Goal: Task Accomplishment & Management: Use online tool/utility

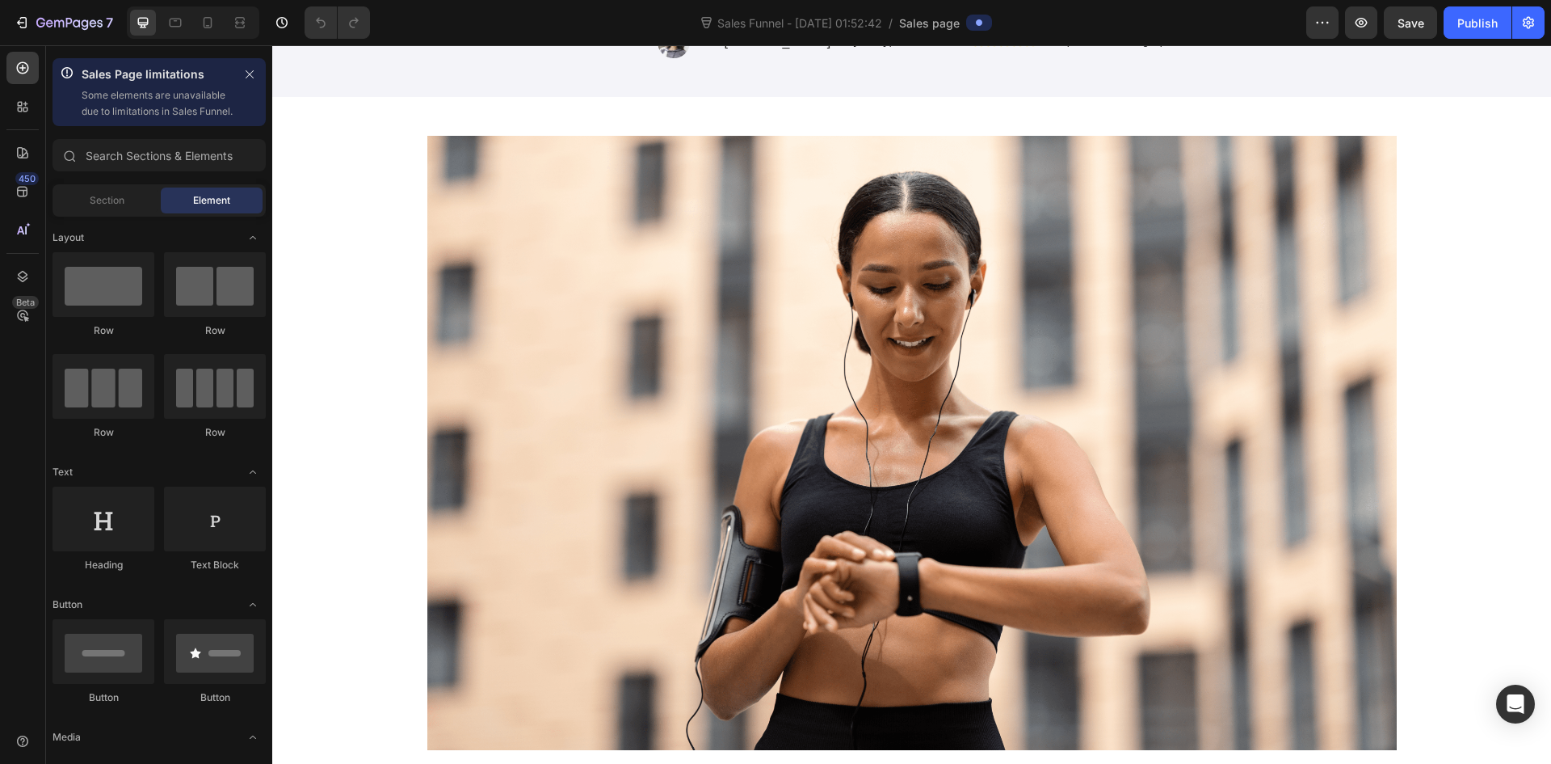
scroll to position [889, 0]
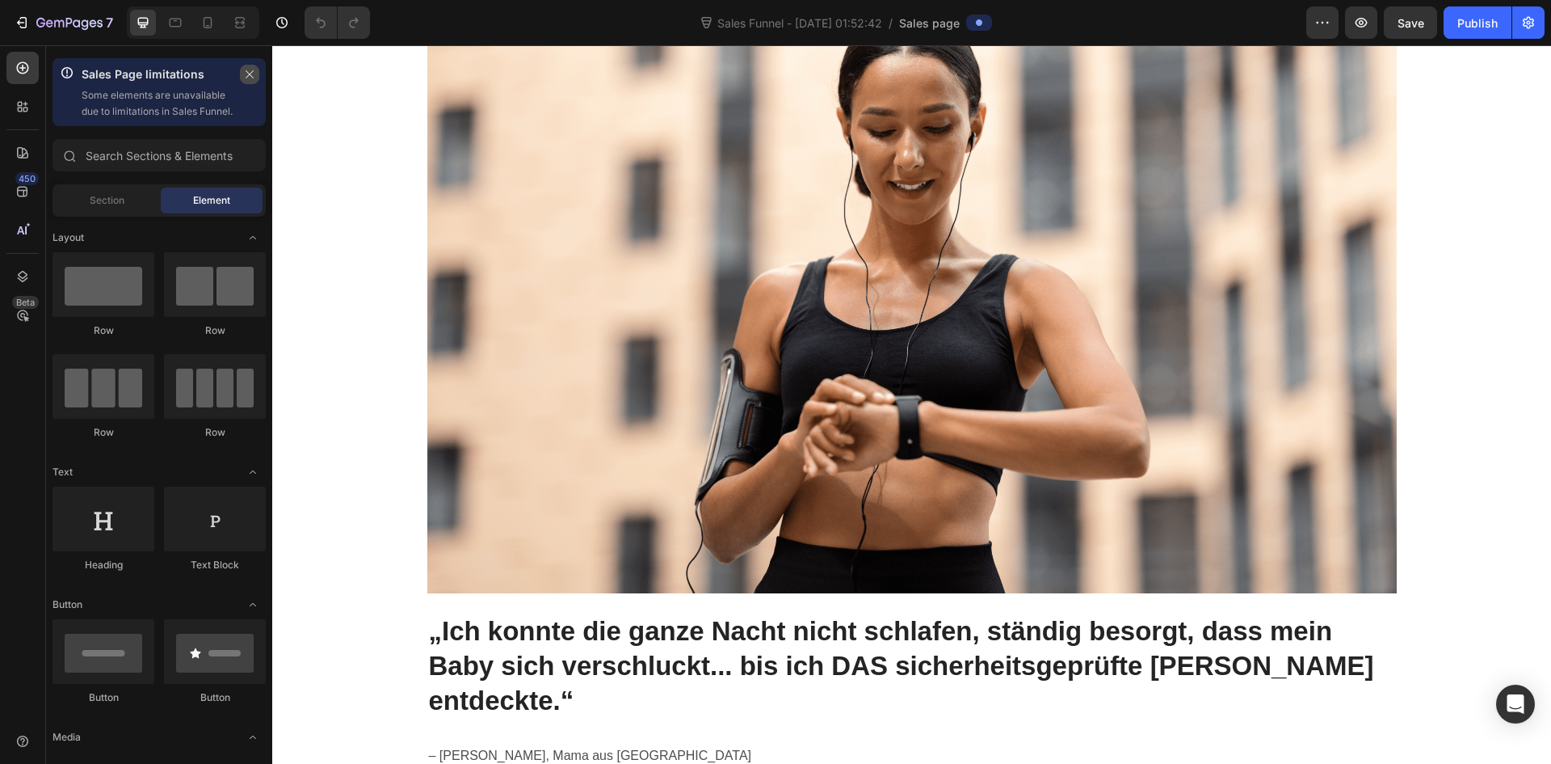
click at [245, 73] on icon "button" at bounding box center [249, 74] width 11 height 11
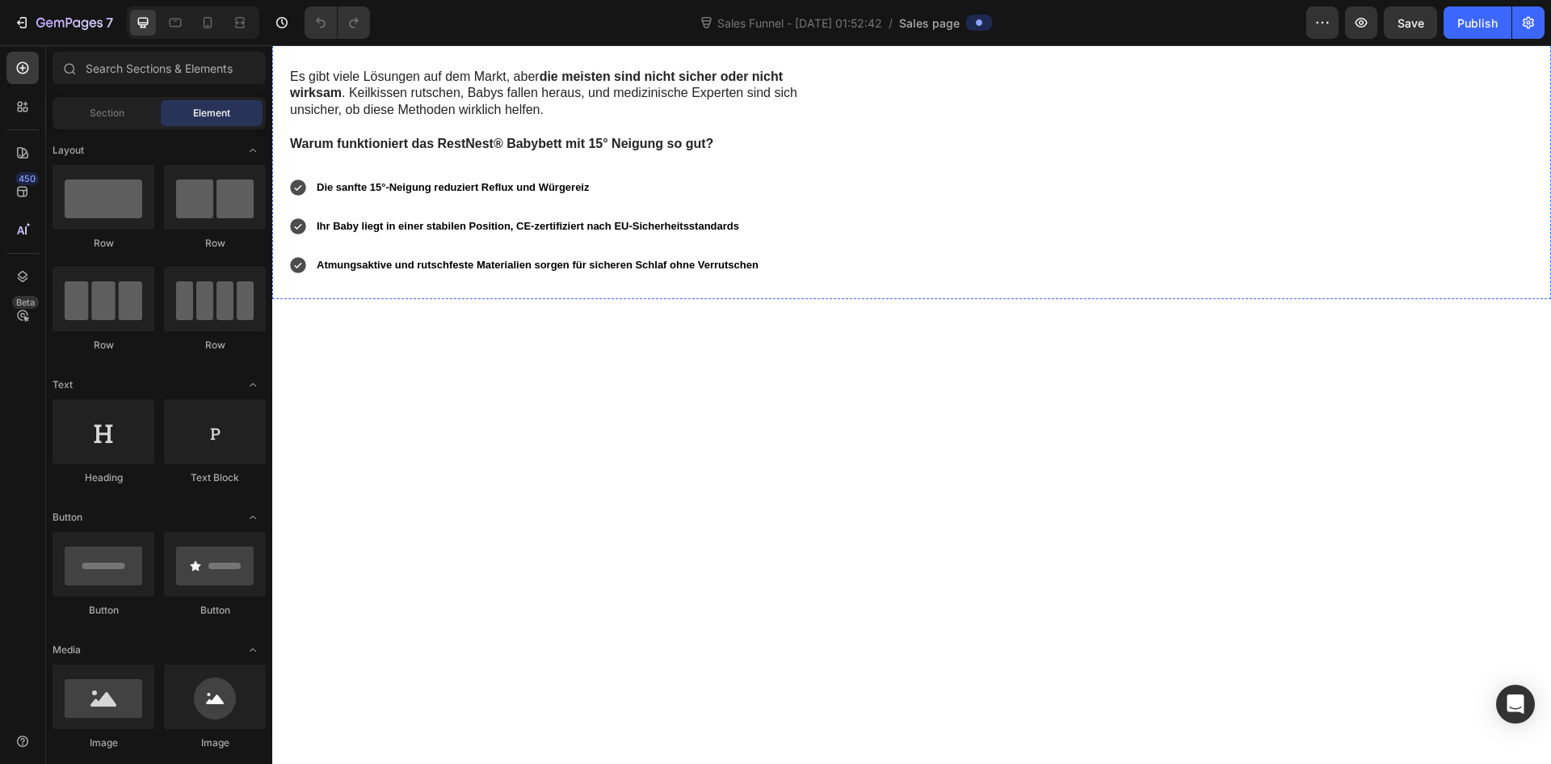
scroll to position [2666, 0]
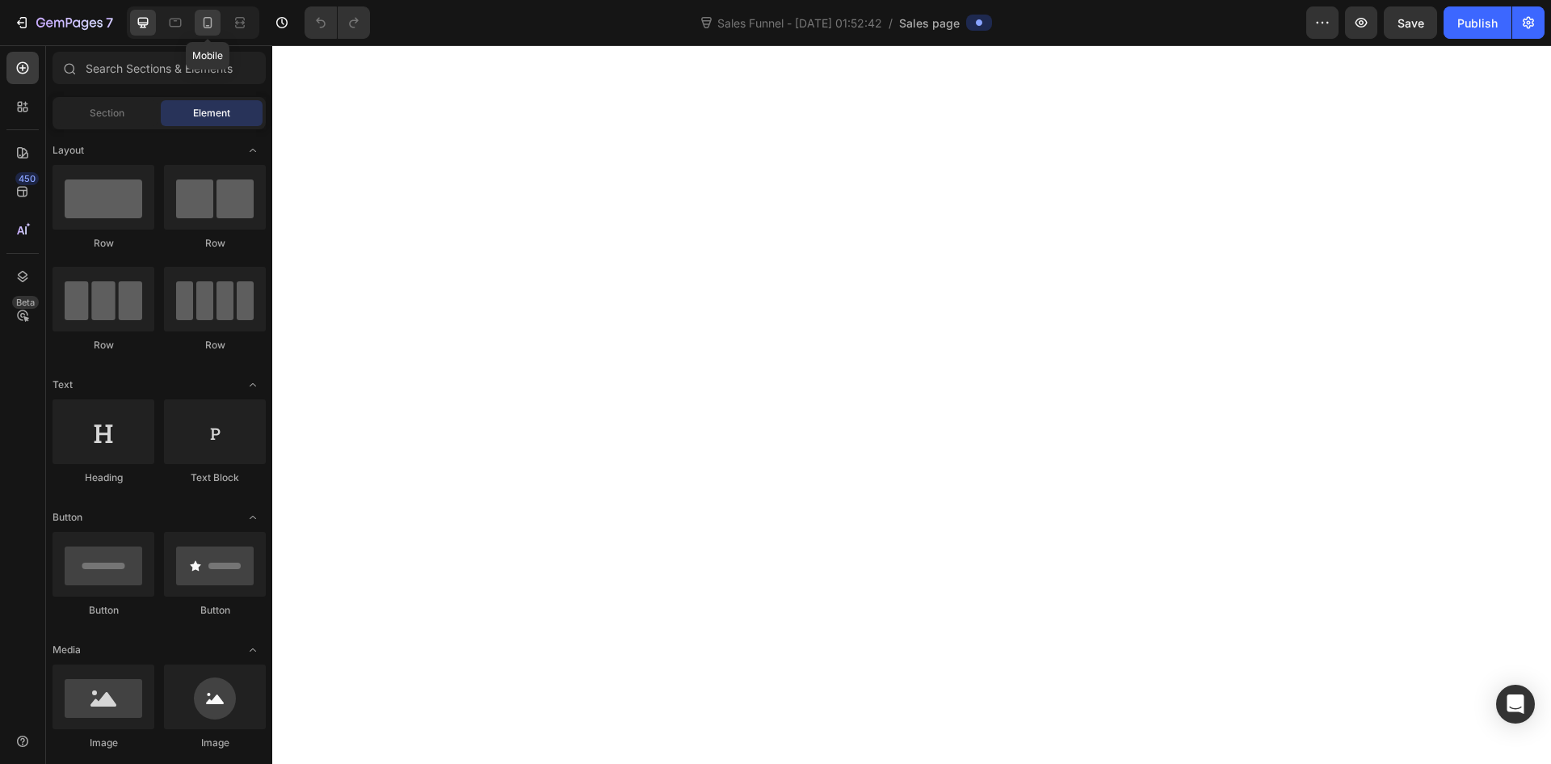
click at [201, 24] on icon at bounding box center [208, 23] width 16 height 16
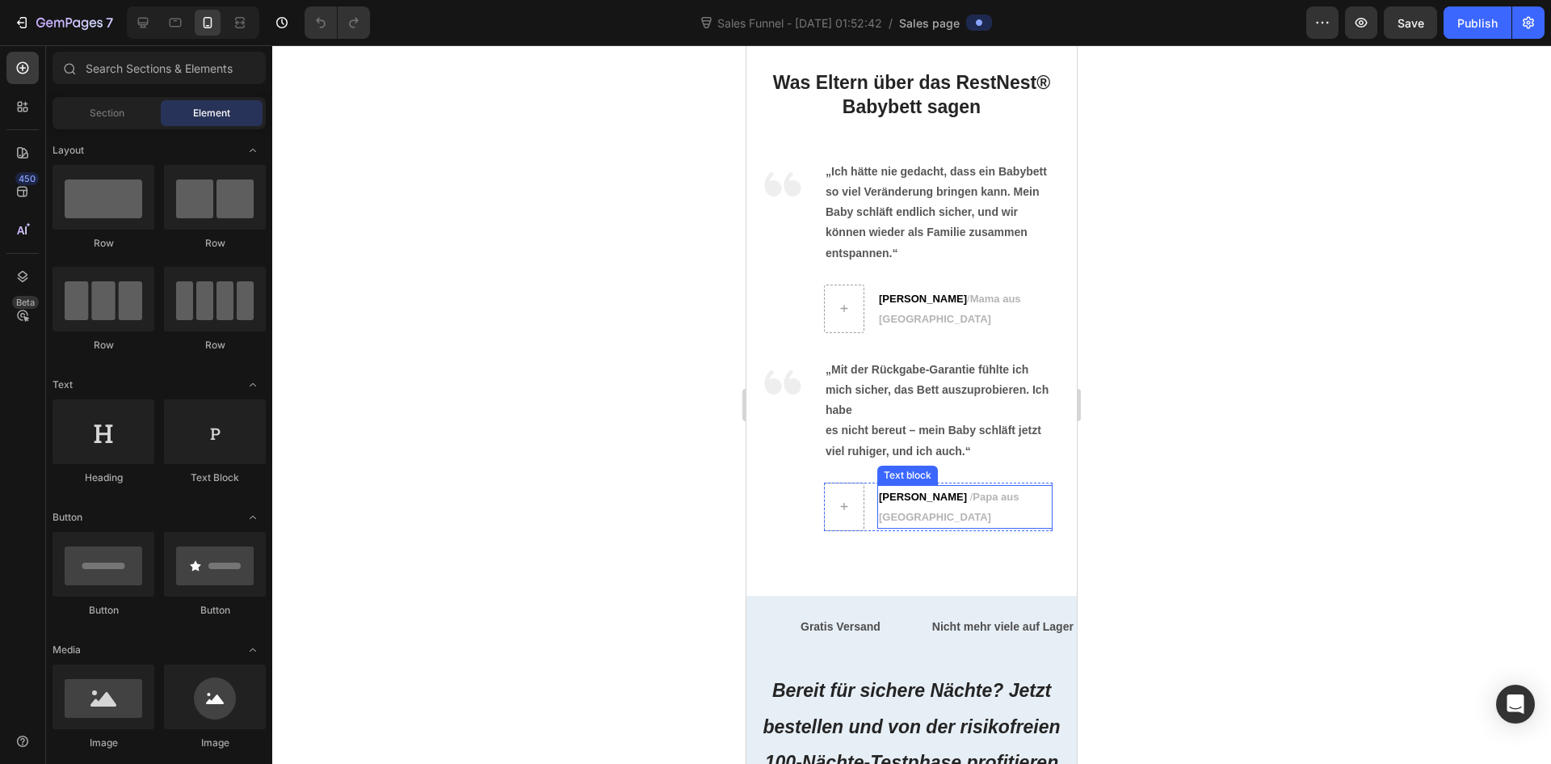
scroll to position [6141, 0]
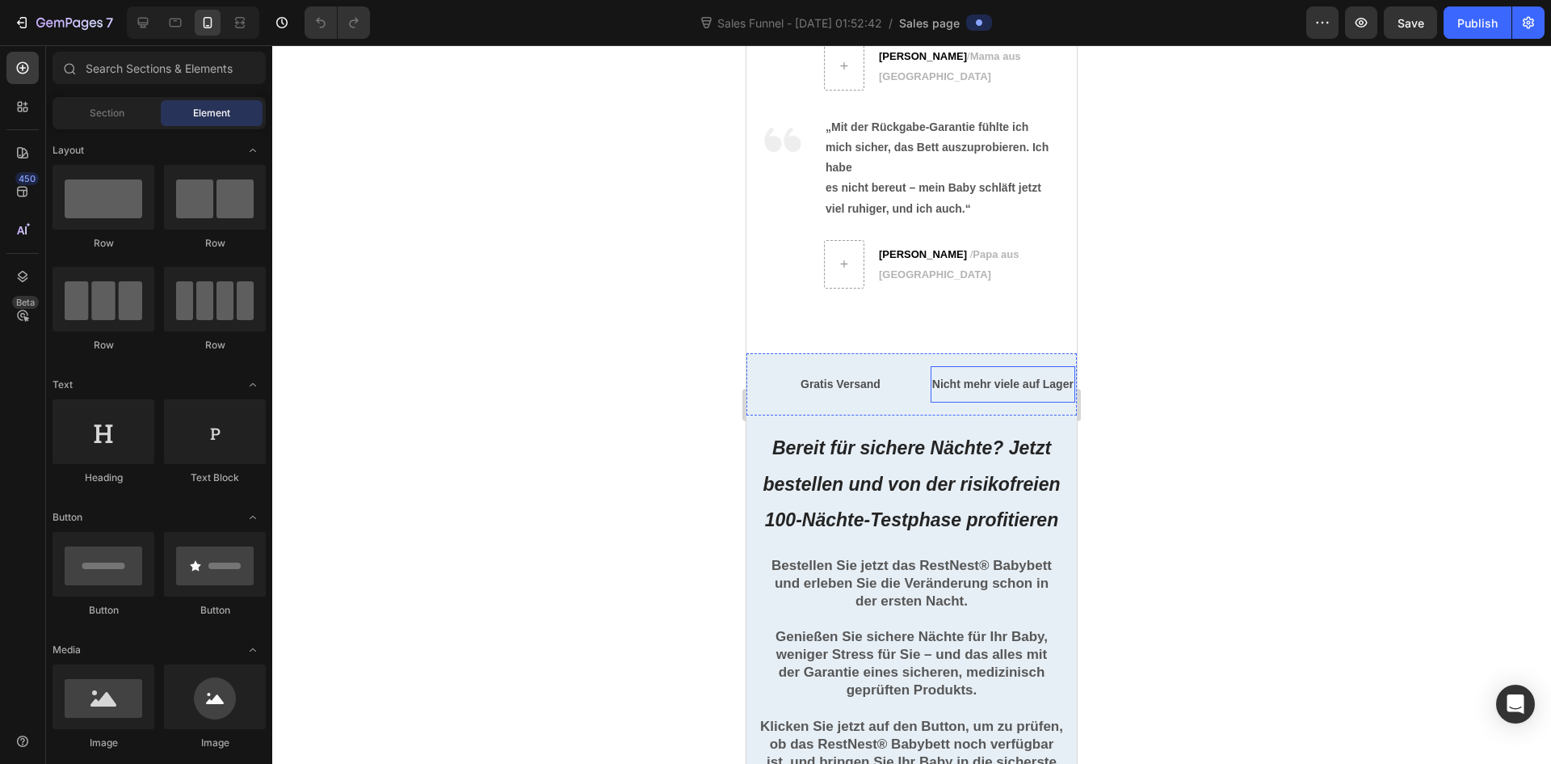
click at [1023, 391] on p "Nicht mehr viele auf Lager" at bounding box center [1002, 384] width 141 height 20
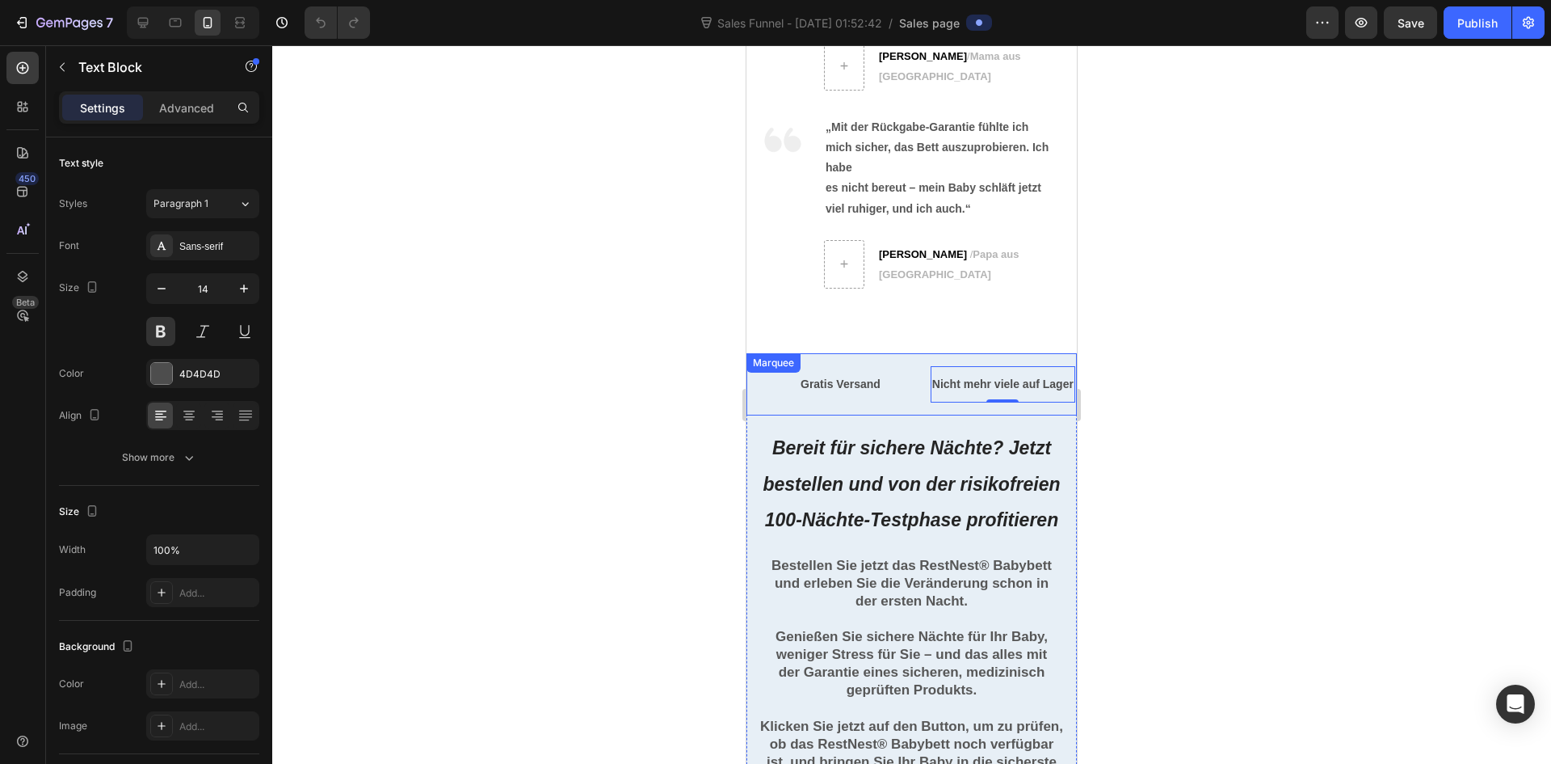
click at [814, 412] on div "Text Block Gratis Versand Text Block Nicht mehr viele auf Lager Text Block 0 LI…" at bounding box center [912, 384] width 330 height 62
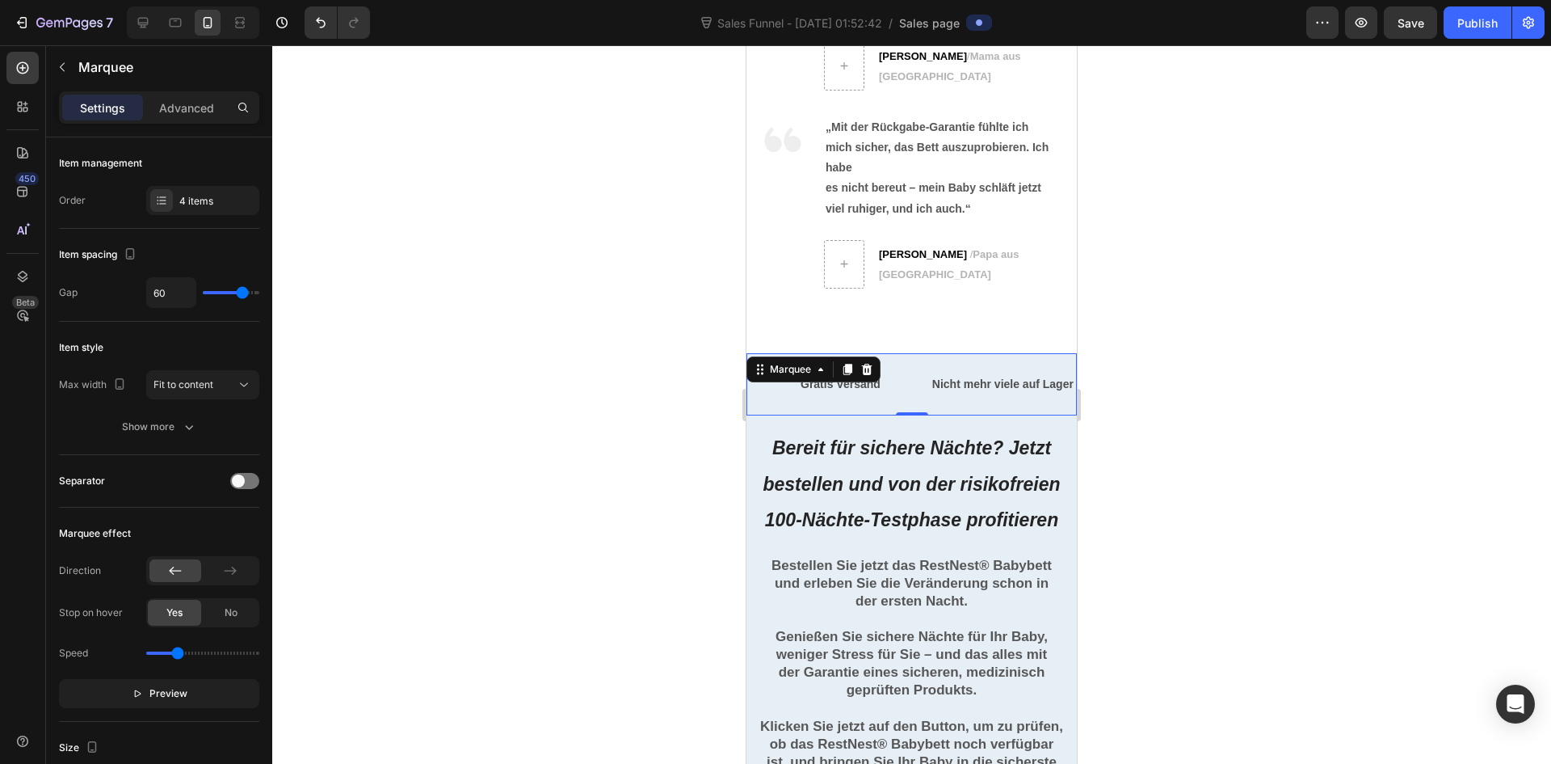
click at [900, 377] on div "Gratis Versand Text Block" at bounding box center [865, 384] width 132 height 36
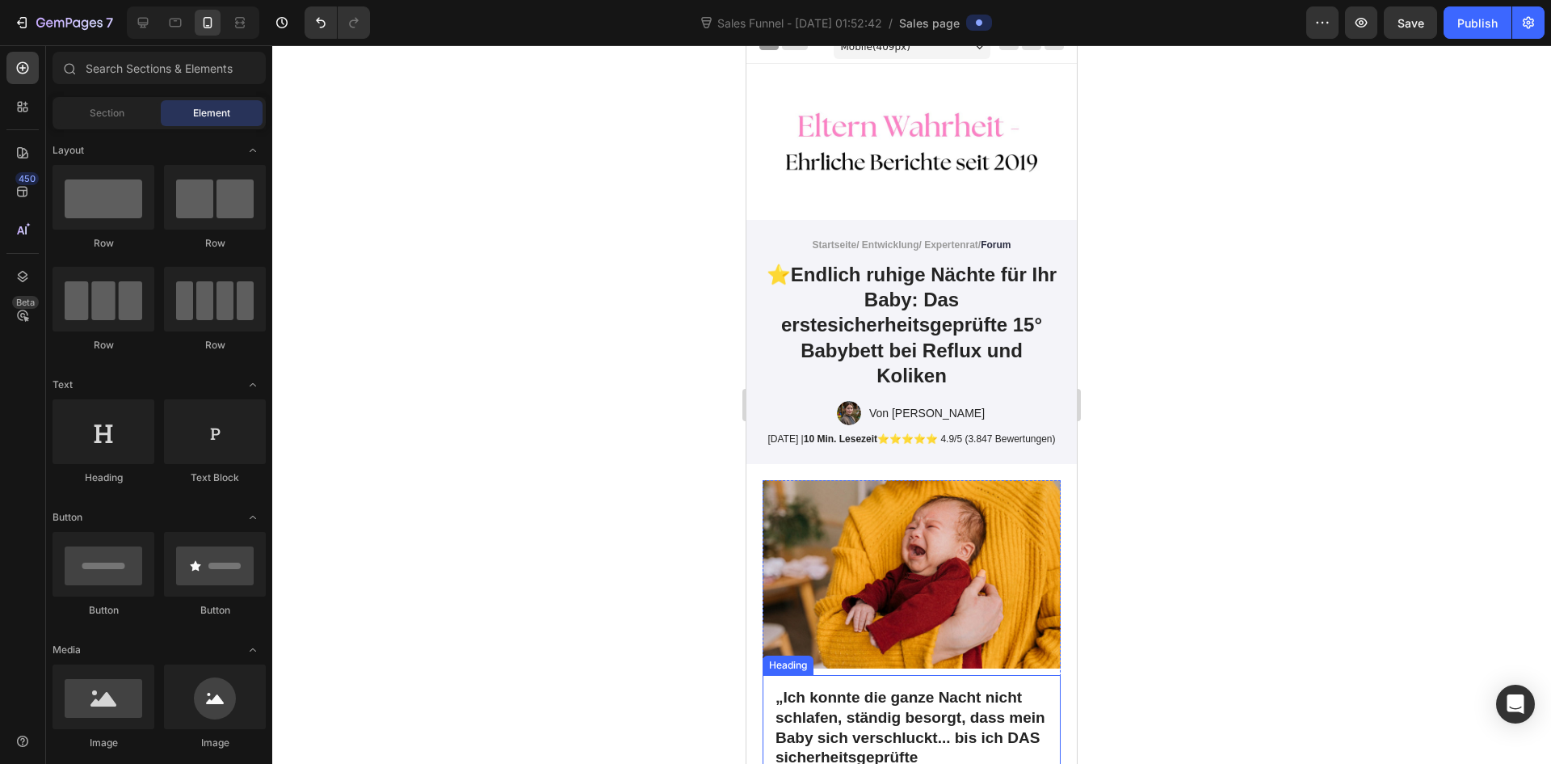
scroll to position [0, 0]
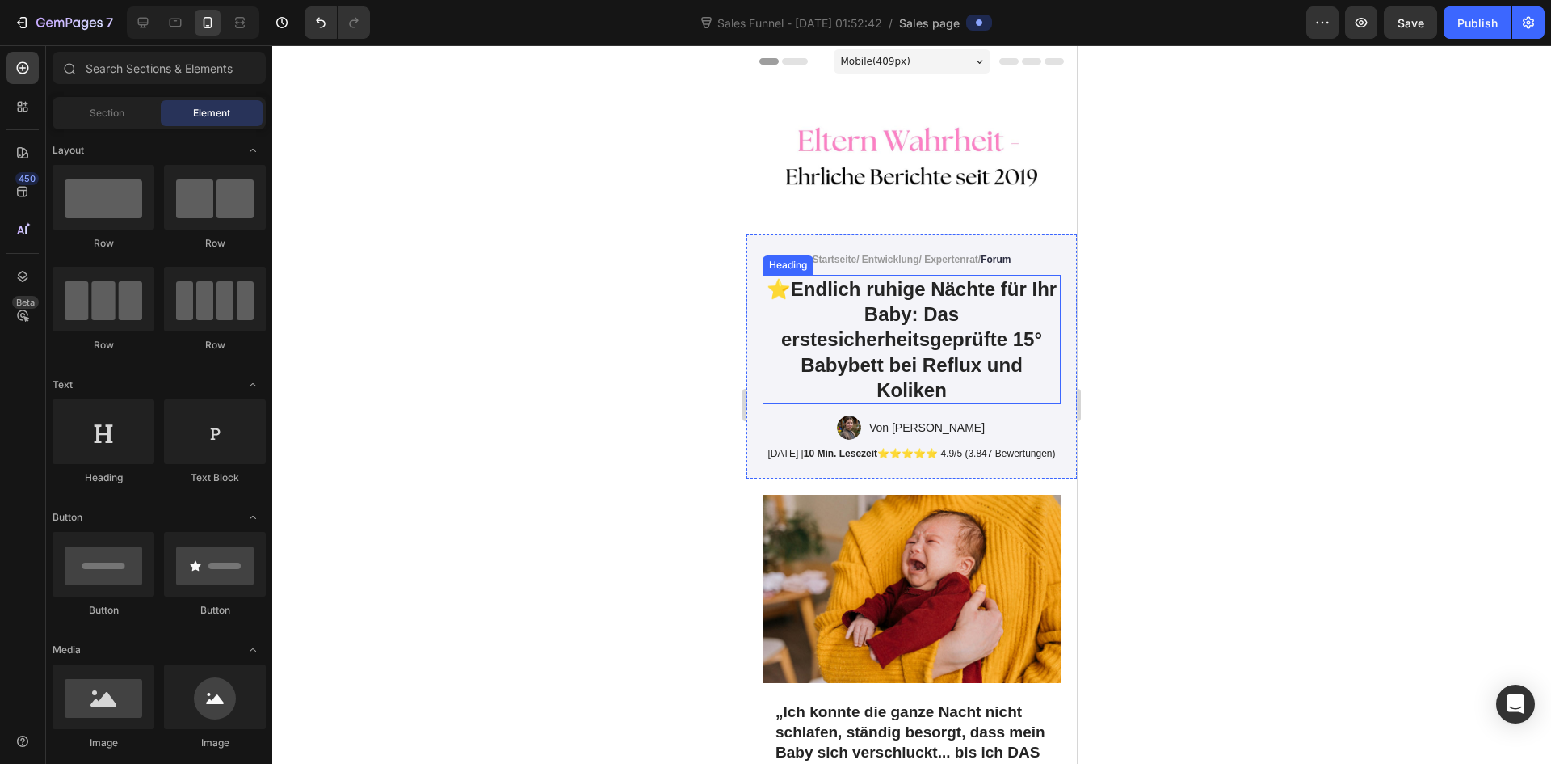
click at [945, 371] on strong "Endlich ruhige Nächte für Ihr Baby: Das erstesicherheitsgeprüfte 15° Babybett b…" at bounding box center [919, 339] width 276 height 123
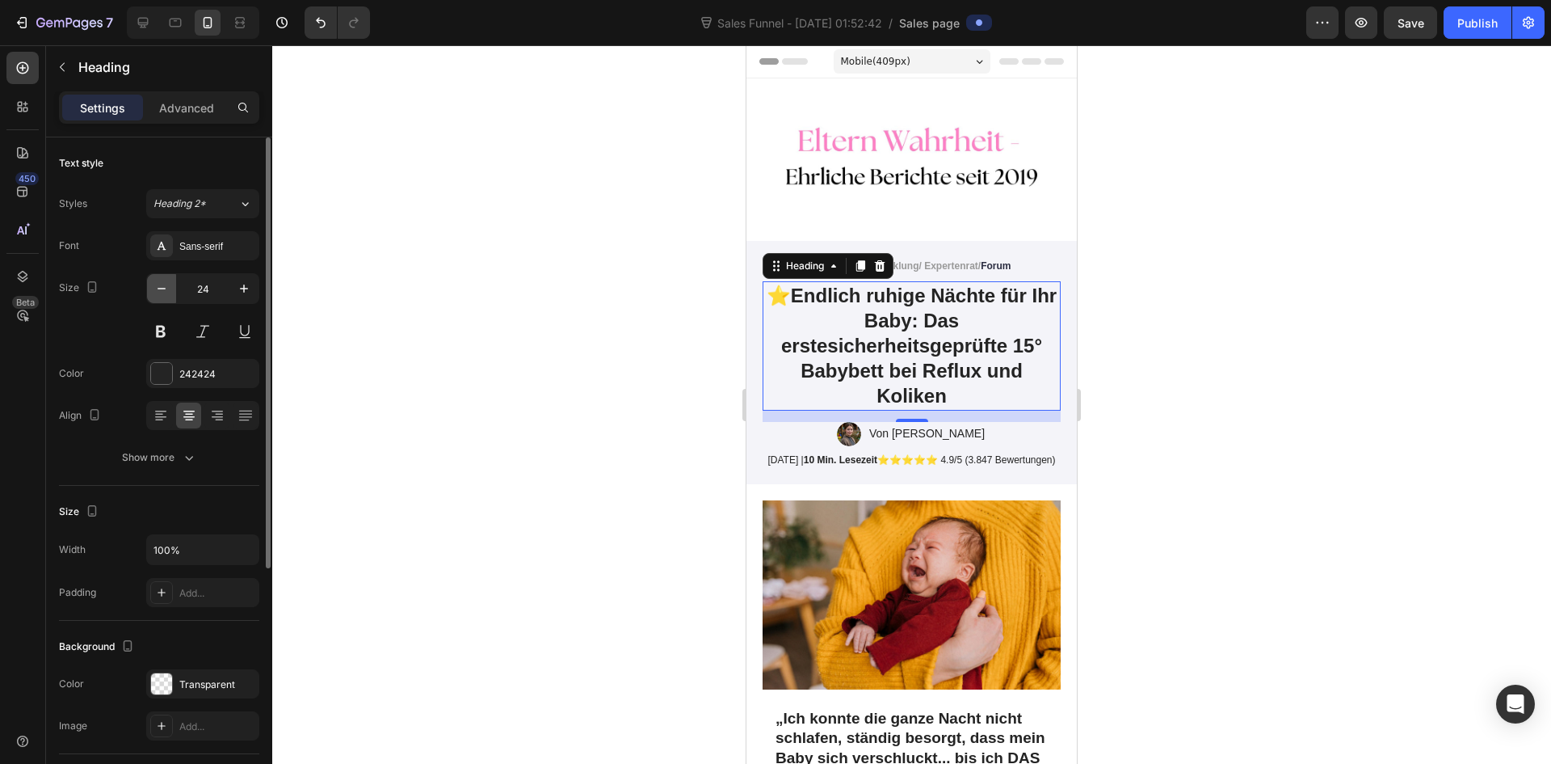
click at [166, 292] on icon "button" at bounding box center [162, 288] width 16 height 16
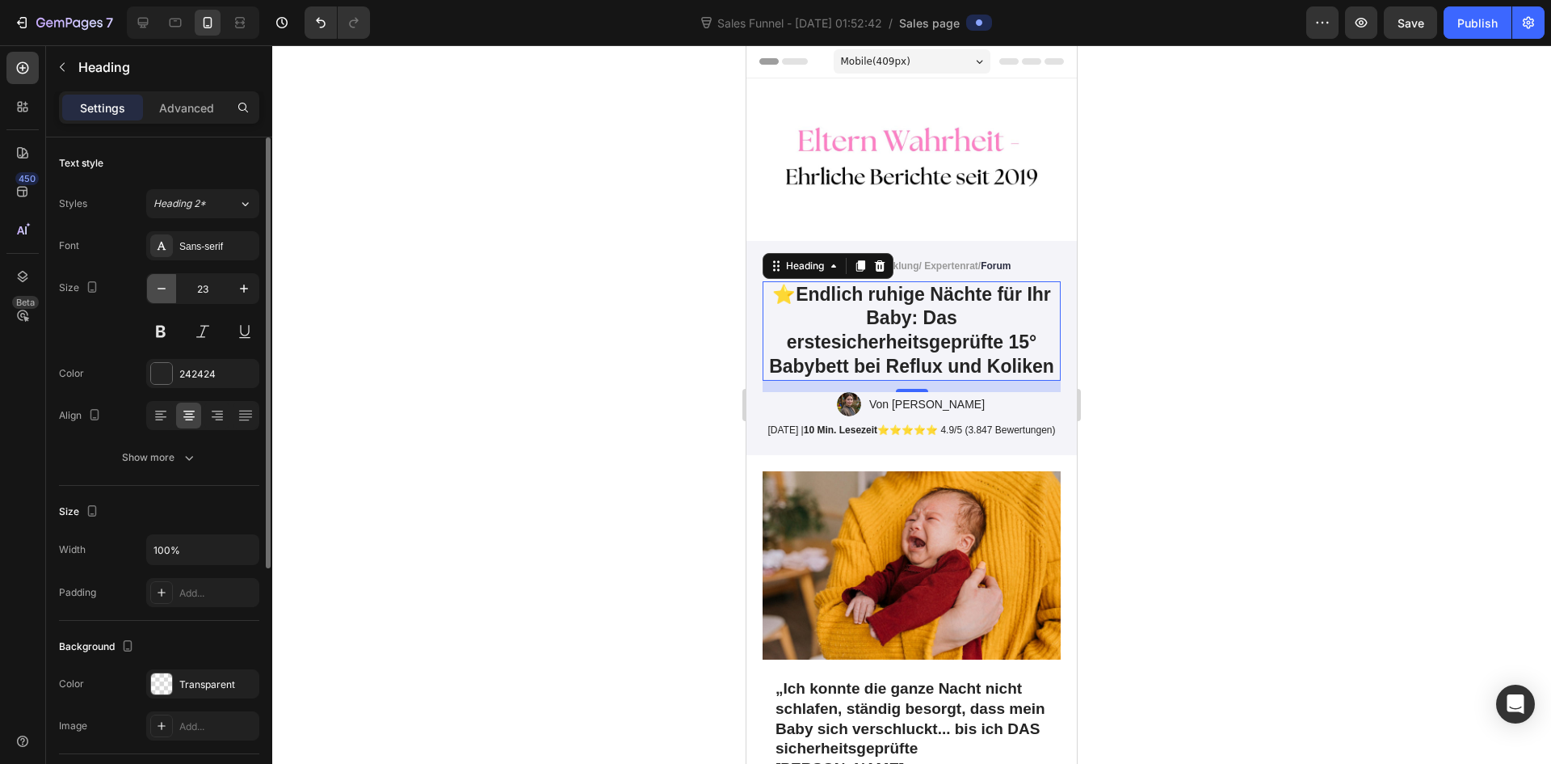
click at [166, 292] on icon "button" at bounding box center [162, 288] width 16 height 16
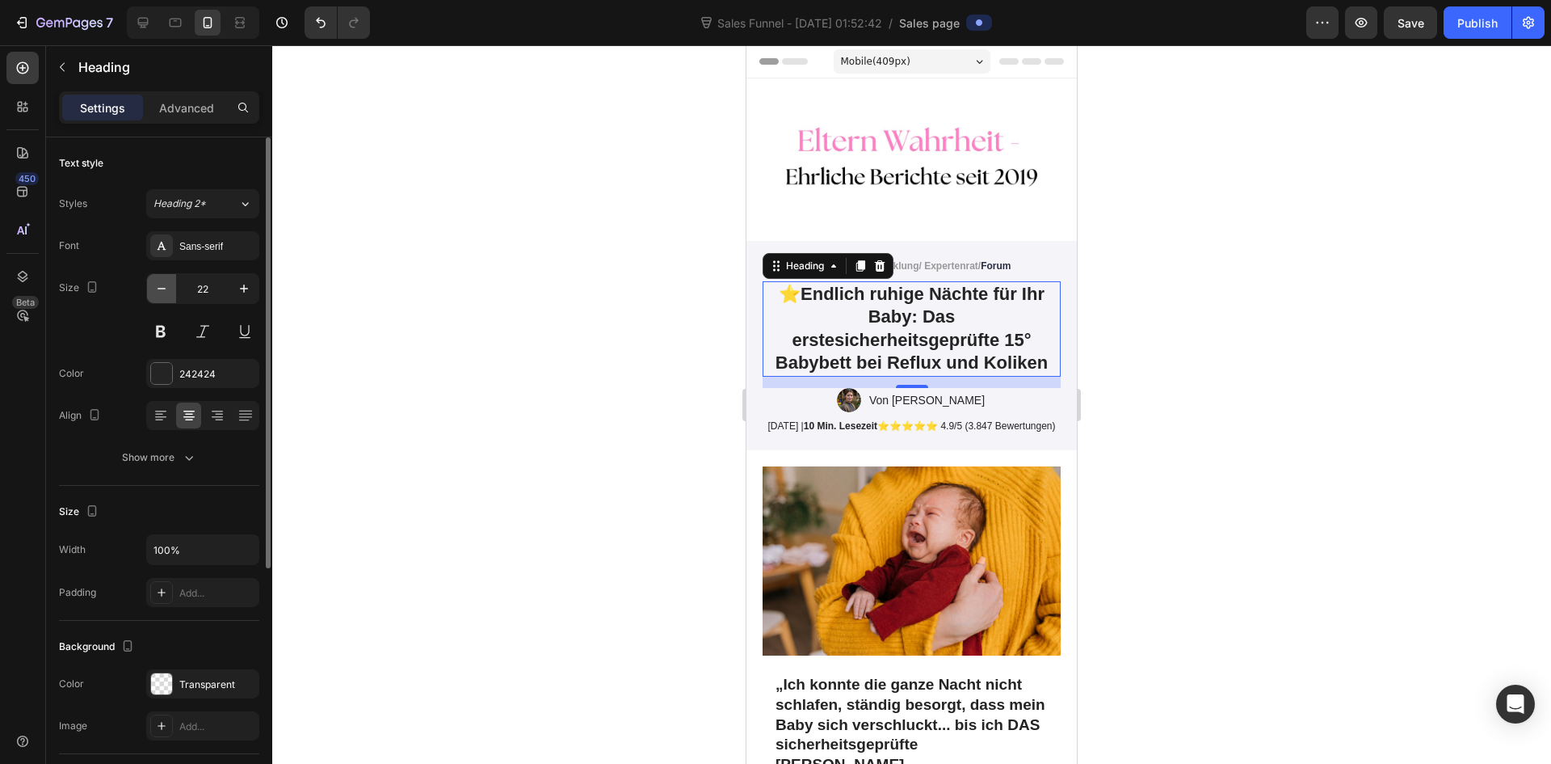
click at [166, 292] on icon "button" at bounding box center [162, 288] width 16 height 16
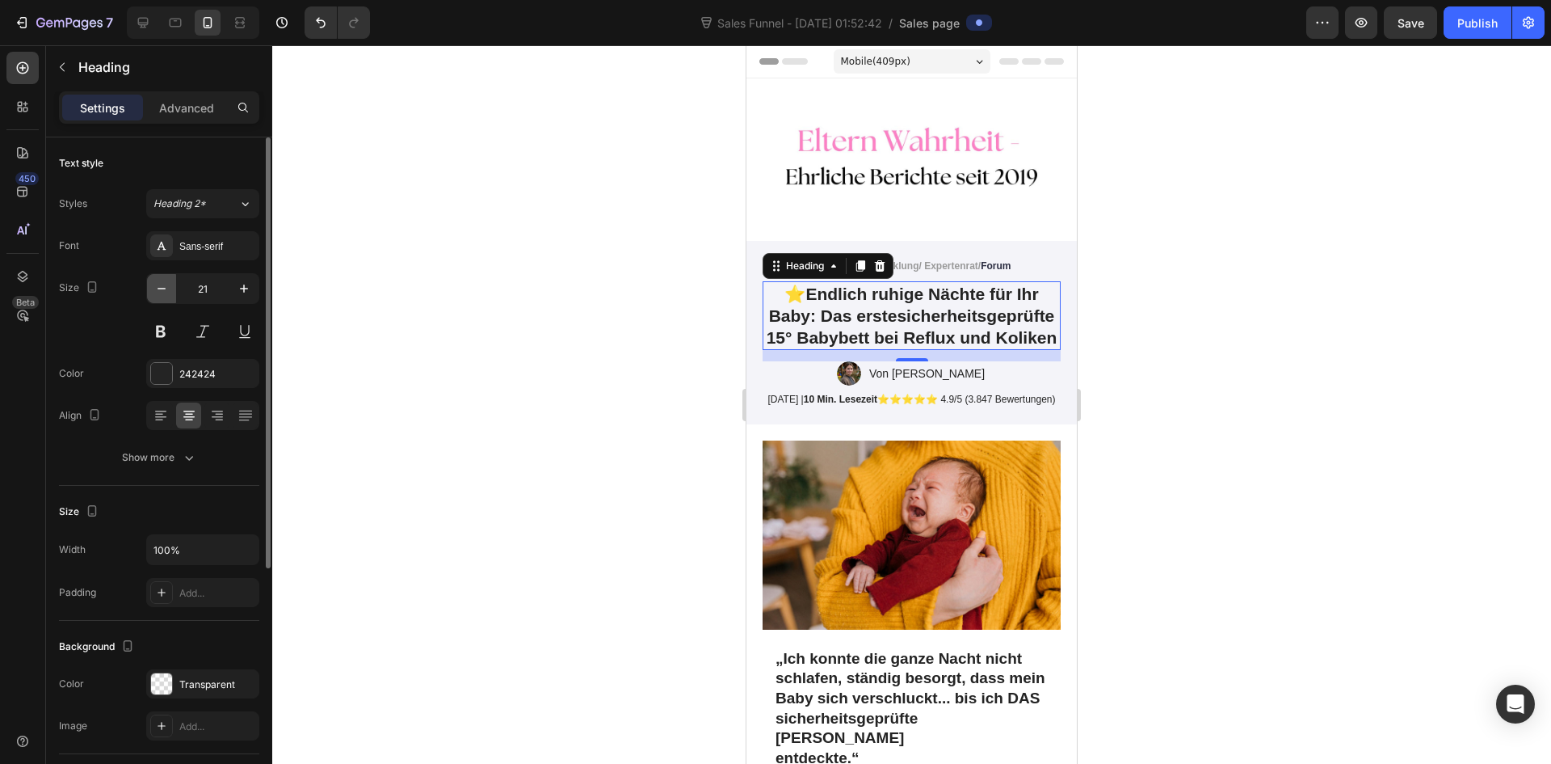
click at [166, 292] on icon "button" at bounding box center [162, 288] width 16 height 16
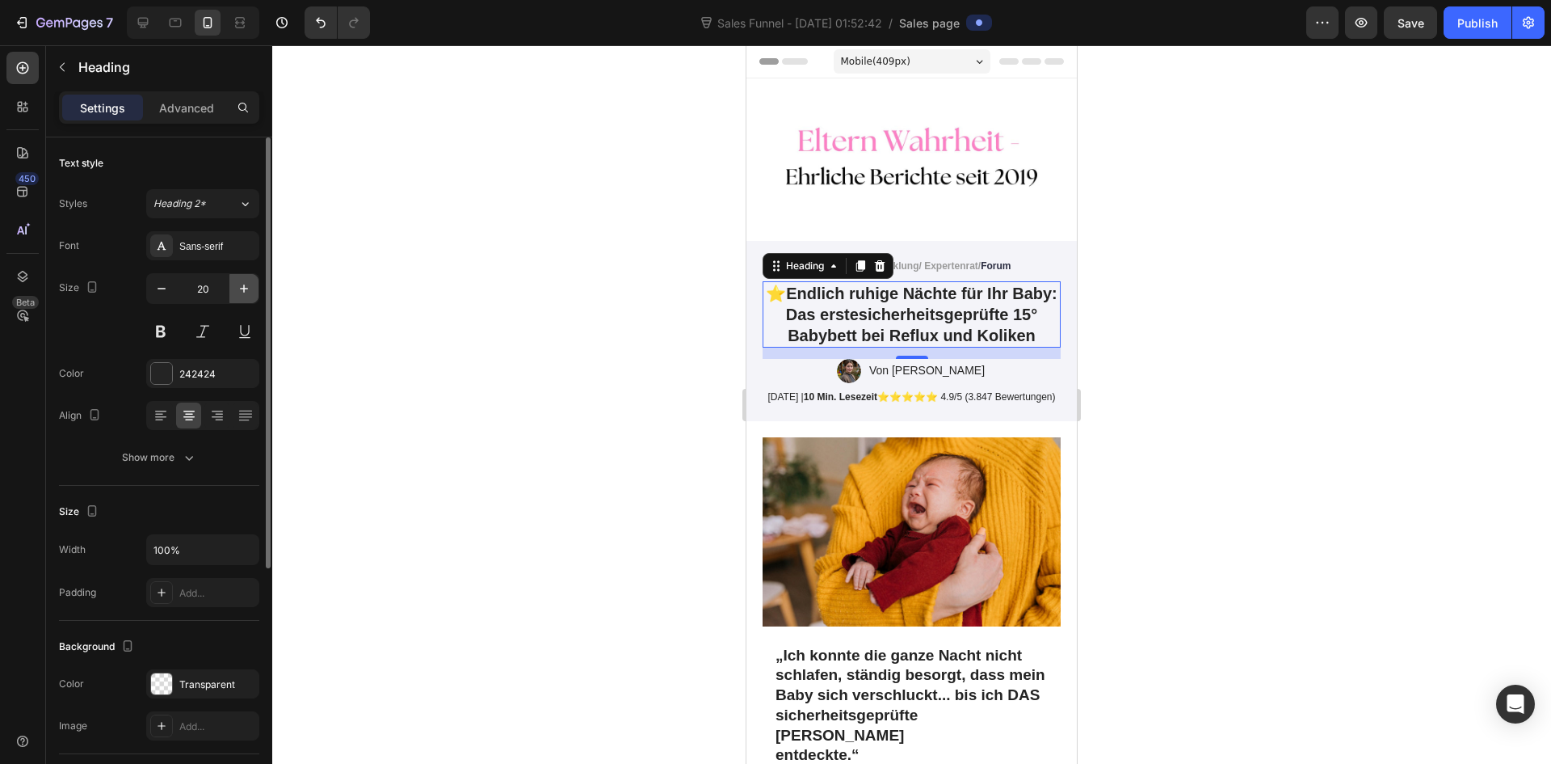
click at [246, 292] on icon "button" at bounding box center [244, 288] width 16 height 16
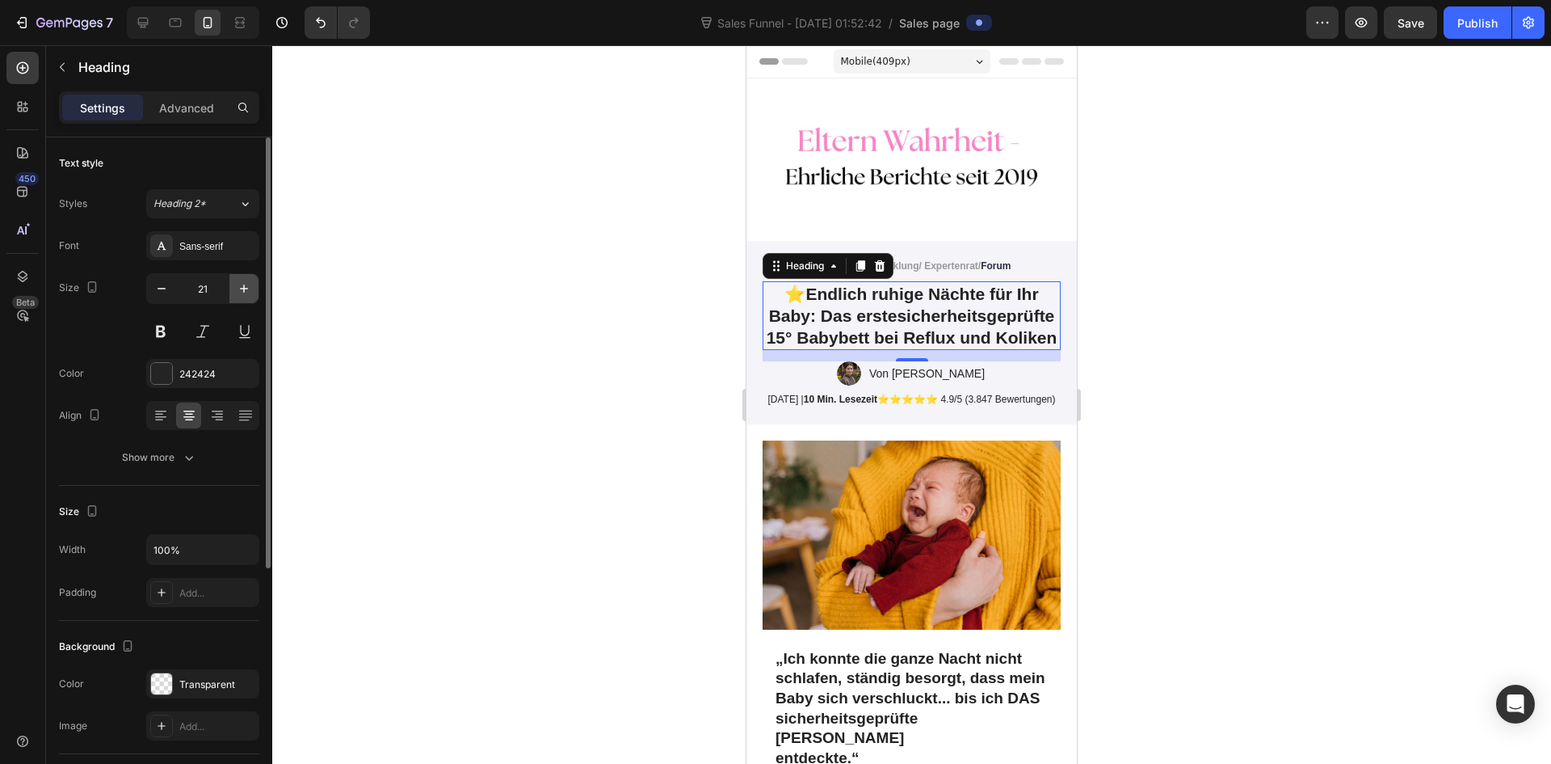
click at [246, 292] on icon "button" at bounding box center [244, 288] width 16 height 16
type input "22"
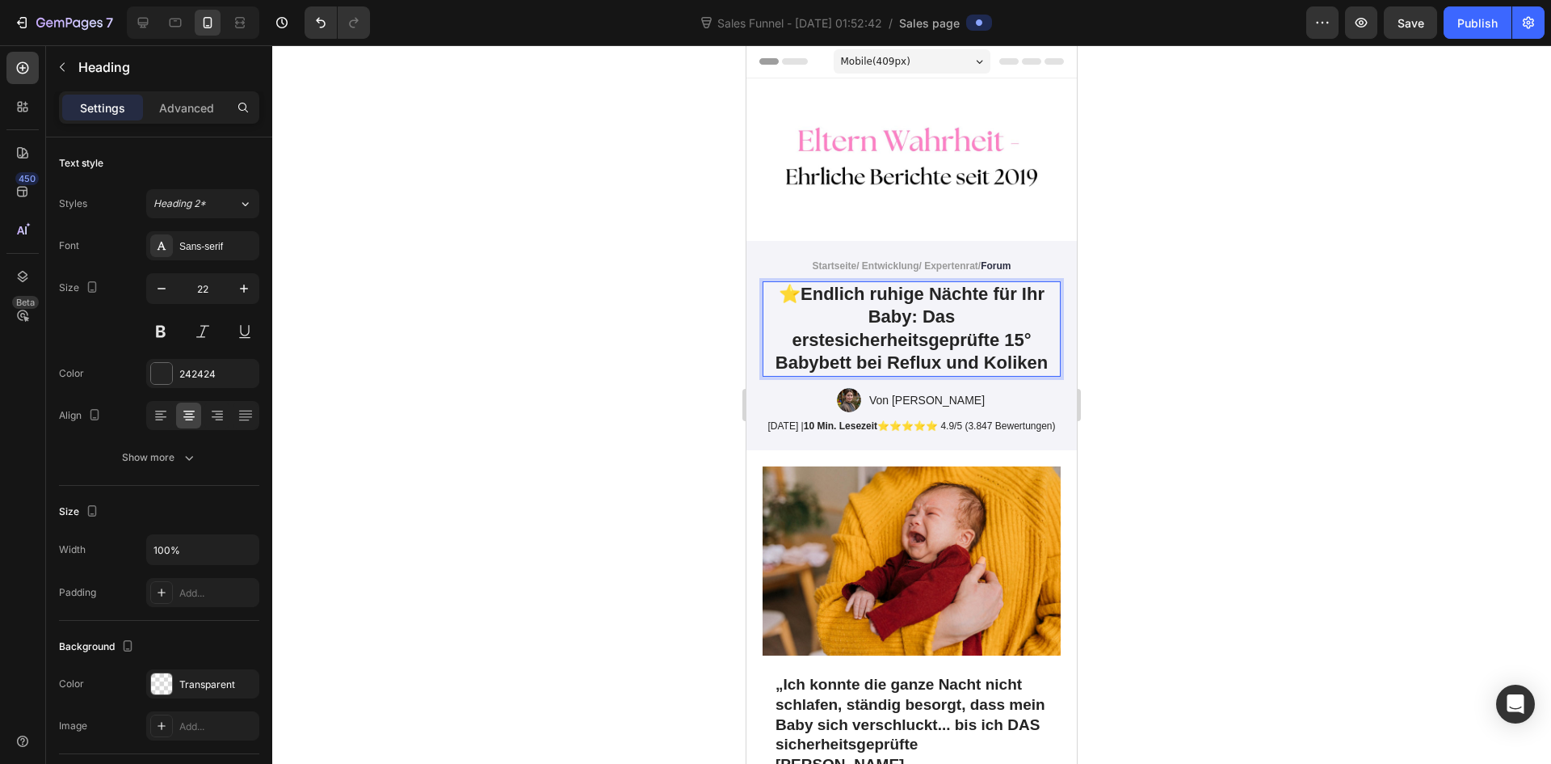
click at [918, 314] on strong "Endlich ruhige Nächte für Ihr Baby: Das erstesicherheitsgeprüfte 15° Babybett b…" at bounding box center [912, 329] width 272 height 90
click at [877, 313] on p "⭐ Endlich ruhige Nächte für Ihr Baby: Das erstesicherheitsgeprüfte 15° Babybett…" at bounding box center [911, 329] width 295 height 92
click at [857, 337] on strong "Das erstesicherheitsgeprüfte 15° Babybett bei Reflux und Koliken" at bounding box center [911, 352] width 277 height 44
click at [851, 337] on strong "Das erstesicherheitsgeprüfte 15° Babybett bei Reflux und Koliken" at bounding box center [911, 352] width 277 height 44
click at [977, 347] on strong "Das erste sicherheitsgeprüfte 15° Babybett bei Reflux und Koliken" at bounding box center [912, 352] width 282 height 44
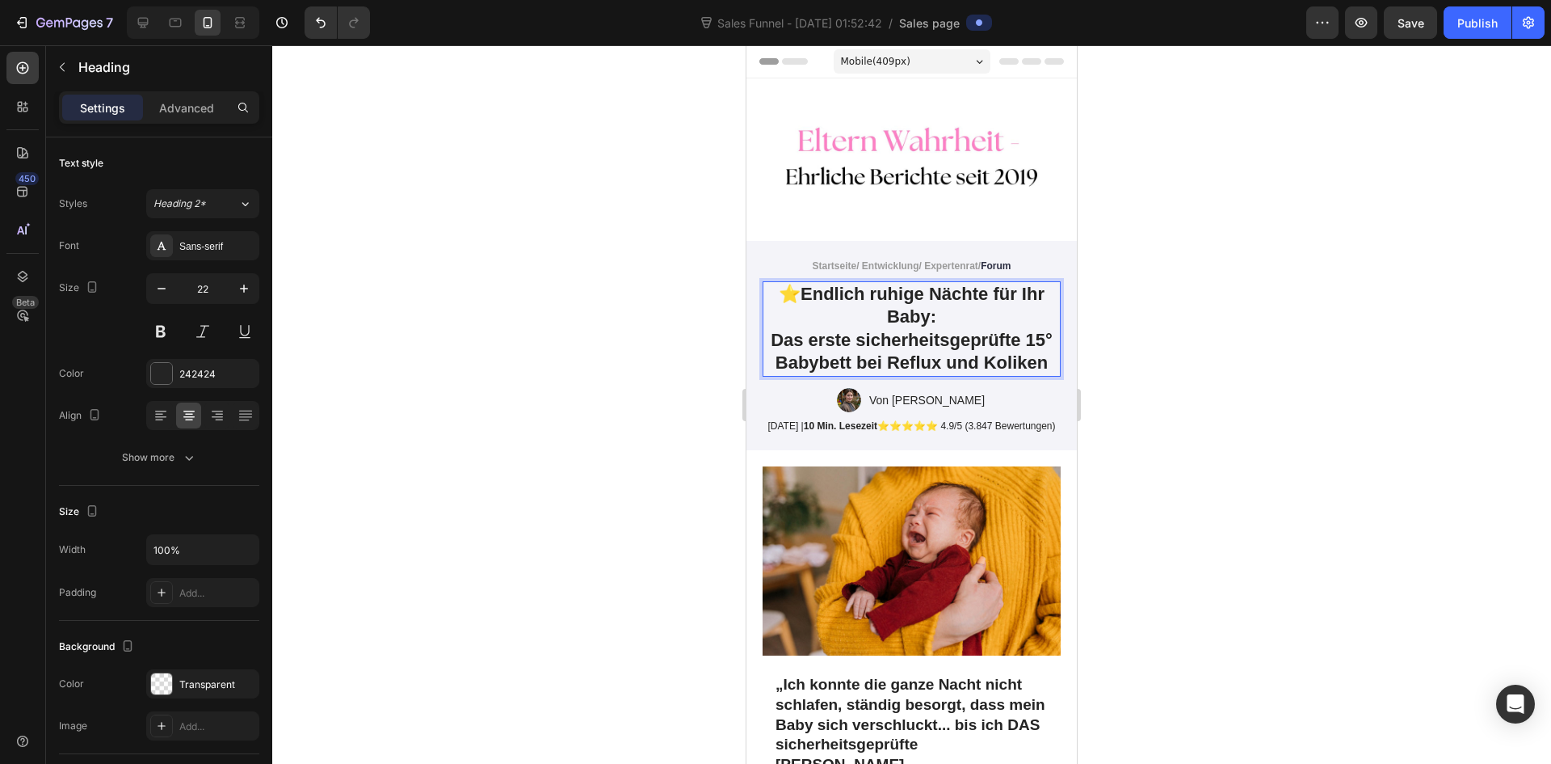
click at [892, 307] on strong "Endlich ruhige Nächte für Ihr Baby:" at bounding box center [923, 306] width 244 height 44
click at [881, 308] on strong "Endlich ruhige Nächte für Ihr Baby:" at bounding box center [923, 306] width 244 height 44
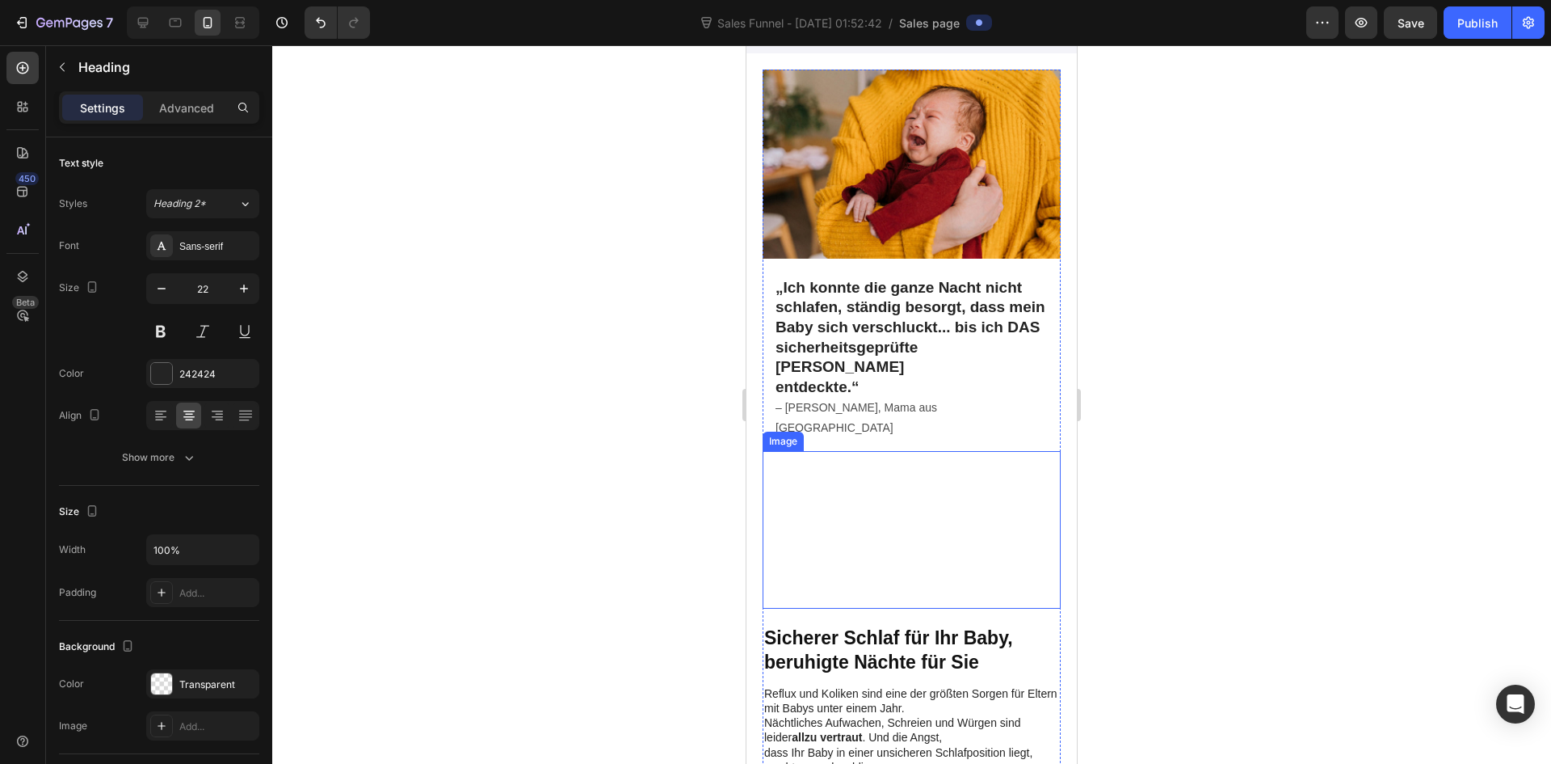
scroll to position [404, 0]
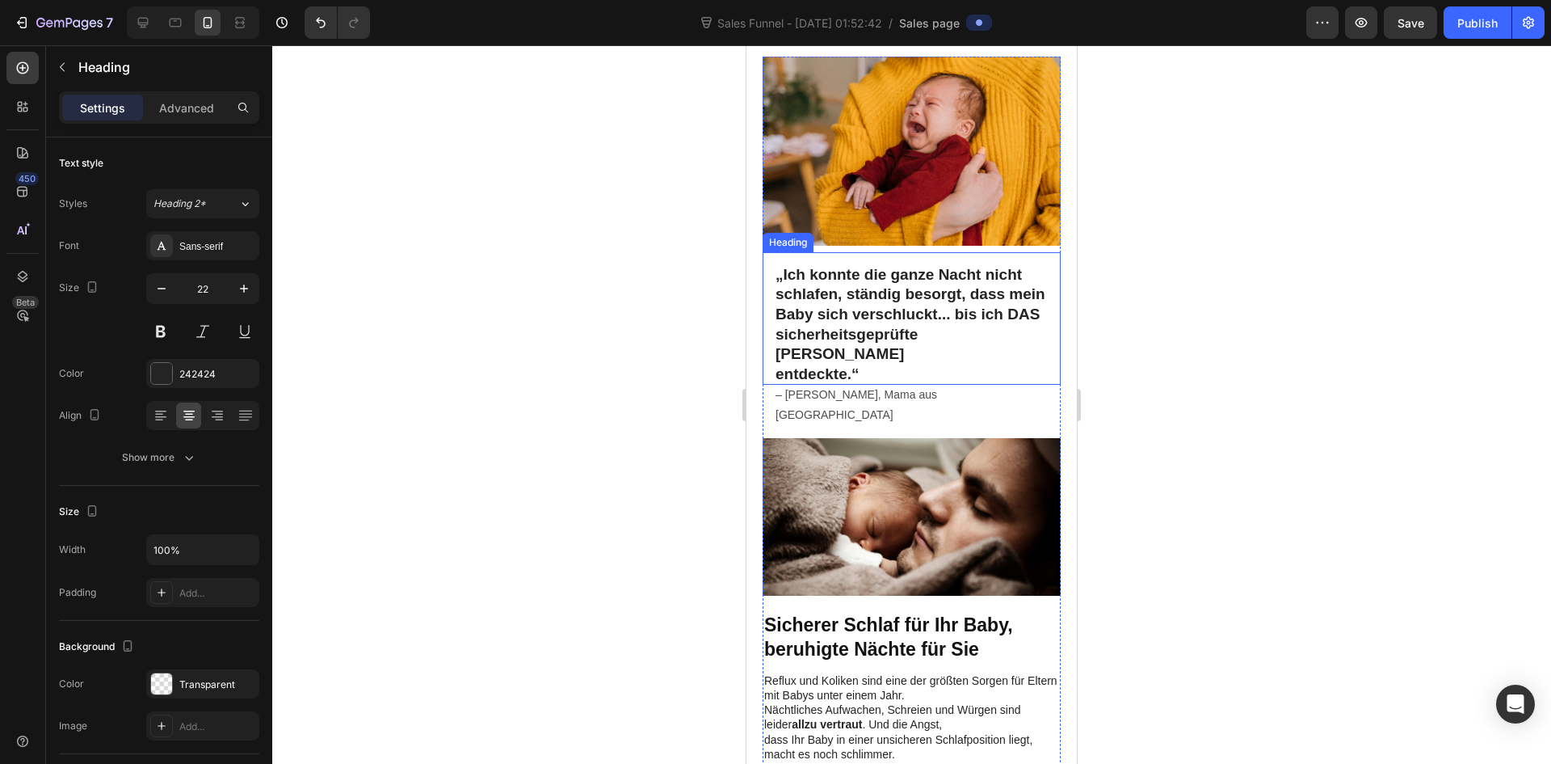
click at [824, 354] on strong "Baby sich verschluckt... bis ich DAS sicherheitsgeprüfte [PERSON_NAME]" at bounding box center [908, 333] width 264 height 57
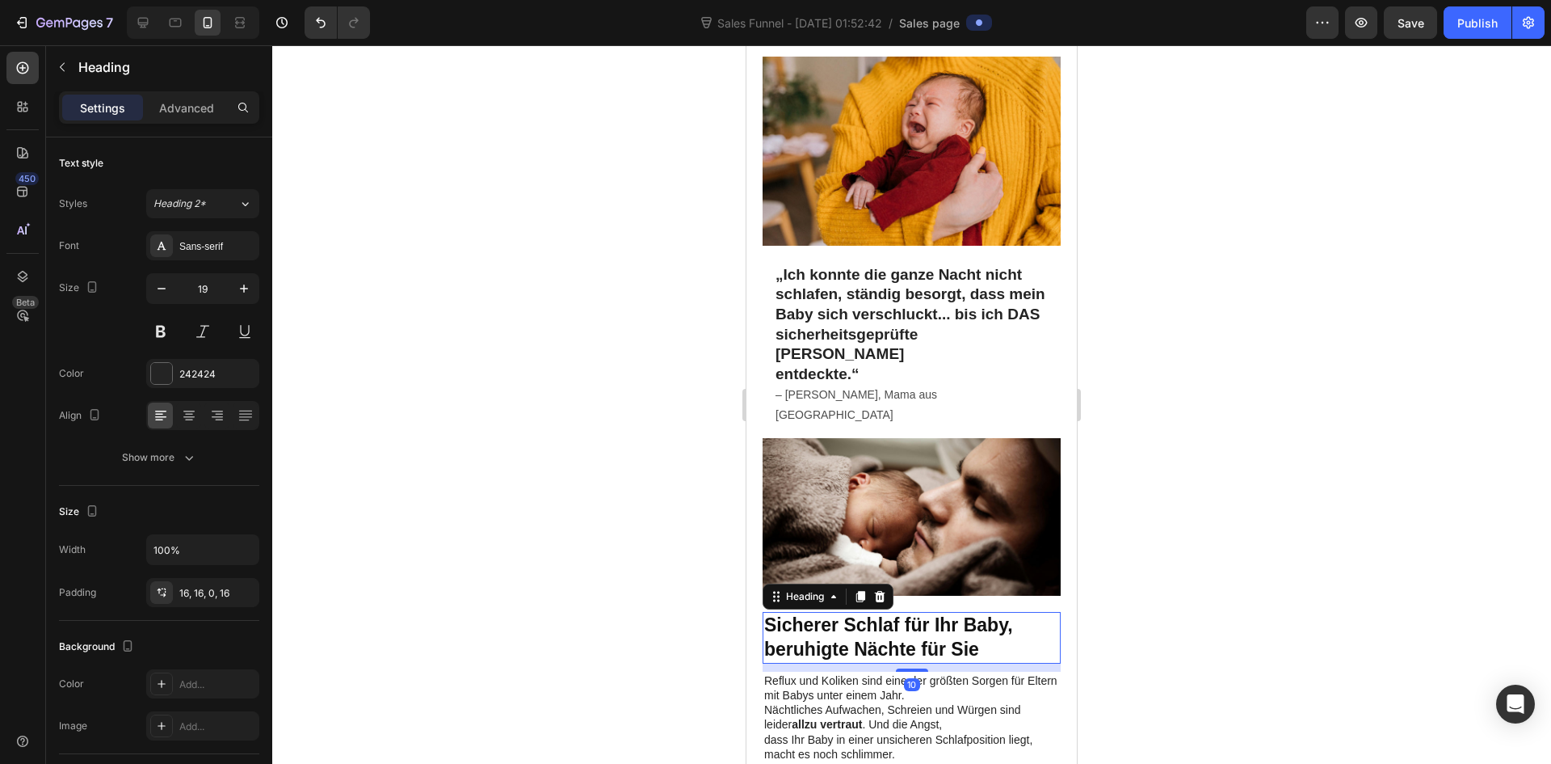
click at [872, 623] on strong "Sicherer Schlaf für Ihr Baby, beruhigte Nächte für Sie" at bounding box center [888, 636] width 249 height 45
drag, startPoint x: 862, startPoint y: 351, endPoint x: 881, endPoint y: 353, distance: 19.5
click at [863, 351] on strong "Baby sich verschluckt... bis ich DAS sicherheitsgeprüfte [PERSON_NAME]" at bounding box center [908, 333] width 264 height 57
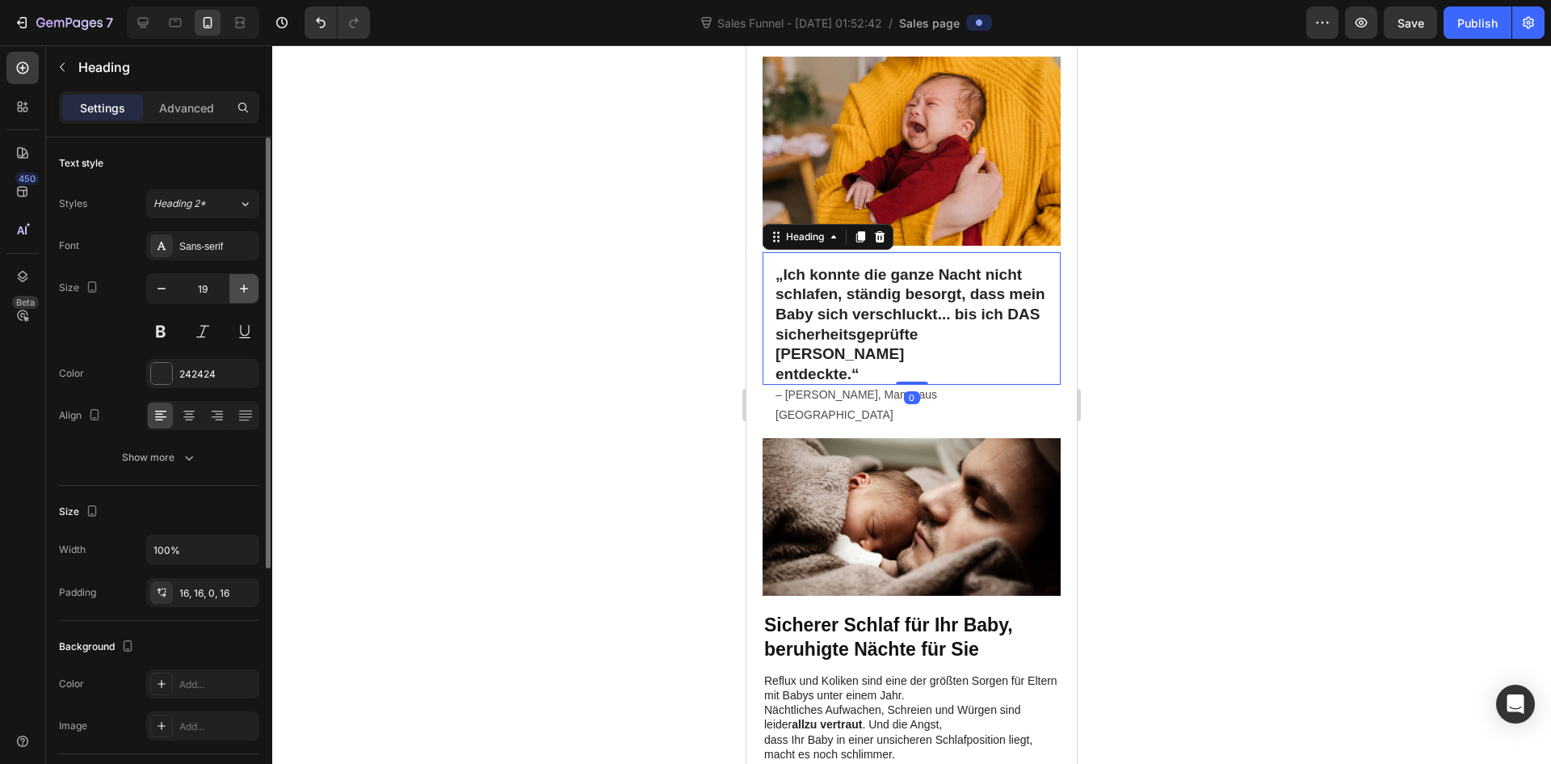
click at [244, 290] on icon "button" at bounding box center [244, 288] width 8 height 8
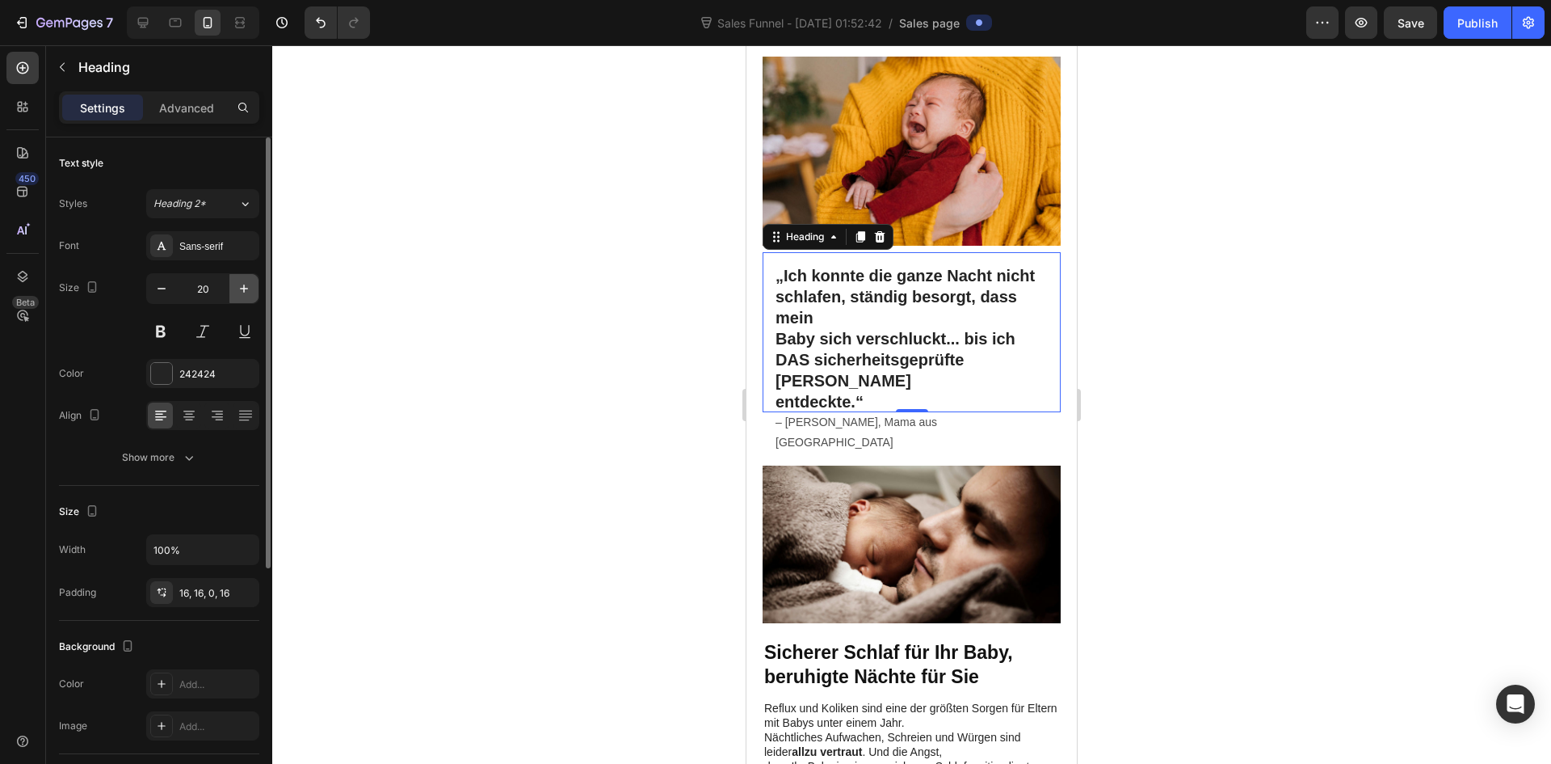
click at [244, 290] on icon "button" at bounding box center [244, 288] width 8 height 8
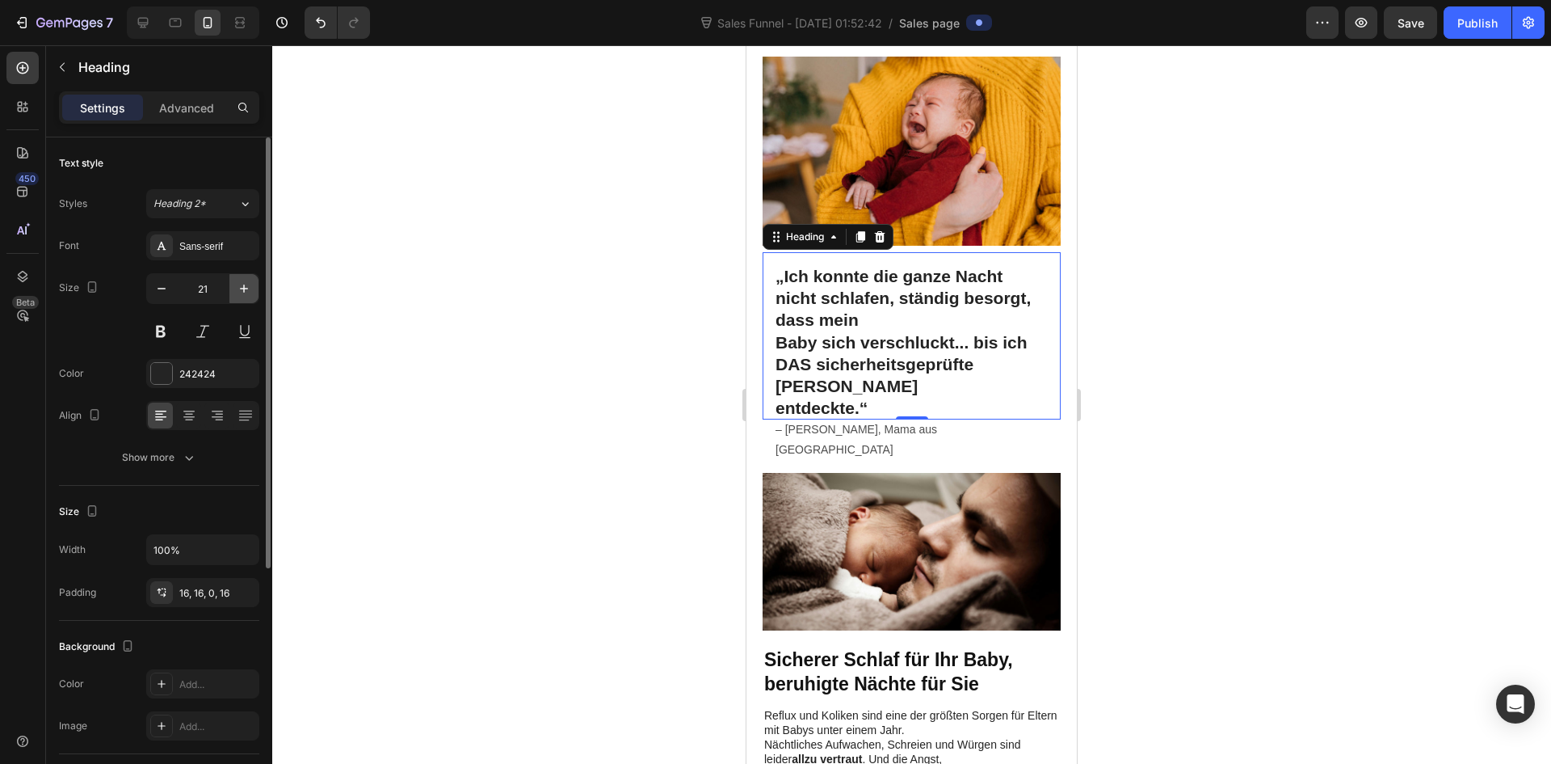
click at [244, 290] on icon "button" at bounding box center [244, 288] width 8 height 8
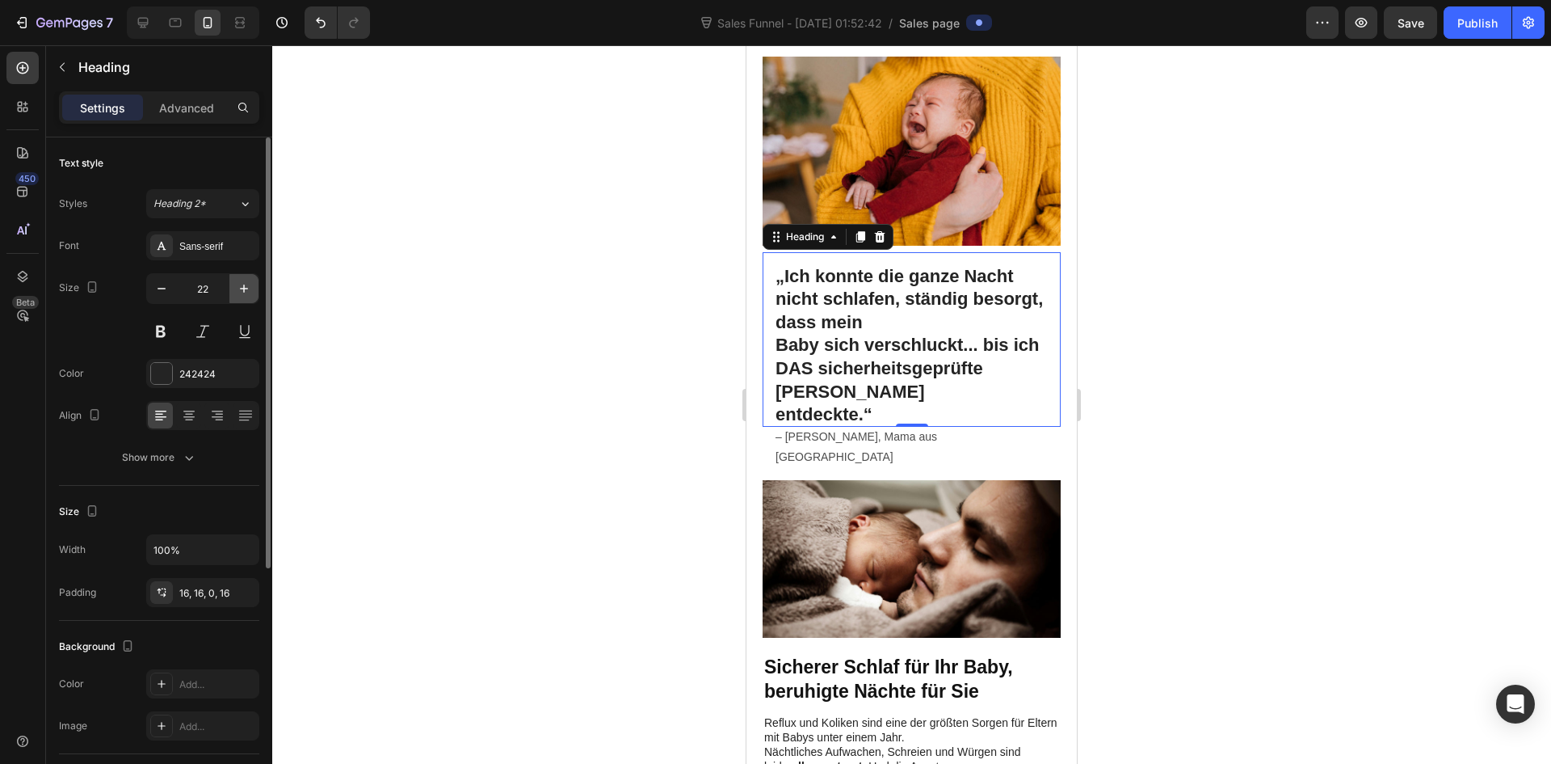
click at [247, 289] on icon "button" at bounding box center [244, 288] width 16 height 16
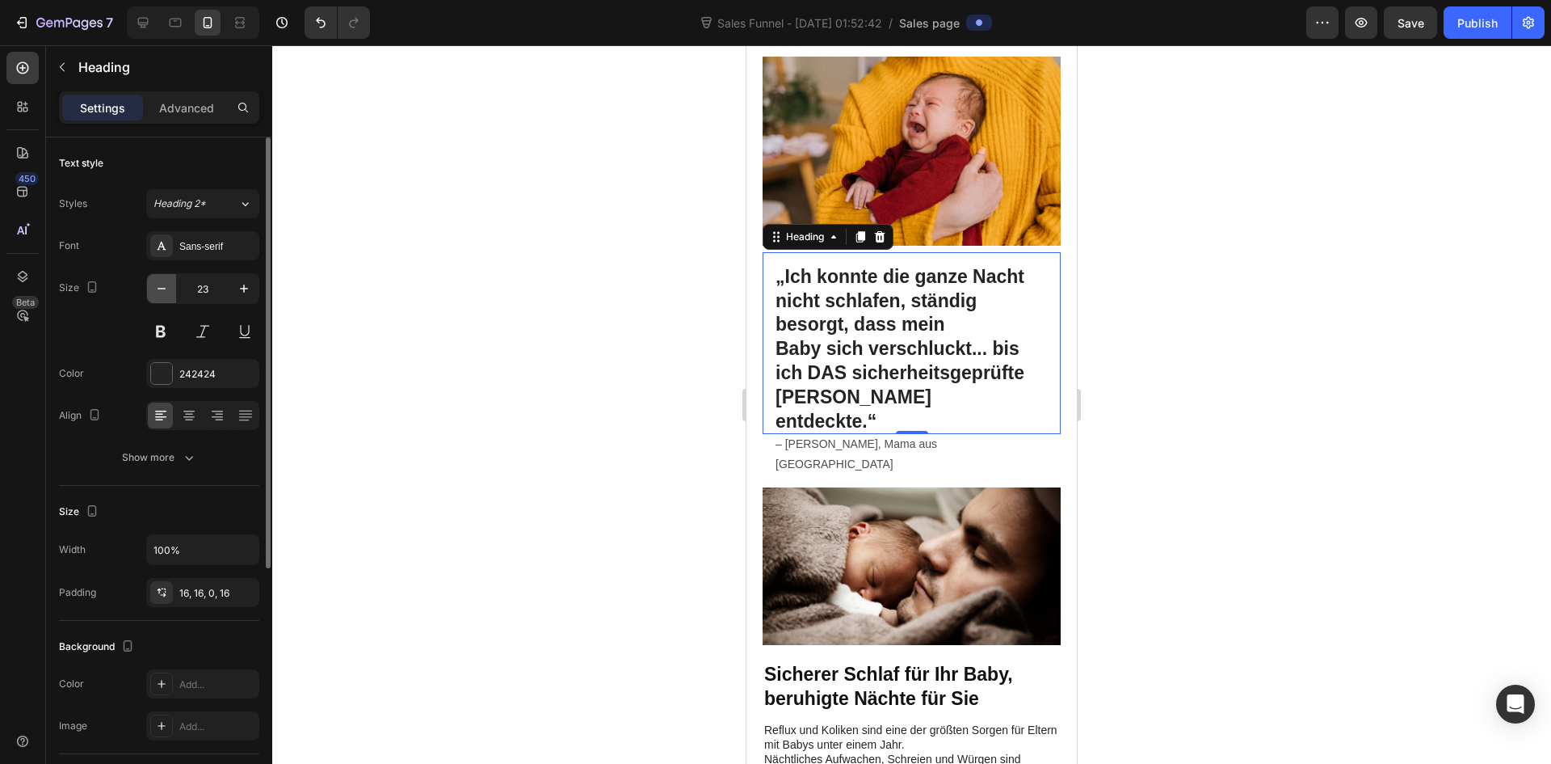
click at [162, 294] on icon "button" at bounding box center [162, 288] width 16 height 16
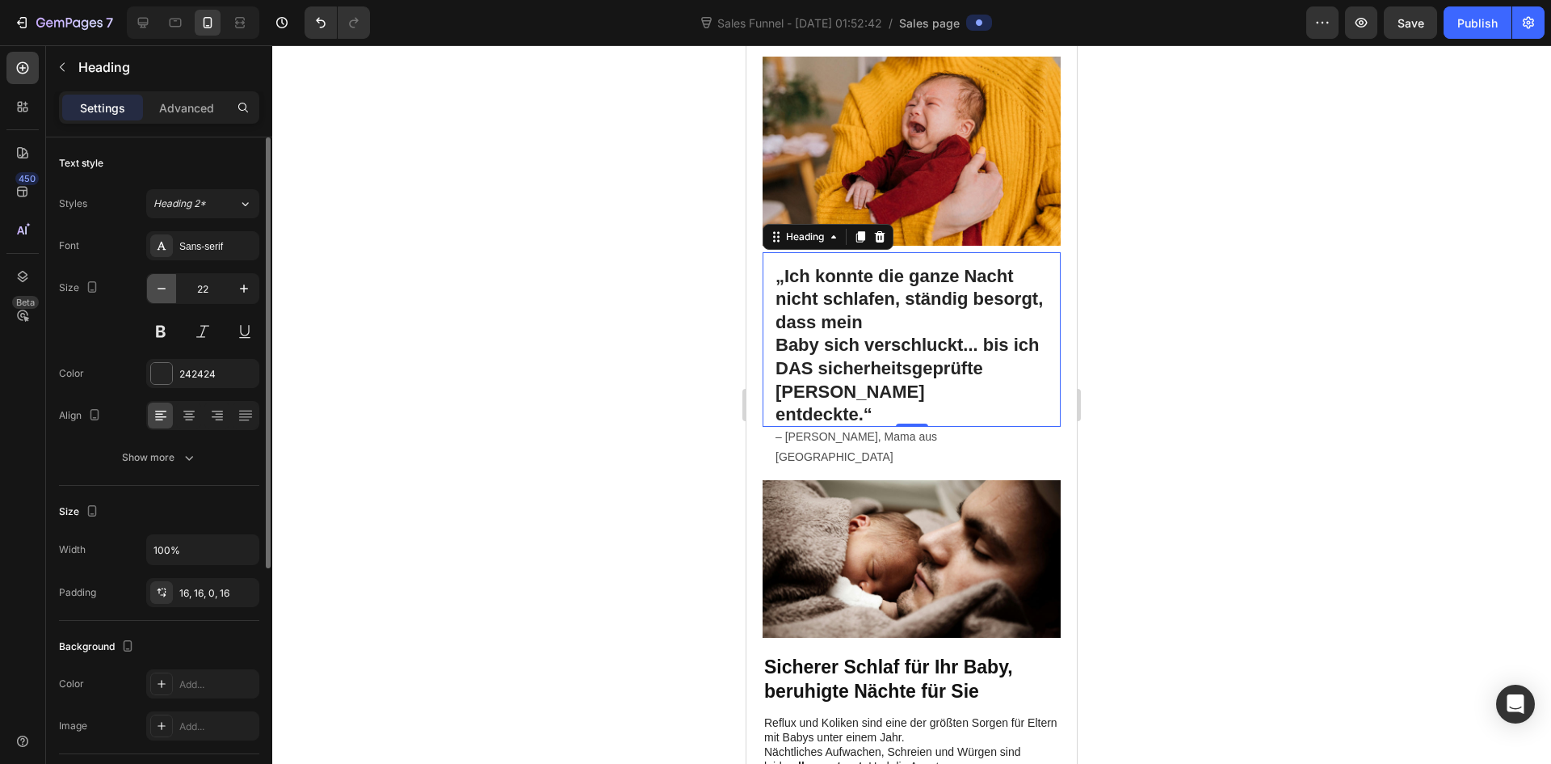
click at [161, 293] on icon "button" at bounding box center [162, 288] width 16 height 16
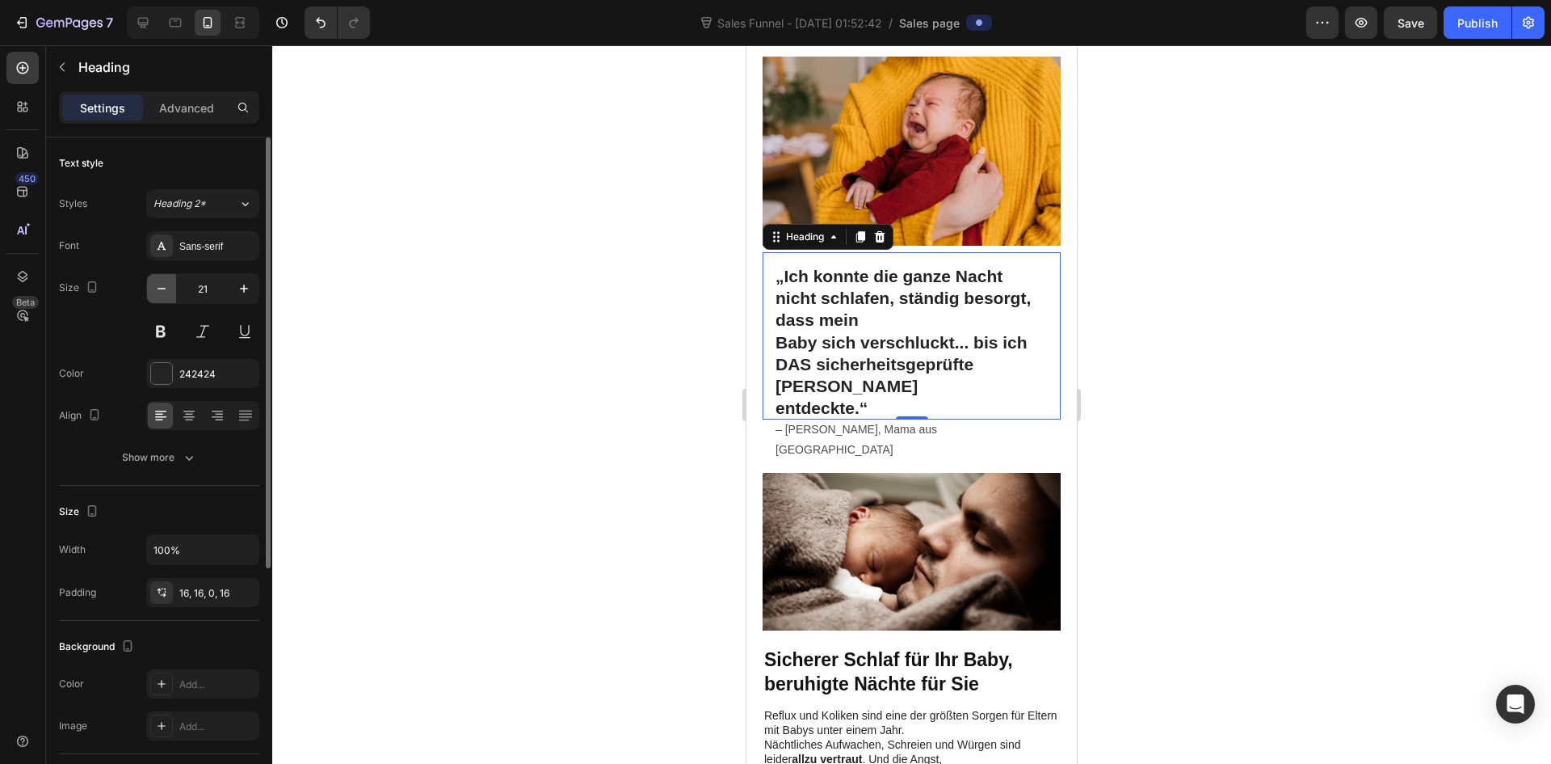
click at [161, 293] on icon "button" at bounding box center [162, 288] width 16 height 16
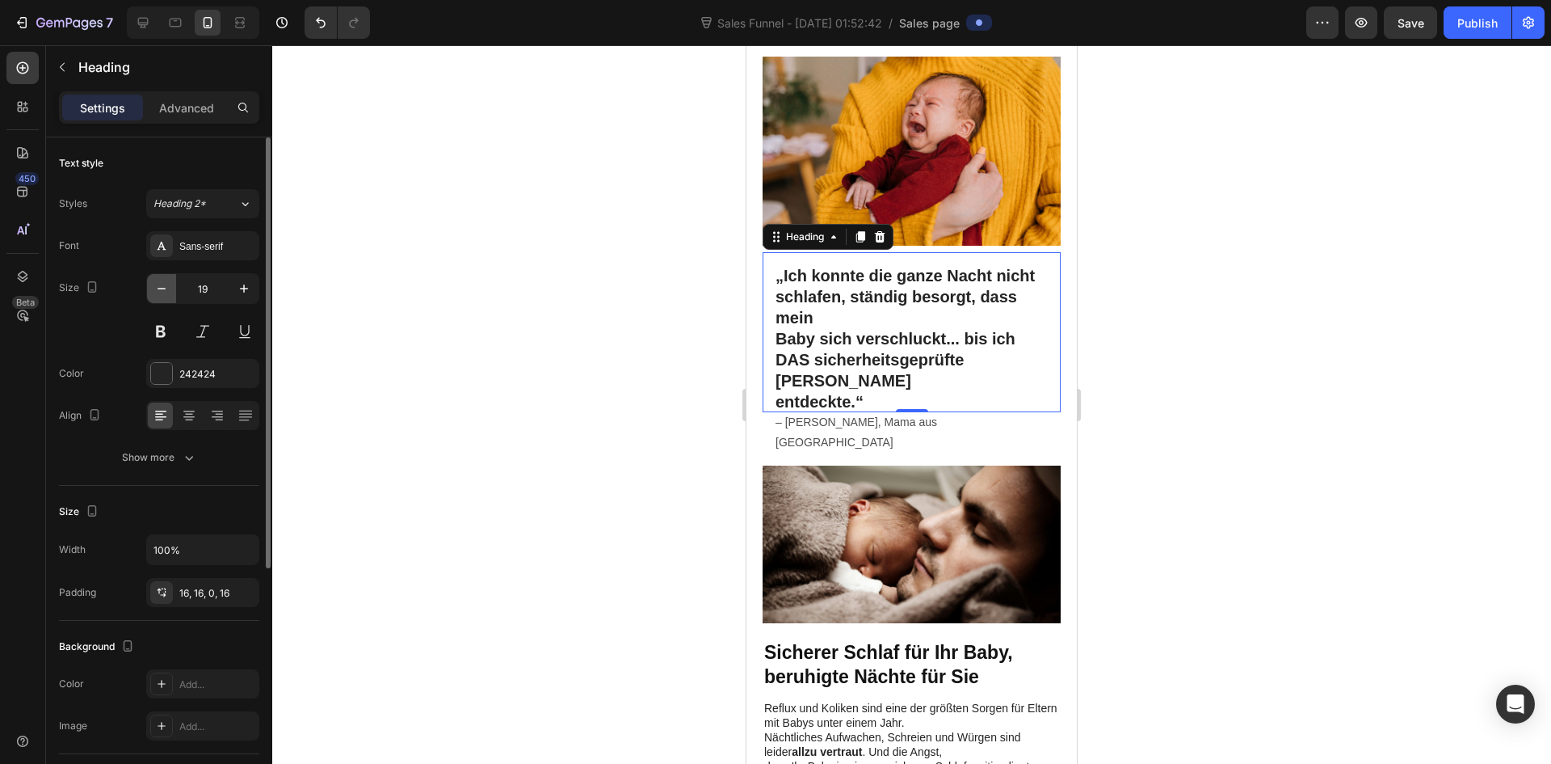
click at [161, 293] on icon "button" at bounding box center [162, 288] width 16 height 16
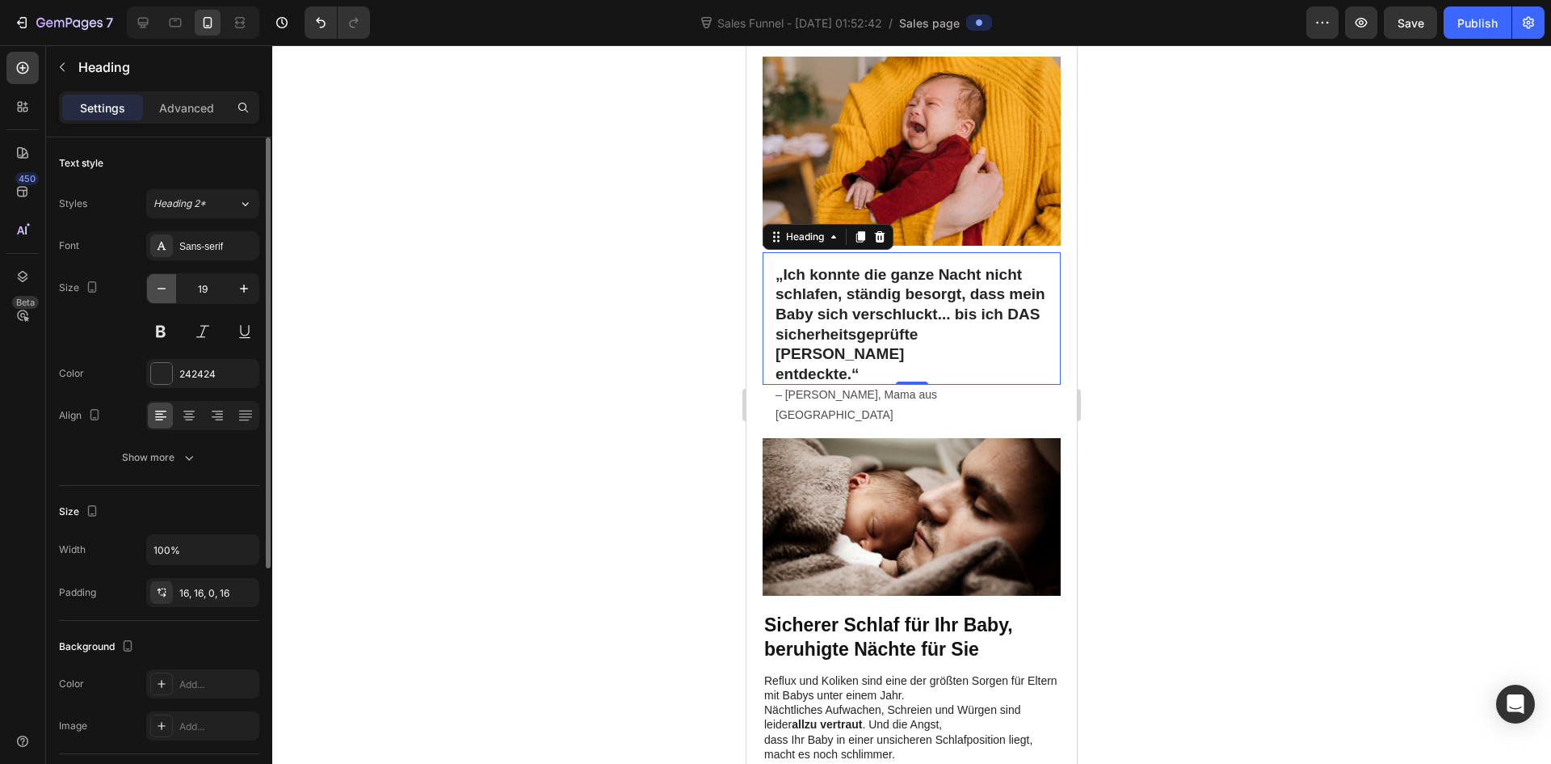
click at [161, 293] on icon "button" at bounding box center [162, 288] width 16 height 16
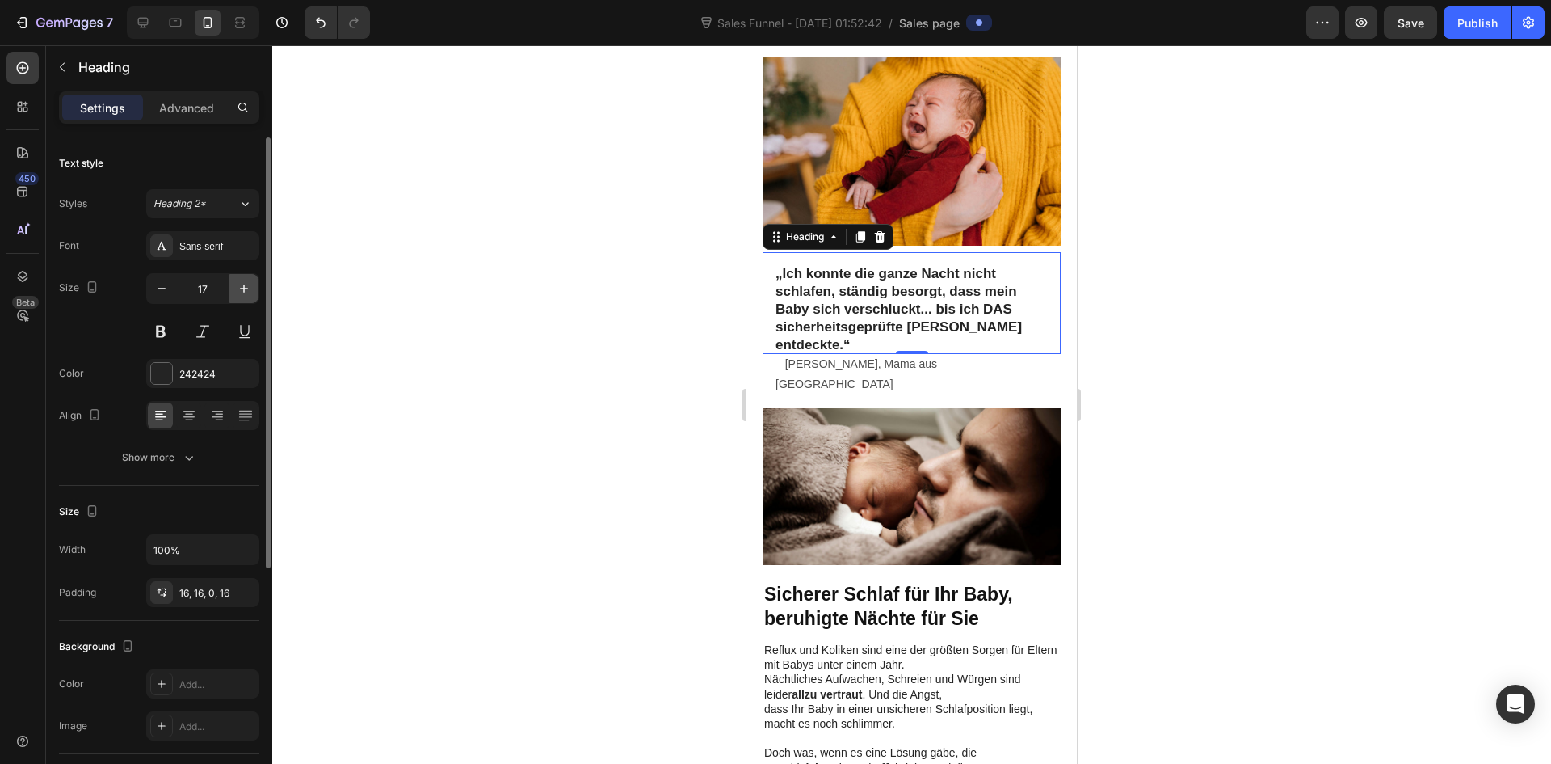
click at [245, 296] on icon "button" at bounding box center [244, 288] width 16 height 16
type input "18"
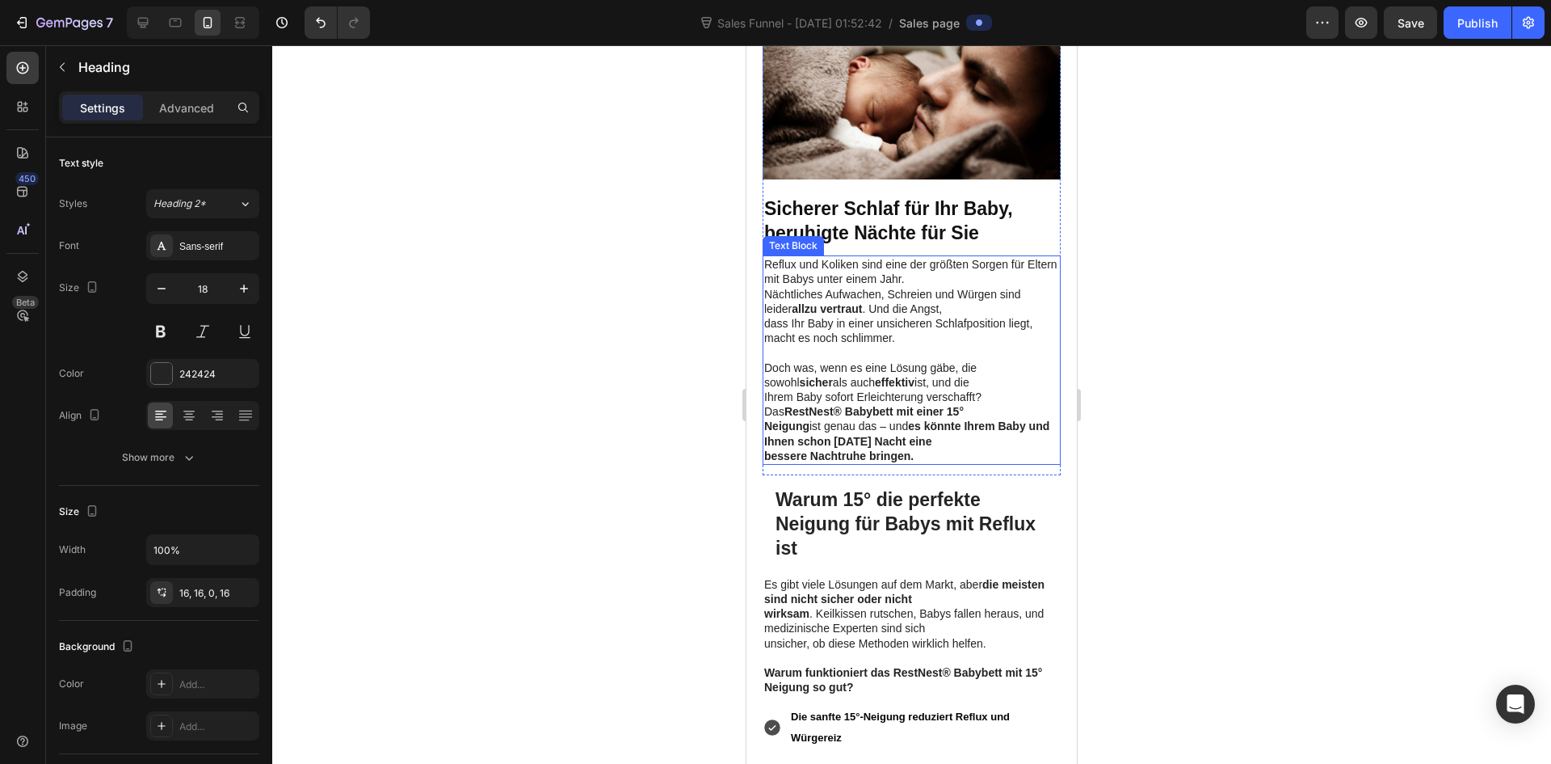
scroll to position [808, 0]
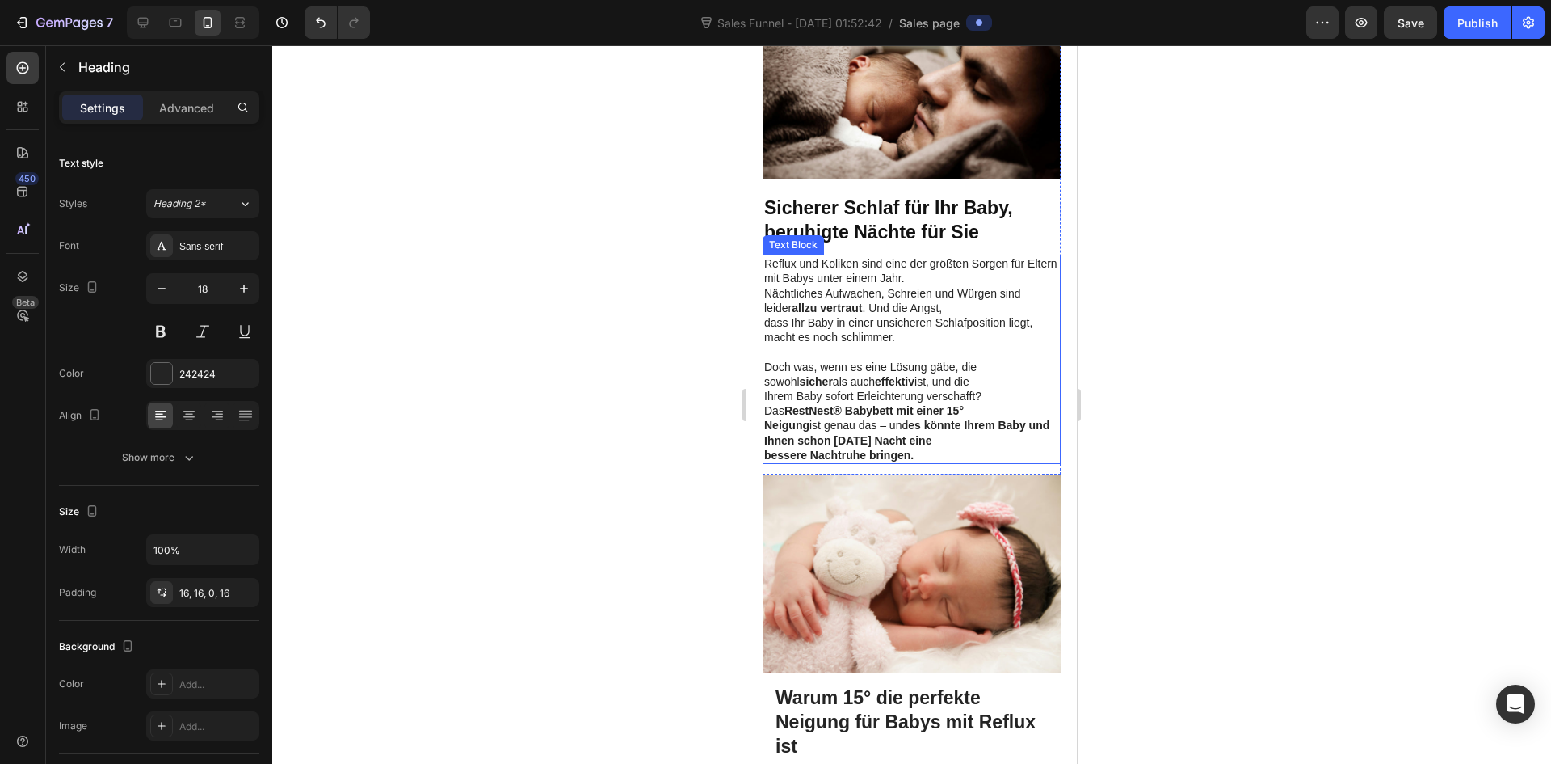
click at [818, 404] on strong "RestNest® Babybett mit einer 15°" at bounding box center [874, 410] width 179 height 13
click at [814, 404] on strong "RestNest® Babybett mit einer 15°" at bounding box center [874, 410] width 179 height 13
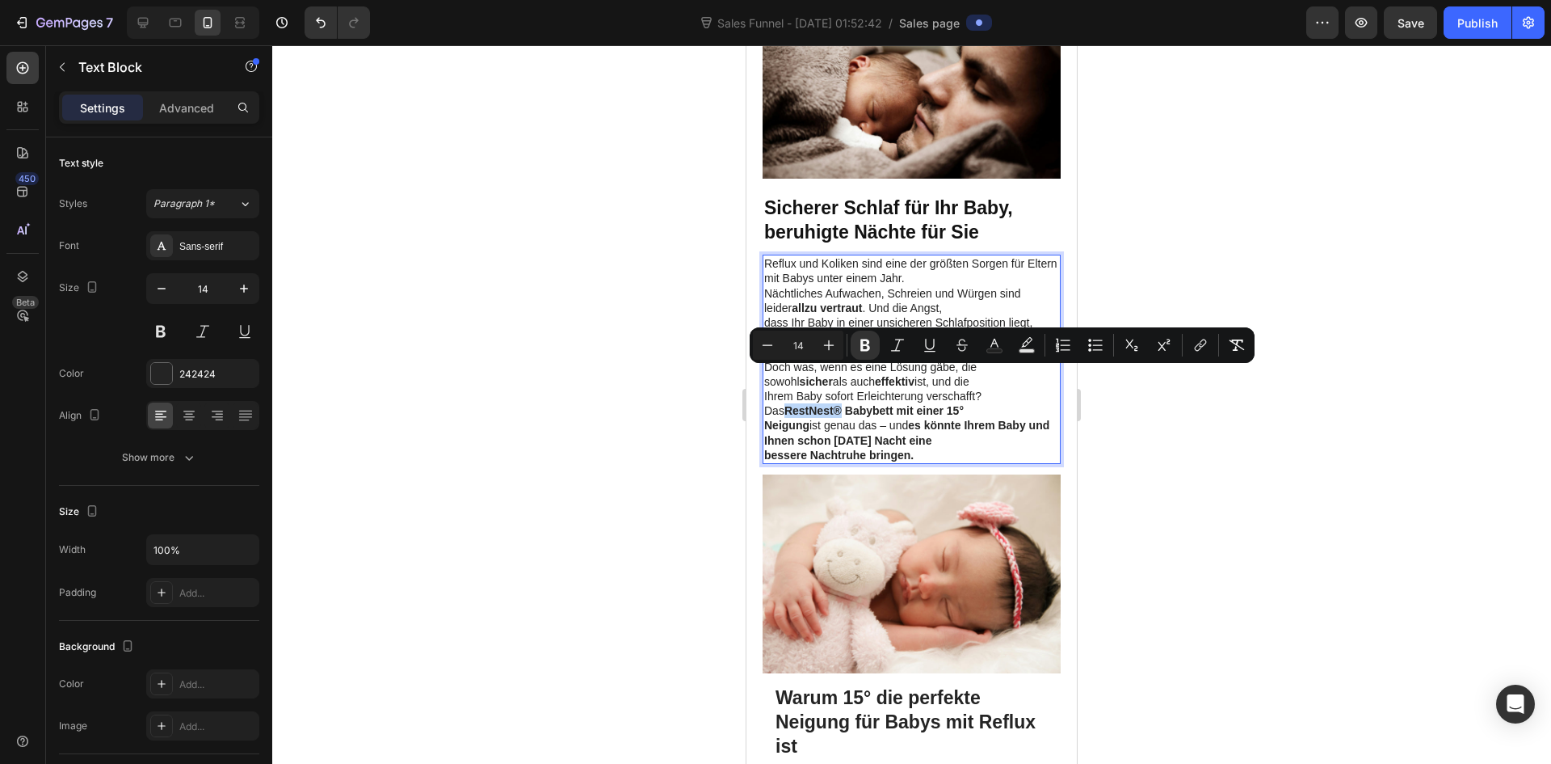
drag, startPoint x: 814, startPoint y: 376, endPoint x: 779, endPoint y: 378, distance: 34.8
click at [785, 404] on strong "RestNest® Babybett mit einer 15°" at bounding box center [874, 410] width 179 height 13
click at [795, 404] on strong "RestNest® Babybett mit einer 15°" at bounding box center [874, 410] width 179 height 13
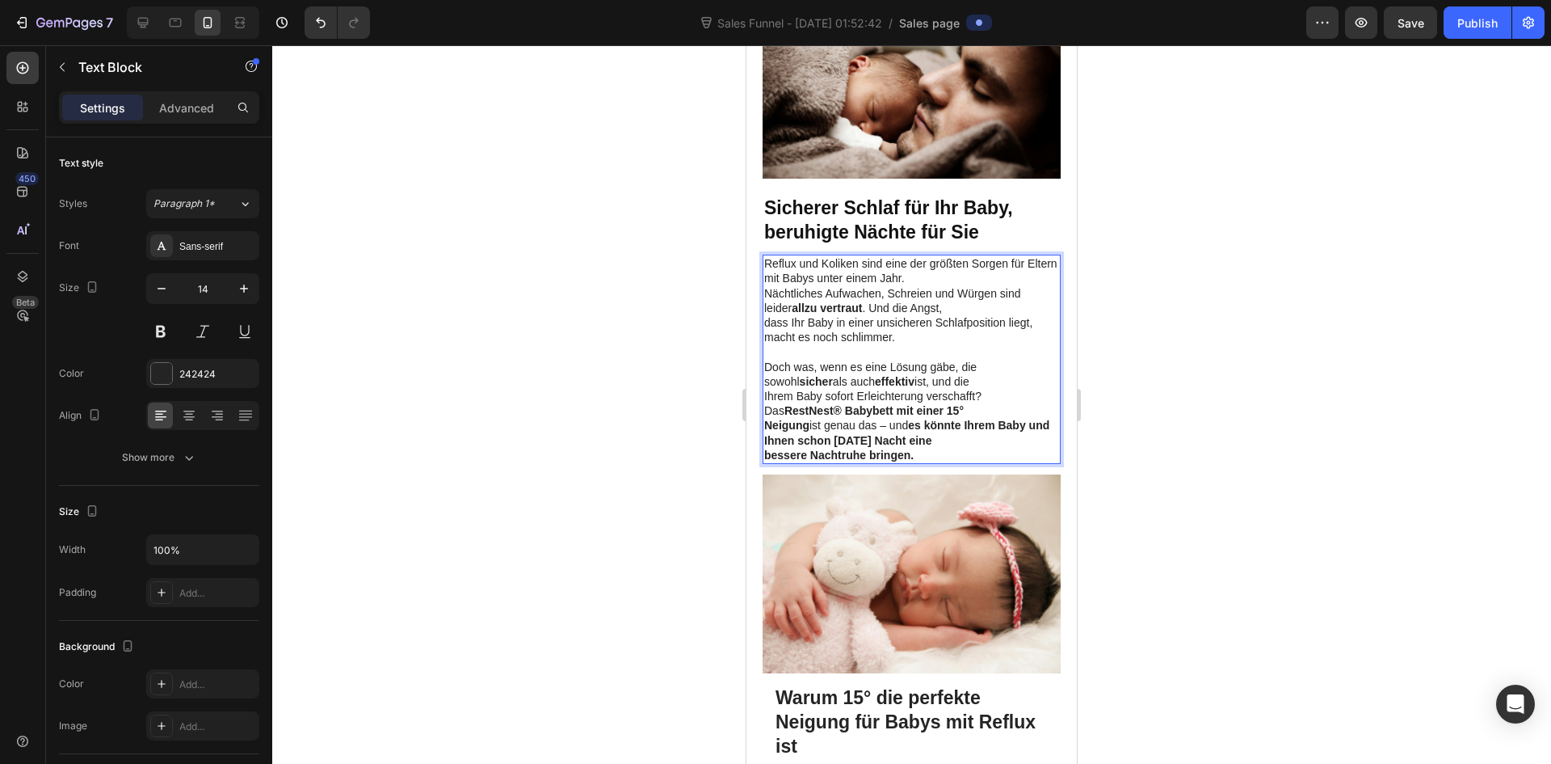
click at [795, 404] on strong "RestNest® Babybett mit einer 15°" at bounding box center [874, 410] width 179 height 13
click at [1020, 389] on strong "Elara® Babybett mit einer 15°" at bounding box center [902, 402] width 276 height 27
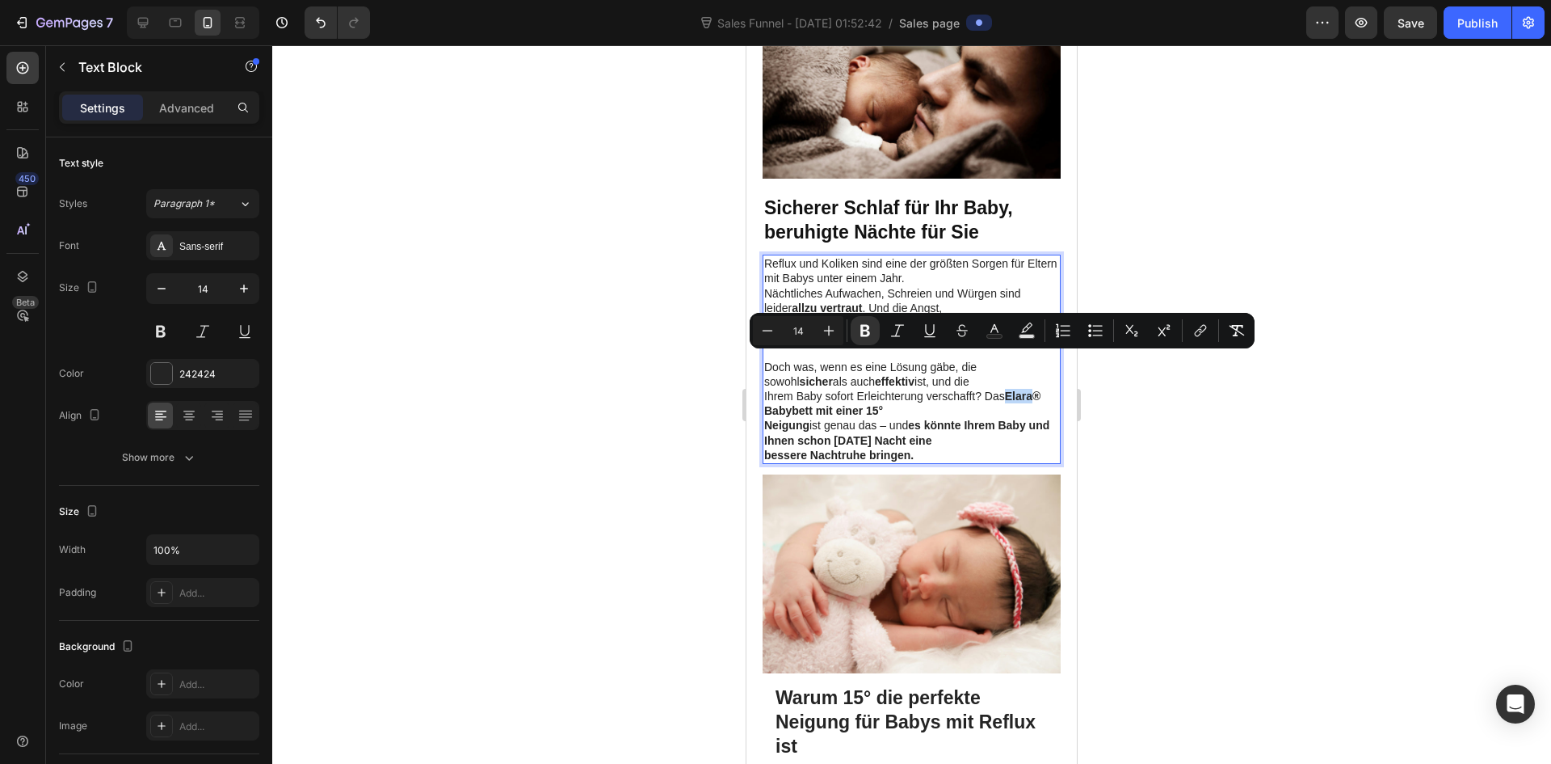
click at [1022, 389] on strong "Elara® Babybett mit einer 15°" at bounding box center [902, 402] width 276 height 27
click at [1041, 389] on strong "Elara® Babybett mit einer 15°" at bounding box center [902, 402] width 276 height 27
drag, startPoint x: 1041, startPoint y: 361, endPoint x: 1019, endPoint y: 360, distance: 21.8
click at [1019, 389] on strong "Elara® Babybett mit einer 15°" at bounding box center [902, 402] width 276 height 27
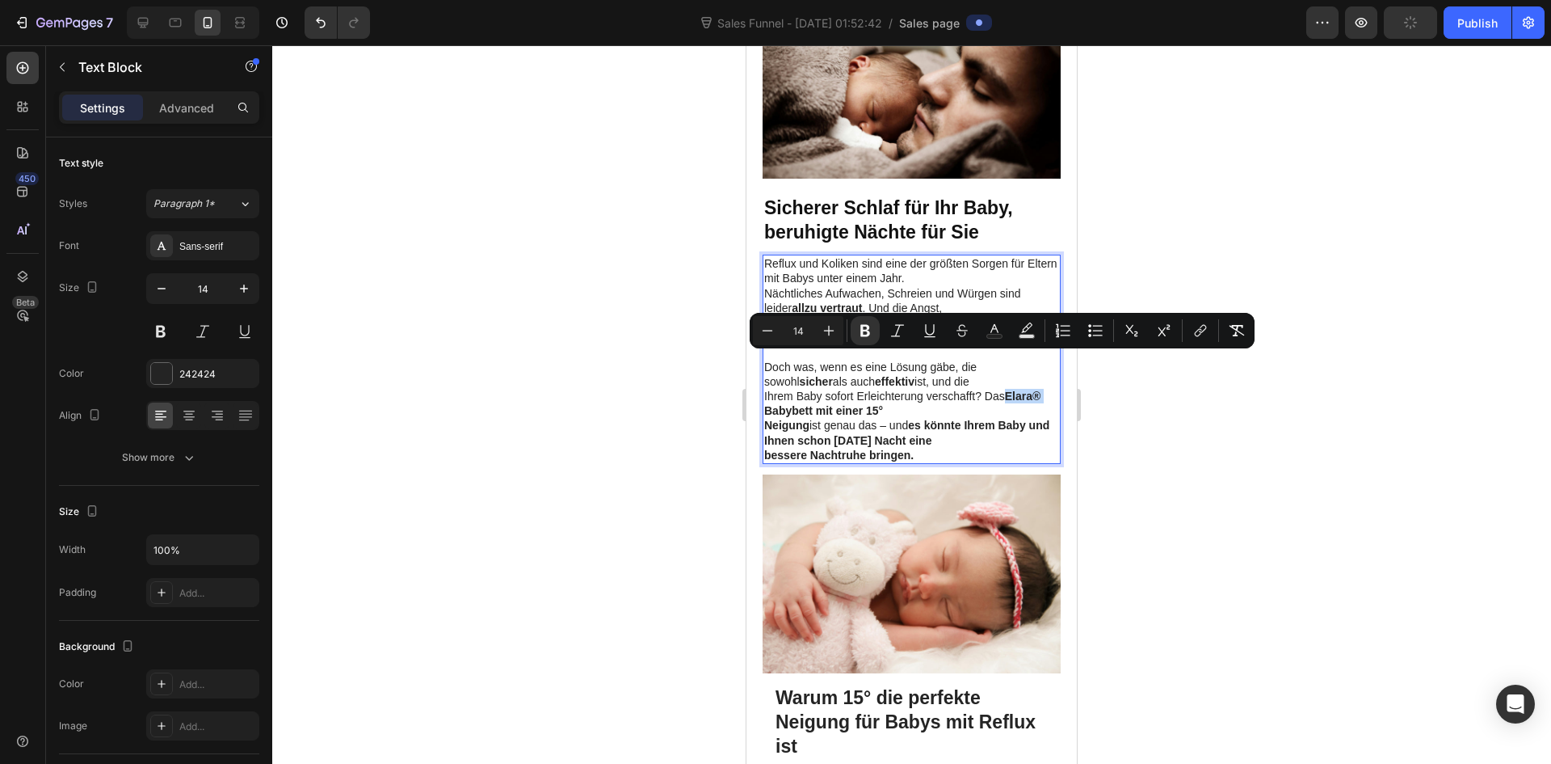
copy strong "Elara®"
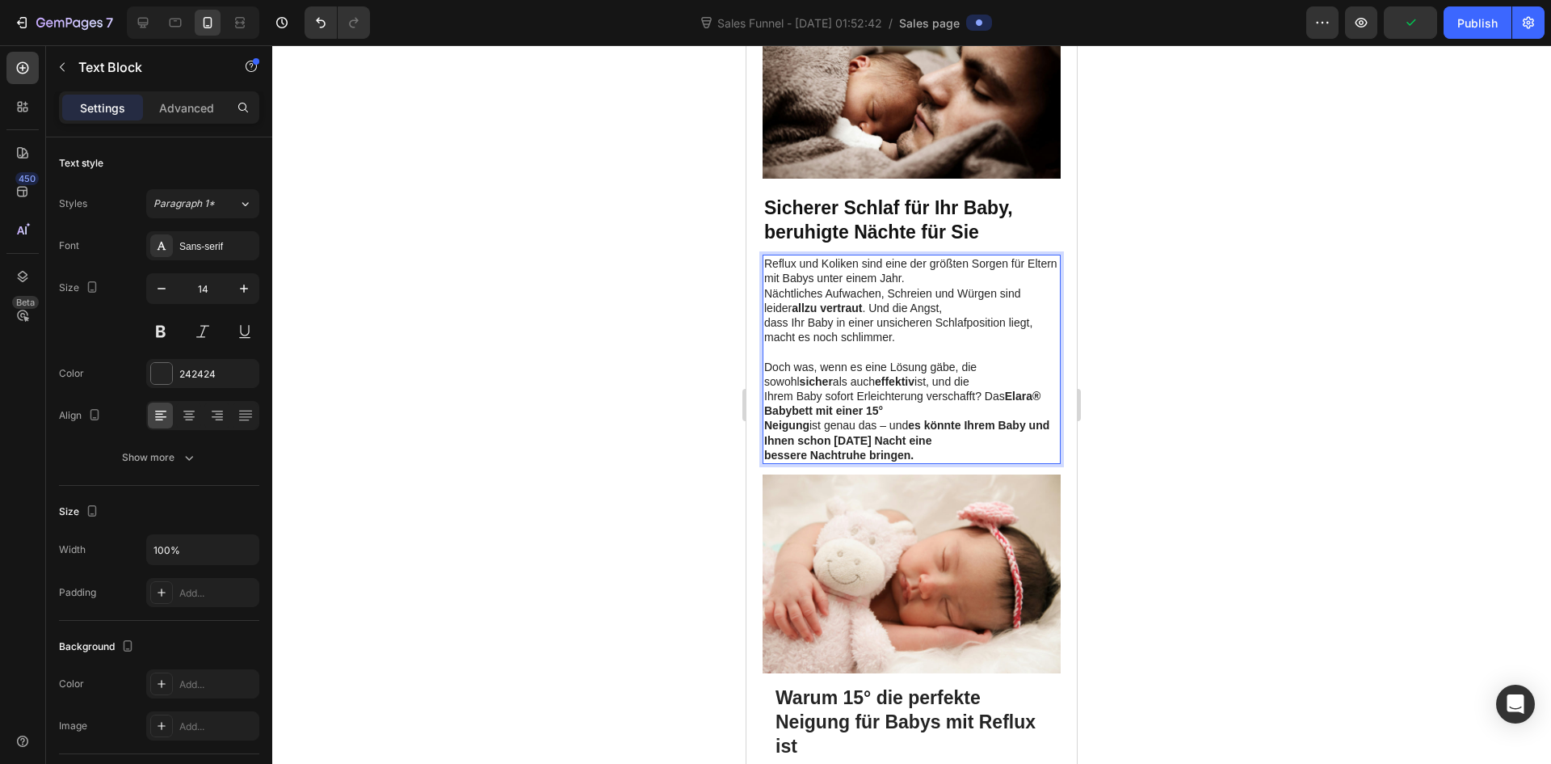
click at [832, 419] on strong "es könnte Ihrem Baby und Ihnen schon heute Nacht eine" at bounding box center [906, 432] width 285 height 27
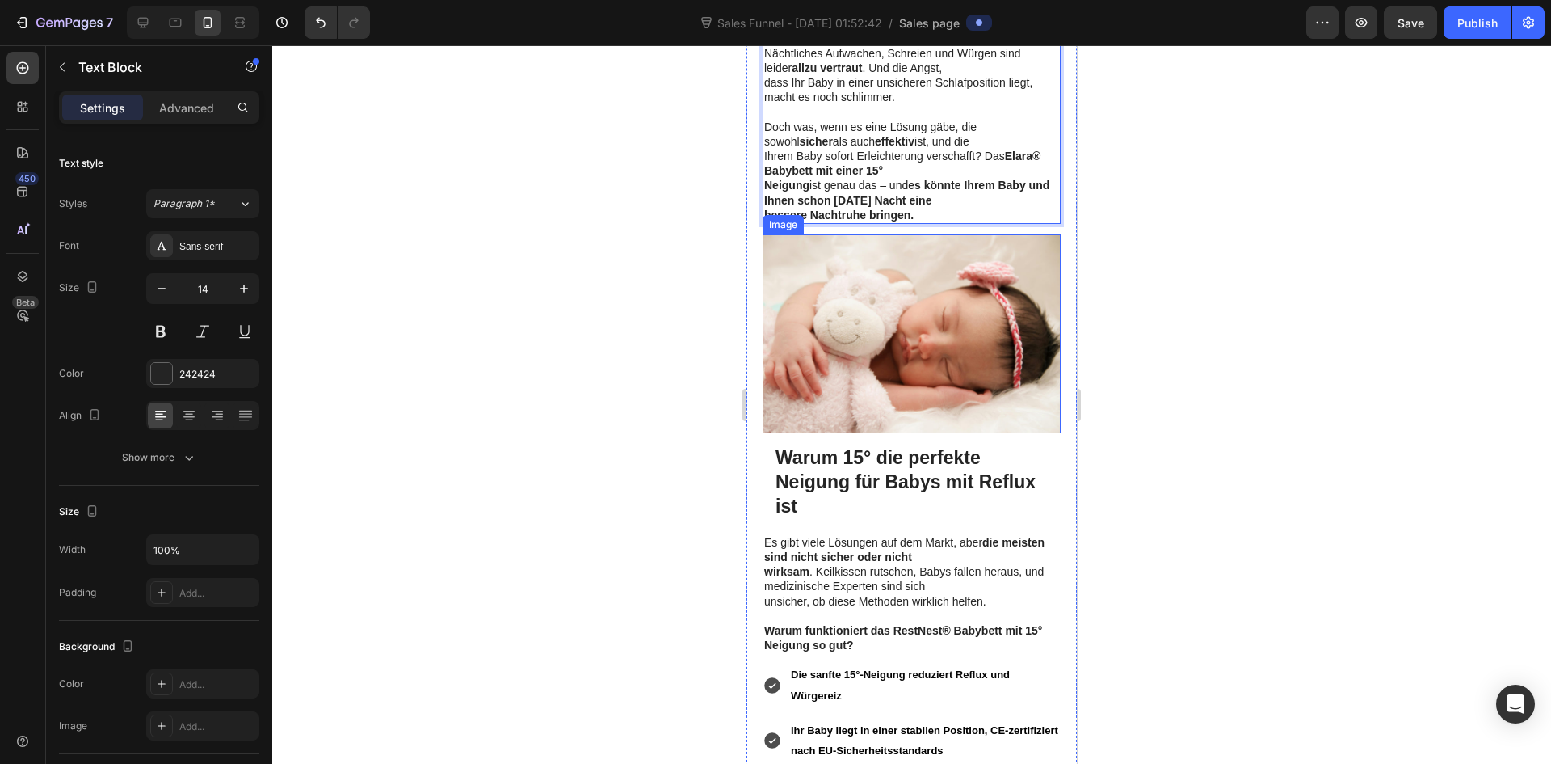
scroll to position [1050, 0]
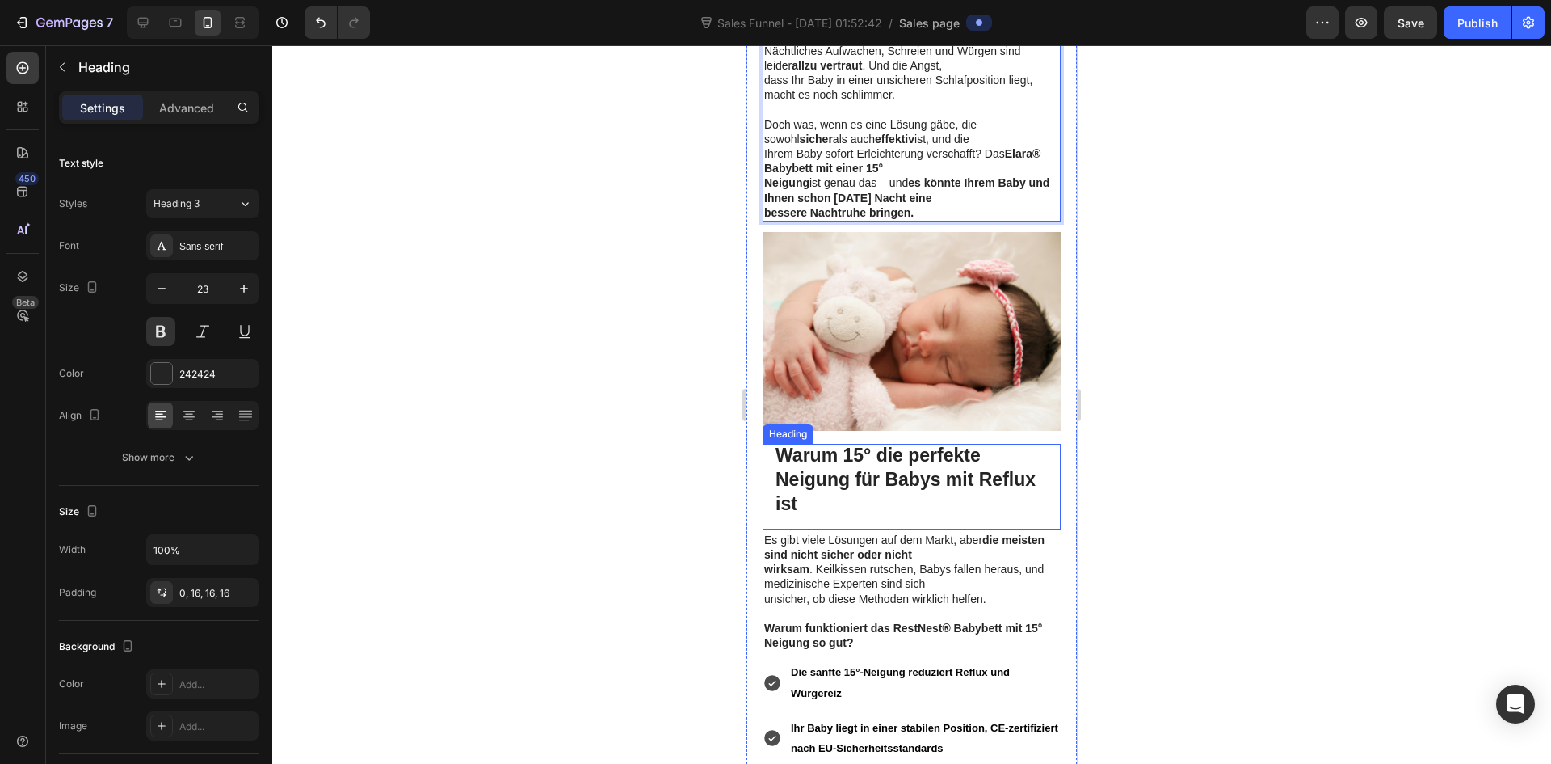
click at [818, 444] on strong "Warum 15° die perfekte Neigung für Babys mit Reflux ist" at bounding box center [906, 478] width 260 height 69
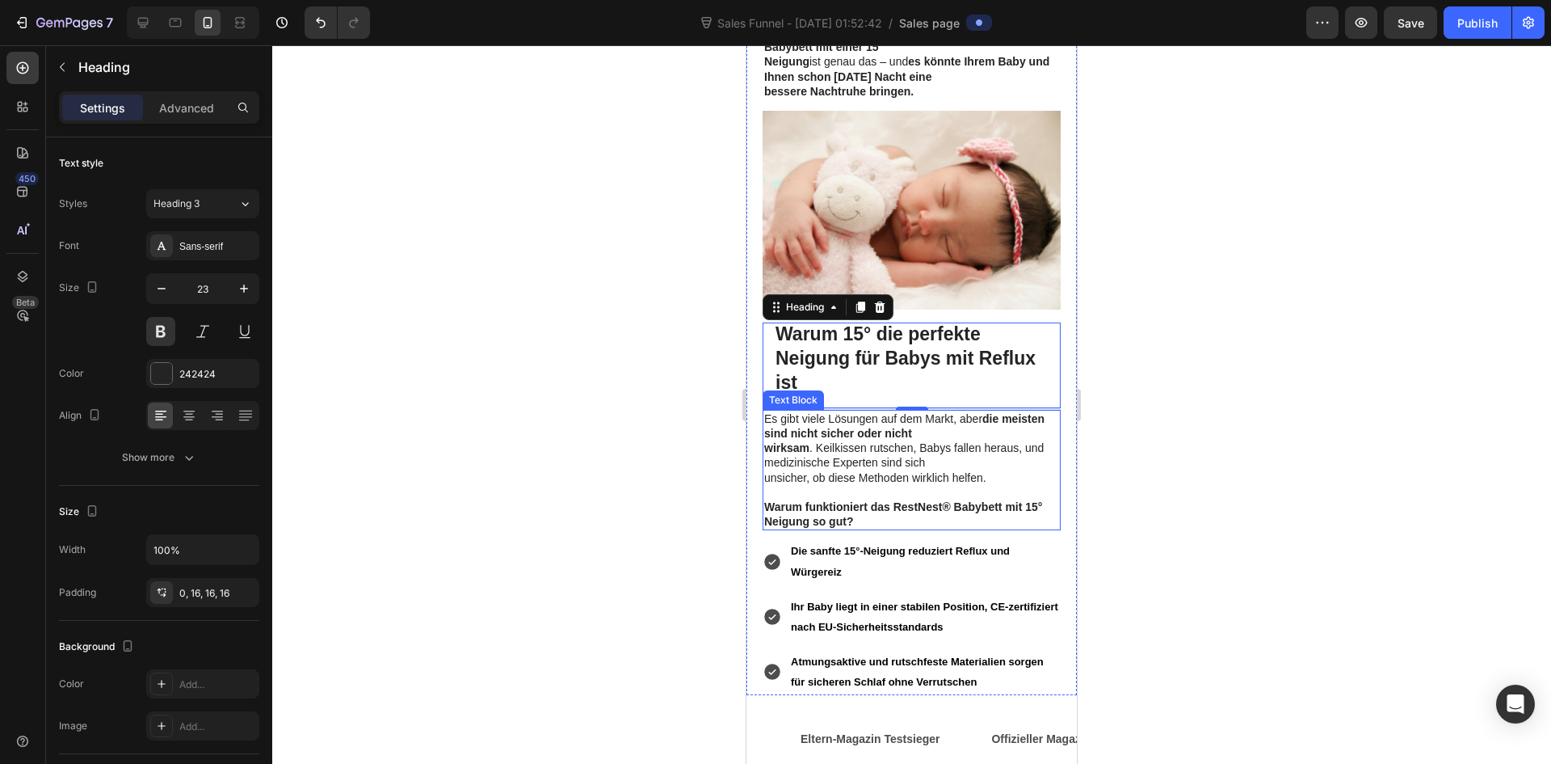
scroll to position [1212, 0]
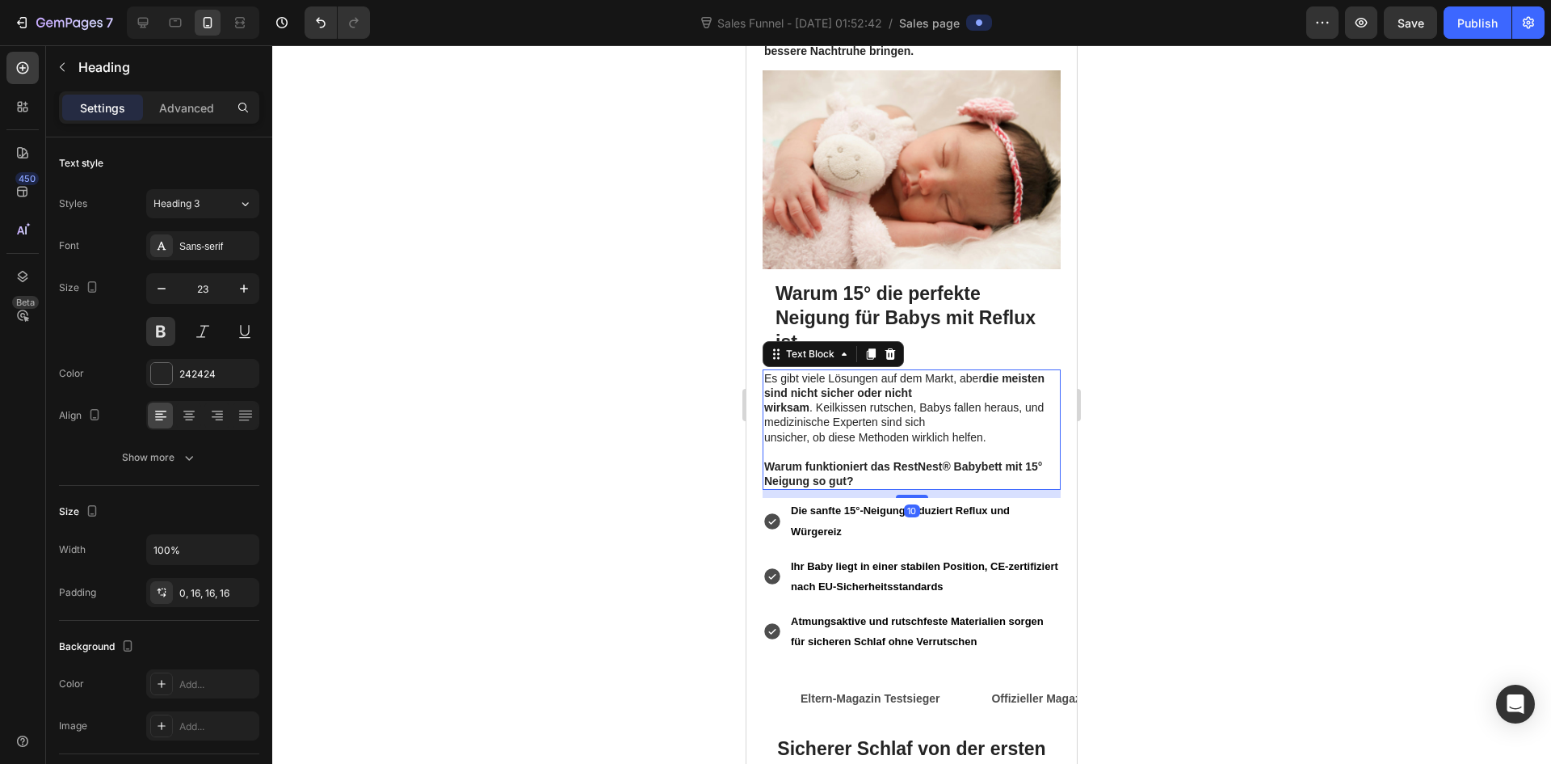
click at [934, 460] on strong "Warum funktioniert das RestNest® Babybett mit 15° Neigung so gut?" at bounding box center [903, 473] width 278 height 27
click at [949, 460] on strong "Warum funktioniert das RestNest® Babybett mit 15° Neigung so gut?" at bounding box center [903, 473] width 278 height 27
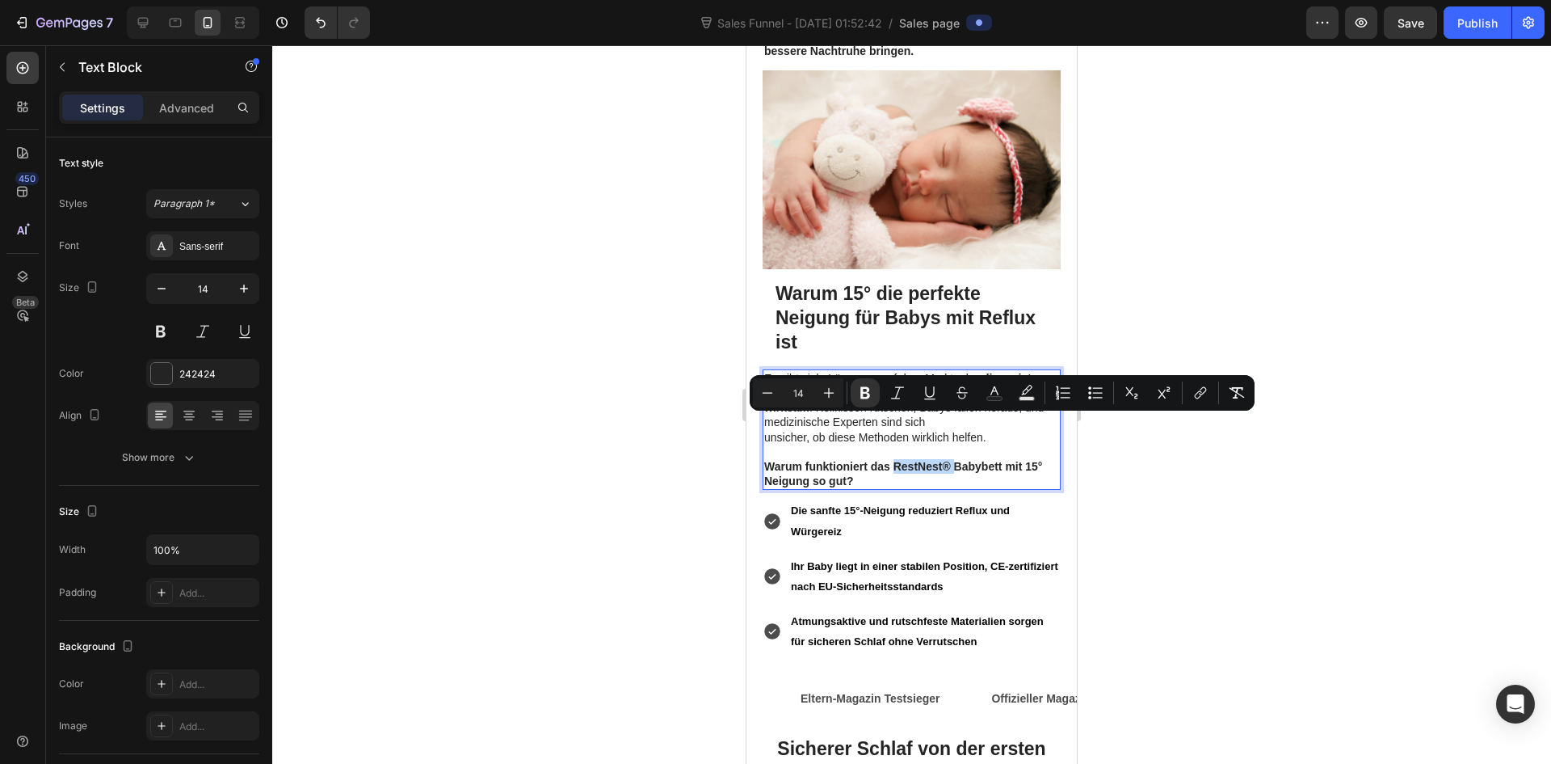
drag, startPoint x: 949, startPoint y: 424, endPoint x: 929, endPoint y: 423, distance: 20.3
click at [929, 460] on strong "Warum funktioniert das RestNest® Babybett mit 15° Neigung so gut?" at bounding box center [903, 473] width 278 height 27
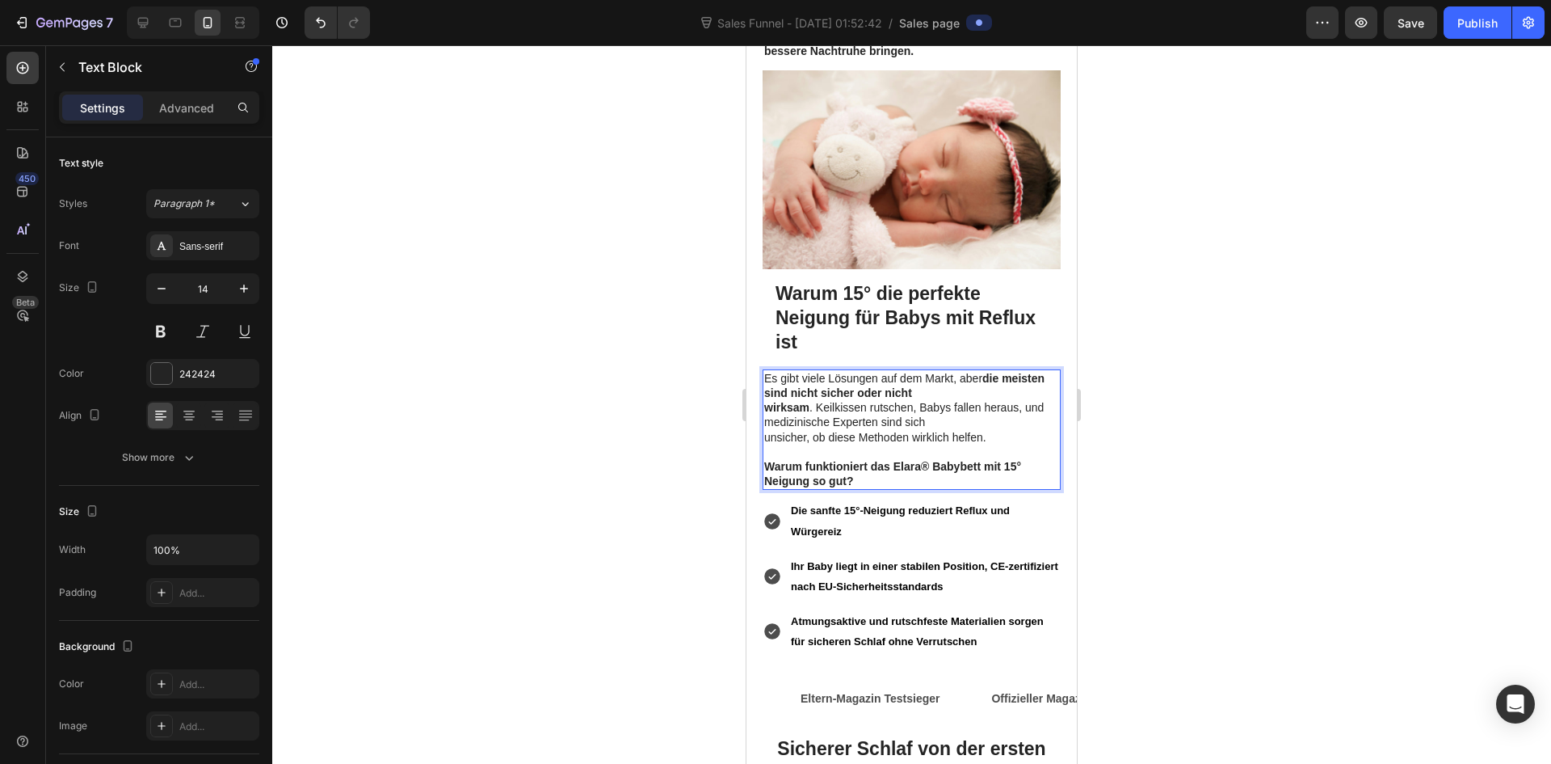
click at [927, 460] on strong "Warum funktioniert das Elara® Babybett mit 15° Neigung so gut?" at bounding box center [892, 473] width 257 height 27
click at [905, 460] on strong "Warum funktioniert das Elara Babybett mit 15° Neigung so gut?" at bounding box center [888, 473] width 249 height 27
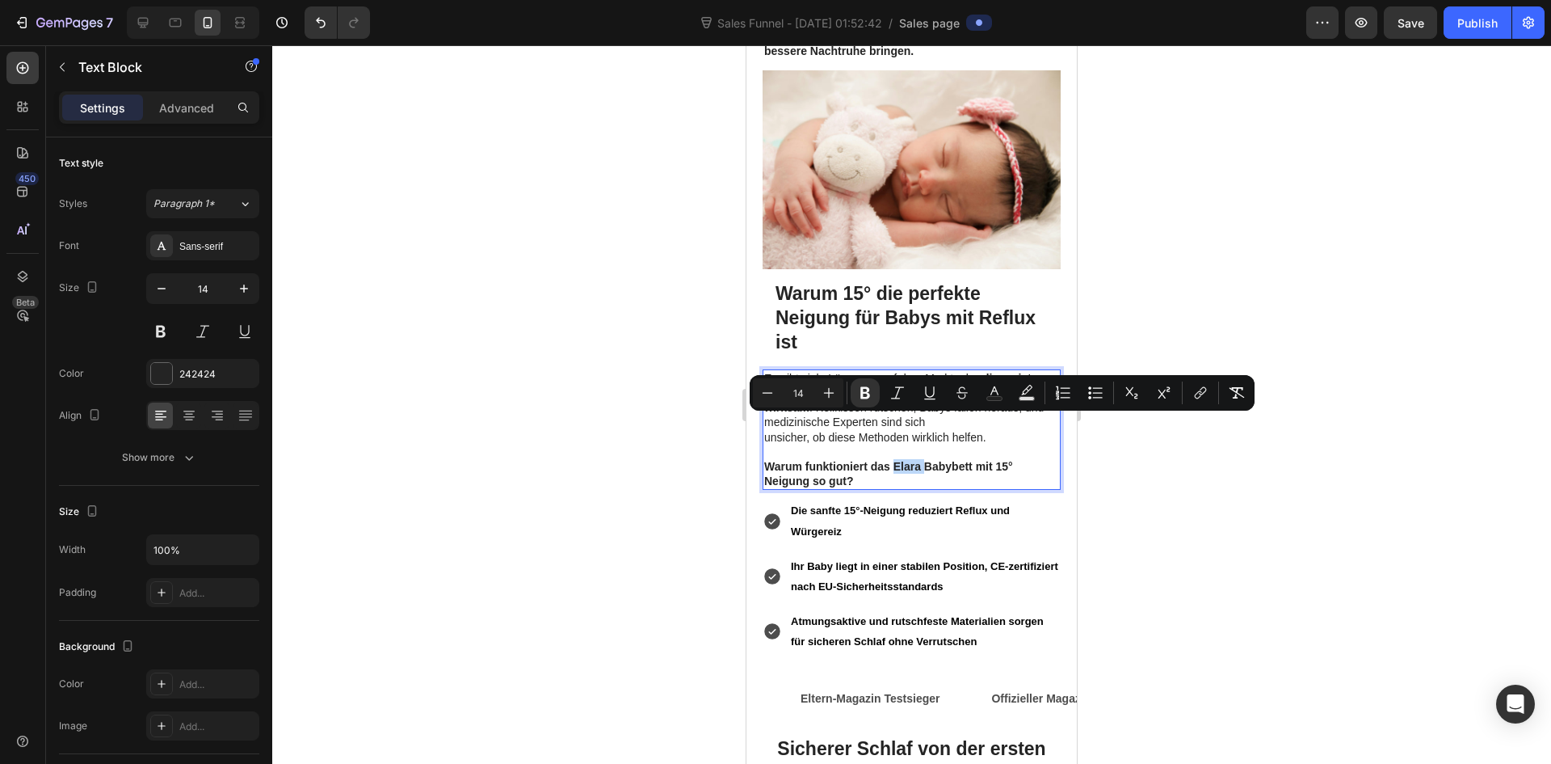
copy strong "Elara"
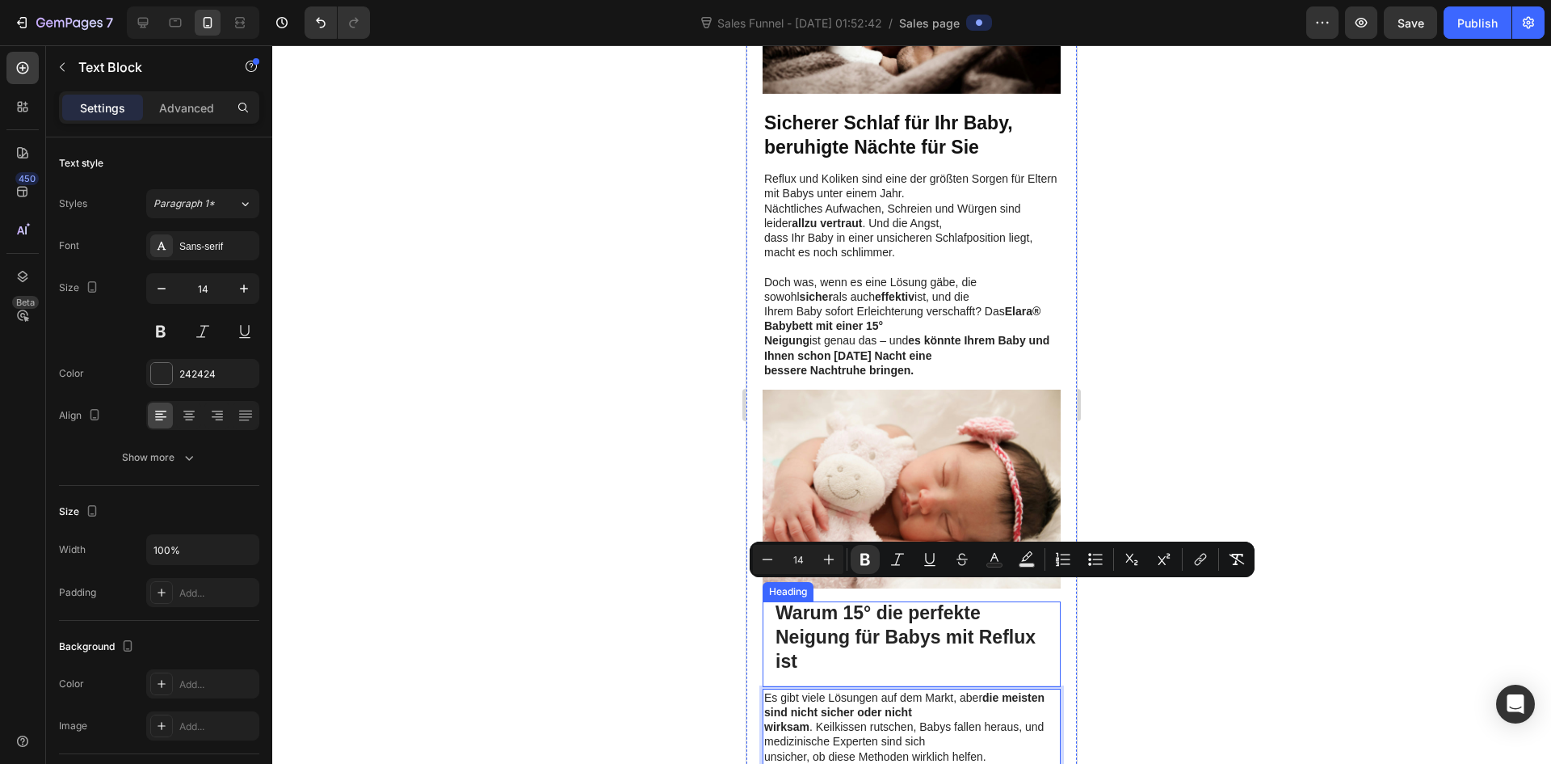
scroll to position [889, 0]
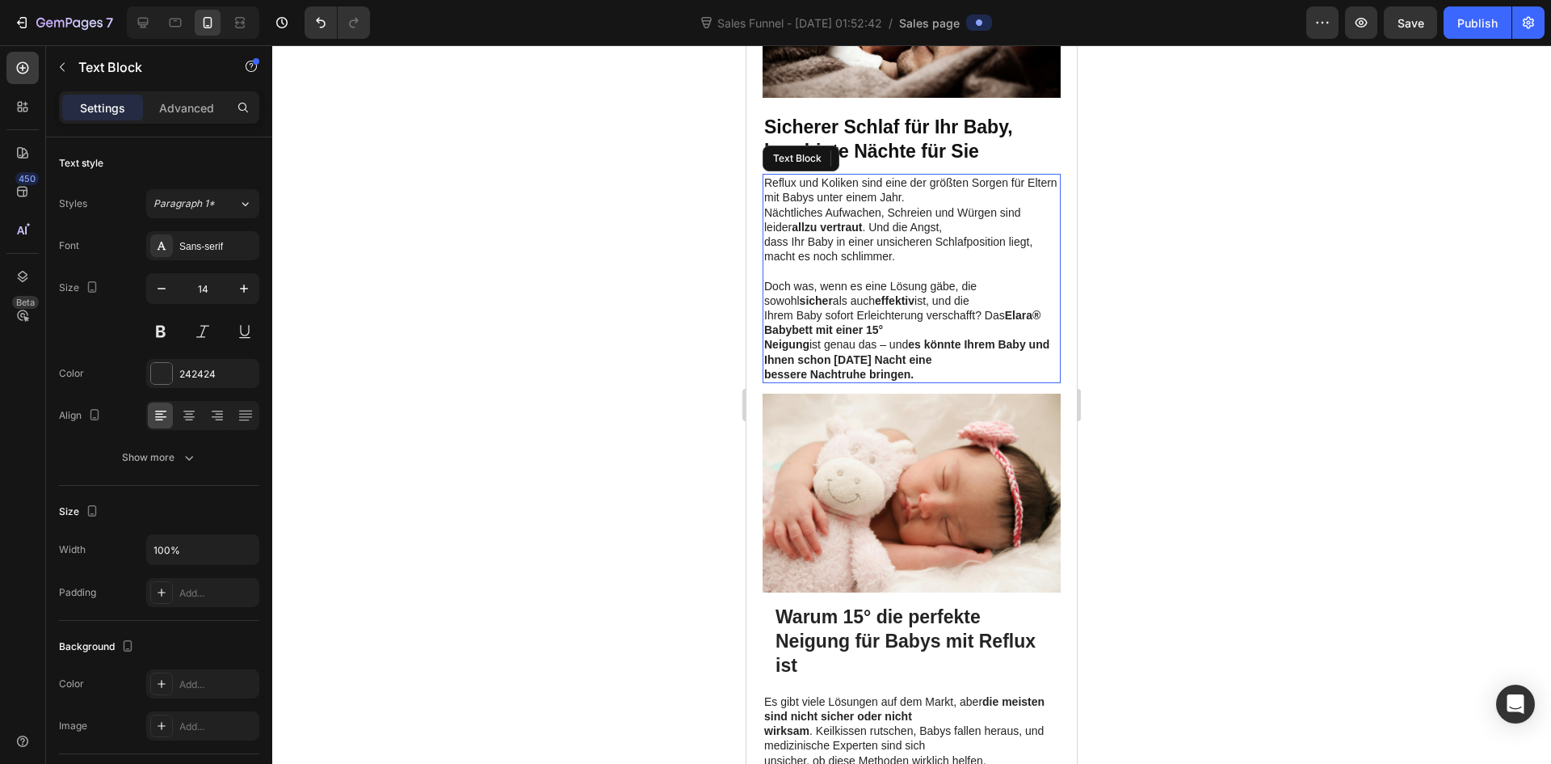
click at [1028, 309] on strong "Elara® Babybett mit einer 15°" at bounding box center [902, 322] width 276 height 27
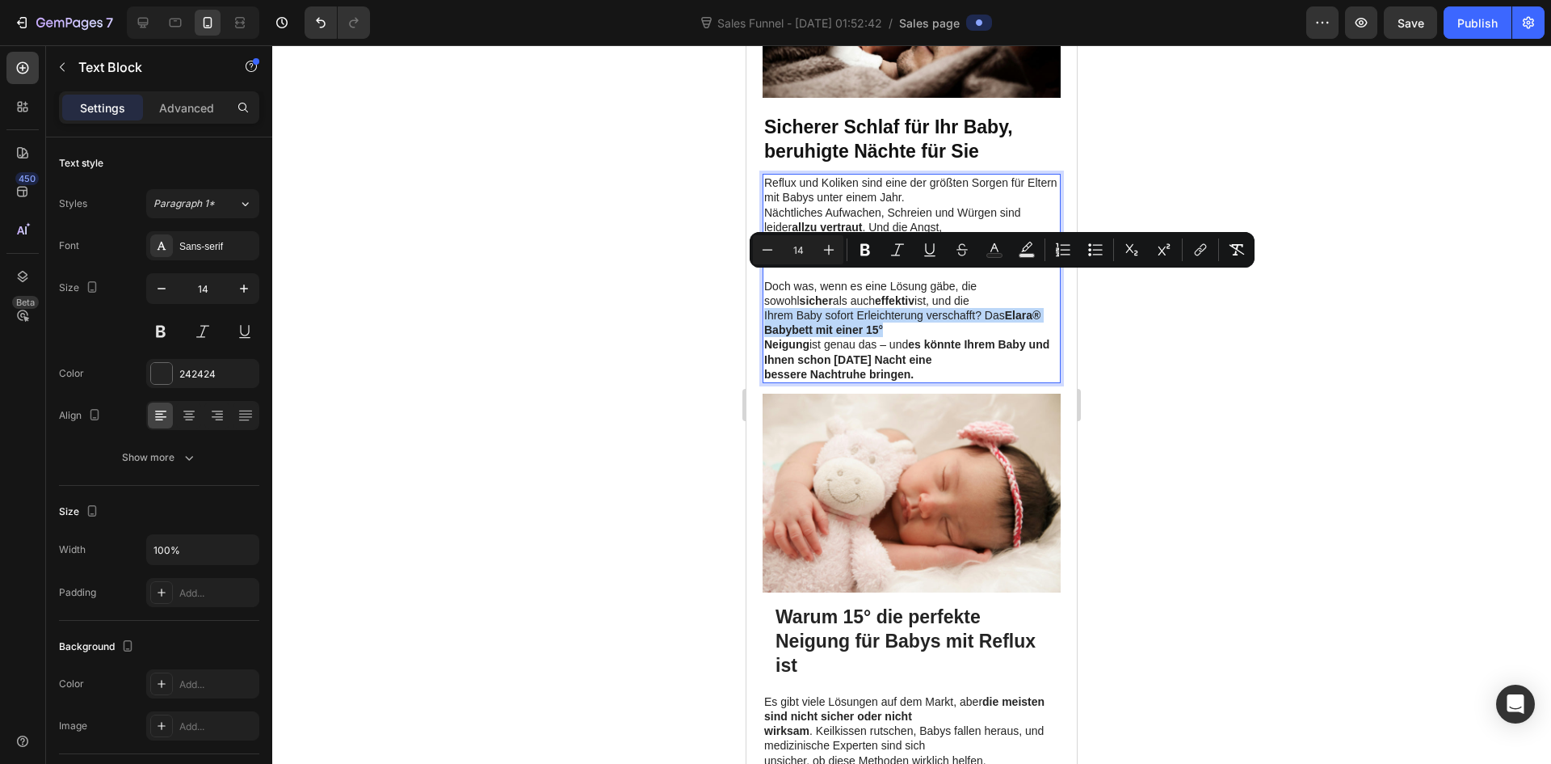
click at [1028, 309] on strong "Elara® Babybett mit einer 15°" at bounding box center [902, 322] width 276 height 27
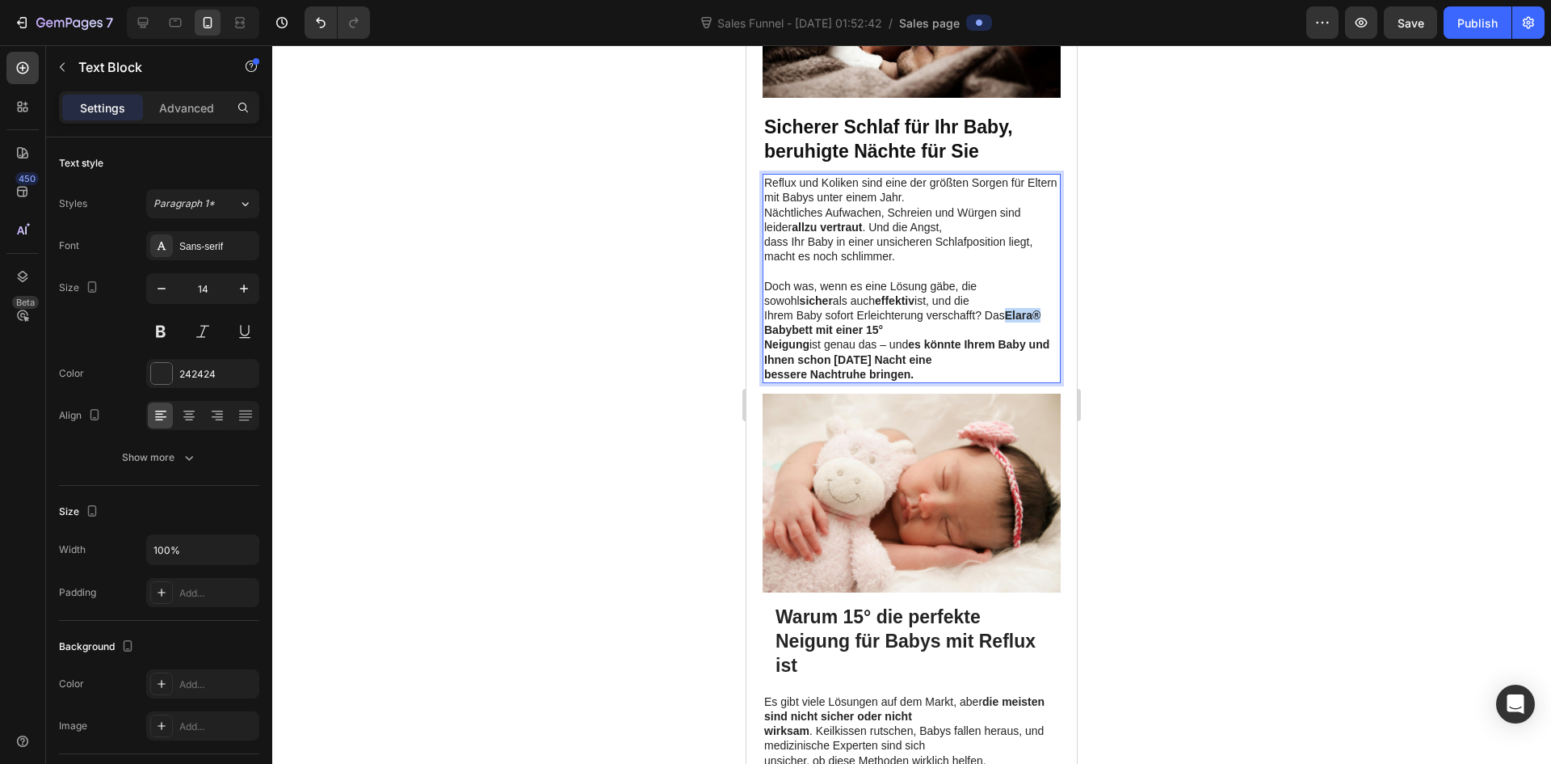
drag, startPoint x: 1007, startPoint y: 280, endPoint x: 1041, endPoint y: 281, distance: 34.8
click at [1041, 308] on p "Ihrem Baby sofort Erleichterung verschafft? Das Elara® Babybett mit einer 15°" at bounding box center [911, 322] width 295 height 29
click at [770, 309] on strong "Elara Babybett mit einer 15°" at bounding box center [898, 322] width 268 height 27
click at [767, 297] on div "Reflux und Koliken sind eine der größten Sorgen für Eltern mit Babys unter eine…" at bounding box center [912, 278] width 298 height 209
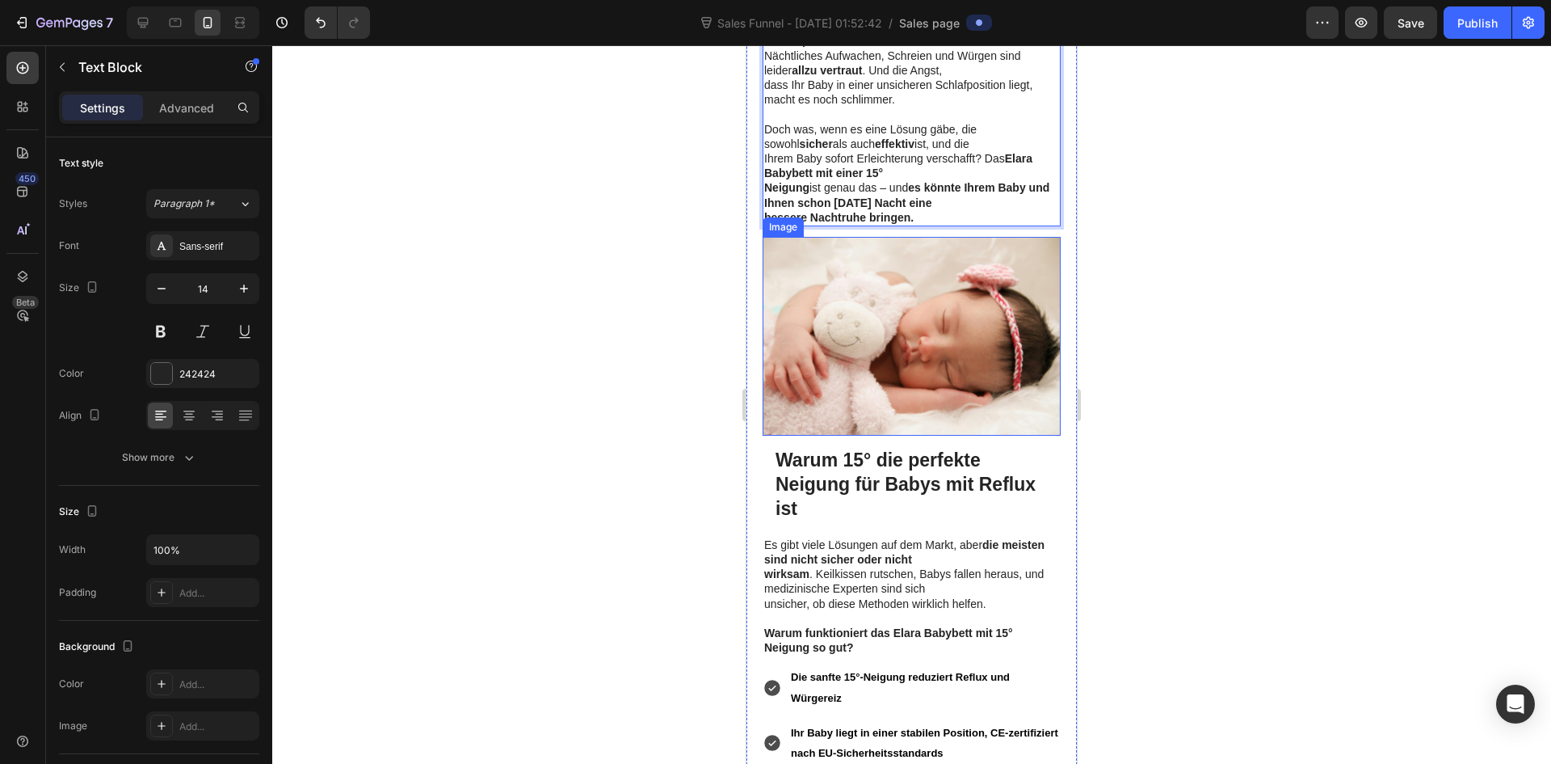
scroll to position [1050, 0]
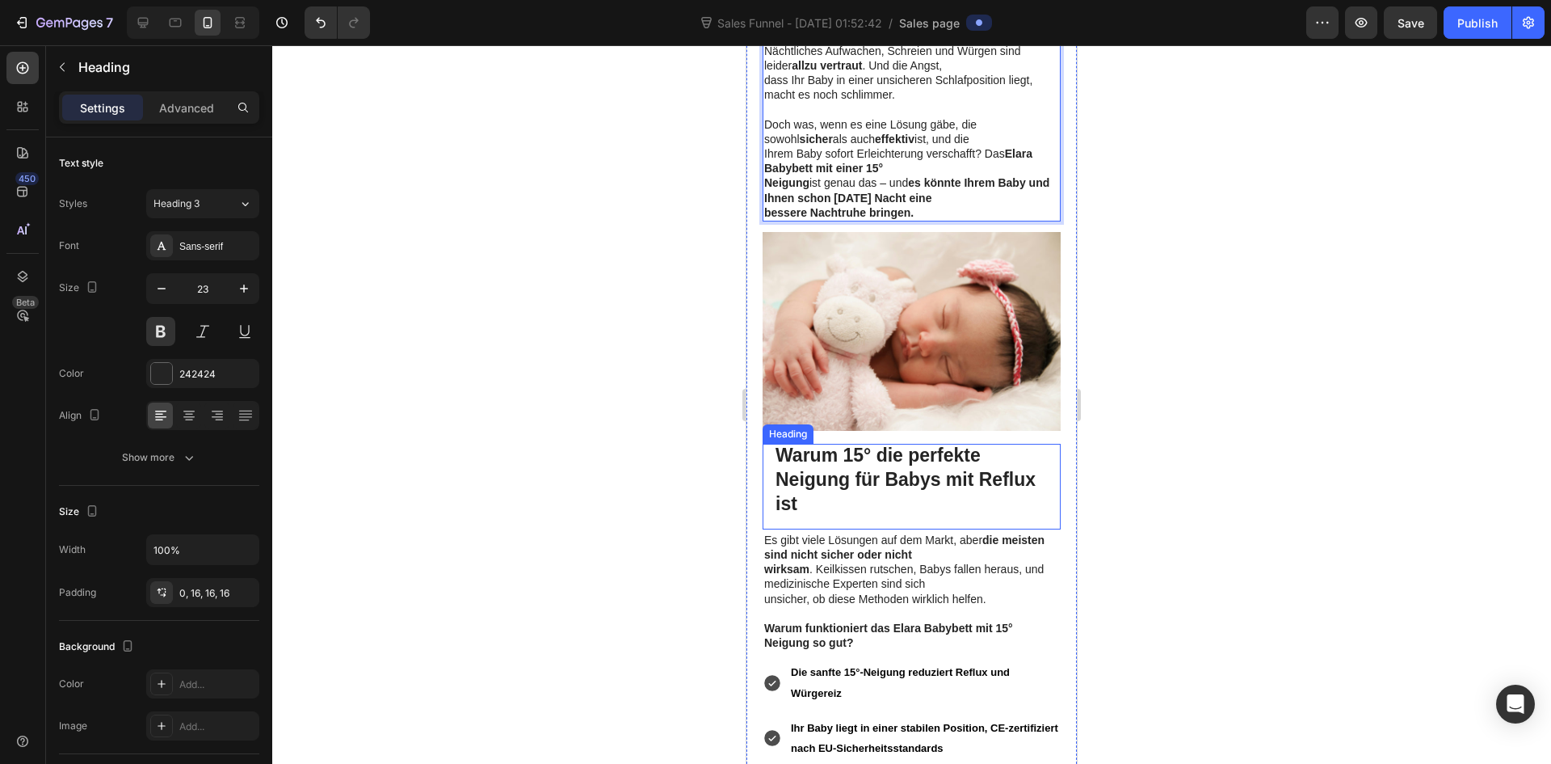
click at [927, 445] on strong "Warum 15° die perfekte Neigung für Babys mit Reflux ist" at bounding box center [906, 478] width 260 height 69
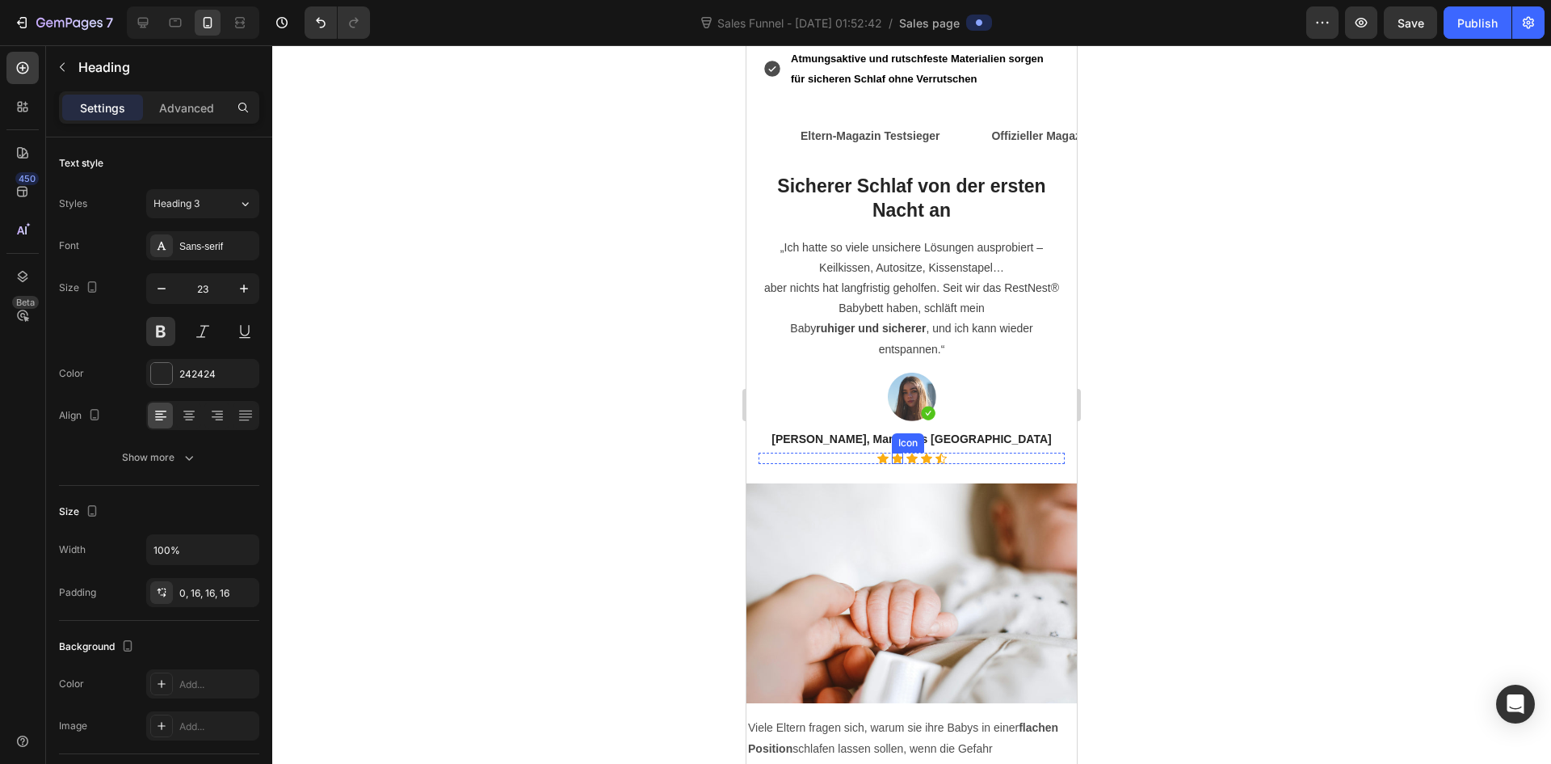
scroll to position [1778, 0]
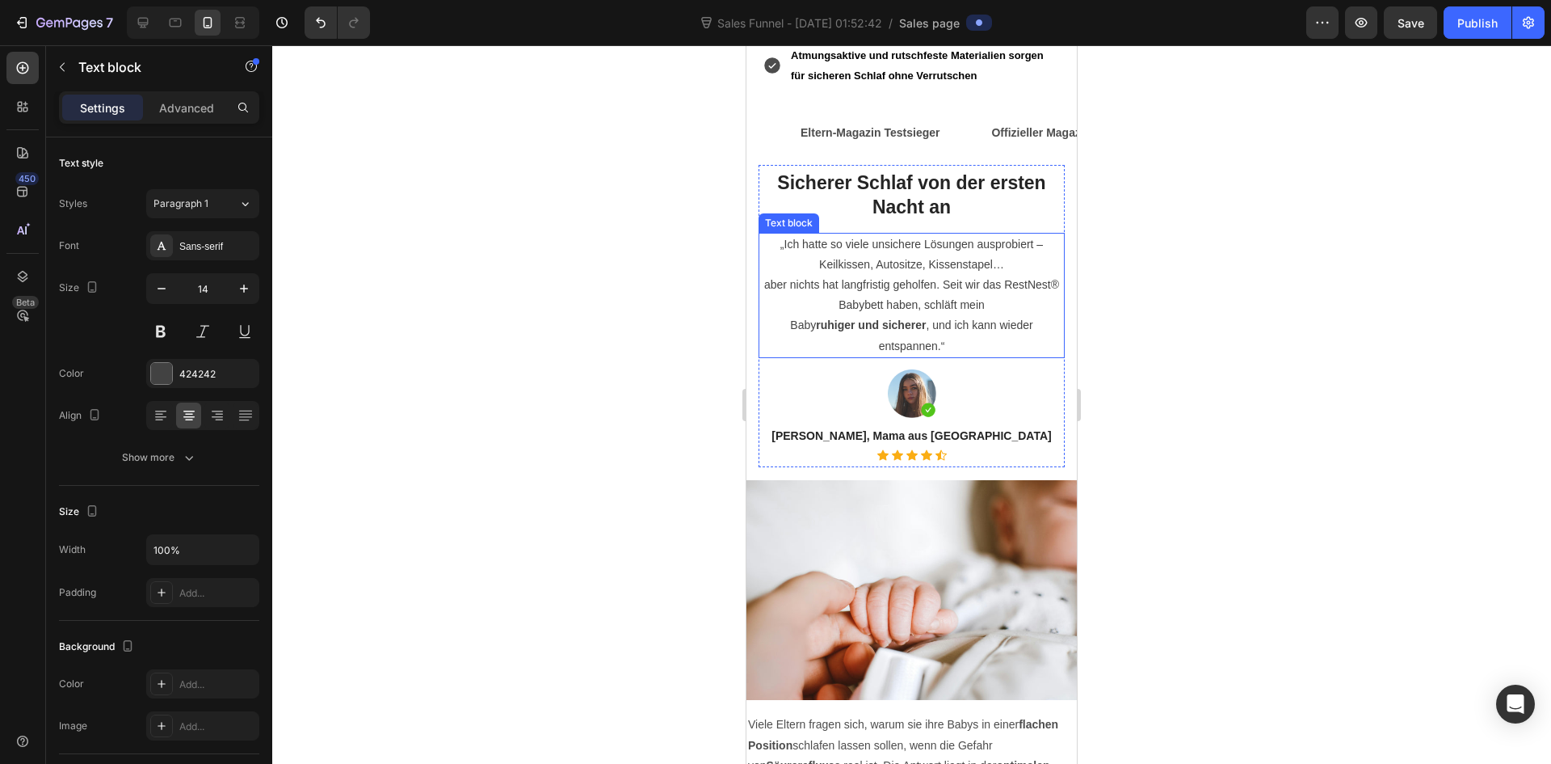
click at [852, 315] on p "Baby ruhiger und sicherer , und ich kann wieder entspannen.“" at bounding box center [911, 335] width 303 height 40
click at [843, 275] on p "aber nichts hat langfristig geholfen. Seit wir das RestNest® Babybett haben, sc…" at bounding box center [911, 295] width 303 height 40
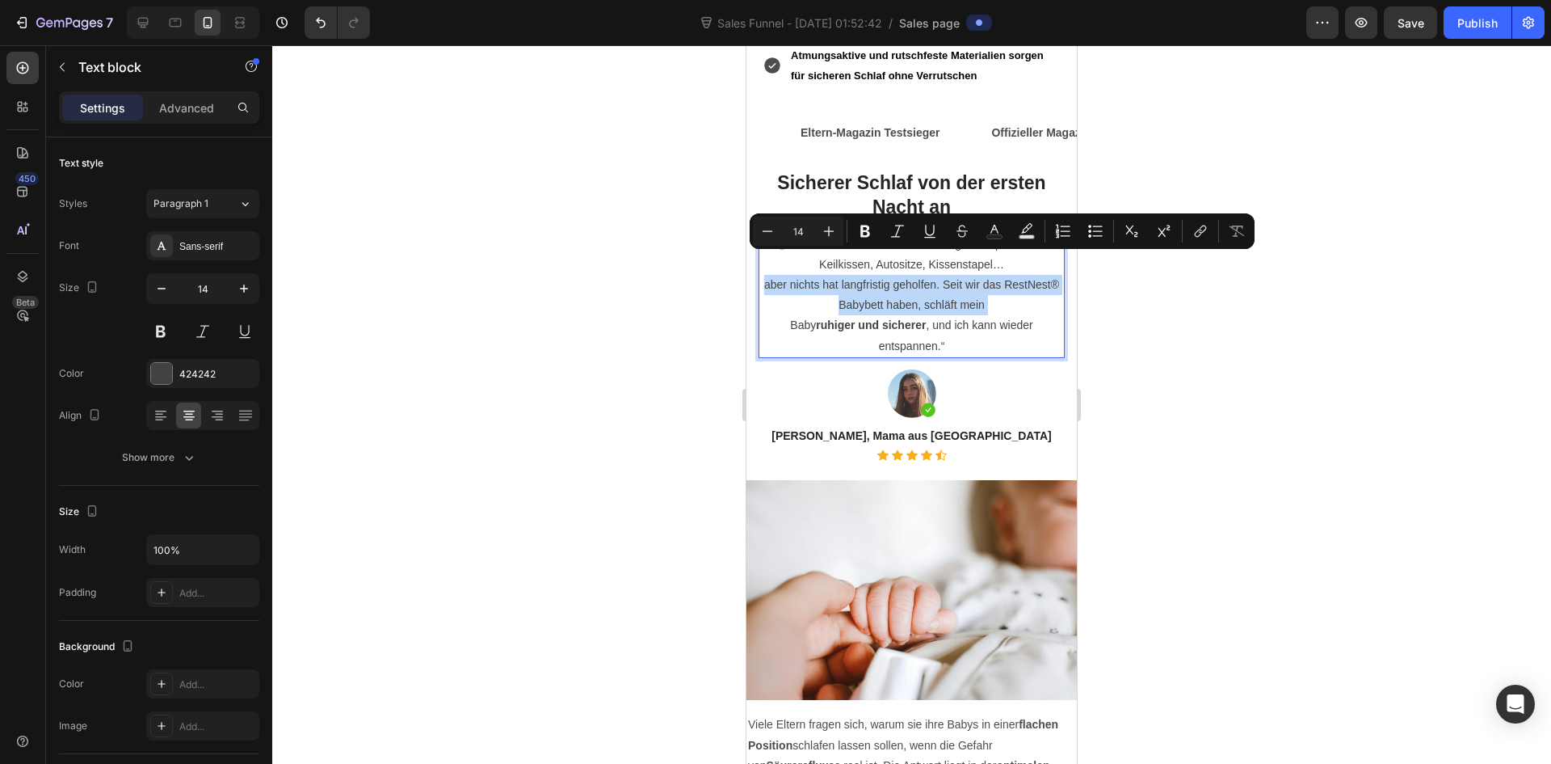
click at [843, 275] on p "aber nichts hat langfristig geholfen. Seit wir das RestNest® Babybett haben, sc…" at bounding box center [911, 295] width 303 height 40
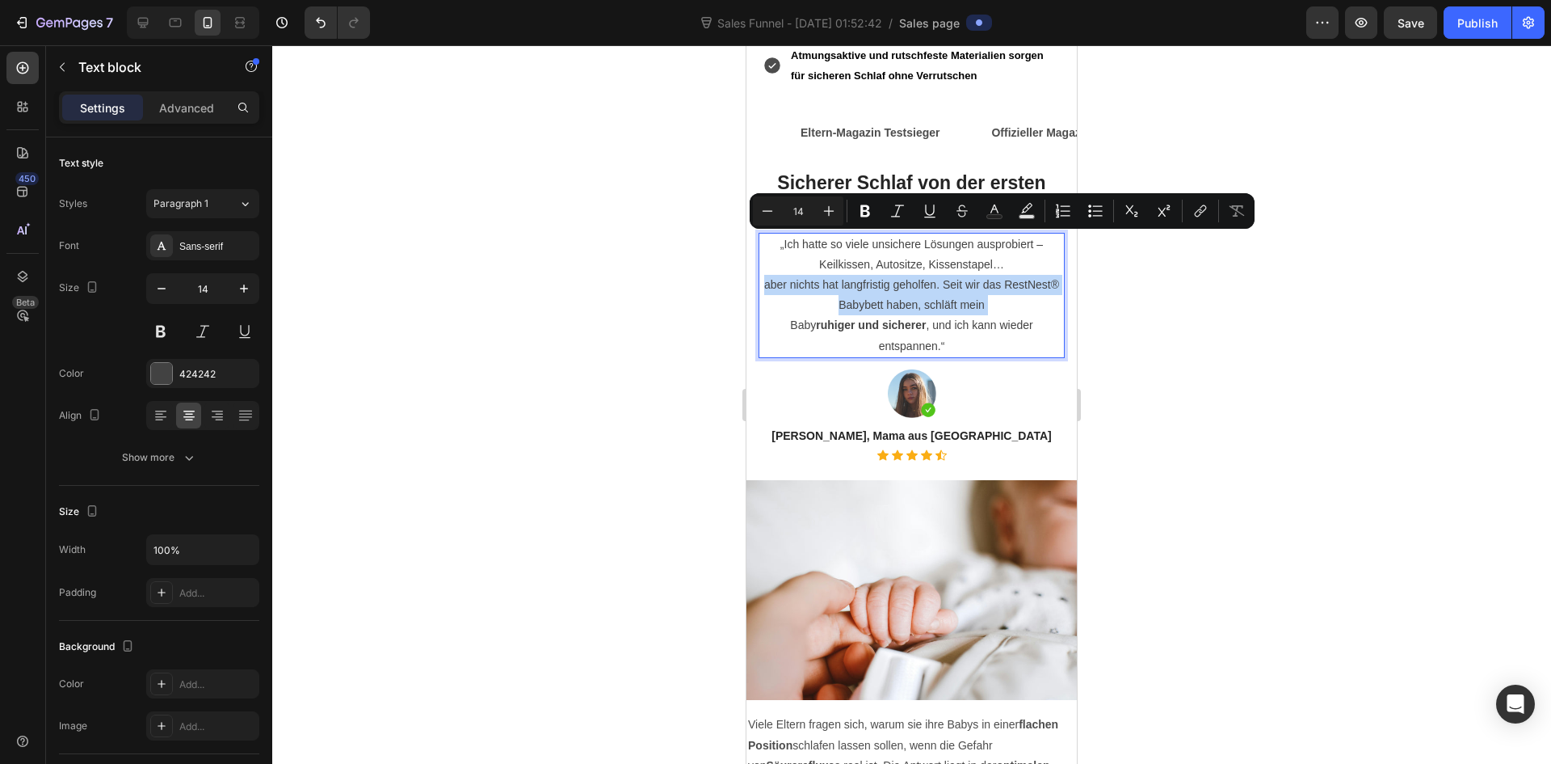
click at [843, 275] on p "aber nichts hat langfristig geholfen. Seit wir das RestNest® Babybett haben, sc…" at bounding box center [911, 295] width 303 height 40
click at [855, 275] on p "aber nichts hat langfristig geholfen. Seit wir das RestNest® Babybett haben, sc…" at bounding box center [911, 295] width 303 height 40
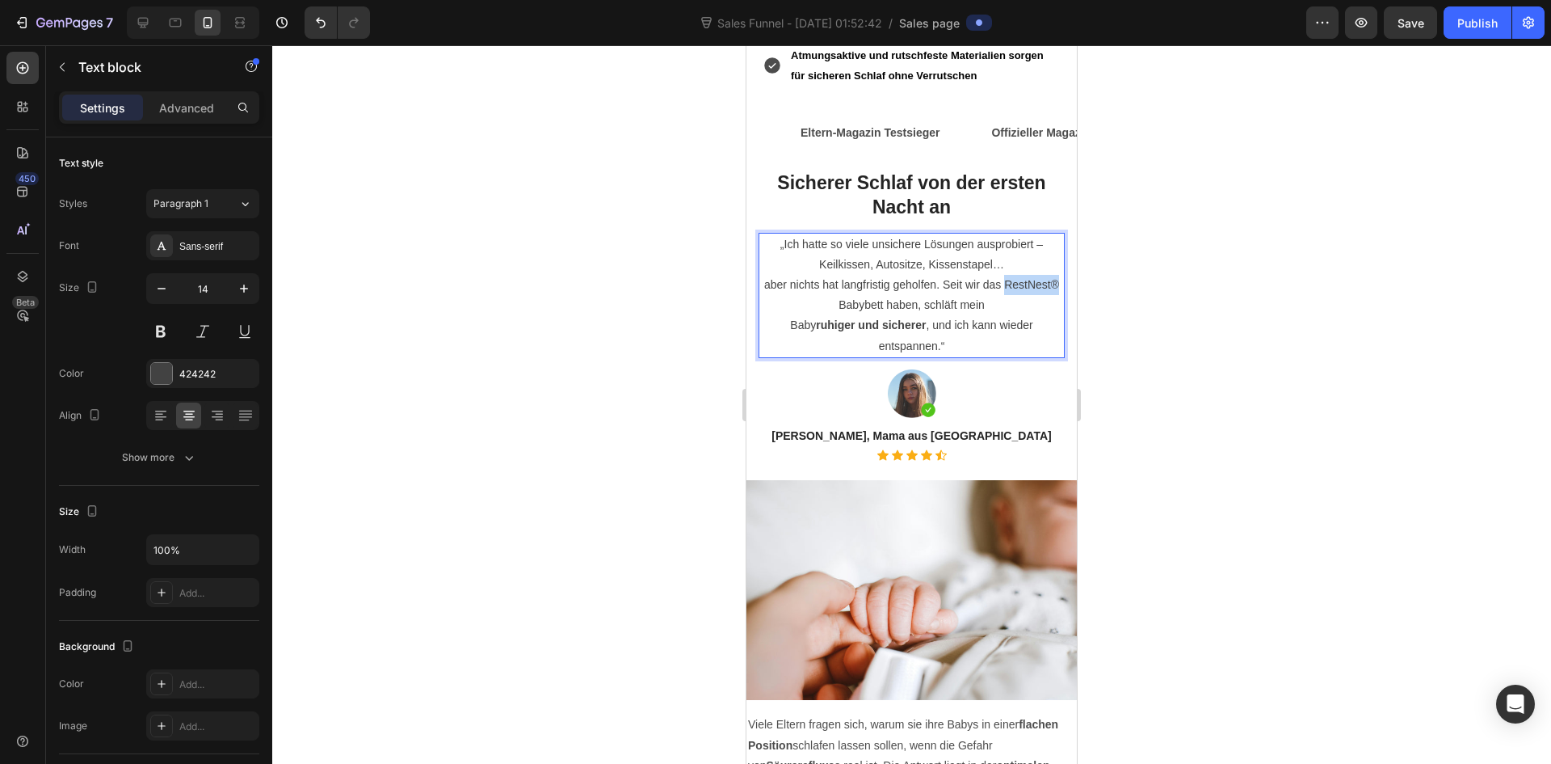
drag, startPoint x: 857, startPoint y: 263, endPoint x: 804, endPoint y: 266, distance: 53.4
click at [804, 275] on p "aber nichts hat langfristig geholfen. Seit wir das RestNest® Babybett haben, sc…" at bounding box center [911, 295] width 303 height 40
click at [838, 275] on p "aber nichts hat langfristig geholfen. Seit wir das Elara Babybett haben, schläf…" at bounding box center [911, 295] width 303 height 40
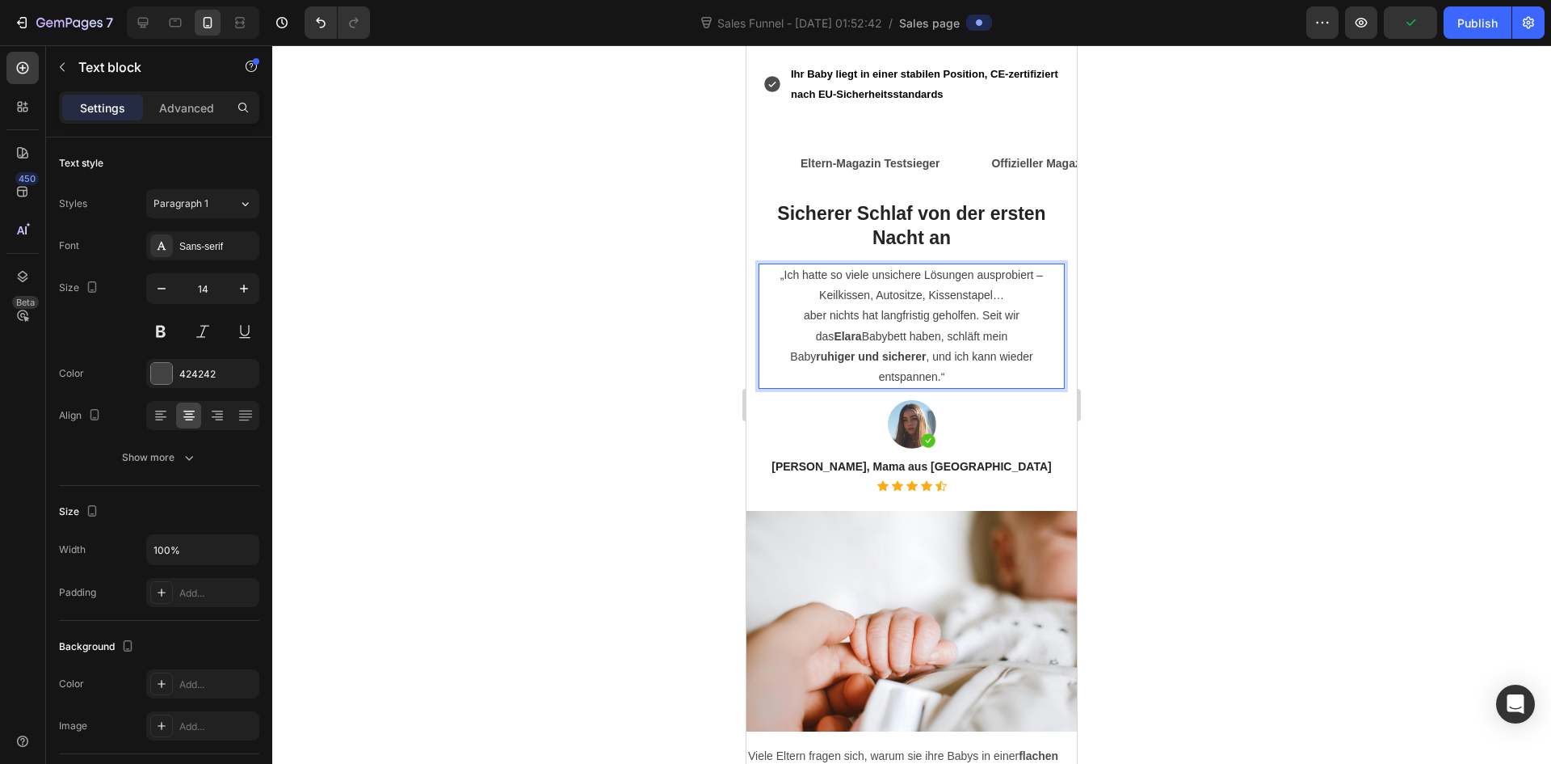
scroll to position [1697, 0]
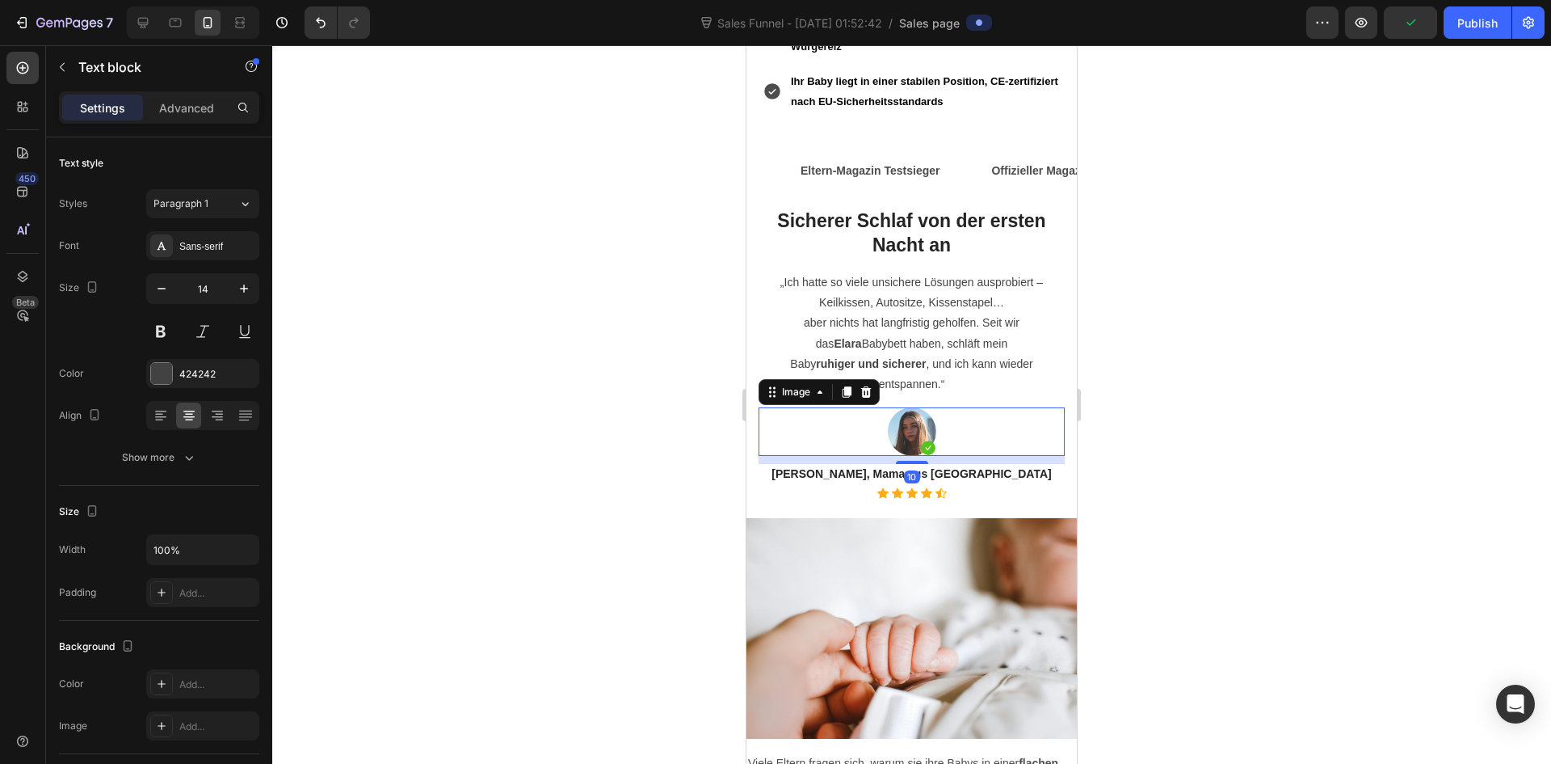
click at [902, 428] on img at bounding box center [912, 431] width 48 height 48
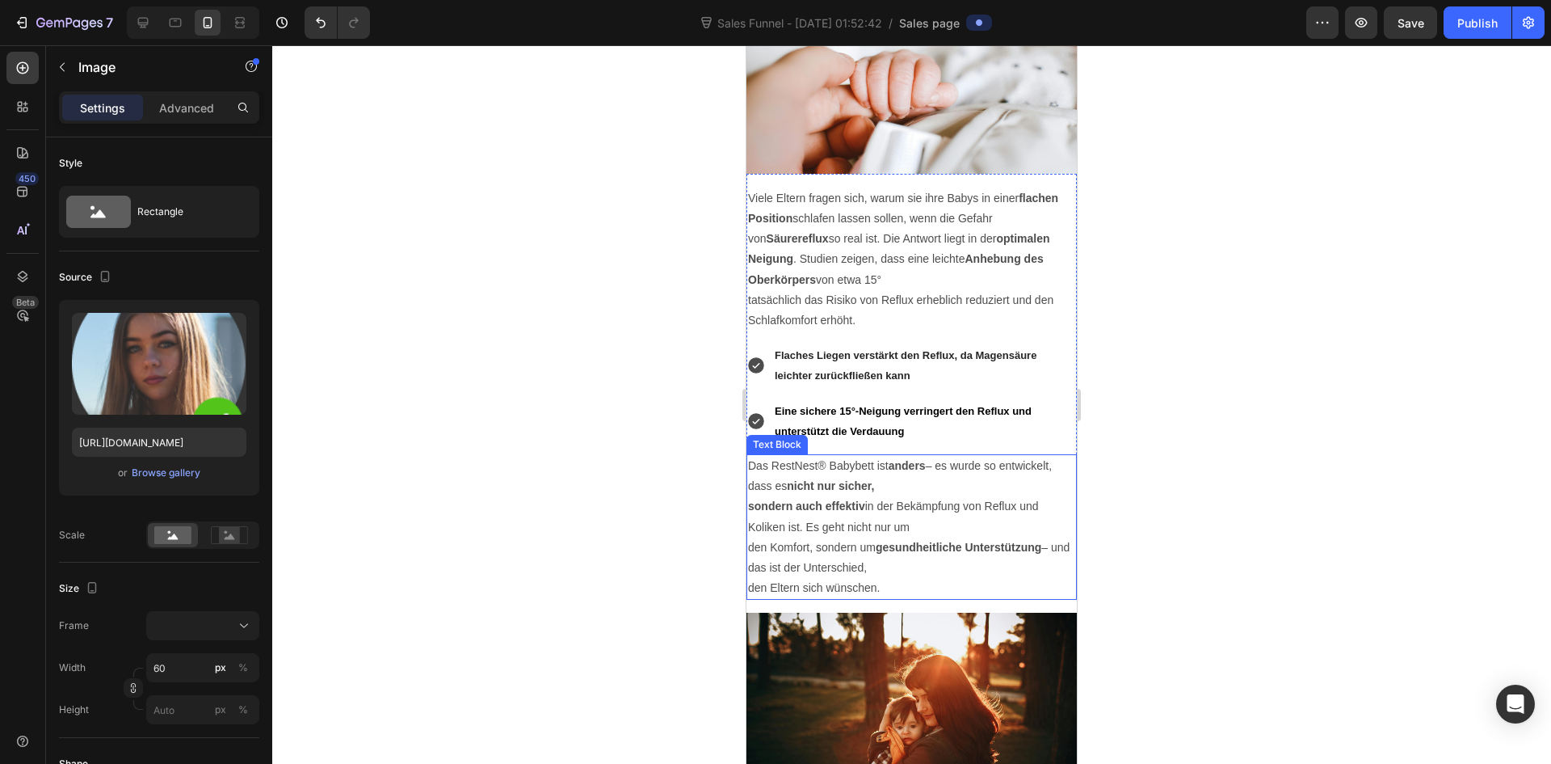
scroll to position [2262, 0]
click at [807, 456] on p "Das RestNest® Babybett ist anders – es wurde so entwickelt, dass es nicht nur s…" at bounding box center [911, 475] width 327 height 40
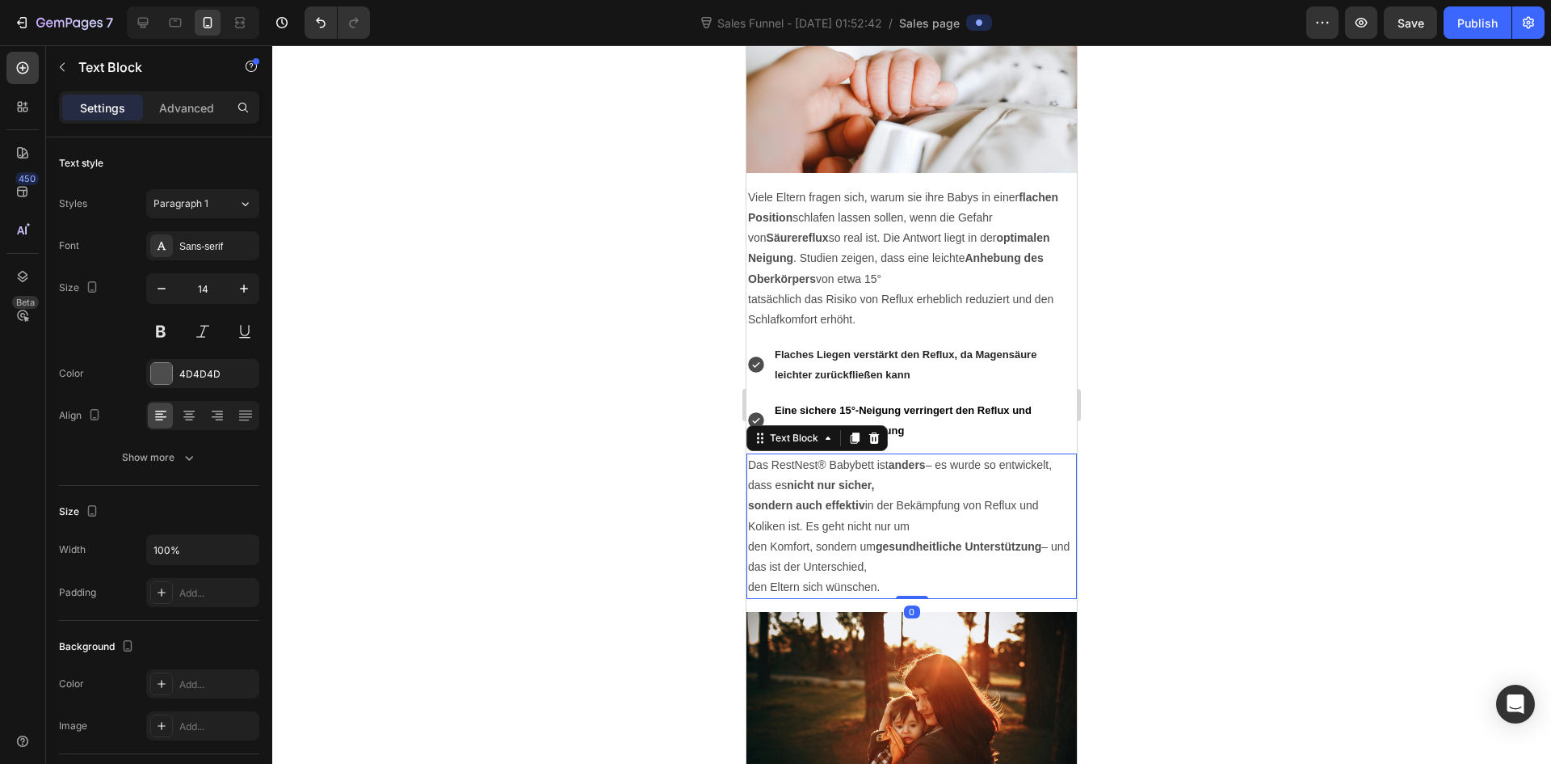
click at [807, 456] on p "Das RestNest® Babybett ist anders – es wurde so entwickelt, dass es nicht nur s…" at bounding box center [911, 475] width 327 height 40
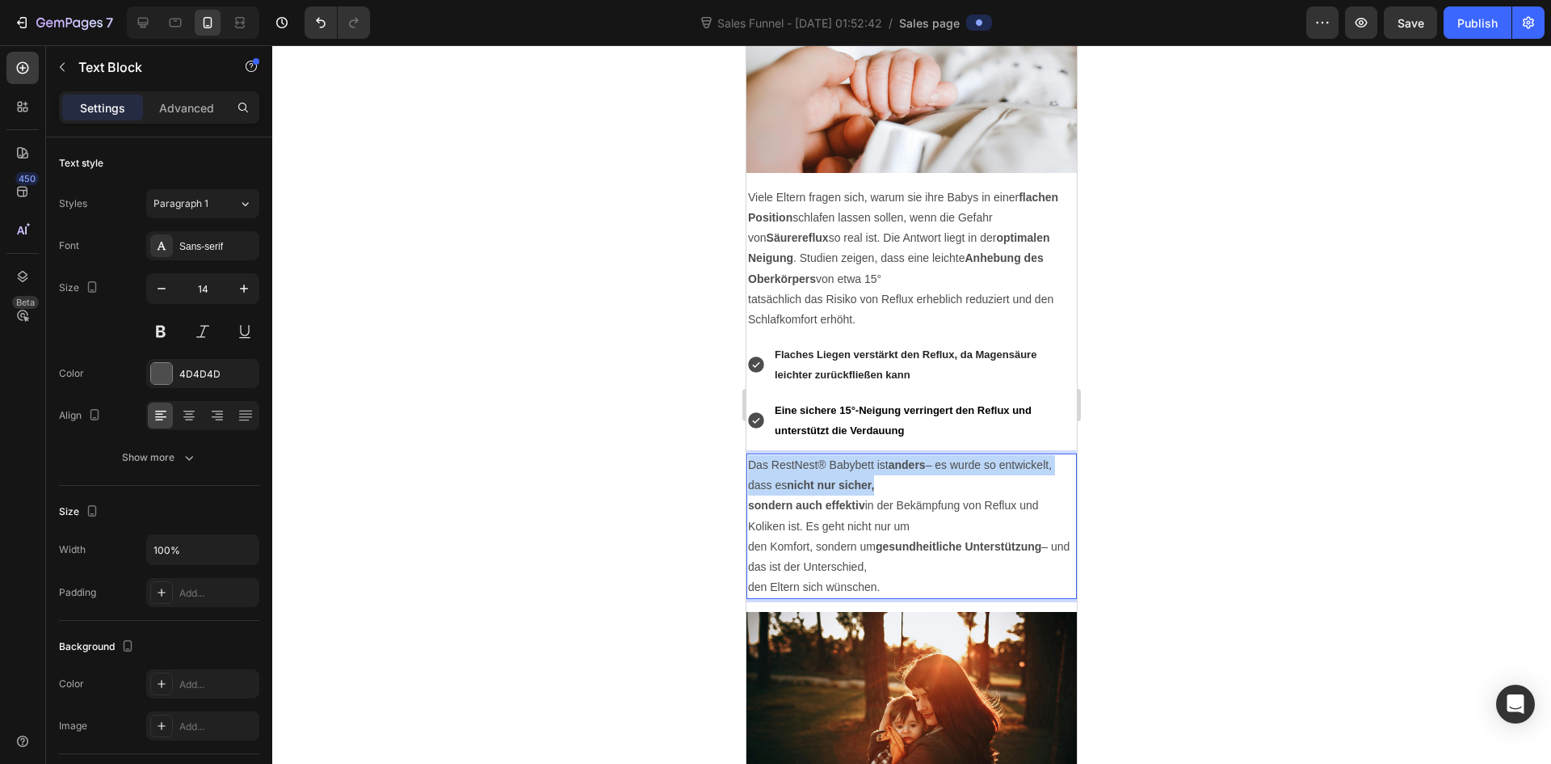
click at [807, 456] on p "Das RestNest® Babybett ist anders – es wurde so entwickelt, dass es nicht nur s…" at bounding box center [911, 475] width 327 height 40
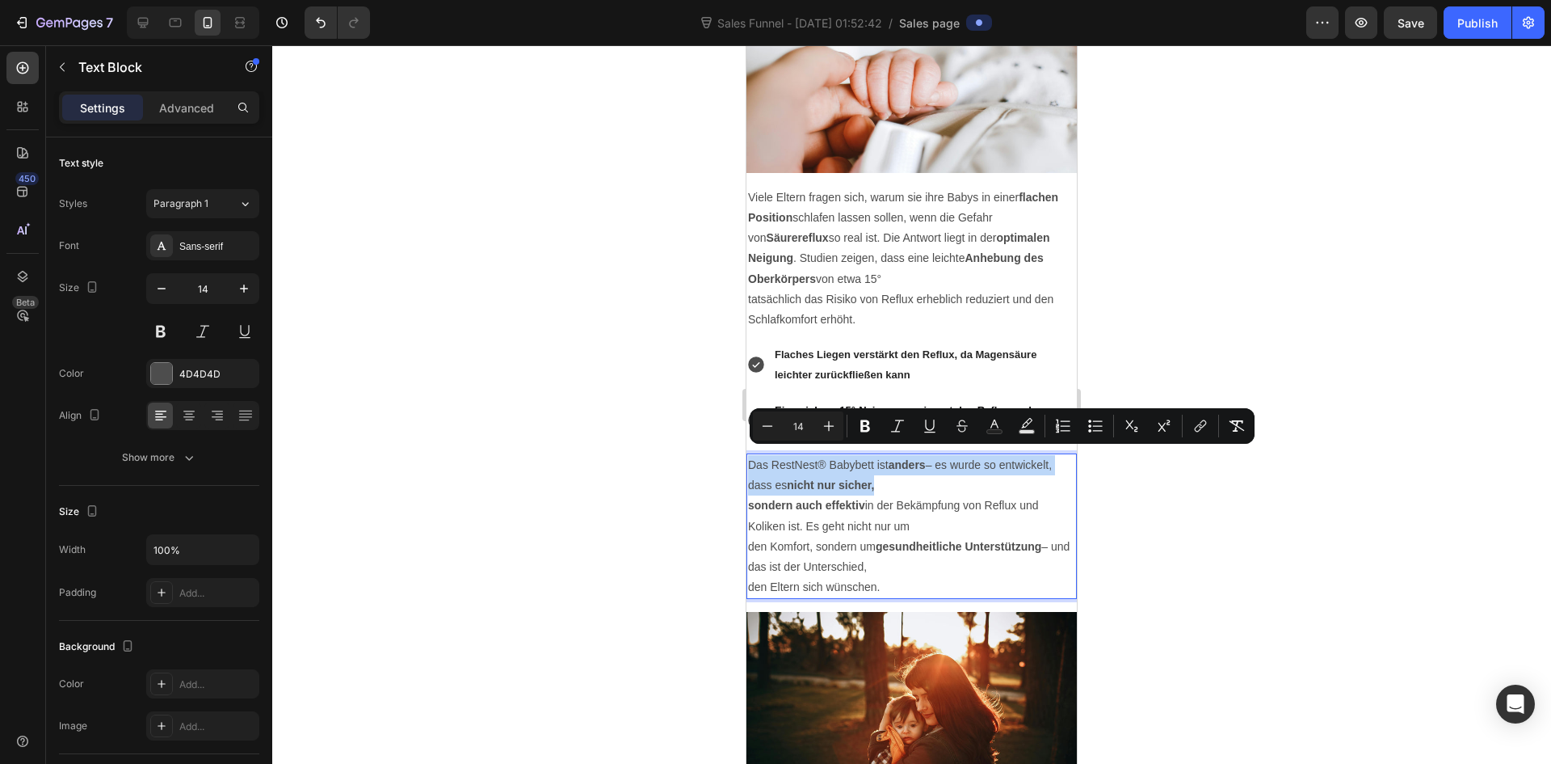
click at [808, 456] on p "Das RestNest® Babybett ist anders – es wurde so entwickelt, dass es nicht nur s…" at bounding box center [911, 475] width 327 height 40
drag, startPoint x: 824, startPoint y: 456, endPoint x: 775, endPoint y: 458, distance: 49.3
click at [775, 458] on p "Das RestNest® Babybett ist anders – es wurde so entwickelt, dass es nicht nur s…" at bounding box center [911, 475] width 327 height 40
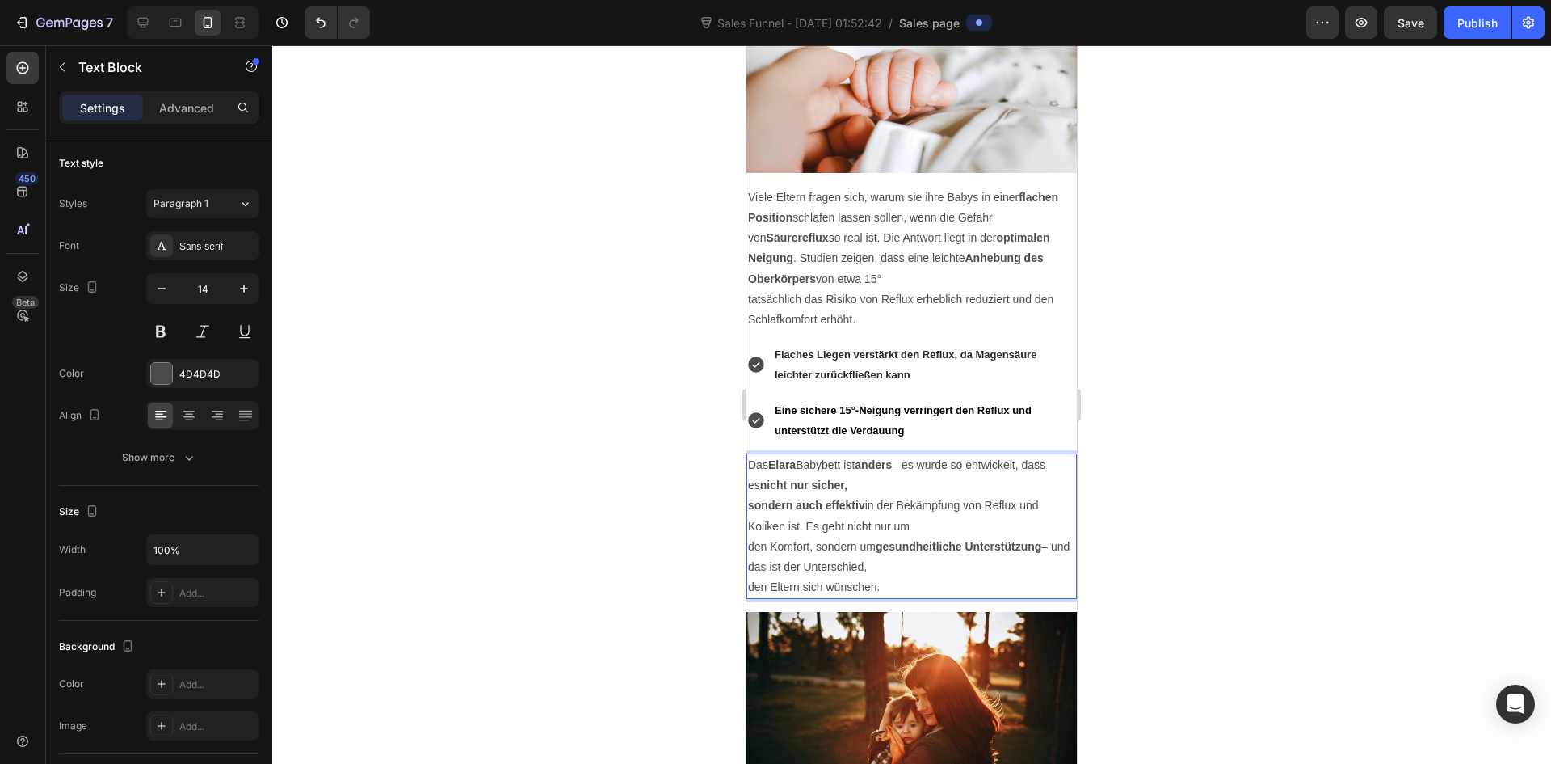
click at [784, 458] on strong "Elara" at bounding box center [781, 464] width 27 height 13
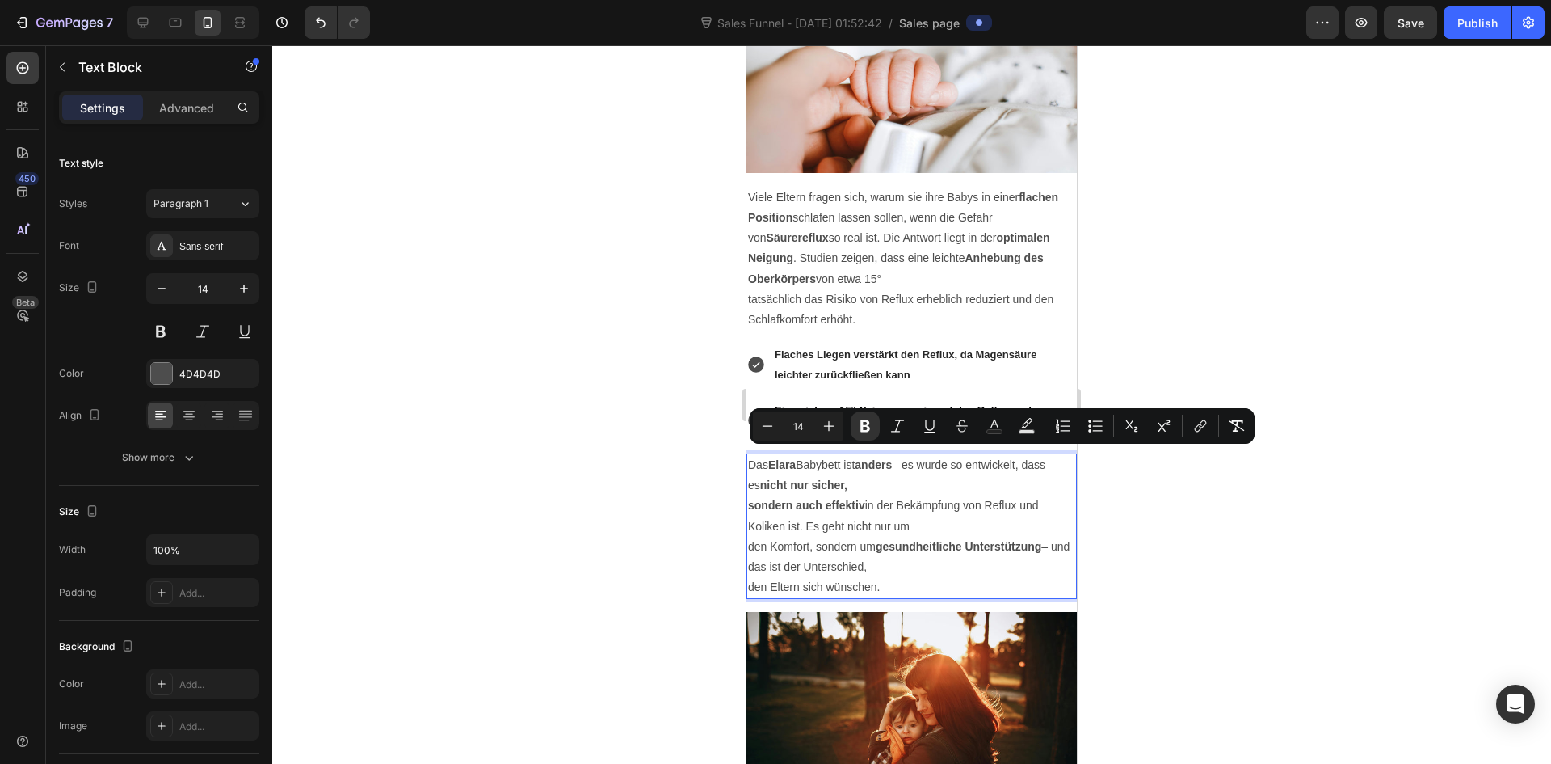
click at [852, 513] on p "sondern auch effektiv in der Bekämpfung von Reflux und Koliken ist. Es geht nic…" at bounding box center [911, 515] width 327 height 40
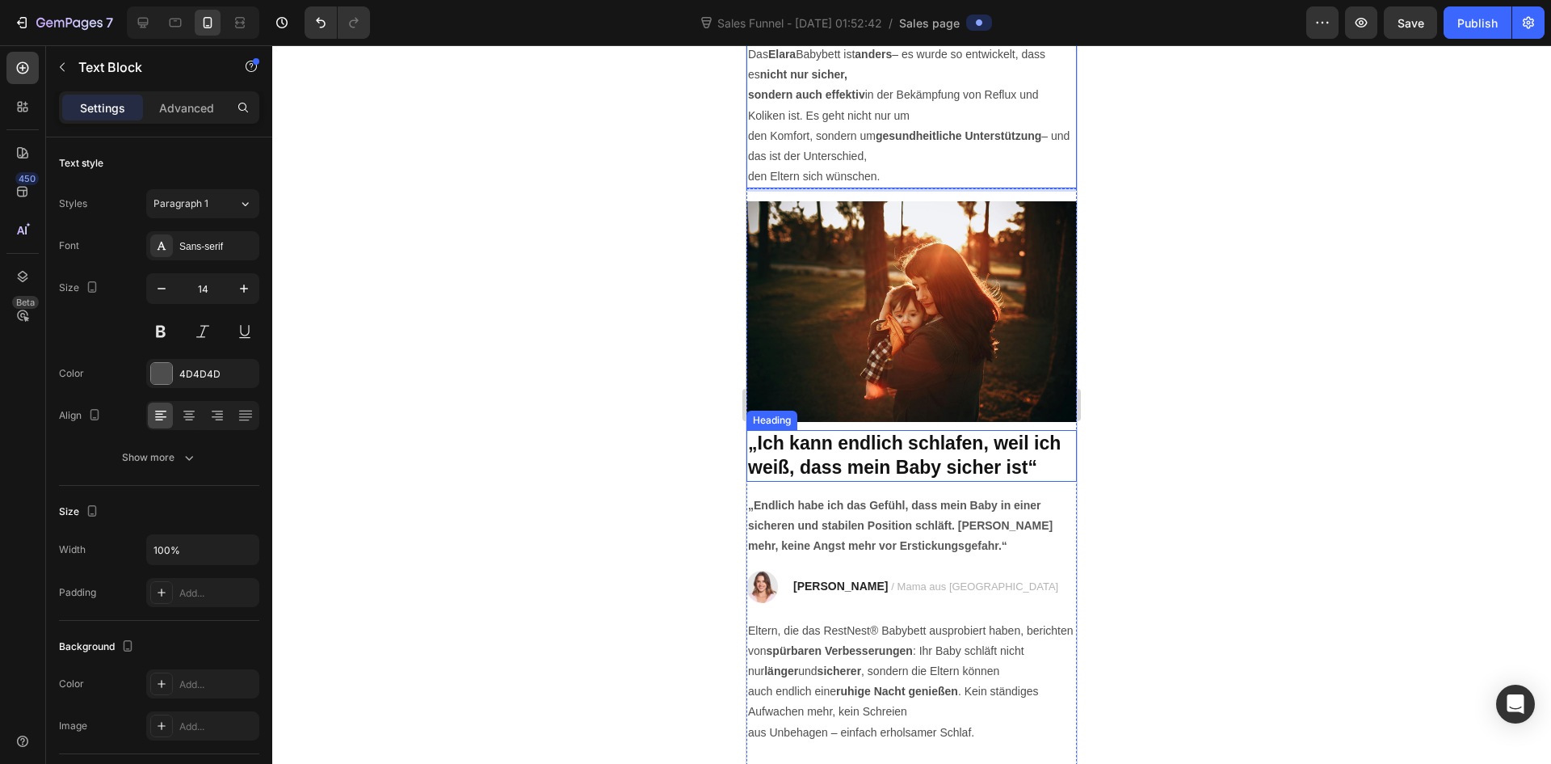
scroll to position [2666, 0]
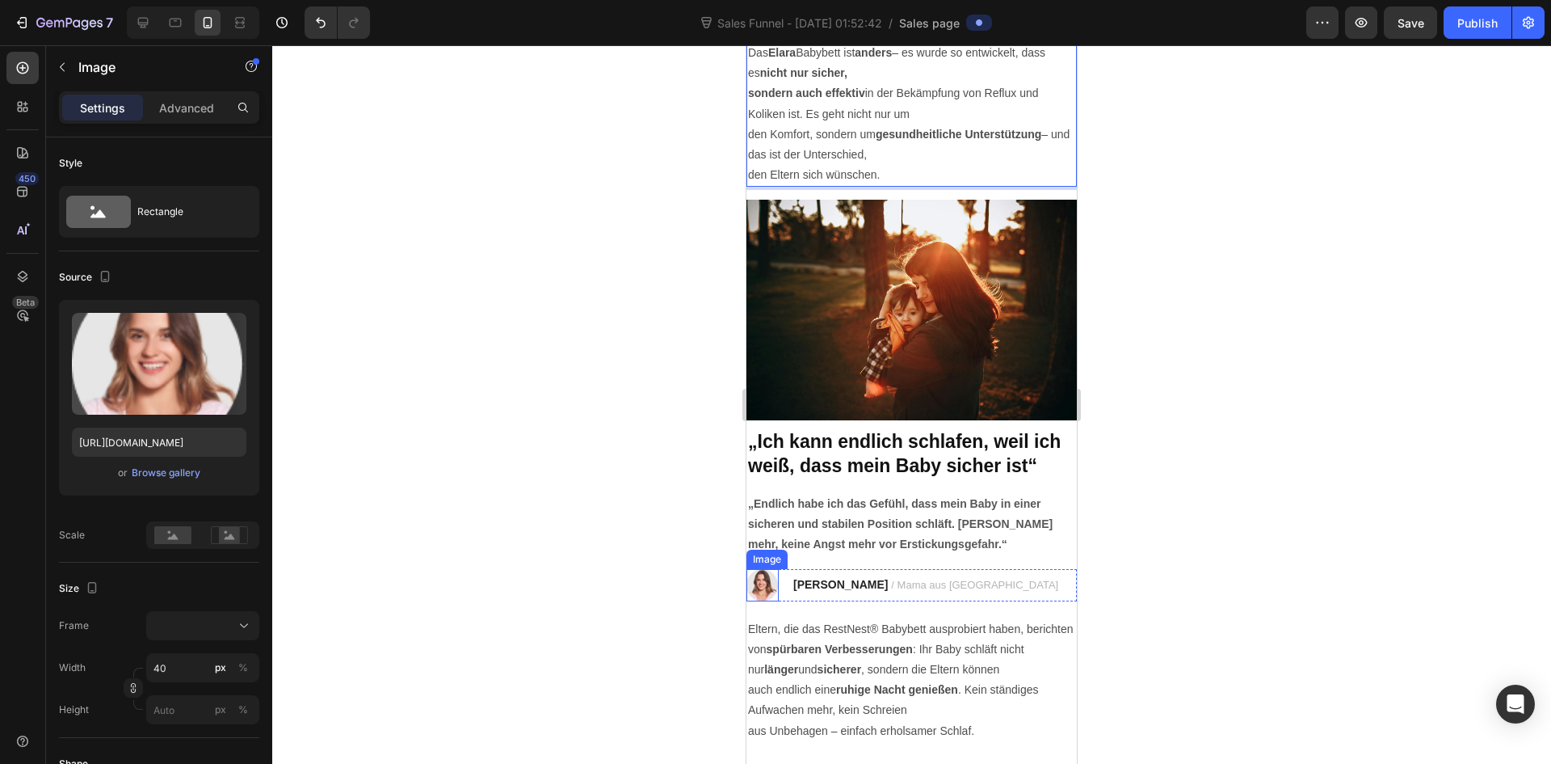
click at [762, 579] on img at bounding box center [763, 585] width 32 height 32
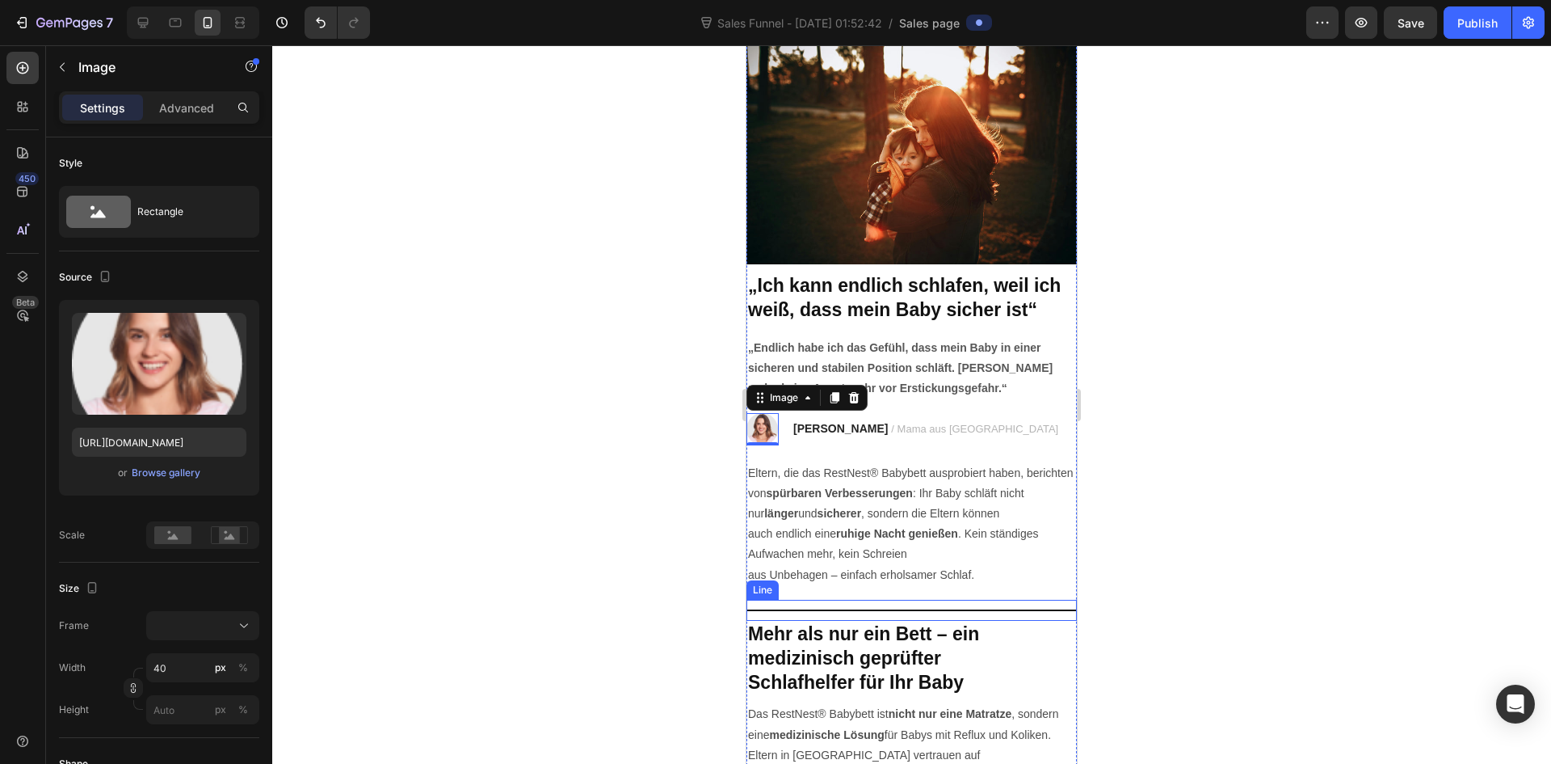
scroll to position [2828, 0]
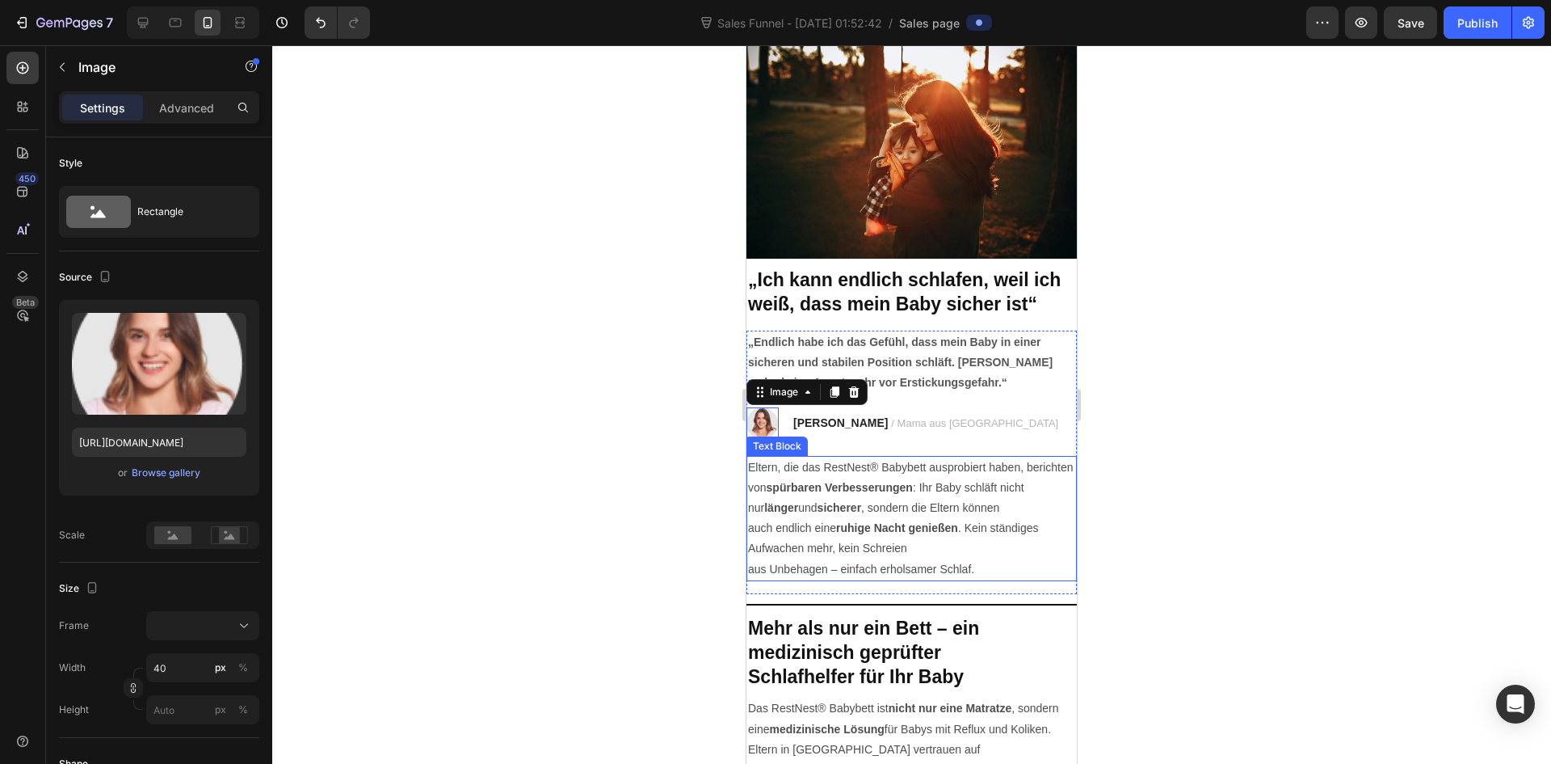
click at [840, 458] on p "Eltern, die das RestNest® Babybett ausprobiert haben, berichten von spürbaren V…" at bounding box center [911, 487] width 327 height 61
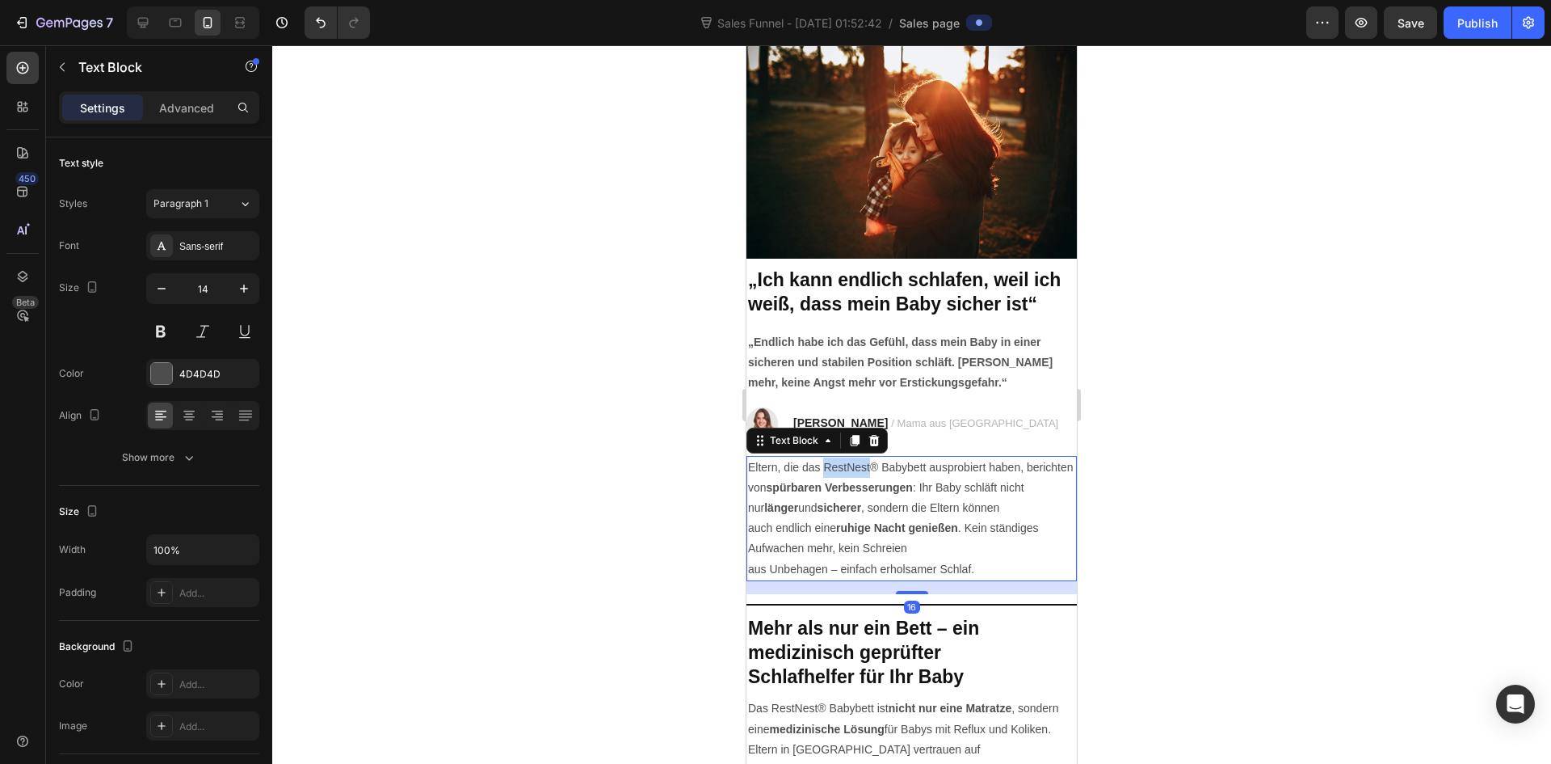
click at [840, 458] on p "Eltern, die das RestNest® Babybett ausprobiert haben, berichten von spürbaren V…" at bounding box center [911, 487] width 327 height 61
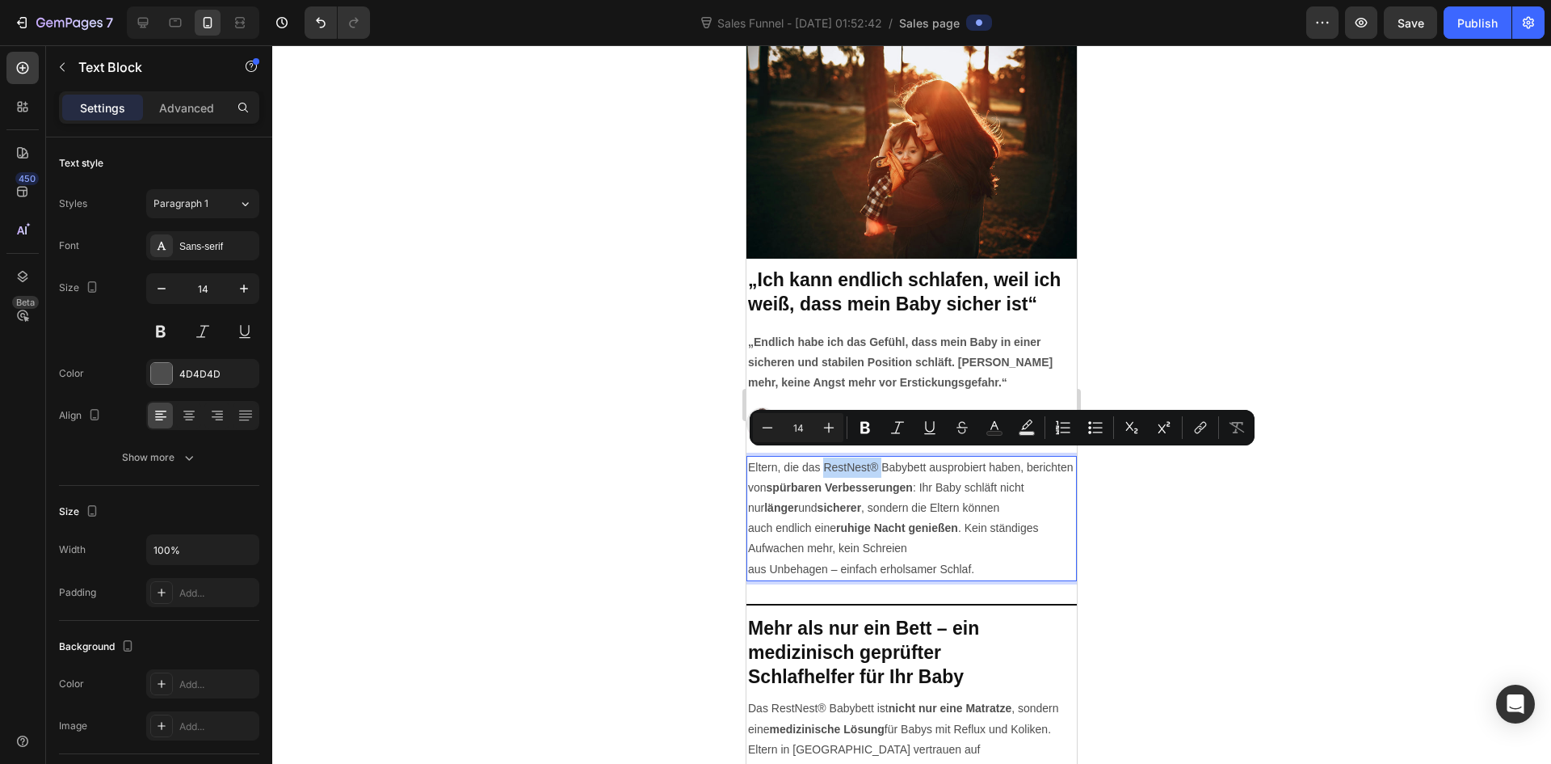
drag, startPoint x: 881, startPoint y: 460, endPoint x: 826, endPoint y: 461, distance: 54.9
click at [826, 461] on p "Eltern, die das RestNest® Babybett ausprobiert haben, berichten von spürbaren V…" at bounding box center [911, 487] width 327 height 61
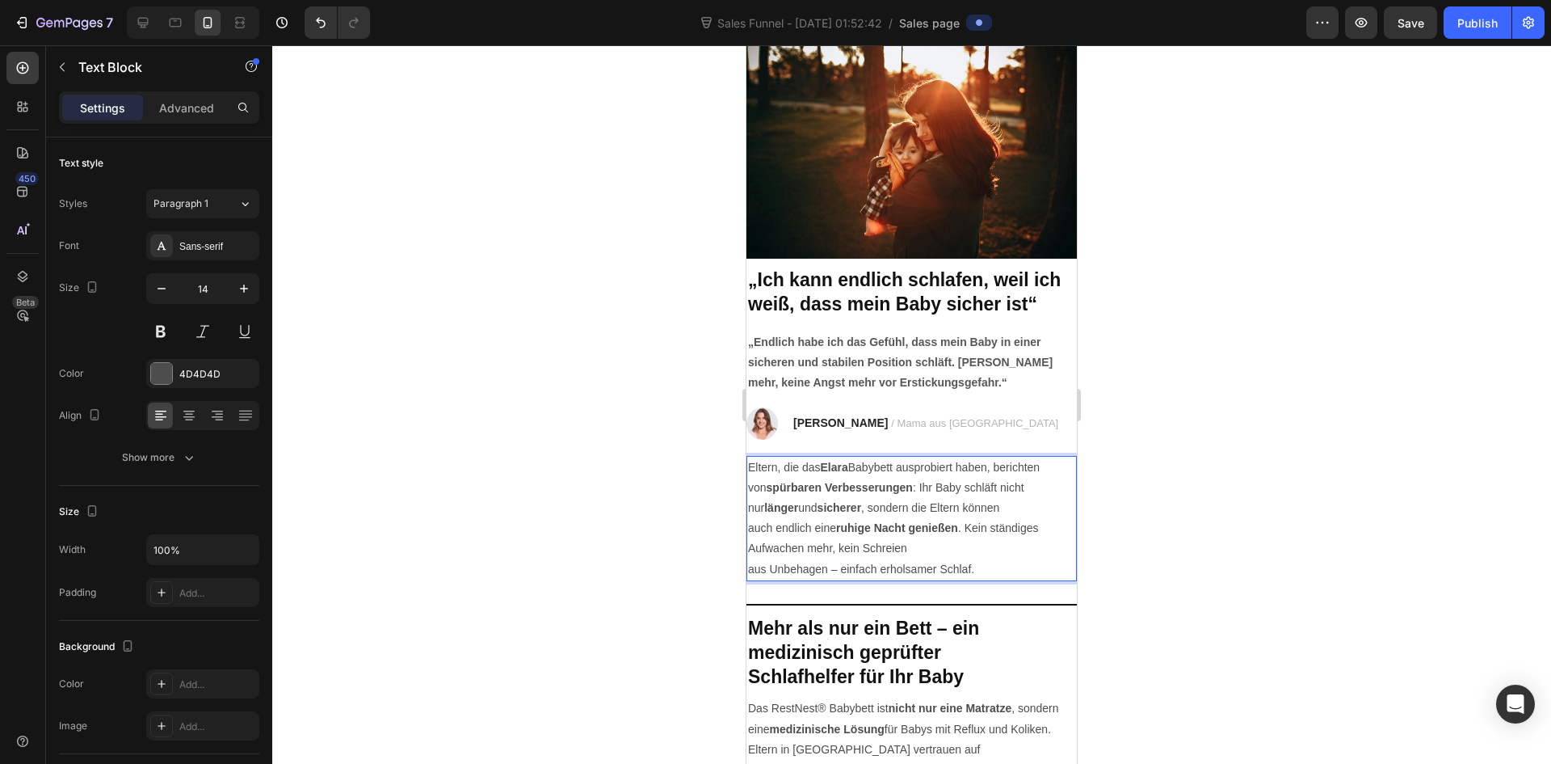
click at [838, 461] on strong "Elara" at bounding box center [834, 467] width 27 height 13
click at [839, 461] on strong "Elara" at bounding box center [834, 467] width 27 height 13
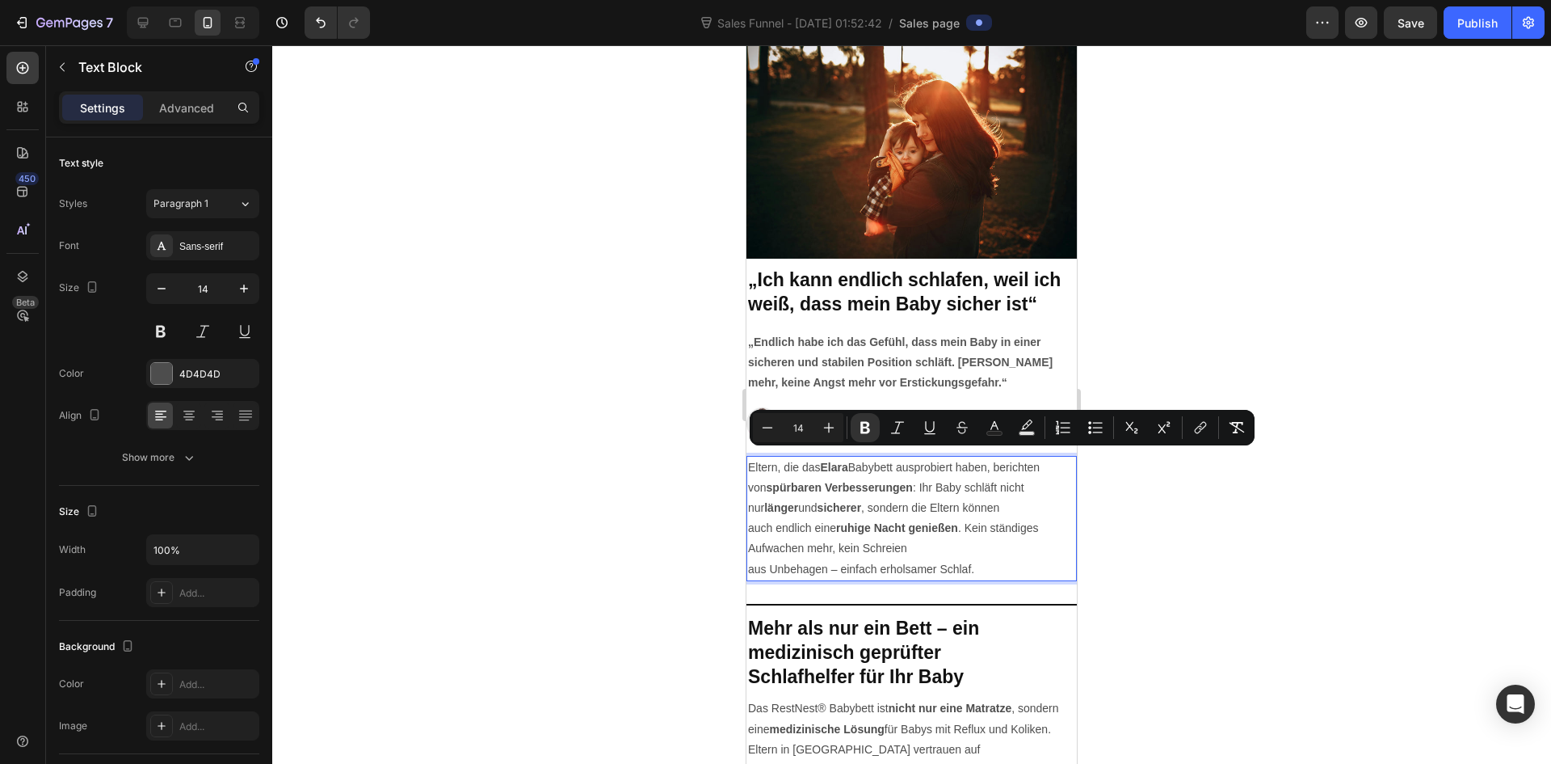
click at [864, 462] on p "Eltern, die das Elara Babybett ausprobiert haben, berichten von spürbaren Verbe…" at bounding box center [911, 487] width 327 height 61
drag, startPoint x: 898, startPoint y: 458, endPoint x: 823, endPoint y: 458, distance: 74.3
click at [823, 458] on p "Eltern, die das Elara Babybett ausprobiert haben, berichten von spürbaren Verbe…" at bounding box center [911, 487] width 327 height 61
click at [870, 464] on p "Eltern, die das Elara Babybett ausprobiert haben, berichten von spürbaren Verbe…" at bounding box center [911, 487] width 327 height 61
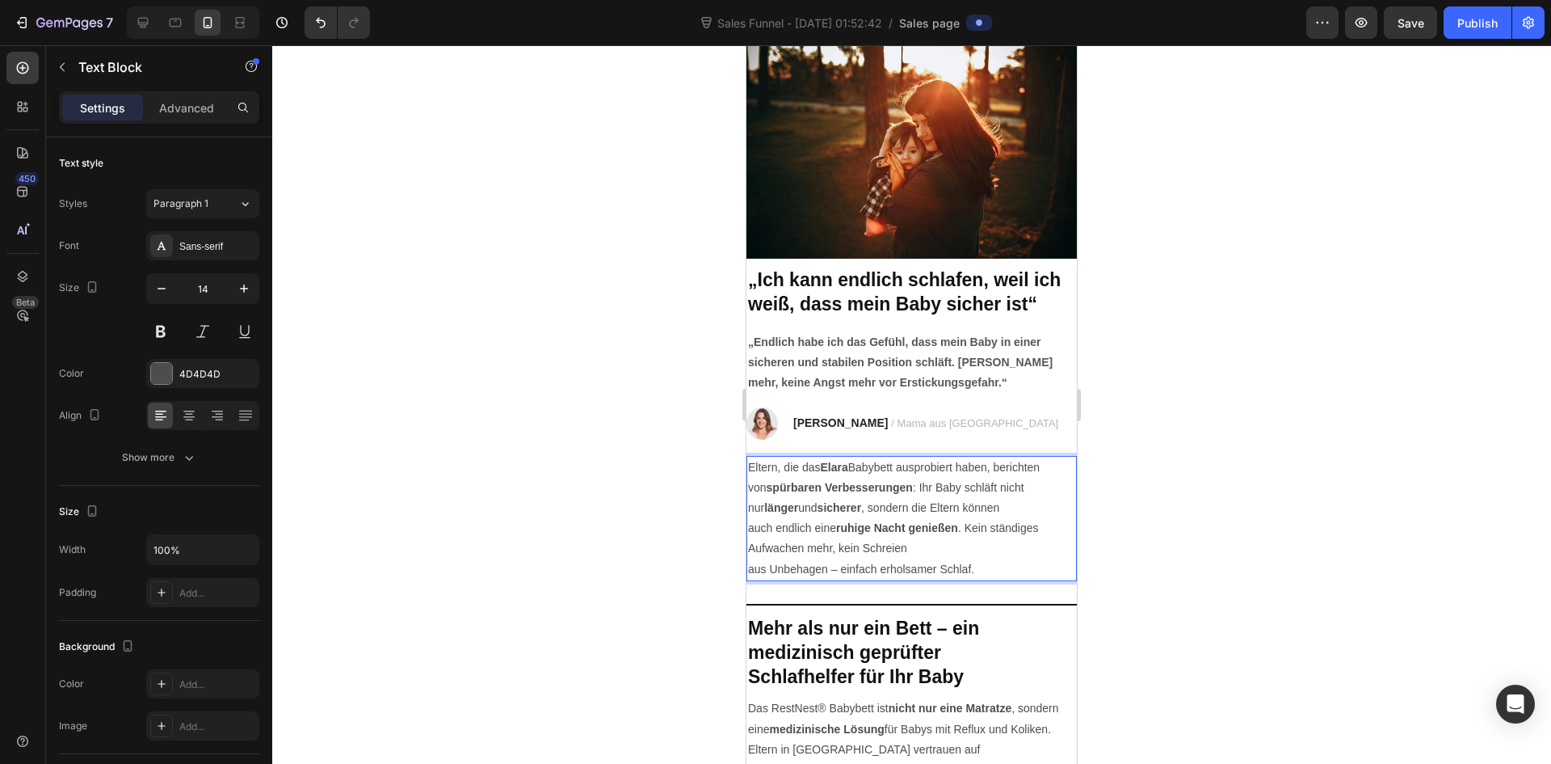
click at [874, 461] on p "Eltern, die das Elara Babybett ausprobiert haben, berichten von spürbaren Verbe…" at bounding box center [911, 487] width 327 height 61
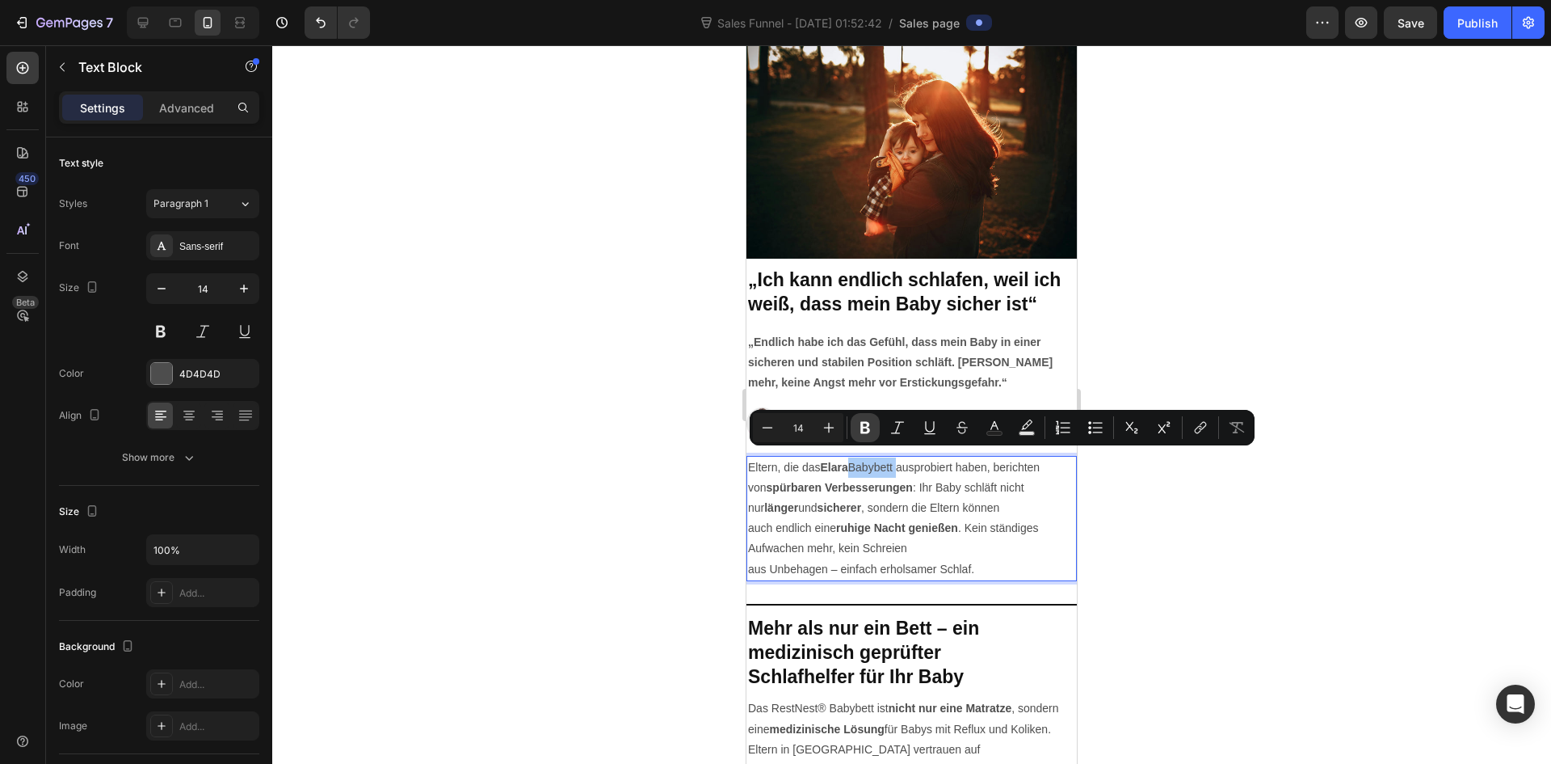
click at [861, 431] on icon "Editor contextual toolbar" at bounding box center [865, 428] width 10 height 12
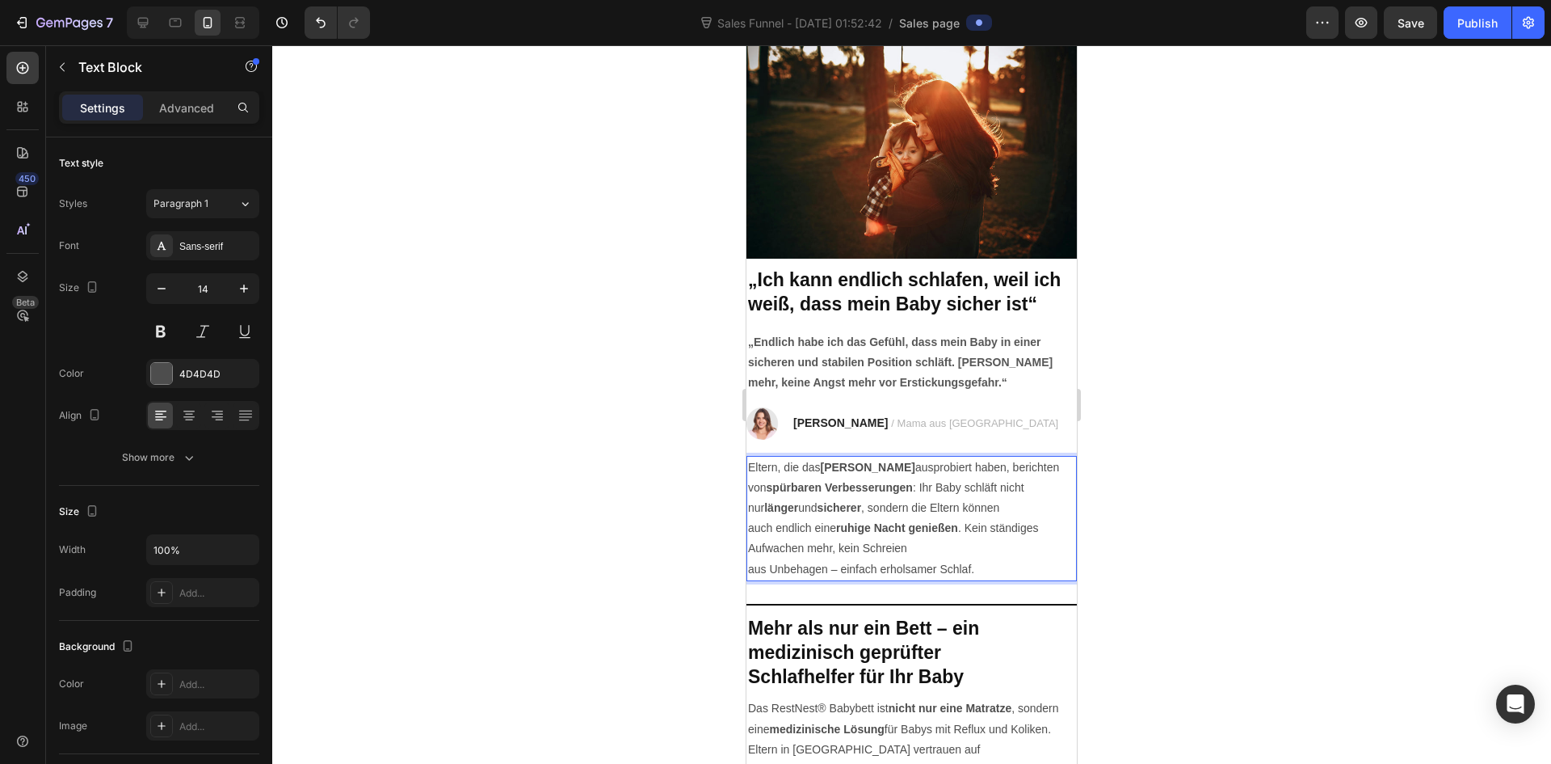
drag, startPoint x: 903, startPoint y: 458, endPoint x: 827, endPoint y: 456, distance: 76.8
click at [827, 461] on strong "[PERSON_NAME]" at bounding box center [868, 467] width 95 height 13
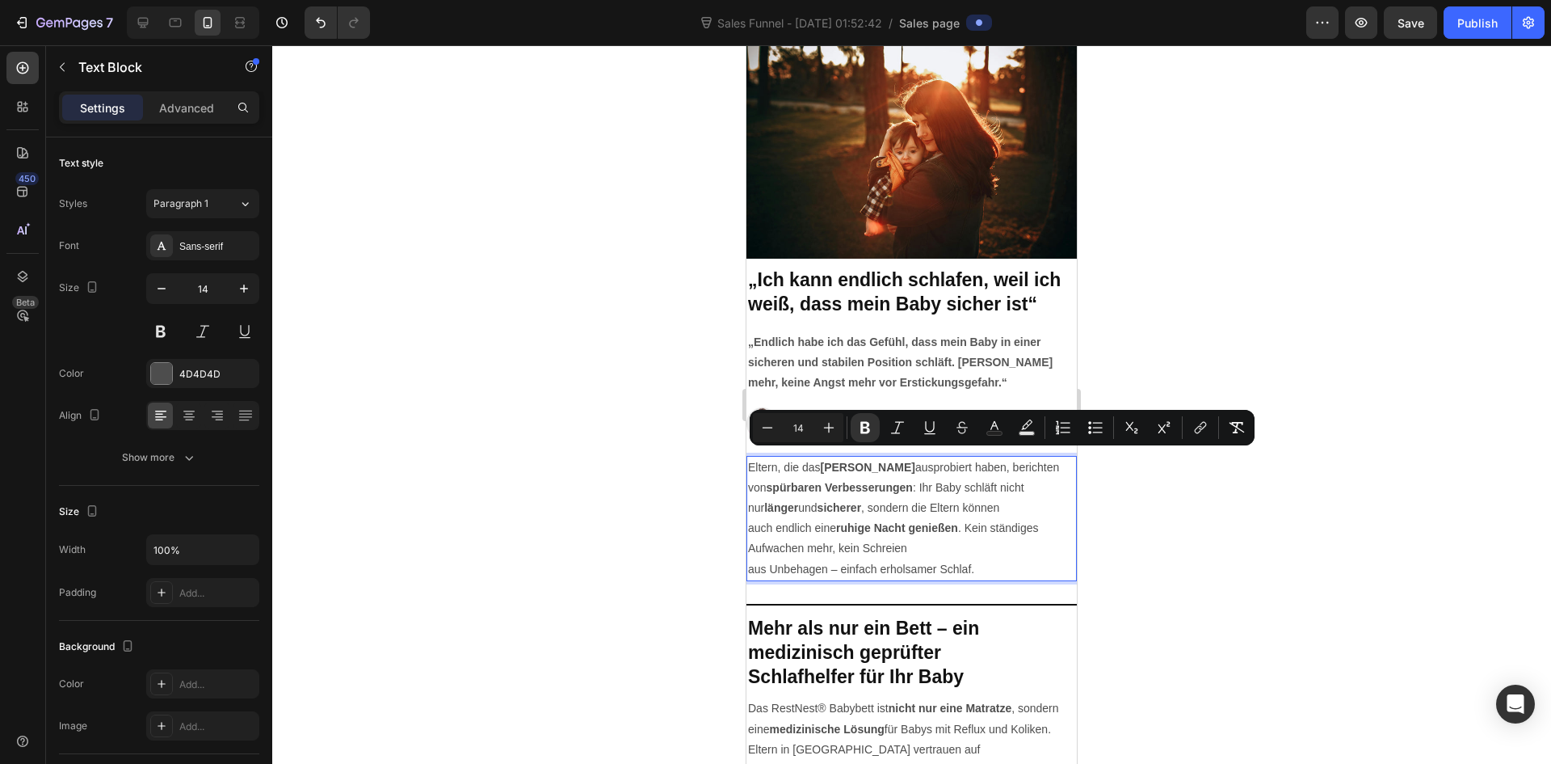
copy strong "[PERSON_NAME]"
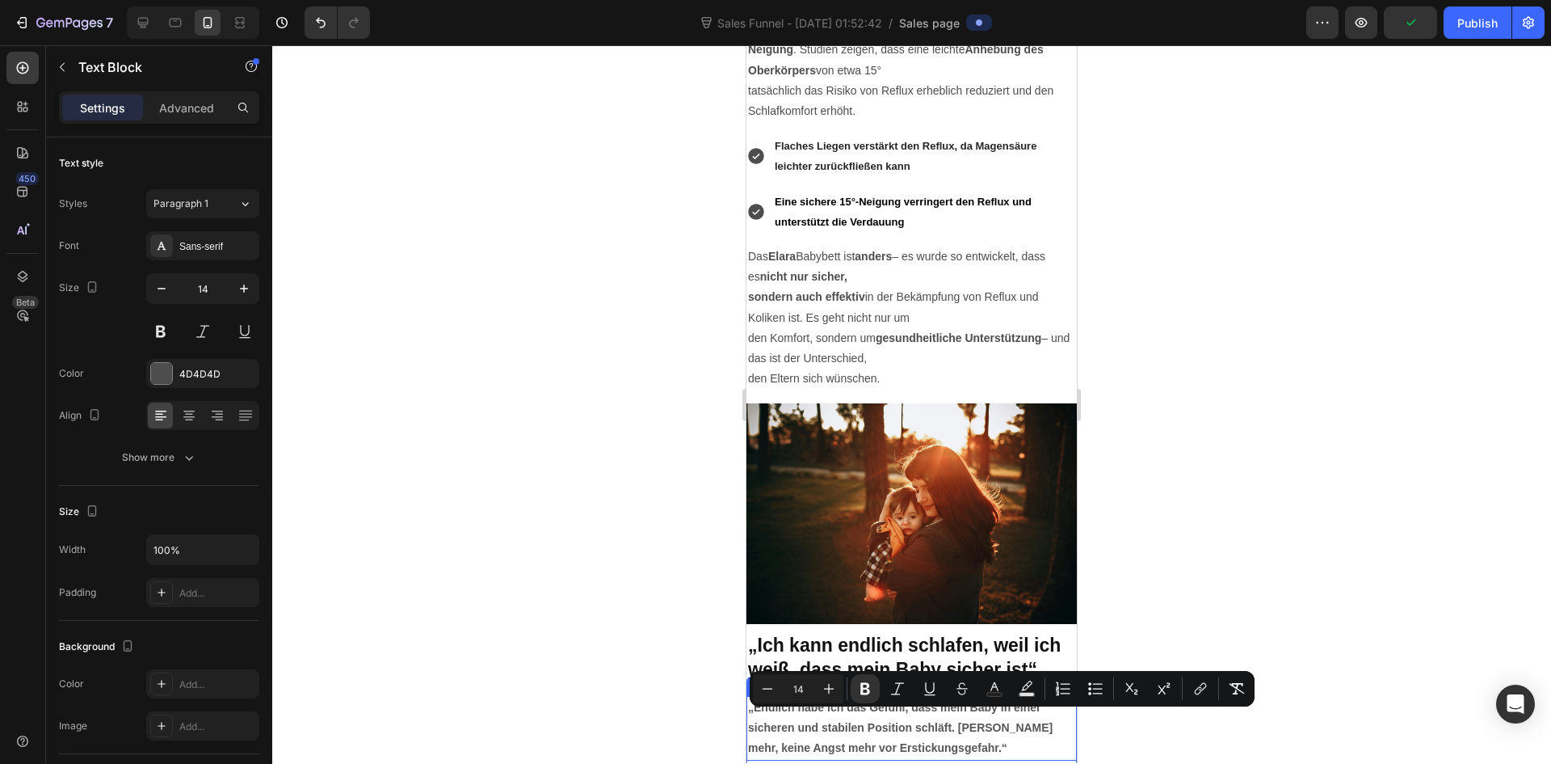
scroll to position [2424, 0]
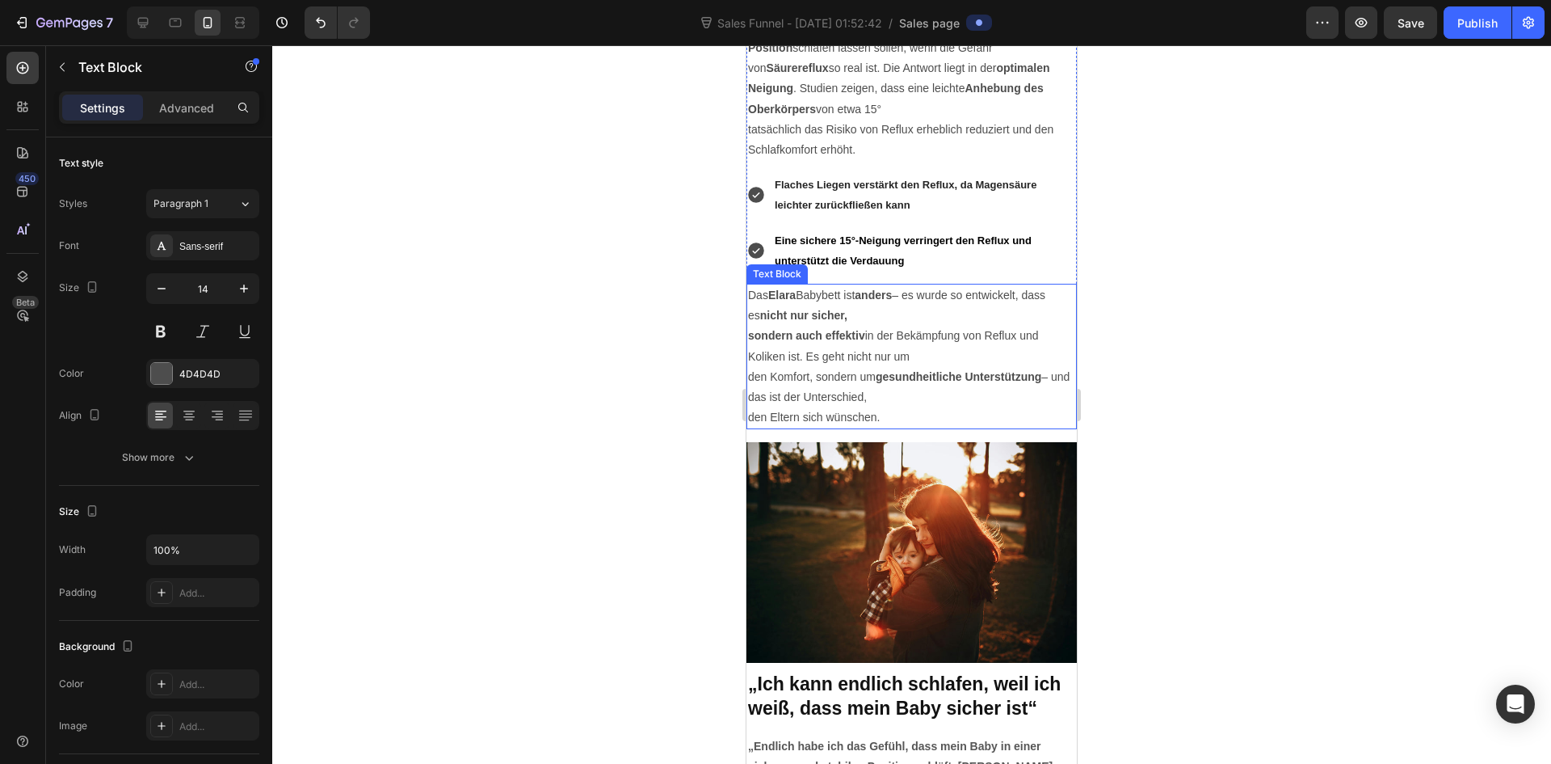
click at [813, 292] on p "Das Elara Babybett ist anders – es wurde so entwickelt, dass es nicht nur siche…" at bounding box center [911, 305] width 327 height 40
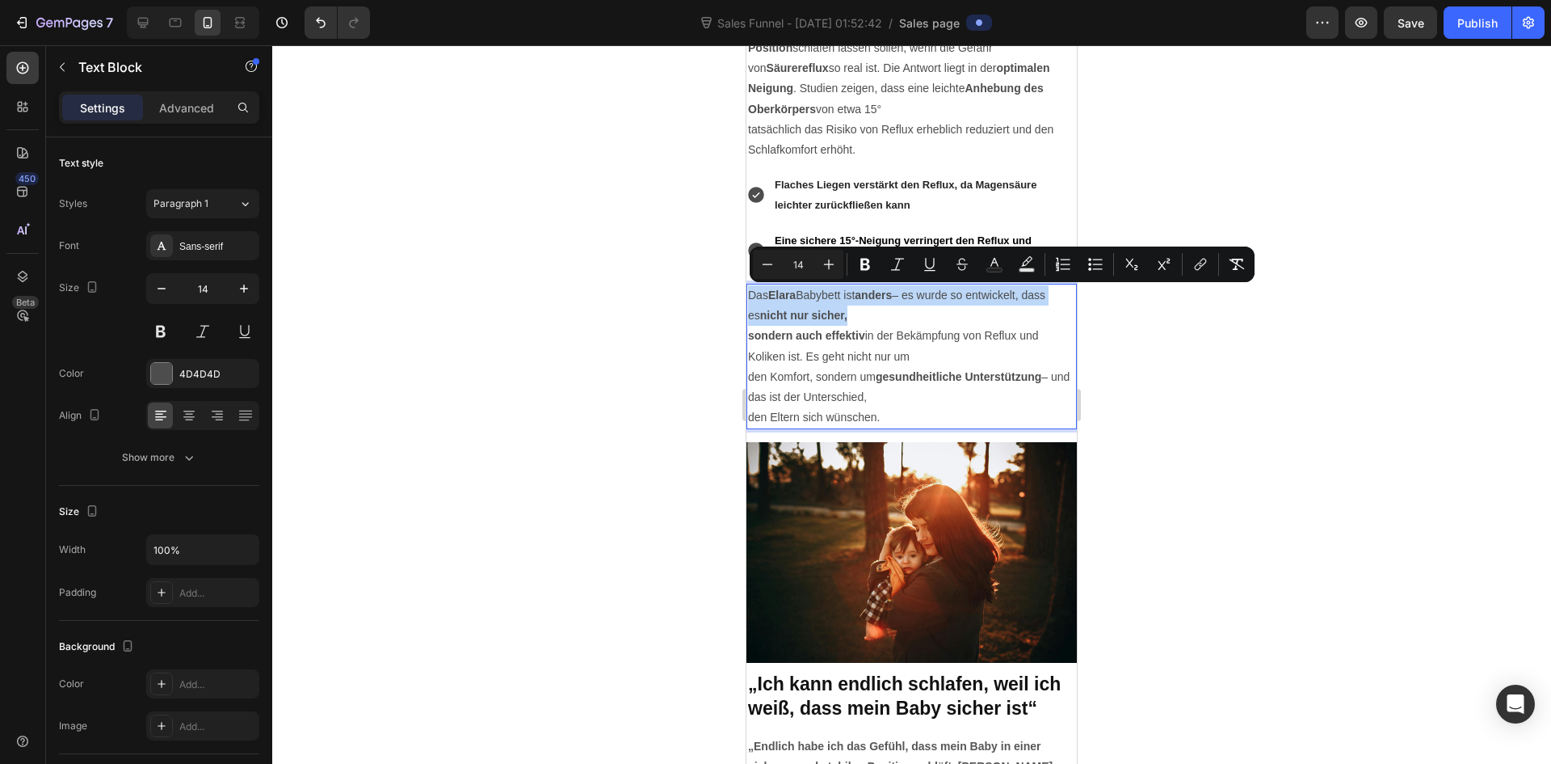
click at [810, 292] on p "Das Elara Babybett ist anders – es wurde so entwickelt, dass es nicht nur siche…" at bounding box center [911, 305] width 327 height 40
drag, startPoint x: 848, startPoint y: 297, endPoint x: 772, endPoint y: 297, distance: 76.8
click at [772, 297] on p "Das Elara Babybett ist anders – es wurde so entwickelt, dass es nicht nur siche…" at bounding box center [911, 305] width 327 height 40
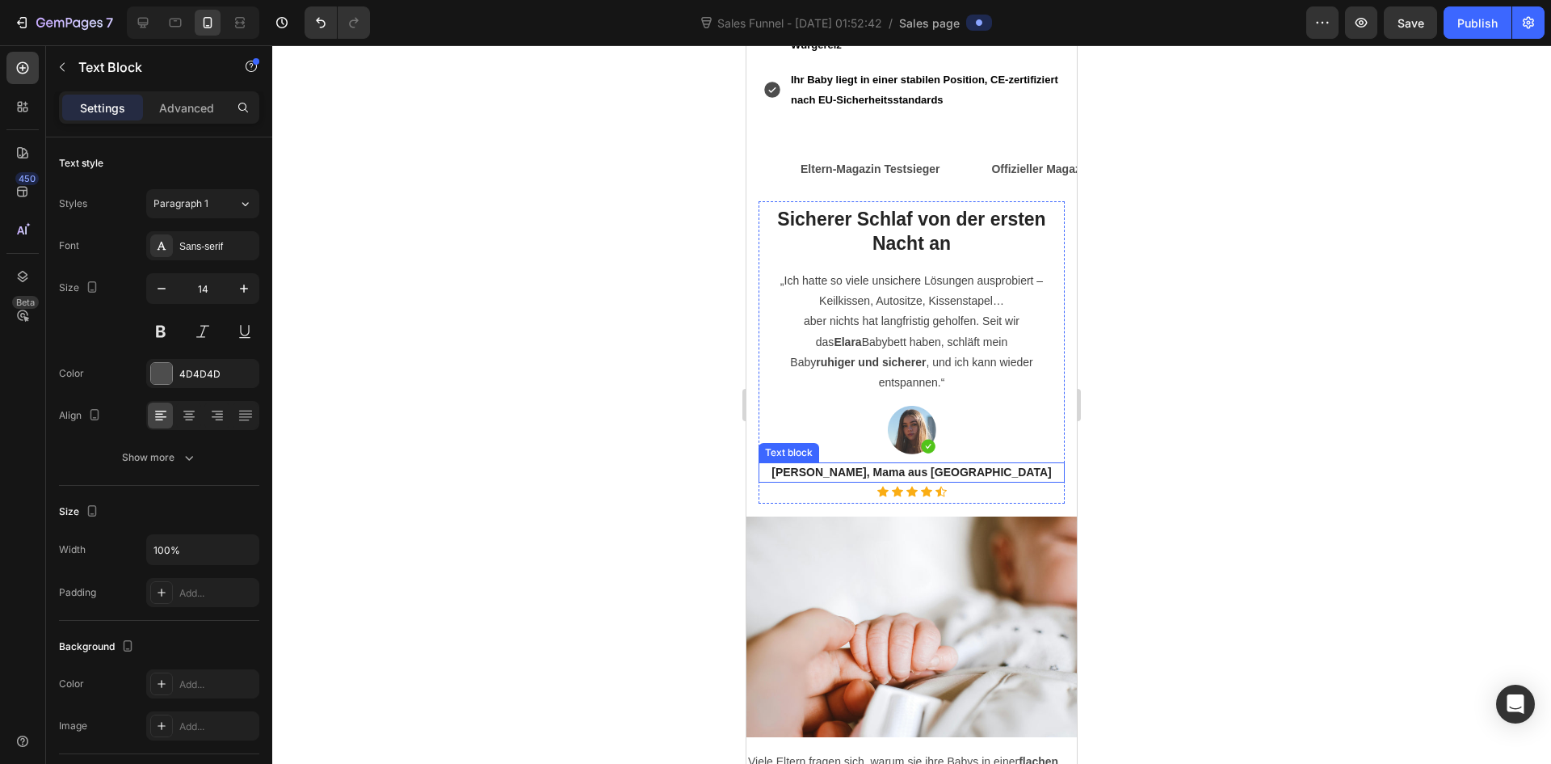
scroll to position [1697, 0]
click at [963, 363] on p "Baby ruhiger und sicherer , und ich kann wieder entspannen.“" at bounding box center [911, 374] width 303 height 40
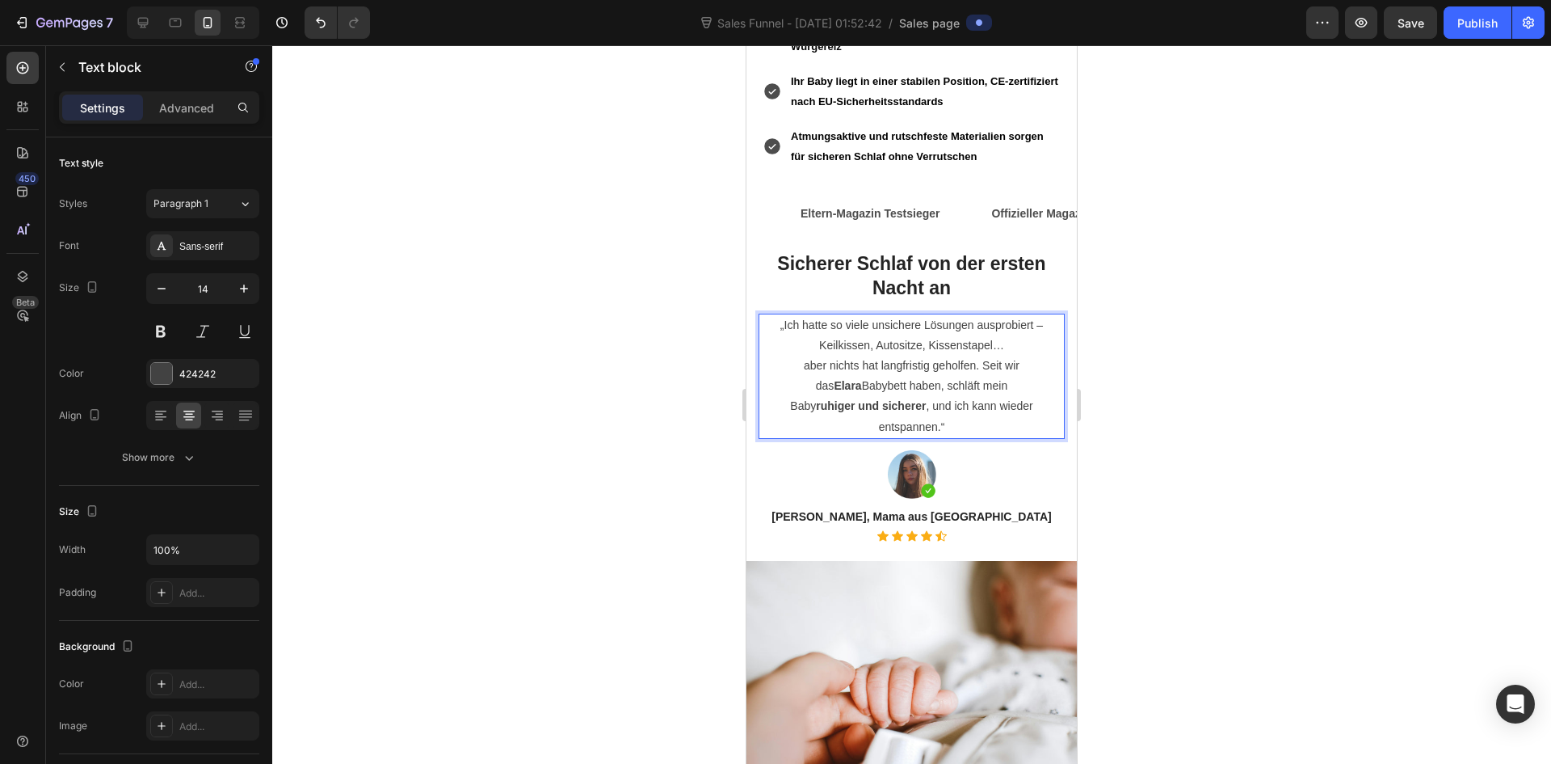
click at [869, 356] on p "aber nichts hat langfristig geholfen. Seit wir das Elara Babybett haben, schläf…" at bounding box center [911, 376] width 303 height 40
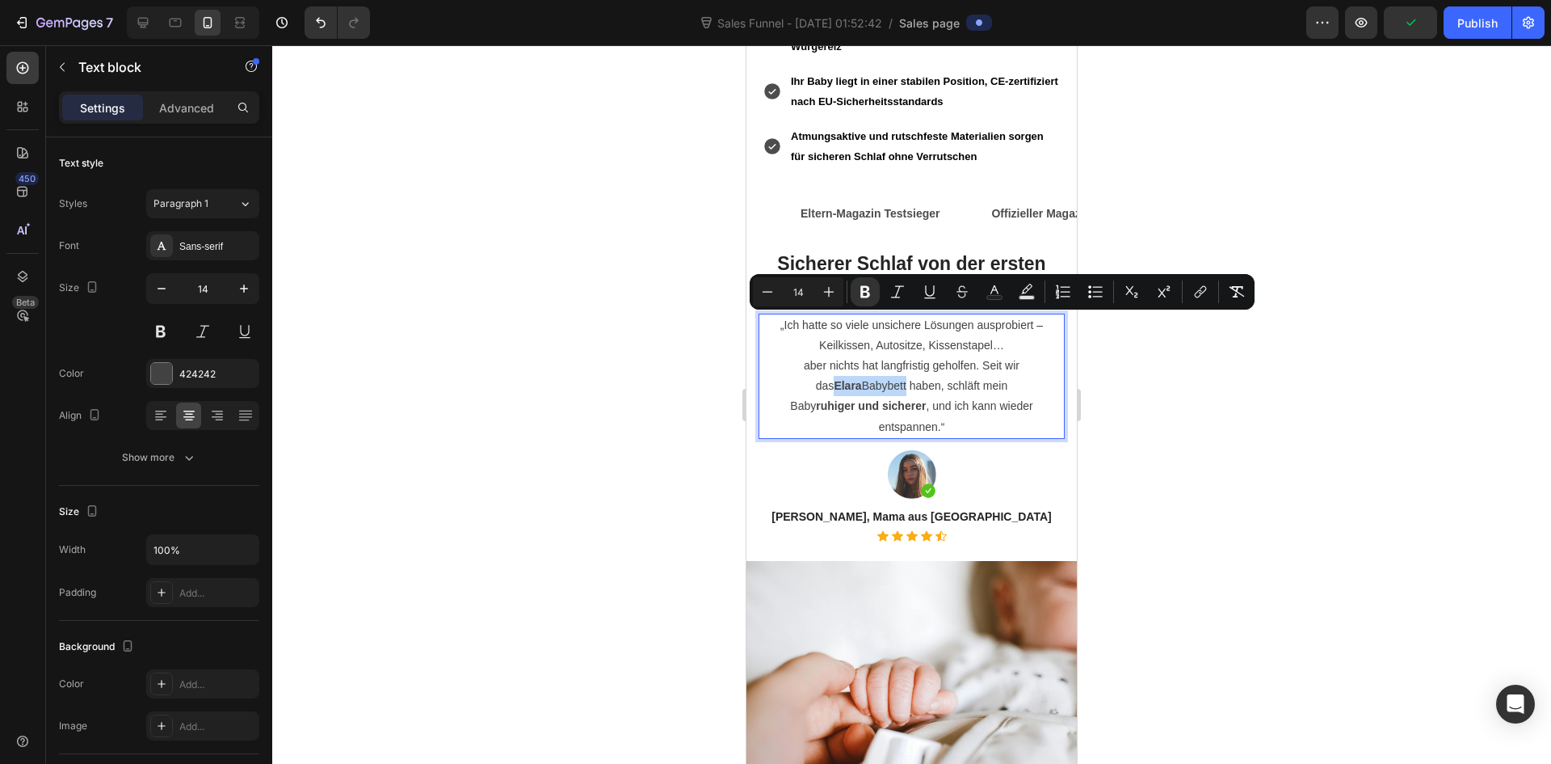
drag, startPoint x: 876, startPoint y: 345, endPoint x: 1012, endPoint y: 323, distance: 138.3
click at [1012, 356] on p "aber nichts hat langfristig geholfen. Seit wir das Elara Babybett haben, schläf…" at bounding box center [911, 376] width 303 height 40
drag, startPoint x: 879, startPoint y: 344, endPoint x: 1009, endPoint y: 323, distance: 131.8
click at [1009, 356] on p "aber nichts hat langfristig geholfen. Seit wir das Elara Babybett haben, schläf…" at bounding box center [911, 376] width 303 height 40
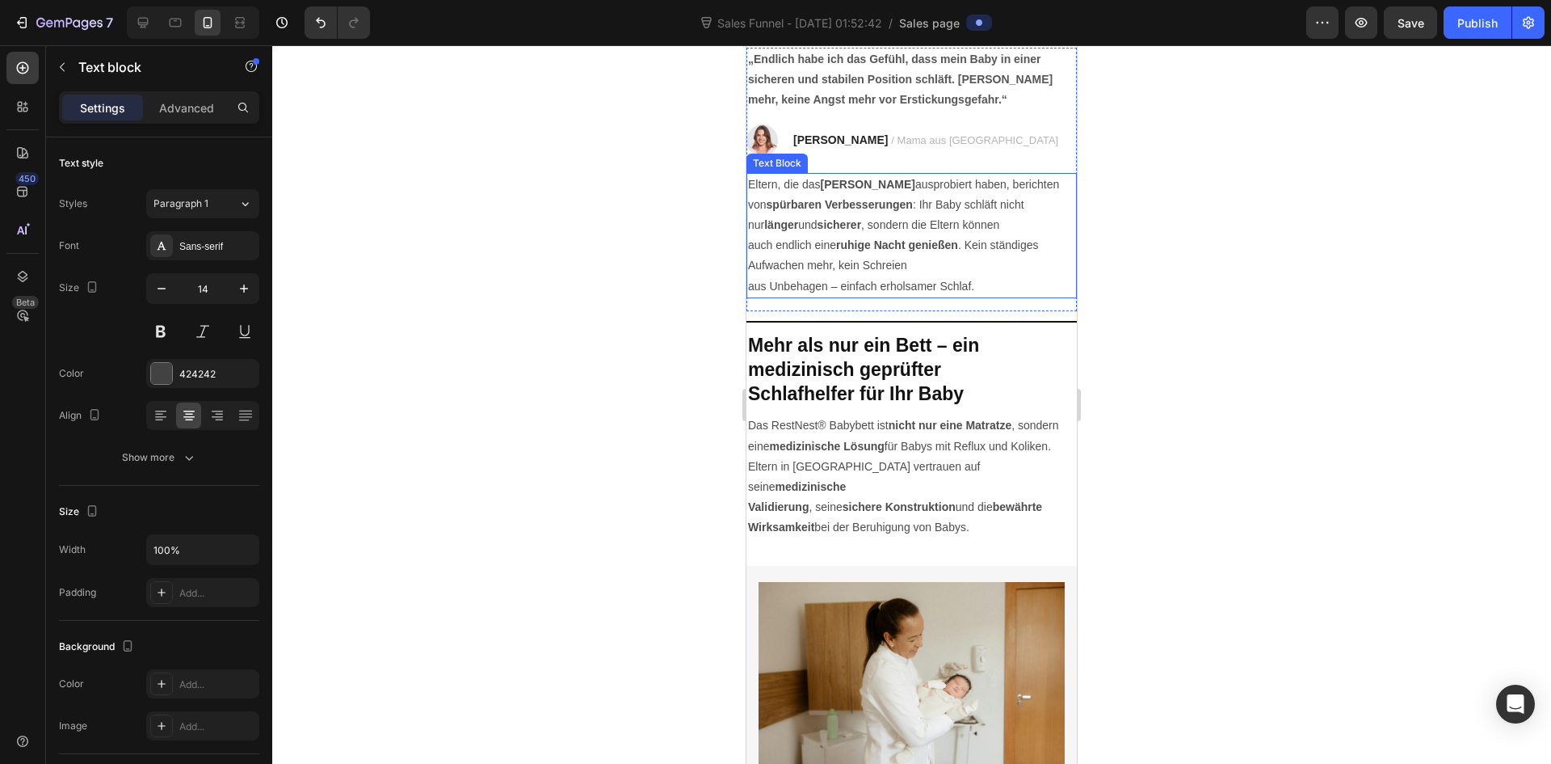
scroll to position [3151, 0]
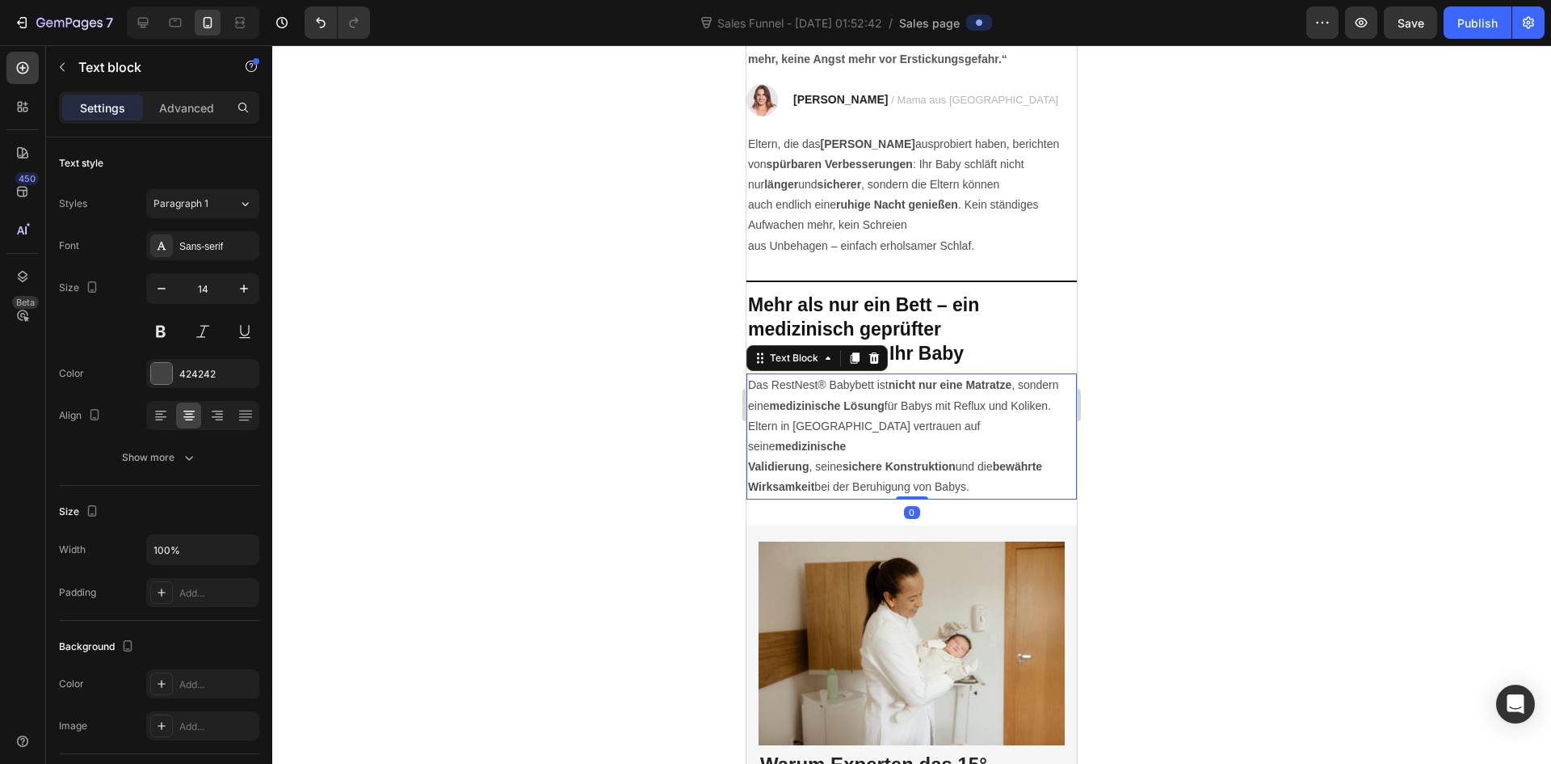
click at [816, 381] on p "Das RestNest® Babybett ist nicht nur eine Matratze , sondern eine medizinische …" at bounding box center [911, 416] width 327 height 82
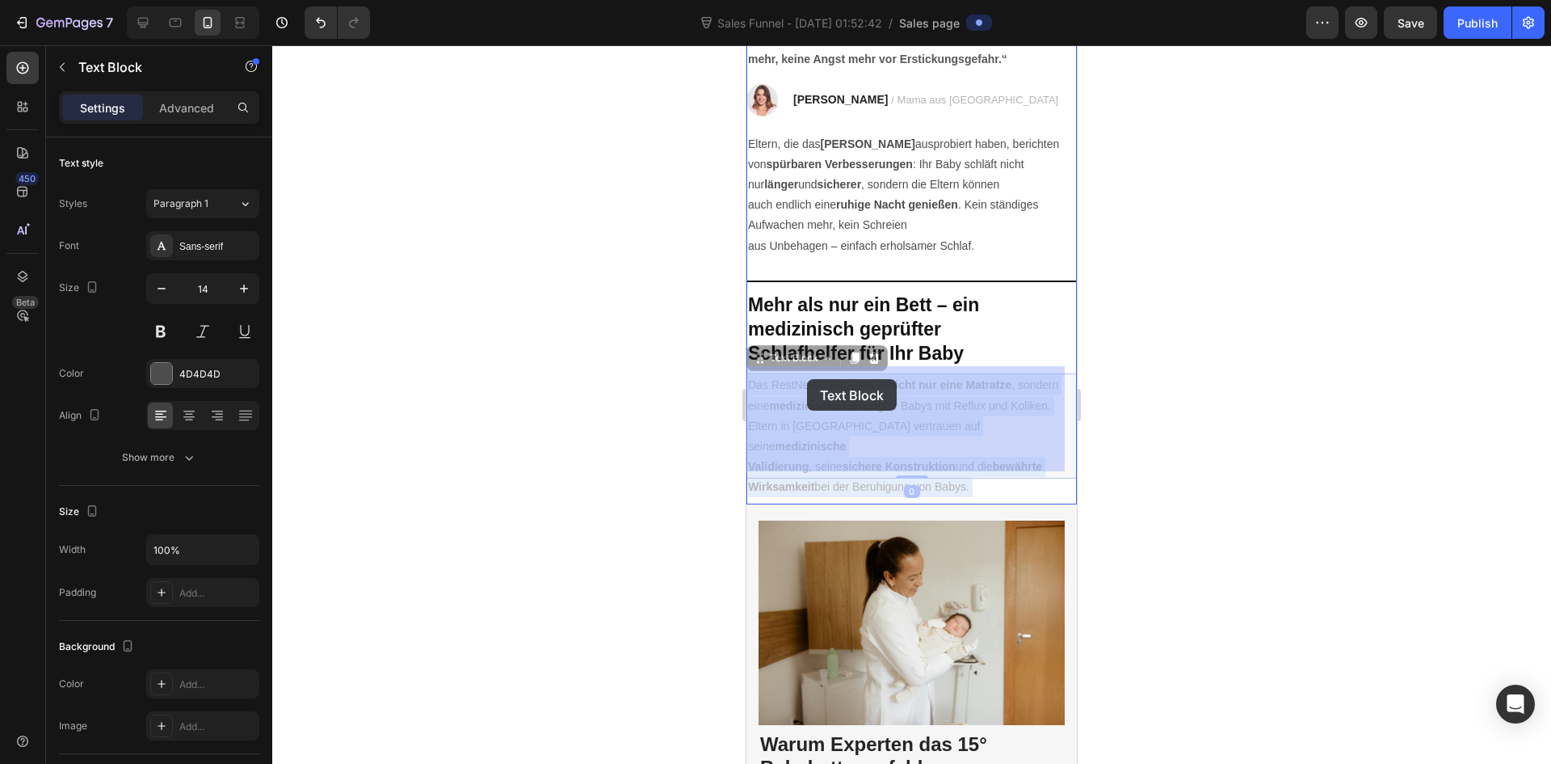
drag, startPoint x: 873, startPoint y: 379, endPoint x: 807, endPoint y: 379, distance: 66.3
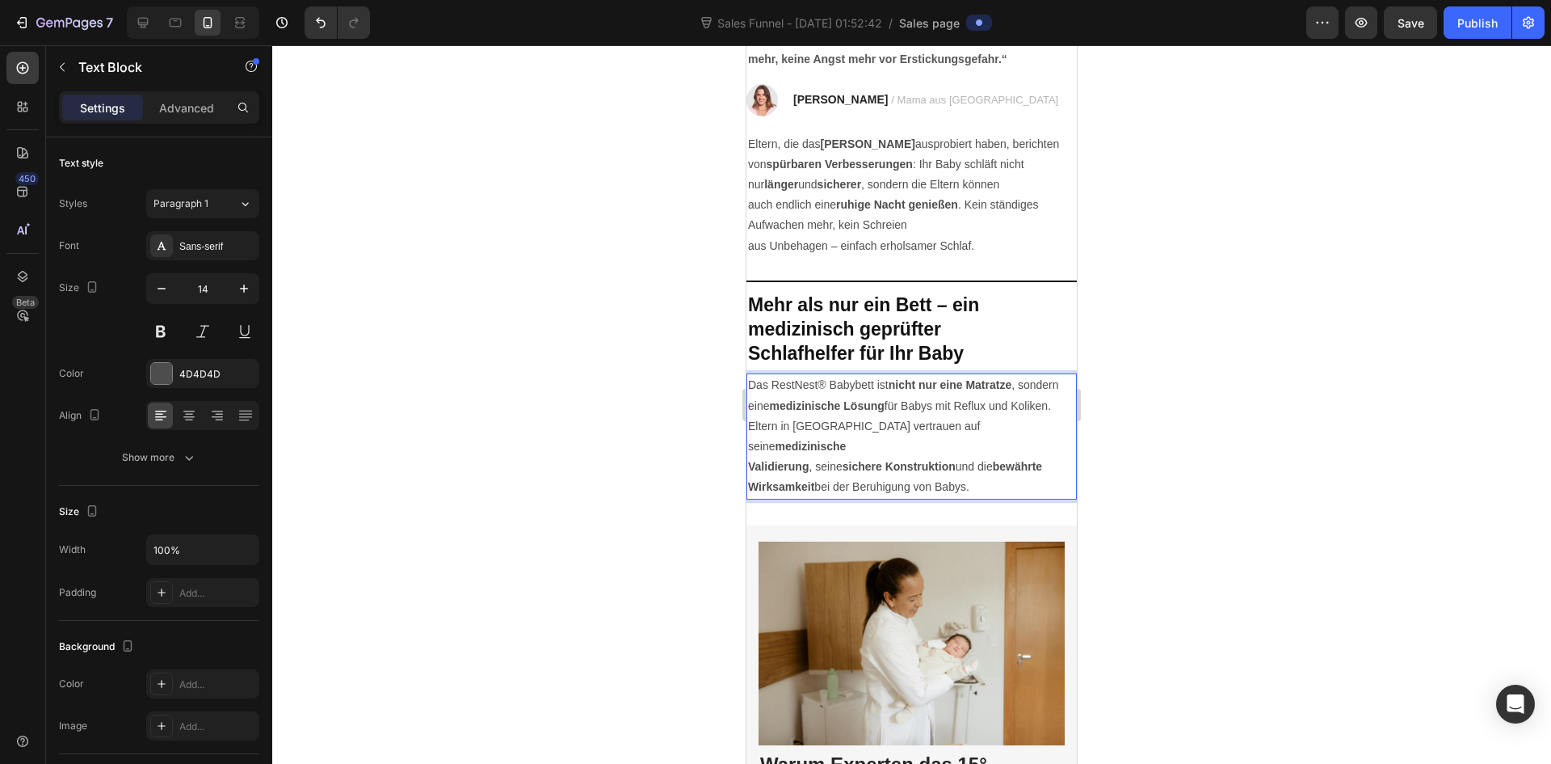
drag, startPoint x: 876, startPoint y: 377, endPoint x: 839, endPoint y: 377, distance: 37.2
click at [866, 377] on p "Das RestNest® Babybett ist nicht nur eine Matratze , sondern eine medizinische …" at bounding box center [911, 416] width 327 height 82
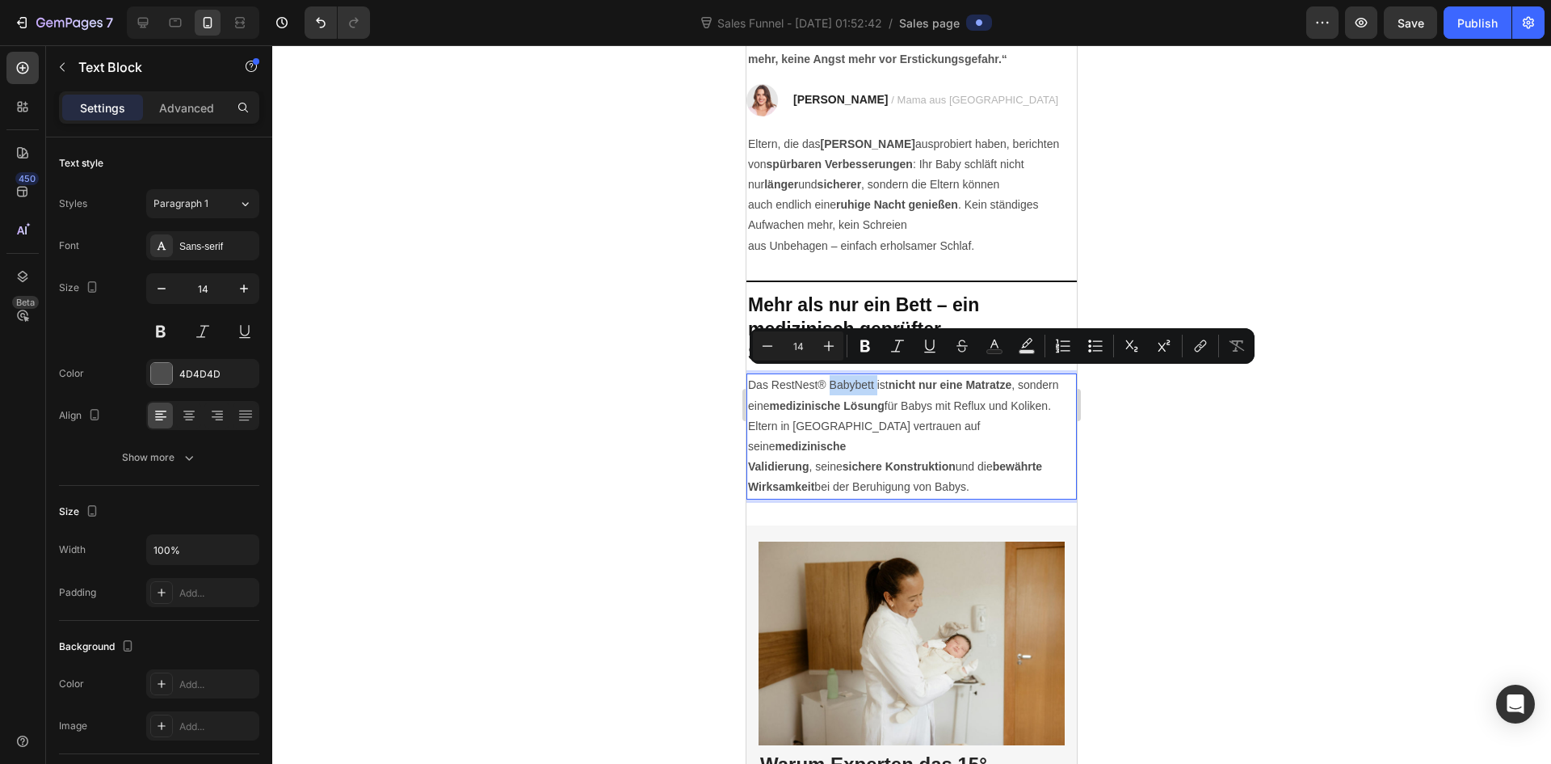
click at [850, 379] on p "Das RestNest® Babybett ist nicht nur eine Matratze , sondern eine medizinische …" at bounding box center [911, 416] width 327 height 82
drag, startPoint x: 875, startPoint y: 380, endPoint x: 775, endPoint y: 379, distance: 100.2
click at [775, 379] on p "Das RestNest® Babybett ist nicht nur eine Matratze , sondern eine medizinische …" at bounding box center [911, 416] width 327 height 82
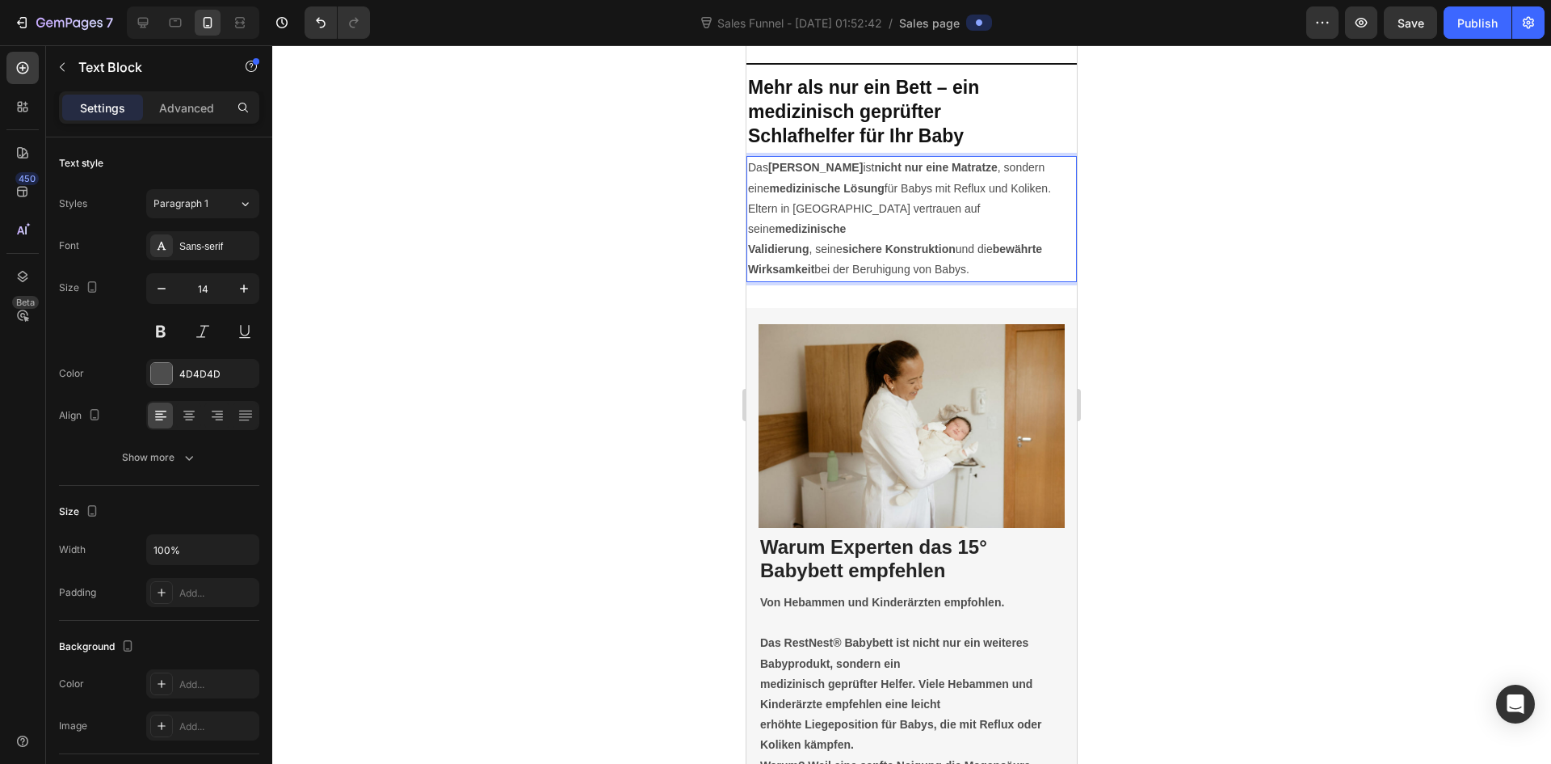
scroll to position [3393, 0]
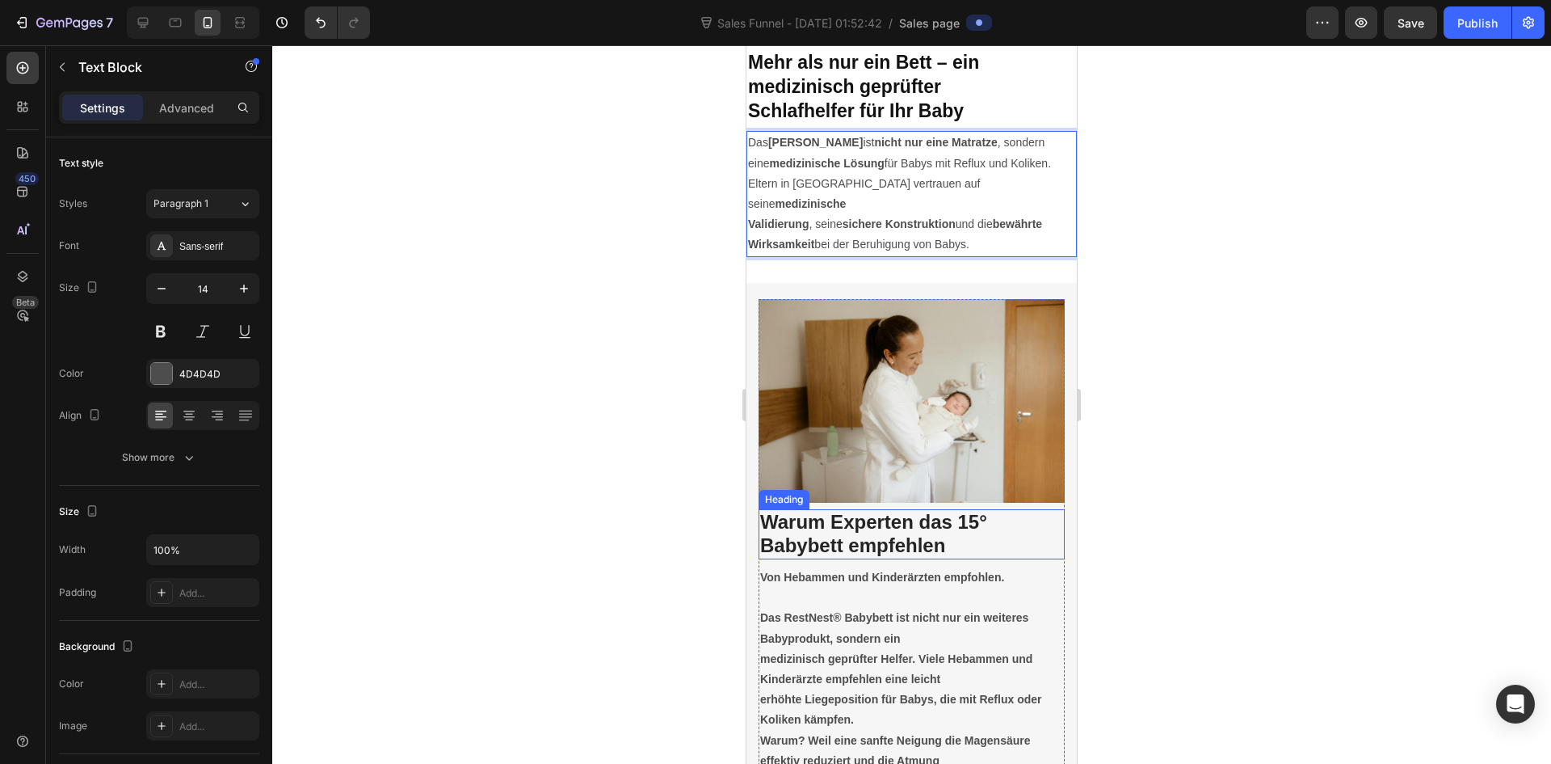
click at [893, 511] on strong "Warum Experten das 15° Babybett empfehlen" at bounding box center [873, 533] width 227 height 45
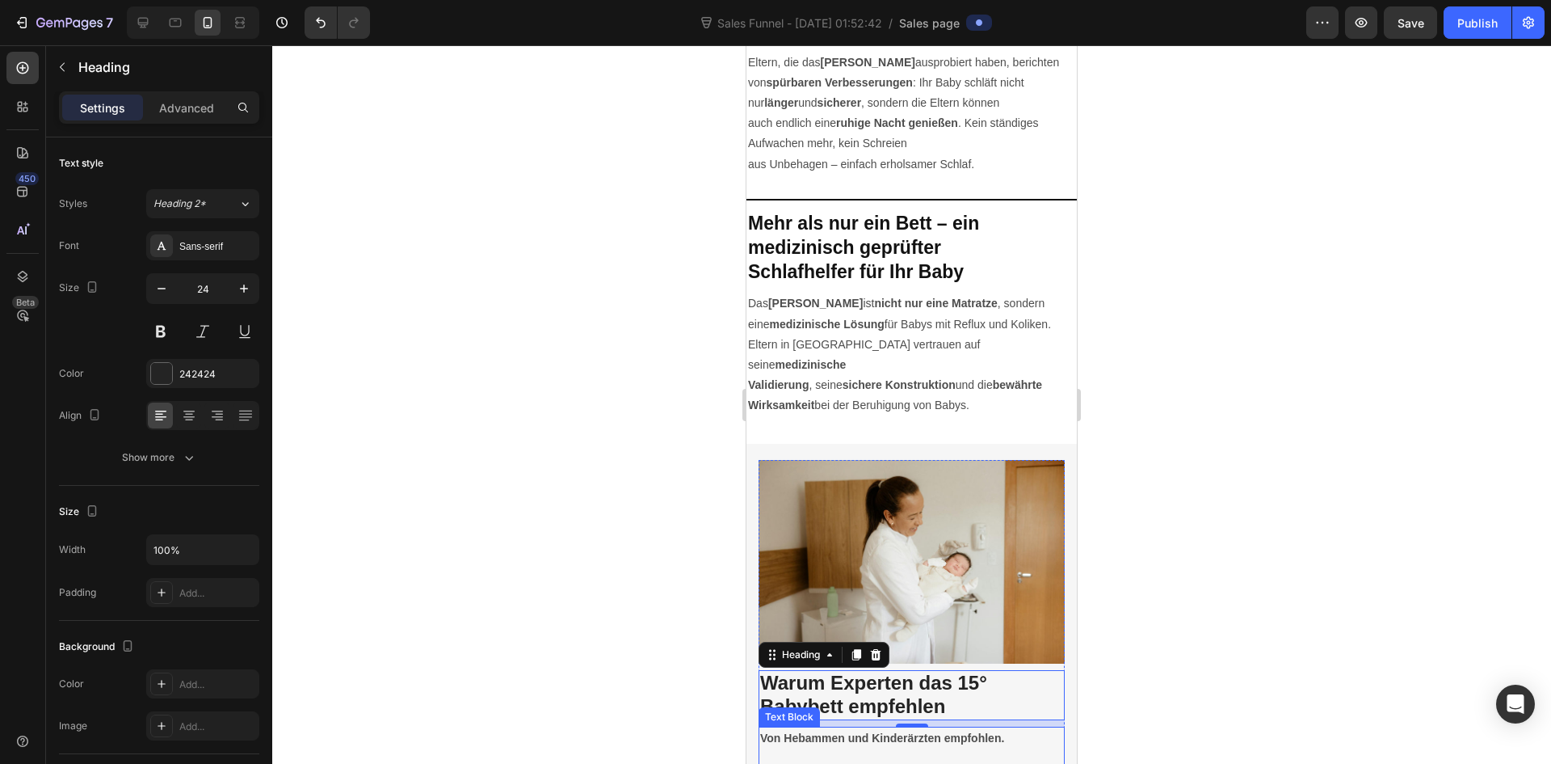
scroll to position [3232, 0]
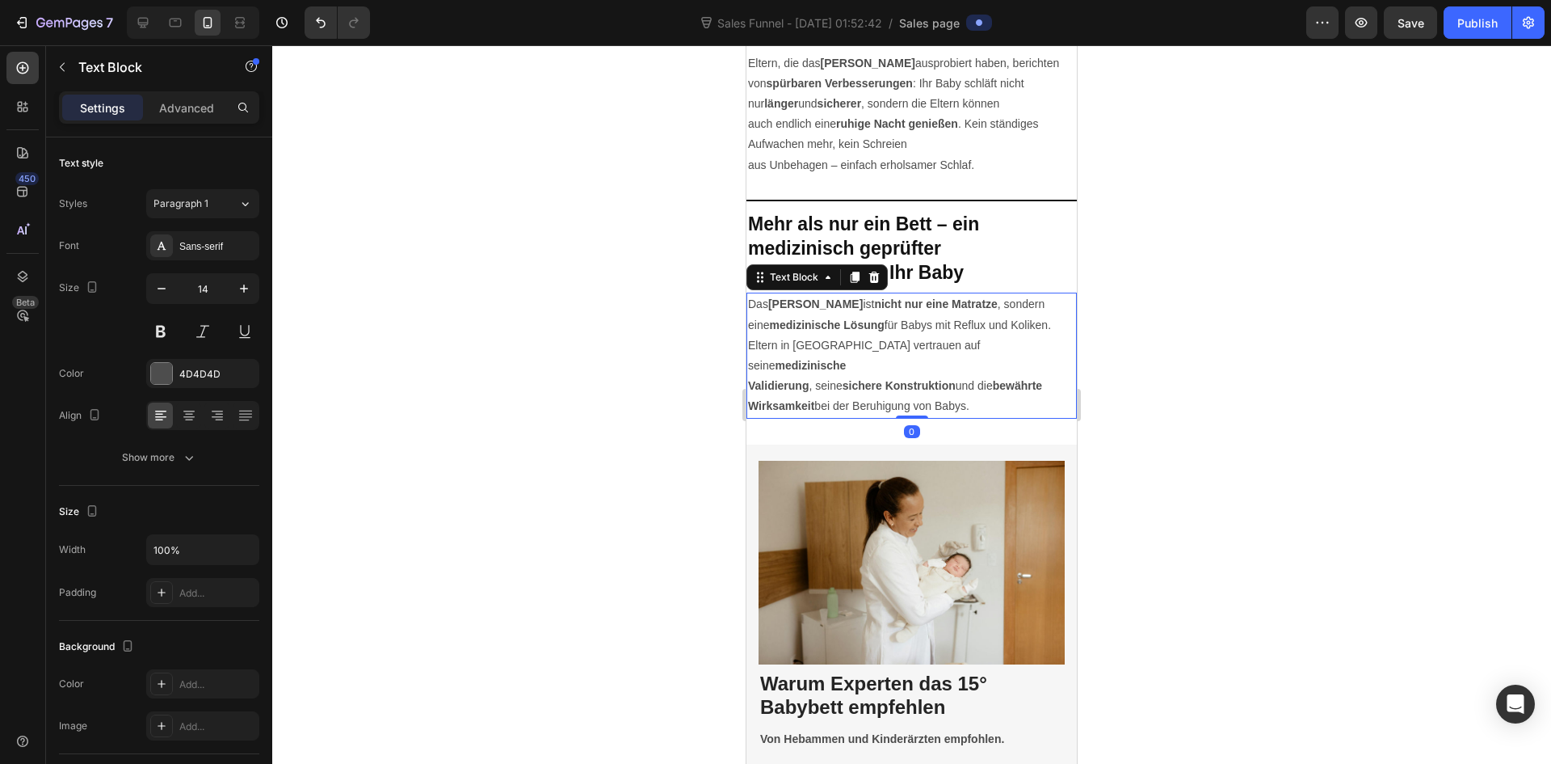
click at [854, 376] on p "Validierung , seine sichere Konstruktion und die bewährte Wirksamkeit bei der B…" at bounding box center [911, 396] width 327 height 40
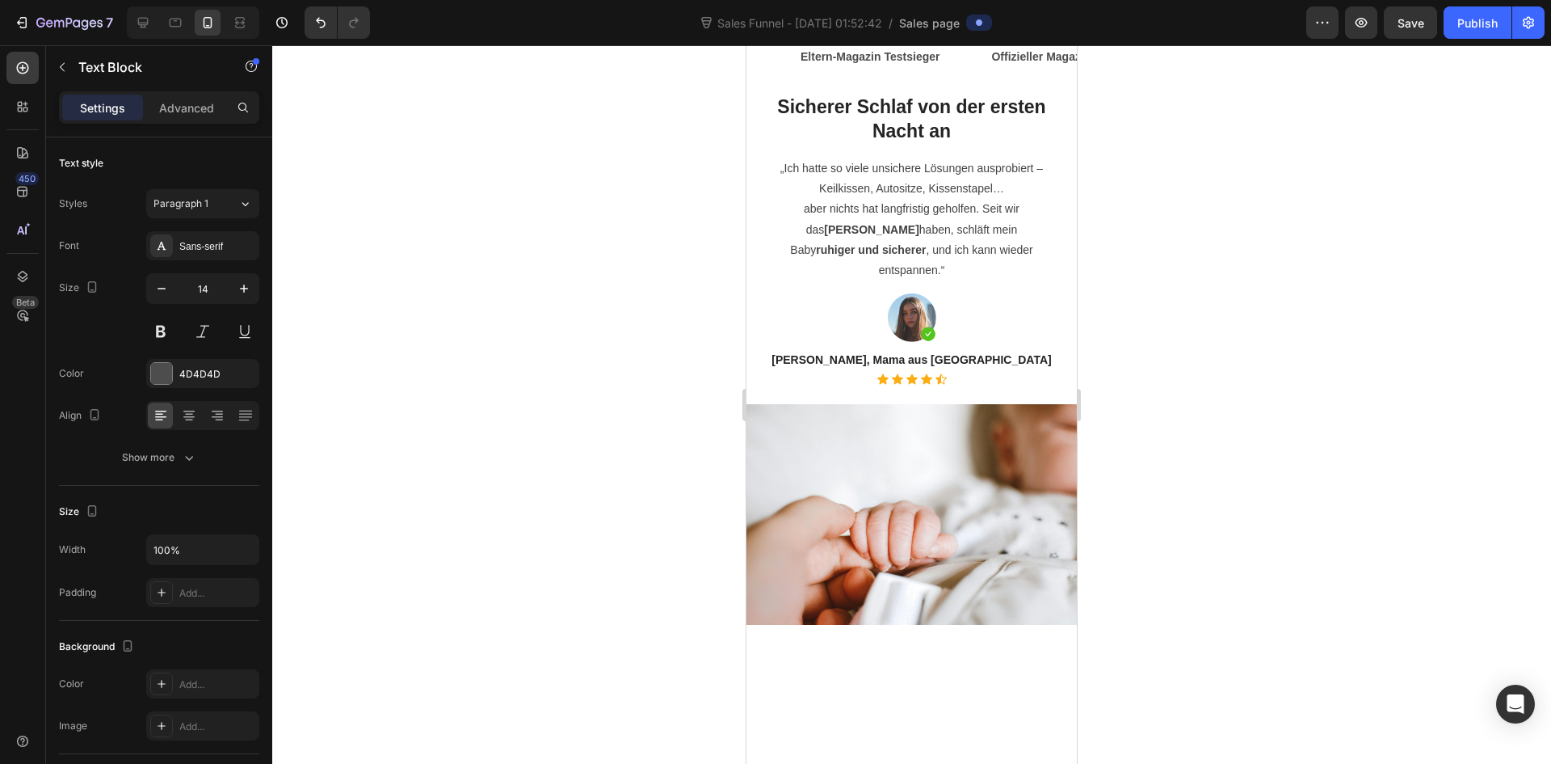
scroll to position [2181, 0]
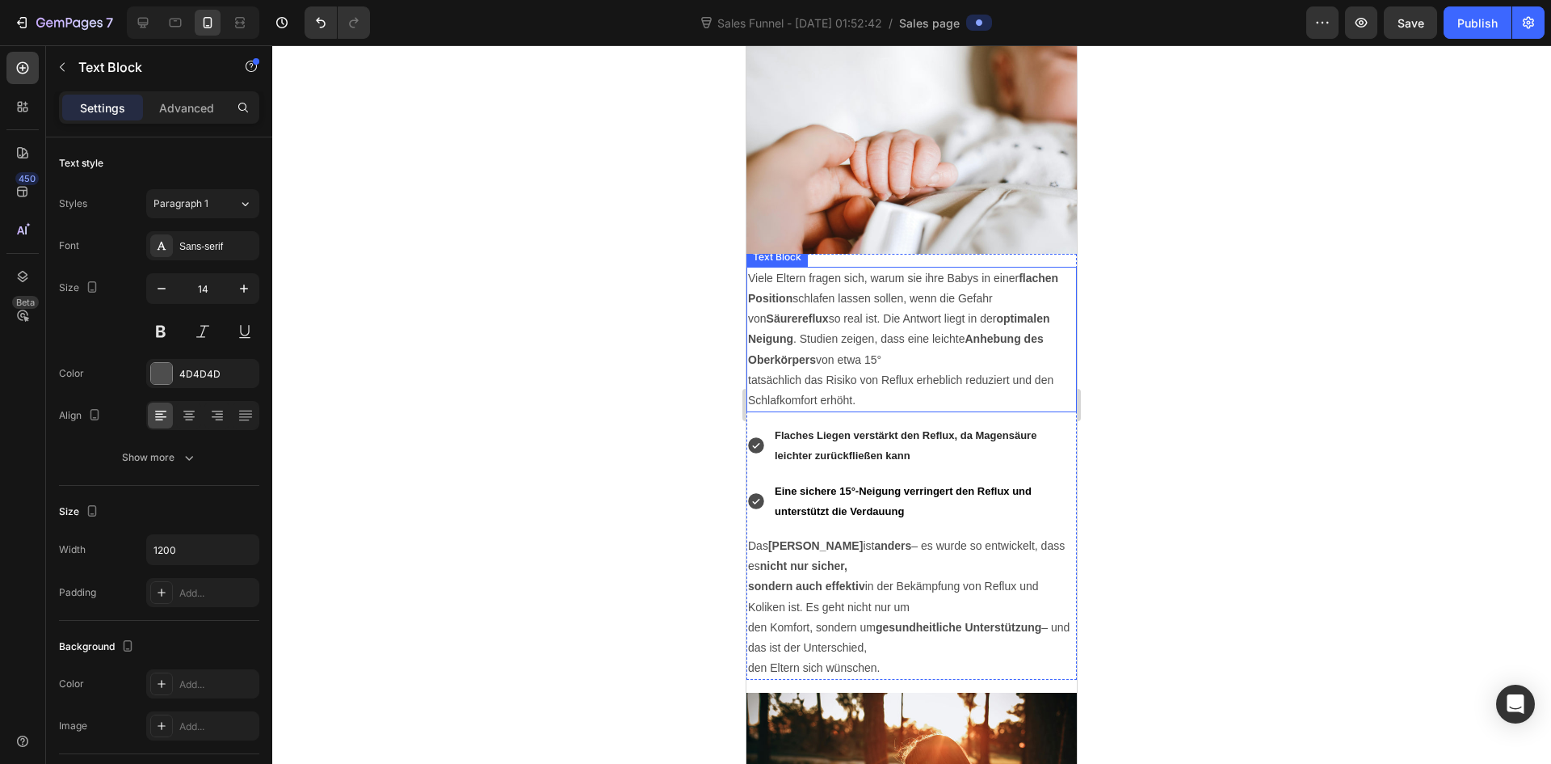
click at [911, 370] on p "tatsächlich das Risiko von Reflux erheblich reduziert und den Schlafkomfort erh…" at bounding box center [911, 390] width 327 height 40
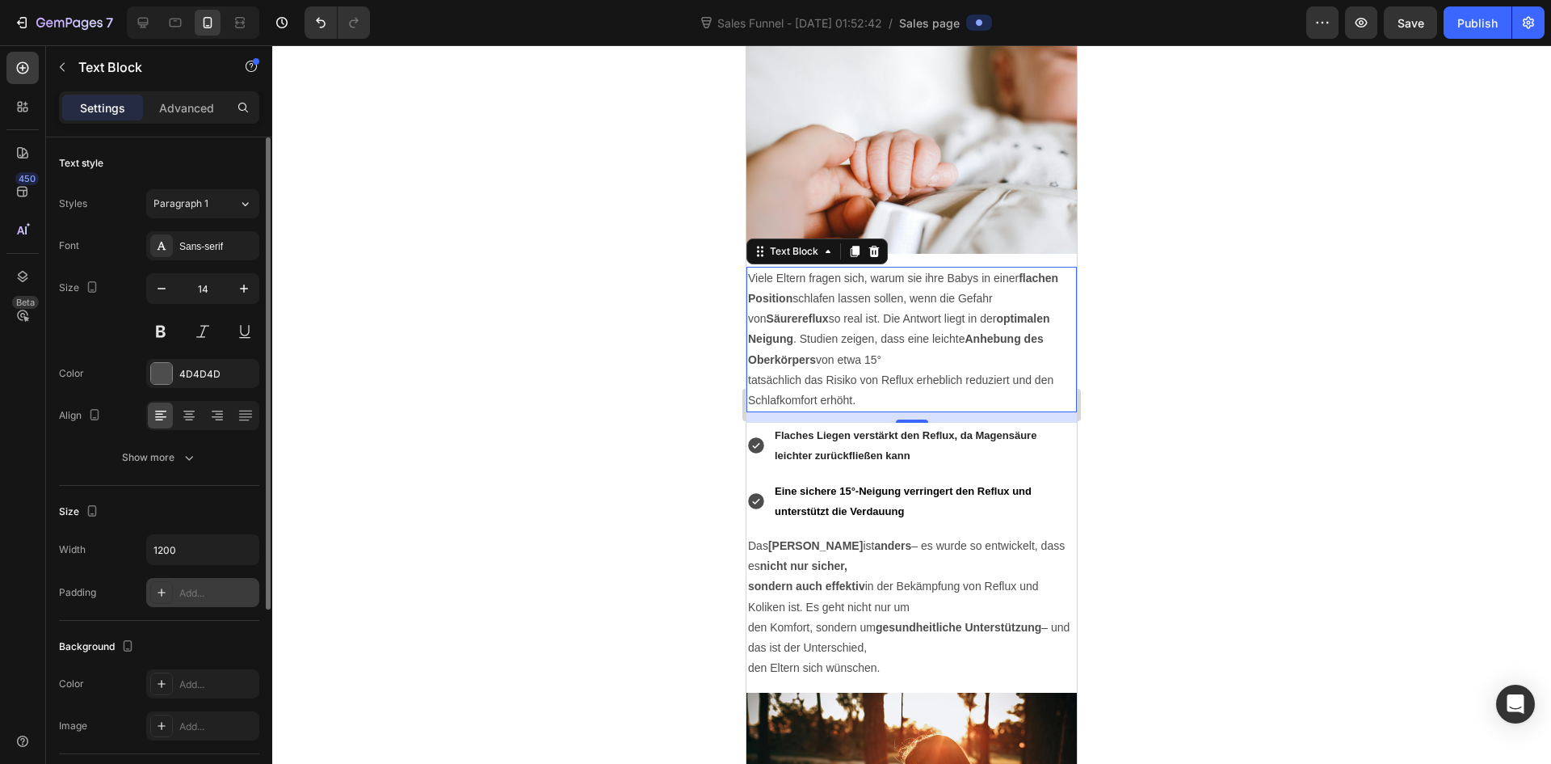
click at [190, 588] on div "Add..." at bounding box center [217, 593] width 76 height 15
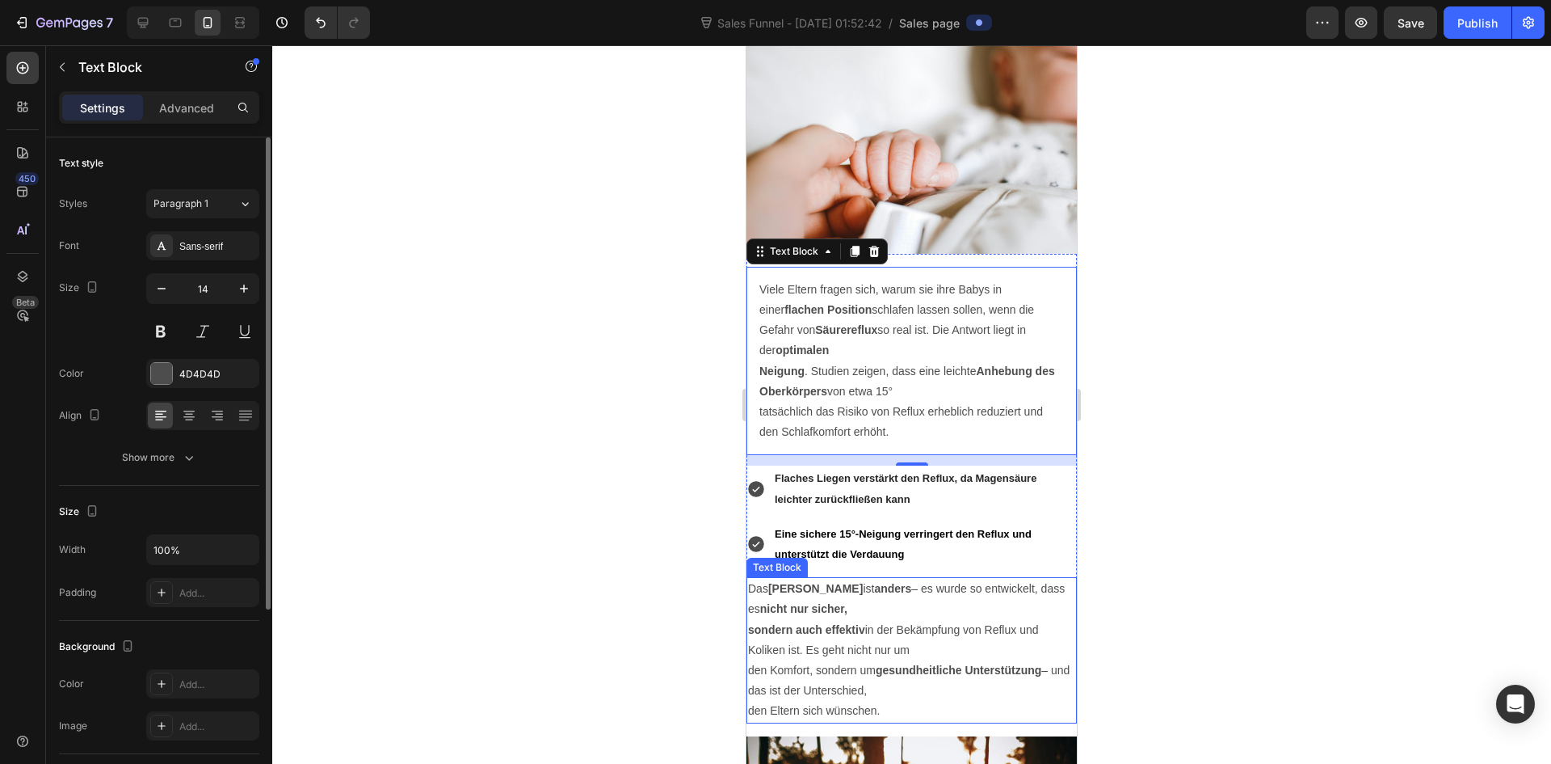
click at [828, 579] on p "Das Elara Babybett ist anders – es wurde so entwickelt, dass es nicht nur siche…" at bounding box center [911, 599] width 327 height 40
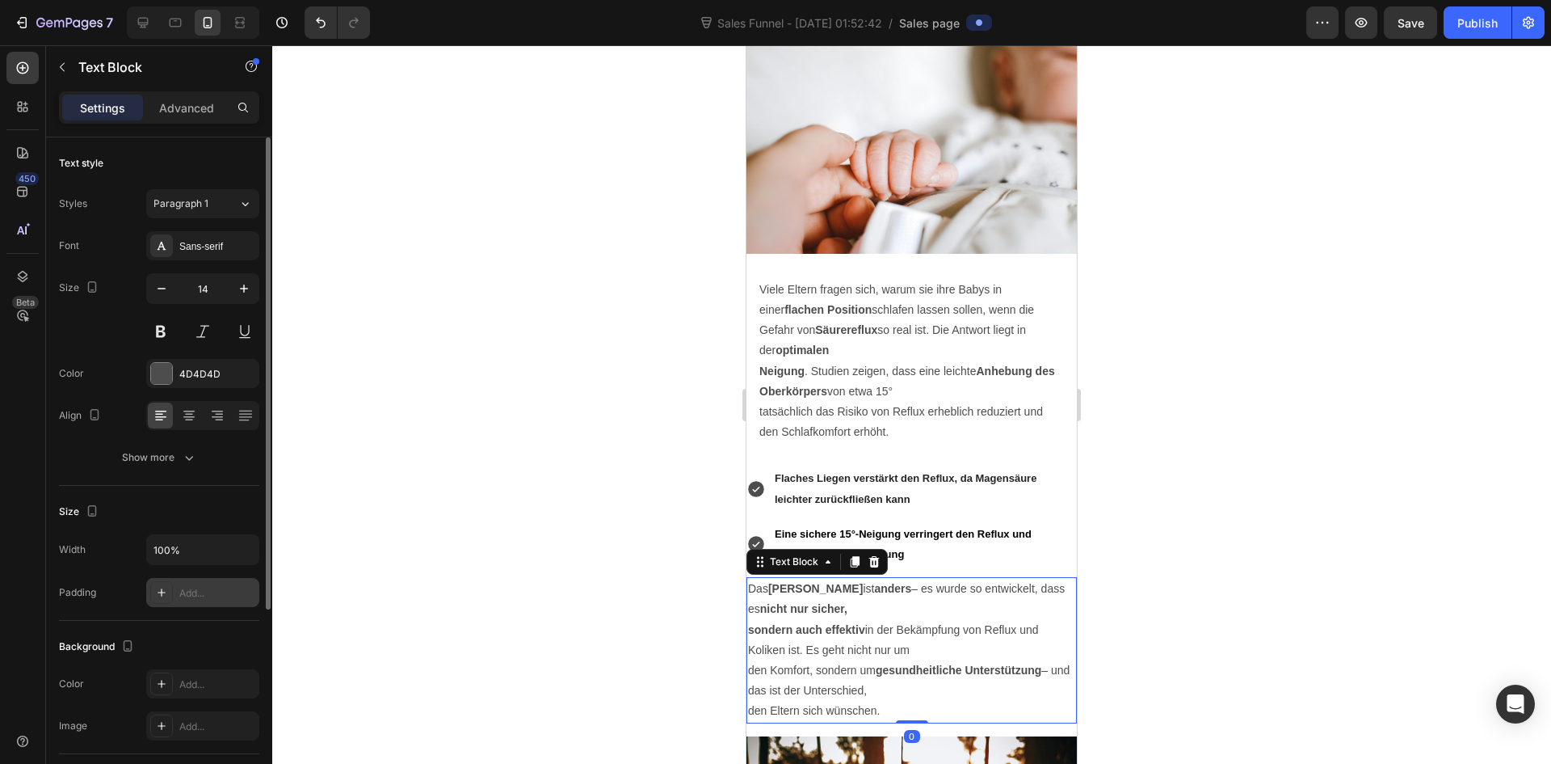
click at [213, 583] on div "Add..." at bounding box center [202, 592] width 113 height 29
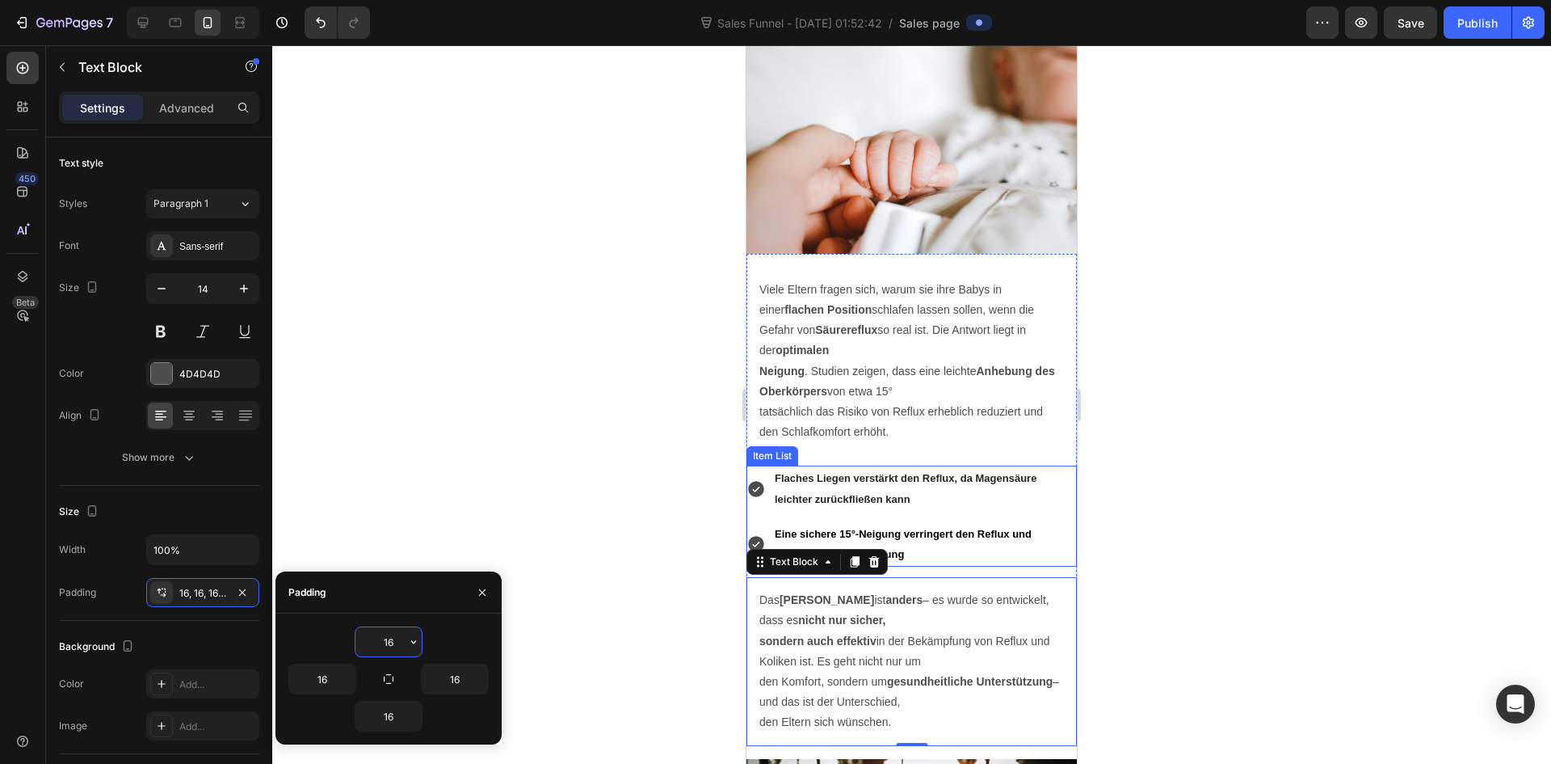
click at [890, 490] on strong "Flaches Liegen verstärkt den Reflux, da Magensäure leichter zurückfließen kann" at bounding box center [906, 488] width 262 height 32
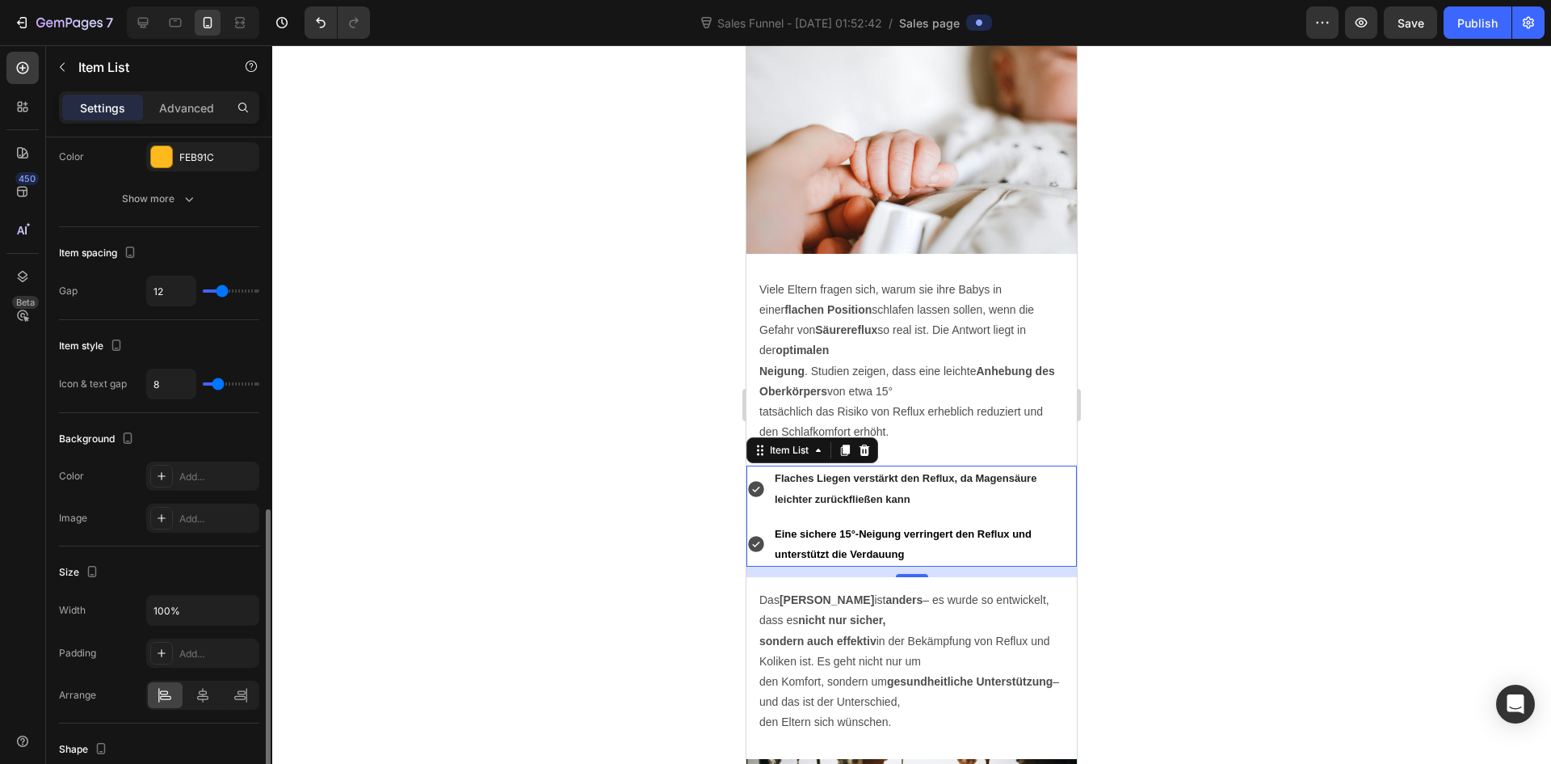
scroll to position [646, 0]
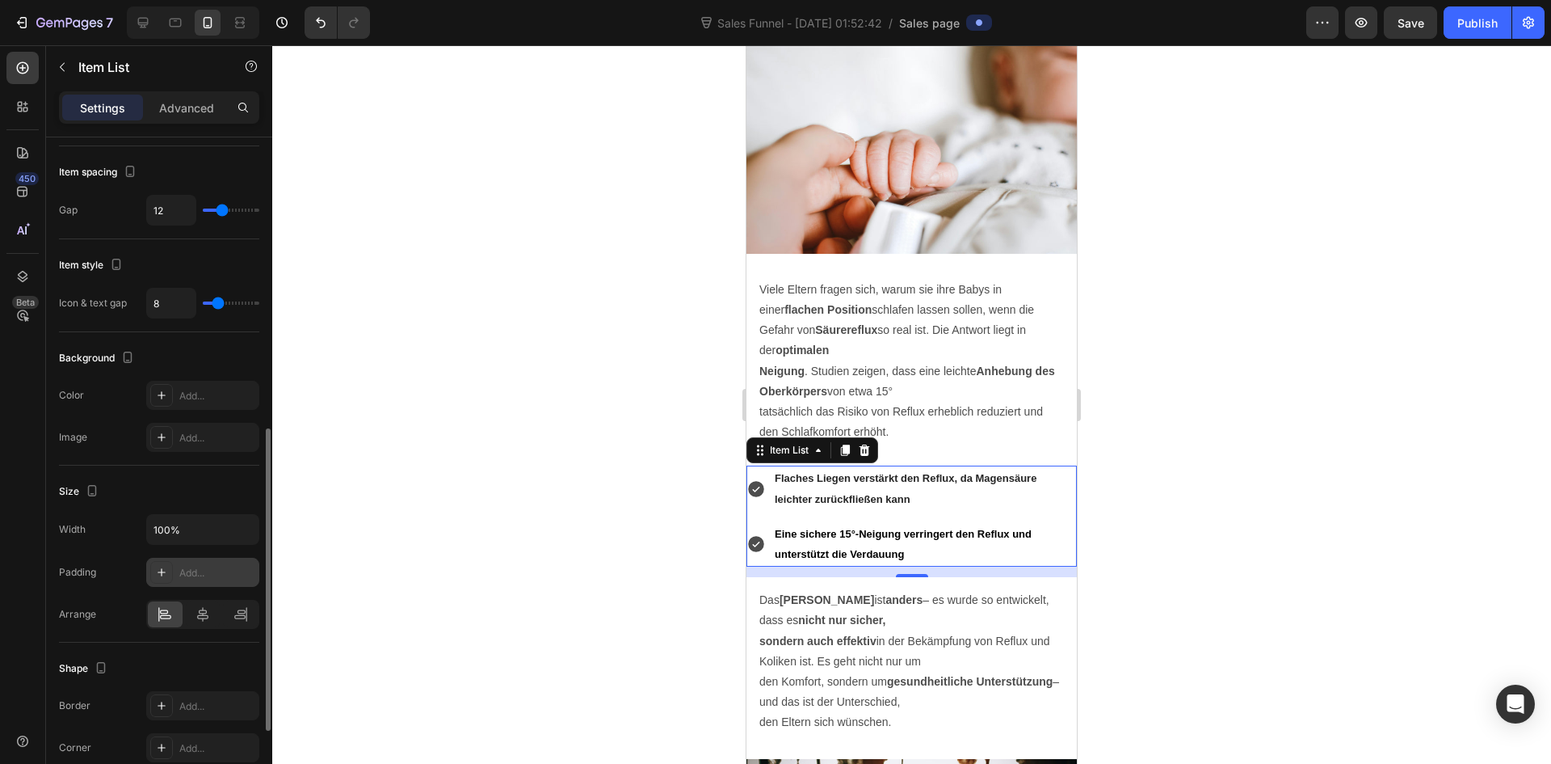
click at [208, 573] on div "Add..." at bounding box center [217, 573] width 76 height 15
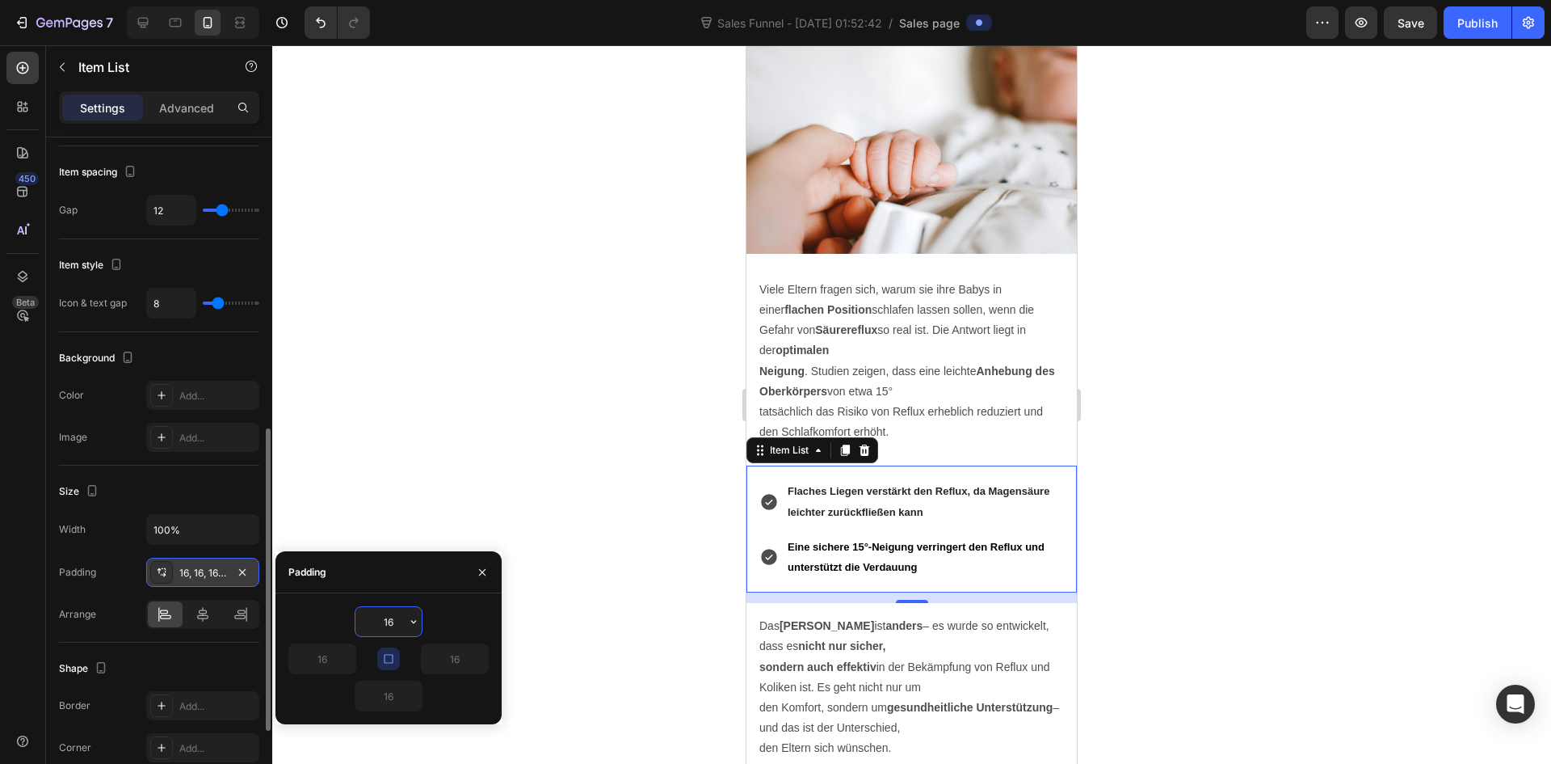
click at [1235, 597] on div at bounding box center [911, 404] width 1279 height 718
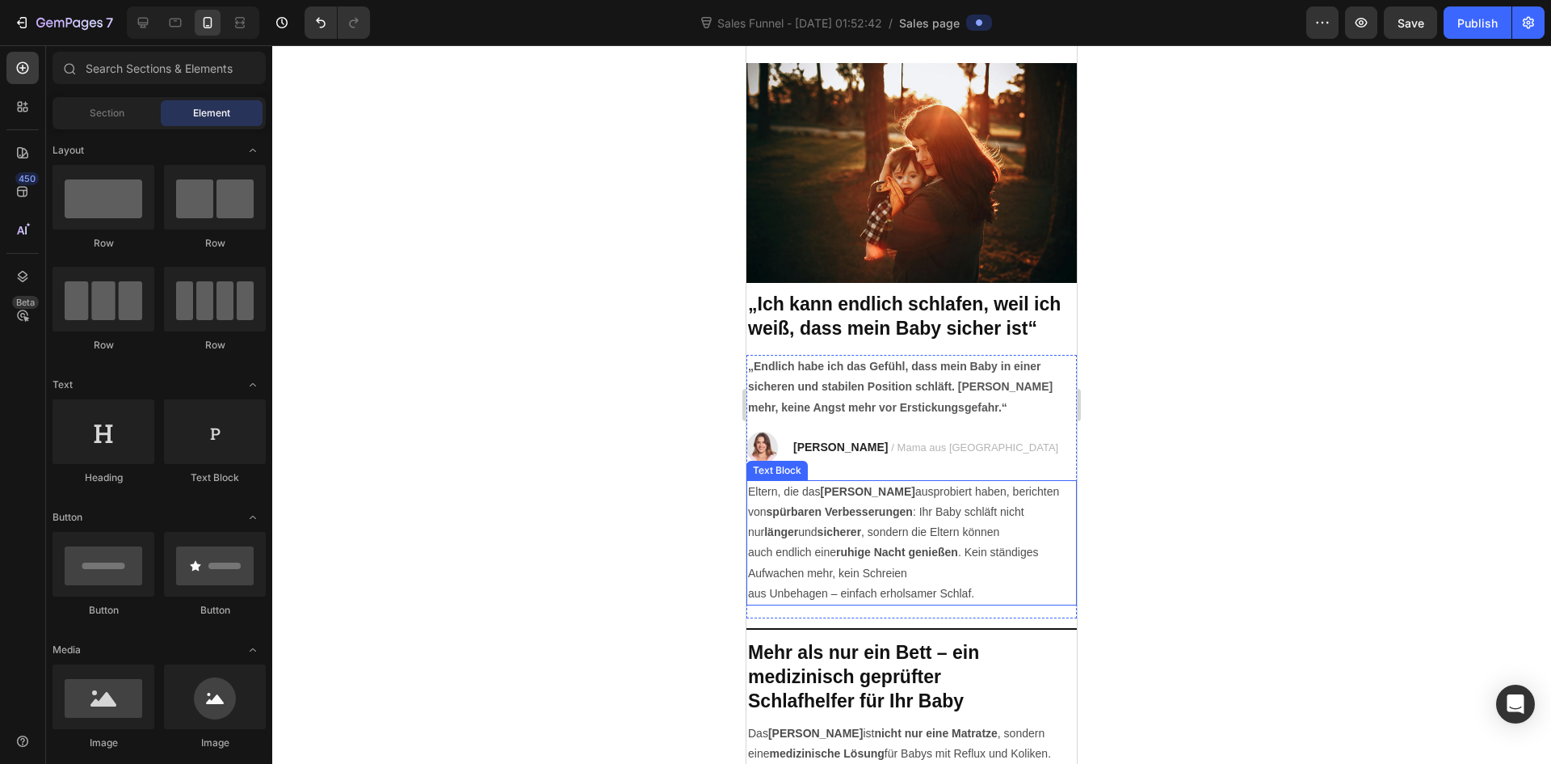
scroll to position [2909, 0]
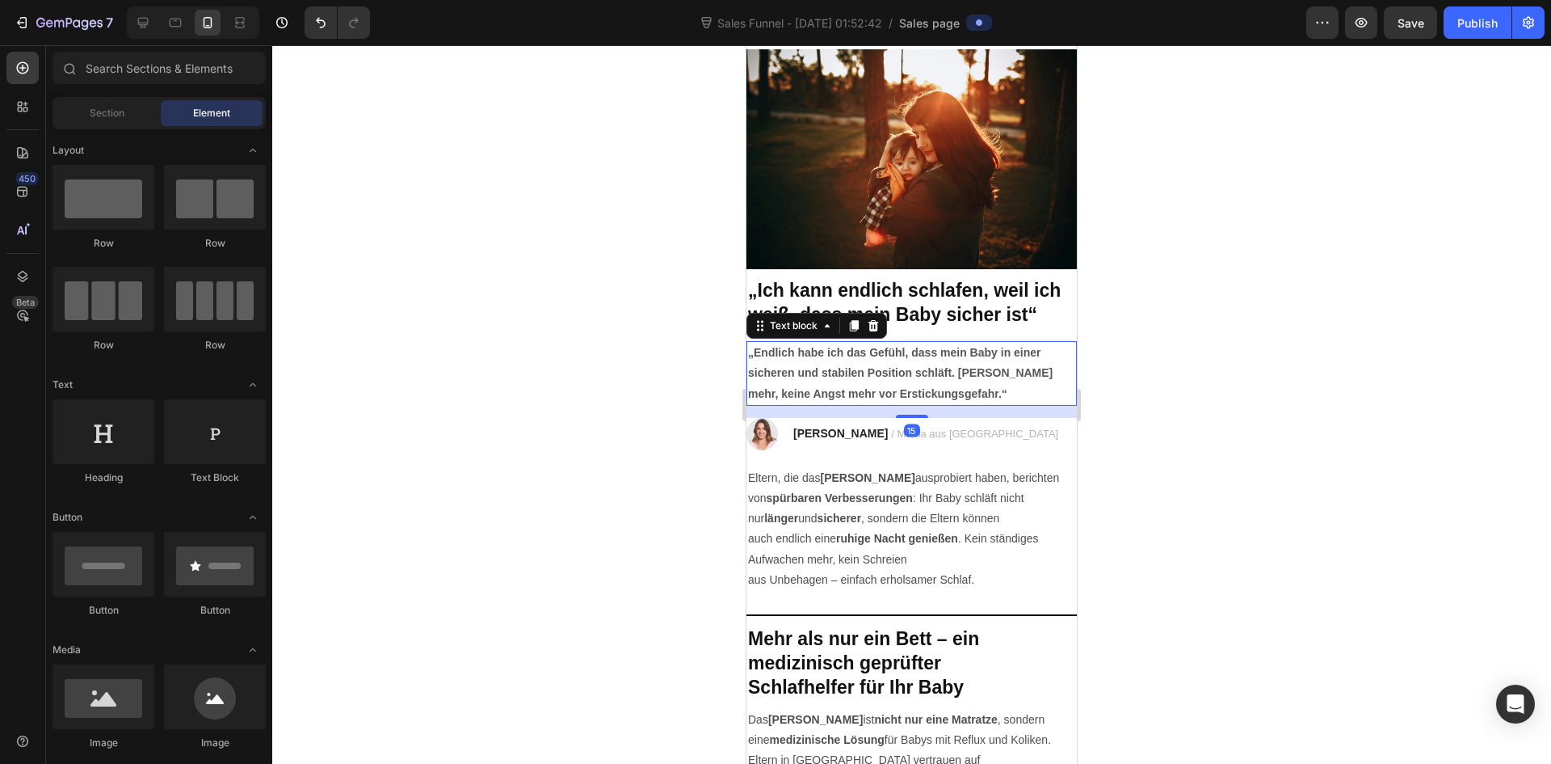
click at [941, 356] on p "„Endlich habe ich das Gefühl, dass mein Baby in einer sicheren und stabilen Pos…" at bounding box center [911, 373] width 327 height 61
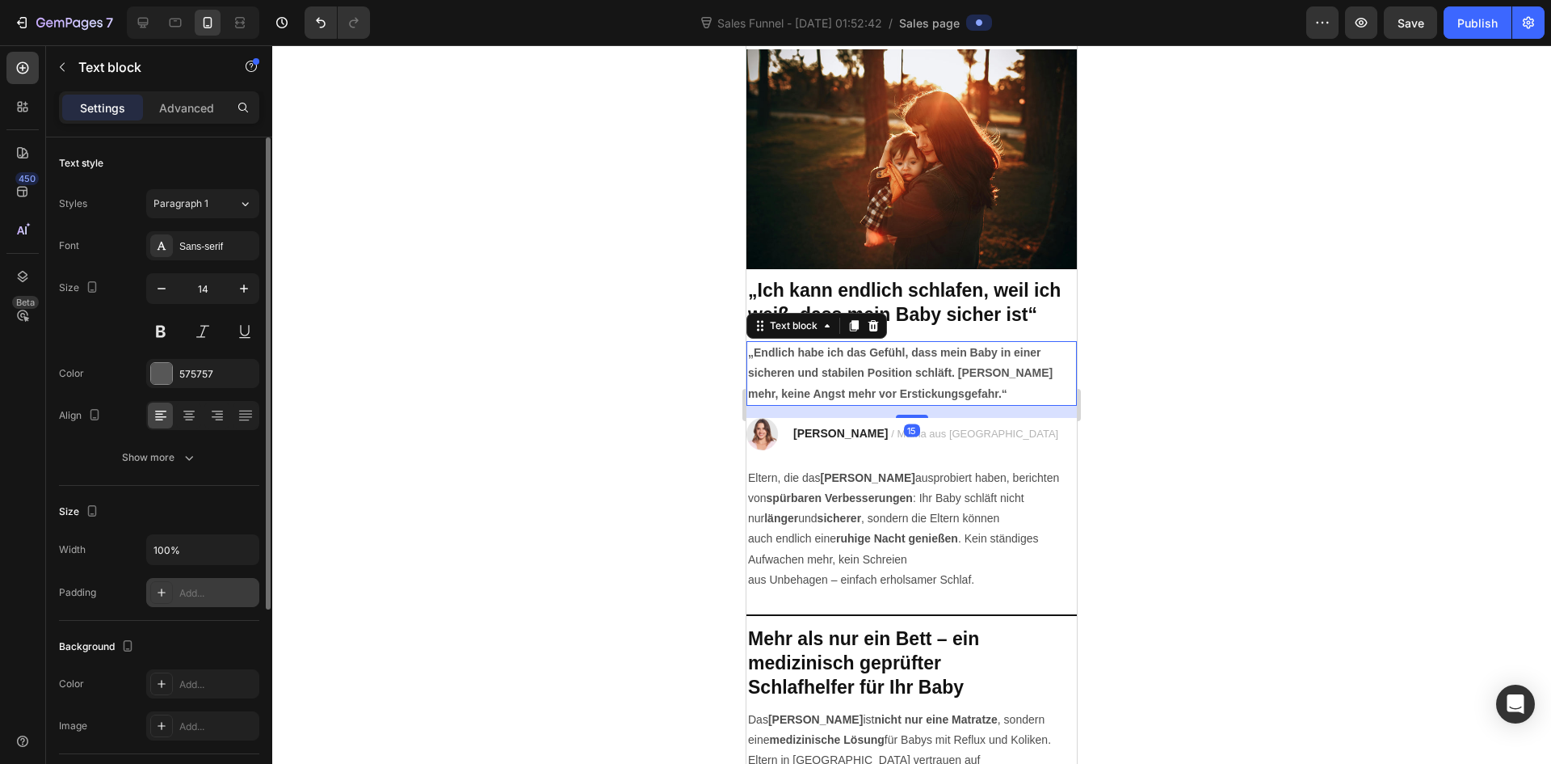
click at [190, 588] on div "Add..." at bounding box center [217, 593] width 76 height 15
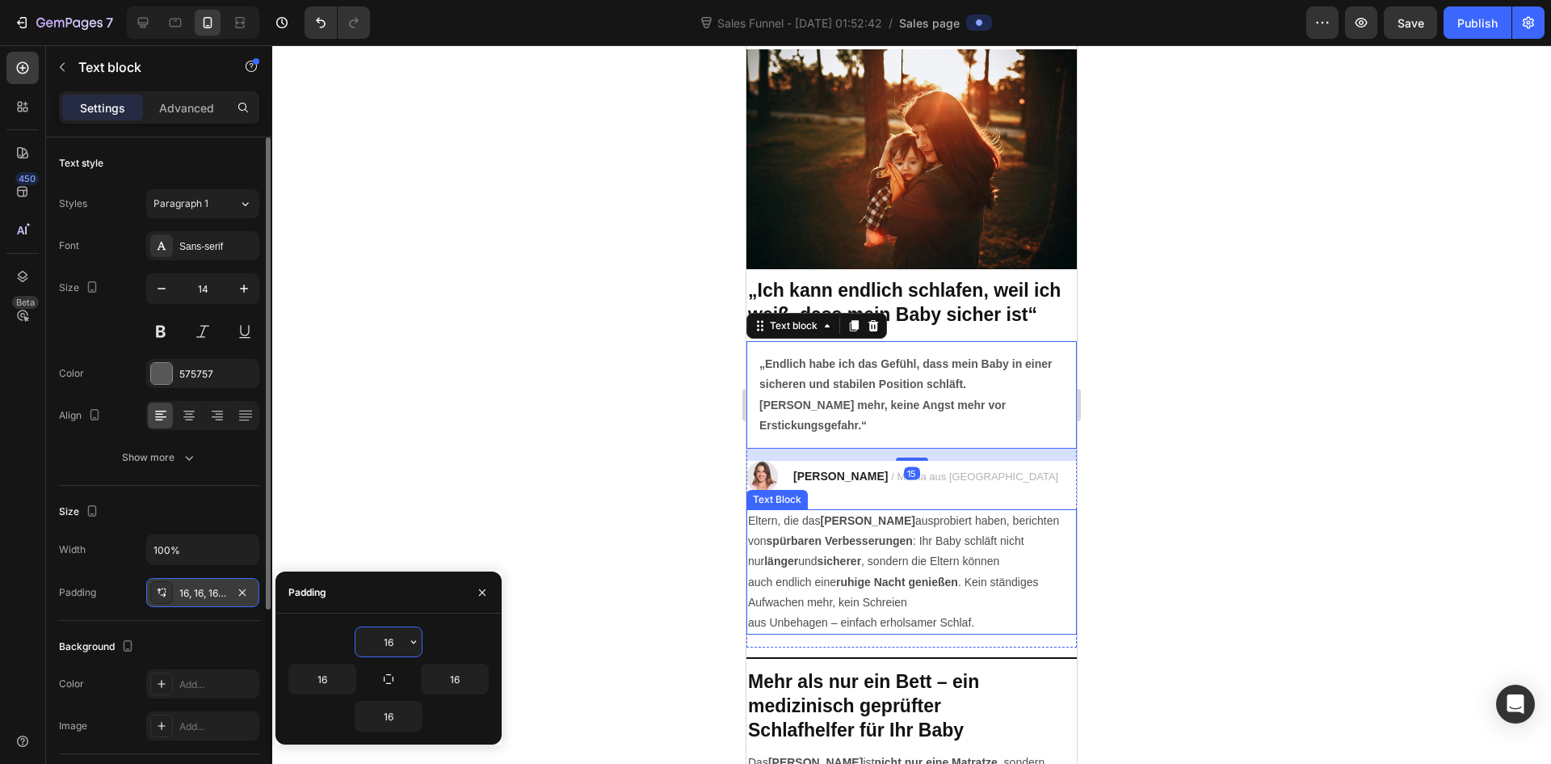
click at [798, 541] on p "Eltern, die das Elara Babybett ausprobiert haben, berichten von spürbaren Verbe…" at bounding box center [911, 541] width 327 height 61
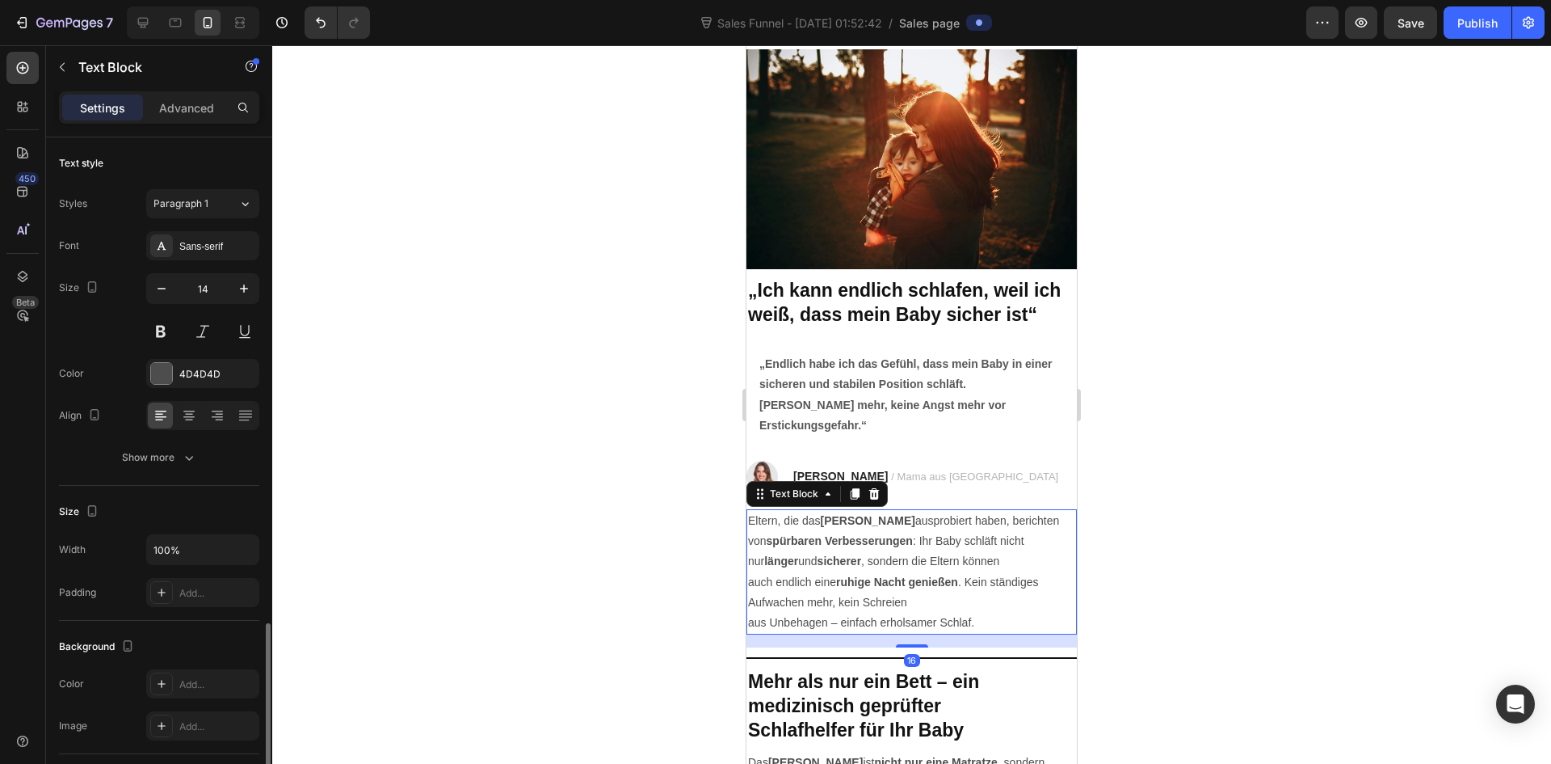
scroll to position [285, 0]
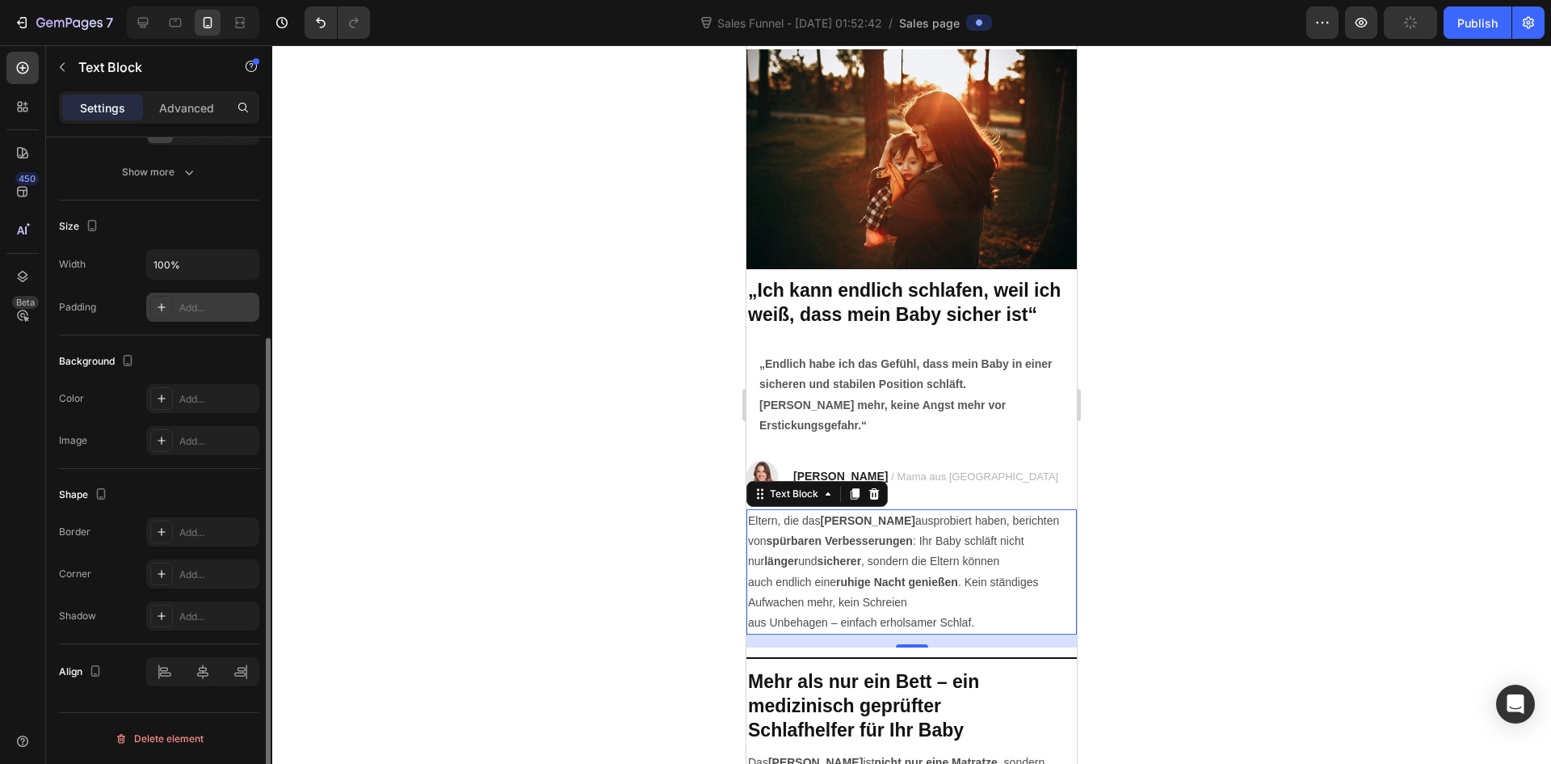
click at [184, 313] on div "Add..." at bounding box center [217, 308] width 76 height 15
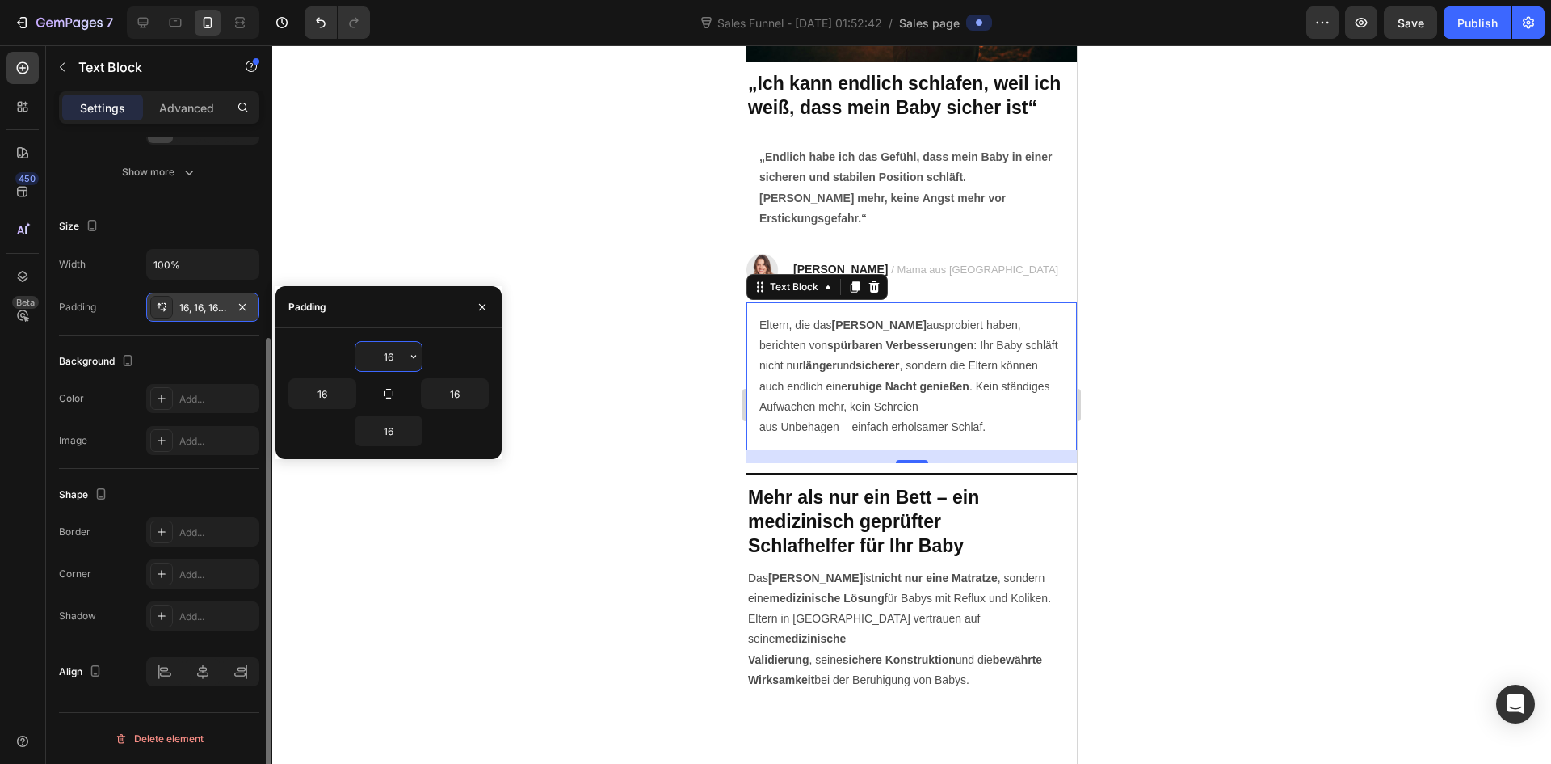
scroll to position [3313, 0]
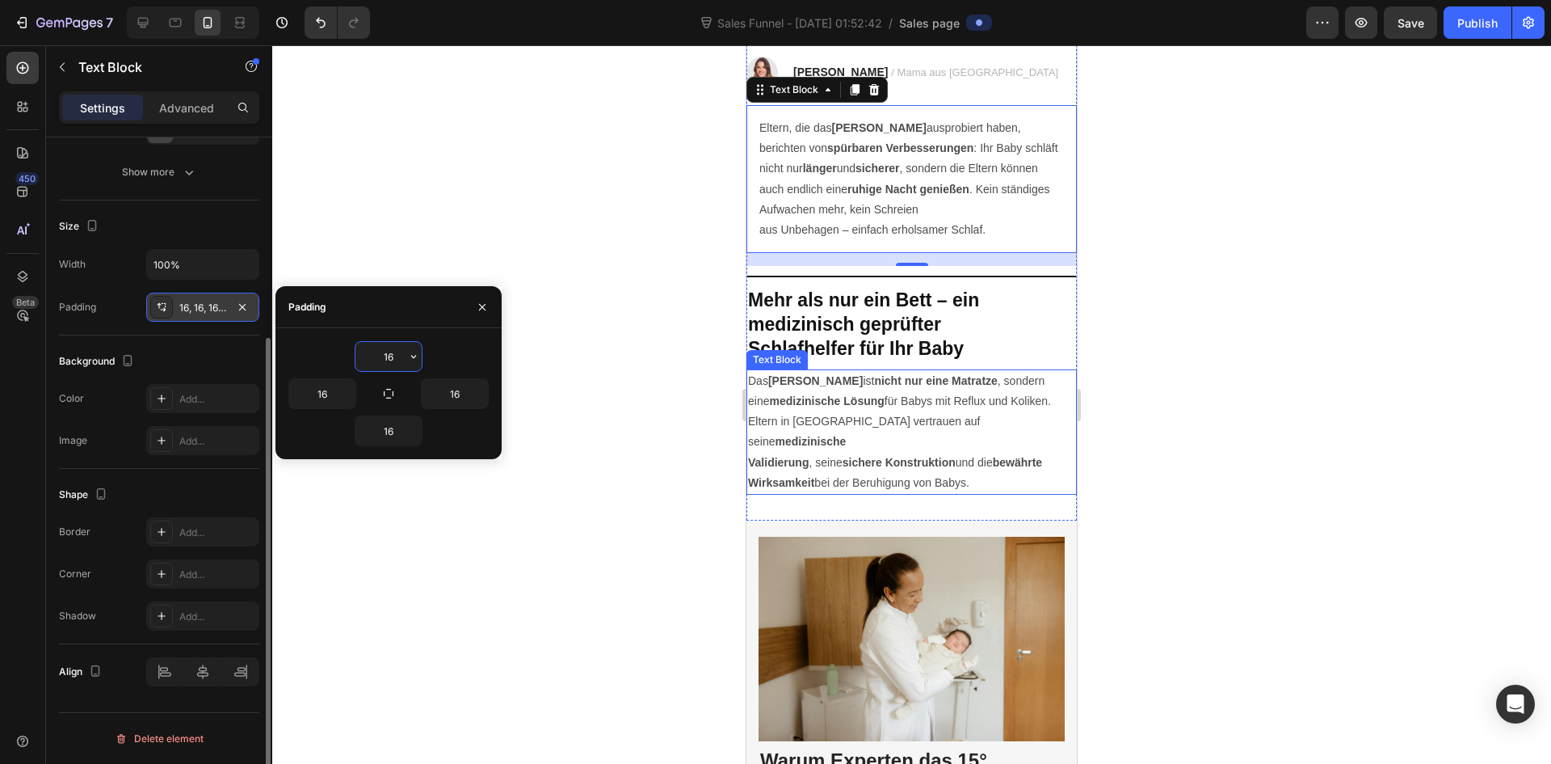
click at [878, 467] on p "Validierung , seine sichere Konstruktion und die bewährte Wirksamkeit bei der B…" at bounding box center [911, 472] width 327 height 40
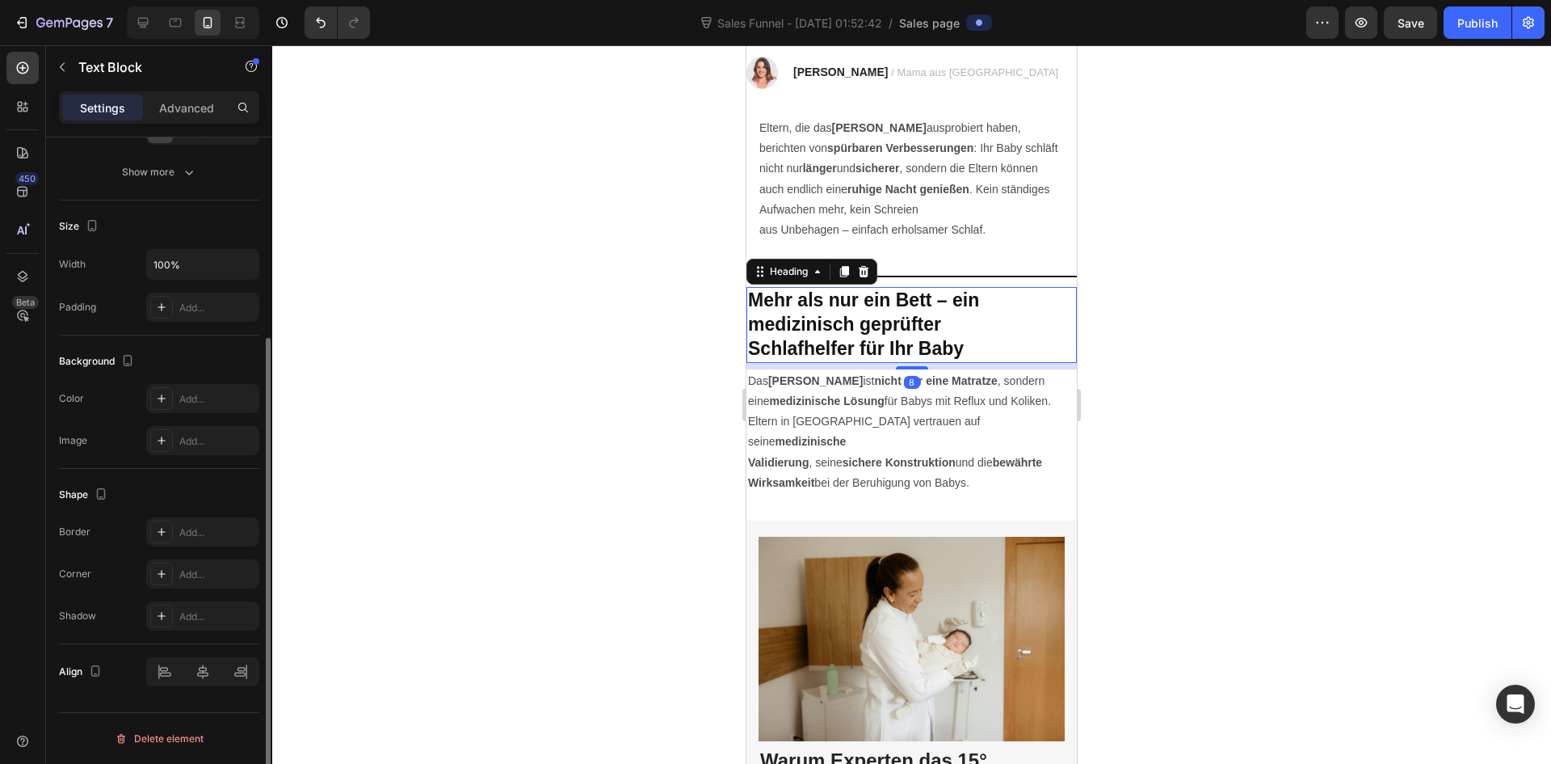
click at [932, 359] on strong "Schlafhelfer für Ihr Baby" at bounding box center [856, 348] width 216 height 21
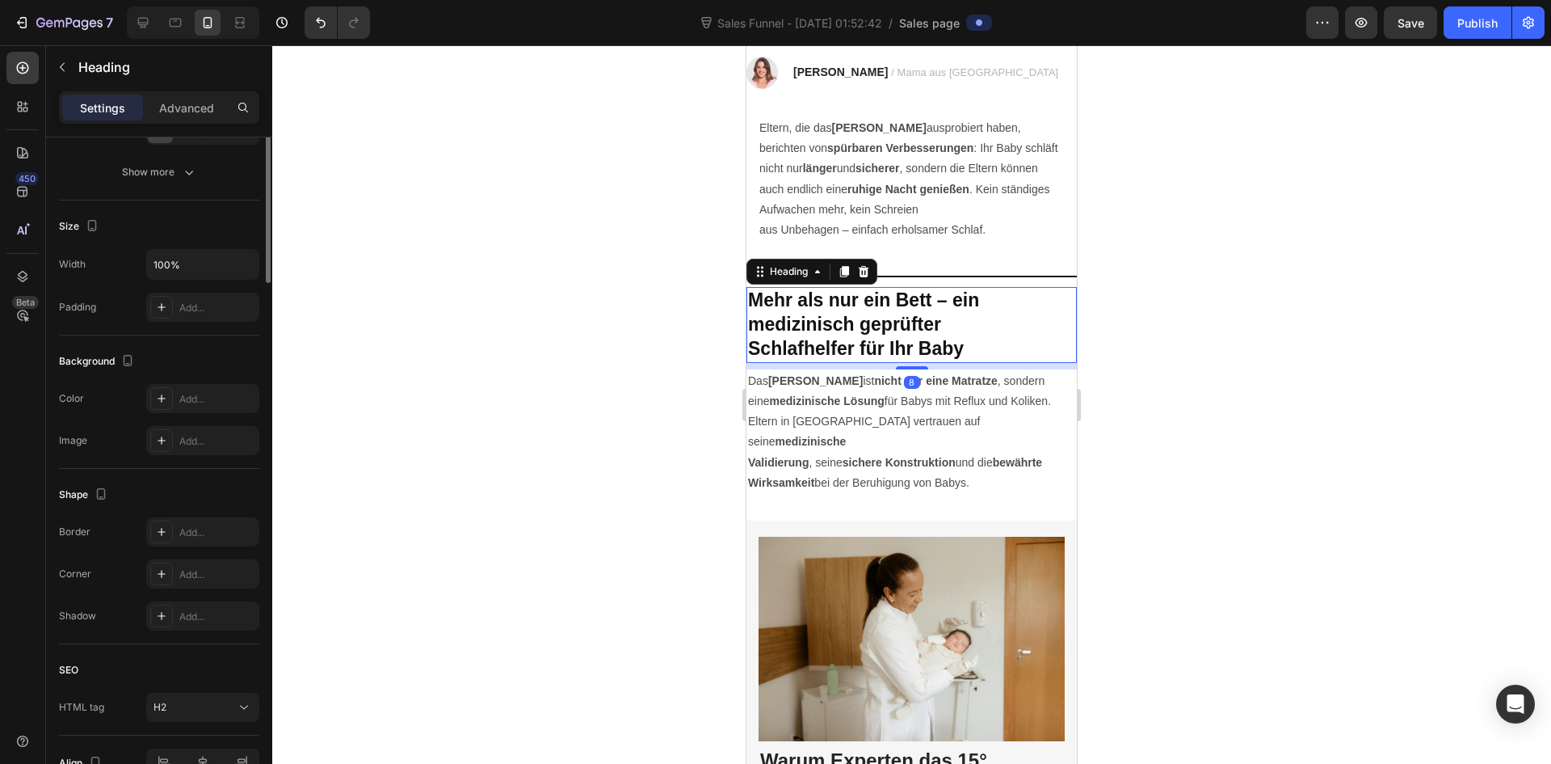
scroll to position [0, 0]
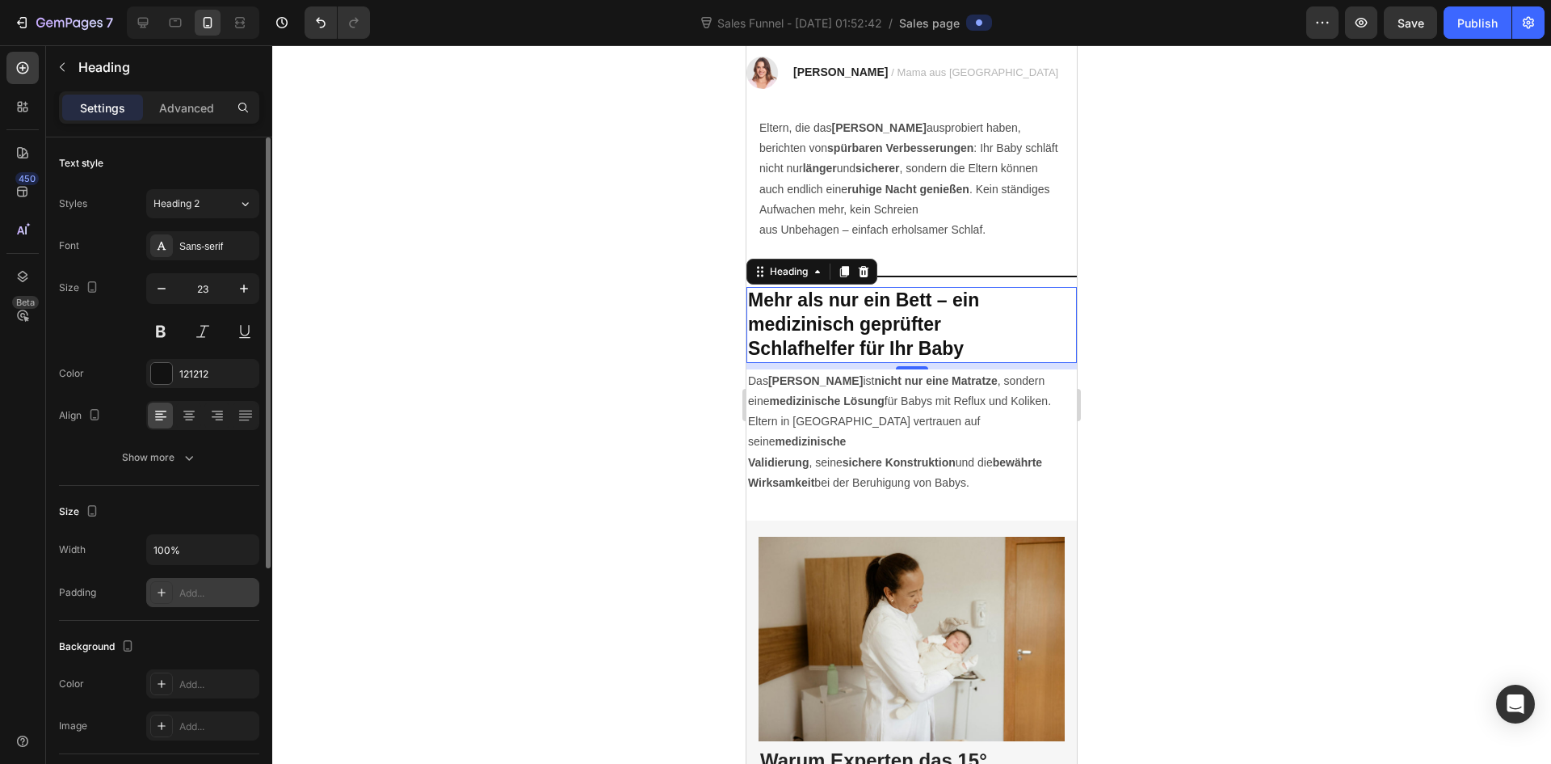
click at [178, 600] on div "Add..." at bounding box center [202, 592] width 113 height 29
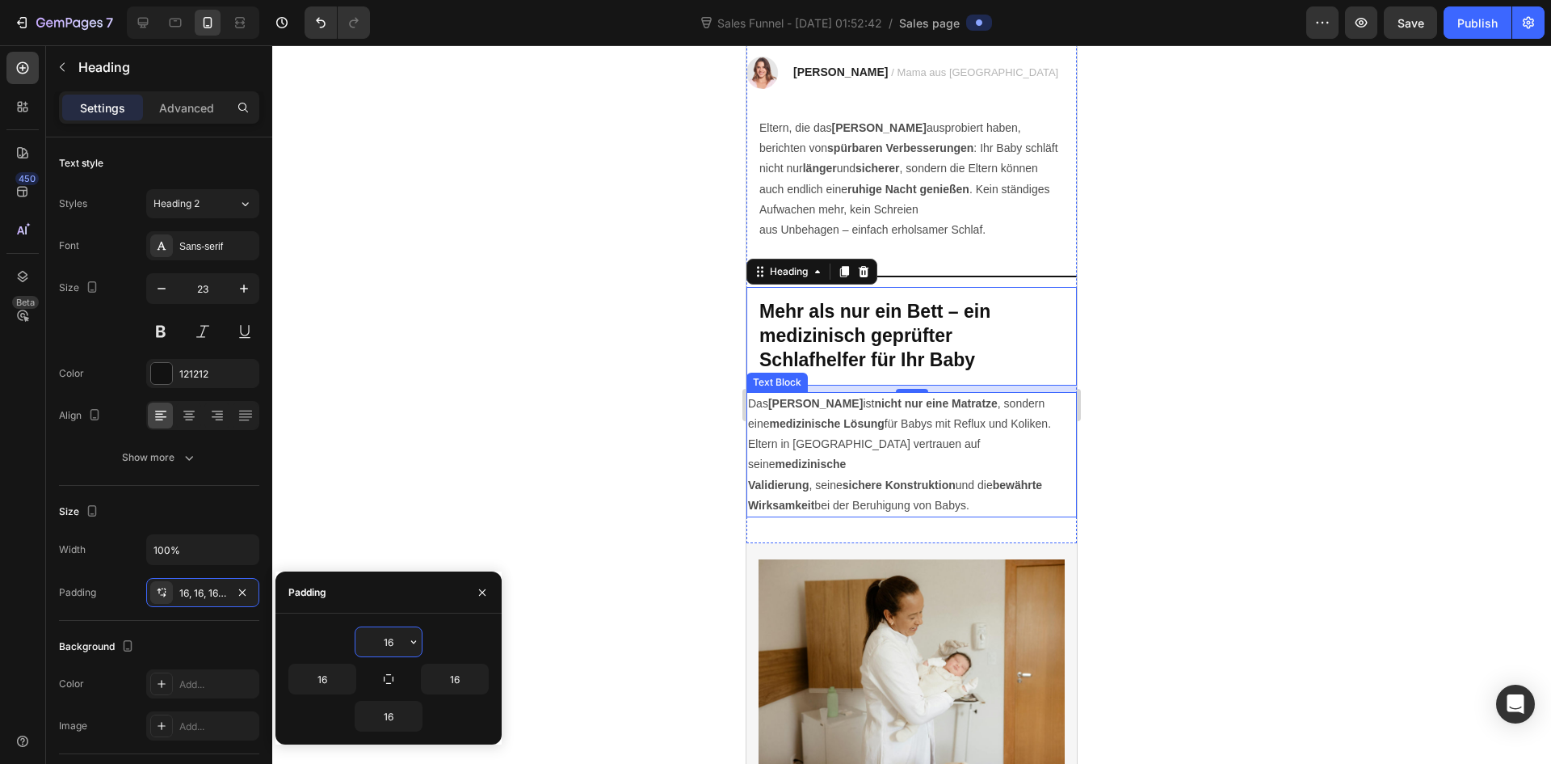
click at [868, 460] on p "Das Elara Babybett ist nicht nur eine Matratze , sondern eine medizinische Lösu…" at bounding box center [911, 434] width 327 height 82
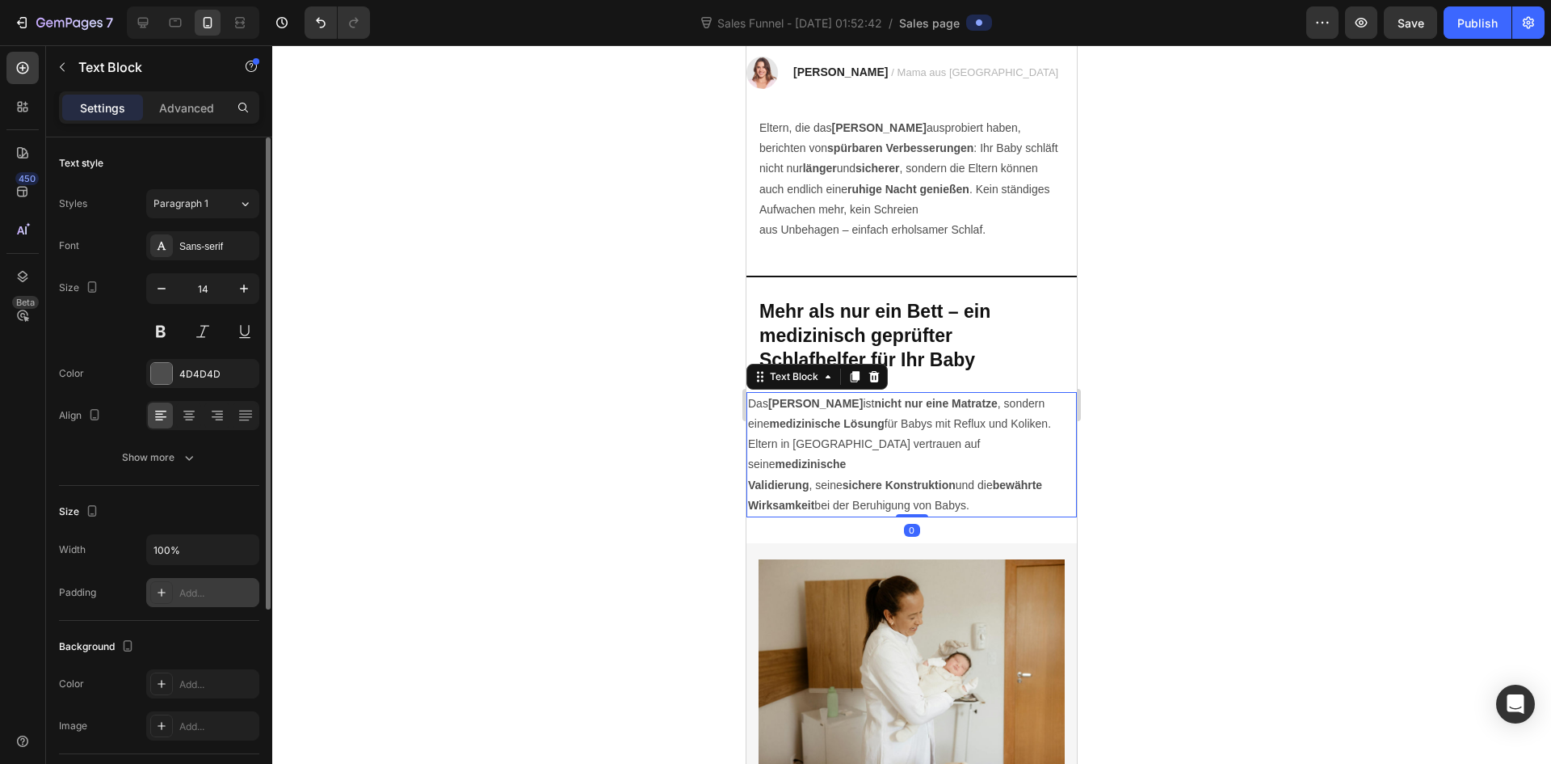
click at [190, 597] on div "Add..." at bounding box center [217, 593] width 76 height 15
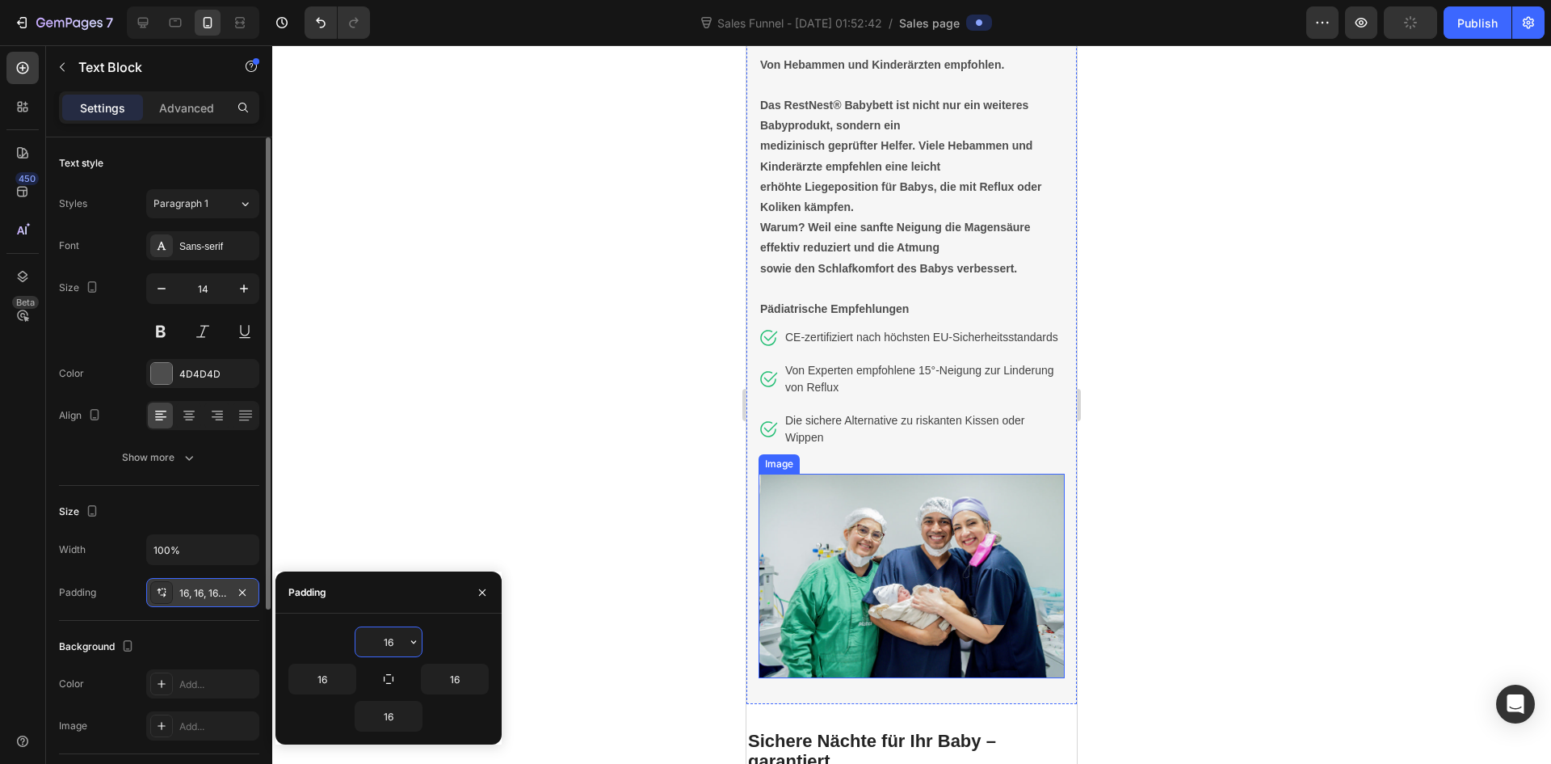
scroll to position [4444, 0]
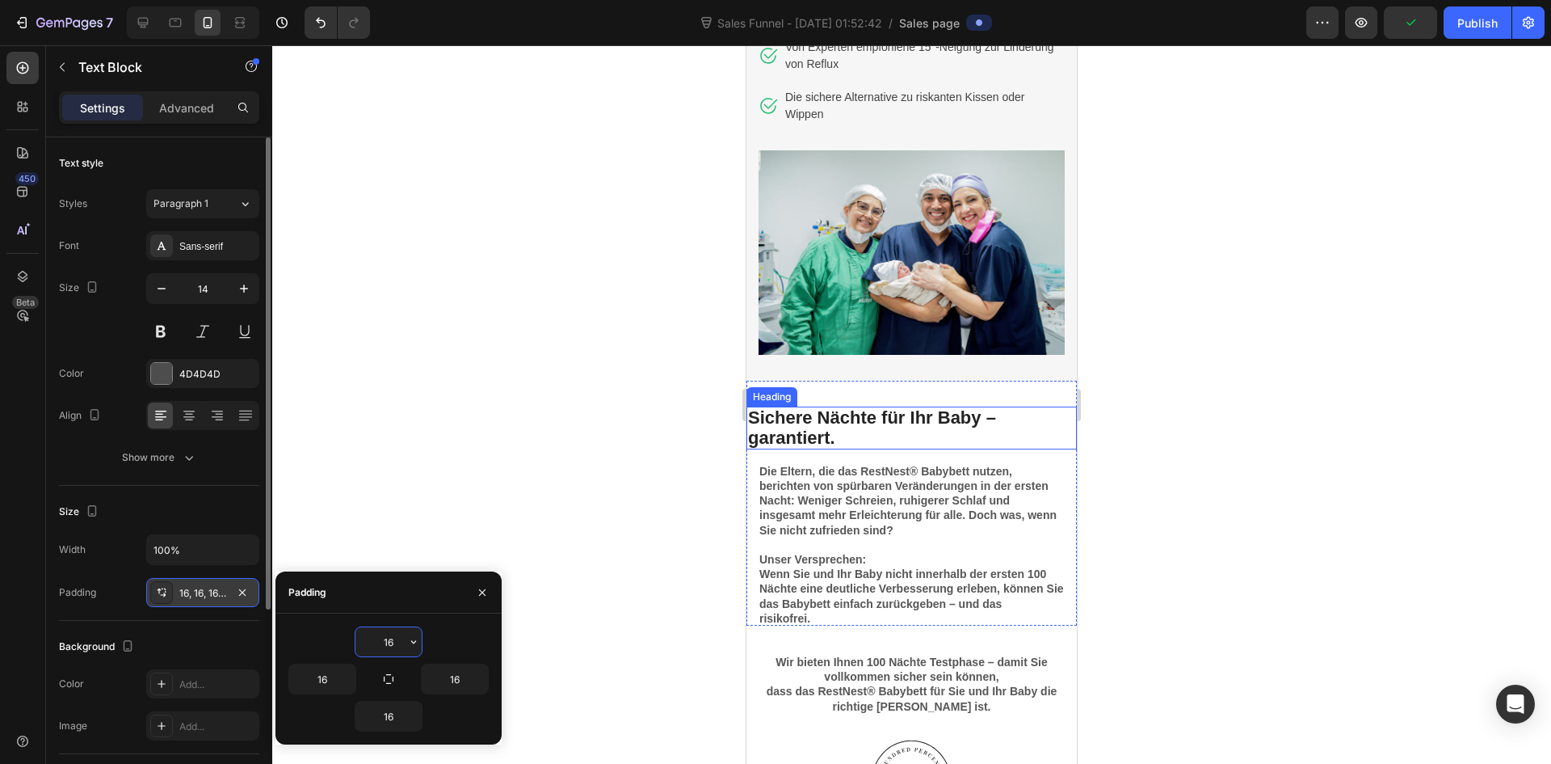
click at [897, 427] on strong "Sichere Nächte für Ihr Baby – garantiert." at bounding box center [872, 427] width 248 height 40
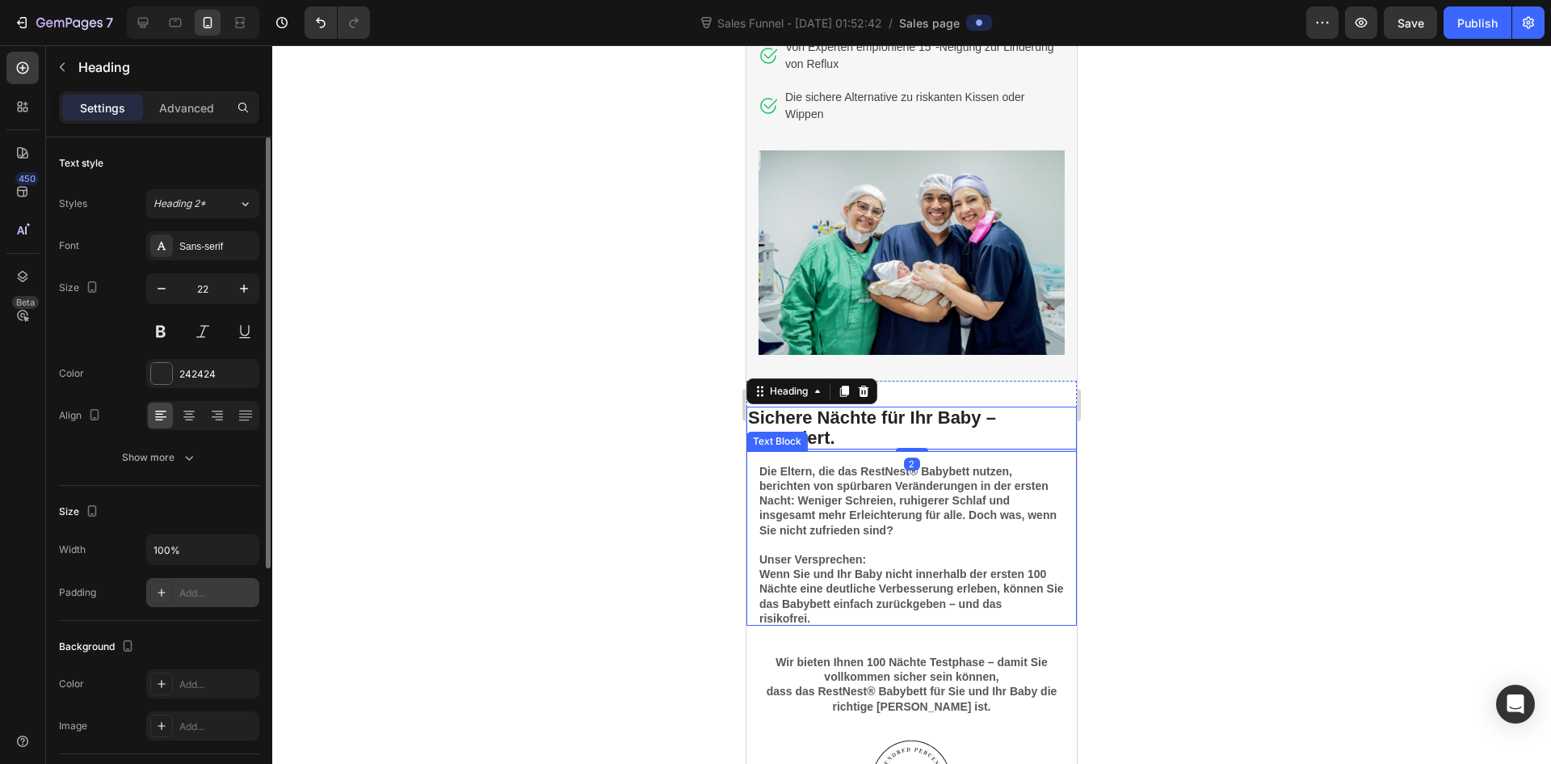
click at [209, 600] on div "Add..." at bounding box center [202, 592] width 113 height 29
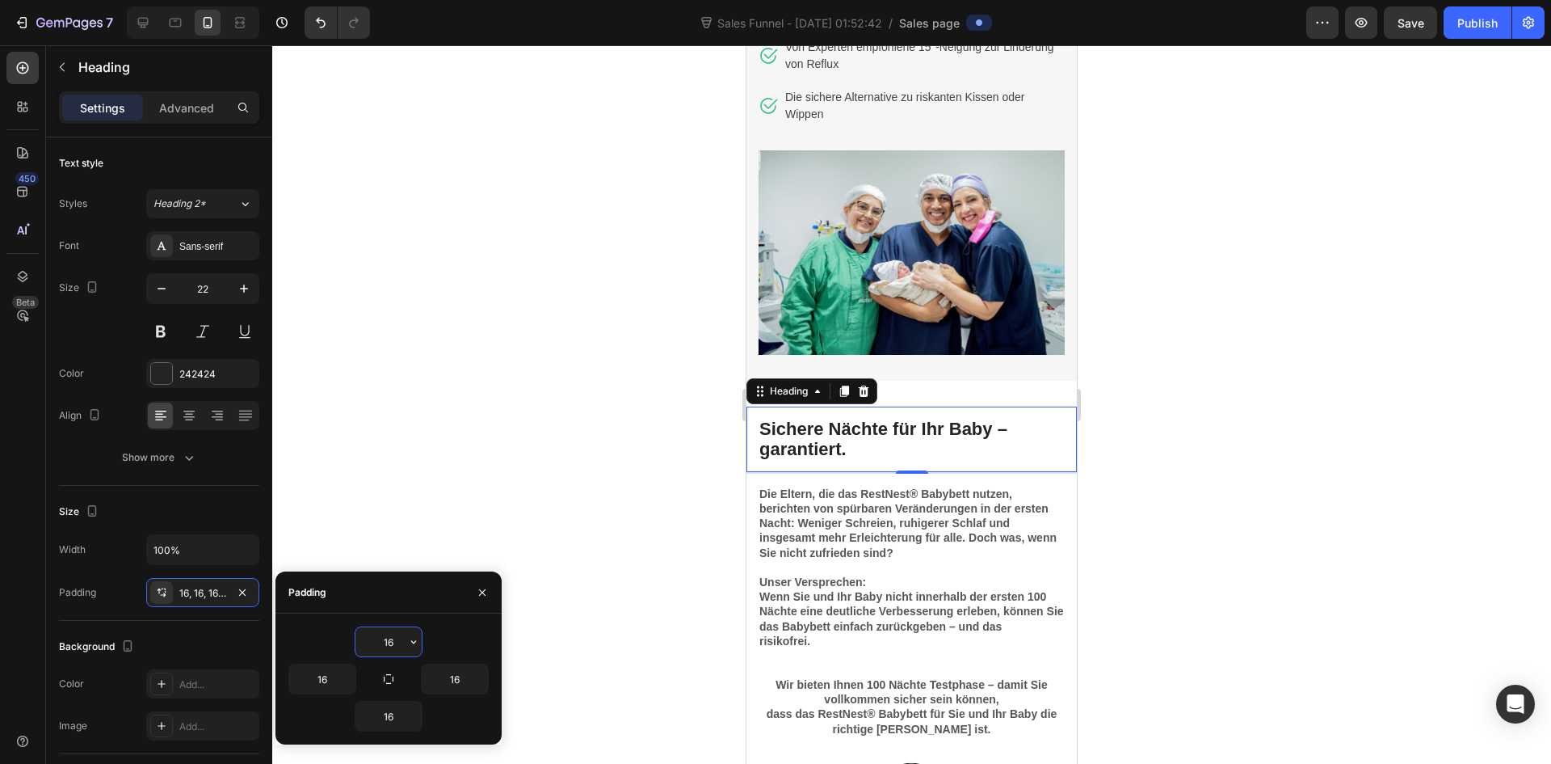
click at [1340, 570] on div at bounding box center [911, 404] width 1279 height 718
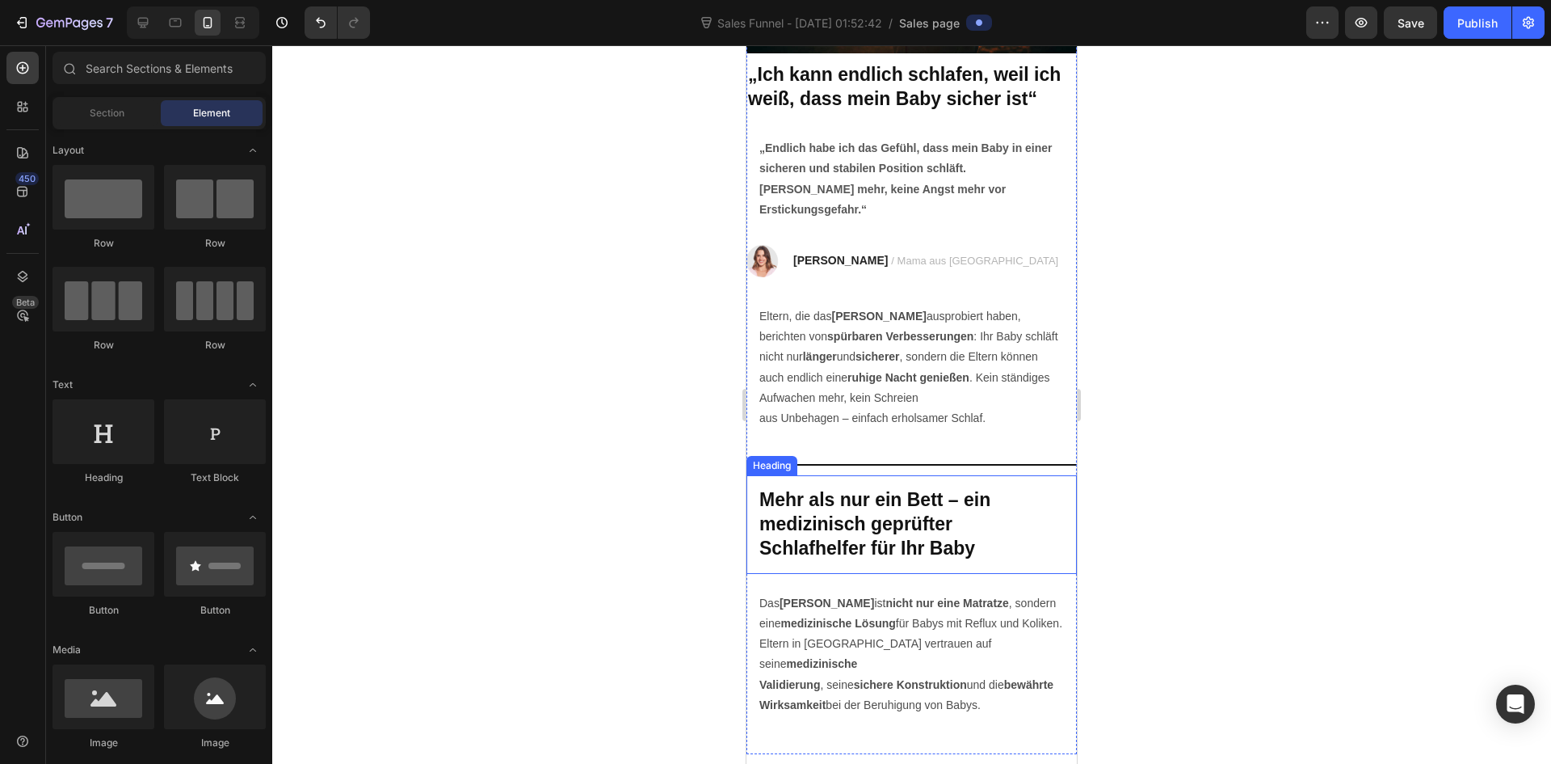
scroll to position [3230, 0]
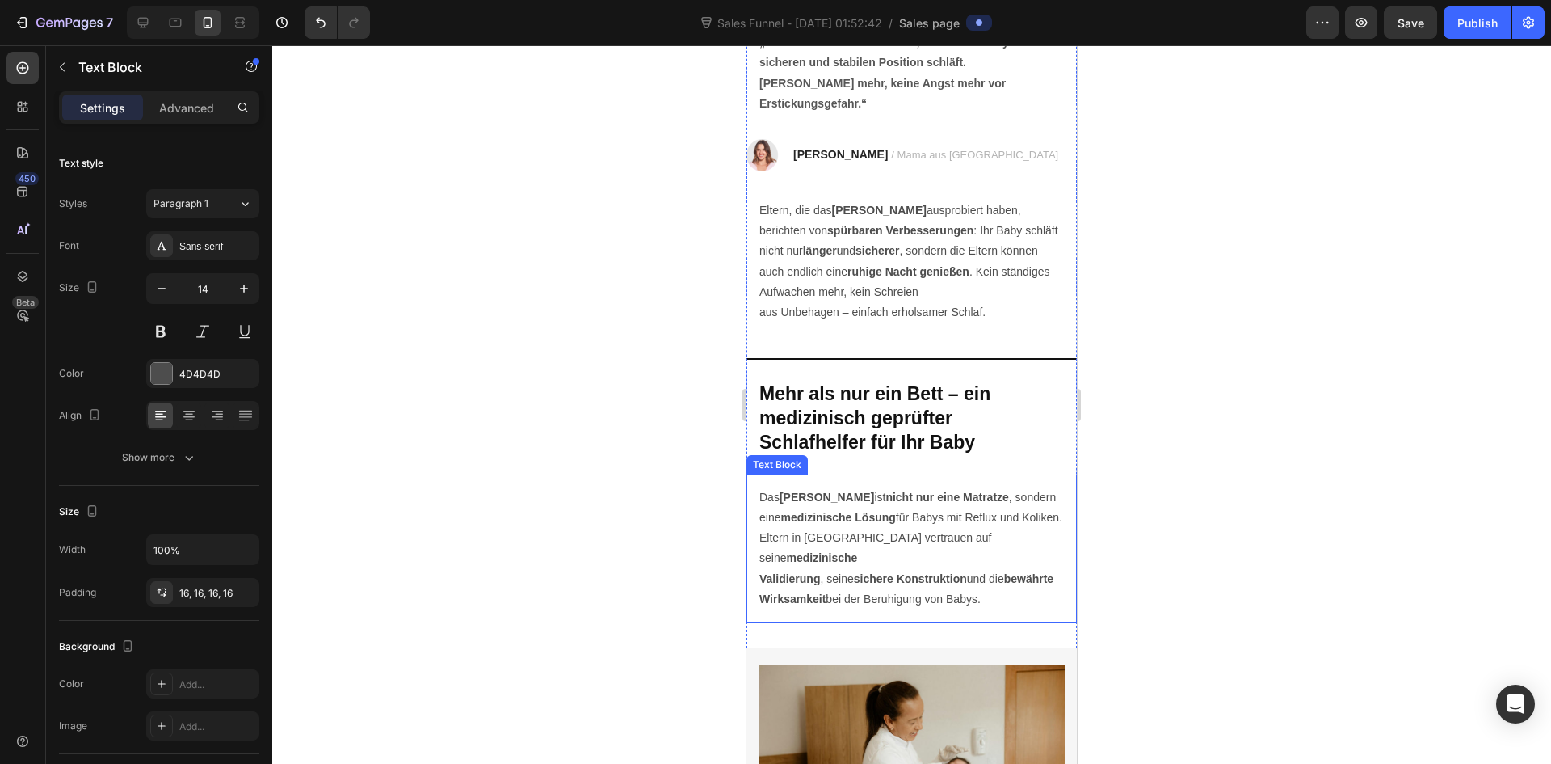
click at [761, 585] on strong "Validierung" at bounding box center [789, 578] width 61 height 13
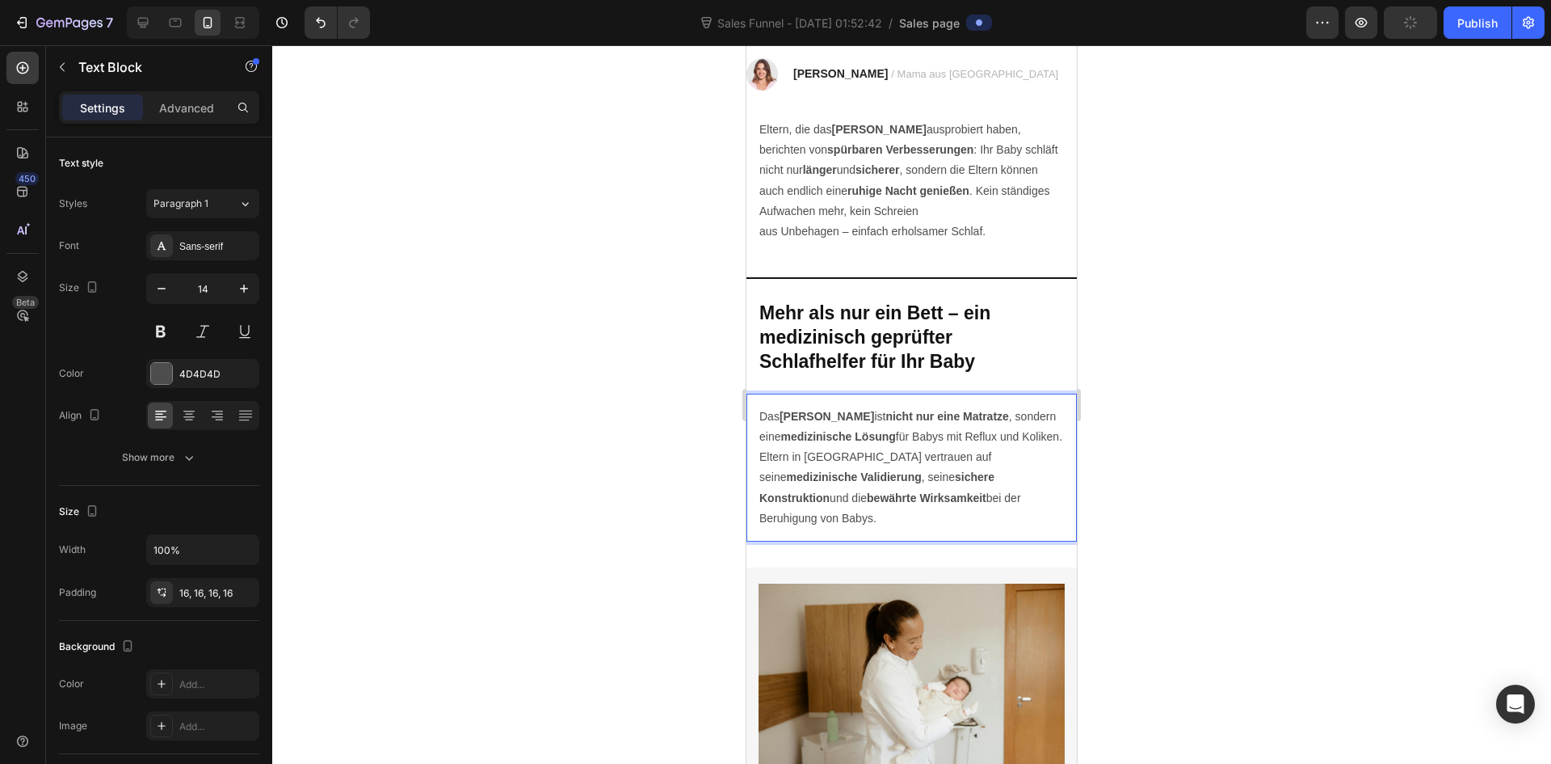
click at [910, 473] on p "Das Elara Babybett ist nicht nur eine Matratze , sondern eine medizinische Lösu…" at bounding box center [911, 467] width 305 height 122
click at [1008, 469] on p "Das Elara Babybett ist nicht nur eine Matratze , sondern eine medizinische Lösu…" at bounding box center [911, 467] width 305 height 122
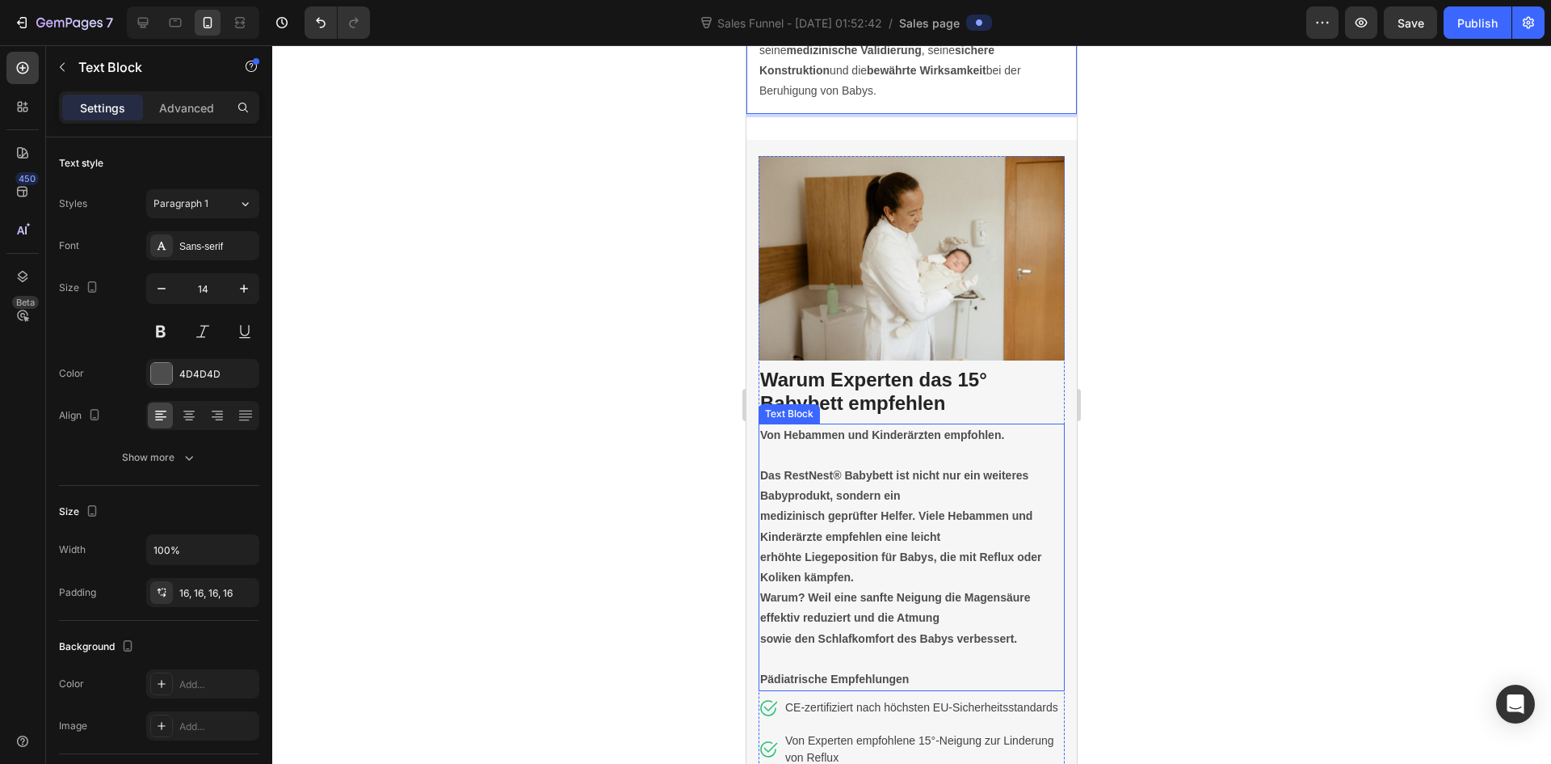
scroll to position [3796, 0]
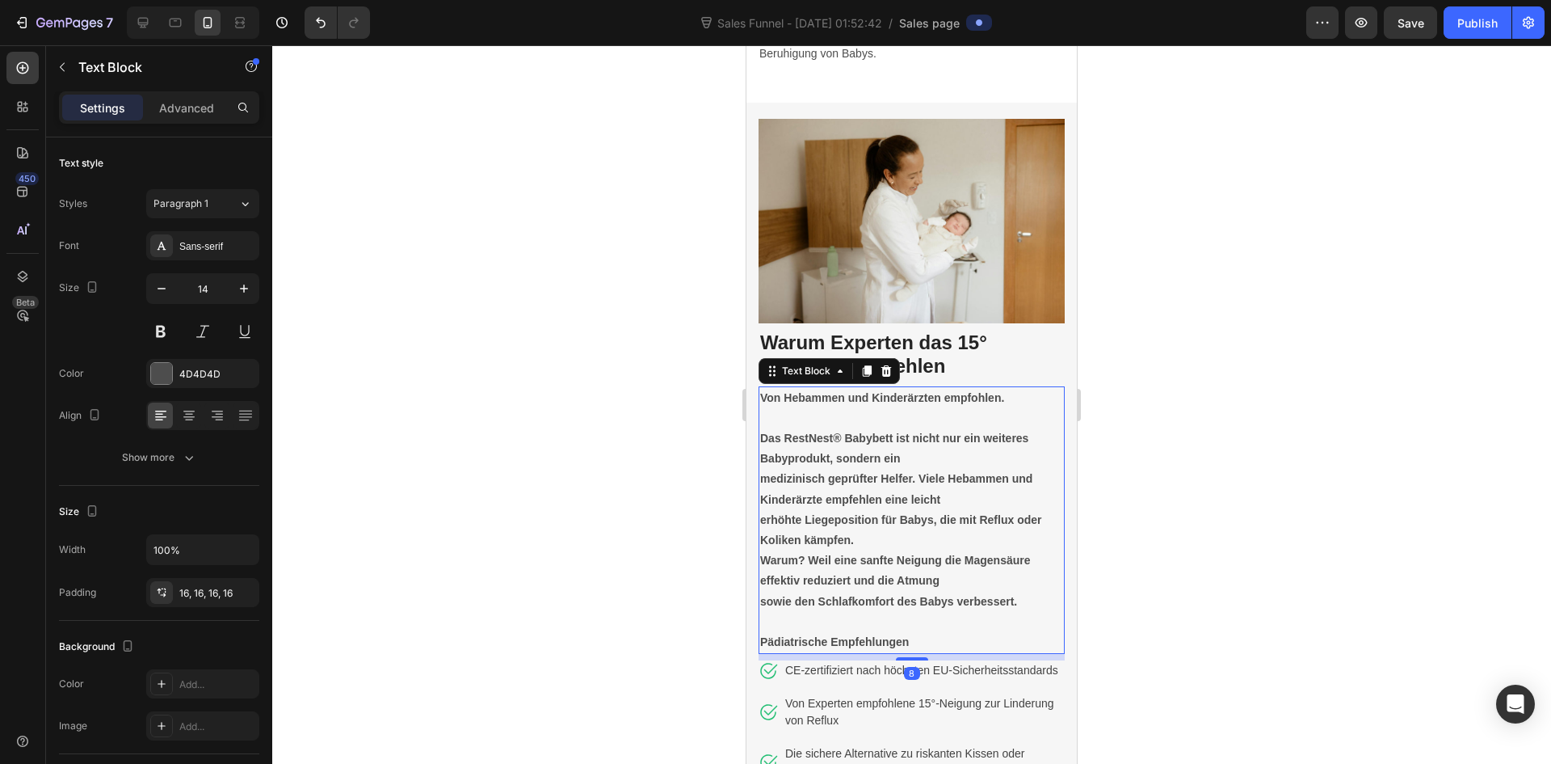
click at [839, 431] on strong "Das RestNest® Babybett ist nicht nur ein weiteres Babyprodukt, sondern ein" at bounding box center [894, 447] width 268 height 33
click at [890, 431] on strong "Das RestNest® Babybett ist nicht nur ein weiteres Babyprodukt, sondern ein" at bounding box center [894, 447] width 268 height 33
drag, startPoint x: 893, startPoint y: 423, endPoint x: 785, endPoint y: 422, distance: 108.3
click at [785, 431] on strong "Das RestNest® Babybett ist nicht nur ein weiteres Babyprodukt, sondern ein" at bounding box center [894, 447] width 268 height 33
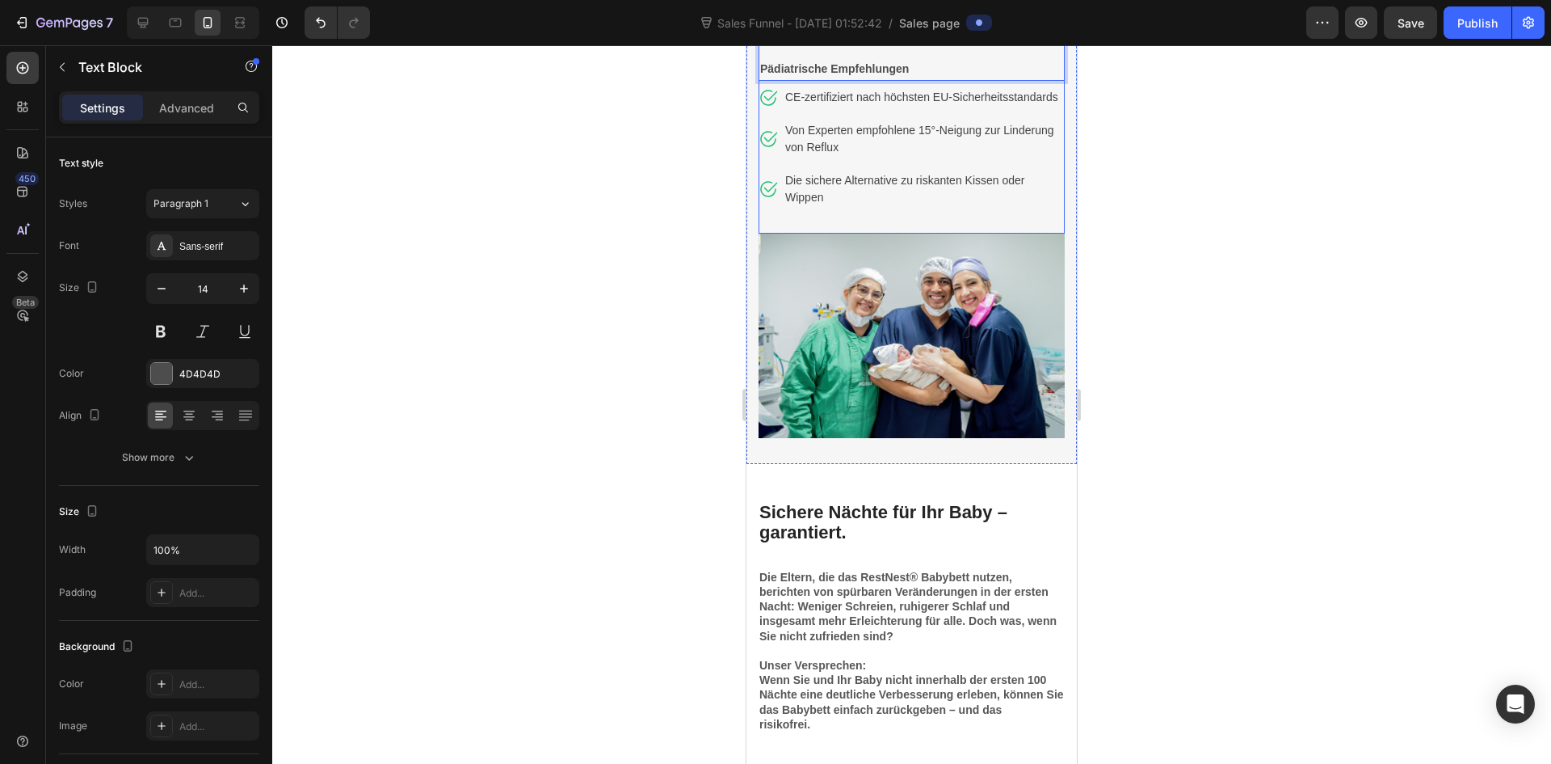
scroll to position [4361, 0]
click at [904, 392] on img at bounding box center [912, 335] width 306 height 204
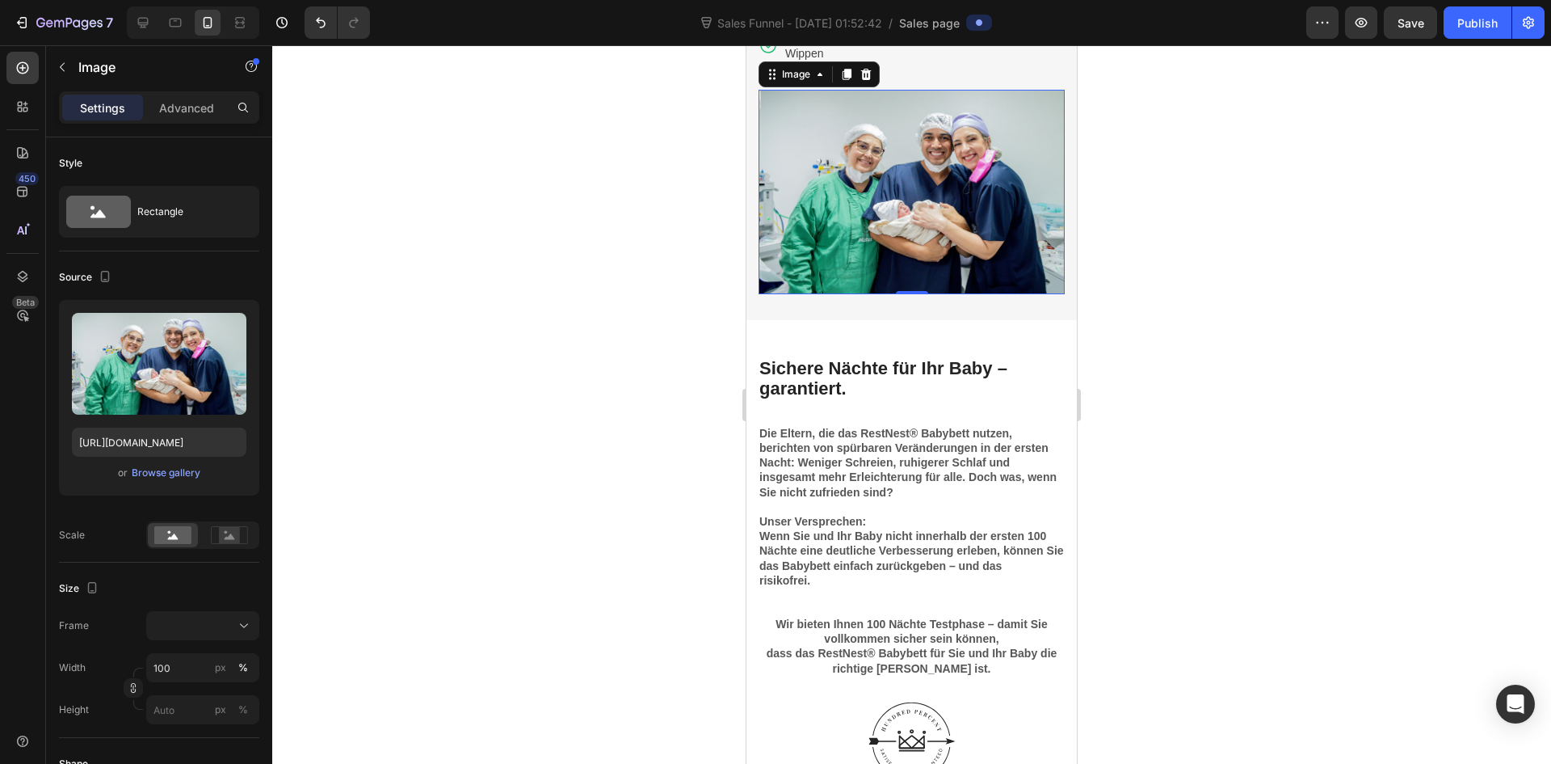
scroll to position [4523, 0]
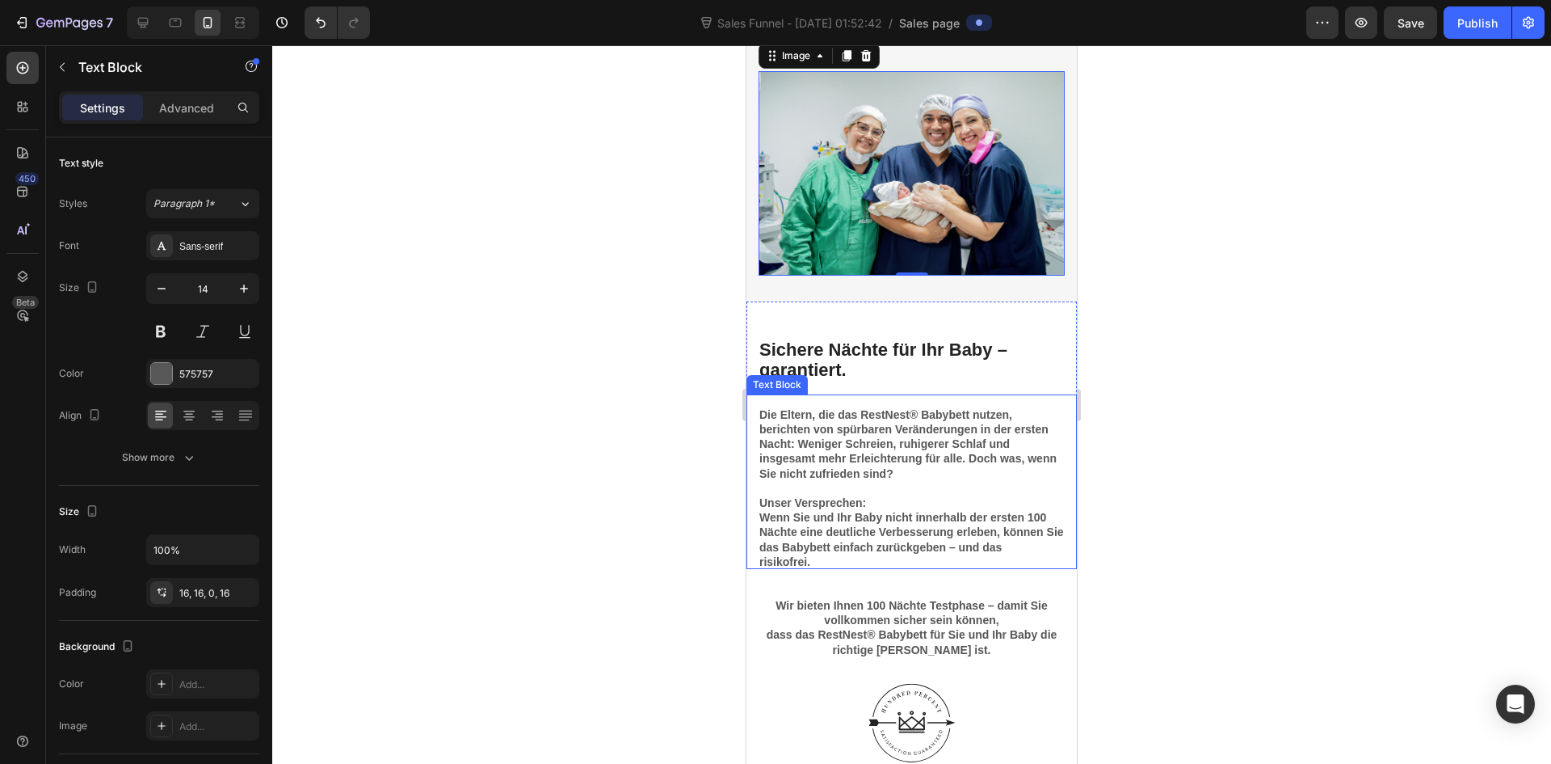
click at [899, 409] on strong "Die Eltern, die das RestNest® Babybett nutzen, berichten von spürbaren Veränder…" at bounding box center [907, 444] width 297 height 72
click at [860, 413] on strong "Die Eltern, die das RestNest® Babybett nutzen, berichten von spürbaren Veränder…" at bounding box center [907, 444] width 297 height 72
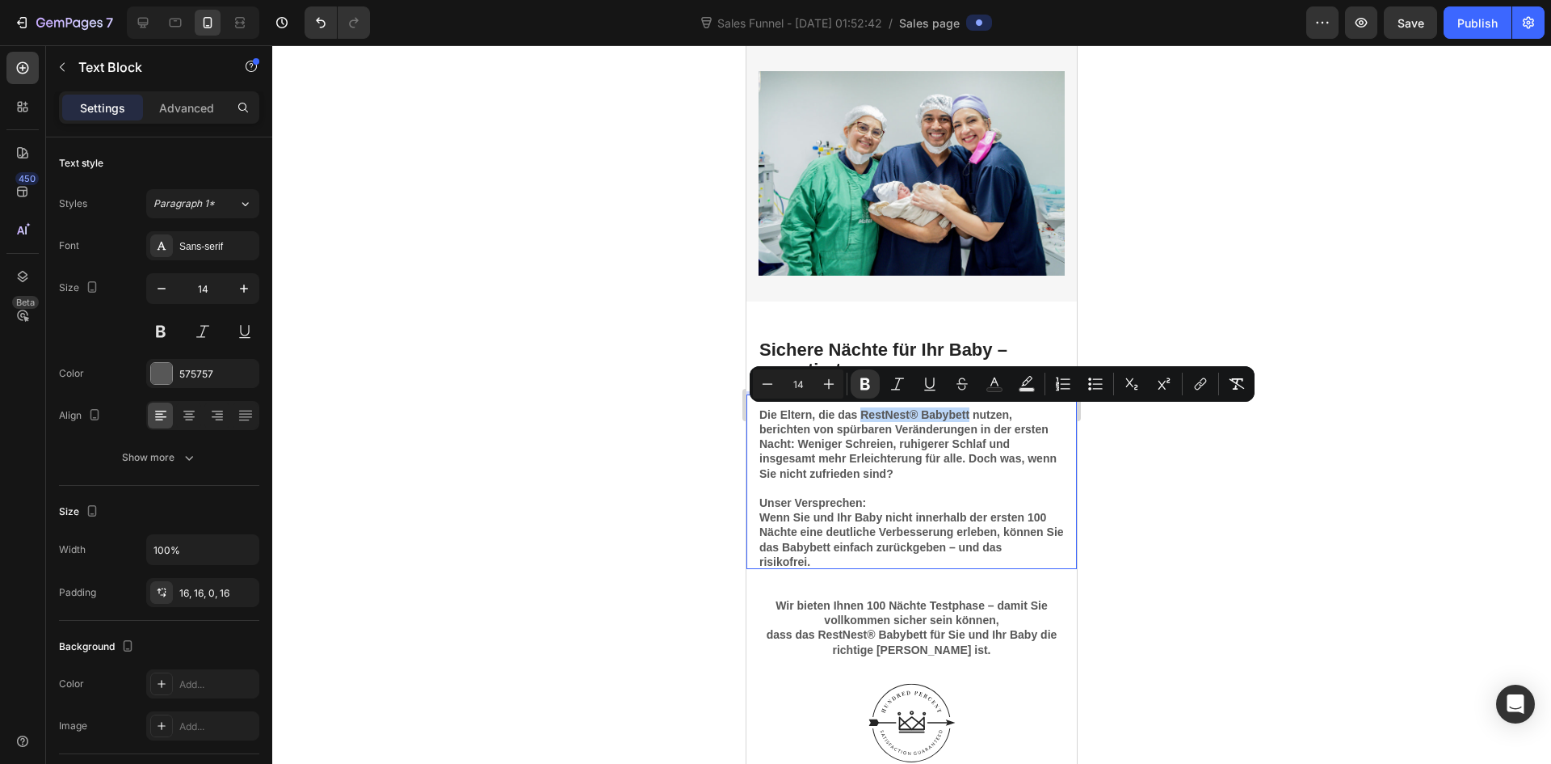
drag, startPoint x: 860, startPoint y: 413, endPoint x: 966, endPoint y: 414, distance: 105.0
click at [966, 414] on strong "Die Eltern, die das RestNest® Babybett nutzen, berichten von spürbaren Veränder…" at bounding box center [907, 444] width 297 height 72
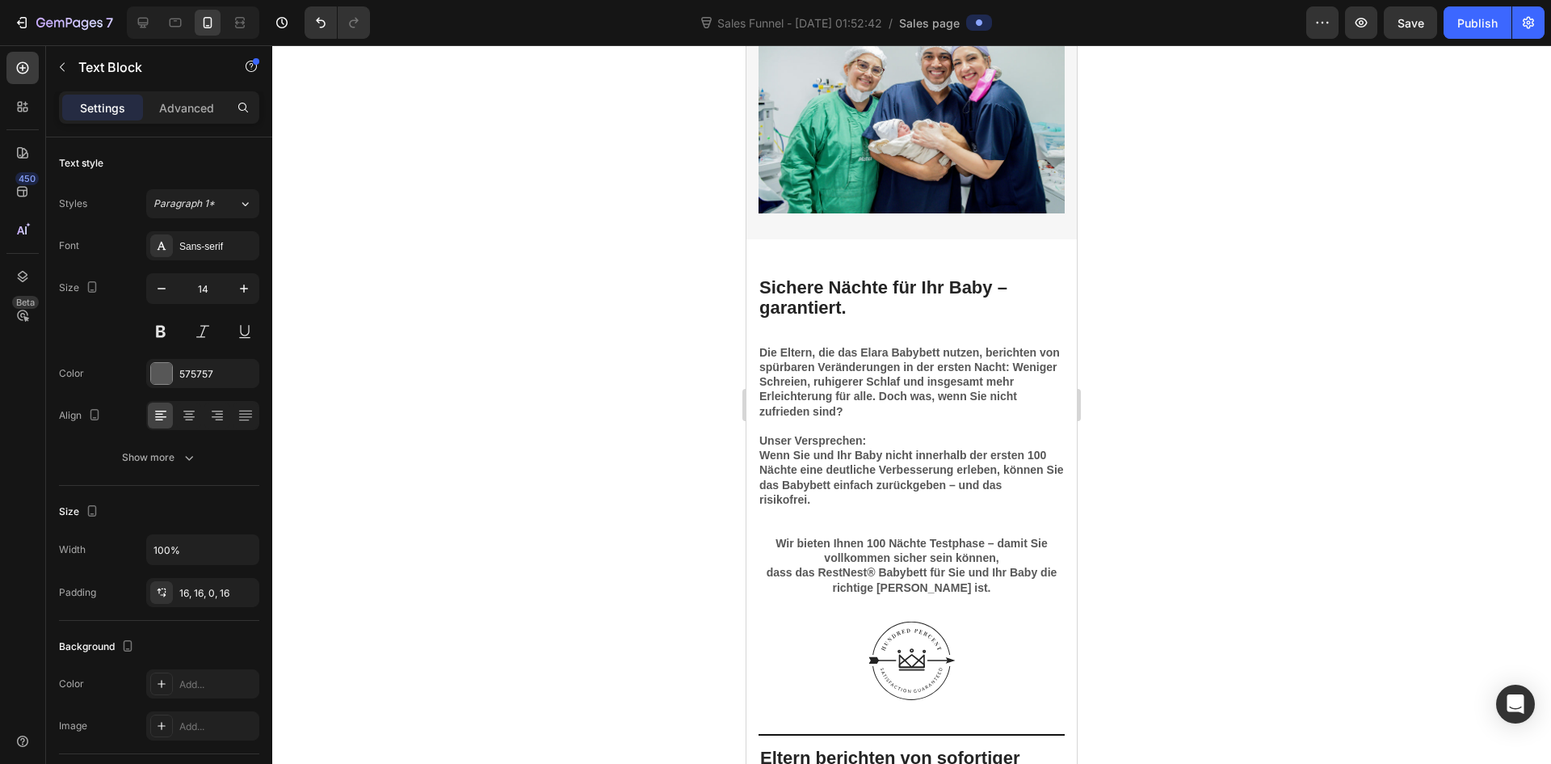
scroll to position [4604, 0]
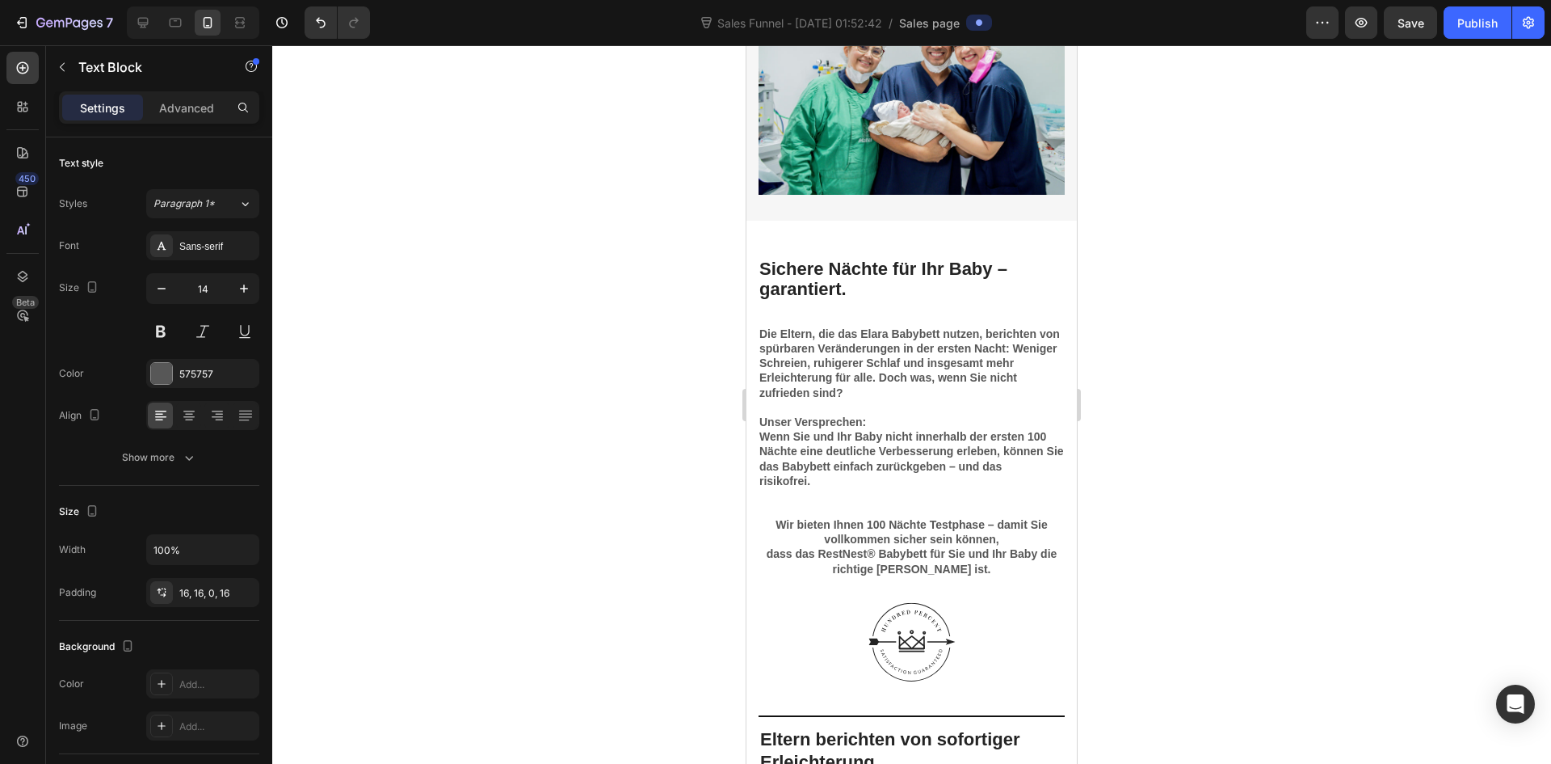
click at [786, 424] on strong "Unser Versprechen:" at bounding box center [812, 421] width 107 height 13
click at [786, 423] on strong "Unser Versprechen:" at bounding box center [812, 421] width 107 height 13
drag, startPoint x: 780, startPoint y: 423, endPoint x: 772, endPoint y: 423, distance: 8.9
click at [772, 423] on strong "Das Versprechen:" at bounding box center [806, 421] width 95 height 13
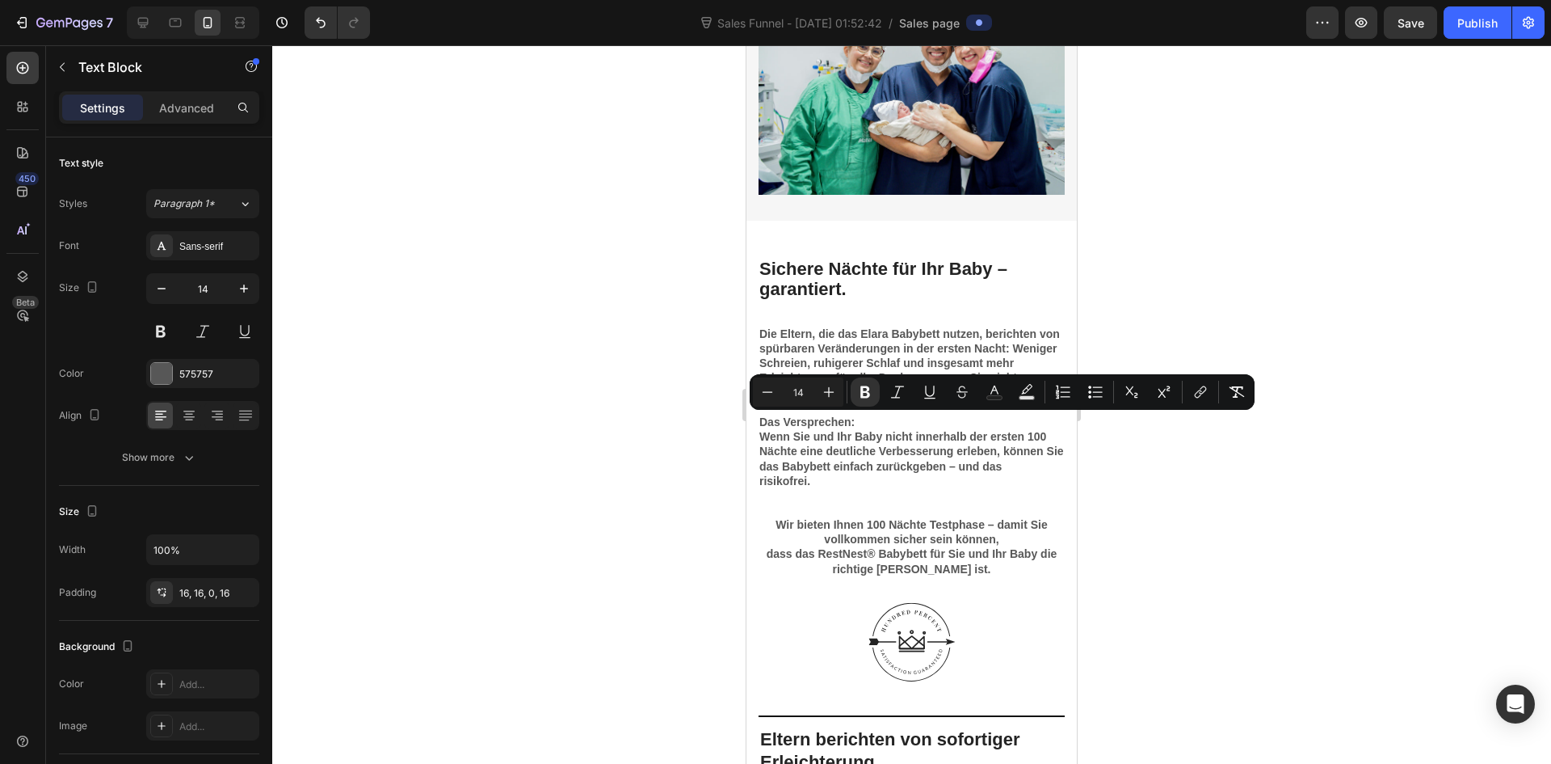
click at [767, 420] on strong "Das Versprechen:" at bounding box center [806, 421] width 95 height 13
drag, startPoint x: 759, startPoint y: 420, endPoint x: 848, endPoint y: 423, distance: 88.9
click at [848, 423] on strong "Das Versprechen:" at bounding box center [806, 421] width 95 height 13
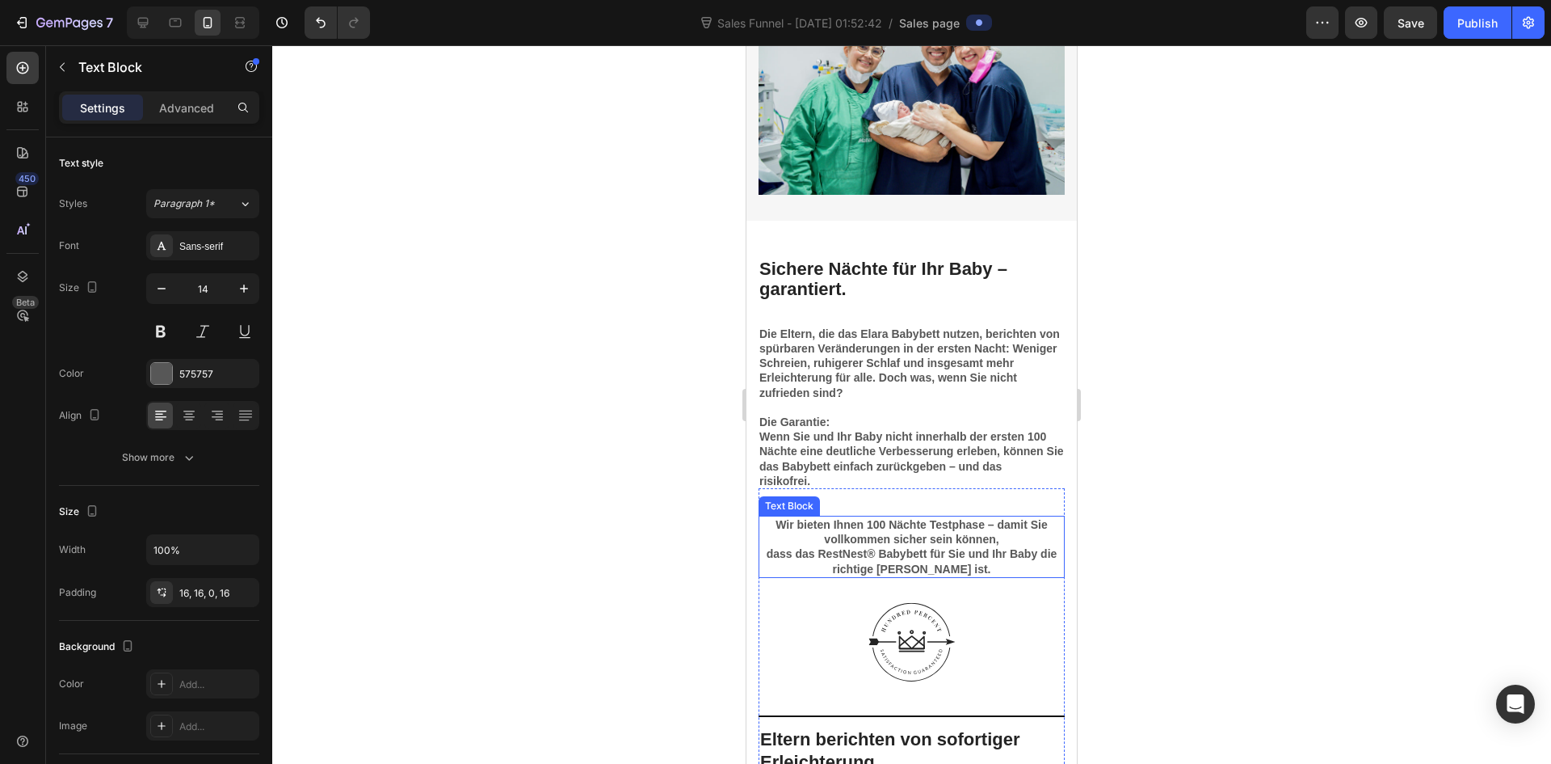
click at [827, 533] on strong "Wir bieten Ihnen 100 Nächte Testphase – damit Sie vollkommen sicher sein können," at bounding box center [912, 531] width 272 height 27
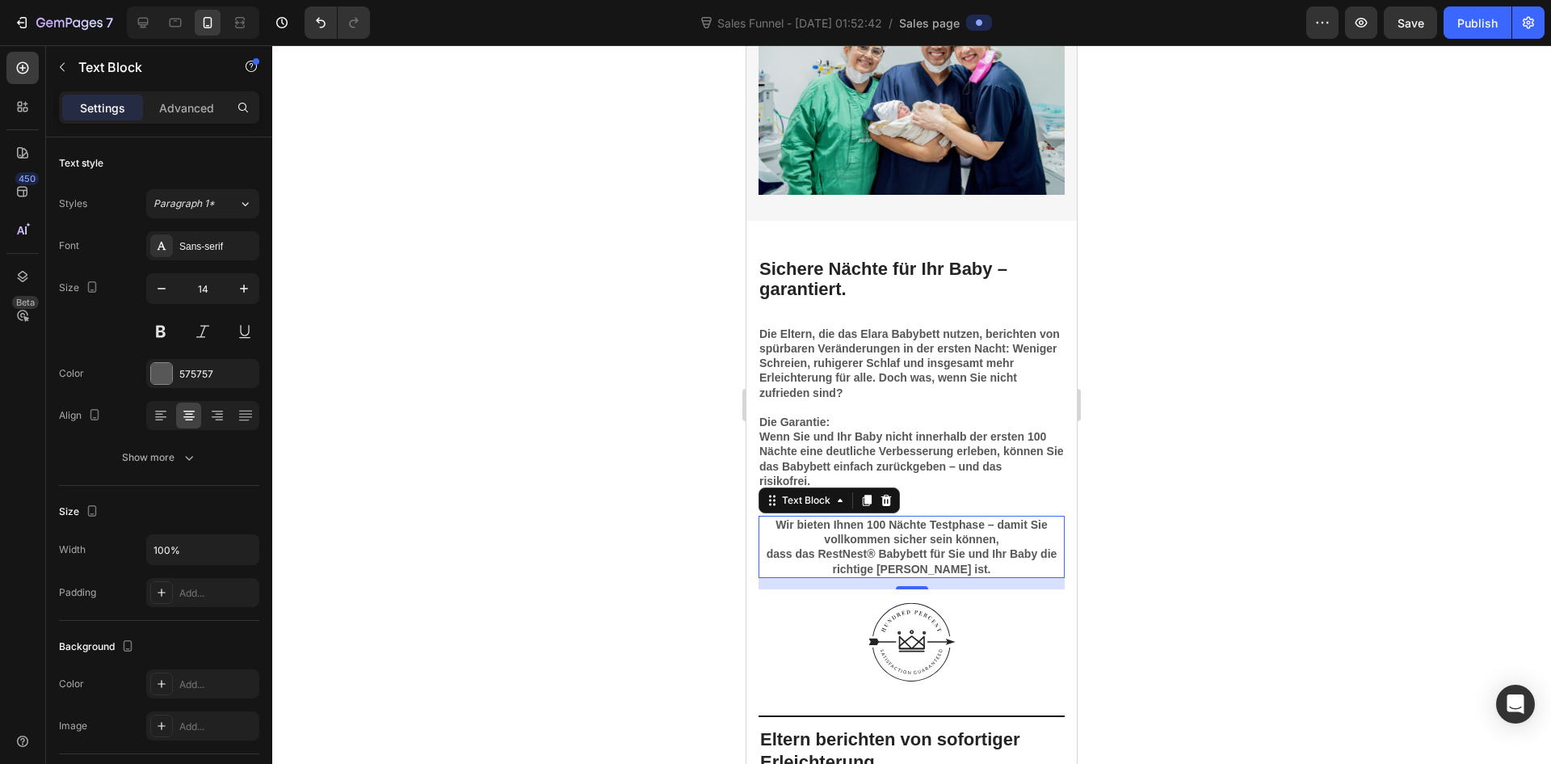
click at [809, 525] on strong "Wir bieten Ihnen 100 Nächte Testphase – damit Sie vollkommen sicher sein können," at bounding box center [912, 531] width 272 height 27
click at [823, 526] on strong "Wir bieten Ihnen 100 Nächte Testphase – damit Sie vollkommen sicher sein können," at bounding box center [912, 531] width 272 height 27
drag, startPoint x: 823, startPoint y: 526, endPoint x: 778, endPoint y: 525, distance: 44.4
click at [778, 525] on strong "Wir bieten Ihnen 100 Nächte Testphase – damit Sie vollkommen sicher sein können," at bounding box center [912, 531] width 272 height 27
click at [870, 553] on strong "dass das RestNest® Babybett für Sie und Ihr Baby die richtige Wahl ist." at bounding box center [912, 560] width 291 height 27
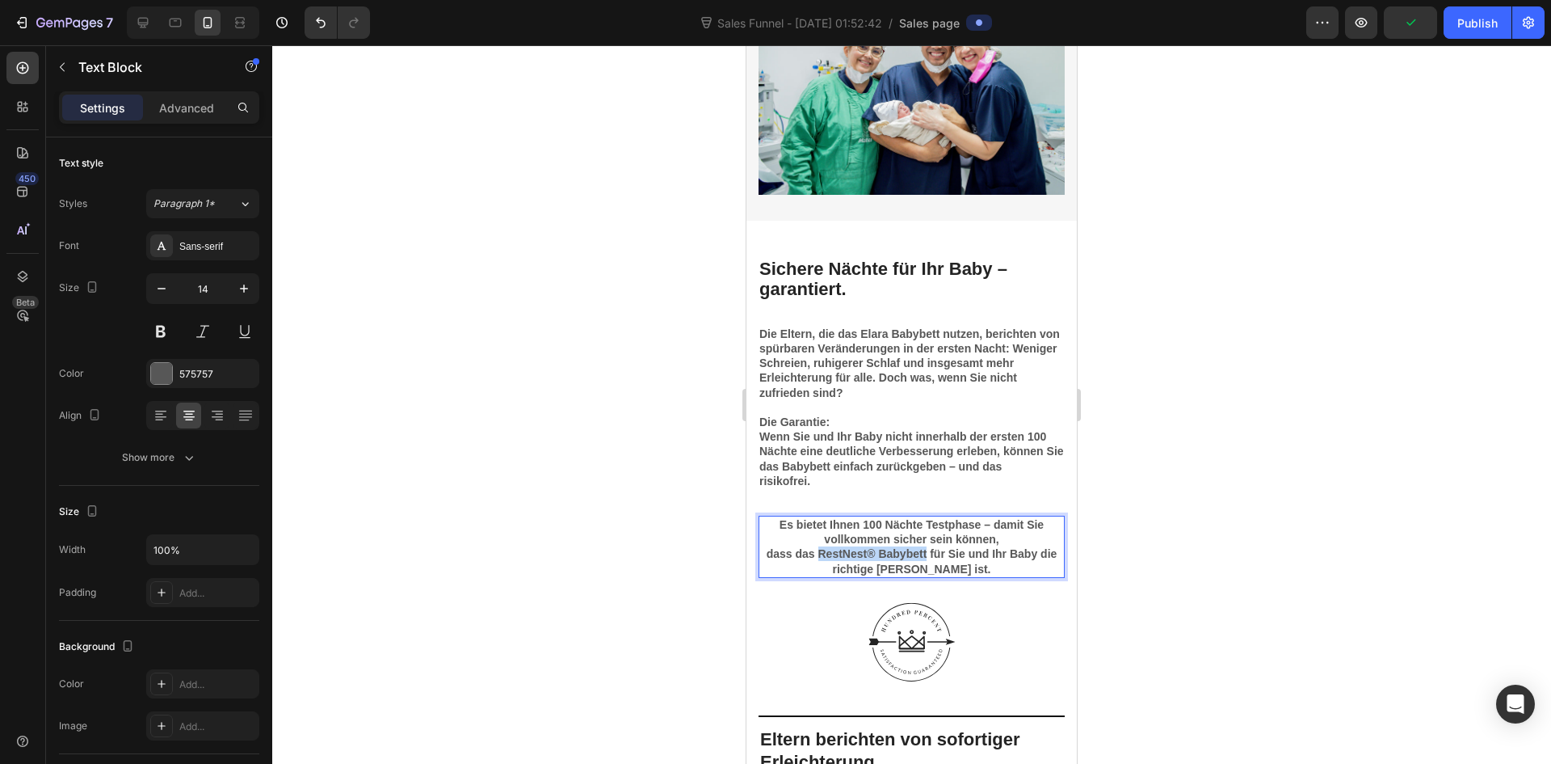
drag, startPoint x: 922, startPoint y: 555, endPoint x: 814, endPoint y: 559, distance: 108.3
click at [814, 559] on strong "dass das RestNest® Babybett für Sie und Ihr Baby die richtige Wahl ist." at bounding box center [912, 560] width 291 height 27
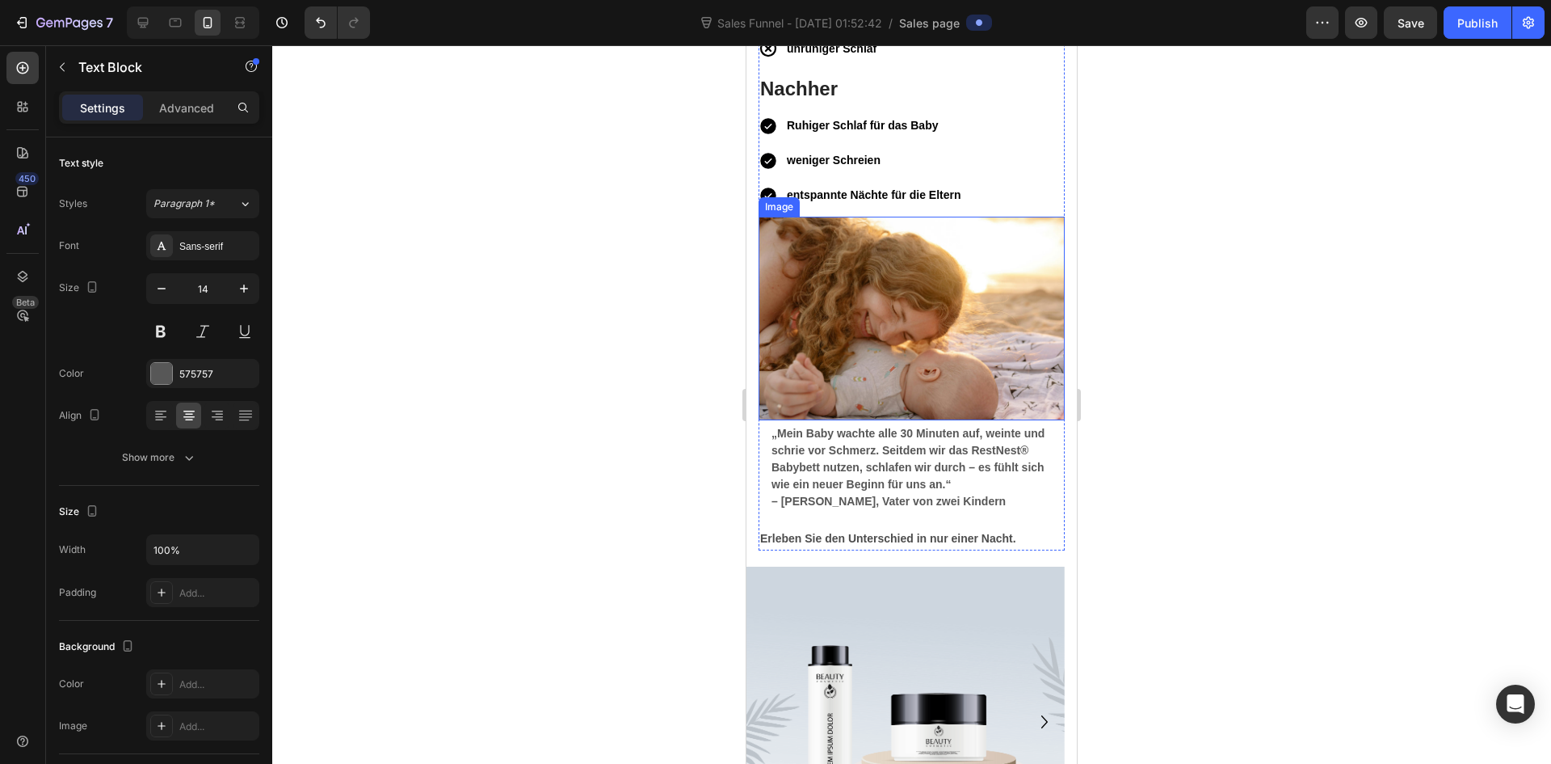
scroll to position [5573, 0]
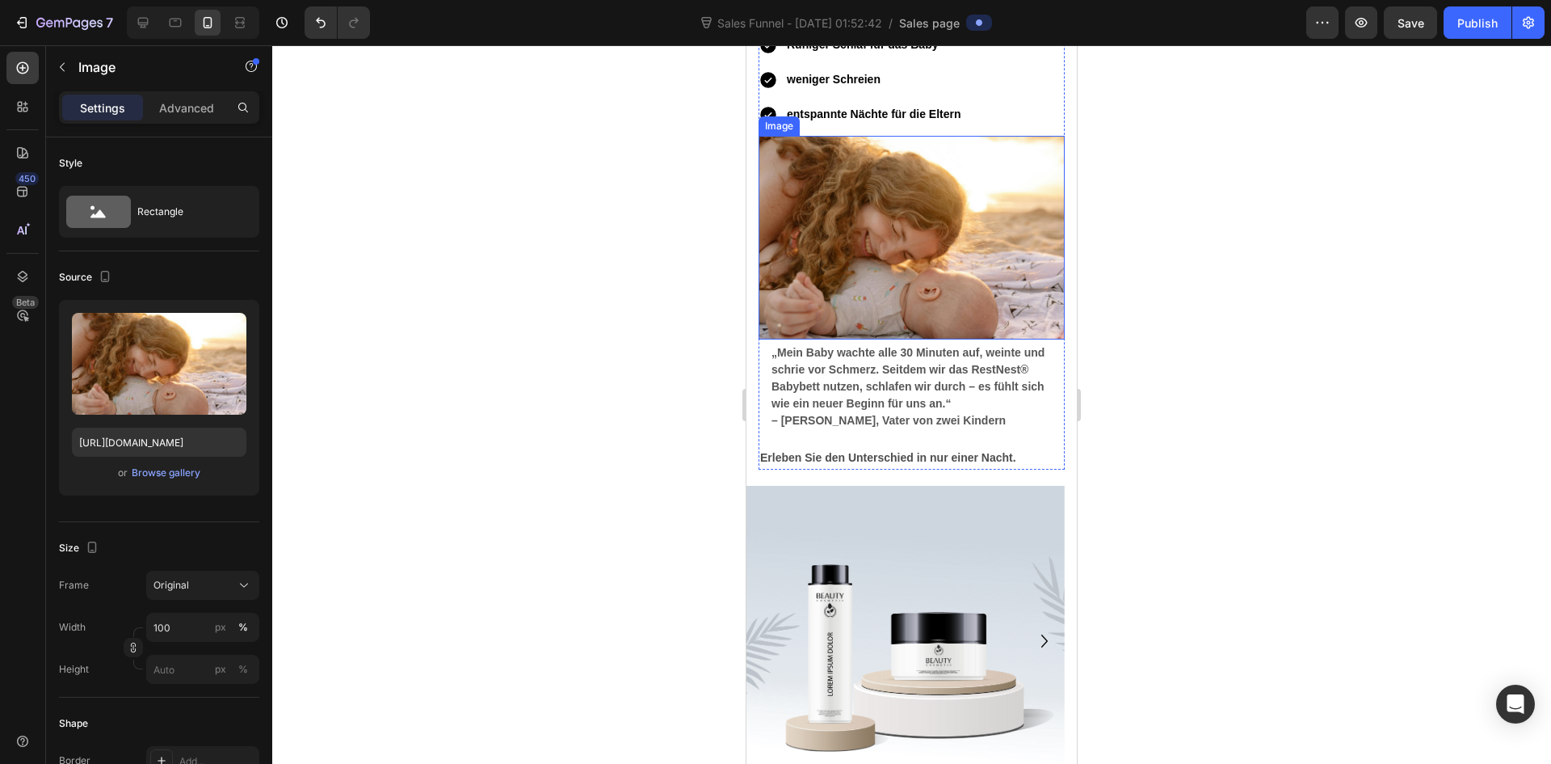
click at [928, 340] on img at bounding box center [912, 238] width 306 height 204
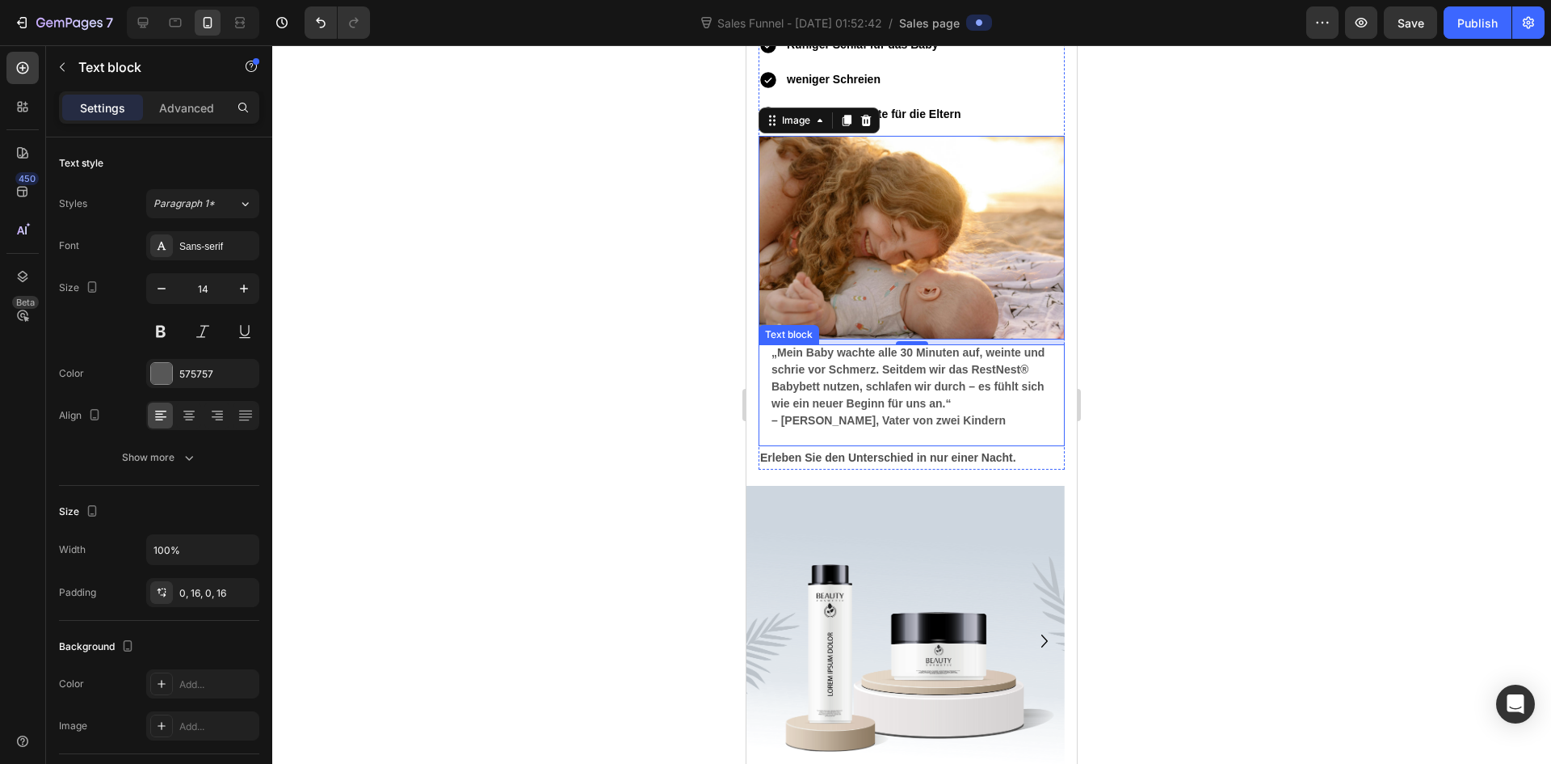
click at [774, 410] on strong "„Mein Baby wachte alle 30 Minuten auf, weinte und schrie vor Schmerz. Seitdem w…" at bounding box center [908, 378] width 273 height 64
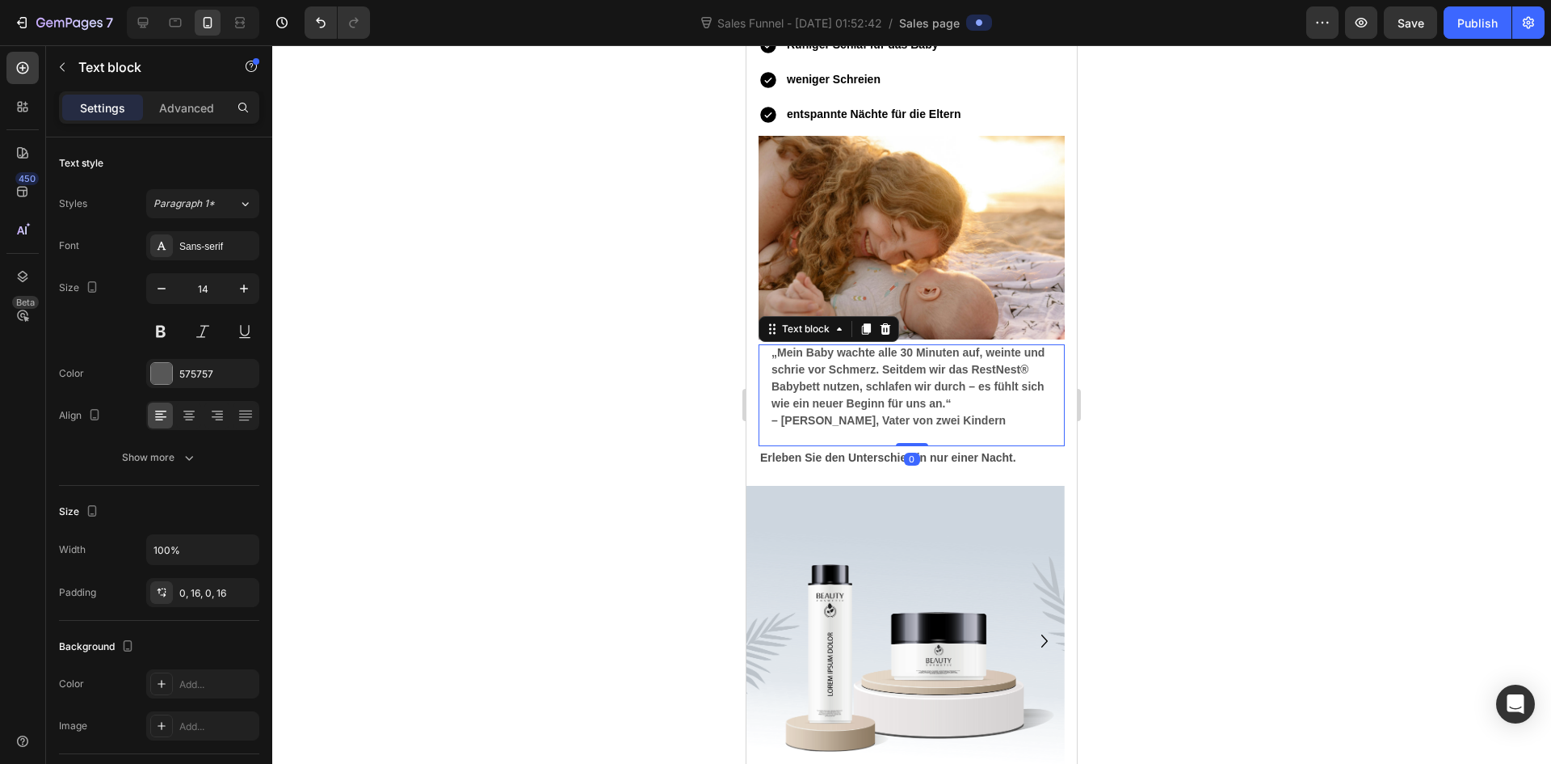
click at [774, 410] on strong "„Mein Baby wachte alle 30 Minuten auf, weinte und schrie vor Schmerz. Seitdem w…" at bounding box center [908, 378] width 273 height 64
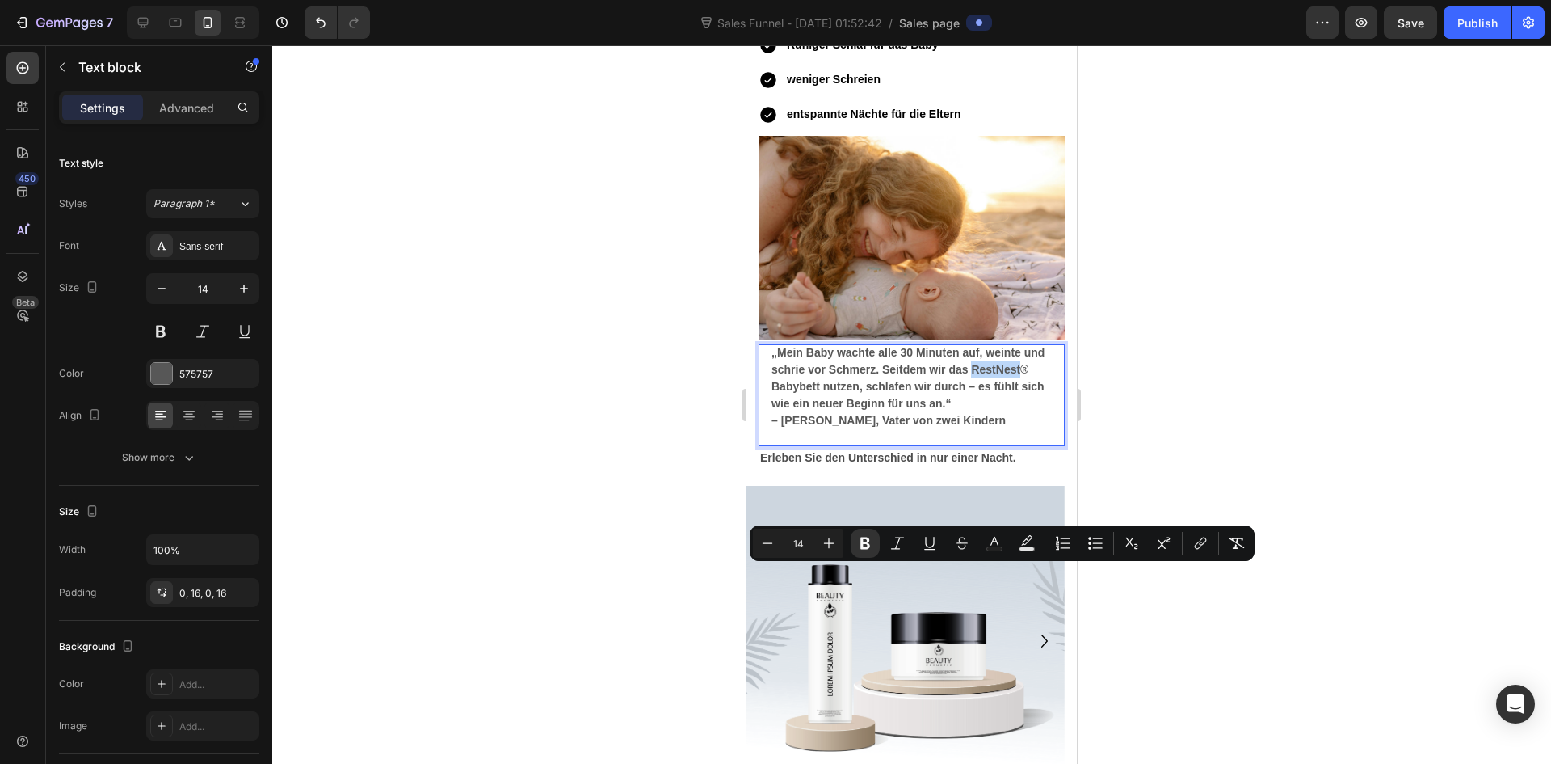
click at [774, 410] on strong "„Mein Baby wachte alle 30 Minuten auf, weinte und schrie vor Schmerz. Seitdem w…" at bounding box center [908, 378] width 273 height 64
drag, startPoint x: 774, startPoint y: 574, endPoint x: 879, endPoint y: 578, distance: 105.1
click at [879, 410] on strong "„Mein Baby wachte alle 30 Minuten auf, weinte und schrie vor Schmerz. Seitdem w…" at bounding box center [908, 378] width 273 height 64
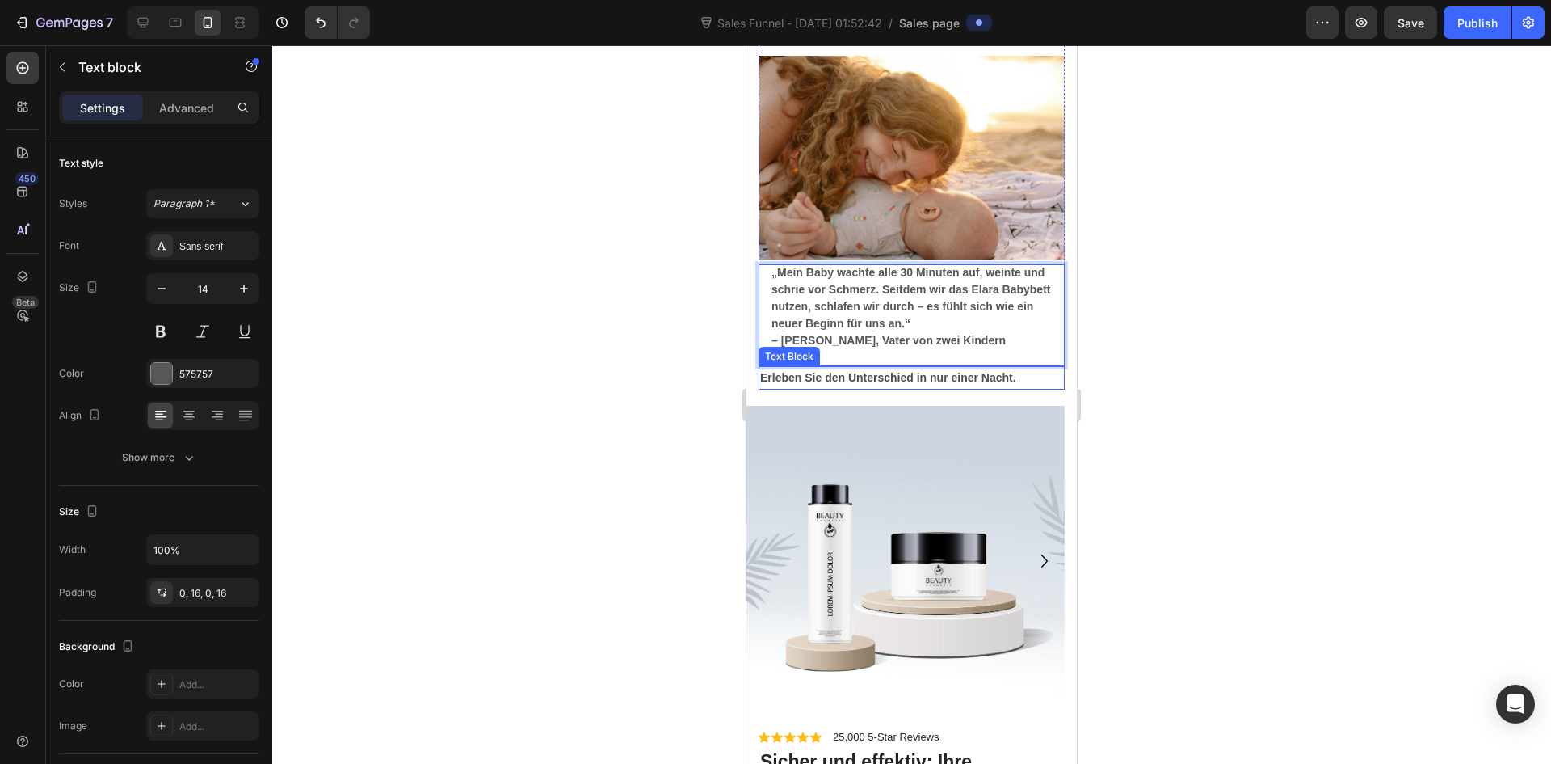
scroll to position [5654, 0]
click at [806, 346] on strong "– [PERSON_NAME], Vater von zwei Kindern" at bounding box center [889, 339] width 234 height 13
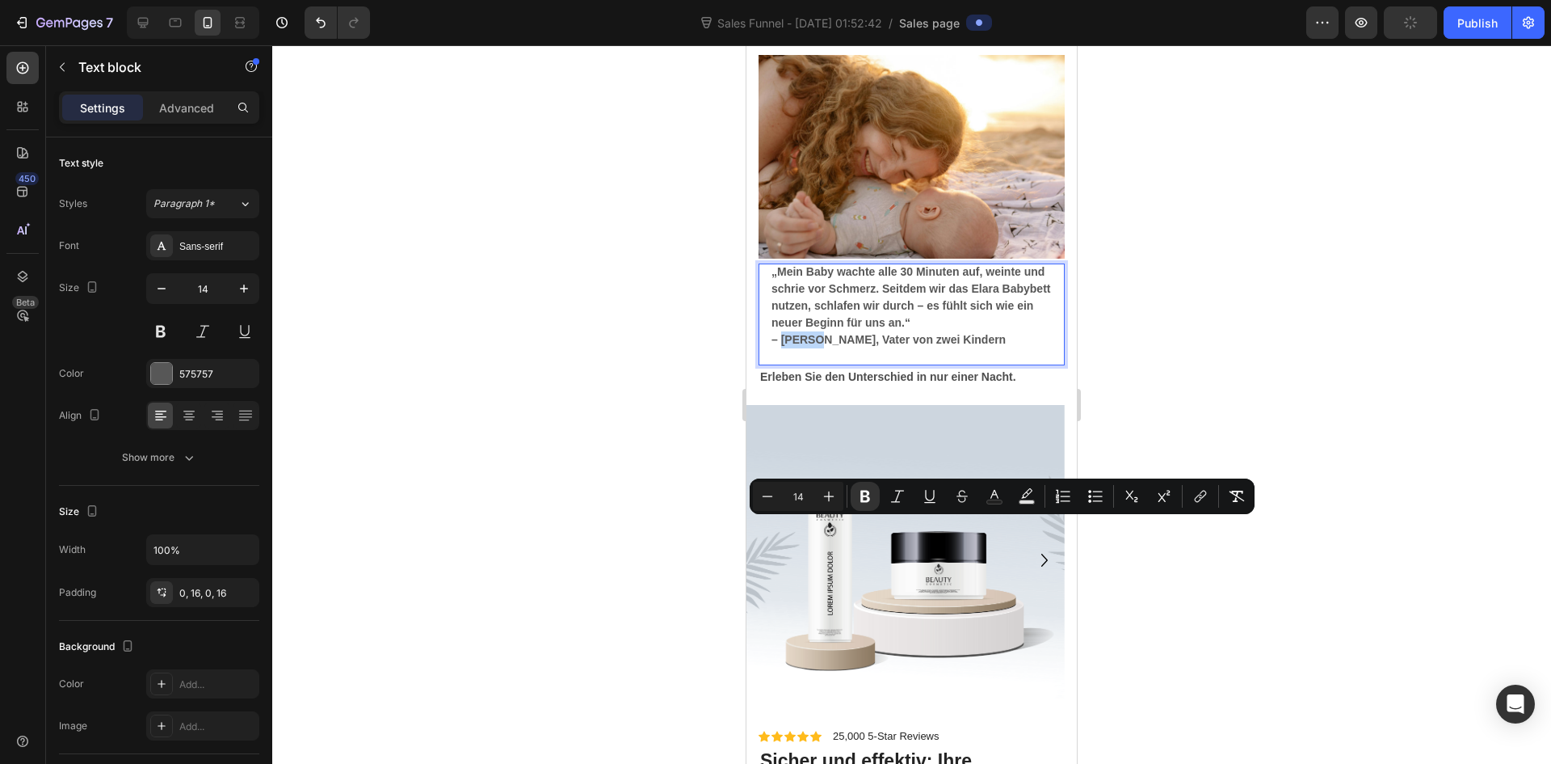
click at [805, 346] on strong "– [PERSON_NAME], Vater von zwei Kindern" at bounding box center [889, 339] width 234 height 13
drag, startPoint x: 783, startPoint y: 527, endPoint x: 860, endPoint y: 530, distance: 76.8
click at [860, 346] on strong "– [PERSON_NAME], Vater von zwei Kindern" at bounding box center [889, 339] width 234 height 13
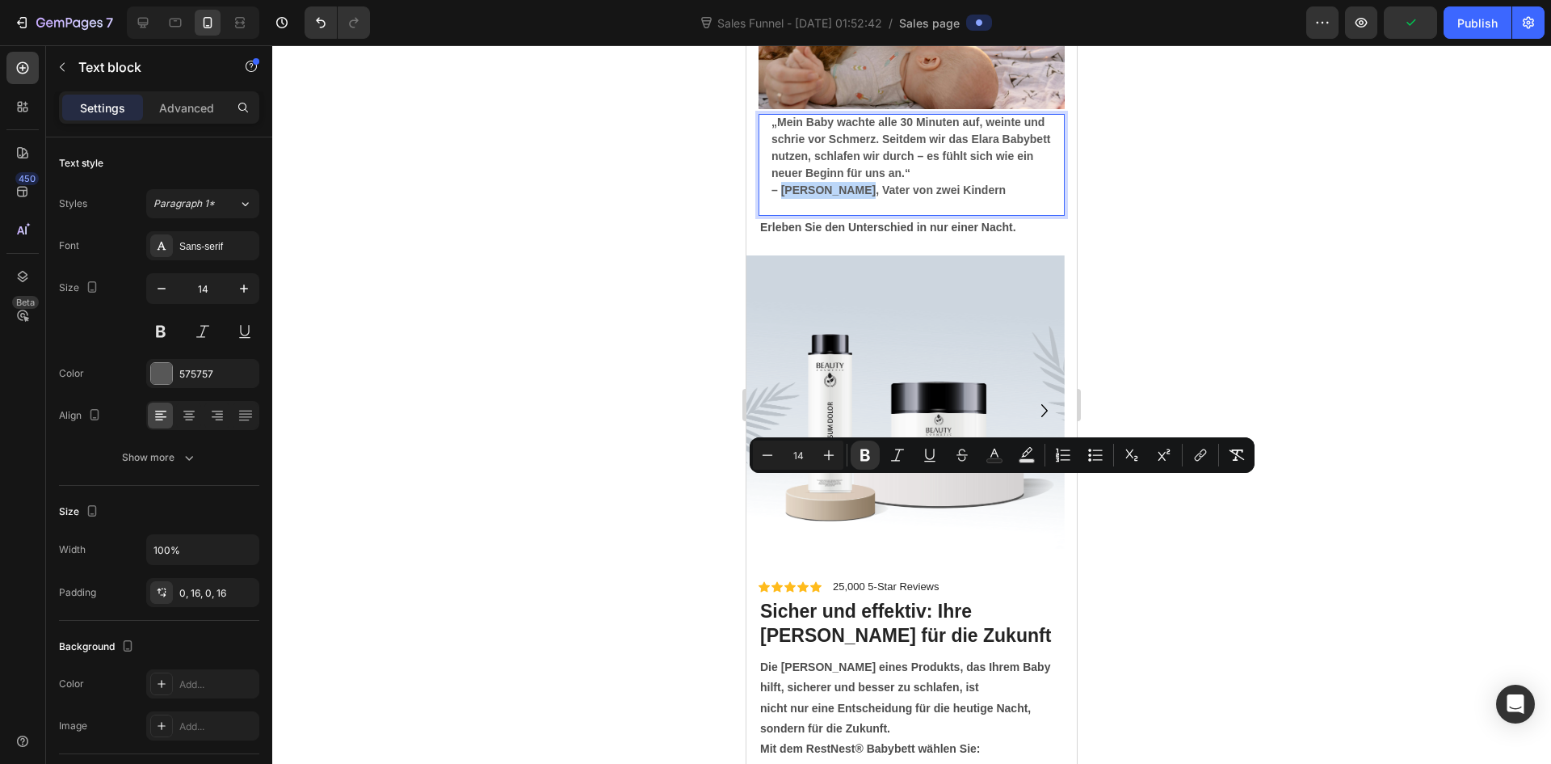
scroll to position [5816, 0]
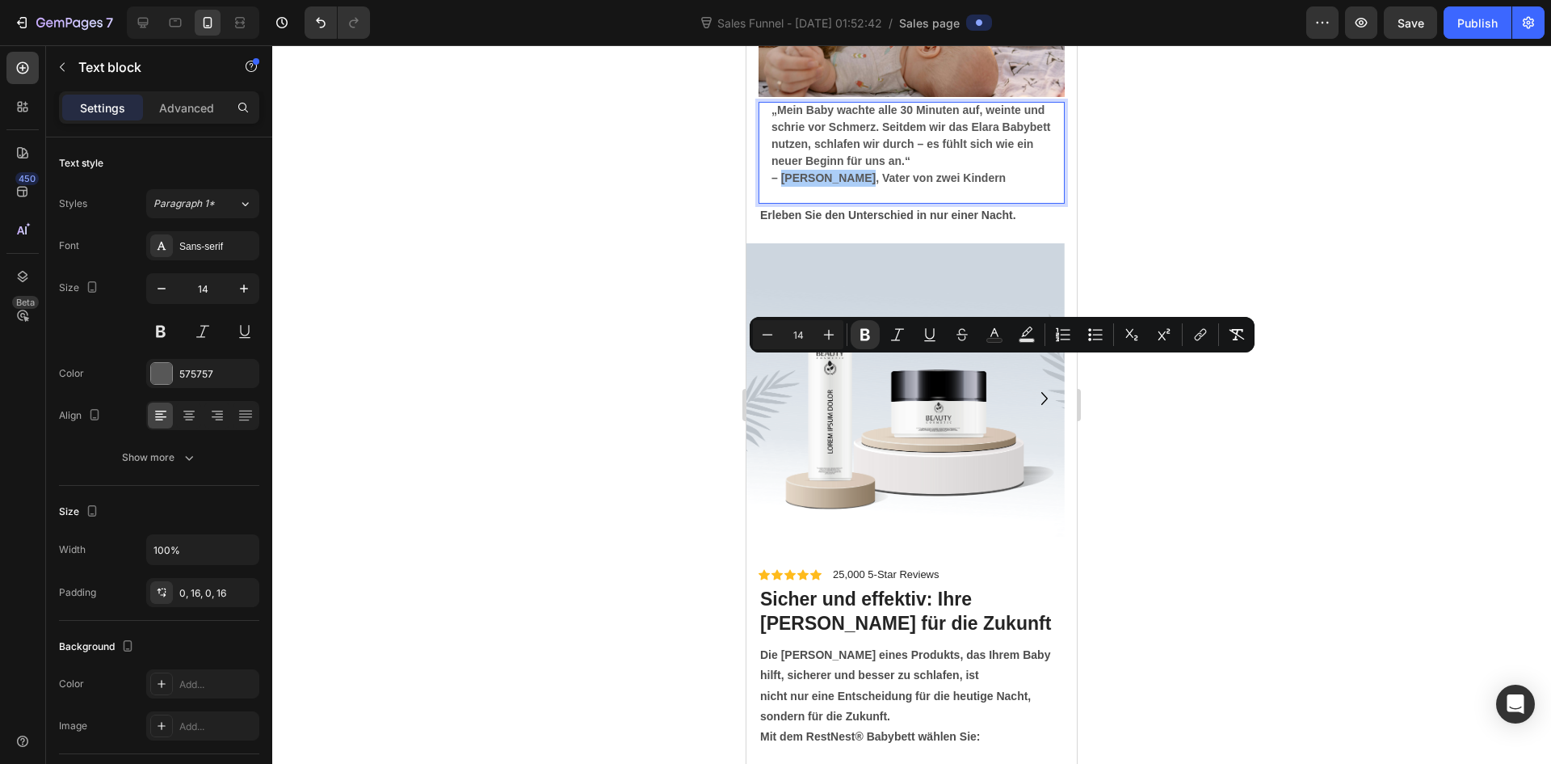
click at [1285, 455] on div at bounding box center [911, 404] width 1279 height 718
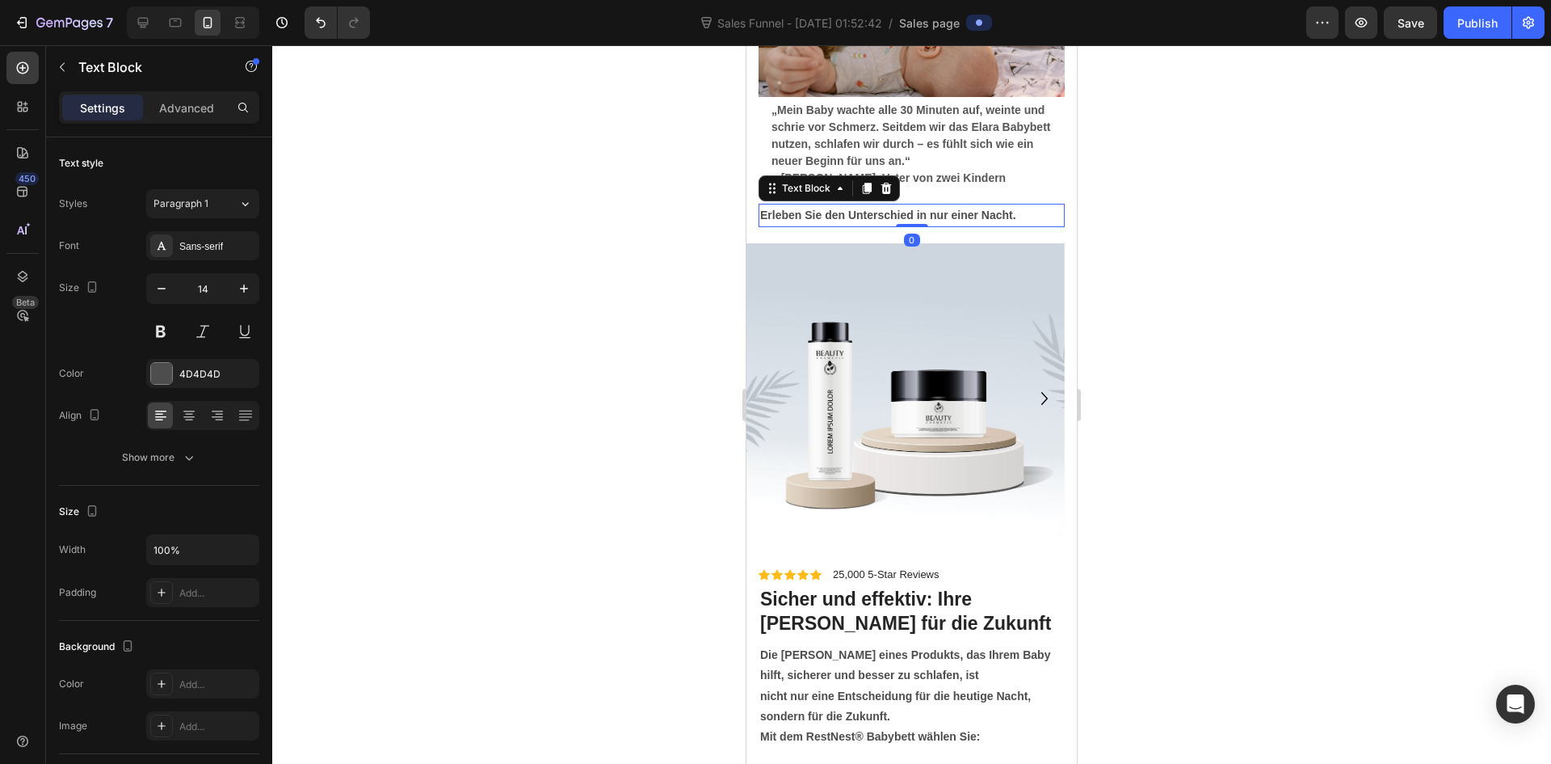
click at [816, 221] on strong "Erleben Sie den Unterschied in nur einer Nacht." at bounding box center [888, 214] width 256 height 13
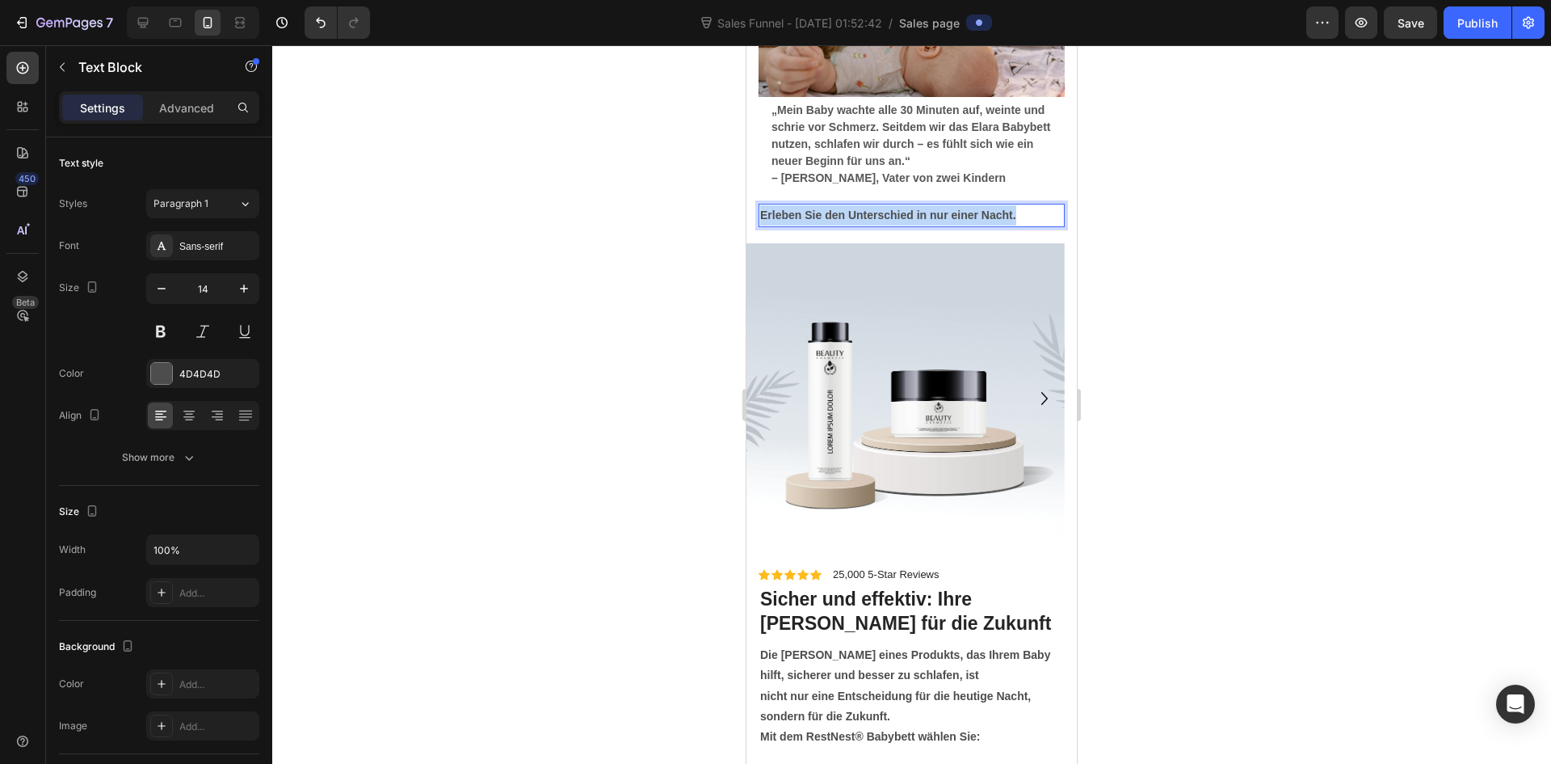
click at [816, 221] on strong "Erleben Sie den Unterschied in nur einer Nacht." at bounding box center [888, 214] width 256 height 13
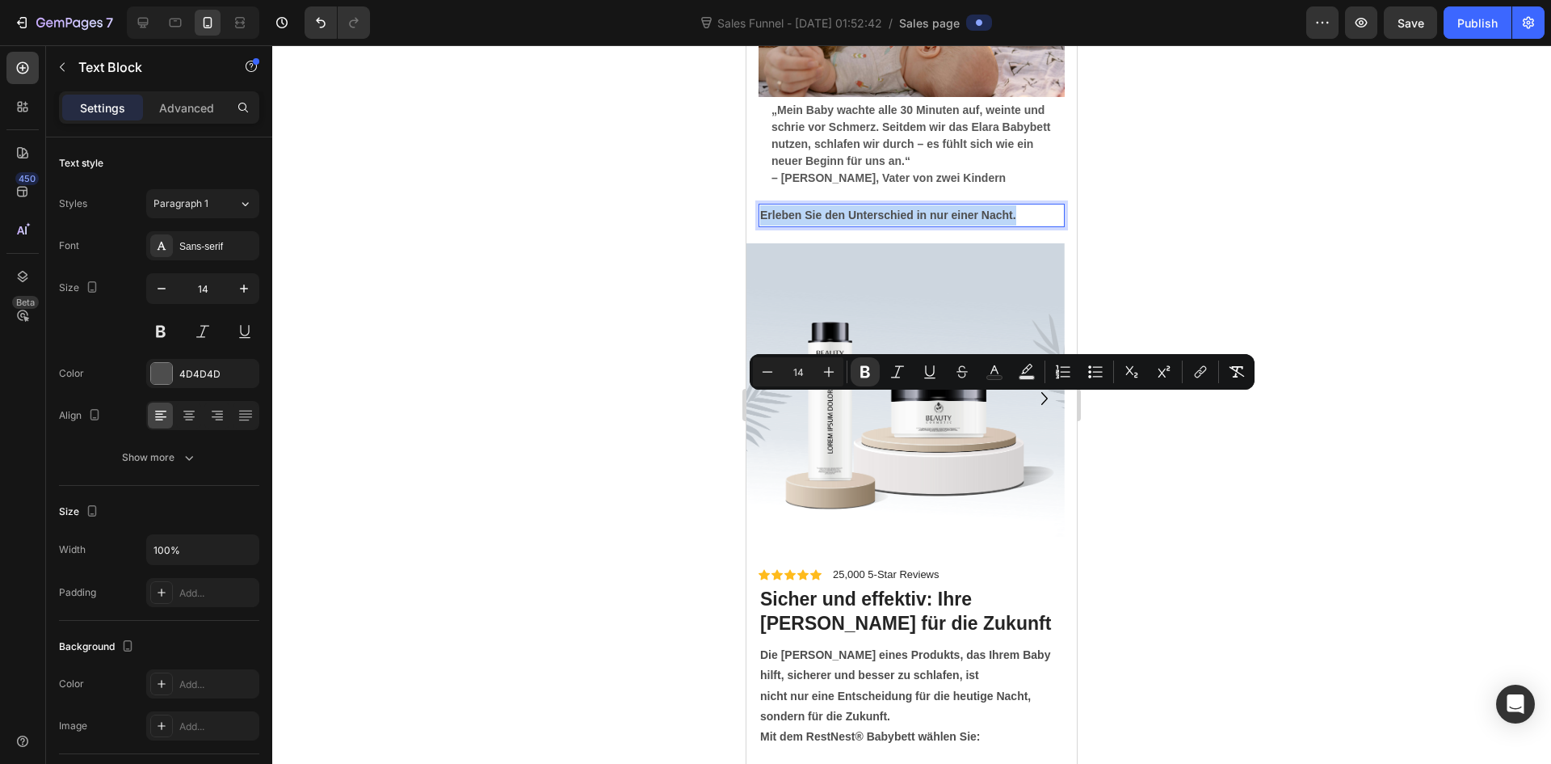
click at [816, 221] on strong "Erleben Sie den Unterschied in nur einer Nacht." at bounding box center [888, 214] width 256 height 13
drag, startPoint x: 821, startPoint y: 406, endPoint x: 806, endPoint y: 405, distance: 15.4
click at [806, 221] on strong "Erleben Sie den Unterschied in nur einer Nacht." at bounding box center [888, 214] width 256 height 13
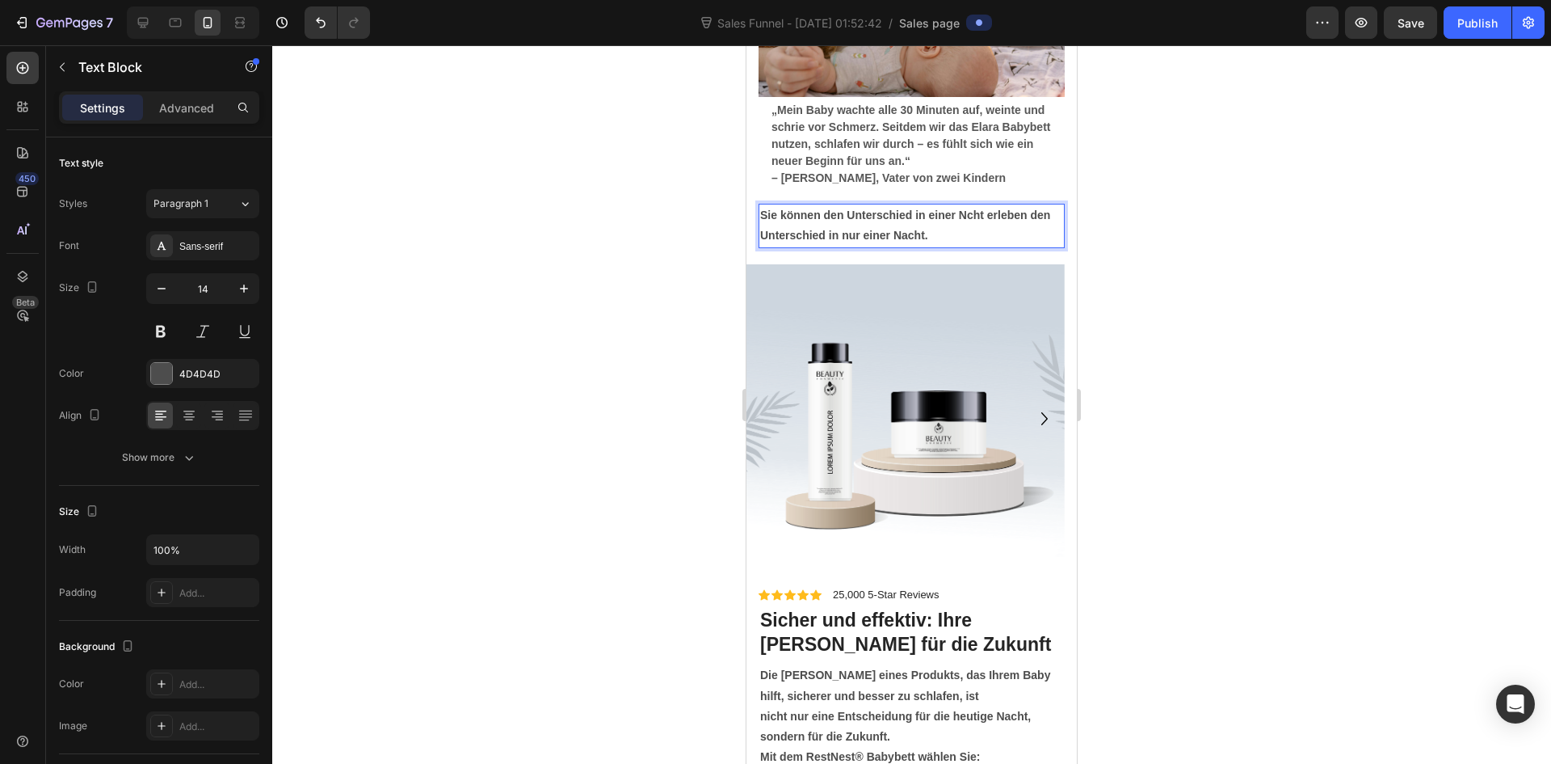
click at [1033, 242] on strong "Sie können den Unterschied in einer Ncht erleben den Unterschied in nur einer N…" at bounding box center [905, 224] width 290 height 33
click at [1029, 242] on strong "Sie können den Unterschied in einer Ncht erleben den Unterschied in nur einer N…" at bounding box center [905, 224] width 290 height 33
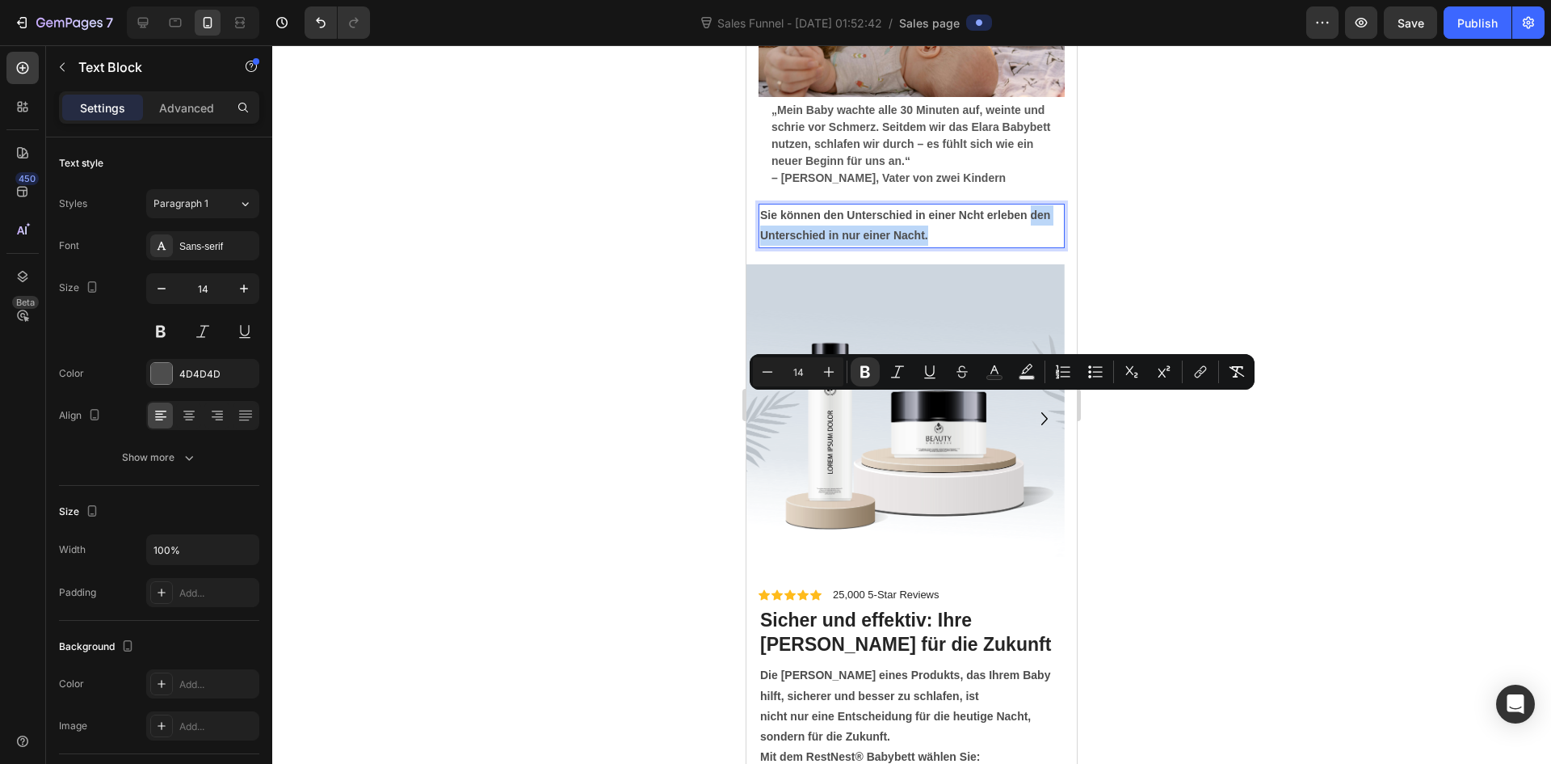
drag, startPoint x: 1029, startPoint y: 403, endPoint x: 1036, endPoint y: 416, distance: 14.5
click at [1036, 246] on p "Sie können den Unterschied in einer Ncht erleben den Unterschied in nur einer N…" at bounding box center [911, 225] width 303 height 40
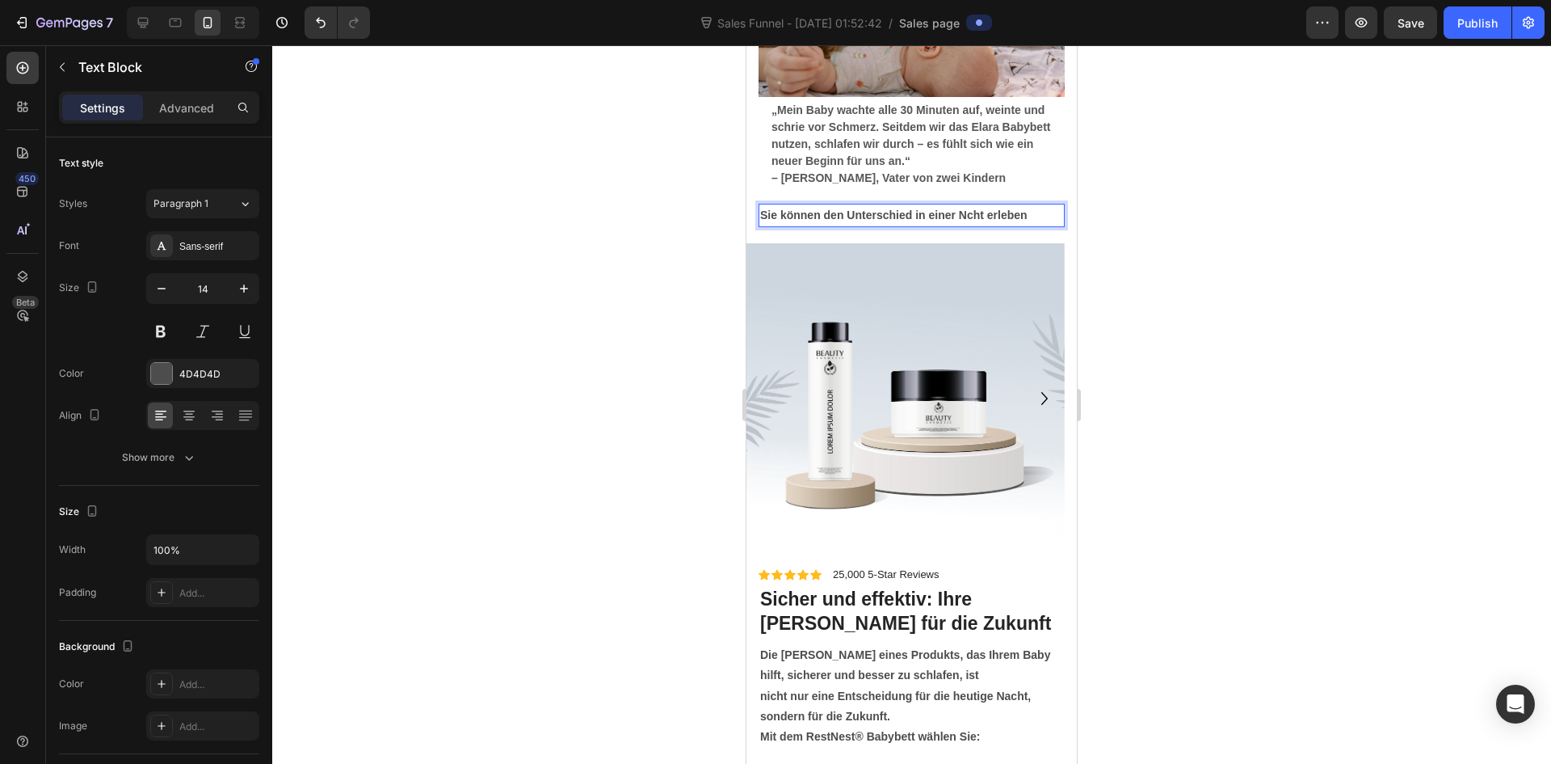
click at [968, 221] on strong "Sie können den Unterschied in einer Ncht erleben" at bounding box center [893, 214] width 267 height 13
click at [1038, 225] on p "Sie können den Unterschied in einer Nacht erleben" at bounding box center [911, 215] width 303 height 20
click at [762, 221] on strong "Sie können den Unterschied in einer Nacht erleben"" at bounding box center [899, 214] width 279 height 13
click at [1047, 225] on p ""Sie können den Unterschied in einer Nacht erleben"" at bounding box center [911, 215] width 303 height 20
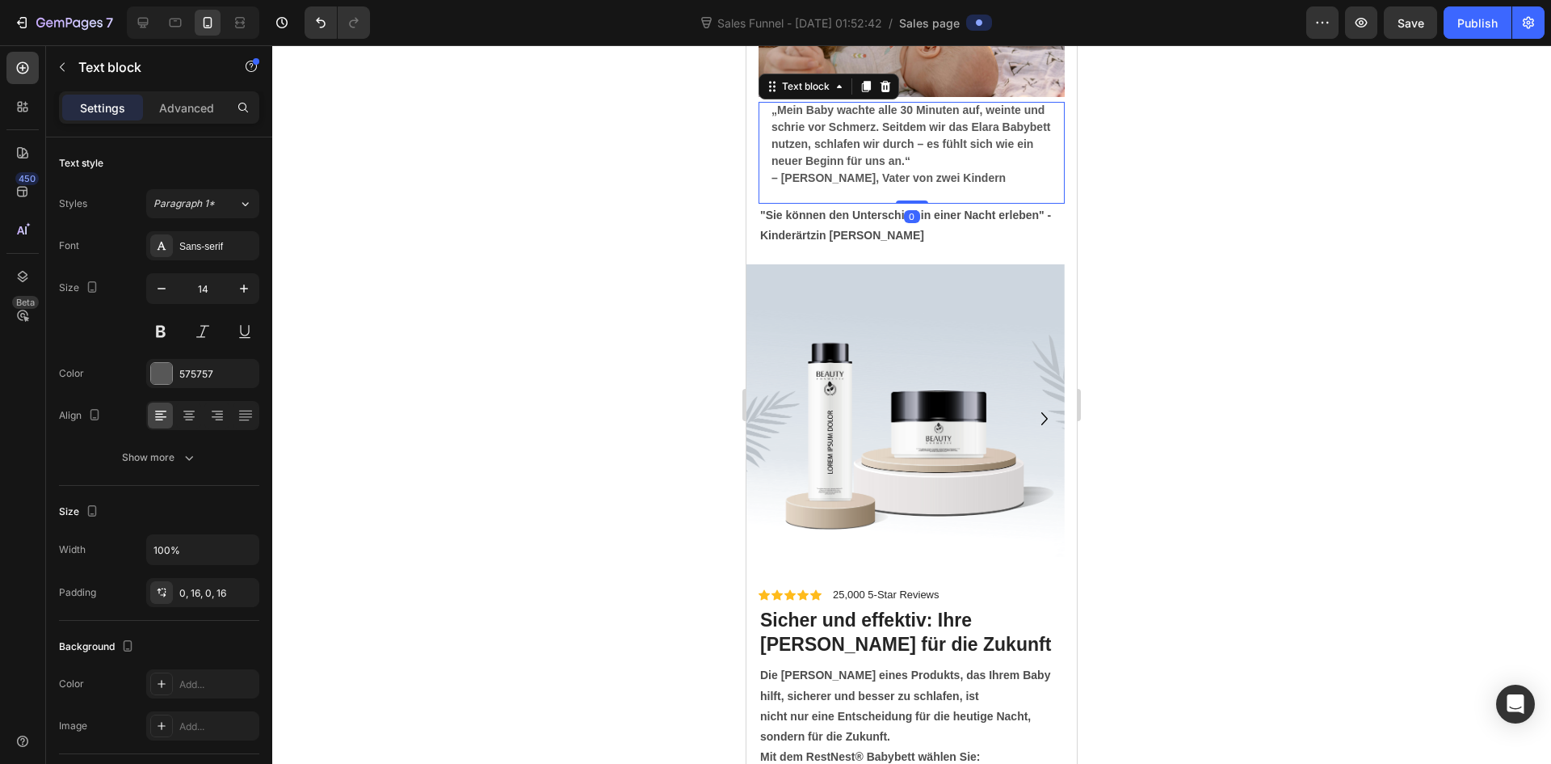
drag, startPoint x: 1020, startPoint y: 362, endPoint x: 1027, endPoint y: 347, distance: 17.0
click at [1020, 204] on div "„Mein Baby wachte alle 30 Minuten auf, weinte und schrie vor Schmerz. Seitdem w…" at bounding box center [912, 153] width 306 height 102
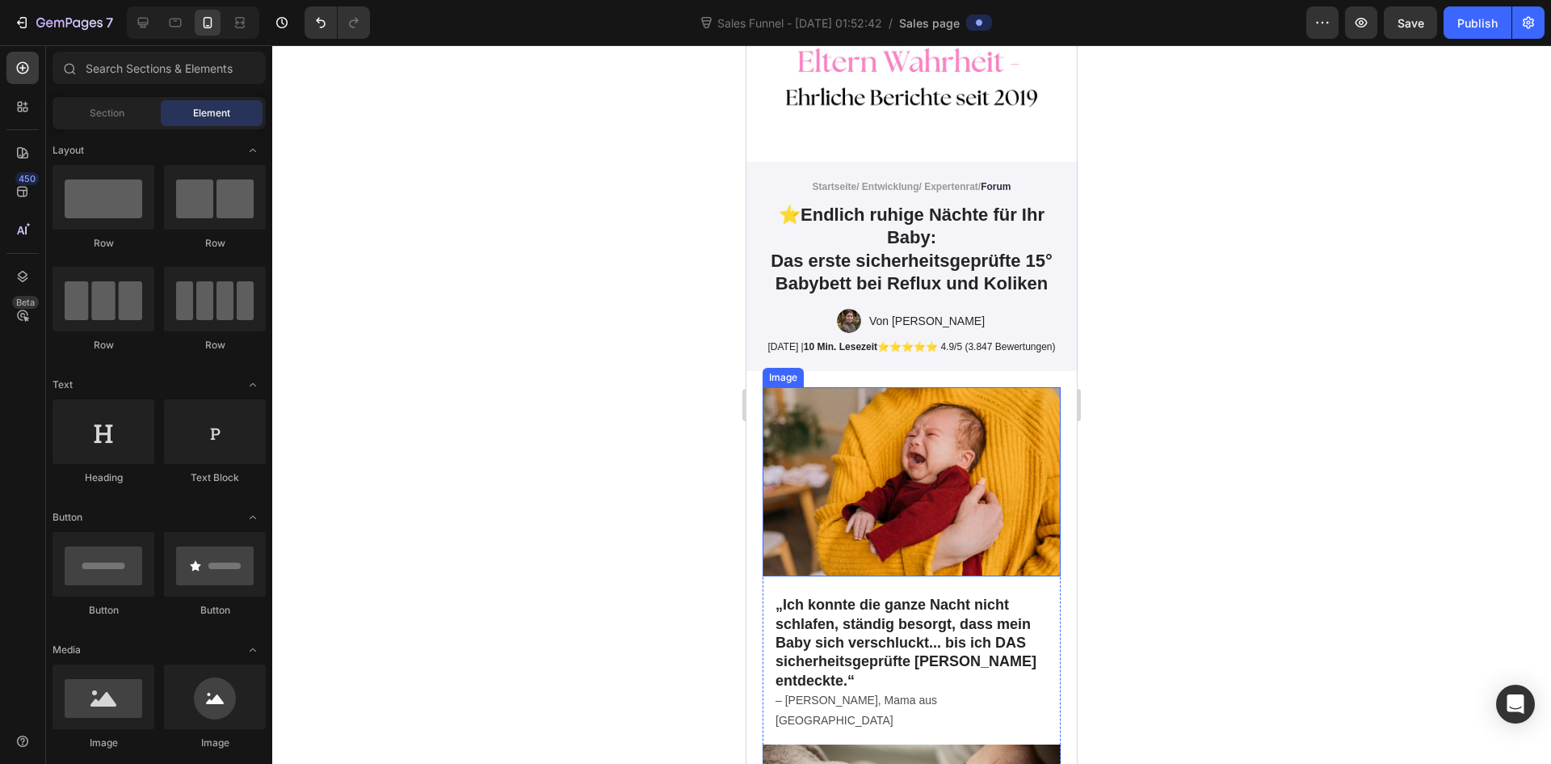
scroll to position [81, 0]
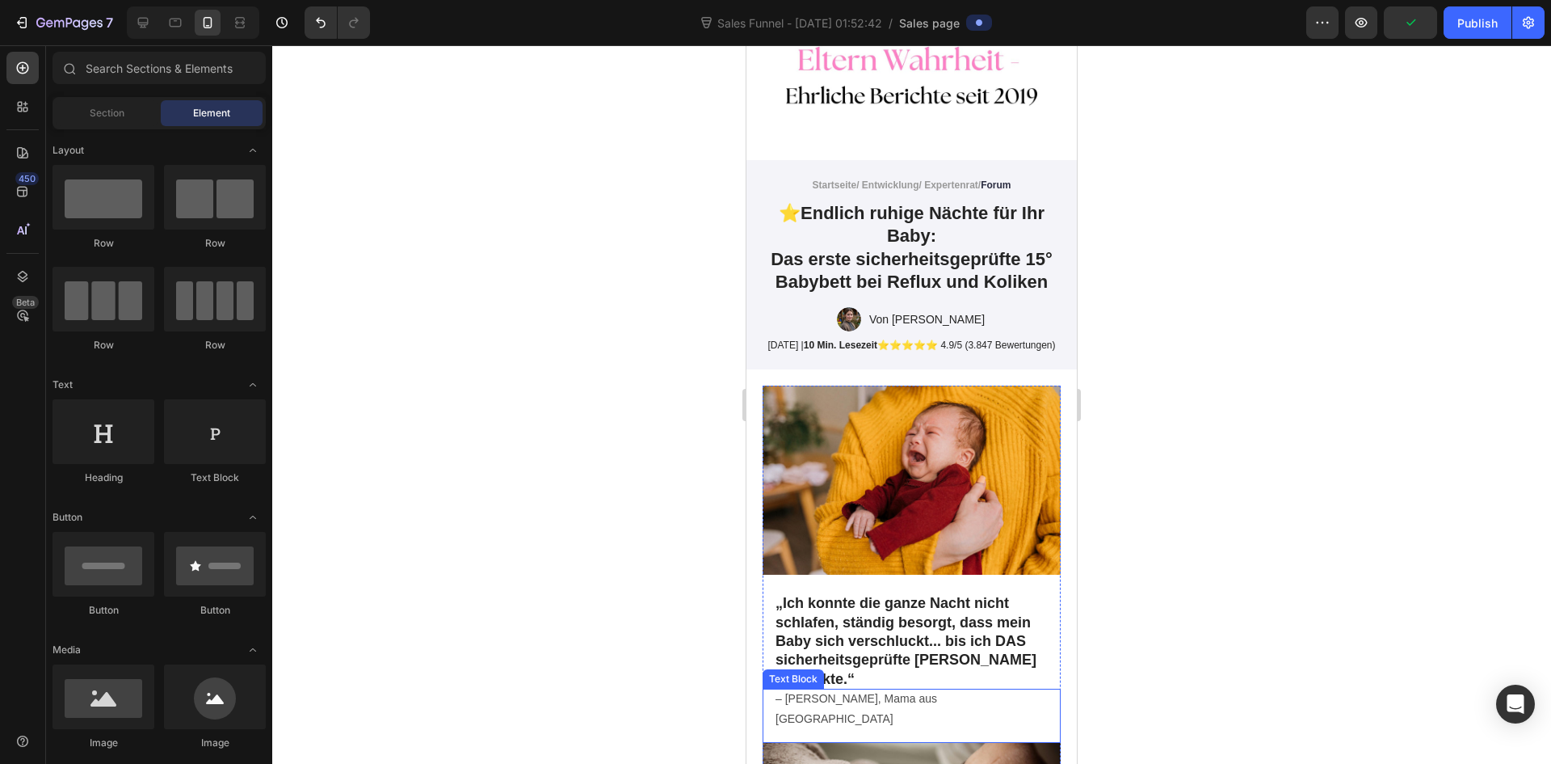
click at [835, 699] on p "– [PERSON_NAME], Mama aus [GEOGRAPHIC_DATA]" at bounding box center [912, 708] width 272 height 40
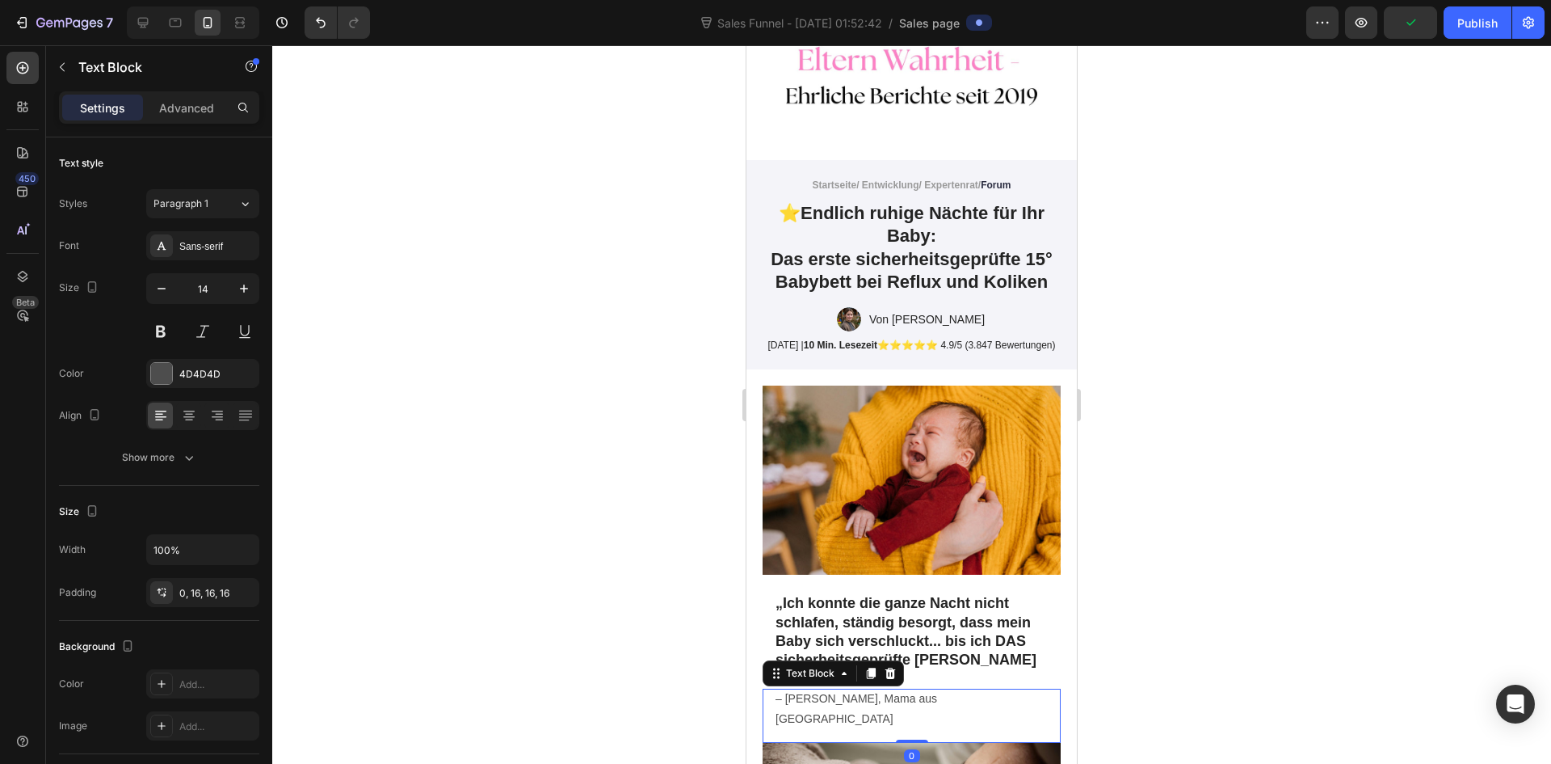
click at [835, 699] on p "– [PERSON_NAME], Mama aus [GEOGRAPHIC_DATA]" at bounding box center [912, 708] width 272 height 40
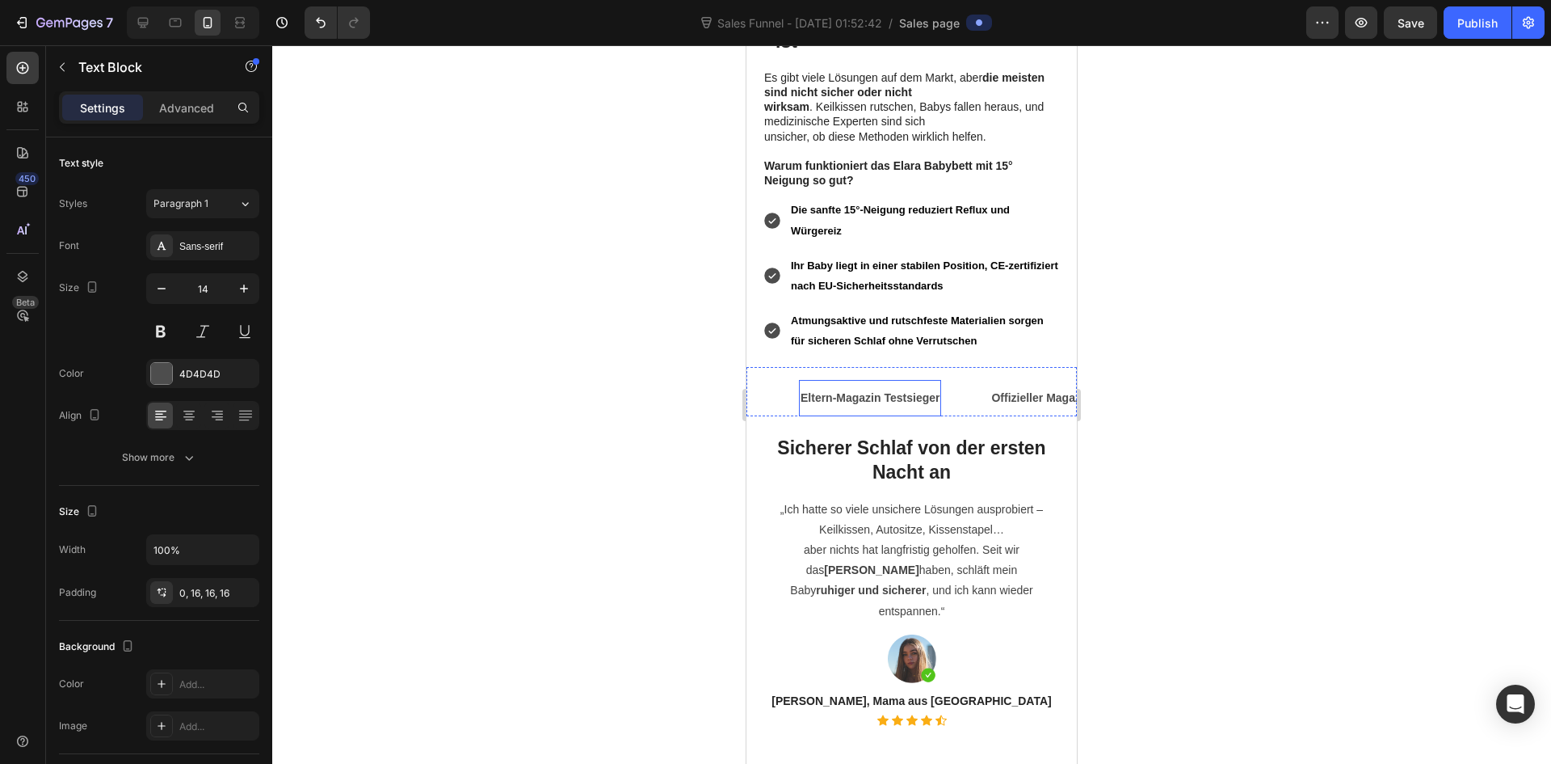
scroll to position [1535, 0]
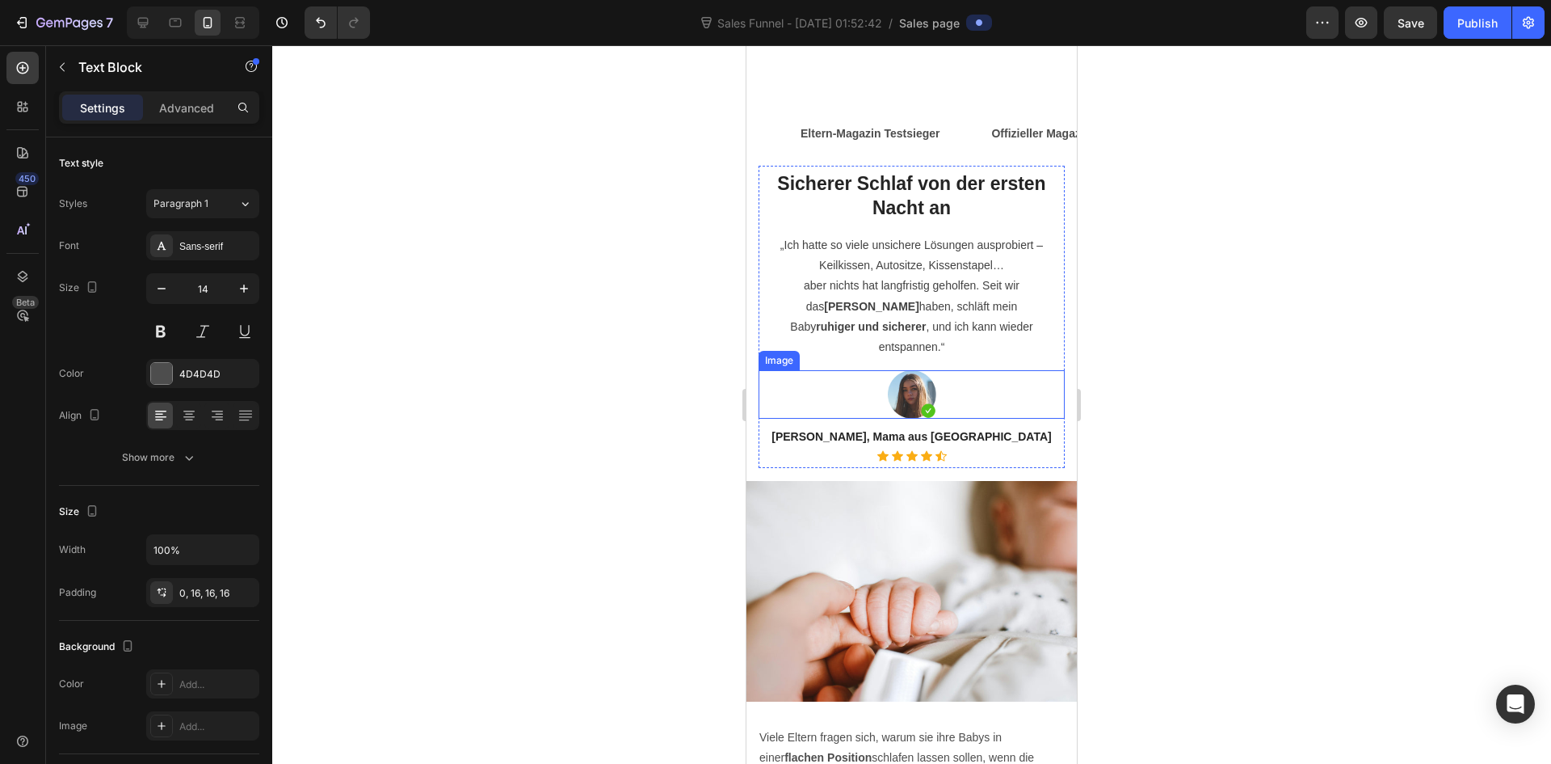
type input "16"
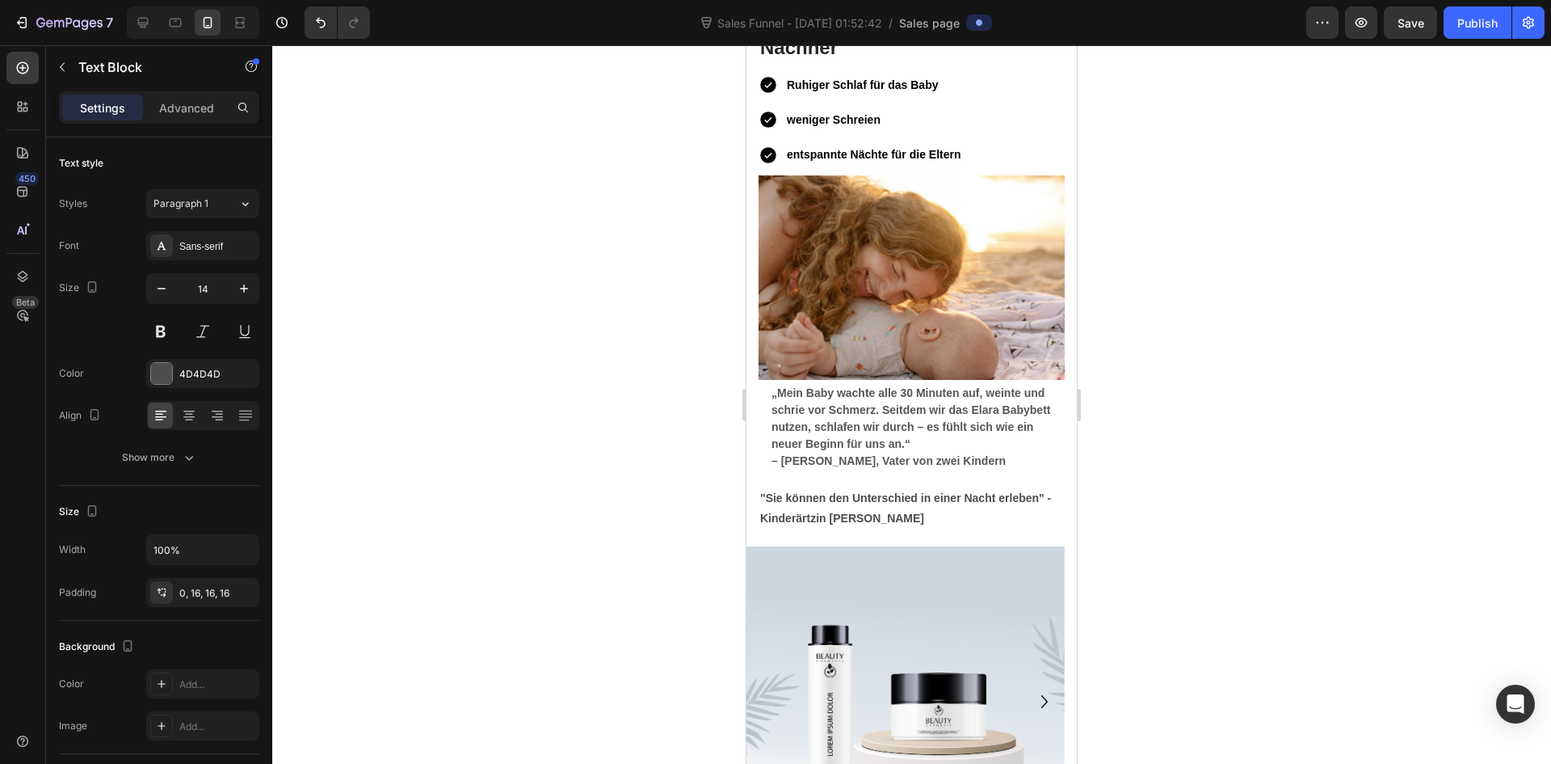
scroll to position [5737, 0]
click at [853, 492] on strong ""Sie können den Unterschied in einer Nacht erleben" - Kinderärtzin Barbara Berl…" at bounding box center [905, 508] width 291 height 33
click at [906, 505] on strong ""Sie können den Unterschied in einer Nacht erleben" - Kinderärtzin Barbara Berl…" at bounding box center [905, 508] width 291 height 33
drag, startPoint x: 918, startPoint y: 503, endPoint x: 923, endPoint y: 510, distance: 8.7
click at [923, 510] on p ""Sie können den Unterschied in einer Nacht erleben" - Kinderärtzin Barbara Berl…" at bounding box center [911, 509] width 303 height 40
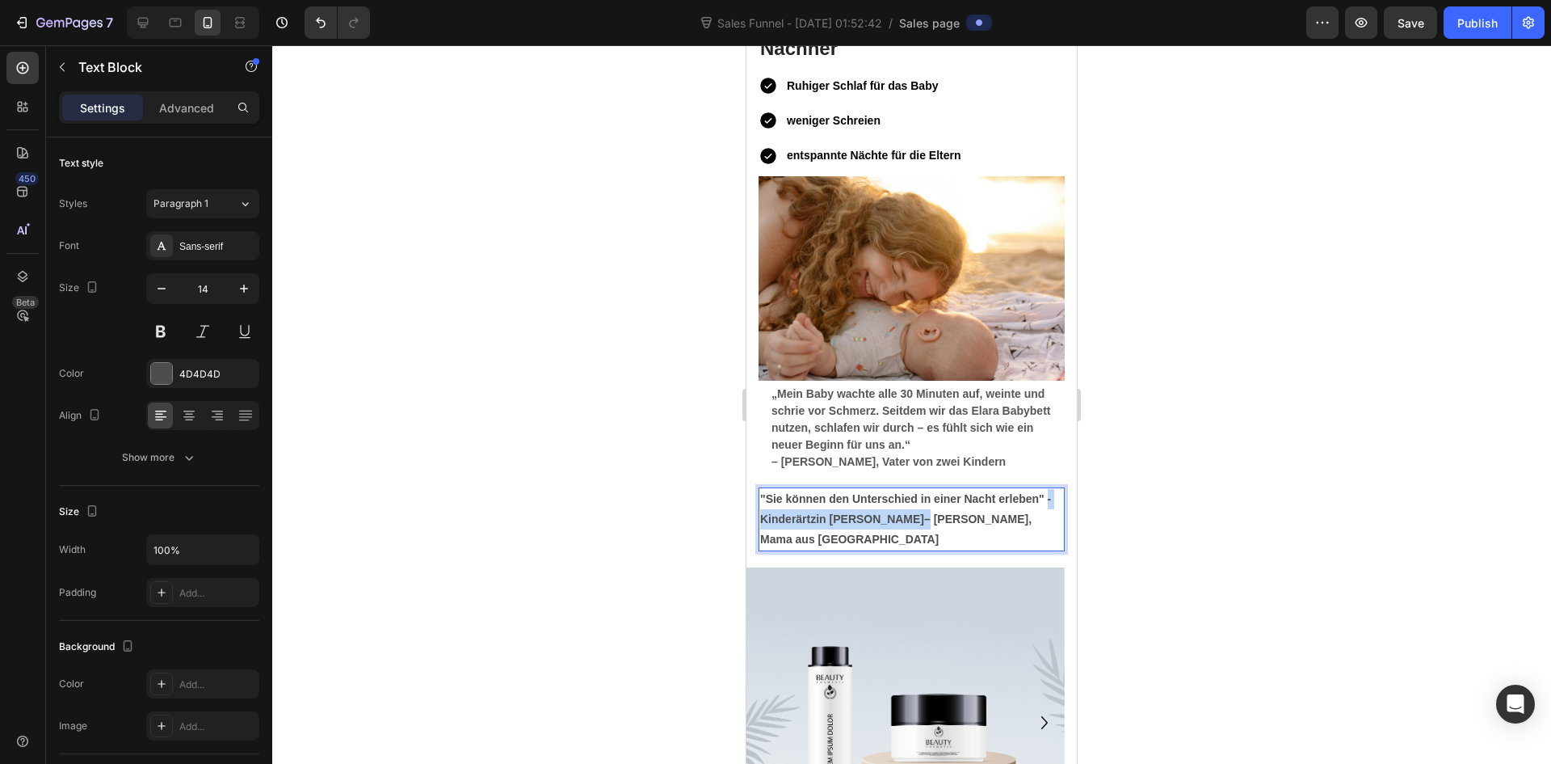
drag, startPoint x: 913, startPoint y: 504, endPoint x: 762, endPoint y: 500, distance: 151.1
click at [762, 500] on strong ""Sie können den Unterschied in einer Nacht erleben" - Kinderärtzin Barbara Berl…" at bounding box center [905, 518] width 291 height 53
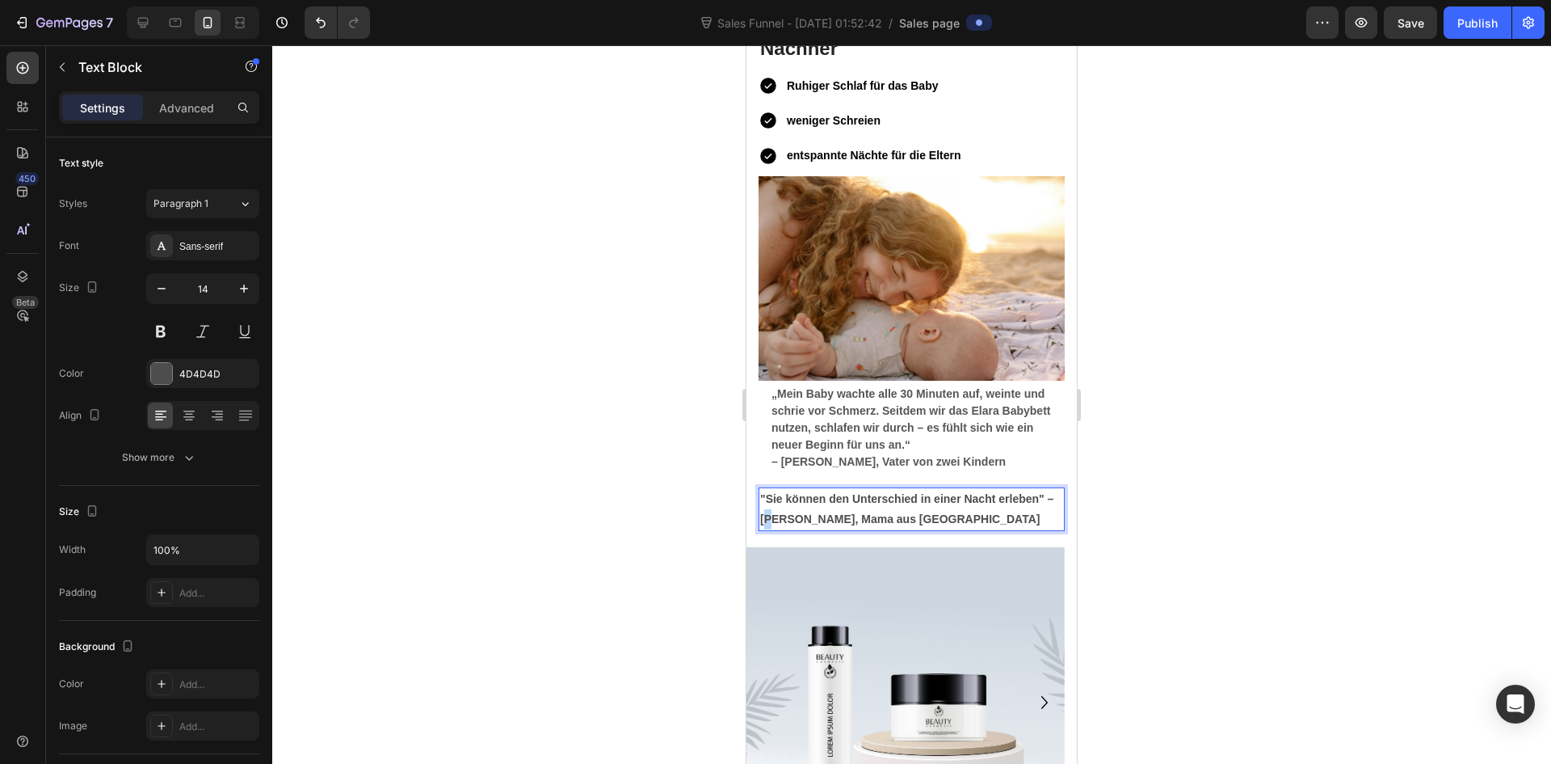
drag, startPoint x: 773, startPoint y: 504, endPoint x: 784, endPoint y: 503, distance: 10.5
click at [784, 503] on strong ""Sie können den Unterschied in einer Nacht erleben" – Julia M., Mama aus Berlin" at bounding box center [906, 508] width 293 height 33
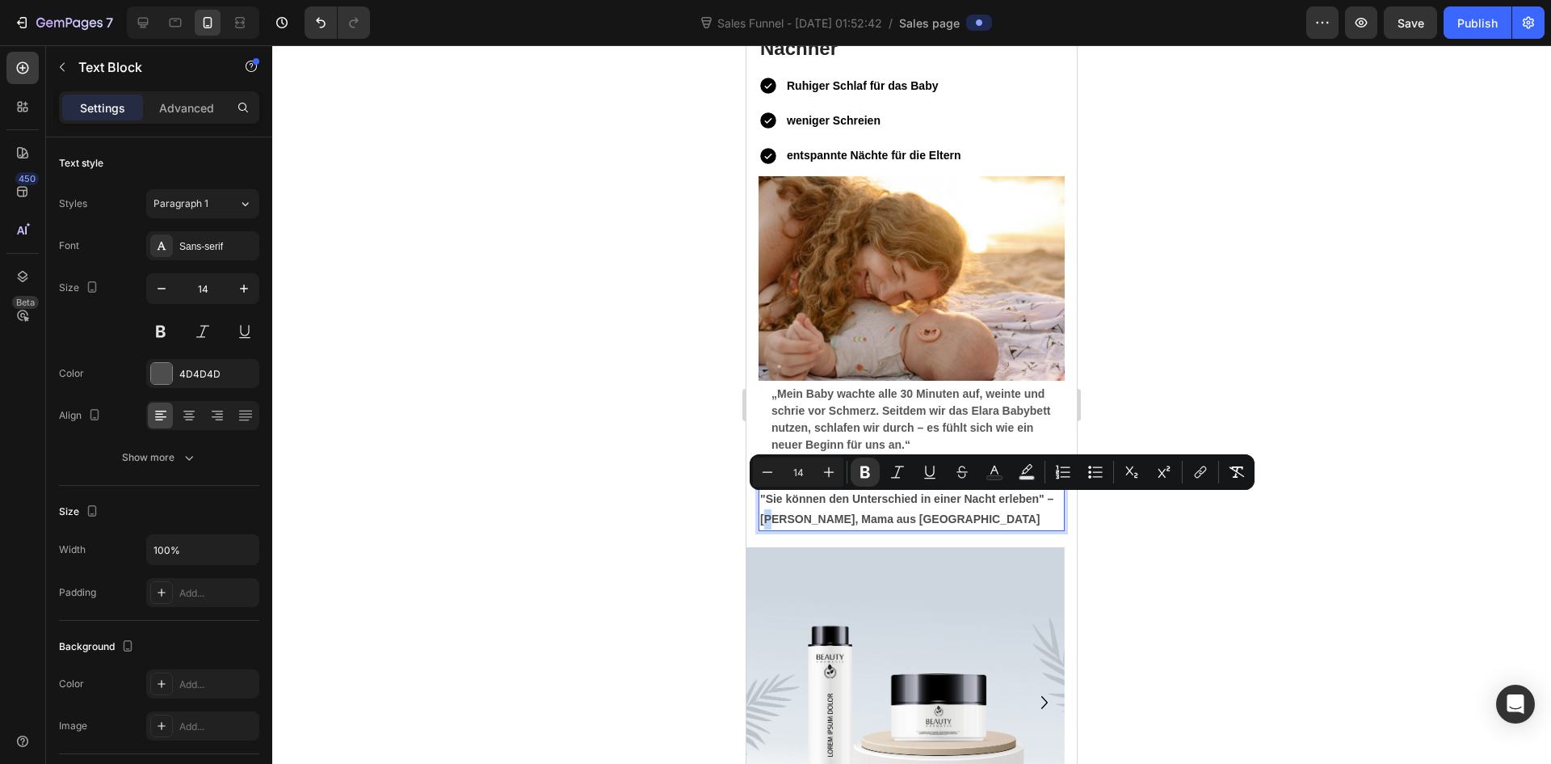
click at [773, 503] on strong ""Sie können den Unterschied in einer Nacht erleben" – Julia M., Mama aus Berlin" at bounding box center [906, 508] width 293 height 33
drag, startPoint x: 772, startPoint y: 503, endPoint x: 806, endPoint y: 508, distance: 35.1
click at [806, 508] on strong ""Sie können den Unterschied in einer Nacht erleben" – Julia M., Mama aus Berlin" at bounding box center [906, 508] width 293 height 33
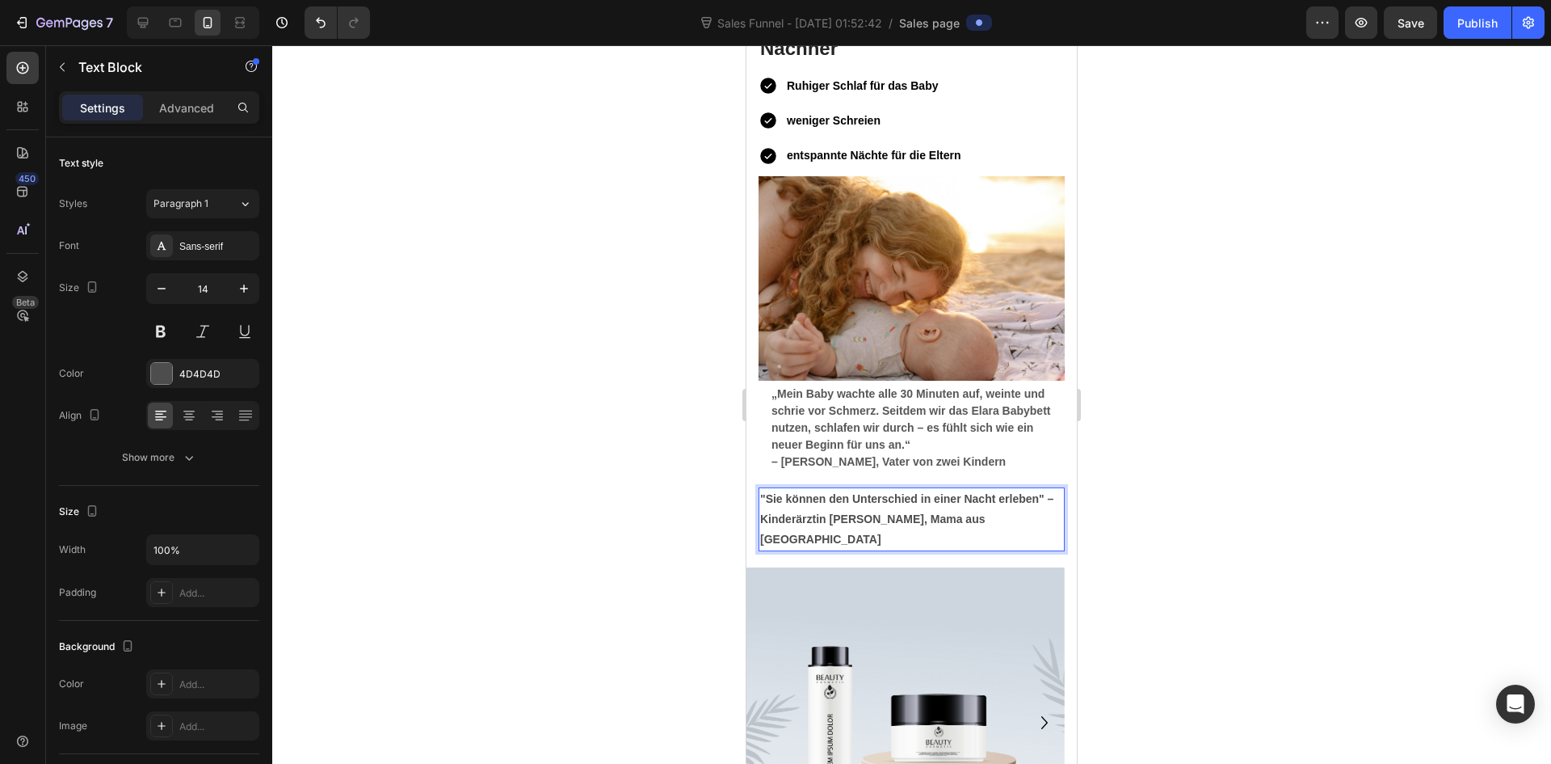
click at [919, 503] on strong ""Sie können den Unterschied in einer Nacht erleben" – Kinderärztin Barbara K., …" at bounding box center [906, 518] width 293 height 53
click at [911, 504] on strong ""Sie können den Unterschied in einer Nacht erleben" – Kinderärztin Barbara K., …" at bounding box center [906, 518] width 293 height 53
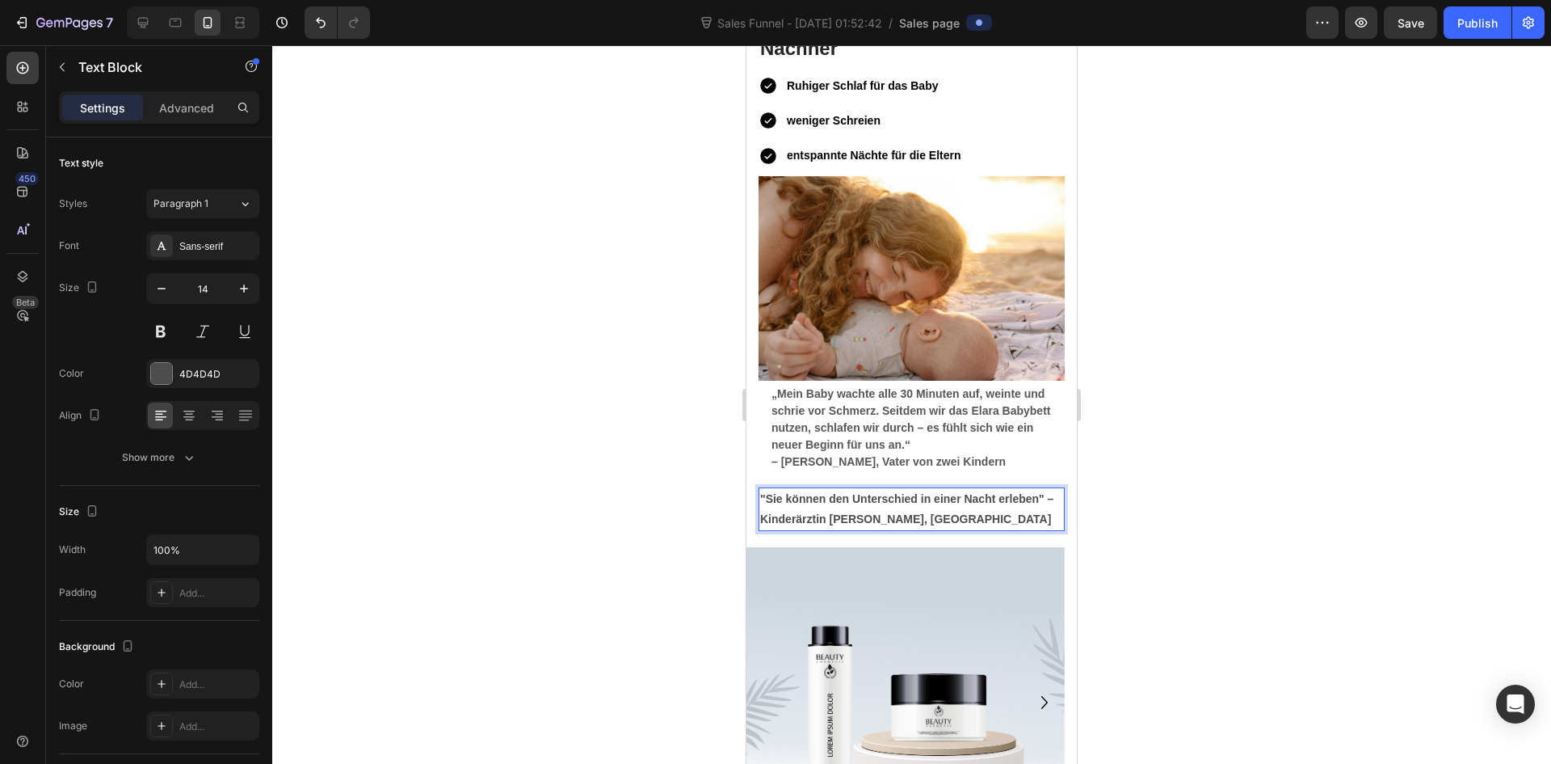
click at [941, 506] on p ""Sie können den Unterschied in einer Nacht erleben" – Kinderärztin Barbara K., …" at bounding box center [911, 509] width 303 height 40
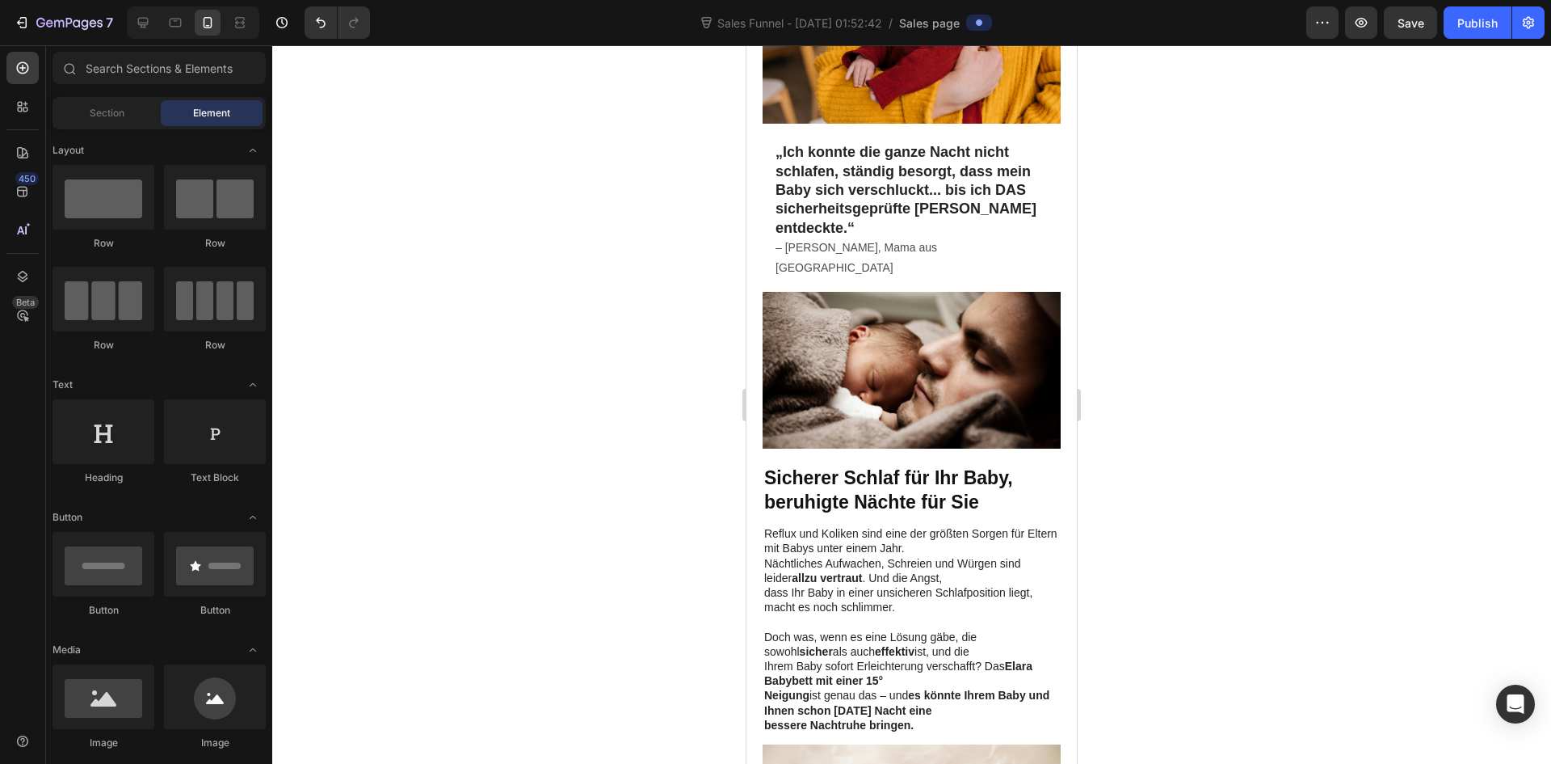
scroll to position [0, 0]
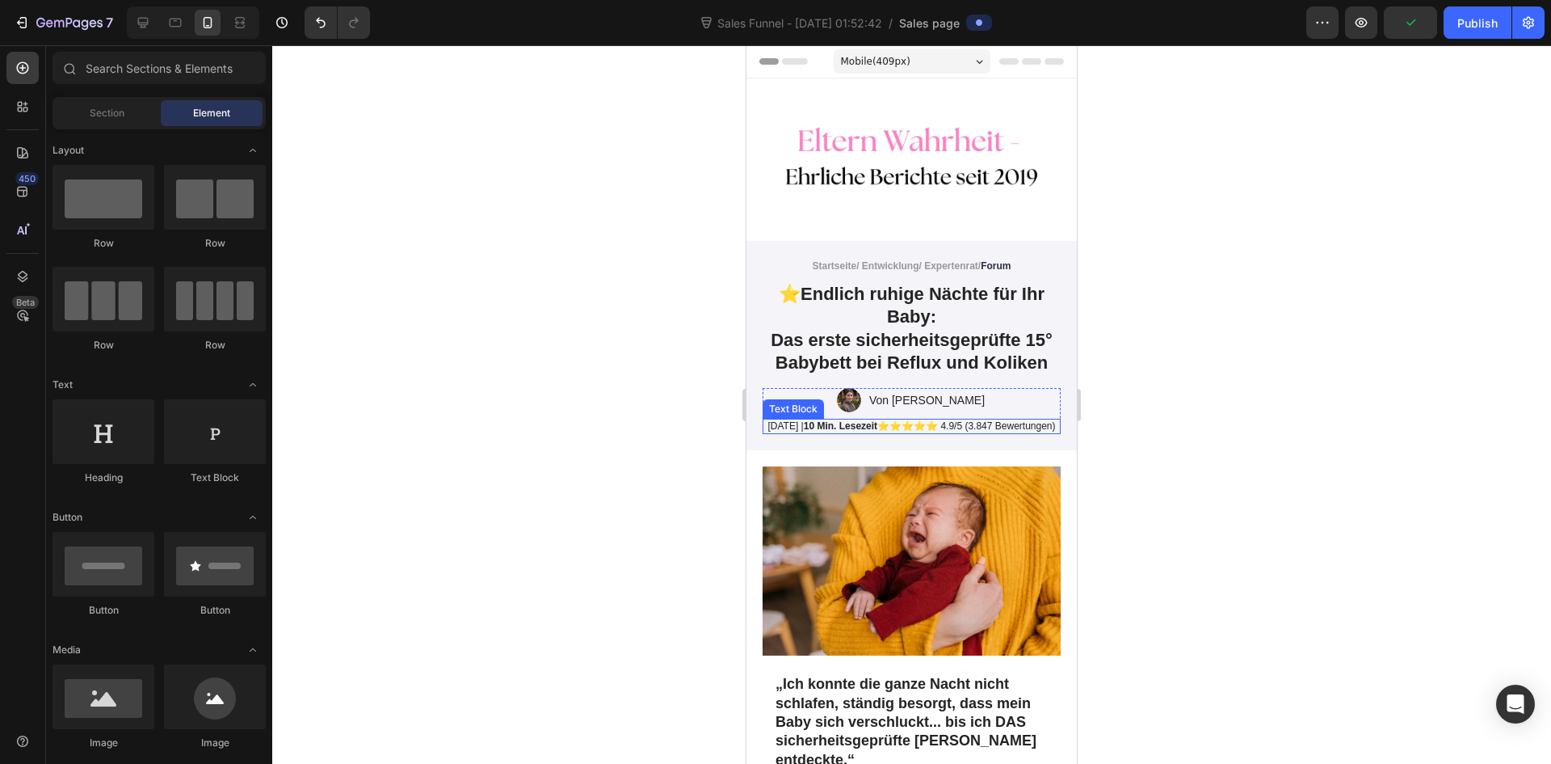
click at [801, 430] on p "13. August 2025 | 10 Min. Lesezeit ⭐⭐⭐⭐⭐ 4.9/5 (3.847 Bewertungen)" at bounding box center [911, 426] width 295 height 13
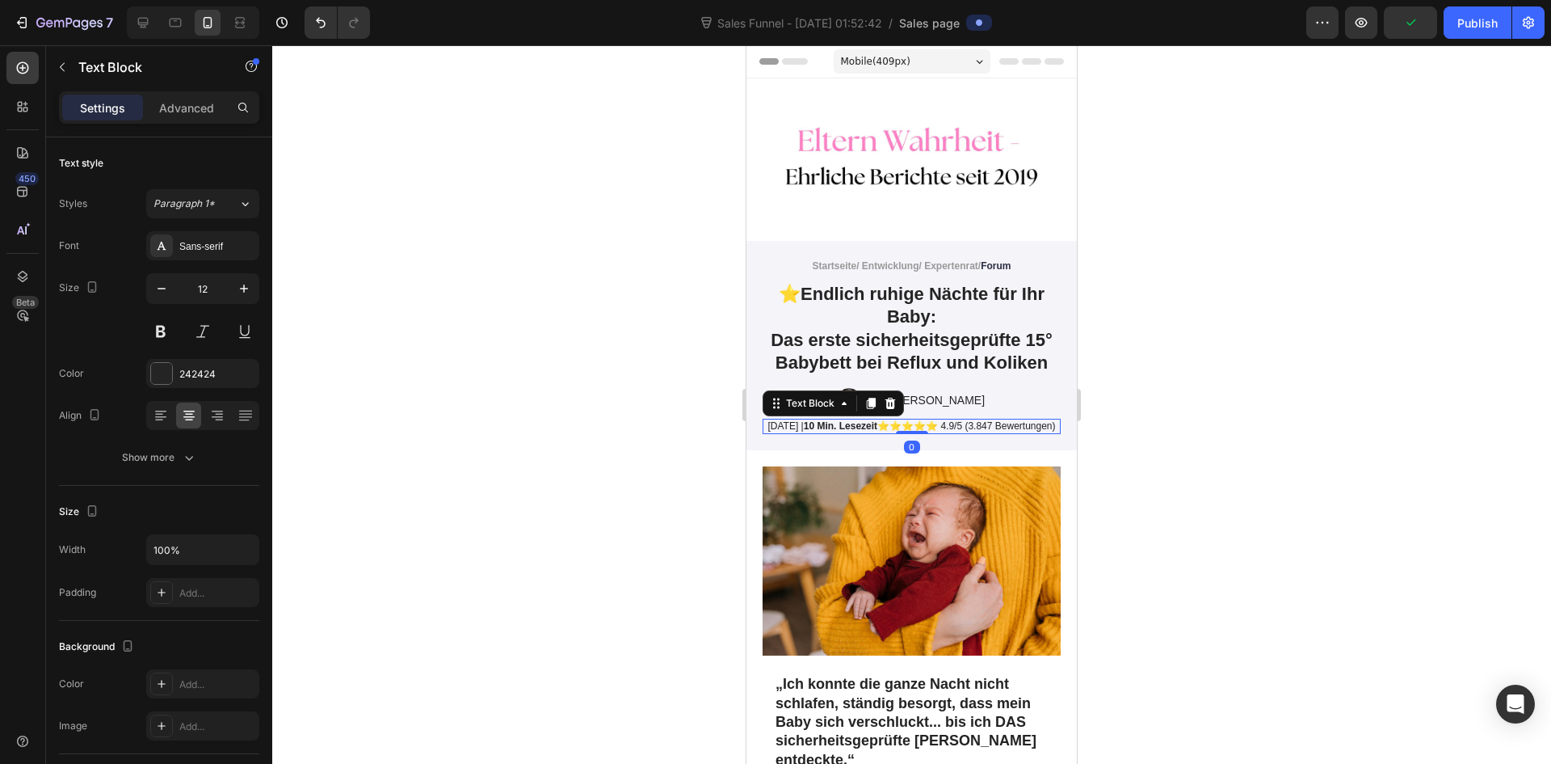
click at [771, 420] on p "13. August 2025 | 10 Min. Lesezeit ⭐⭐⭐⭐⭐ 4.9/5 (3.847 Bewertungen)" at bounding box center [911, 426] width 295 height 13
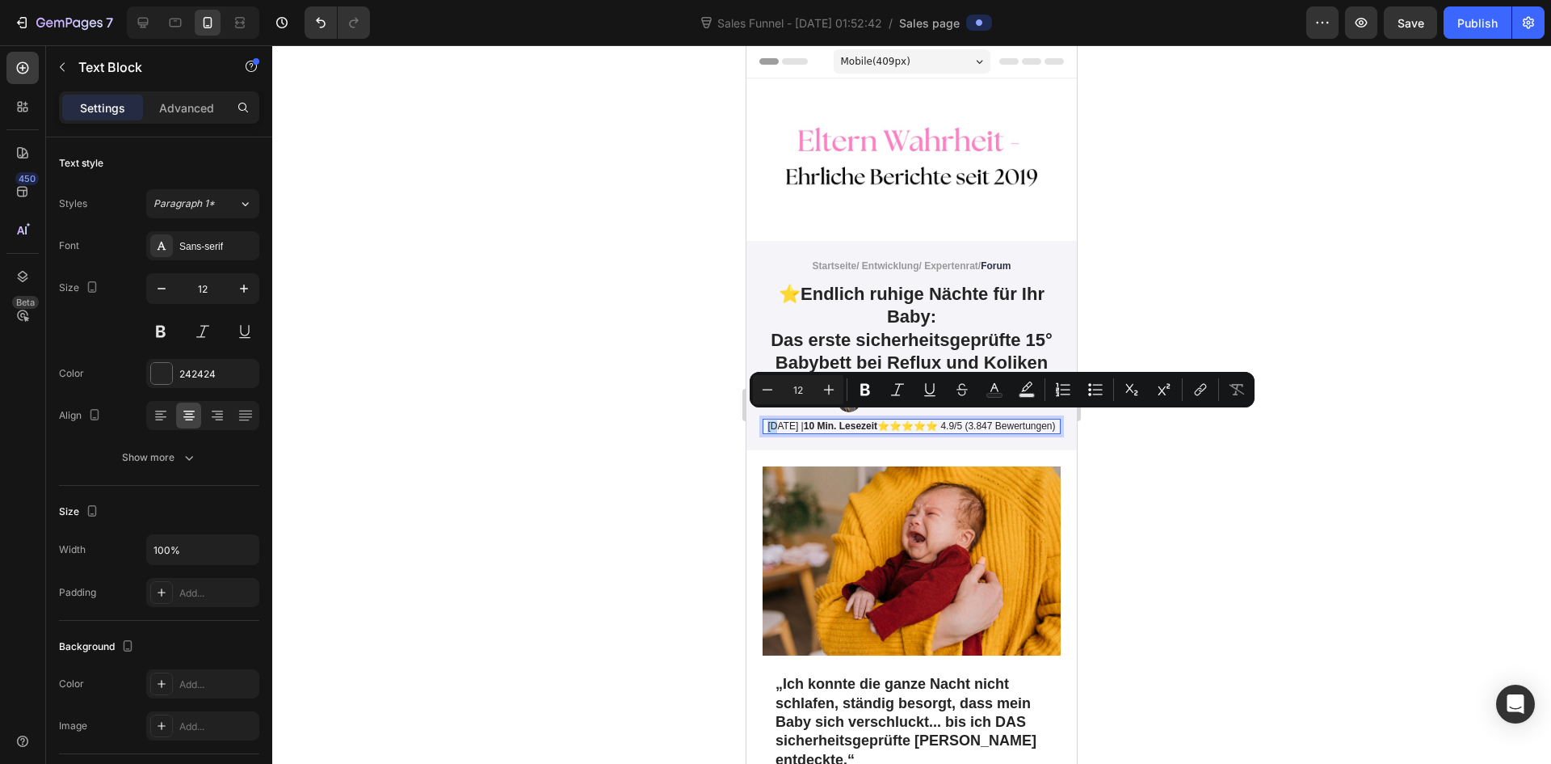
click at [771, 420] on p "13. August 2025 | 10 Min. Lesezeit ⭐⭐⭐⭐⭐ 4.9/5 (3.847 Bewertungen)" at bounding box center [911, 426] width 295 height 13
drag, startPoint x: 771, startPoint y: 416, endPoint x: 831, endPoint y: 419, distance: 59.8
click at [831, 420] on p "13. August 2025 | 10 Min. Lesezeit ⭐⭐⭐⭐⭐ 4.9/5 (3.847 Bewertungen)" at bounding box center [911, 426] width 295 height 13
copy p "13. August 2025"
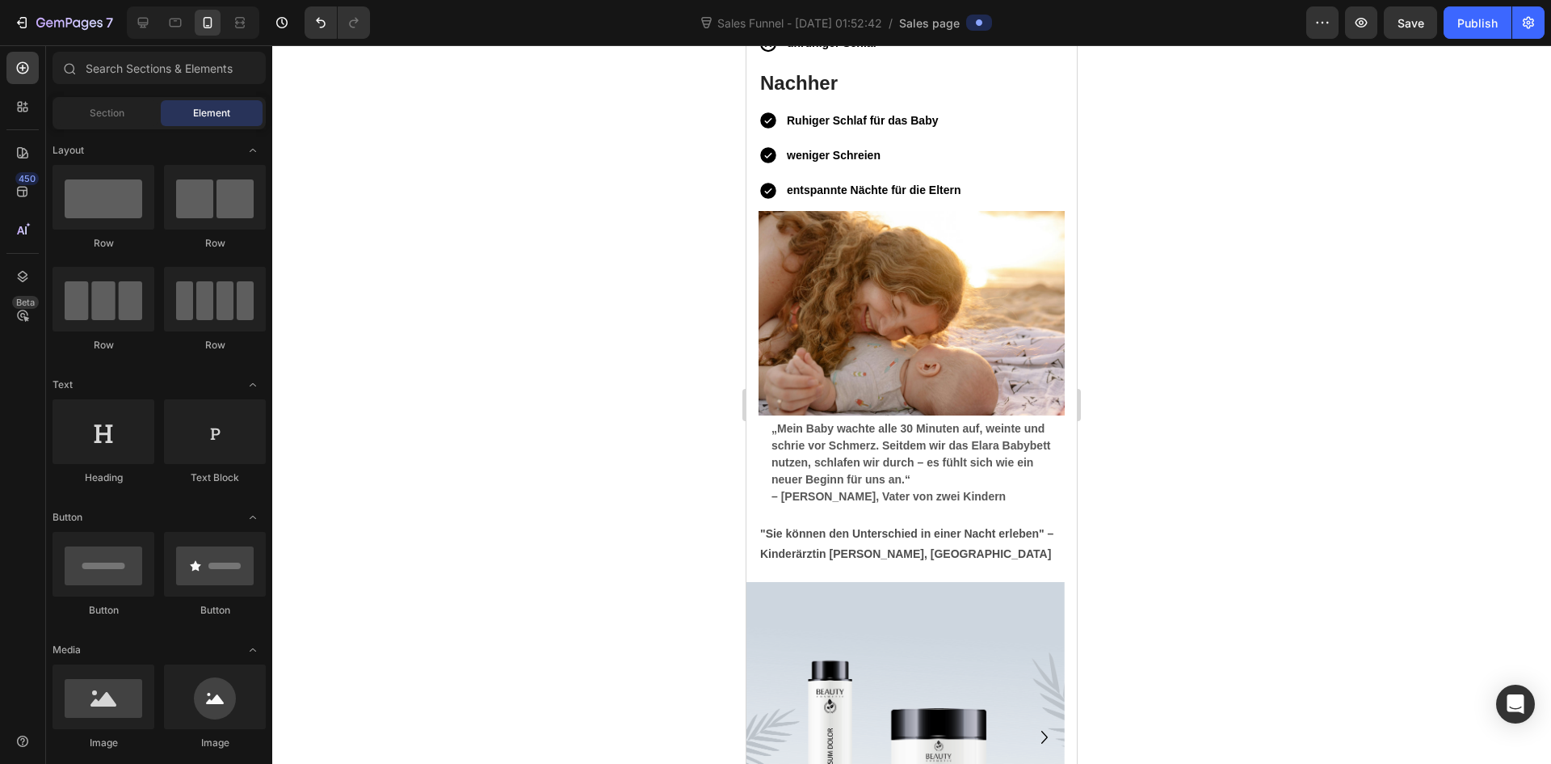
scroll to position [5761, 0]
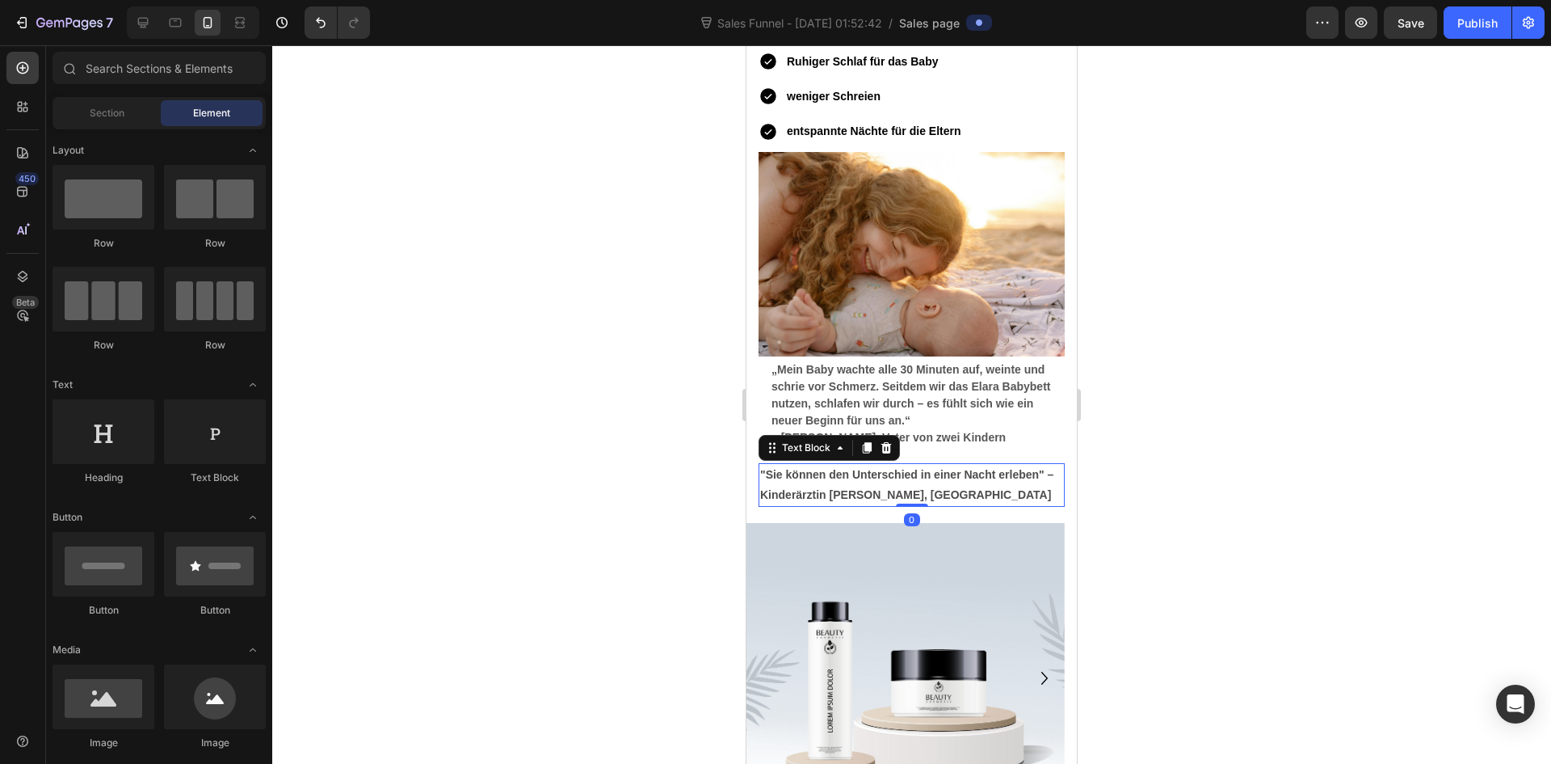
click at [883, 476] on strong ""Sie können den Unterschied in einer Nacht erleben" – Kinderärztin Barbara K., …" at bounding box center [906, 484] width 293 height 33
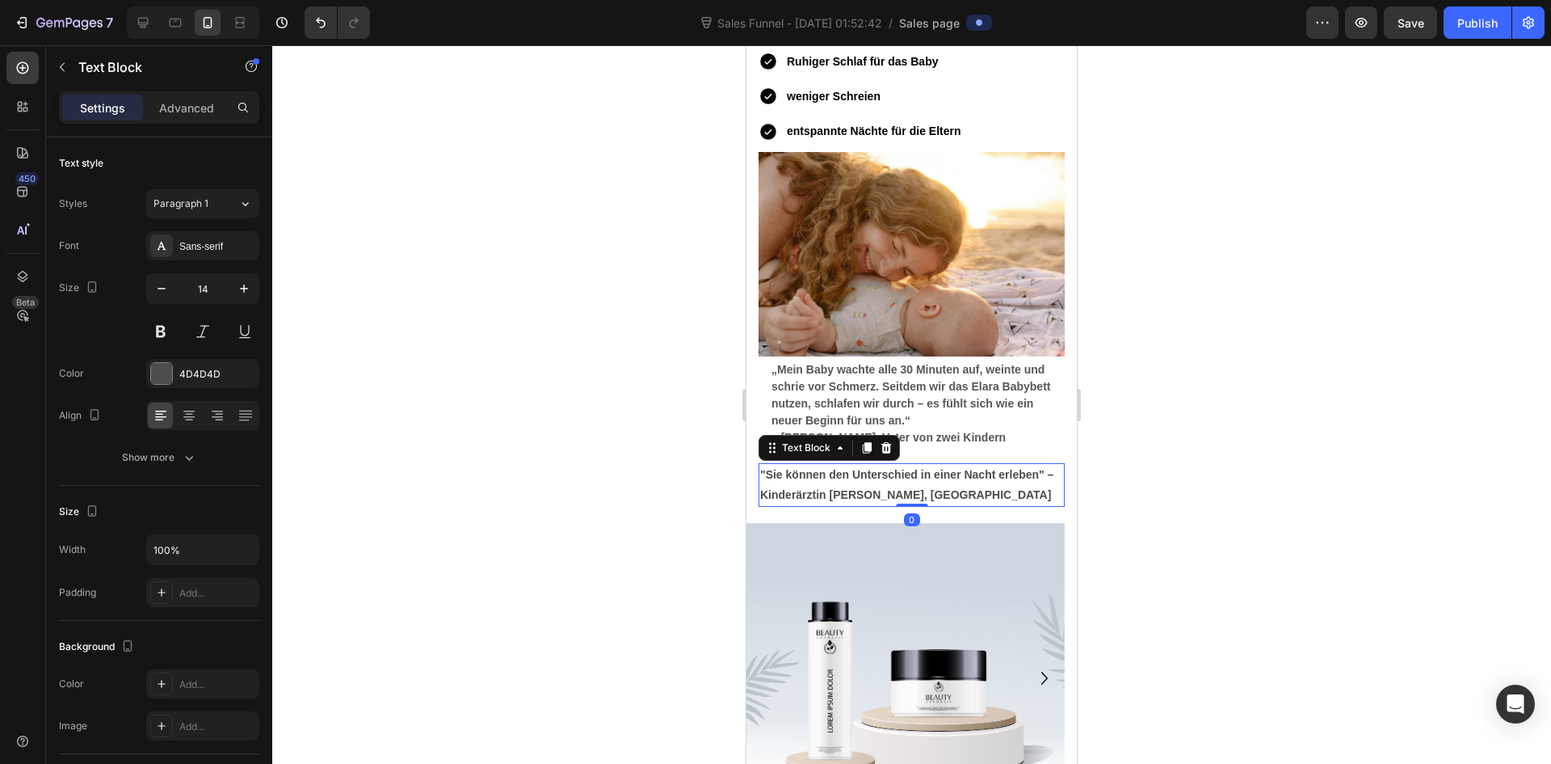
click at [936, 482] on strong ""Sie können den Unterschied in einer Nacht erleben" – Kinderärztin Barbara K., …" at bounding box center [906, 484] width 293 height 33
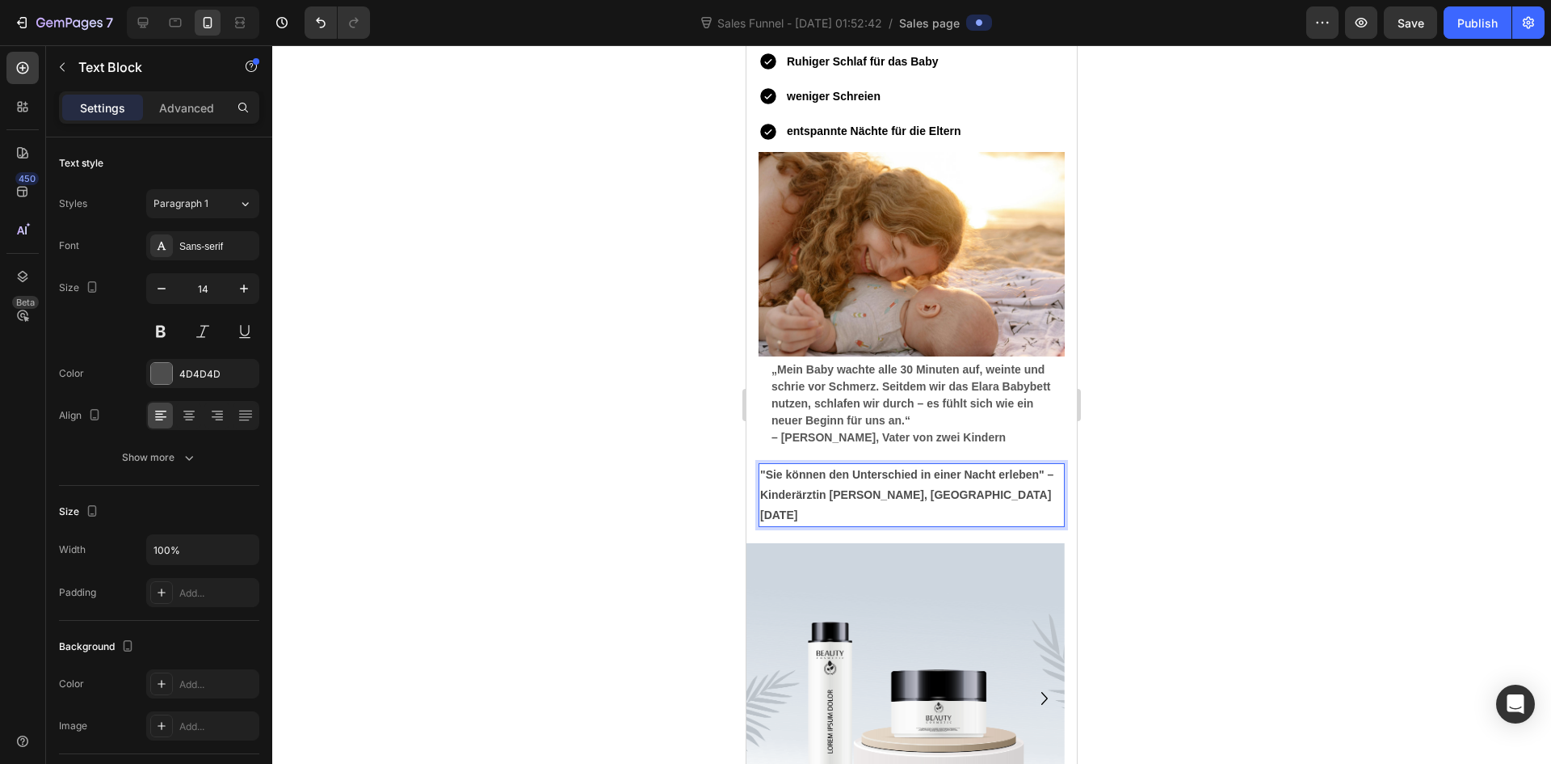
click at [945, 478] on strong ""Sie können den Unterschied in einer Nacht erleben" – Kinderärztin Barbara K., …" at bounding box center [906, 494] width 293 height 53
click at [1124, 493] on div at bounding box center [911, 404] width 1279 height 718
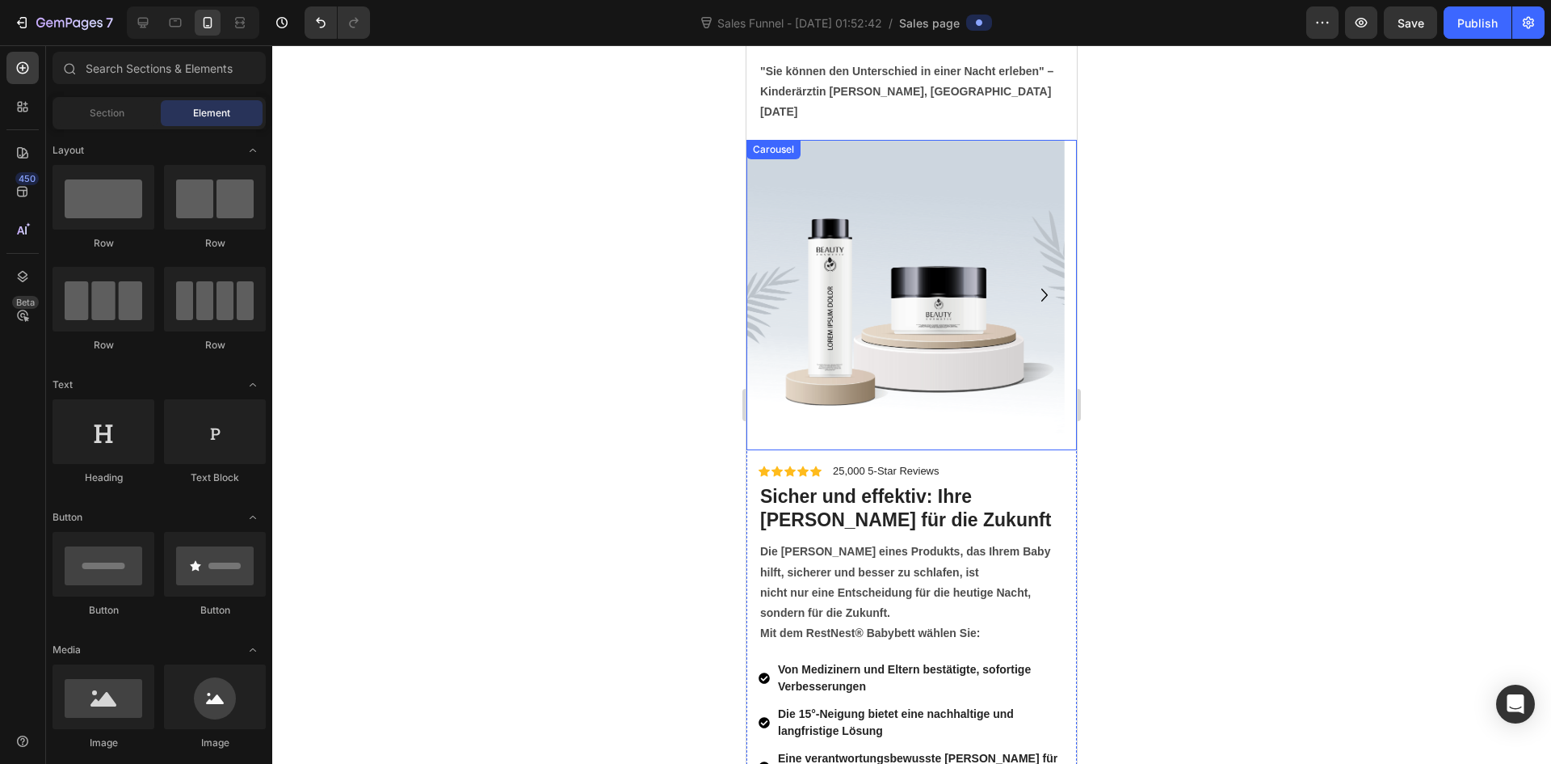
scroll to position [6165, 0]
click at [907, 464] on p "25,000 5-Star Reviews" at bounding box center [886, 471] width 107 height 14
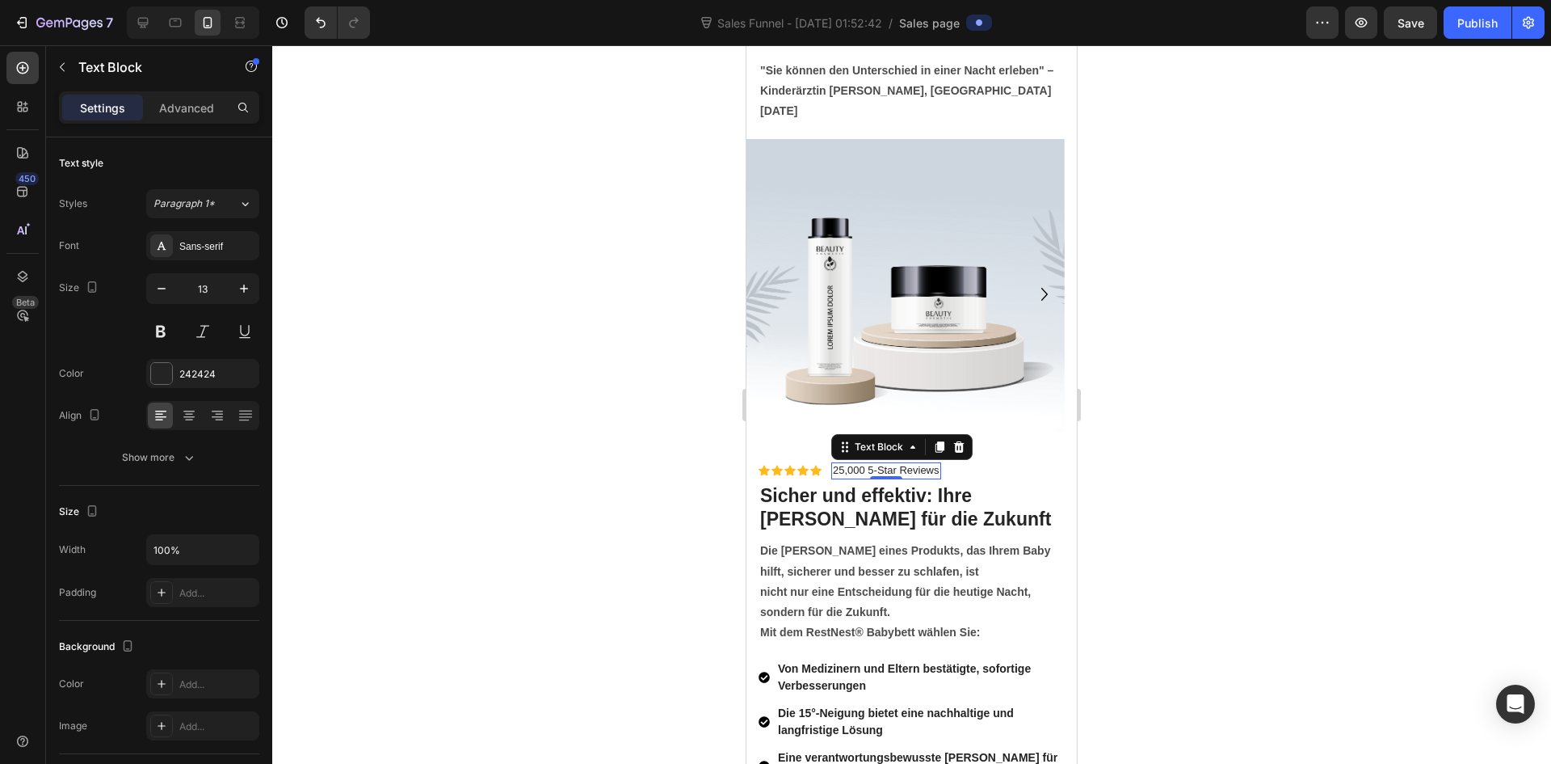
click at [836, 464] on p "25,000 5-Star Reviews" at bounding box center [886, 471] width 107 height 14
click at [841, 464] on p "25,000 5-Star Reviews" at bounding box center [886, 471] width 107 height 14
click at [866, 464] on p "5,345-Star Reviews" at bounding box center [878, 471] width 91 height 14
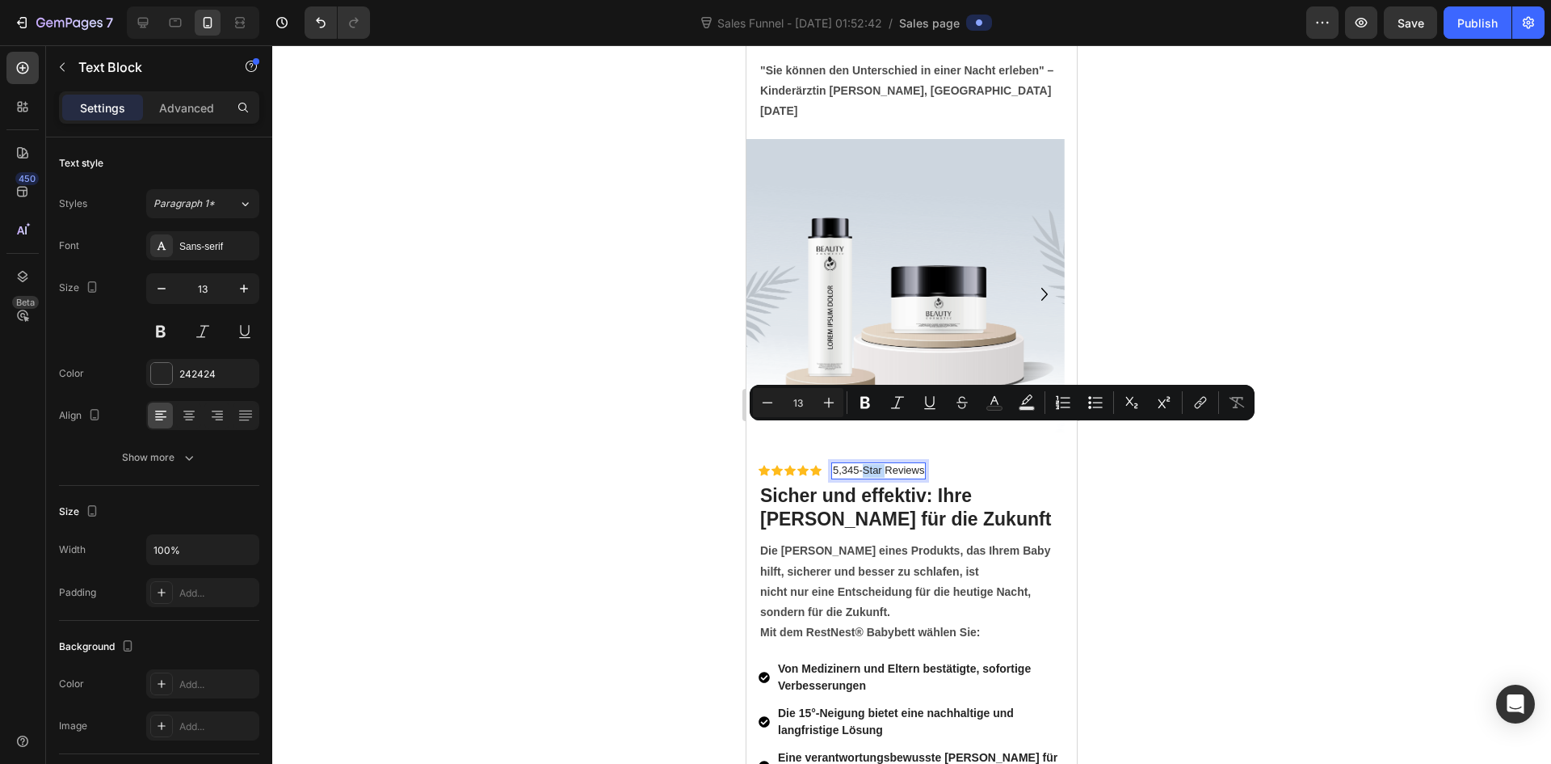
click at [867, 464] on p "5,345-Star Reviews" at bounding box center [878, 471] width 91 height 14
drag, startPoint x: 861, startPoint y: 435, endPoint x: 926, endPoint y: 435, distance: 64.6
click at [926, 462] on div "5,345-Star Reviews" at bounding box center [878, 470] width 95 height 17
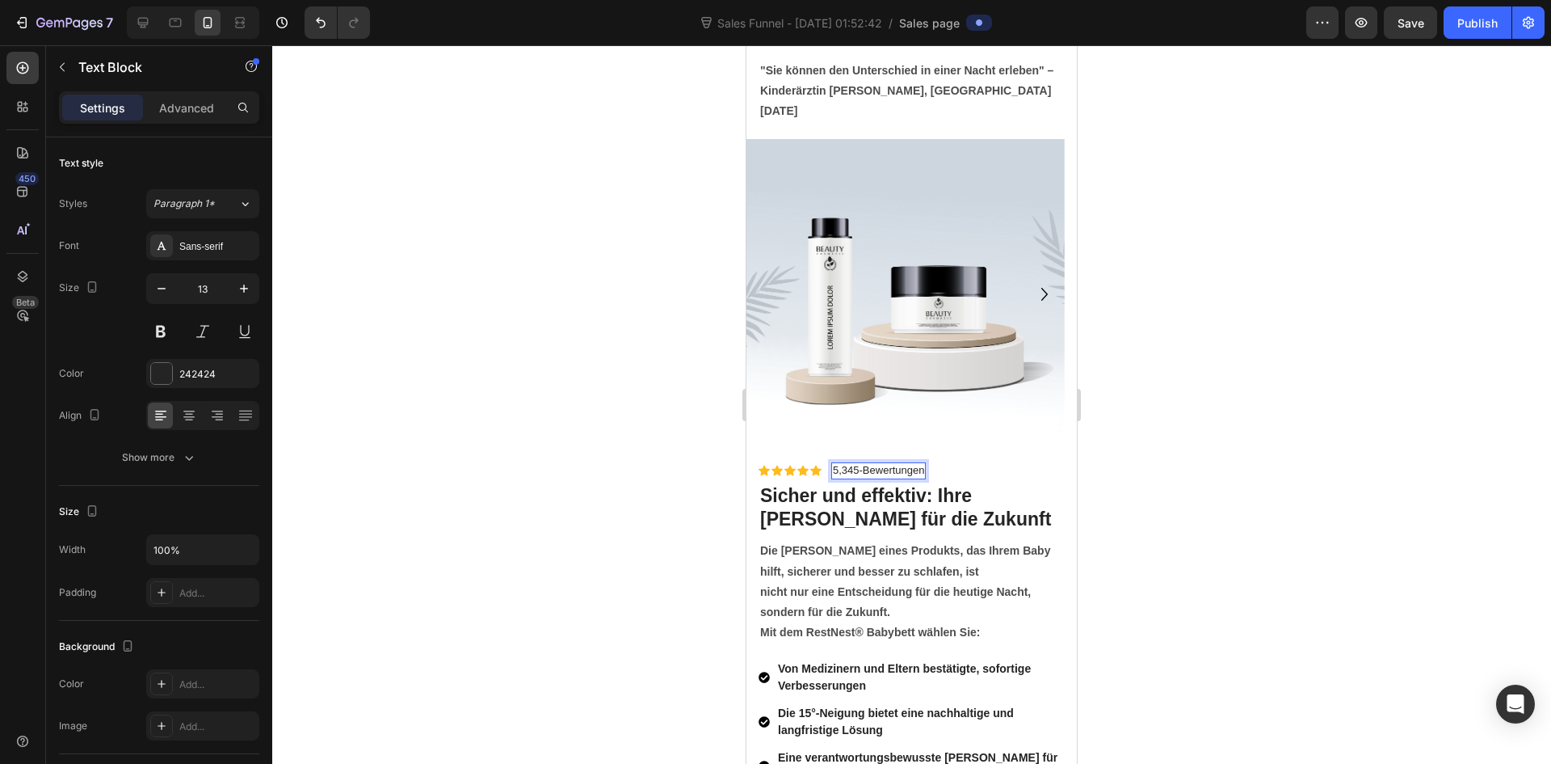
click at [862, 464] on p "5,345-Bewertungen" at bounding box center [878, 471] width 91 height 14
click at [860, 464] on p "5,345- Bewertungen" at bounding box center [880, 471] width 95 height 14
click at [869, 464] on p "5,345 - Bewertungen" at bounding box center [882, 471] width 98 height 14
click at [1271, 454] on div at bounding box center [911, 404] width 1279 height 718
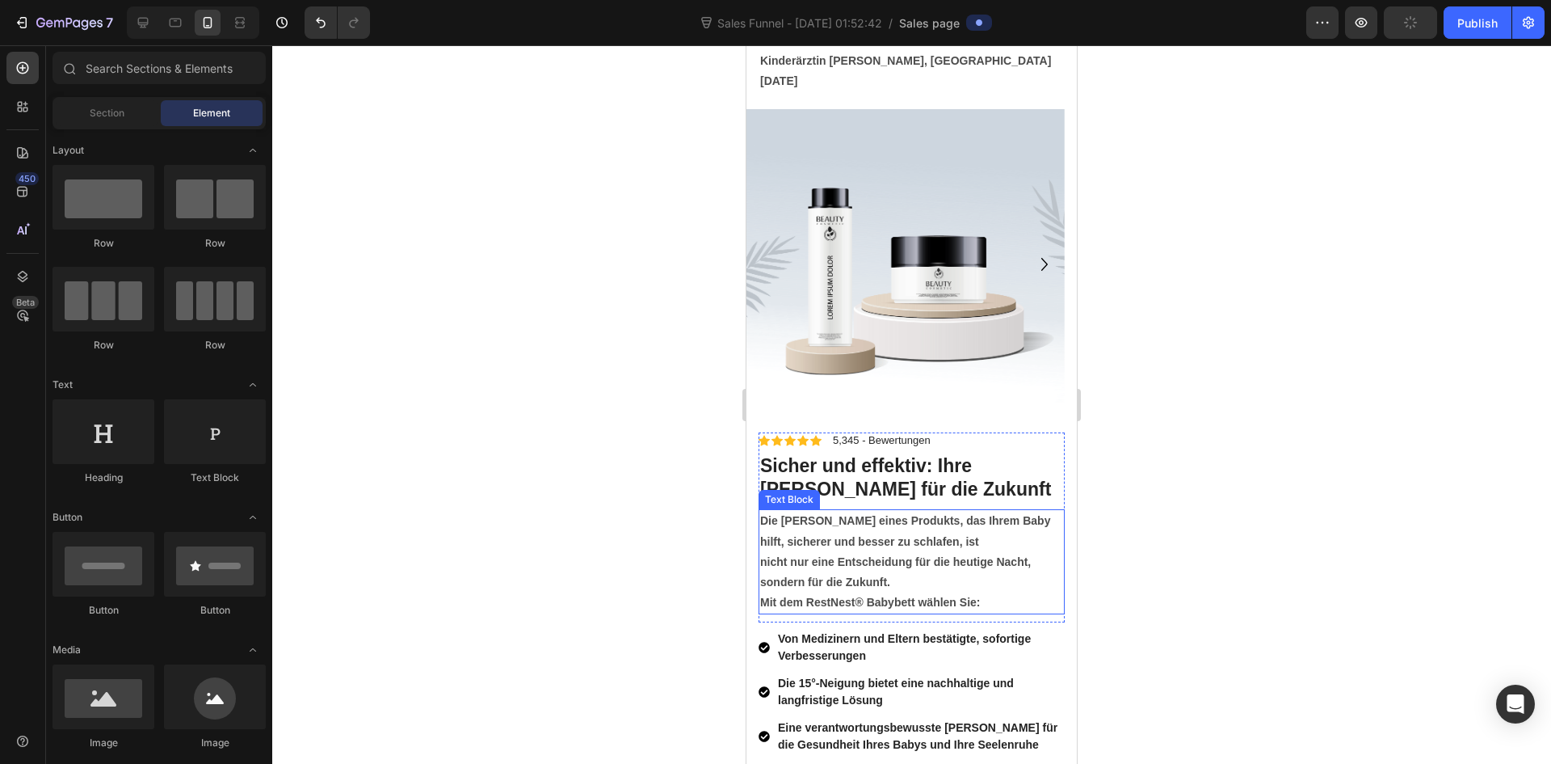
scroll to position [6246, 0]
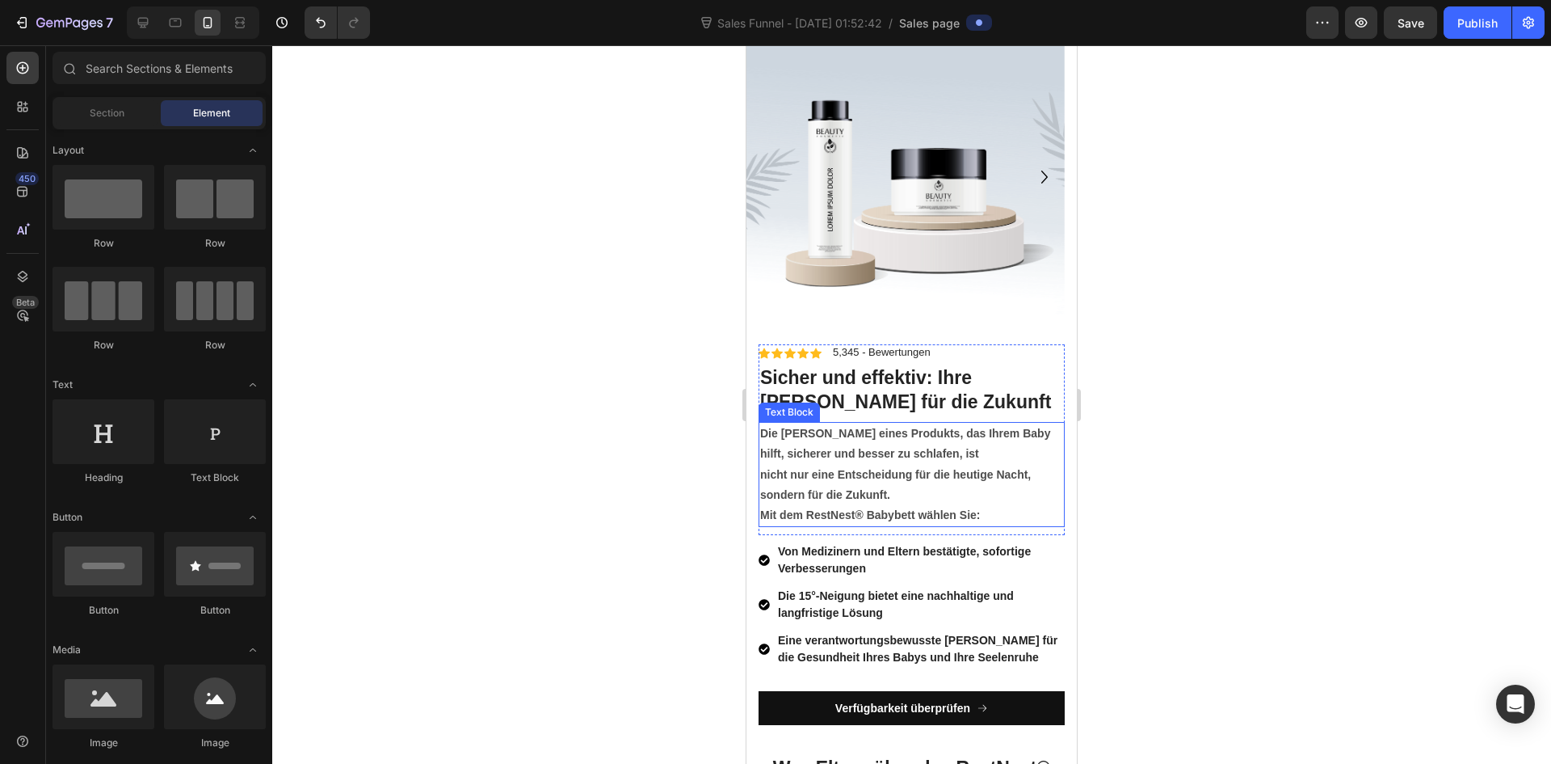
click at [816, 519] on strong "Mit dem RestNest® Babybett wählen Sie:" at bounding box center [870, 514] width 220 height 13
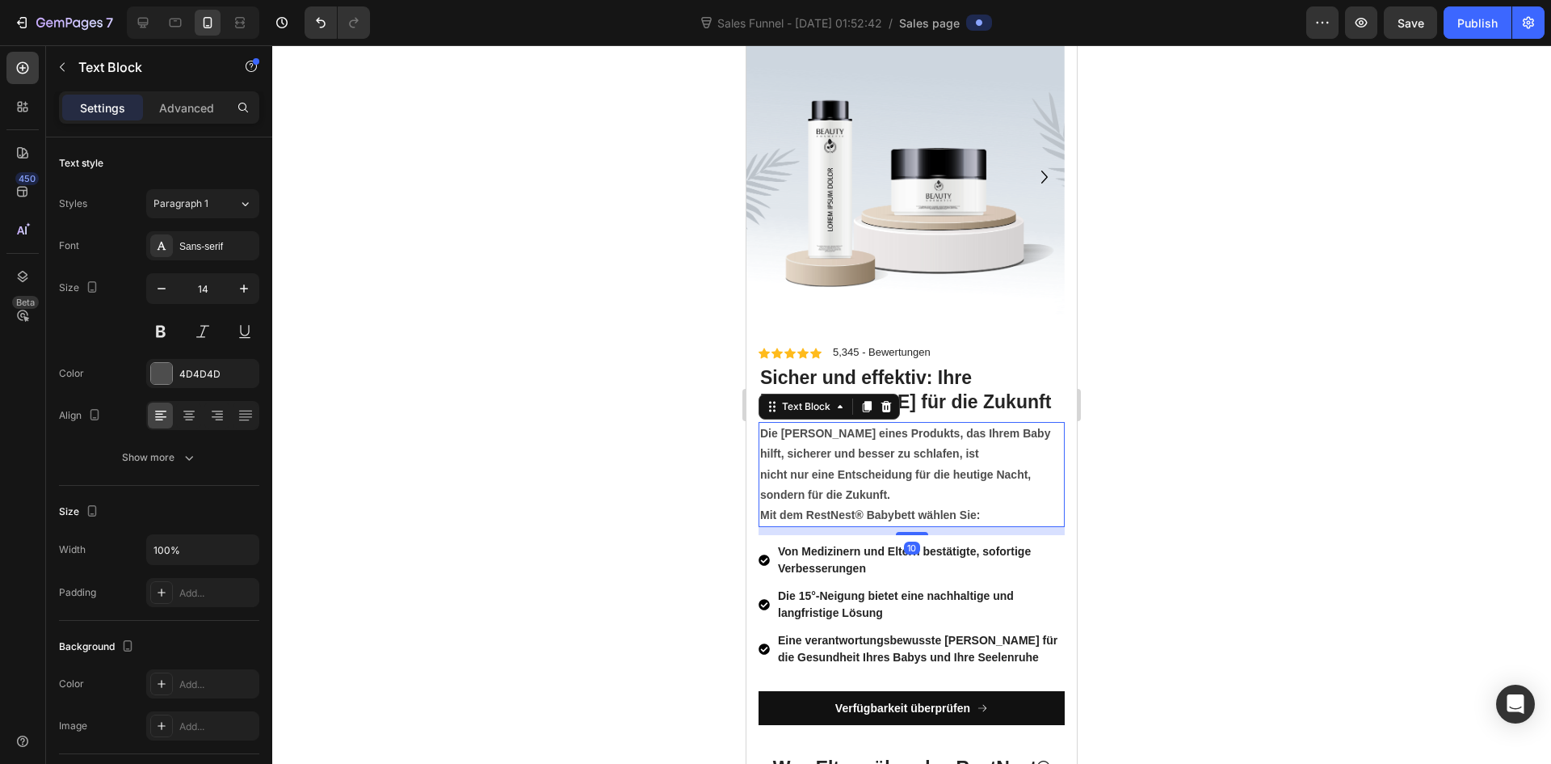
click at [813, 518] on strong "Mit dem RestNest® Babybett wählen Sie:" at bounding box center [870, 514] width 220 height 13
click at [810, 517] on strong "Mit dem RestNest® Babybett wählen Sie:" at bounding box center [870, 514] width 220 height 13
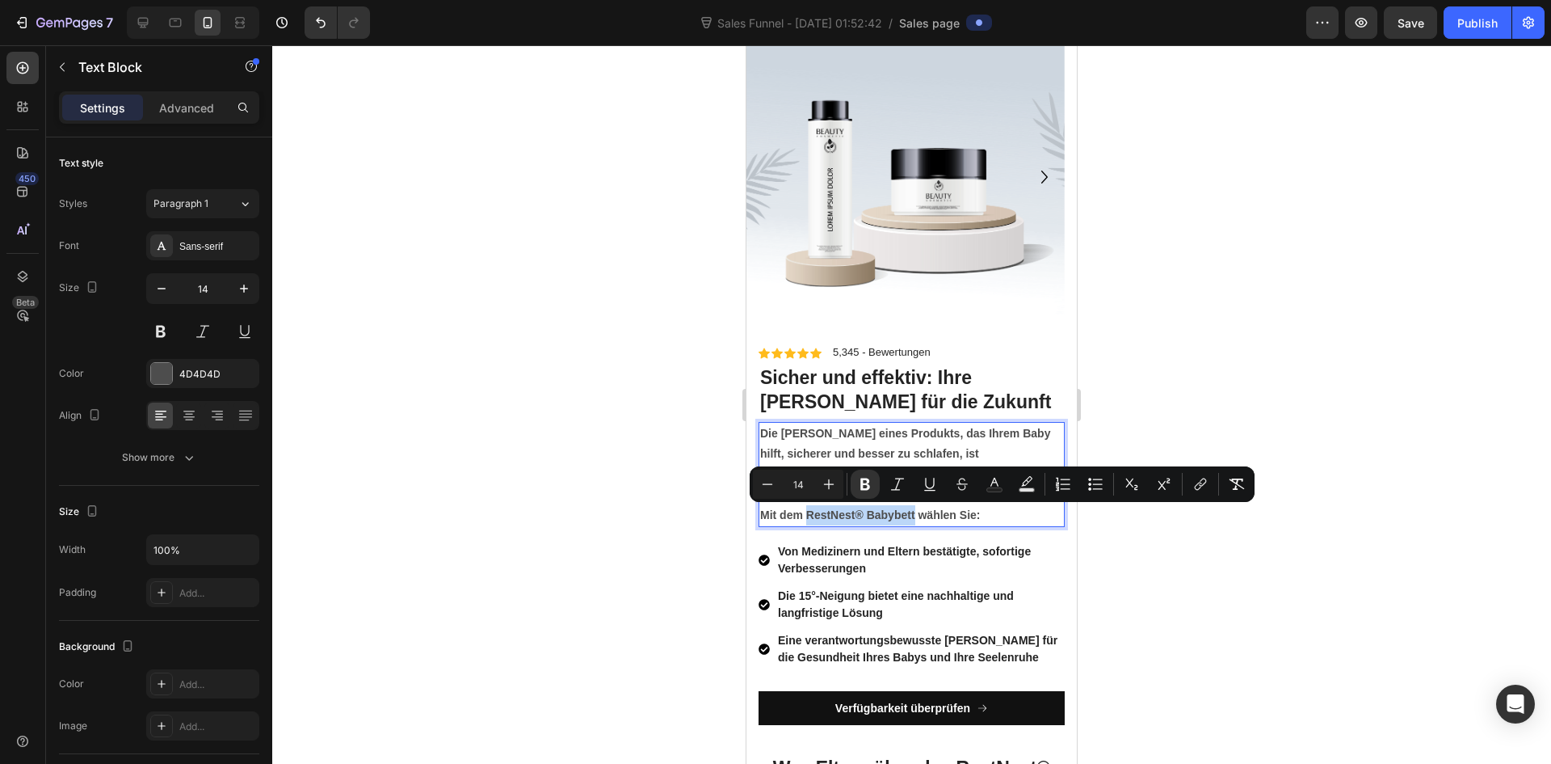
drag, startPoint x: 810, startPoint y: 516, endPoint x: 898, endPoint y: 515, distance: 87.3
click at [898, 515] on strong "Mit dem RestNest® Babybett wählen Sie:" at bounding box center [870, 514] width 220 height 13
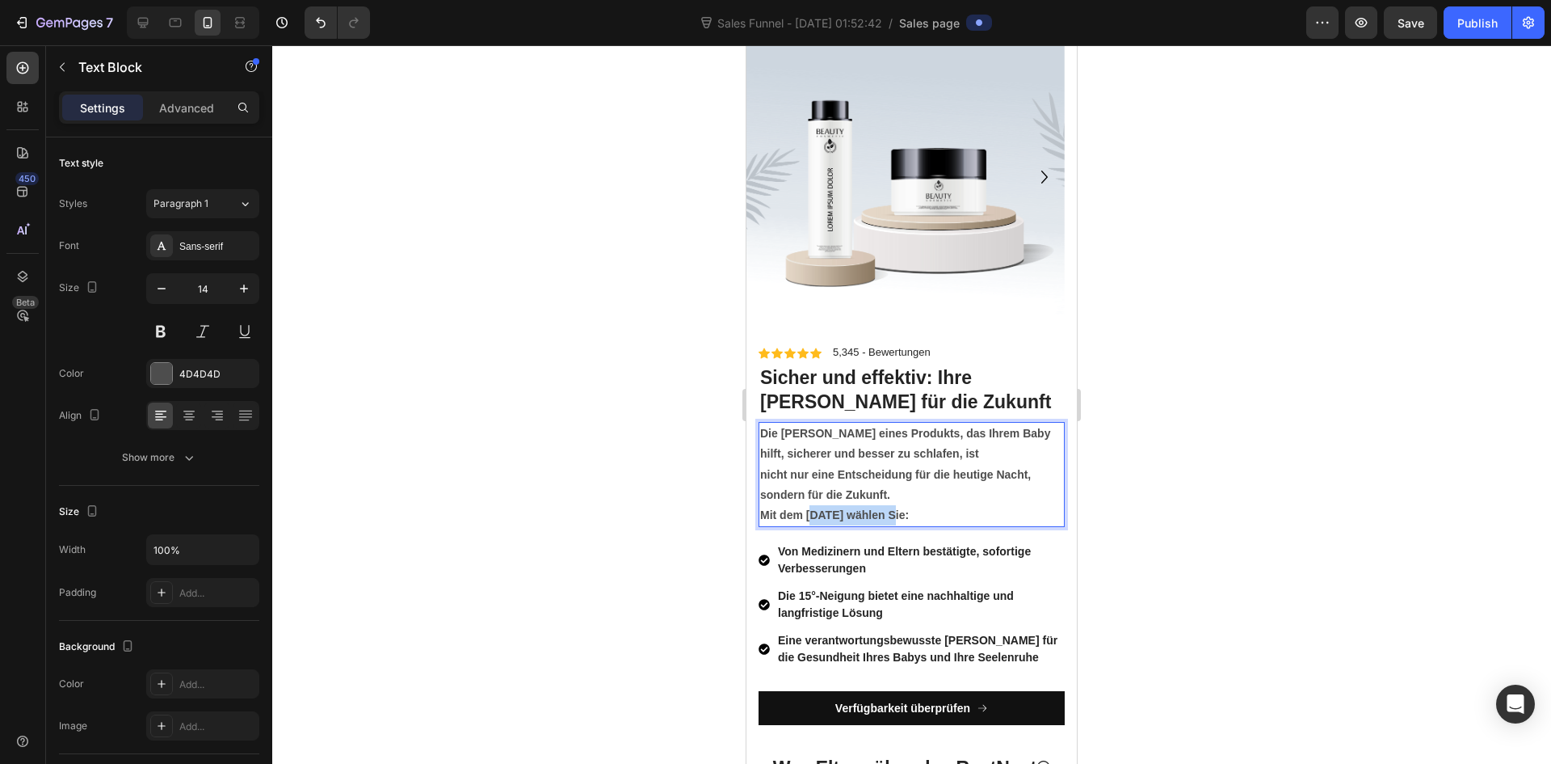
drag, startPoint x: 892, startPoint y: 514, endPoint x: 810, endPoint y: 513, distance: 82.4
click at [810, 513] on strong "Mit dem 13. August 2025 wählen Sie:" at bounding box center [834, 514] width 149 height 13
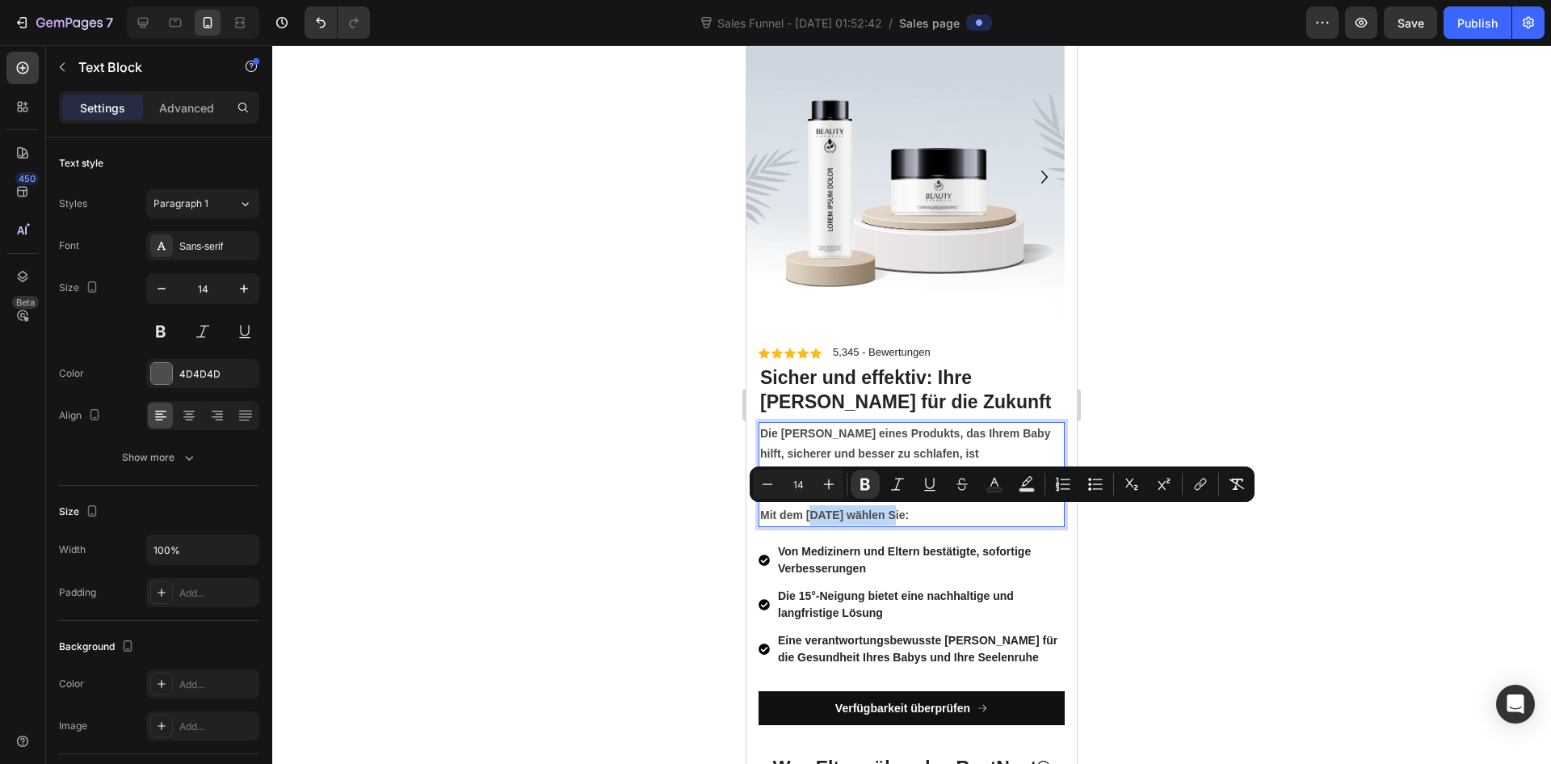
click at [810, 513] on strong "Mit dem 13. August 2025 wählen Sie:" at bounding box center [834, 514] width 149 height 13
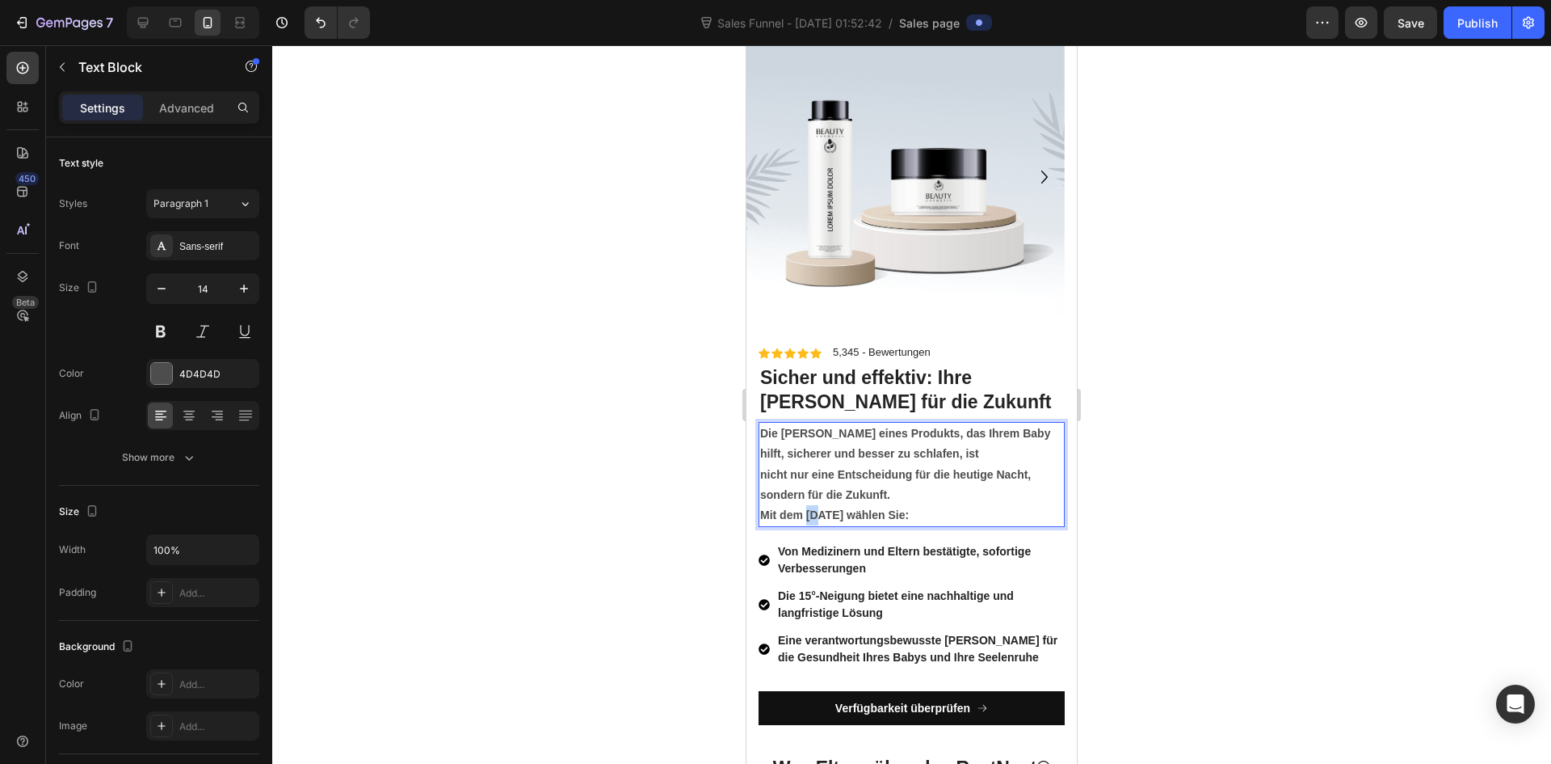
click at [810, 513] on strong "Mit dem 13. August 2025 wählen Sie:" at bounding box center [834, 514] width 149 height 13
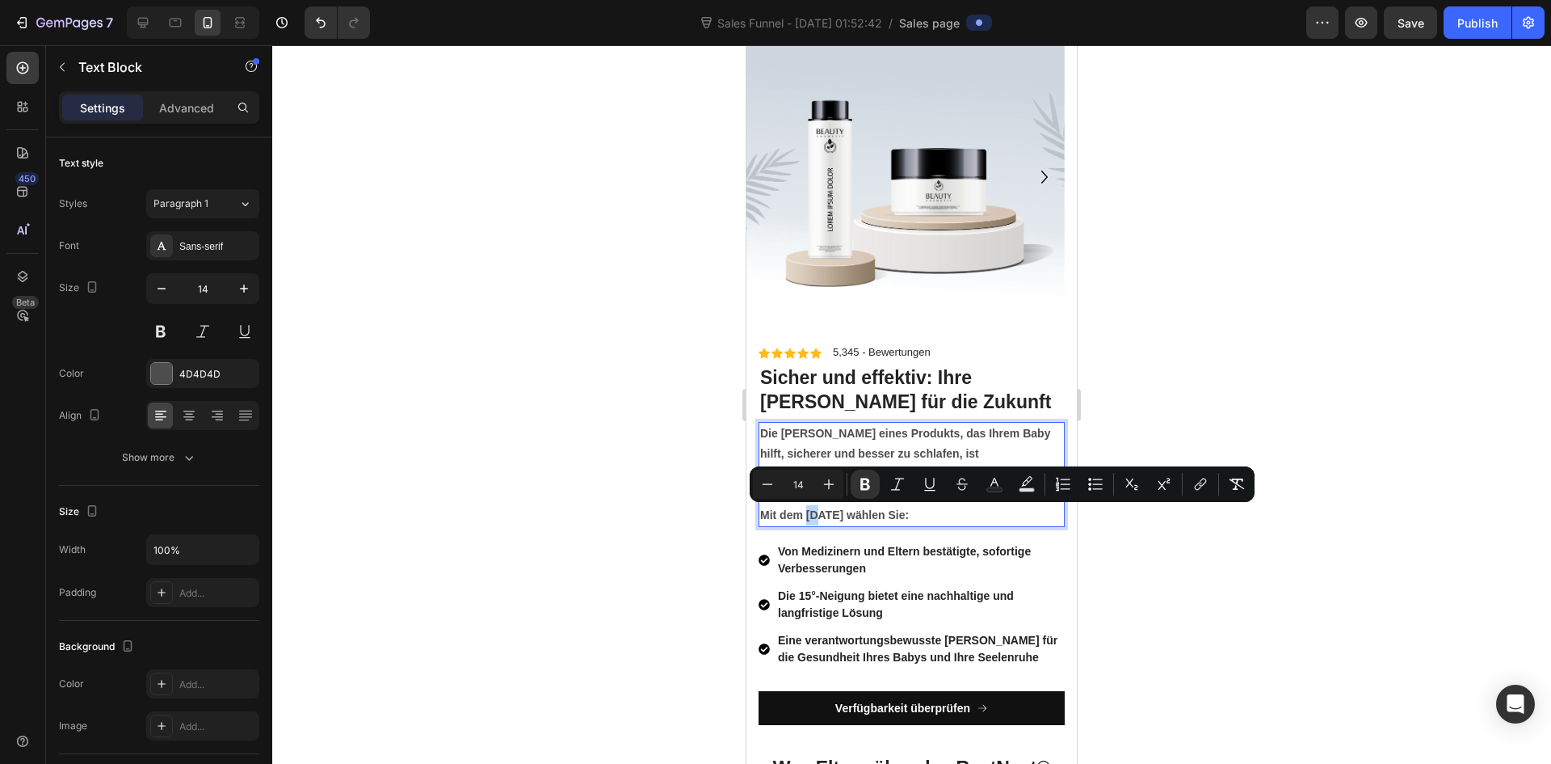
click at [810, 513] on strong "Mit dem 13. August 2025 wählen Sie:" at bounding box center [834, 514] width 149 height 13
click at [806, 515] on strong "Mit dem 13. August 2025 wählen Sie:" at bounding box center [834, 514] width 149 height 13
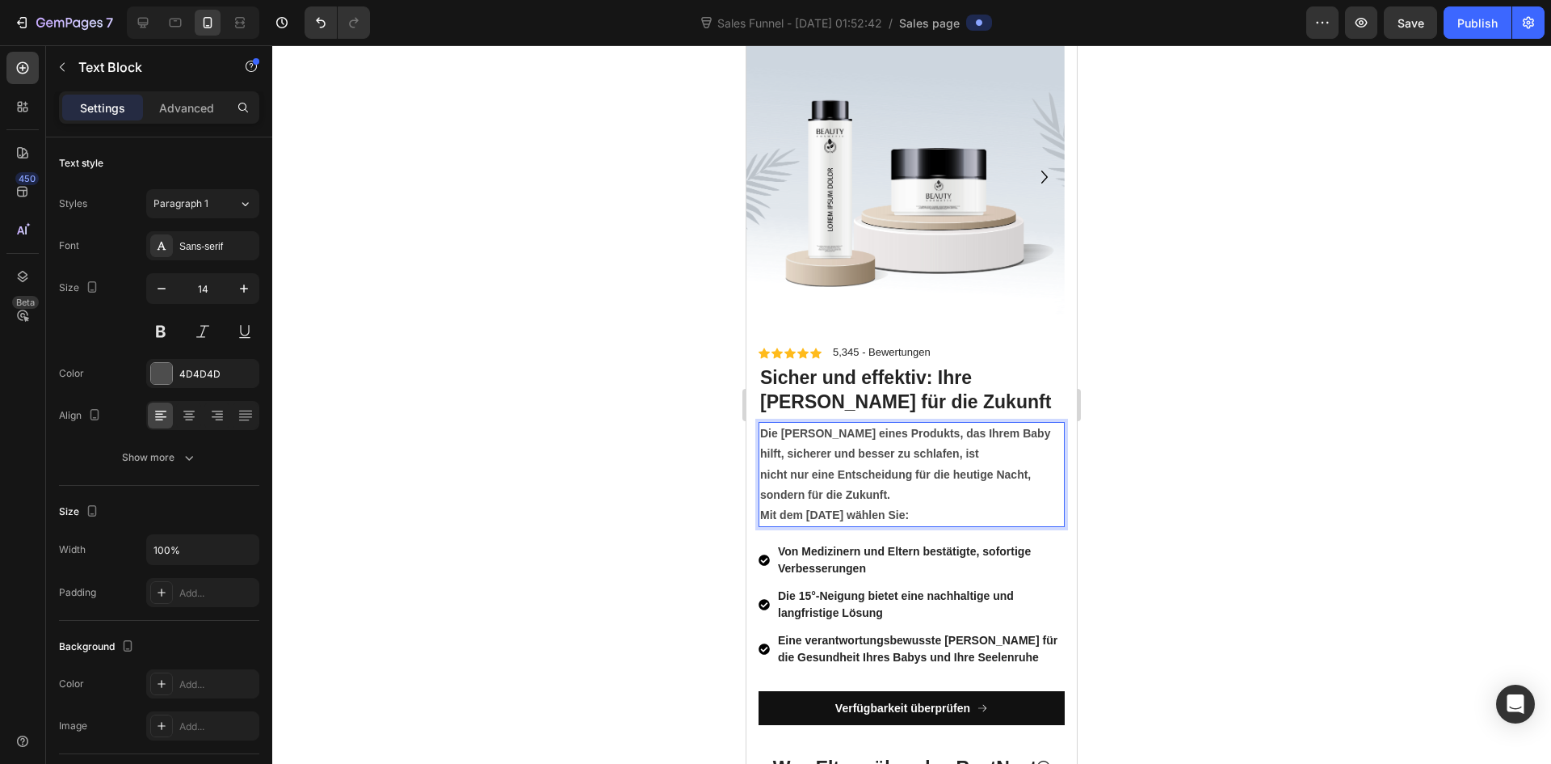
click at [810, 515] on strong "Mit dem 13. August 2025 wählen Sie:" at bounding box center [834, 514] width 149 height 13
drag, startPoint x: 808, startPoint y: 515, endPoint x: 894, endPoint y: 519, distance: 85.7
click at [894, 519] on strong "Mit dem 13. August 2025 wählen Sie:" at bounding box center [834, 514] width 149 height 13
drag, startPoint x: 807, startPoint y: 515, endPoint x: 887, endPoint y: 516, distance: 80.0
click at [887, 516] on strong "Mit dem Elara Babybett wählen Sie:" at bounding box center [855, 514] width 191 height 13
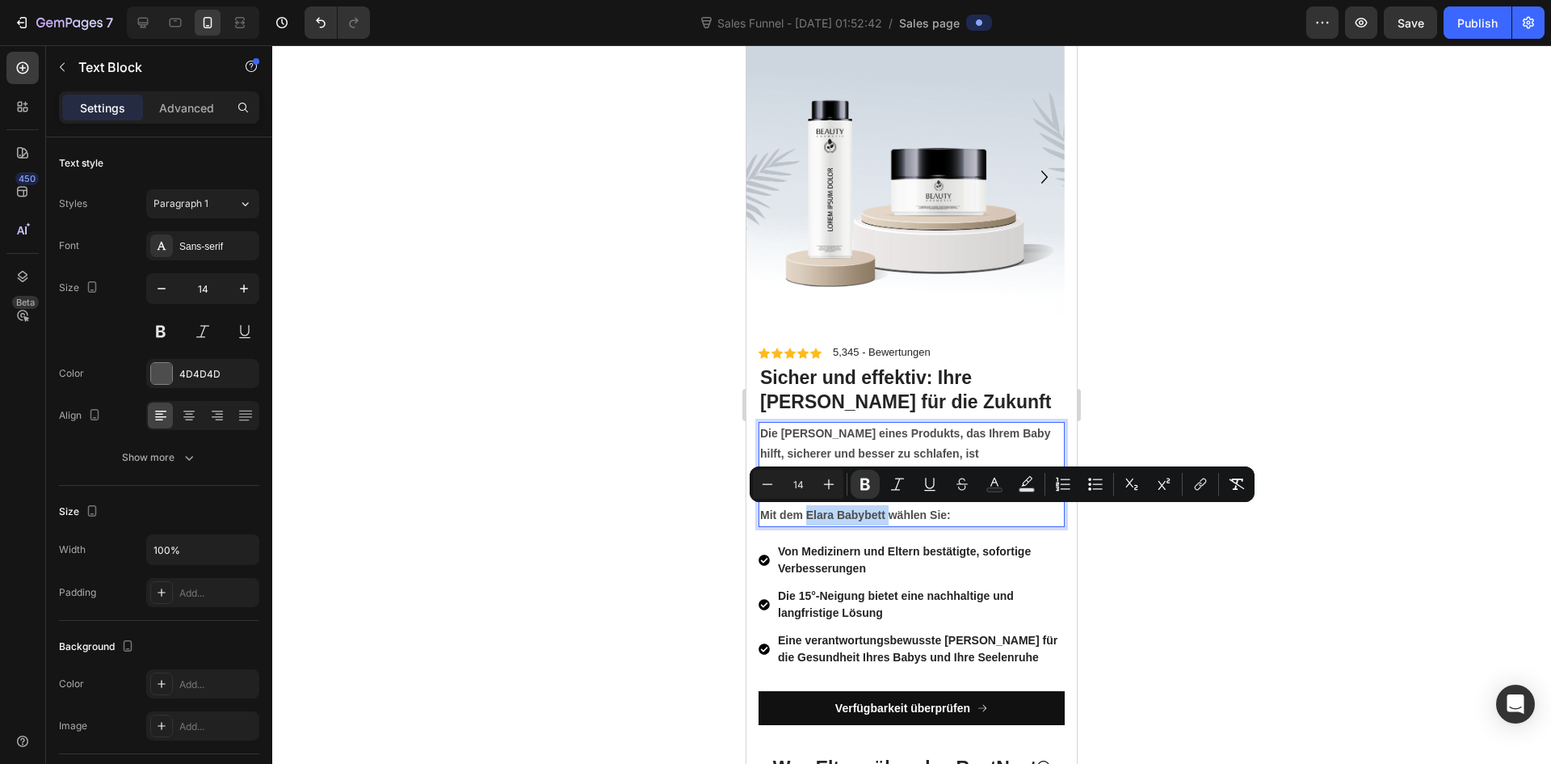
copy strong "Elara Babybett"
click at [962, 512] on p "Mit dem Elara Babybett wählen Sie:" at bounding box center [911, 515] width 303 height 20
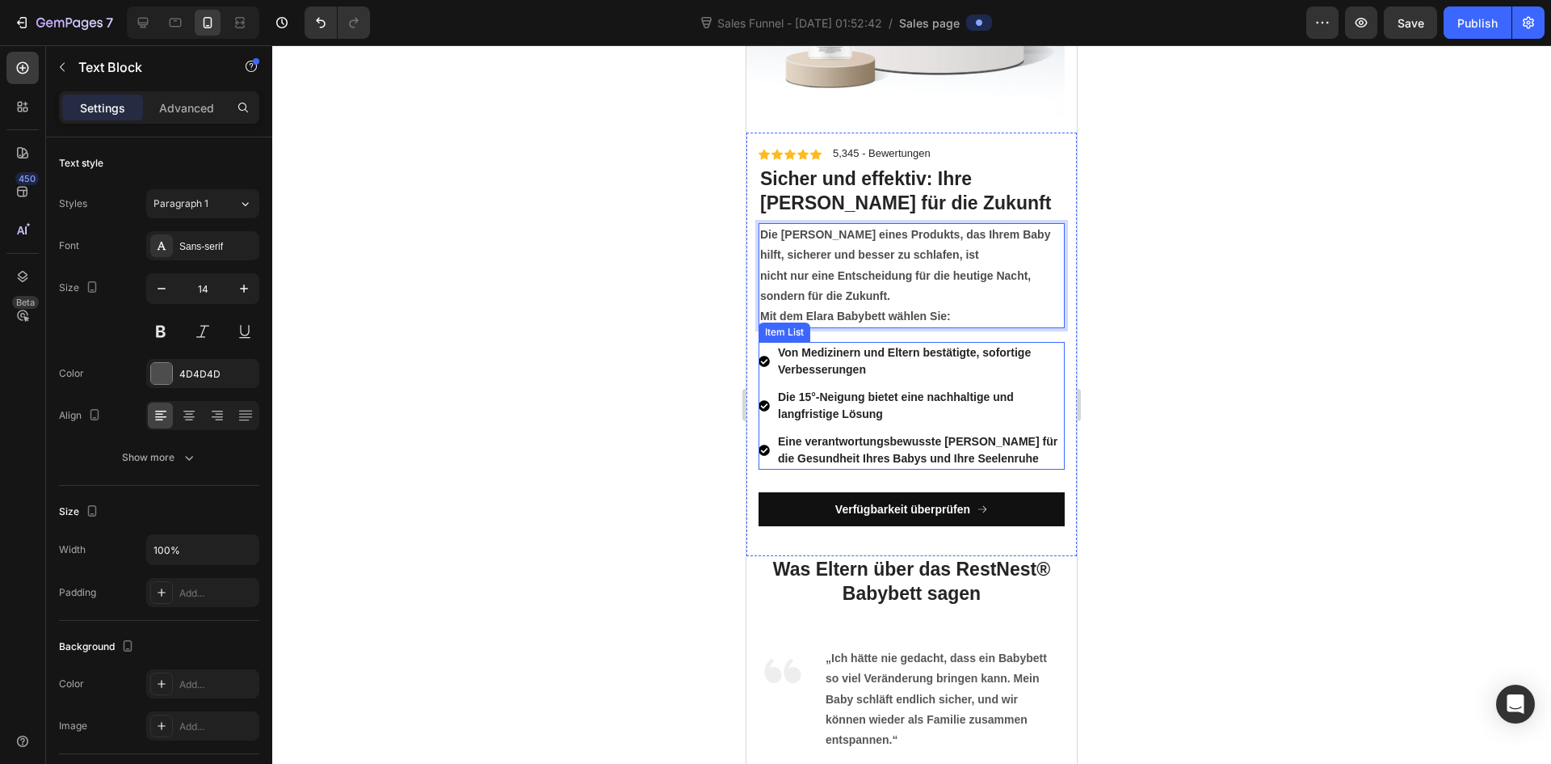
scroll to position [6407, 0]
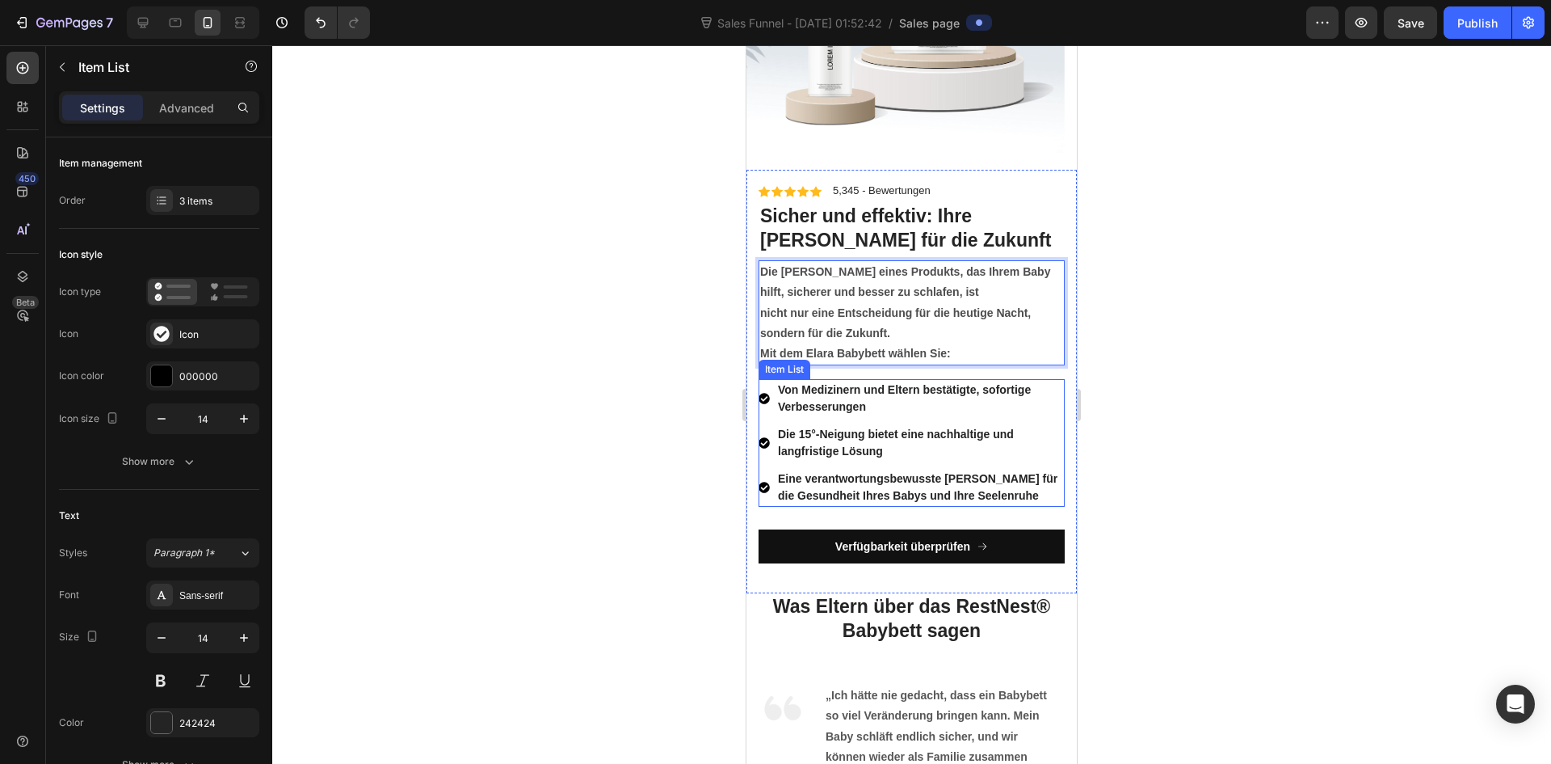
click at [886, 407] on p "Von Medizinern und Eltern bestätigte, sofortige Verbesserungen" at bounding box center [920, 398] width 284 height 34
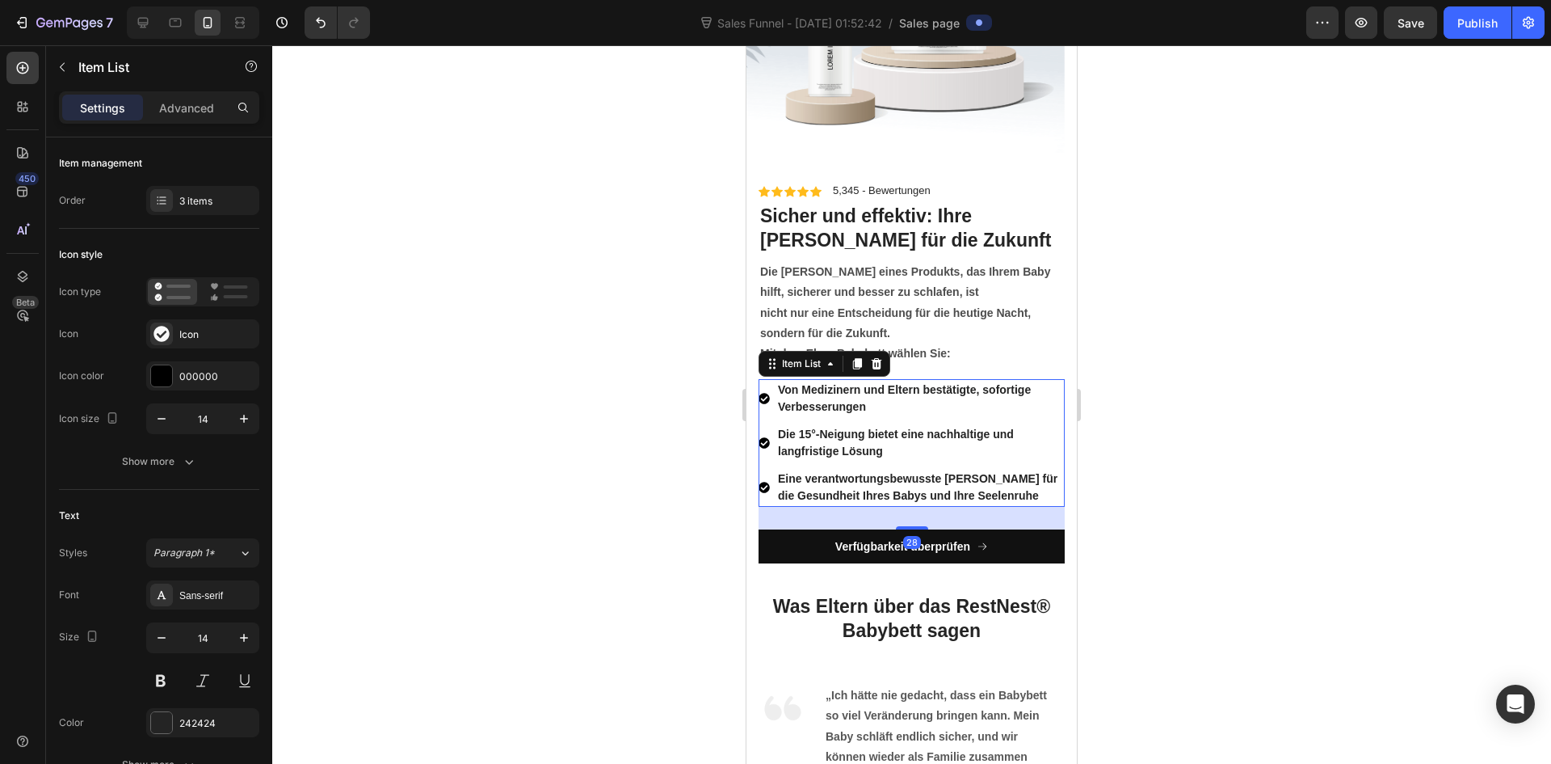
click at [877, 412] on p "Von Medizinern und Eltern bestätigte, sofortige Verbesserungen" at bounding box center [920, 398] width 284 height 34
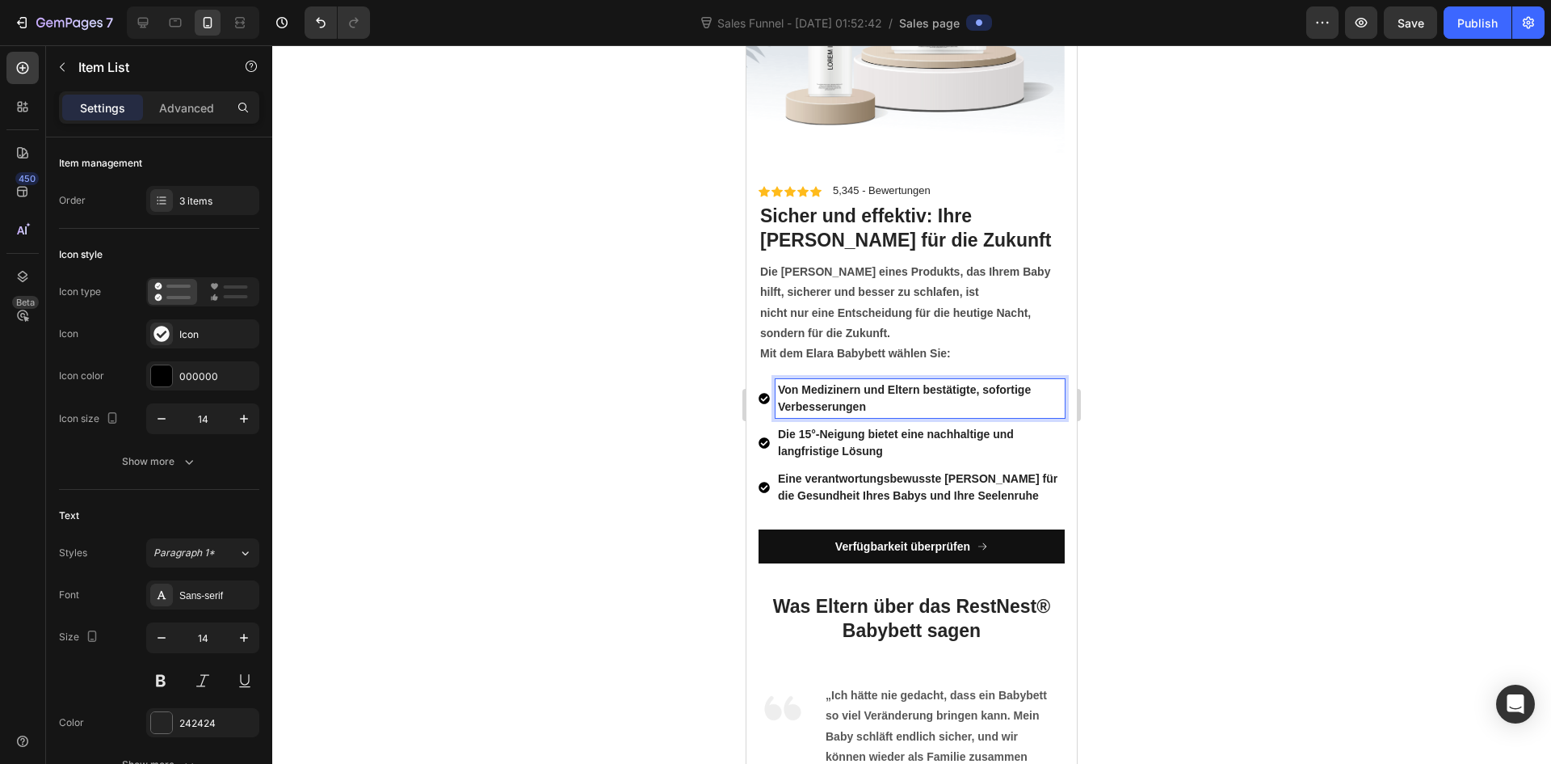
click at [887, 441] on p "Die 15°-Neigung bietet eine nachhaltige und langfristige Lösung" at bounding box center [920, 443] width 284 height 34
click at [907, 453] on p "Die 15°-Neigung bietet eine nachhaltige und langfristige Lösung" at bounding box center [920, 443] width 284 height 34
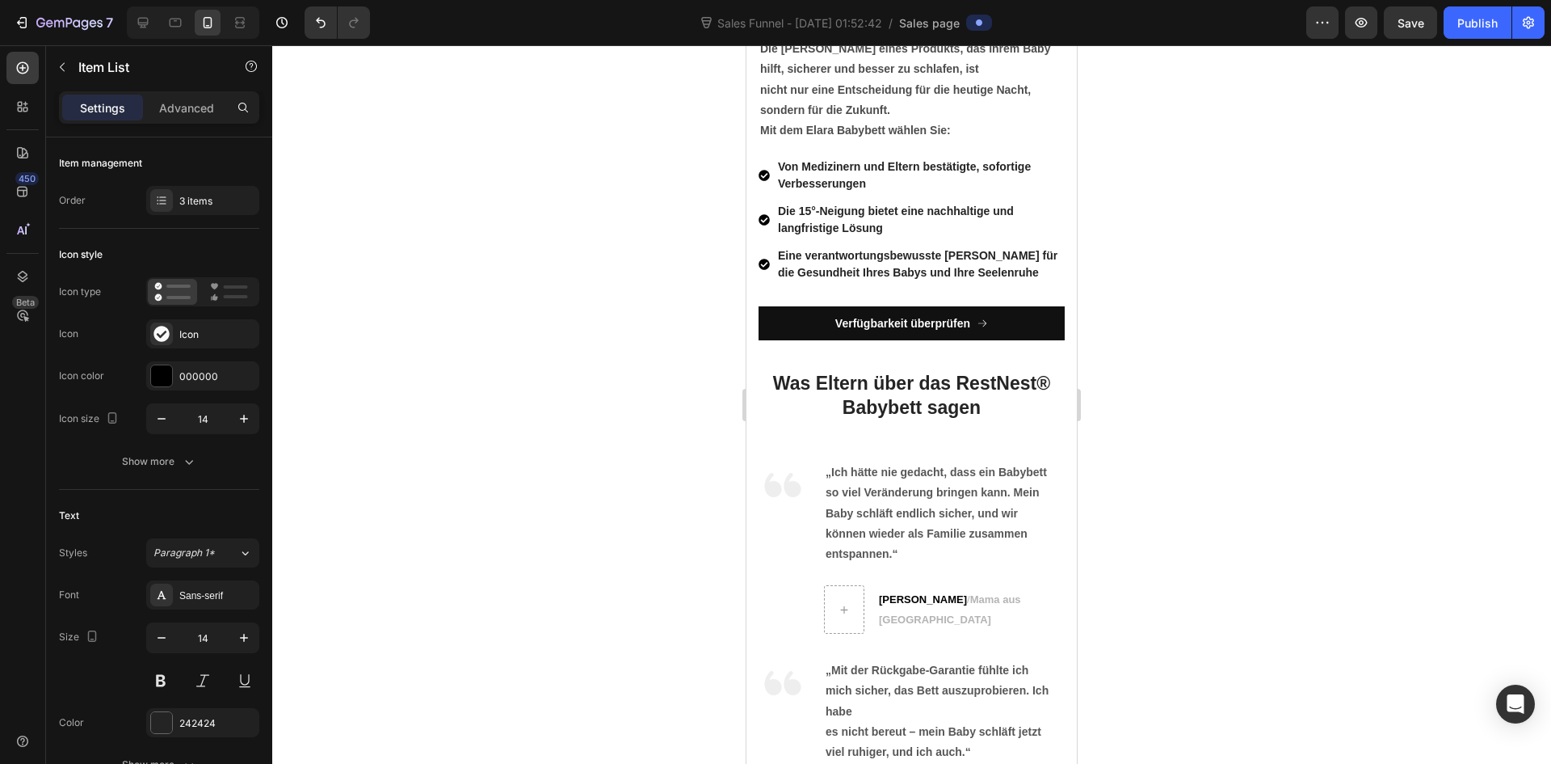
scroll to position [6563, 0]
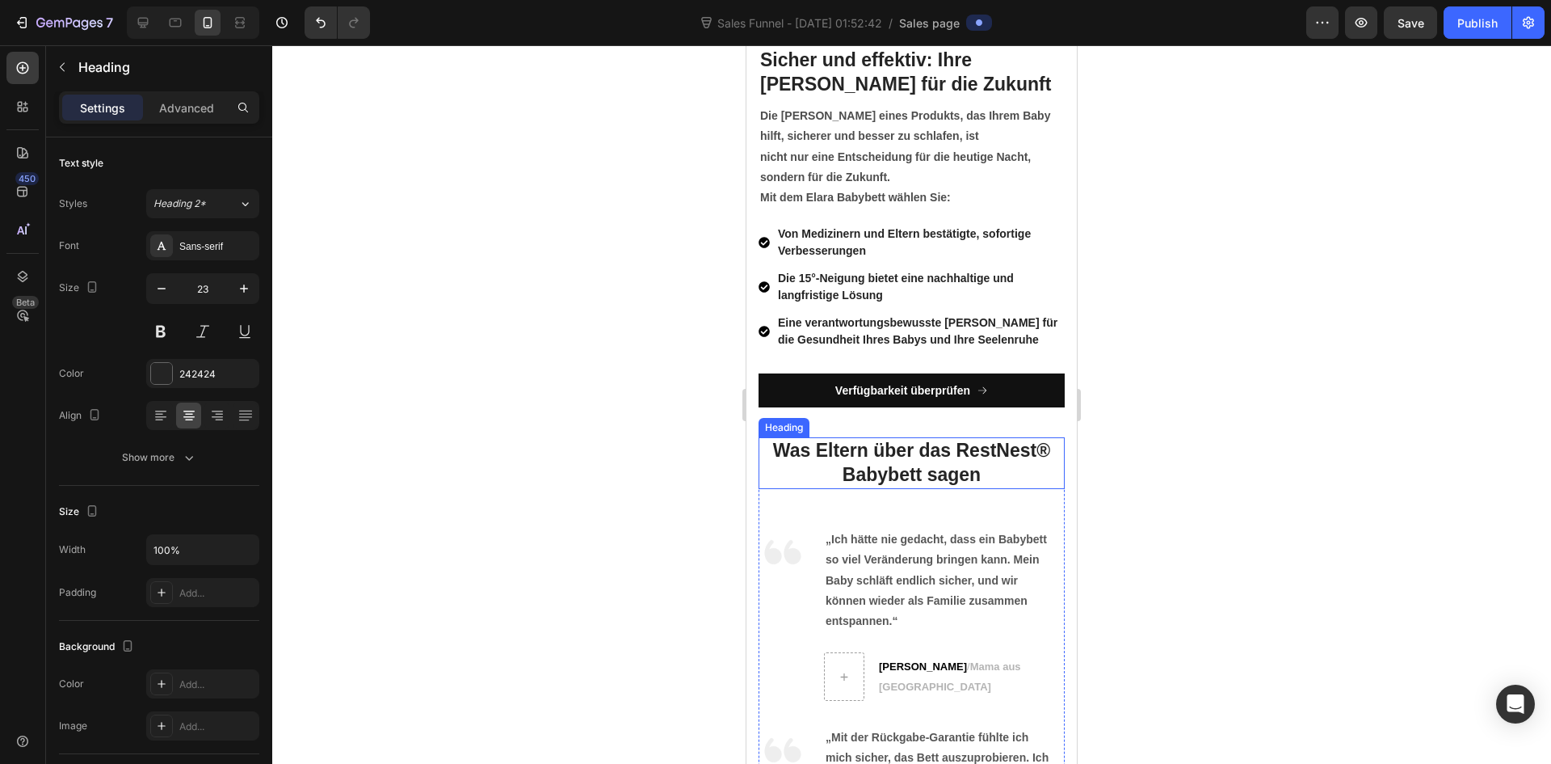
click at [947, 476] on strong "Was Eltern über das RestNest® Babybett sagen" at bounding box center [911, 462] width 277 height 45
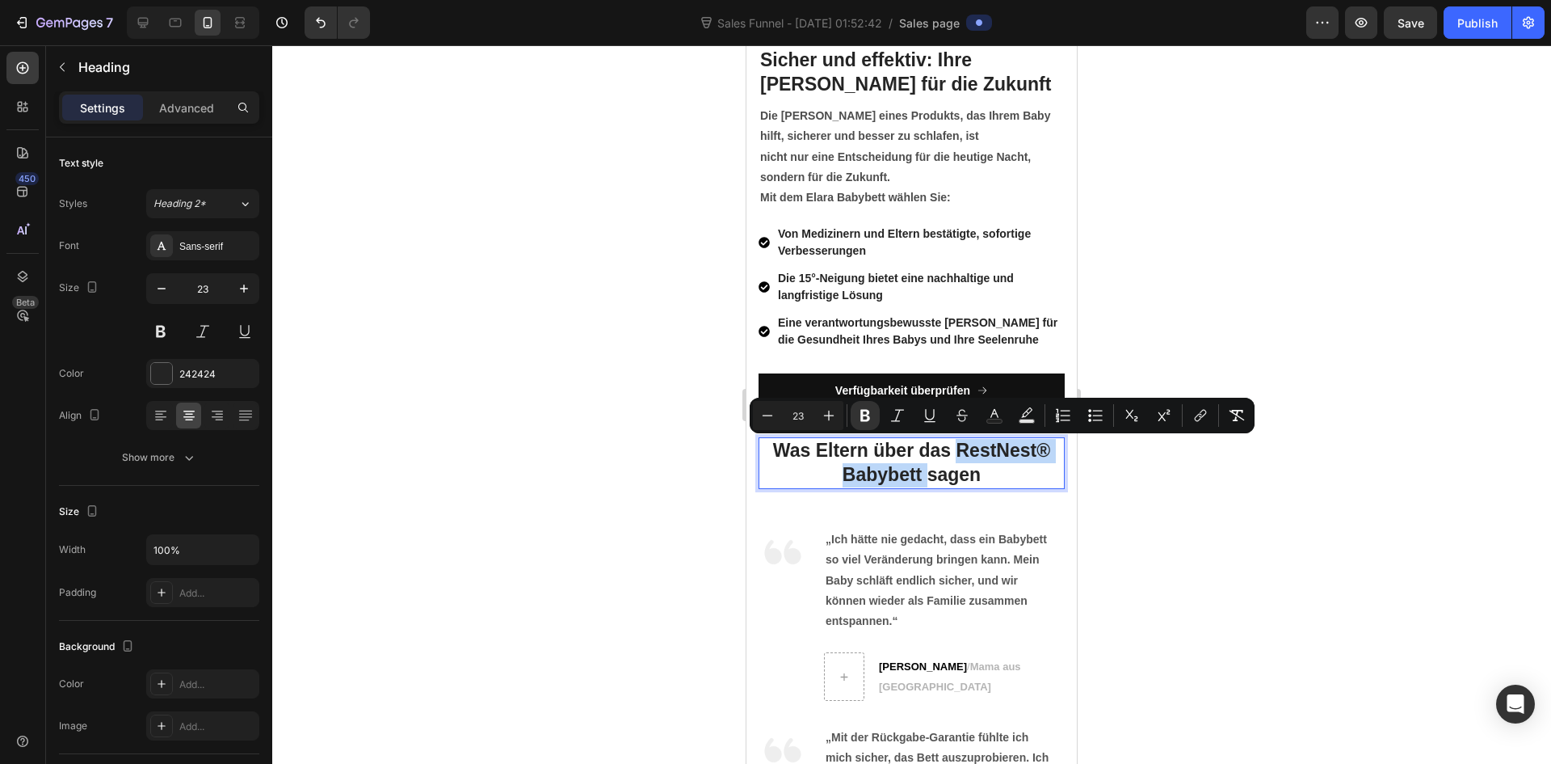
drag, startPoint x: 955, startPoint y: 444, endPoint x: 915, endPoint y: 473, distance: 49.3
click at [915, 473] on strong "Was Eltern über das RestNest® Babybett sagen" at bounding box center [911, 462] width 277 height 45
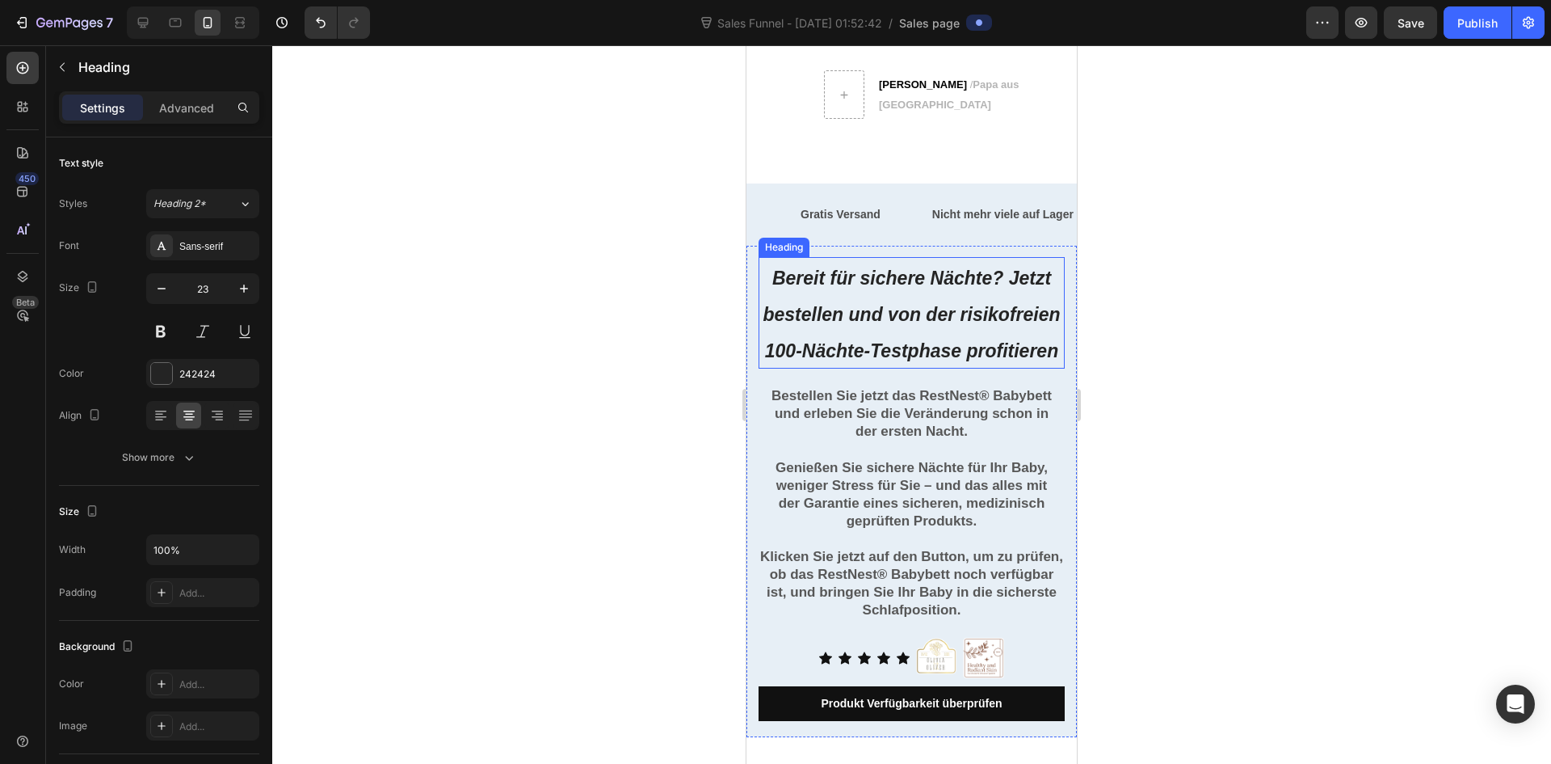
scroll to position [7371, 0]
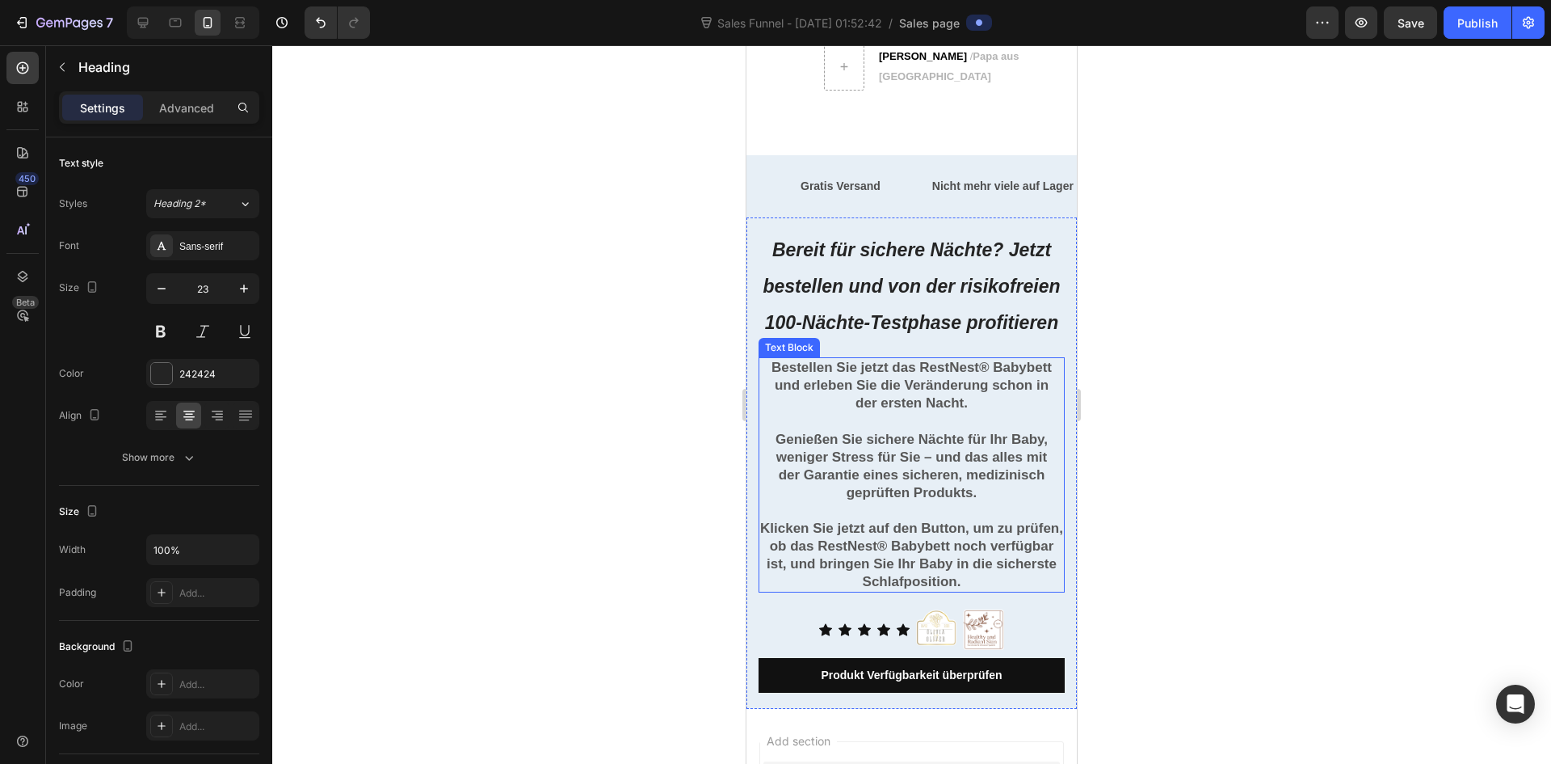
click at [945, 393] on strong "Bestellen Sie jetzt das RestNest® Babybett und erleben Sie die Veränderung scho…" at bounding box center [912, 376] width 280 height 33
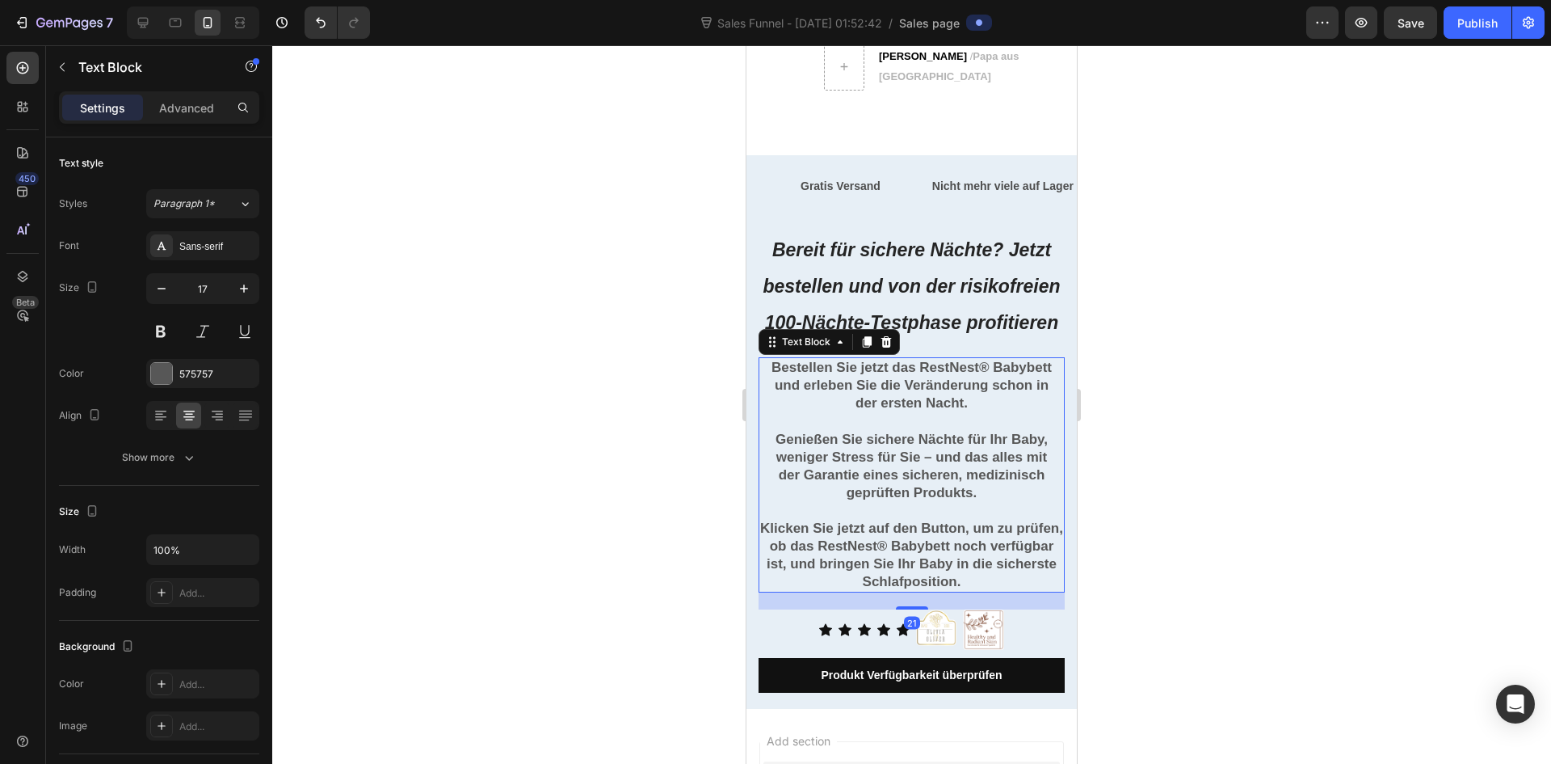
click at [918, 393] on strong "Bestellen Sie jetzt das RestNest® Babybett und erleben Sie die Veränderung scho…" at bounding box center [912, 376] width 280 height 33
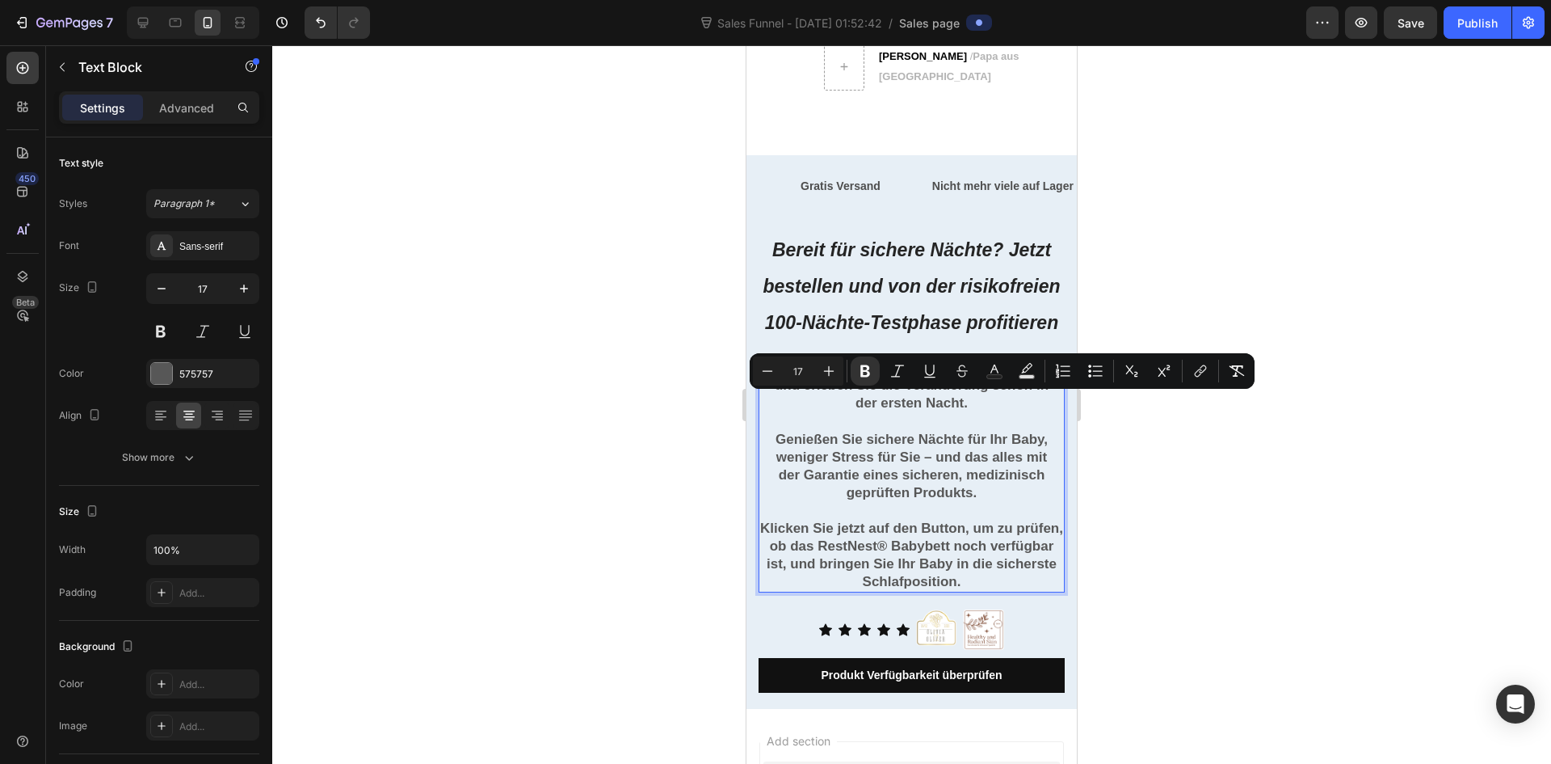
drag, startPoint x: 917, startPoint y: 402, endPoint x: 1050, endPoint y: 409, distance: 132.7
click at [1050, 394] on p "Bestellen Sie jetzt das RestNest® Babybett und erleben Sie die Veränderung scho…" at bounding box center [911, 377] width 303 height 36
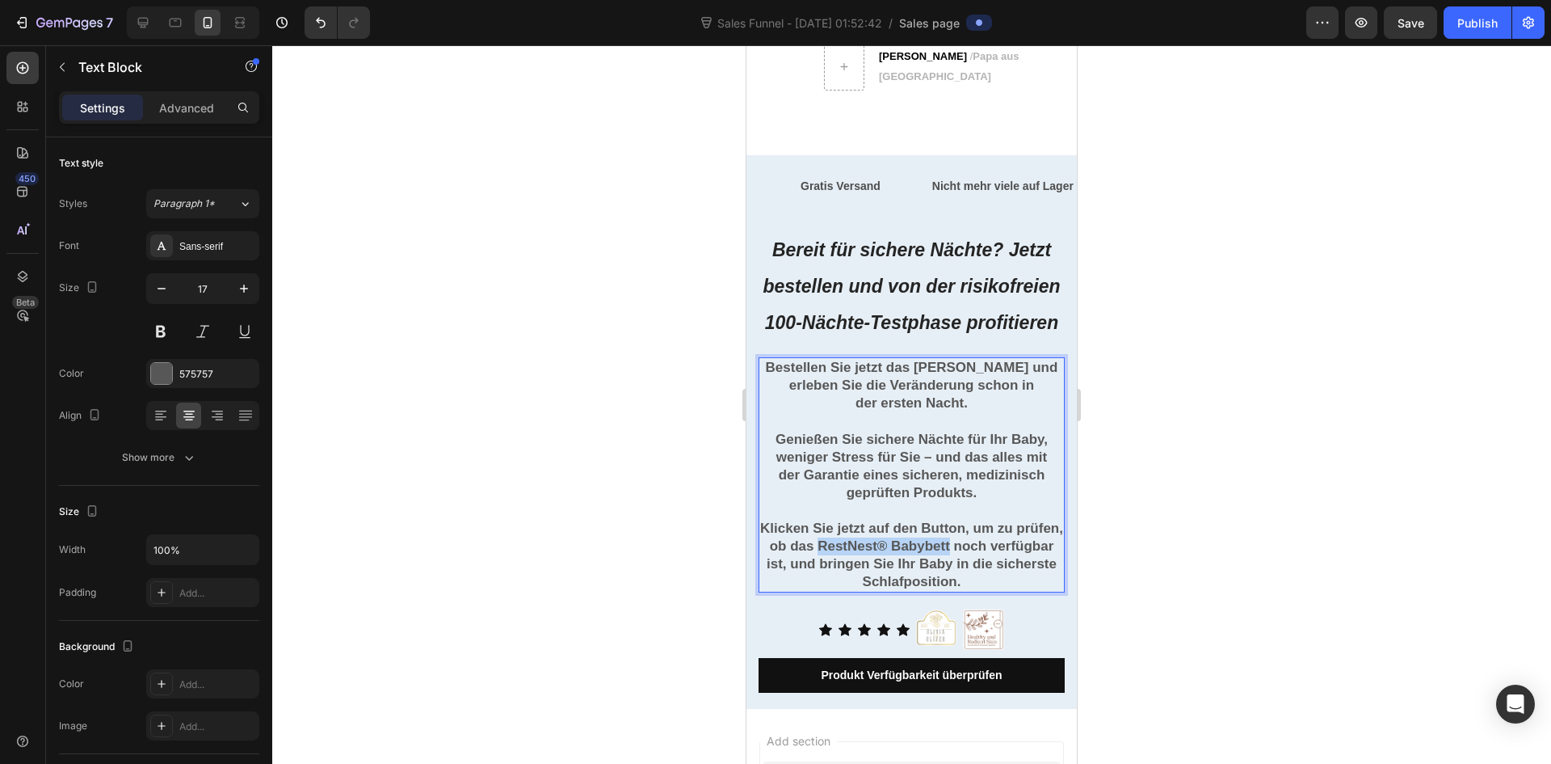
drag, startPoint x: 873, startPoint y: 582, endPoint x: 1003, endPoint y: 584, distance: 130.9
click at [1003, 584] on strong "Klicken Sie jetzt auf den Button, um zu prüfen, ob das RestNest® Babybett noch …" at bounding box center [911, 554] width 303 height 69
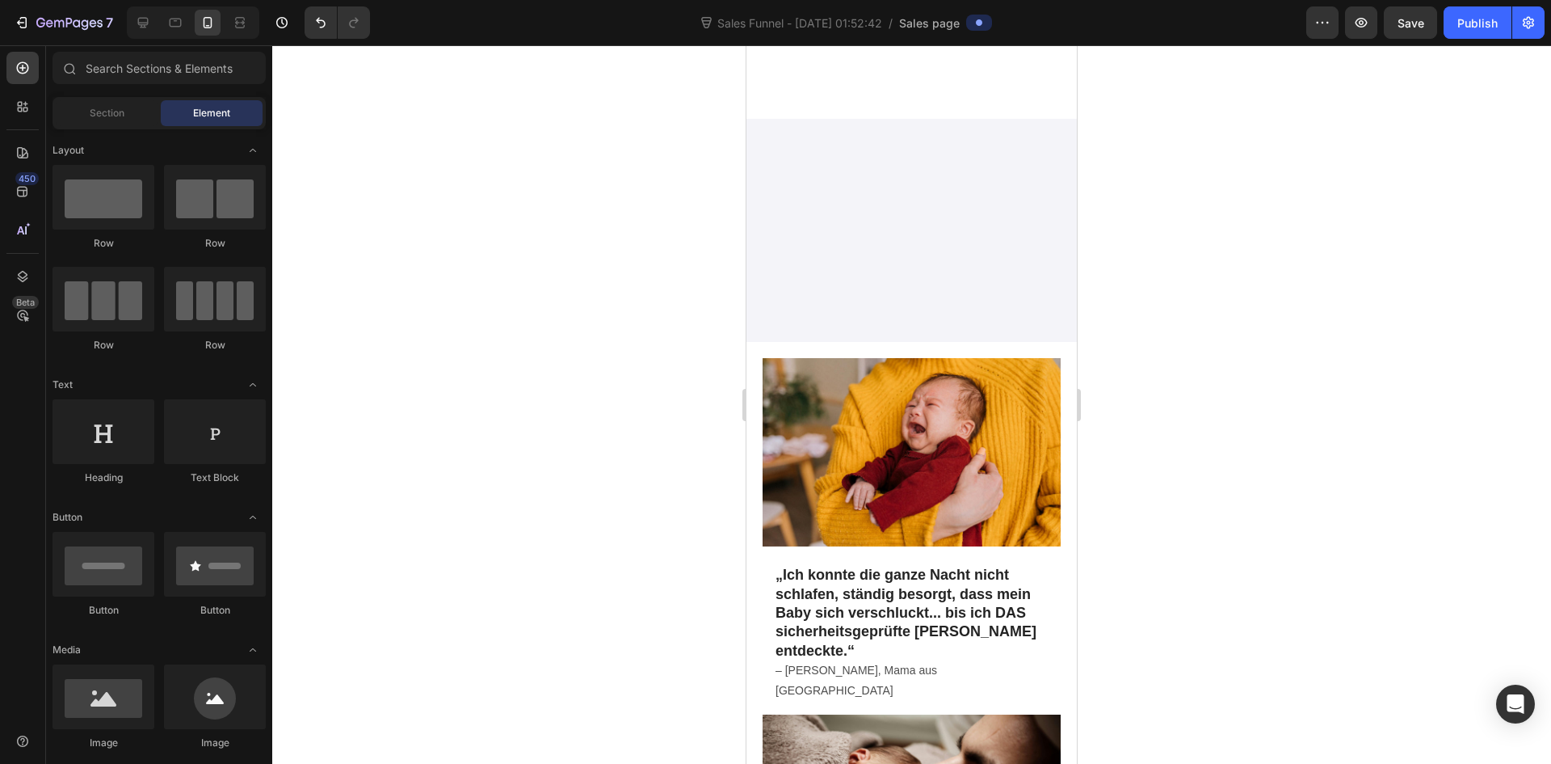
scroll to position [0, 0]
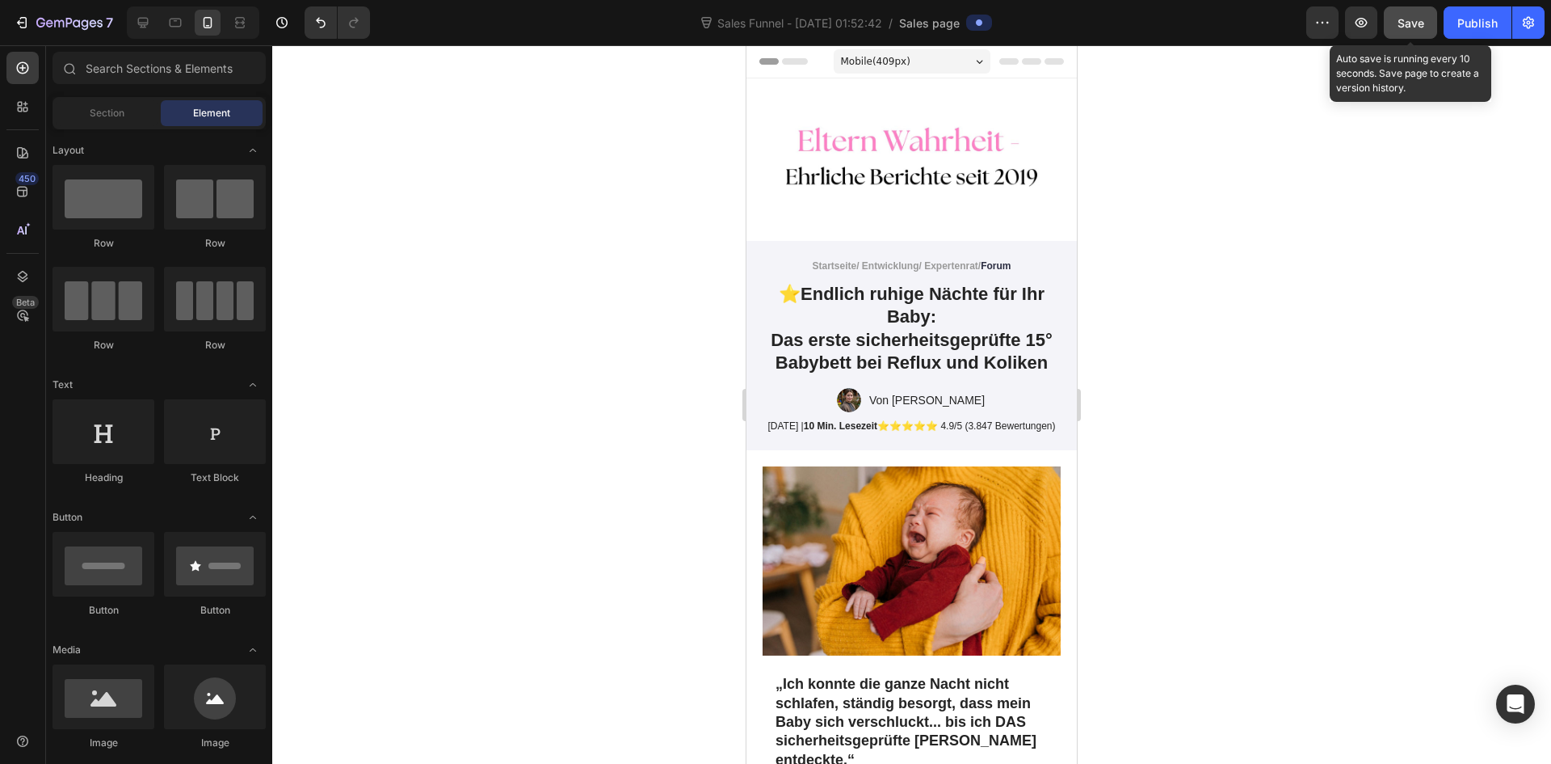
click at [1416, 27] on span "Save" at bounding box center [1411, 23] width 27 height 14
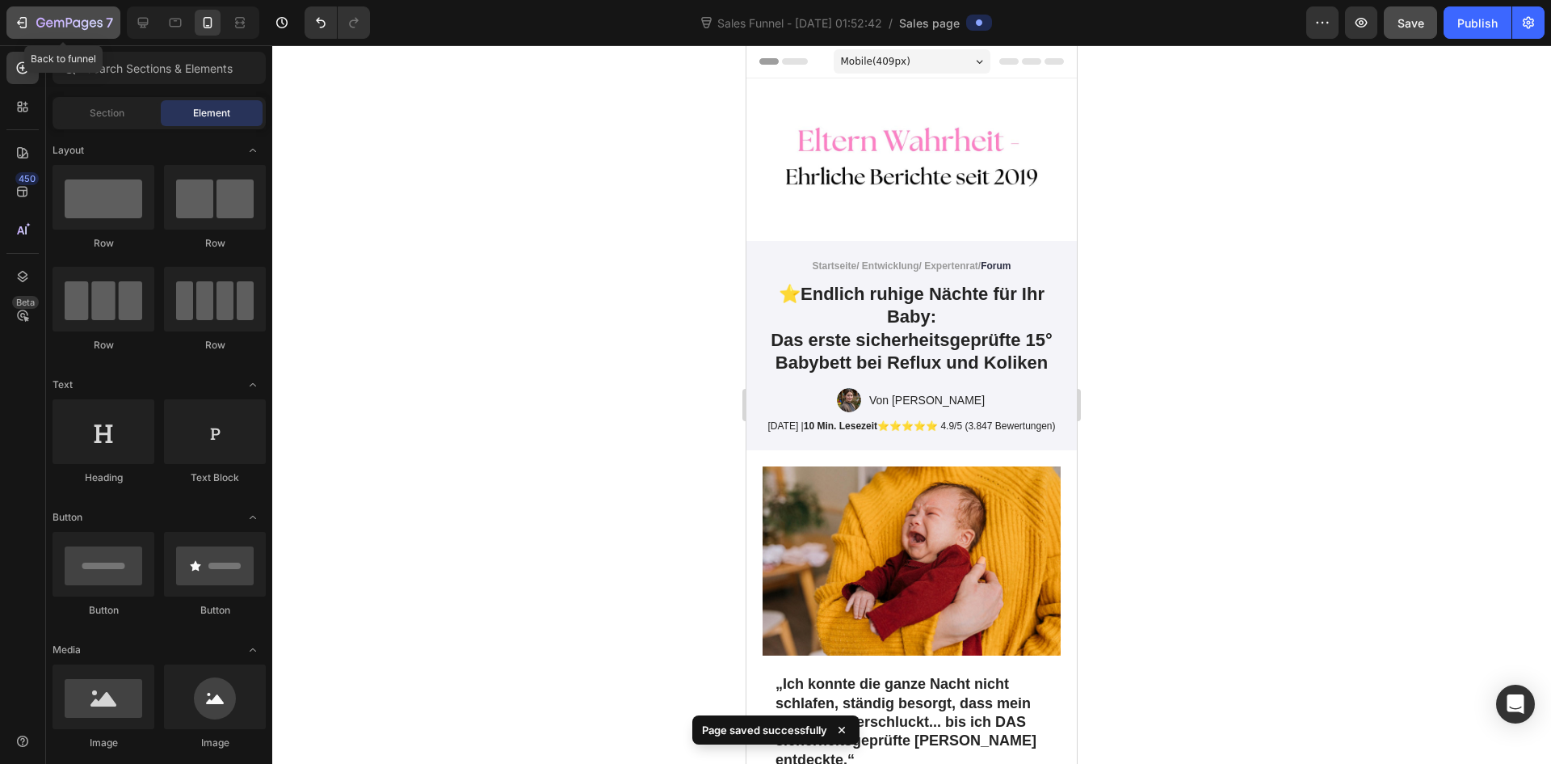
click at [18, 26] on icon "button" at bounding box center [22, 23] width 16 height 16
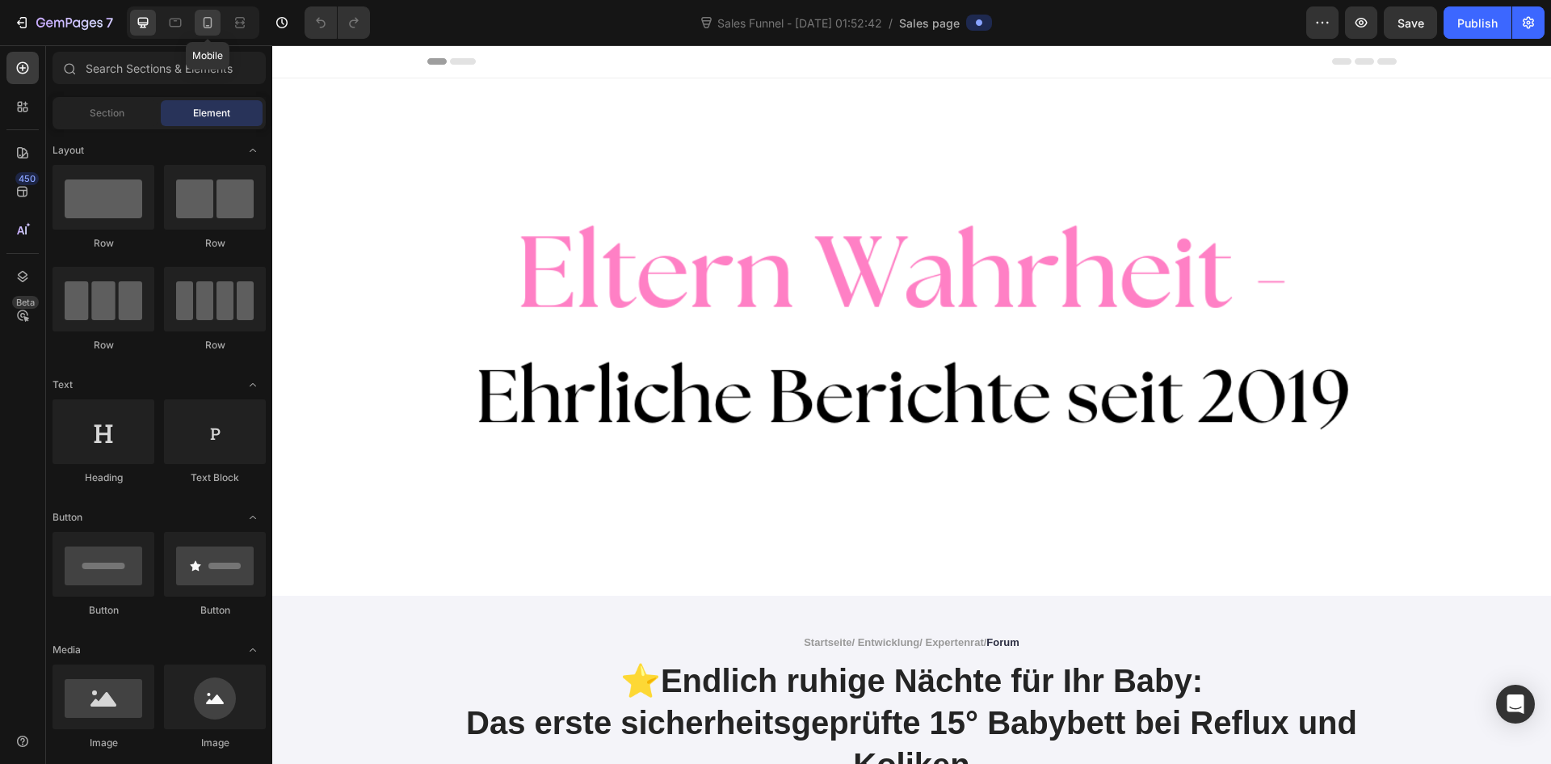
click at [217, 29] on div at bounding box center [208, 23] width 26 height 26
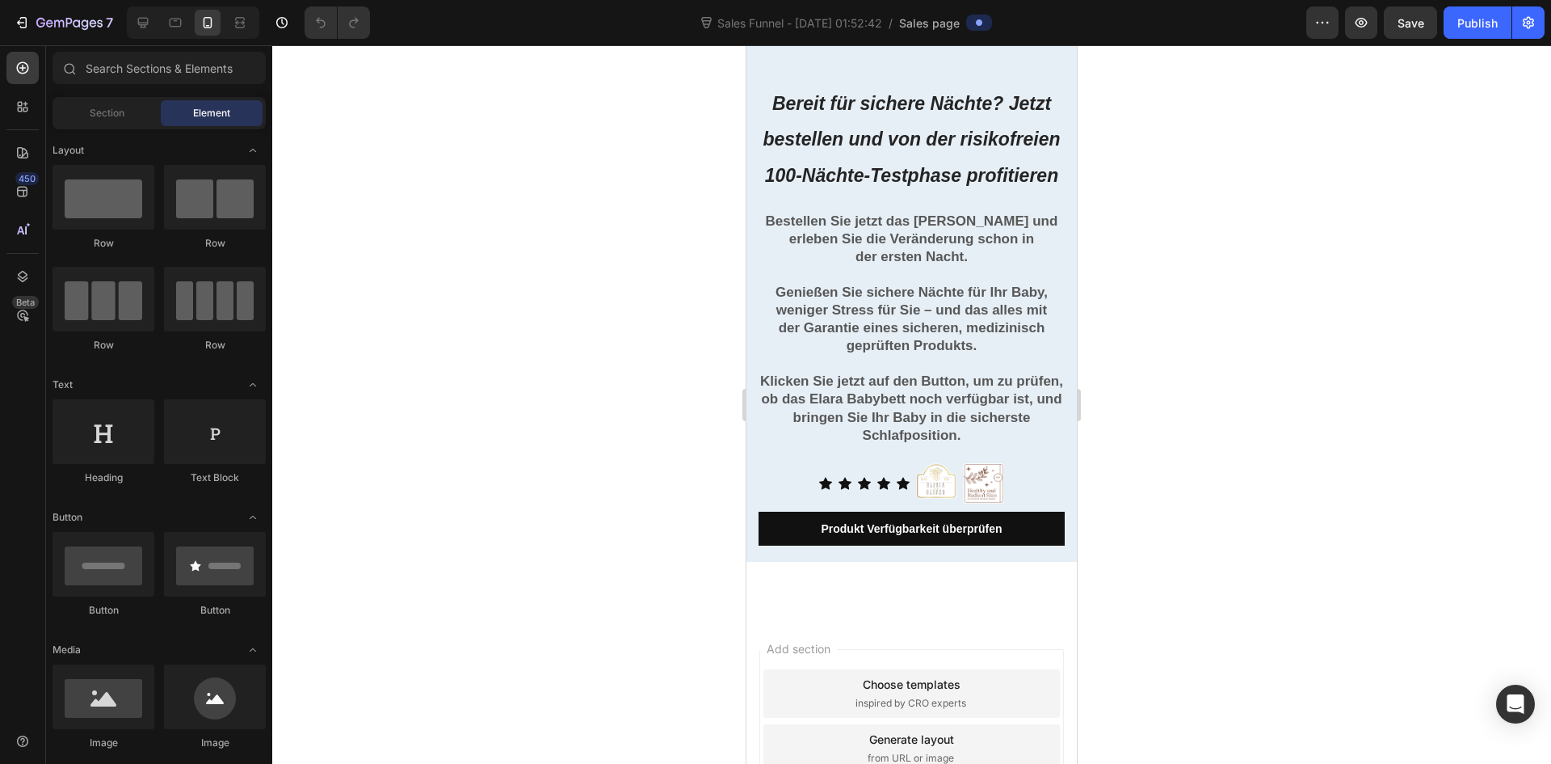
scroll to position [7777, 0]
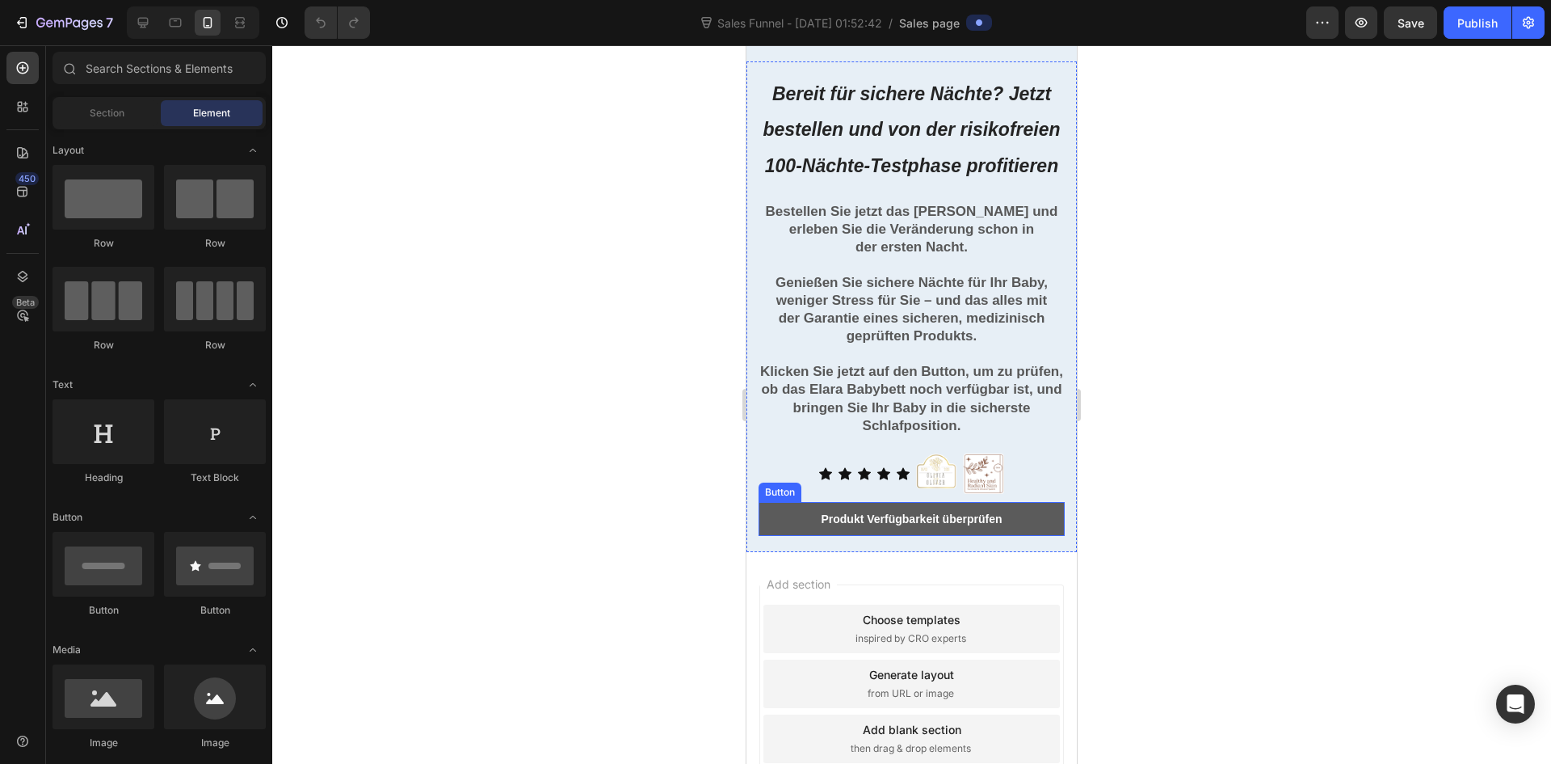
click at [977, 536] on button "Produkt Verfügbarkeit überprüfen" at bounding box center [912, 519] width 306 height 34
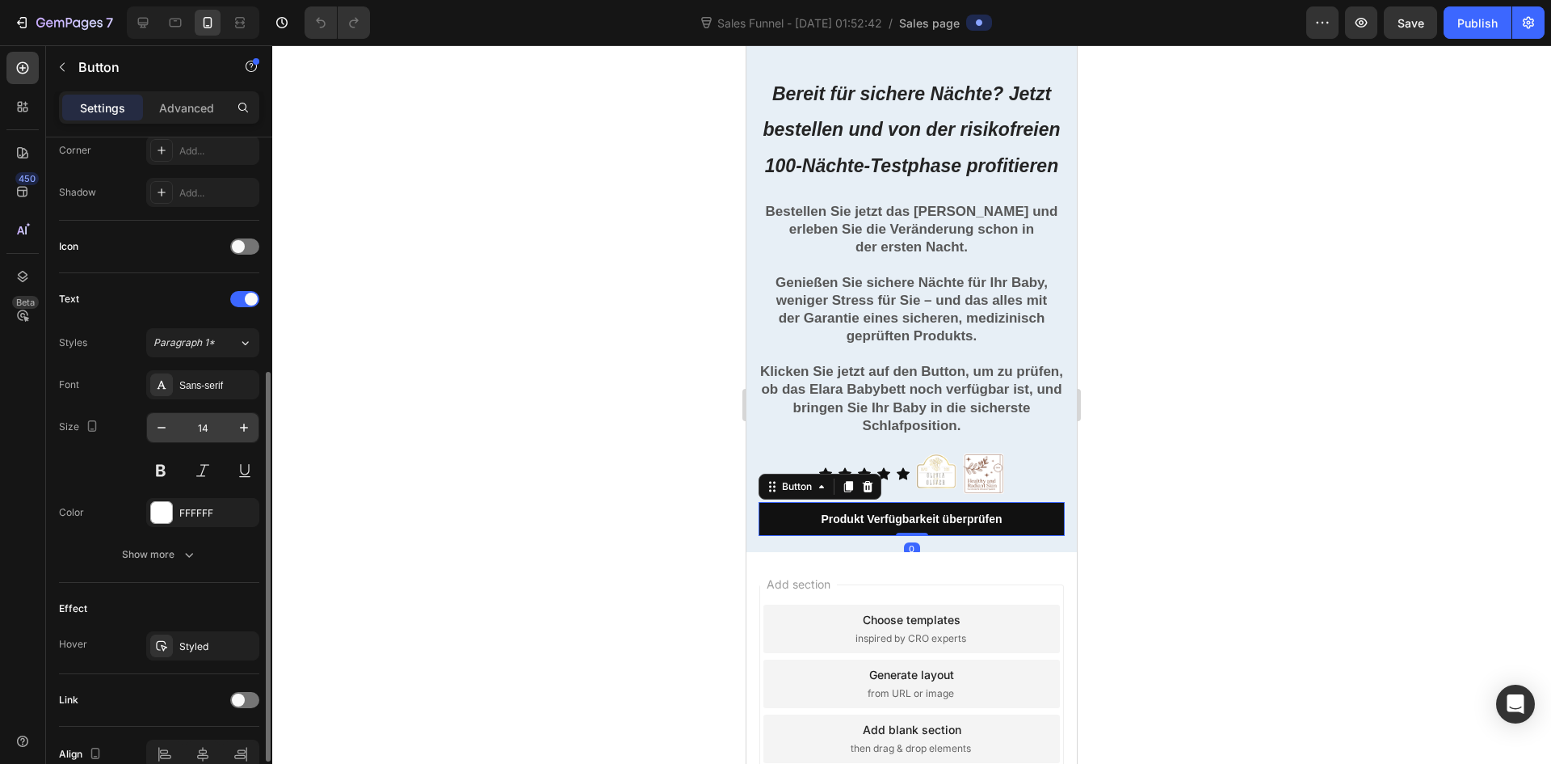
scroll to position [486, 0]
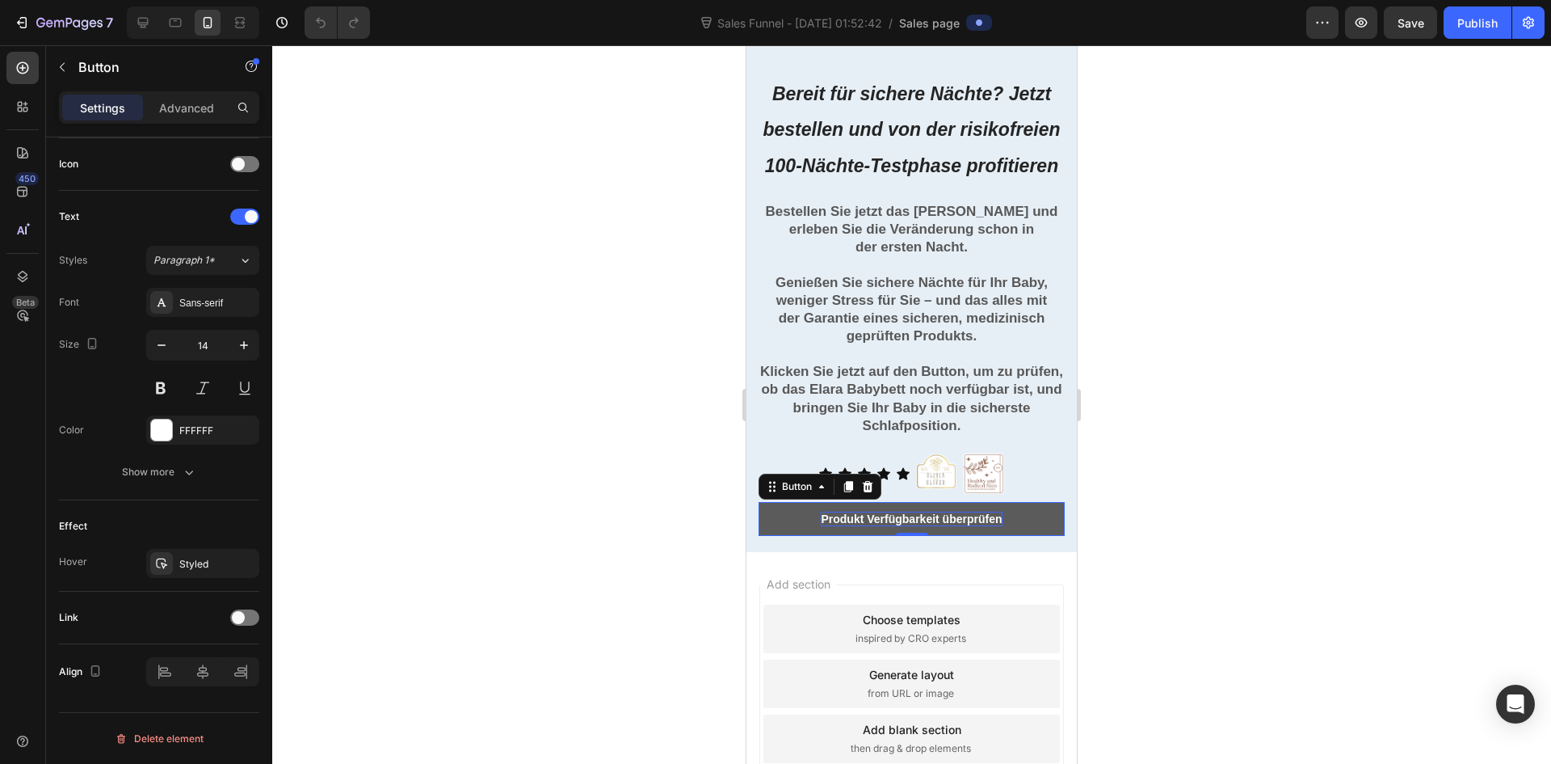
click at [853, 526] on p "Produkt Verfügbarkeit überprüfen" at bounding box center [911, 518] width 181 height 15
click at [784, 536] on button "Produkt Verfügbarkeit überprüfen" at bounding box center [912, 519] width 306 height 34
click at [793, 494] on div "Button" at bounding box center [797, 486] width 36 height 15
click at [804, 536] on button "Produkt Verfügbarkeit überprüfen" at bounding box center [912, 519] width 306 height 34
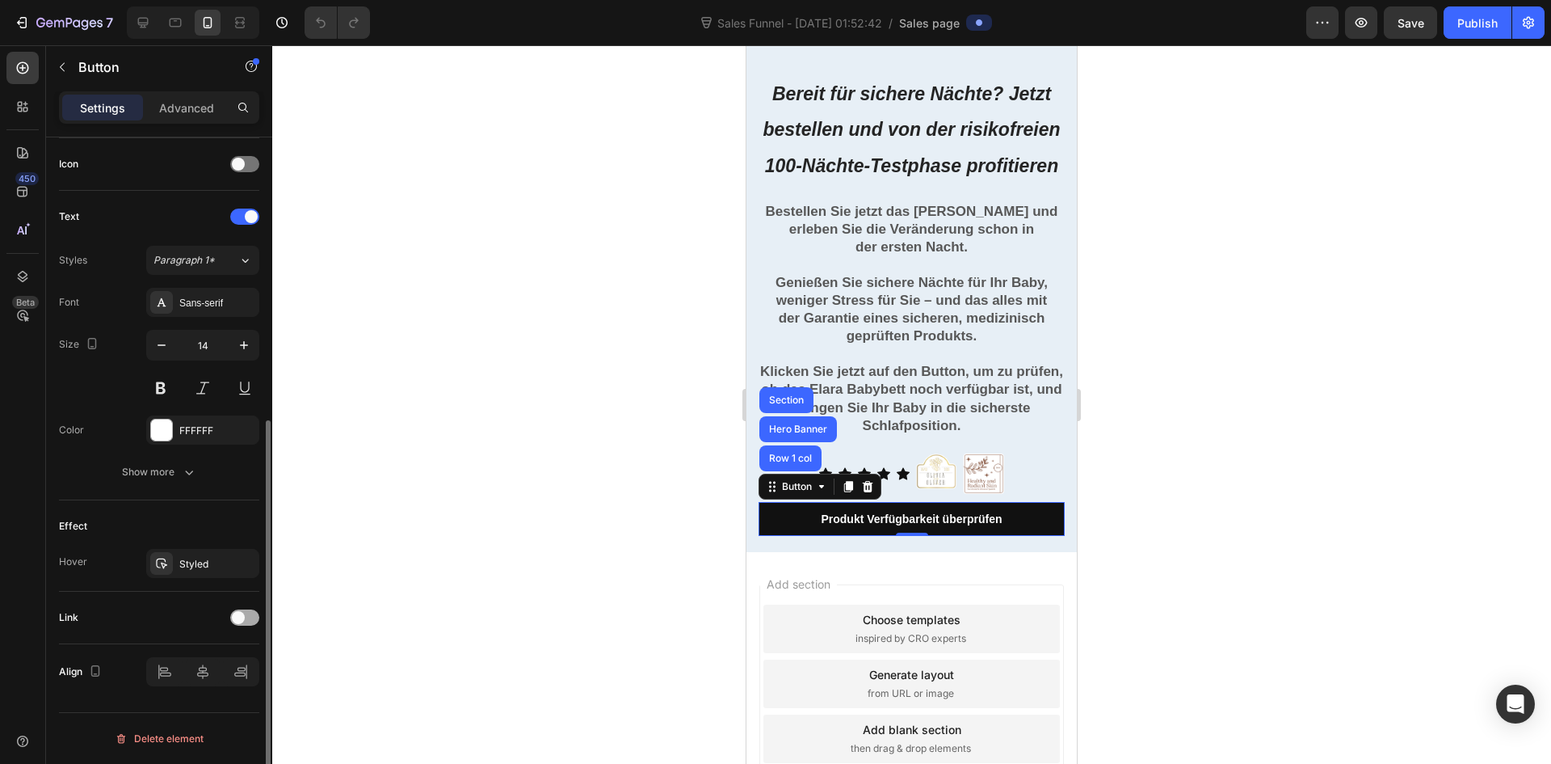
click at [241, 616] on span at bounding box center [238, 617] width 13 height 13
click at [205, 660] on div "Open page" at bounding box center [195, 657] width 82 height 15
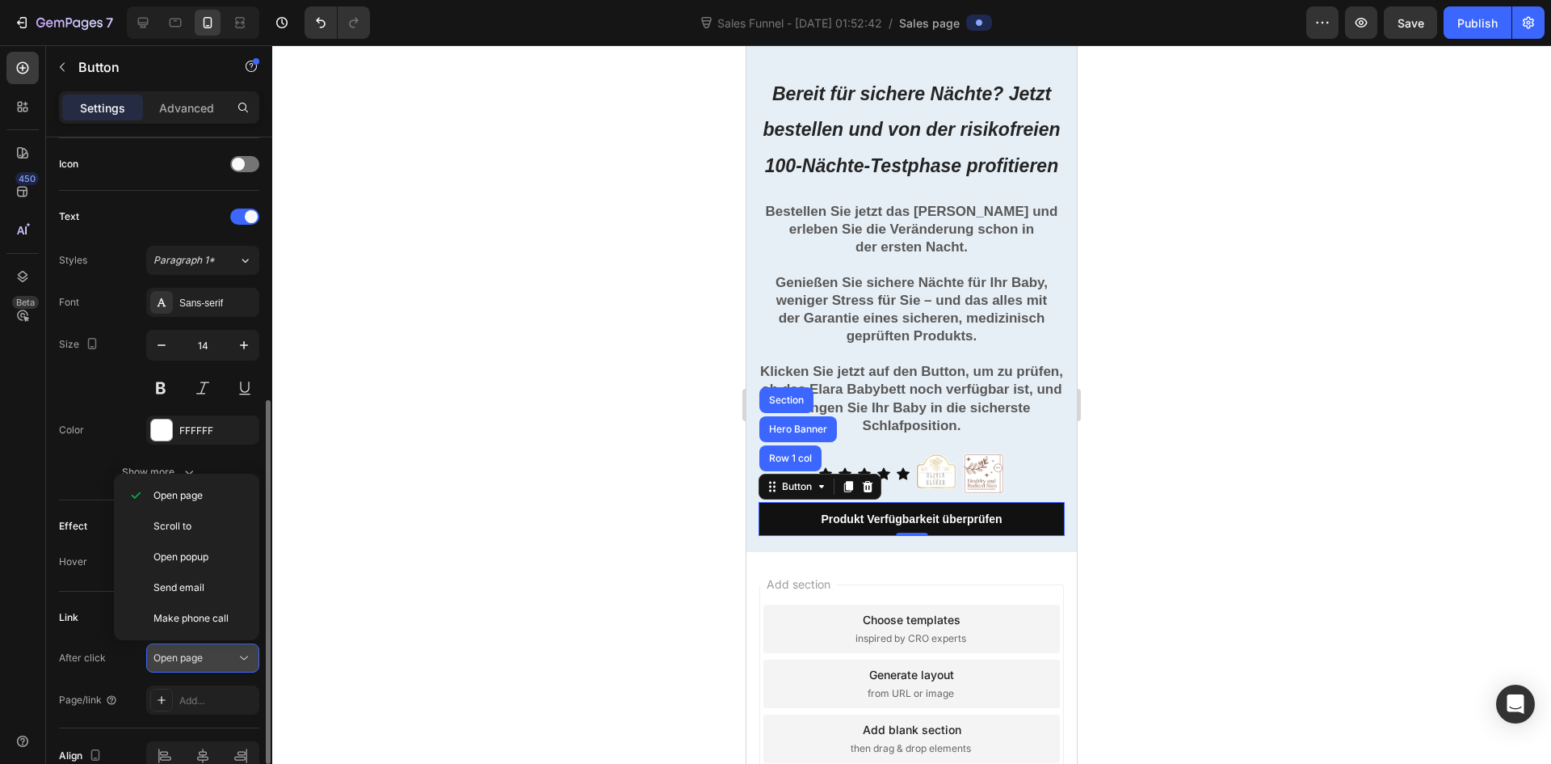
click at [205, 660] on div "Open page" at bounding box center [195, 657] width 82 height 15
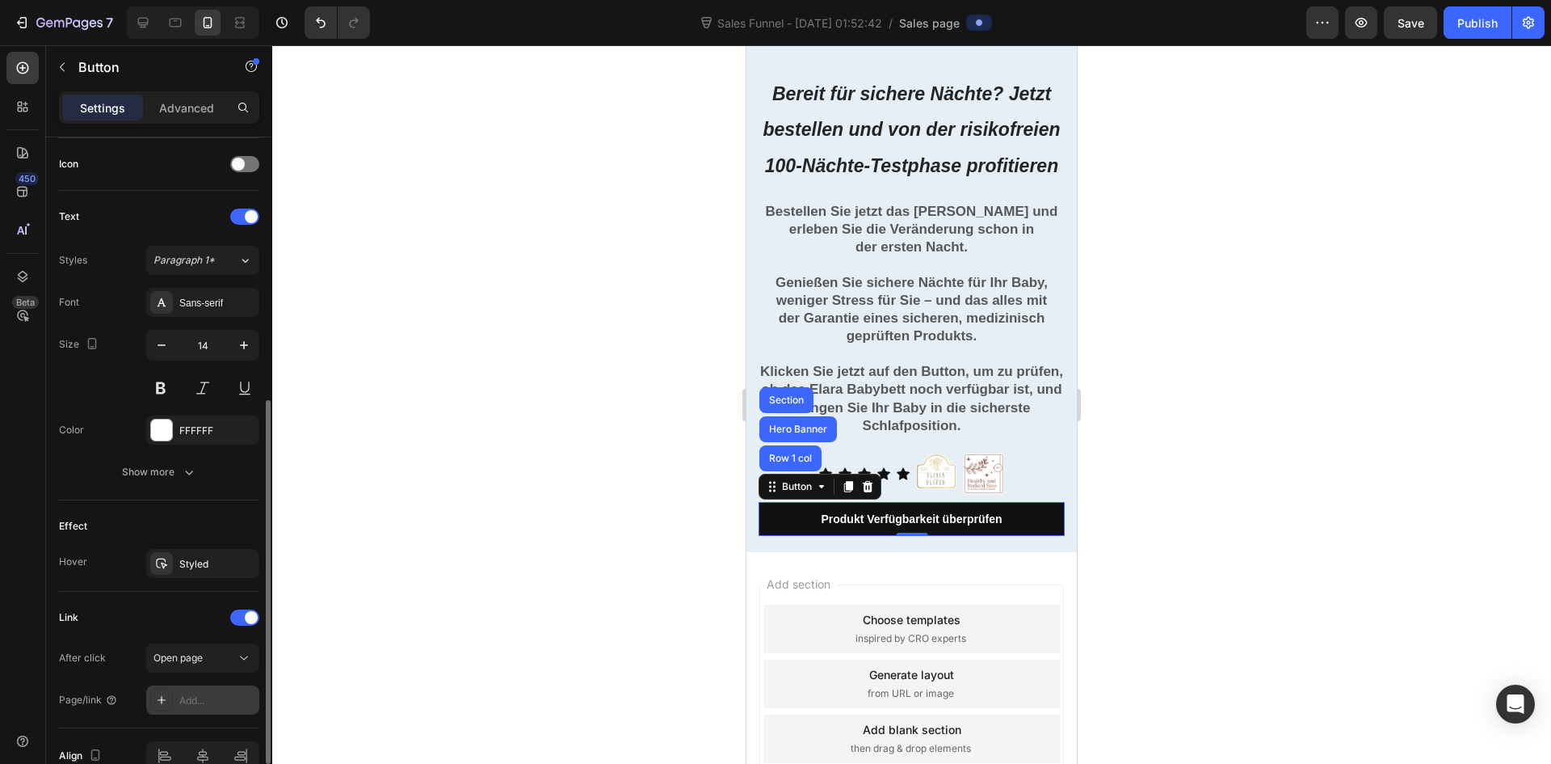
click at [188, 707] on div "Add..." at bounding box center [217, 700] width 76 height 15
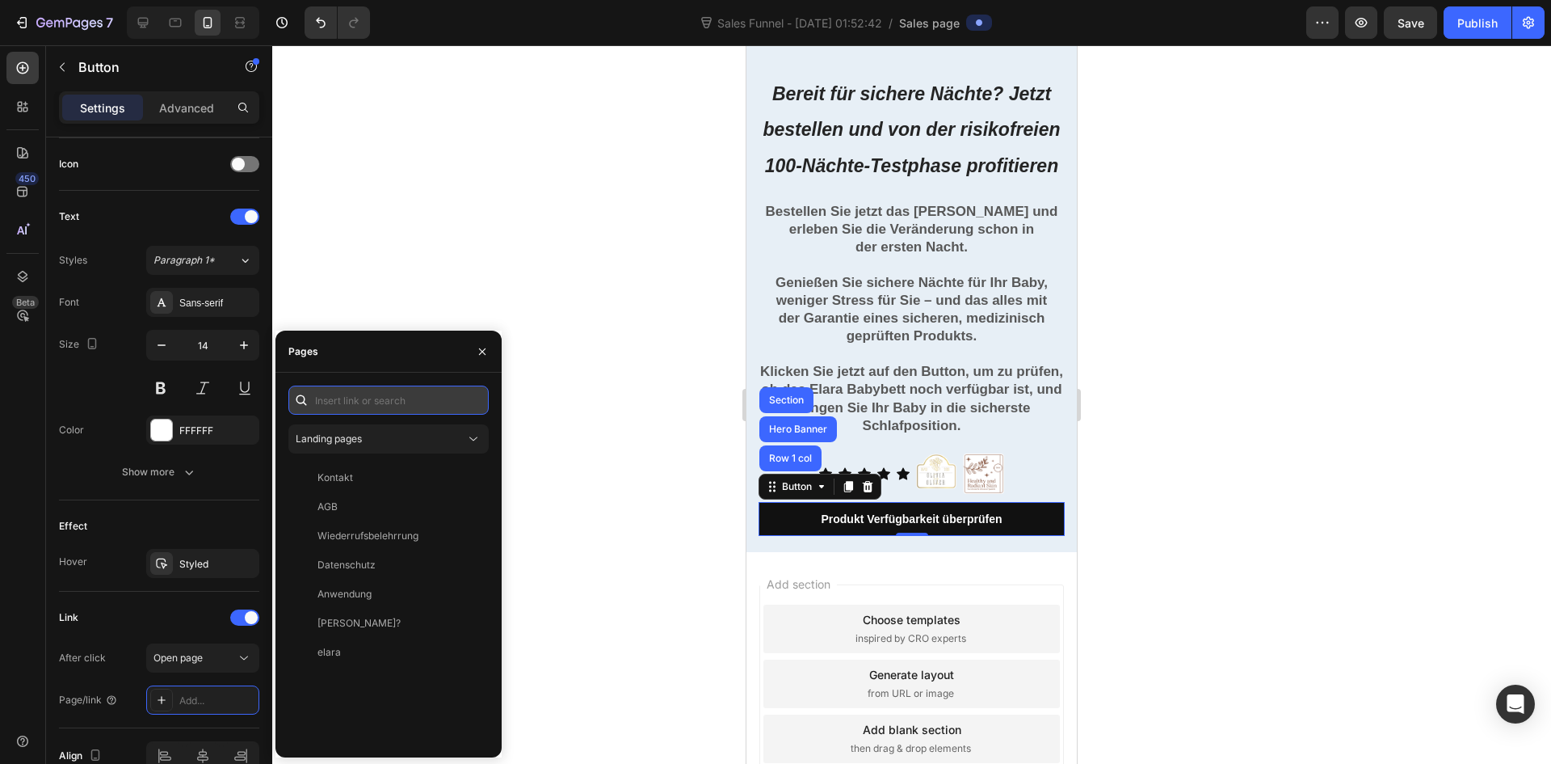
click at [357, 399] on input "text" at bounding box center [388, 399] width 200 height 29
paste input "https://amariel.de/products/elara-babybett"
type input "https://amariel.de/products/elara-babybett"
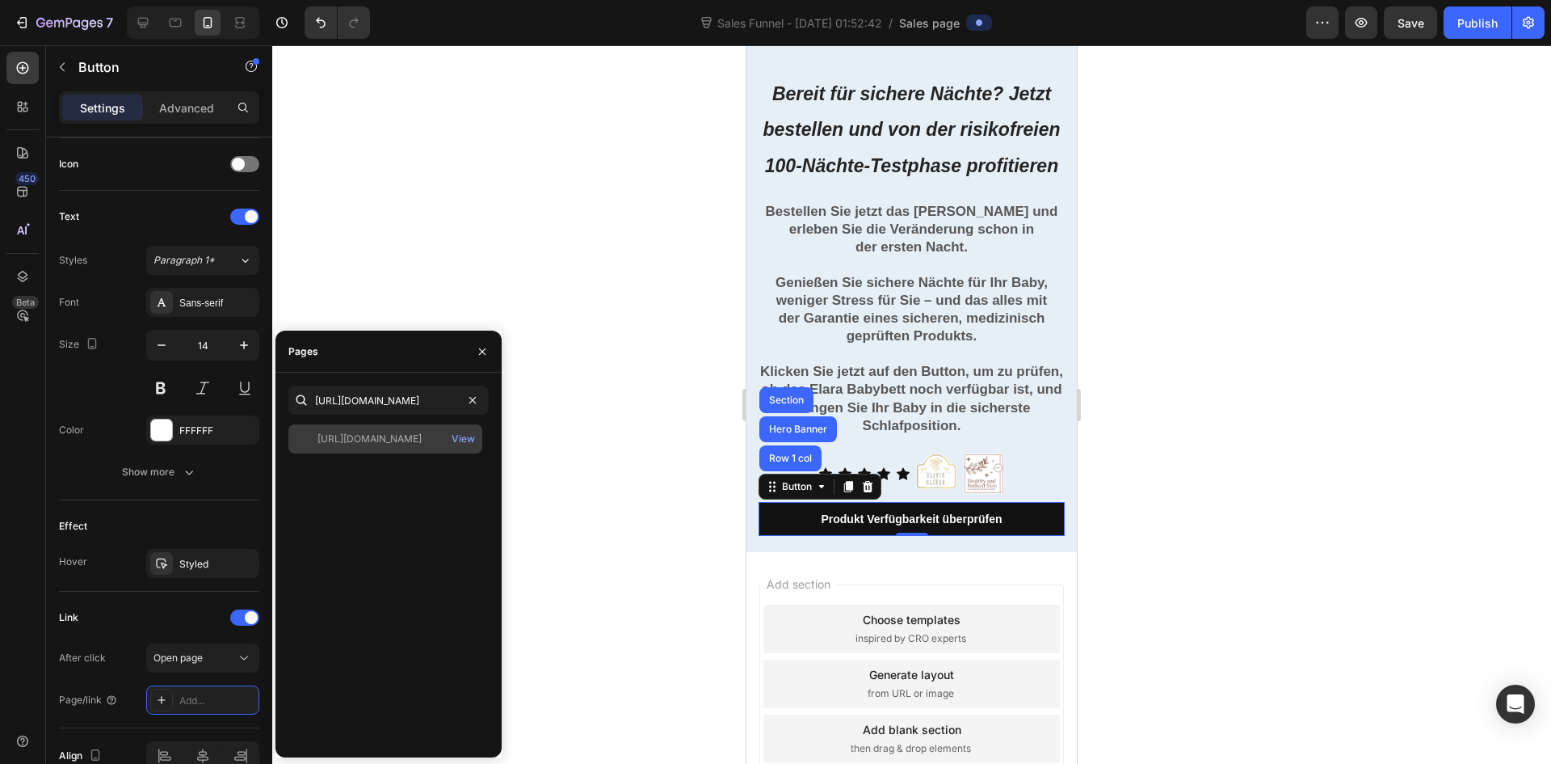
scroll to position [0, 0]
click at [422, 435] on div "https://amariel.de/products/elara-babybett" at bounding box center [370, 438] width 104 height 15
click at [464, 440] on div "View" at bounding box center [463, 438] width 23 height 15
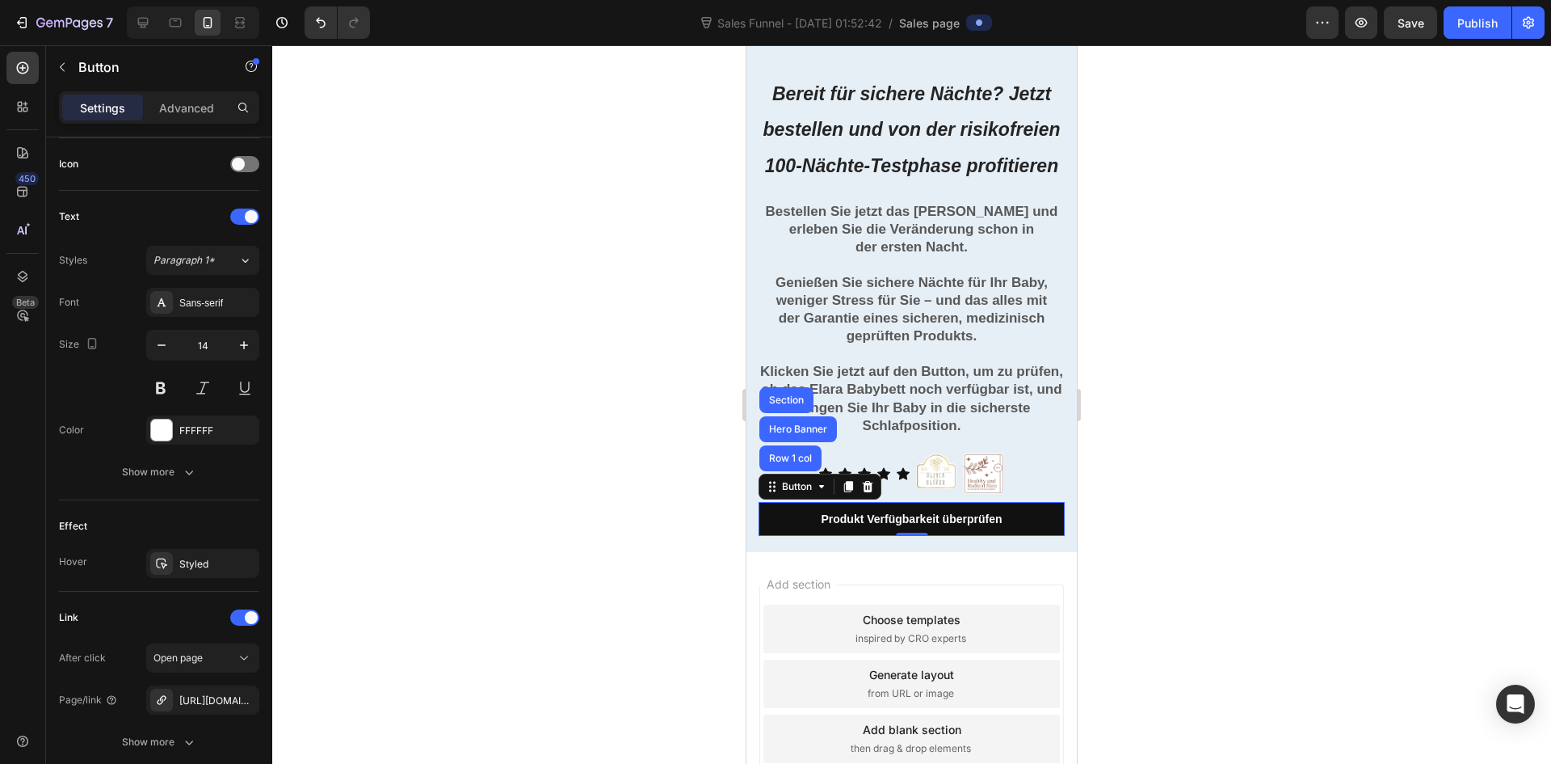
click at [379, 277] on div at bounding box center [911, 404] width 1279 height 718
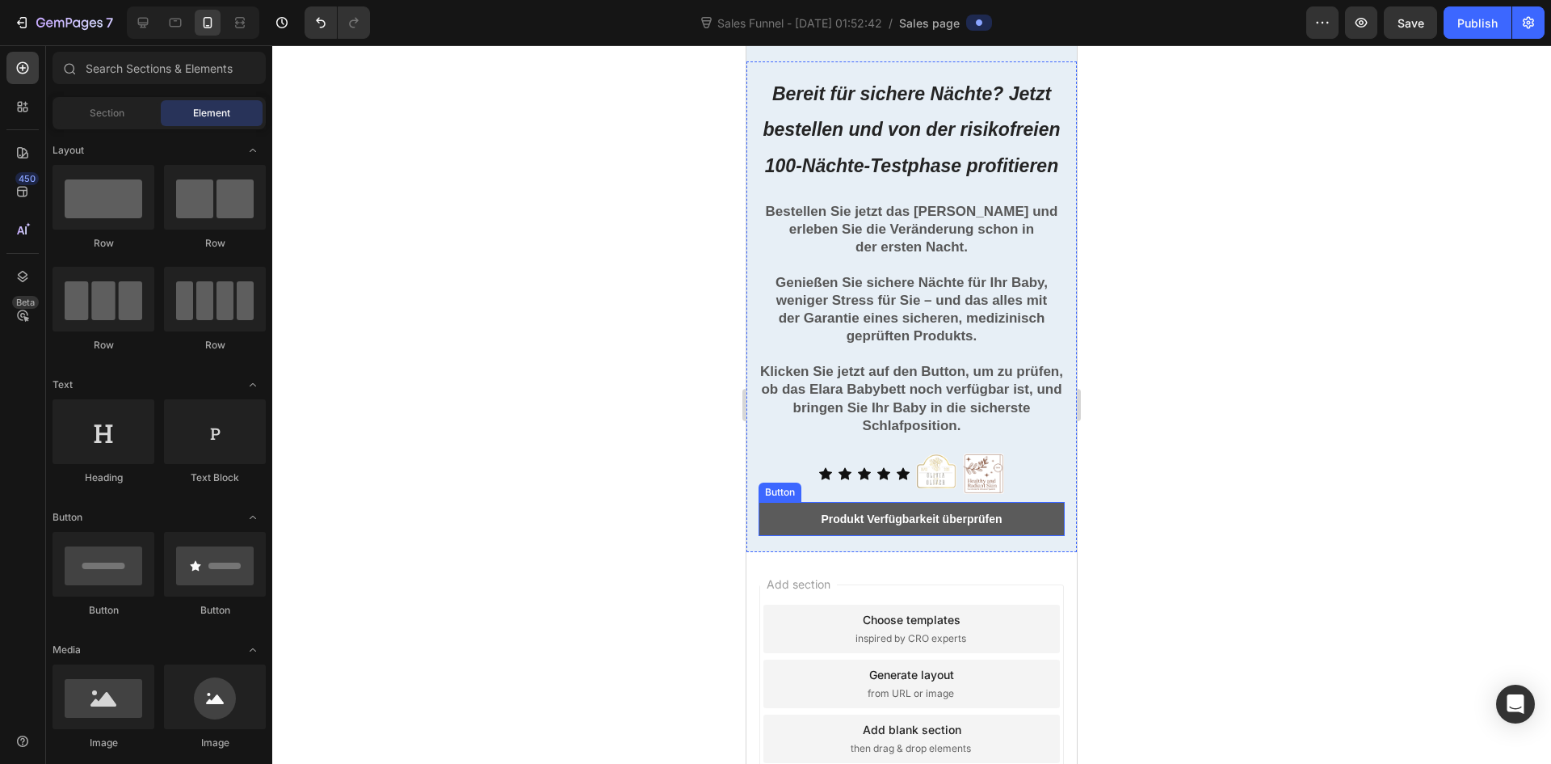
click at [1012, 536] on link "Produkt Verfügbarkeit überprüfen" at bounding box center [912, 519] width 306 height 34
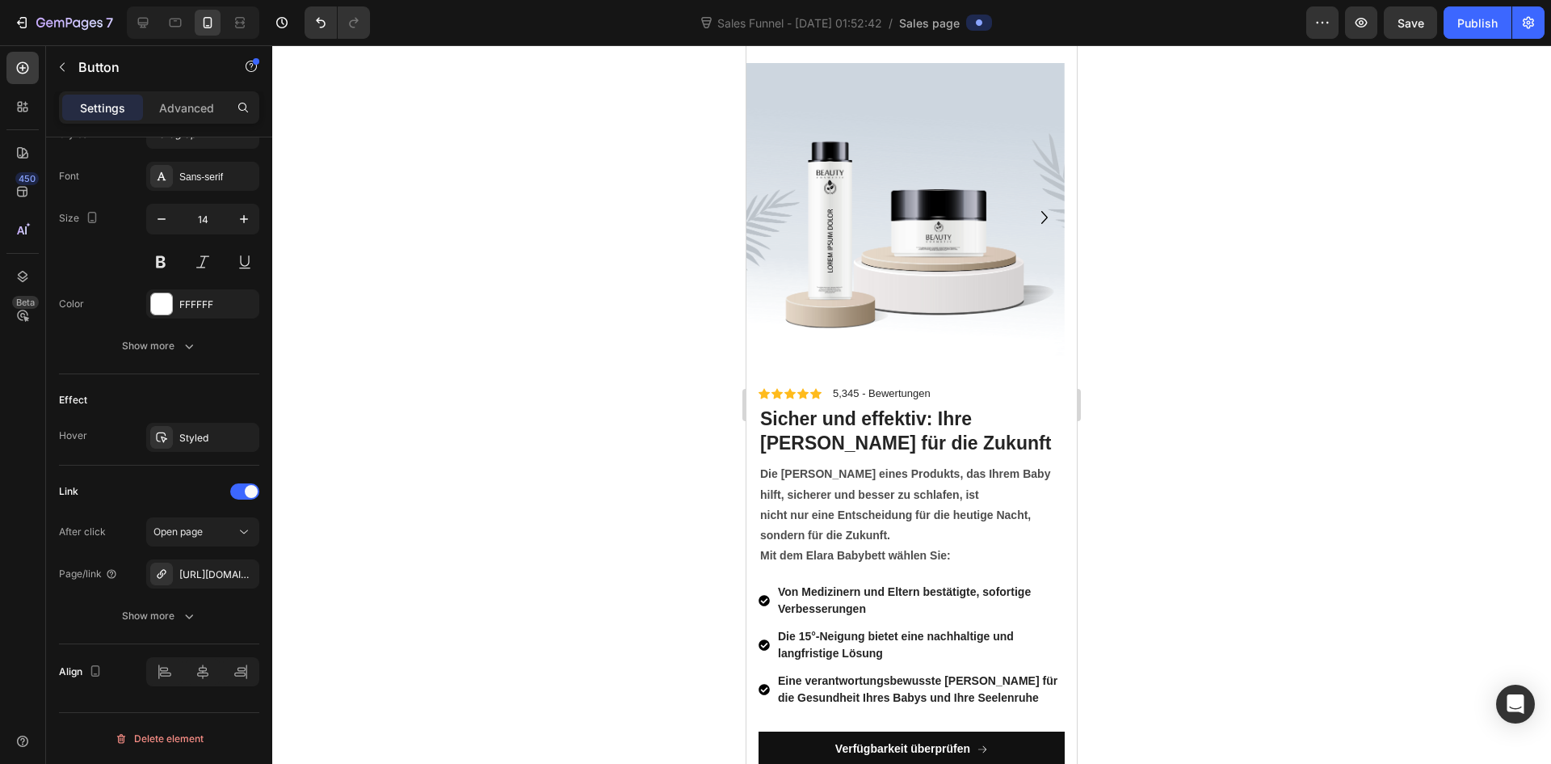
scroll to position [6894, 0]
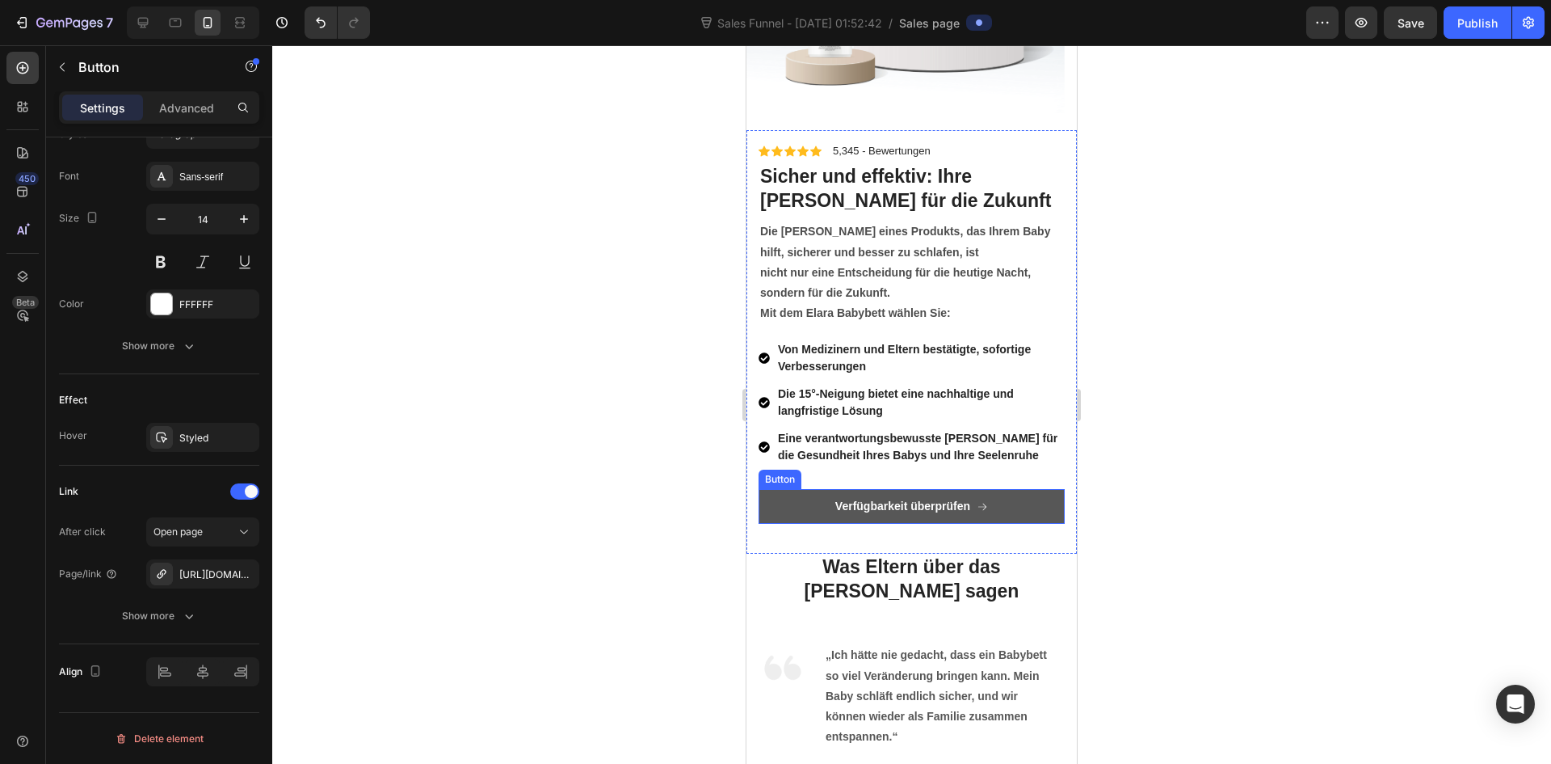
click at [1011, 505] on button "Verfügbarkeit überprüfen" at bounding box center [912, 506] width 306 height 34
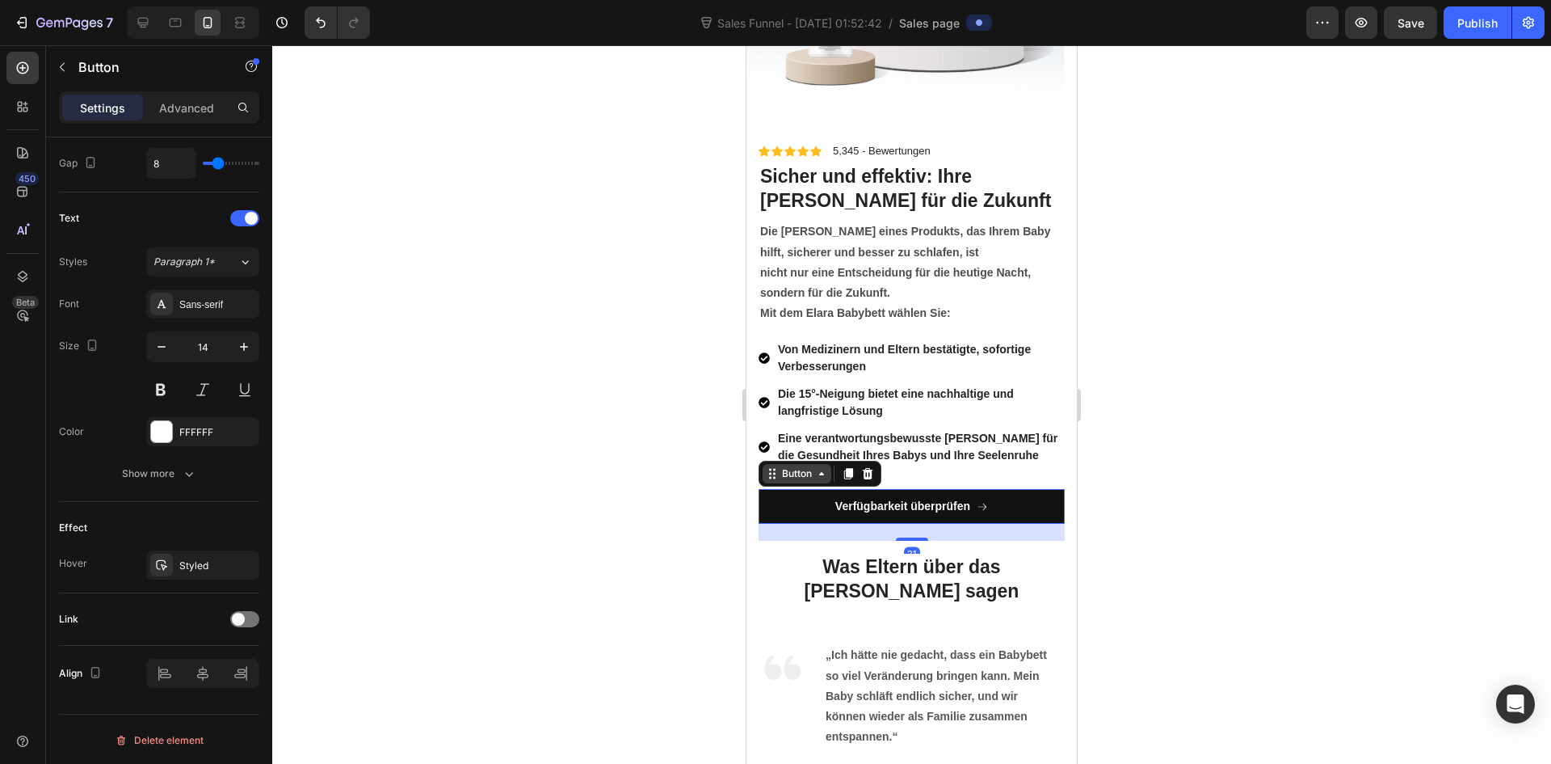
click at [810, 477] on div "Button" at bounding box center [797, 473] width 36 height 15
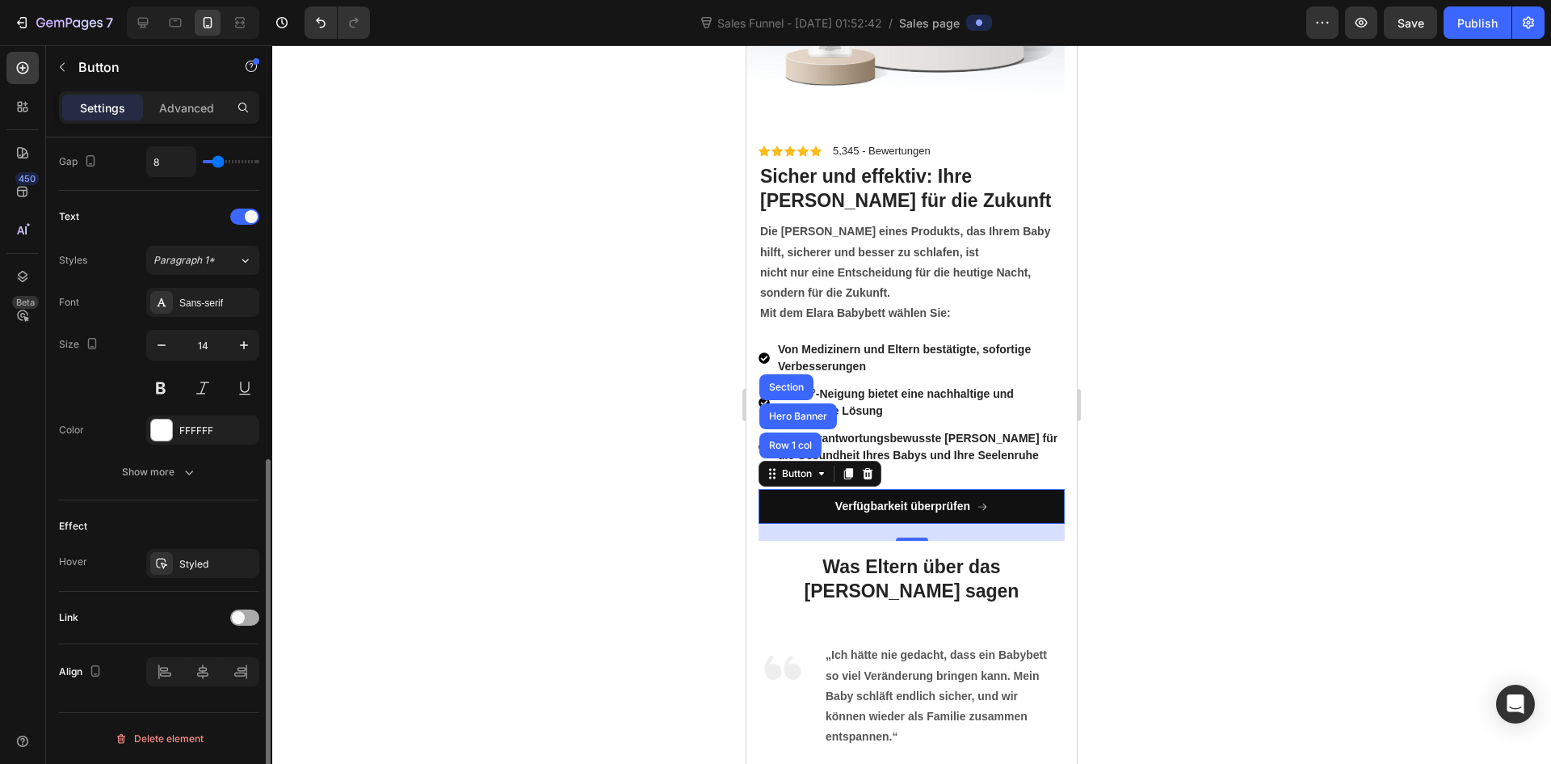
click at [237, 615] on span at bounding box center [238, 617] width 13 height 13
click at [202, 698] on div "Add..." at bounding box center [217, 700] width 76 height 15
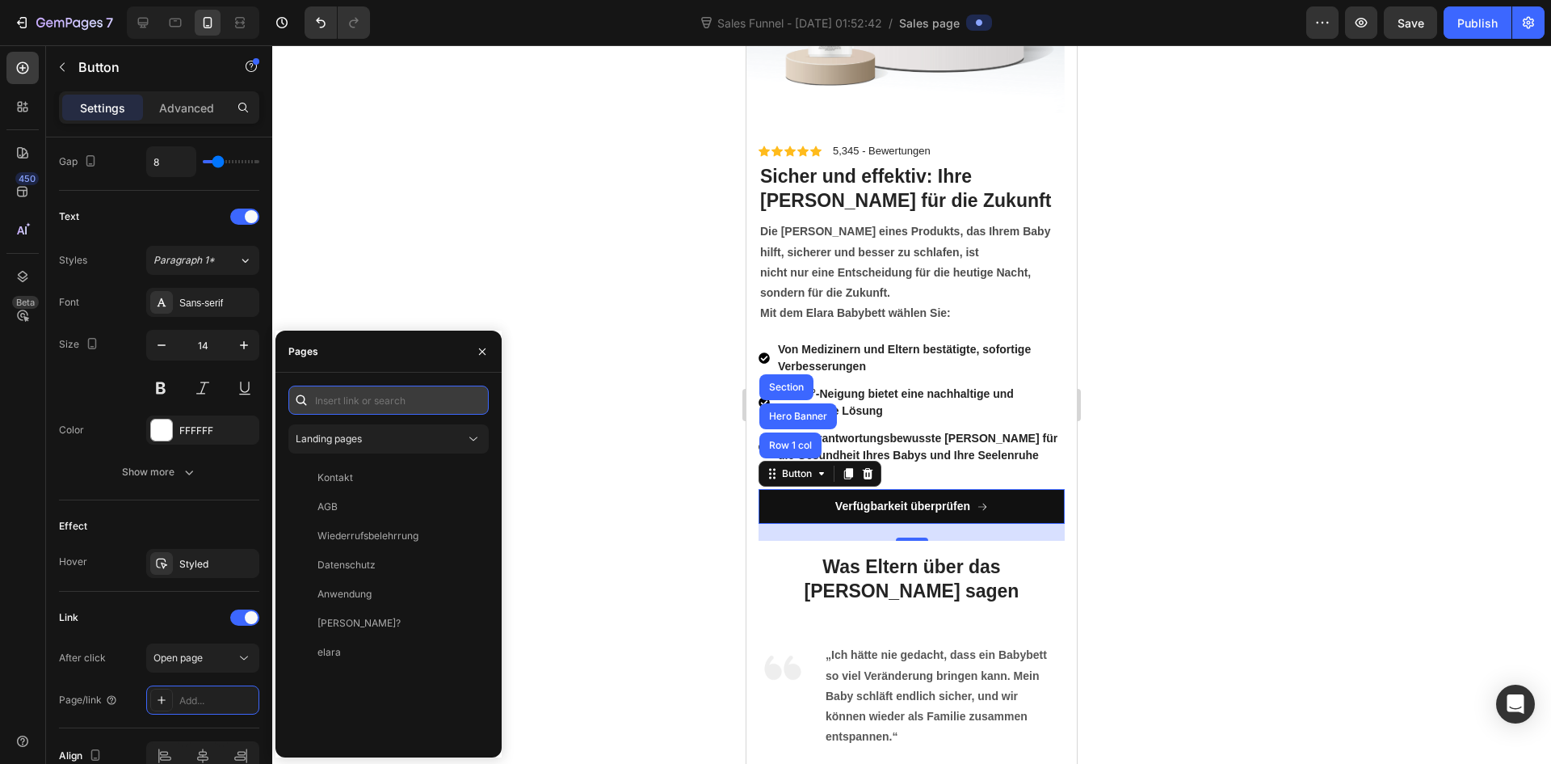
click at [383, 398] on input "text" at bounding box center [388, 399] width 200 height 29
paste input "https://amariel.de/products/elara-babybett"
type input "https://amariel.de/products/elara-babybett"
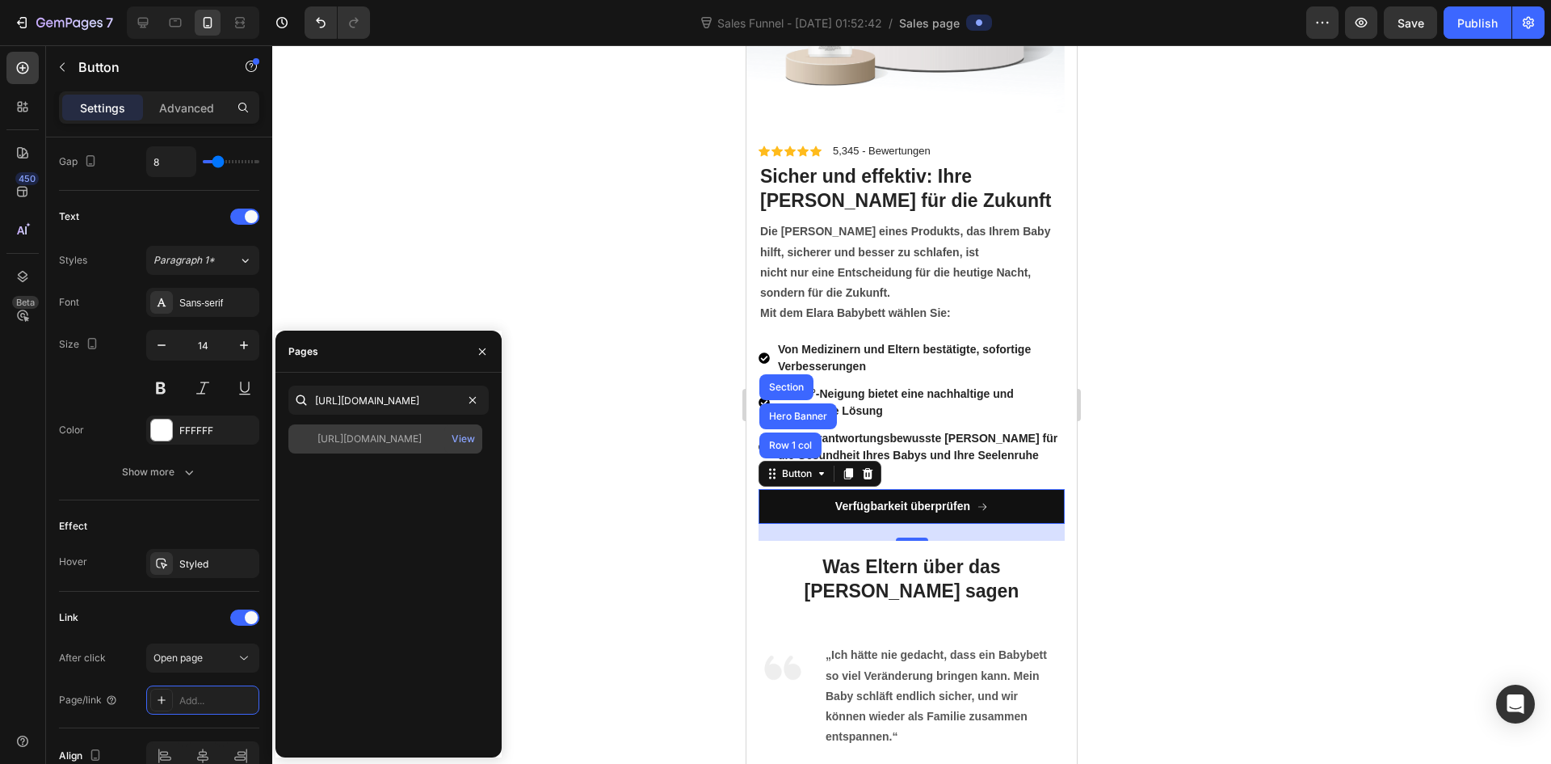
scroll to position [0, 0]
click at [422, 442] on div "https://amariel.de/products/elara-babybett" at bounding box center [370, 438] width 104 height 15
click at [460, 435] on div "View" at bounding box center [463, 438] width 23 height 15
click at [482, 354] on icon "button" at bounding box center [482, 351] width 13 height 13
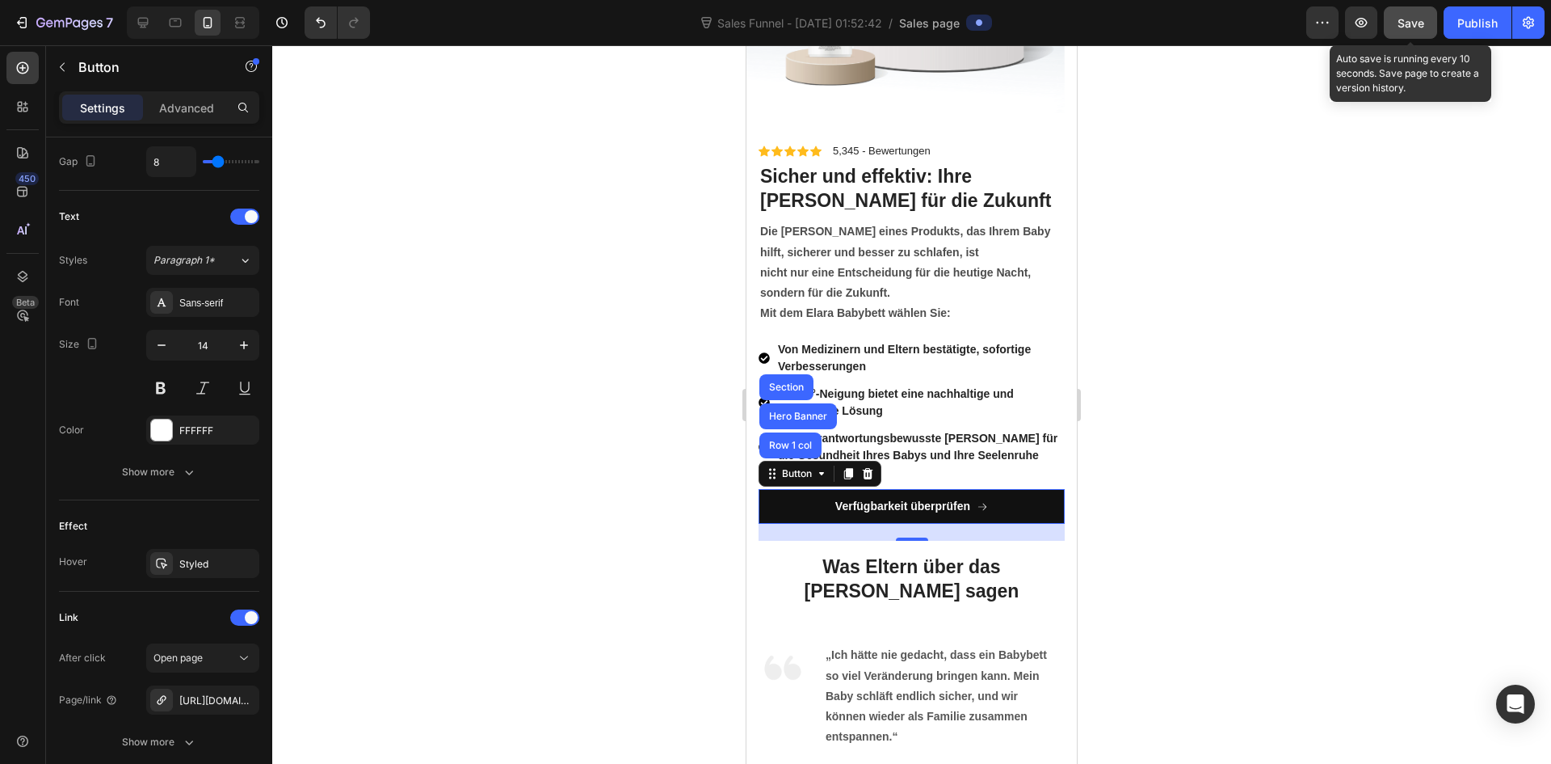
click at [1403, 22] on span "Save" at bounding box center [1411, 23] width 27 height 14
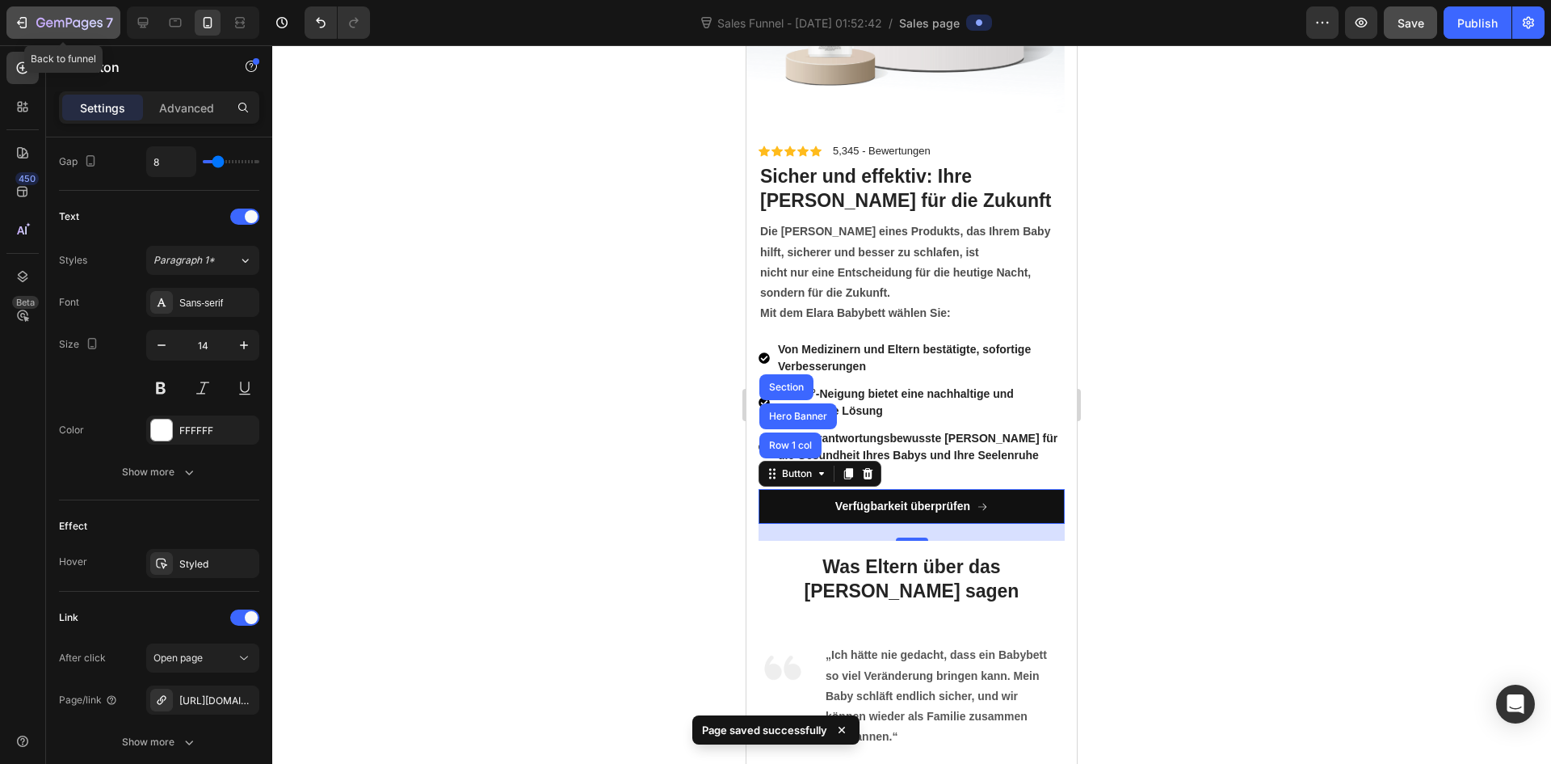
click at [22, 24] on icon "button" at bounding box center [22, 23] width 16 height 16
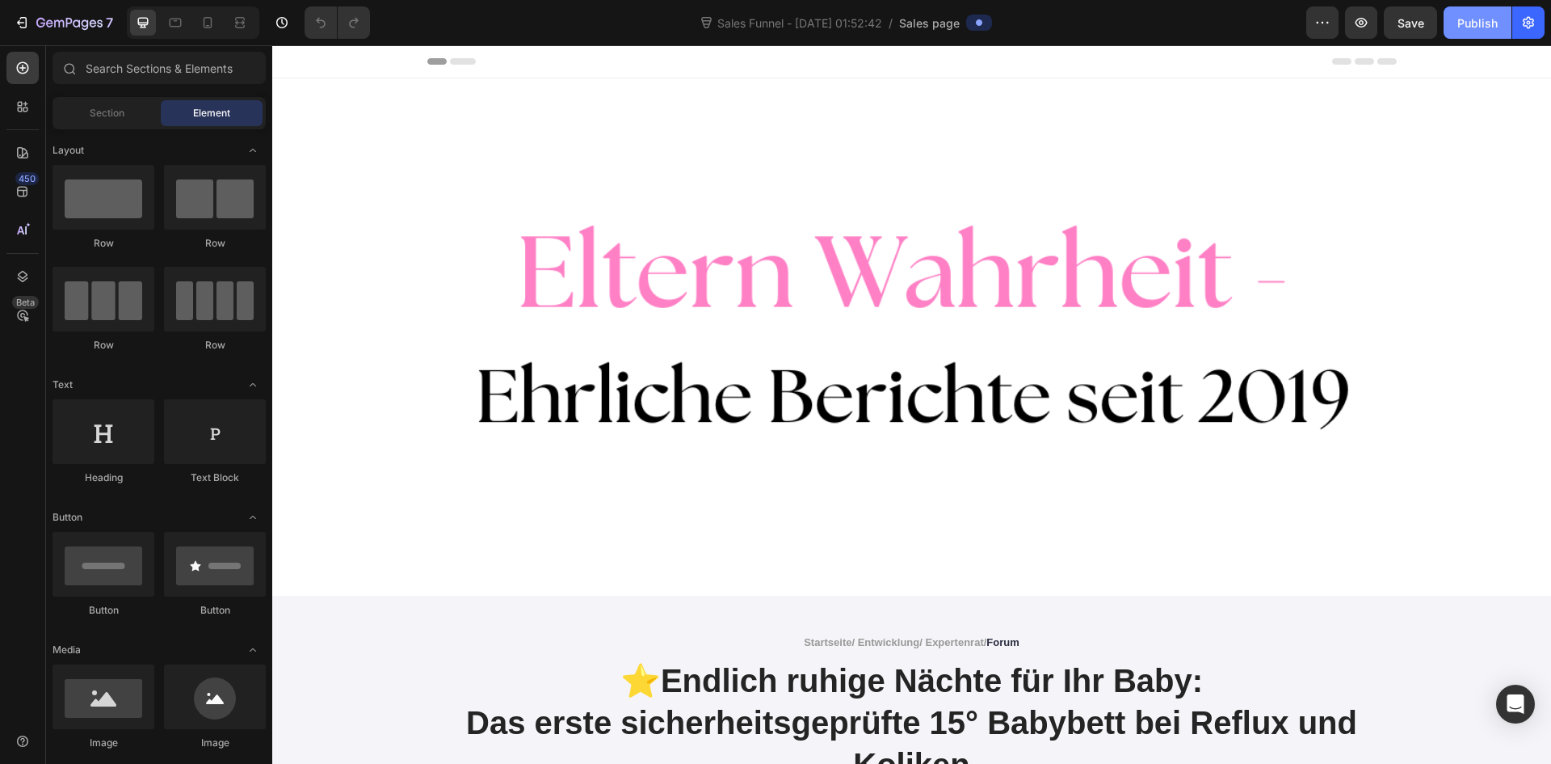
click at [1480, 33] on button "Publish" at bounding box center [1478, 22] width 68 height 32
click at [204, 23] on icon at bounding box center [208, 22] width 9 height 11
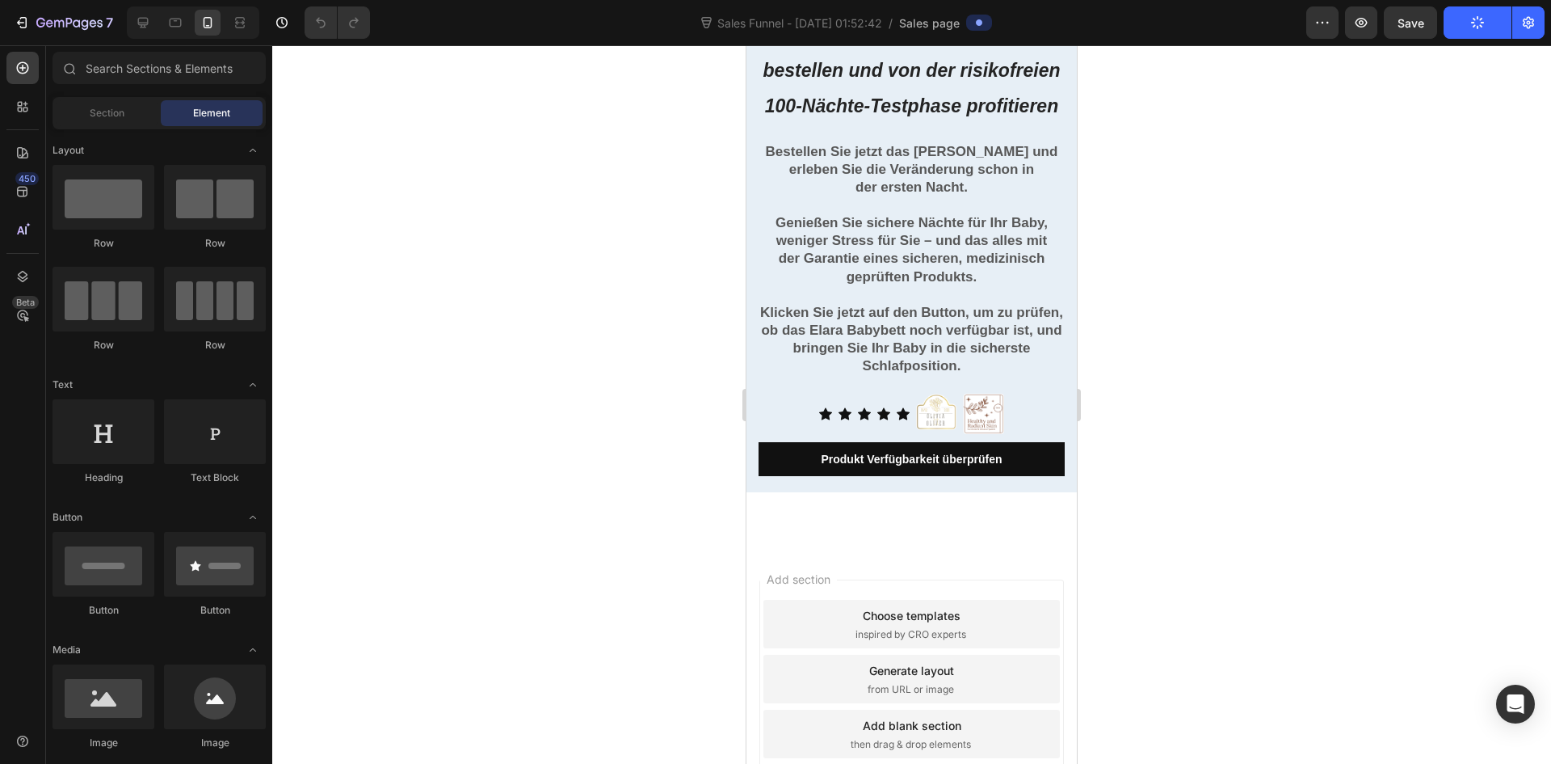
scroll to position [6282, 0]
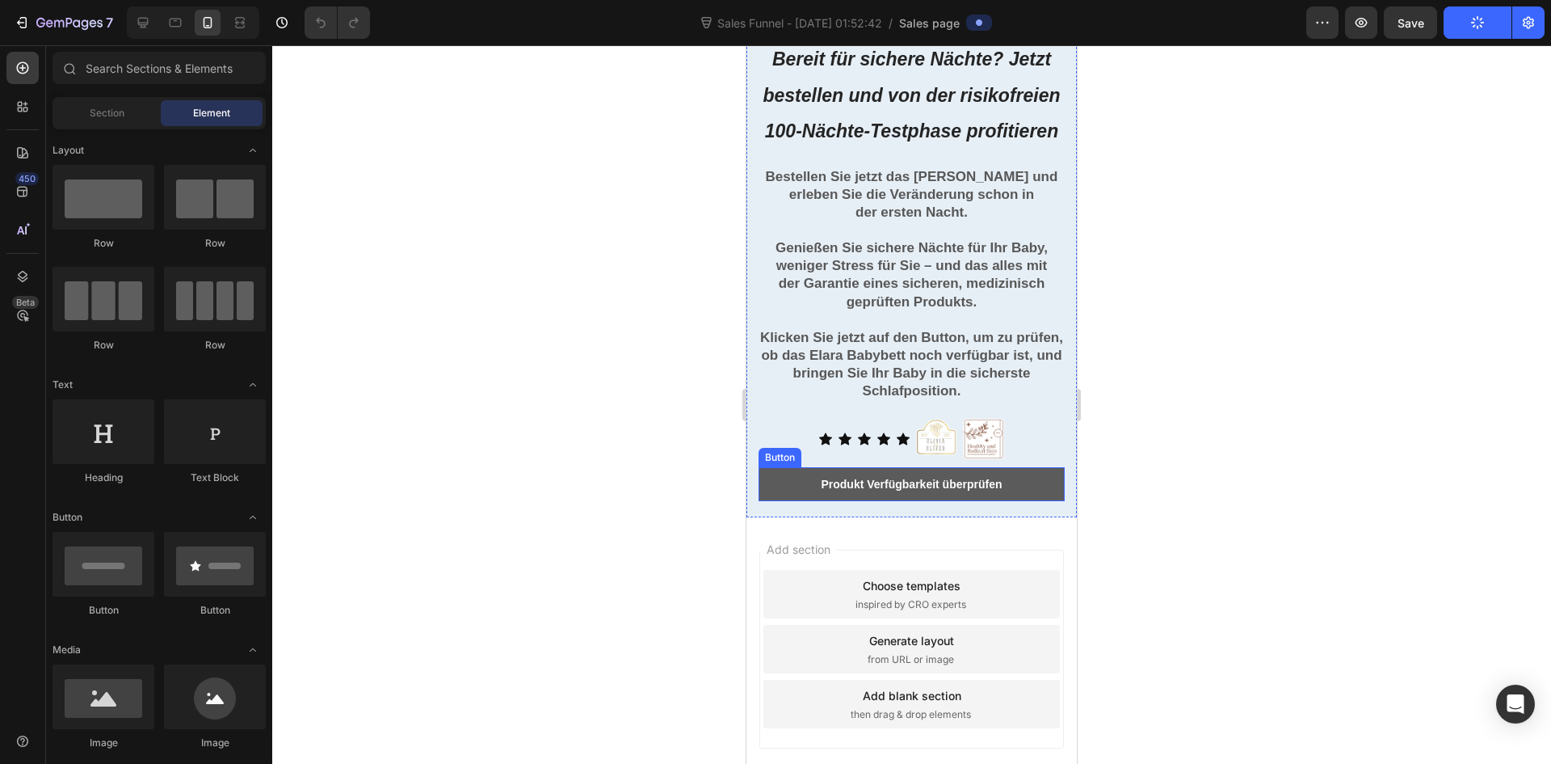
click at [1034, 501] on link "Produkt Verfügbarkeit überprüfen" at bounding box center [912, 484] width 306 height 34
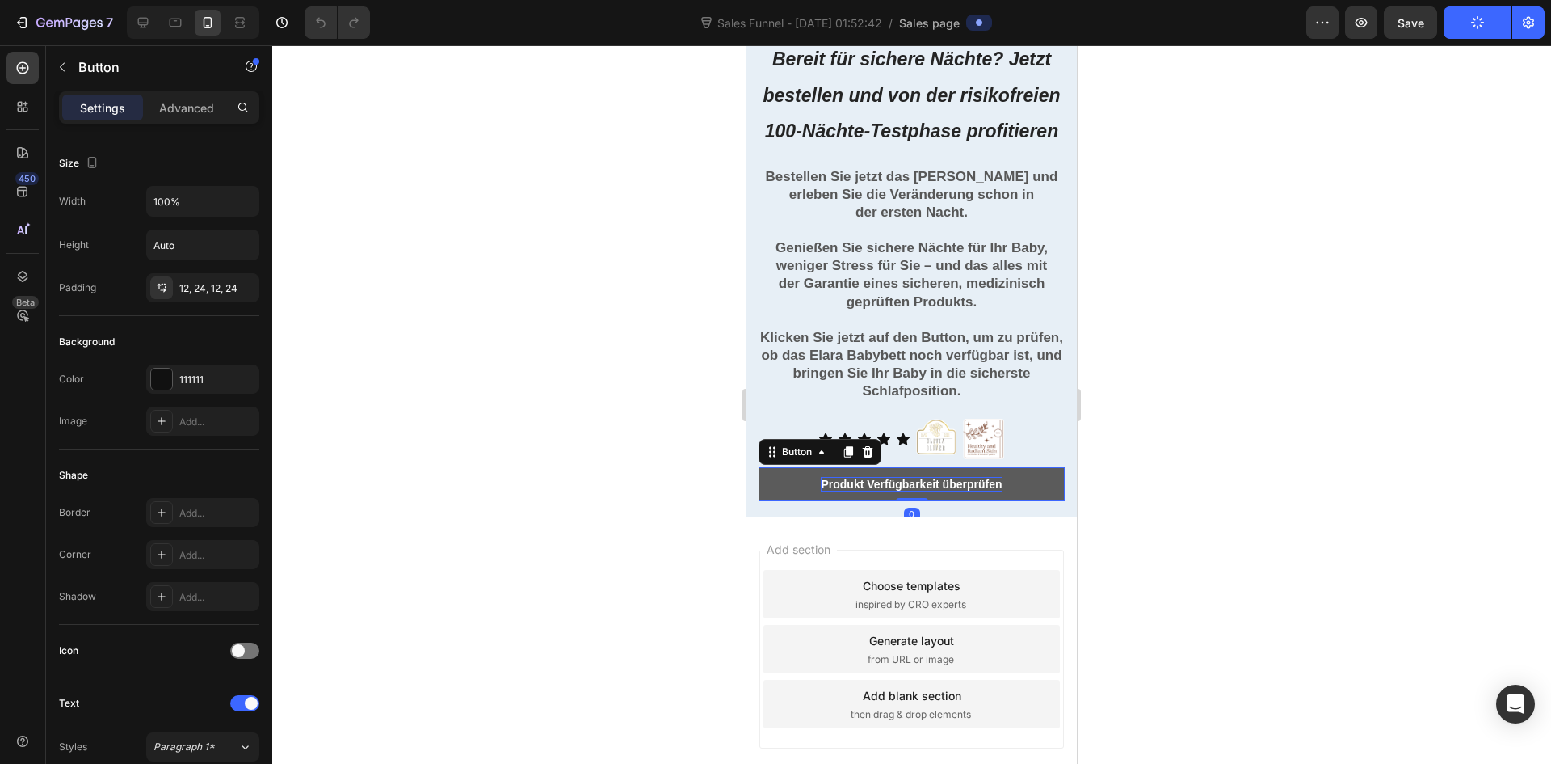
click at [904, 491] on p "Produkt Verfügbarkeit überprüfen" at bounding box center [911, 484] width 181 height 15
click at [776, 501] on link "Produkt Verfügbarkeit überprüfen" at bounding box center [912, 484] width 306 height 34
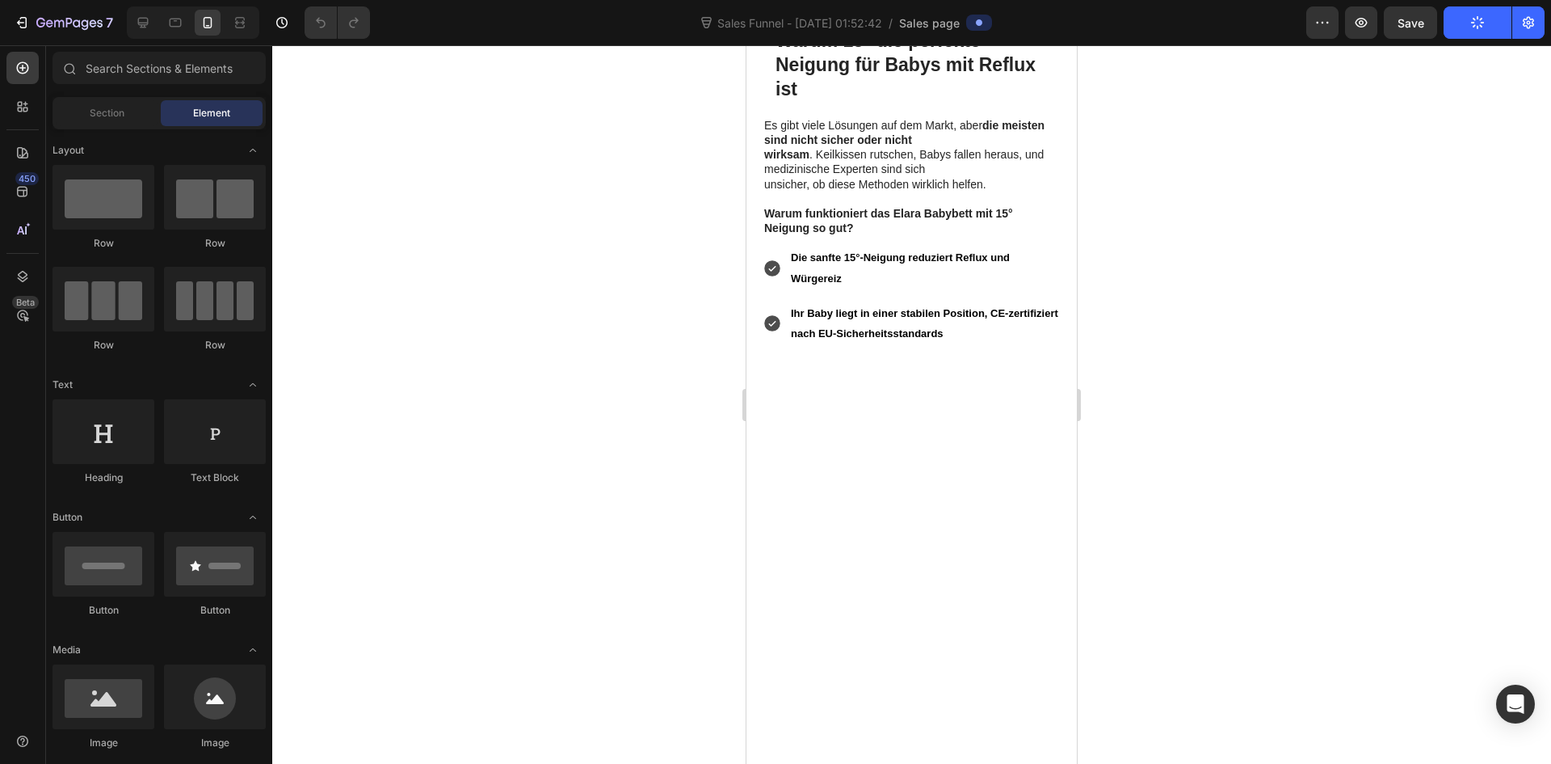
scroll to position [0, 0]
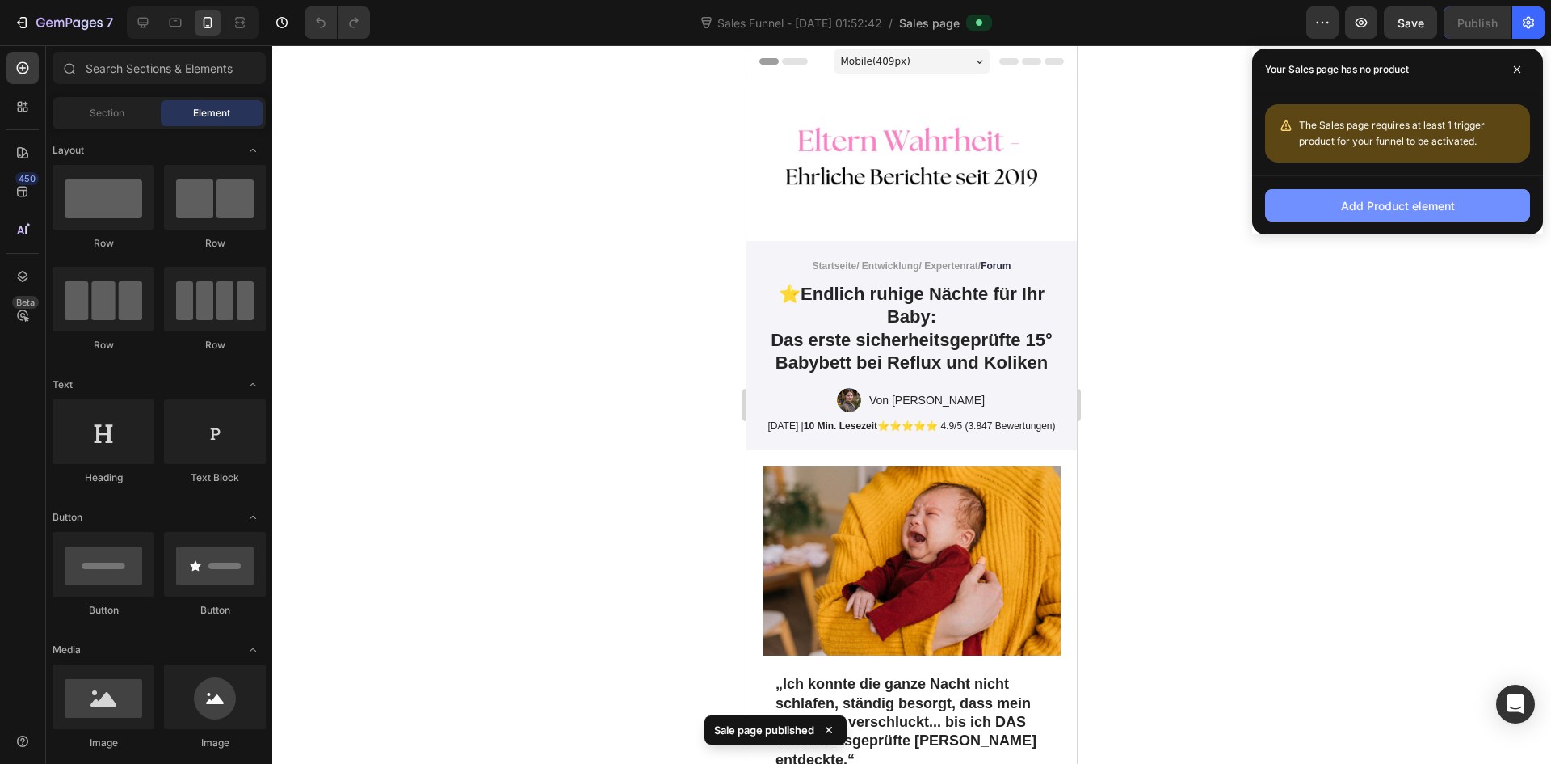
click at [1410, 207] on div "Add Product element" at bounding box center [1398, 205] width 114 height 17
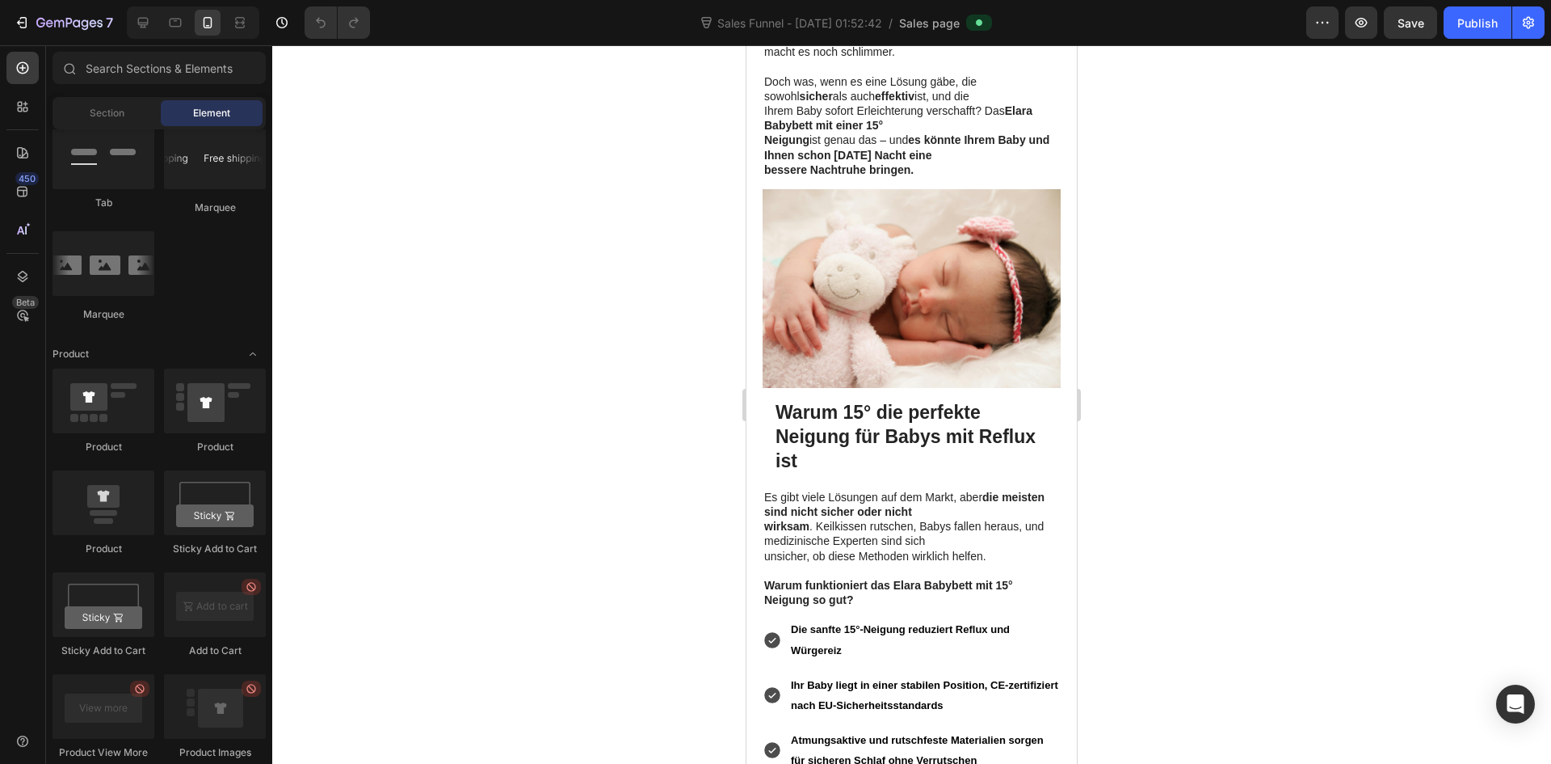
scroll to position [1103, 0]
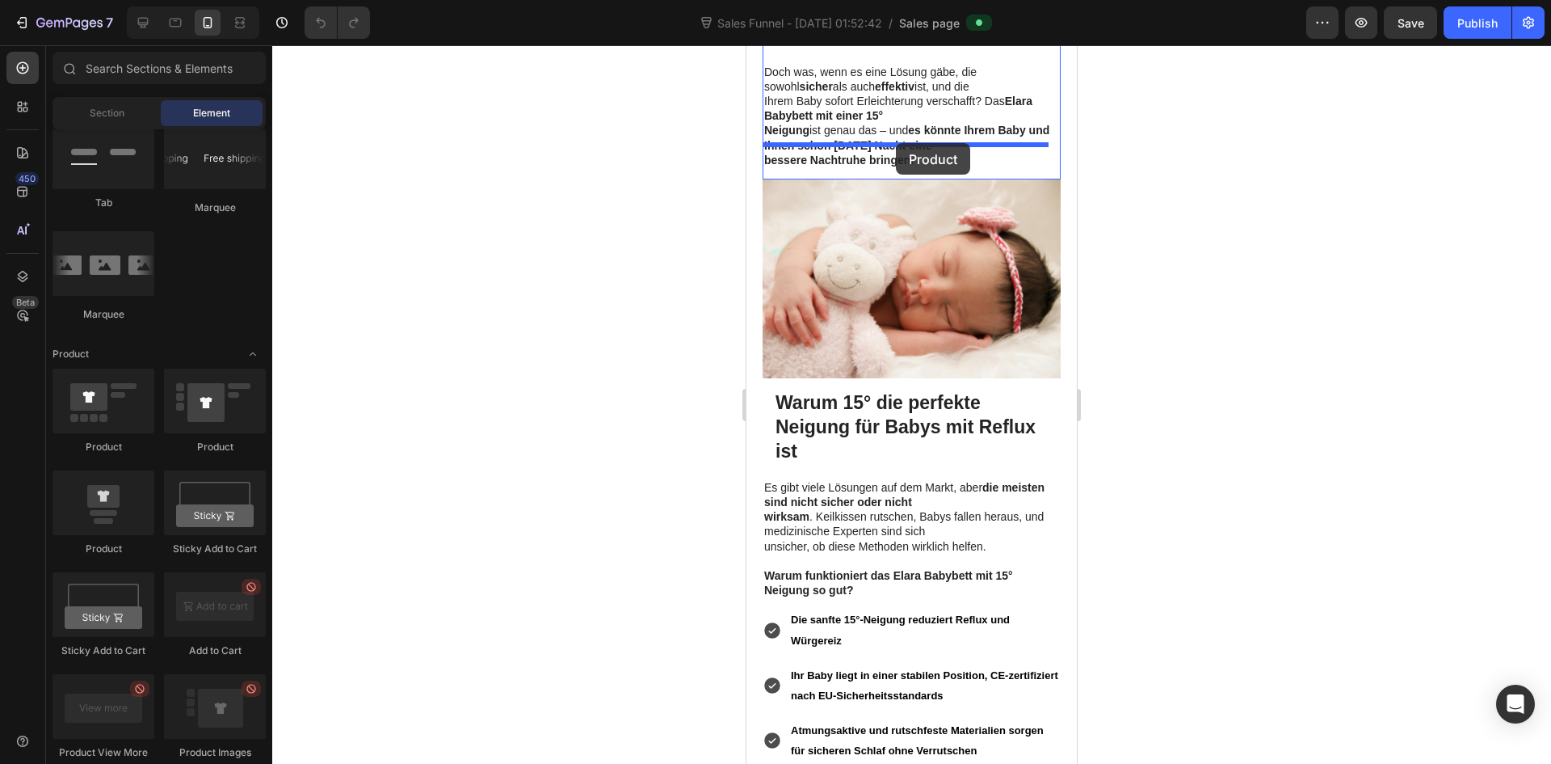
drag, startPoint x: 855, startPoint y: 475, endPoint x: 893, endPoint y: 141, distance: 335.8
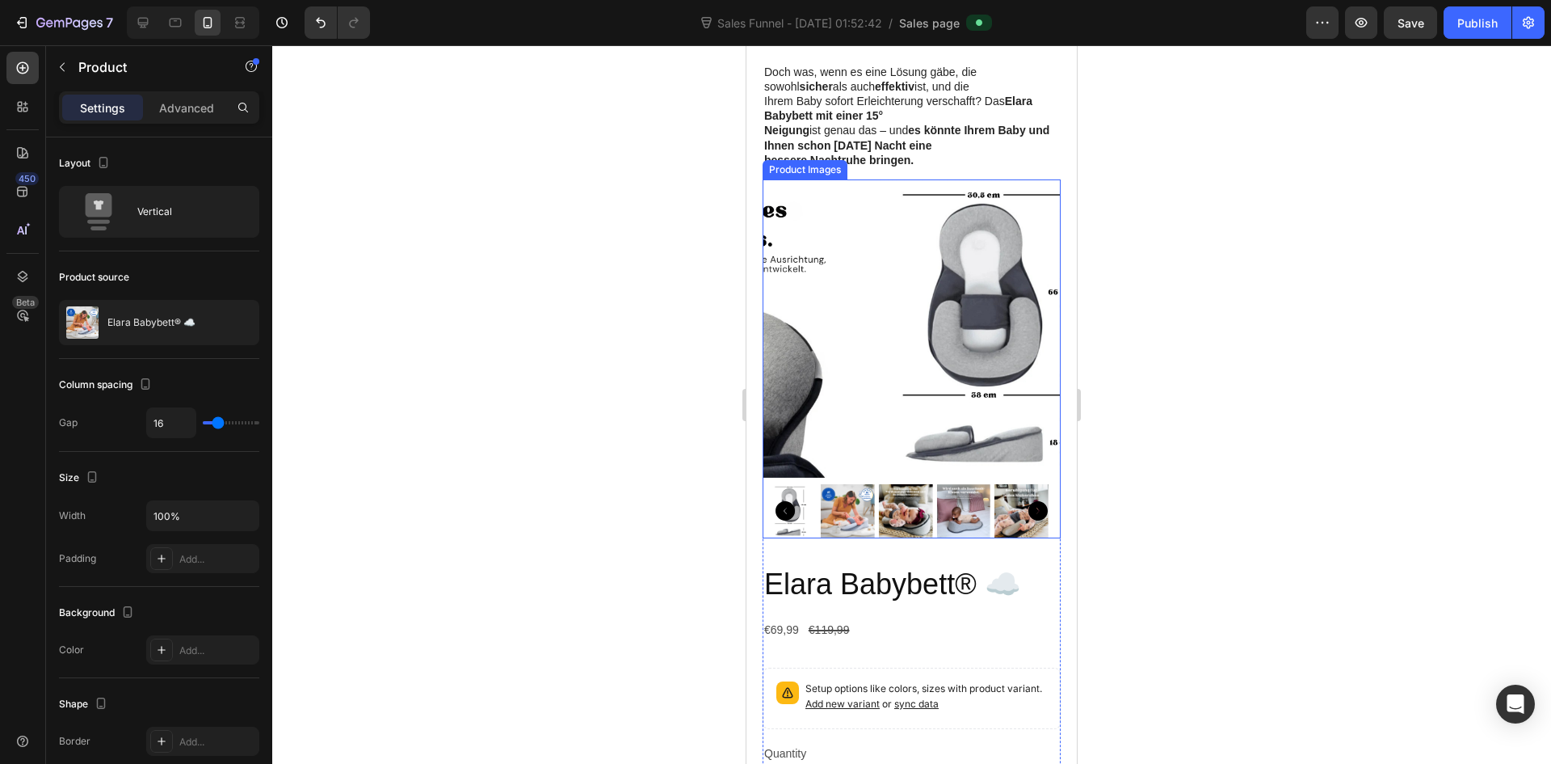
click at [842, 484] on img at bounding box center [848, 511] width 54 height 54
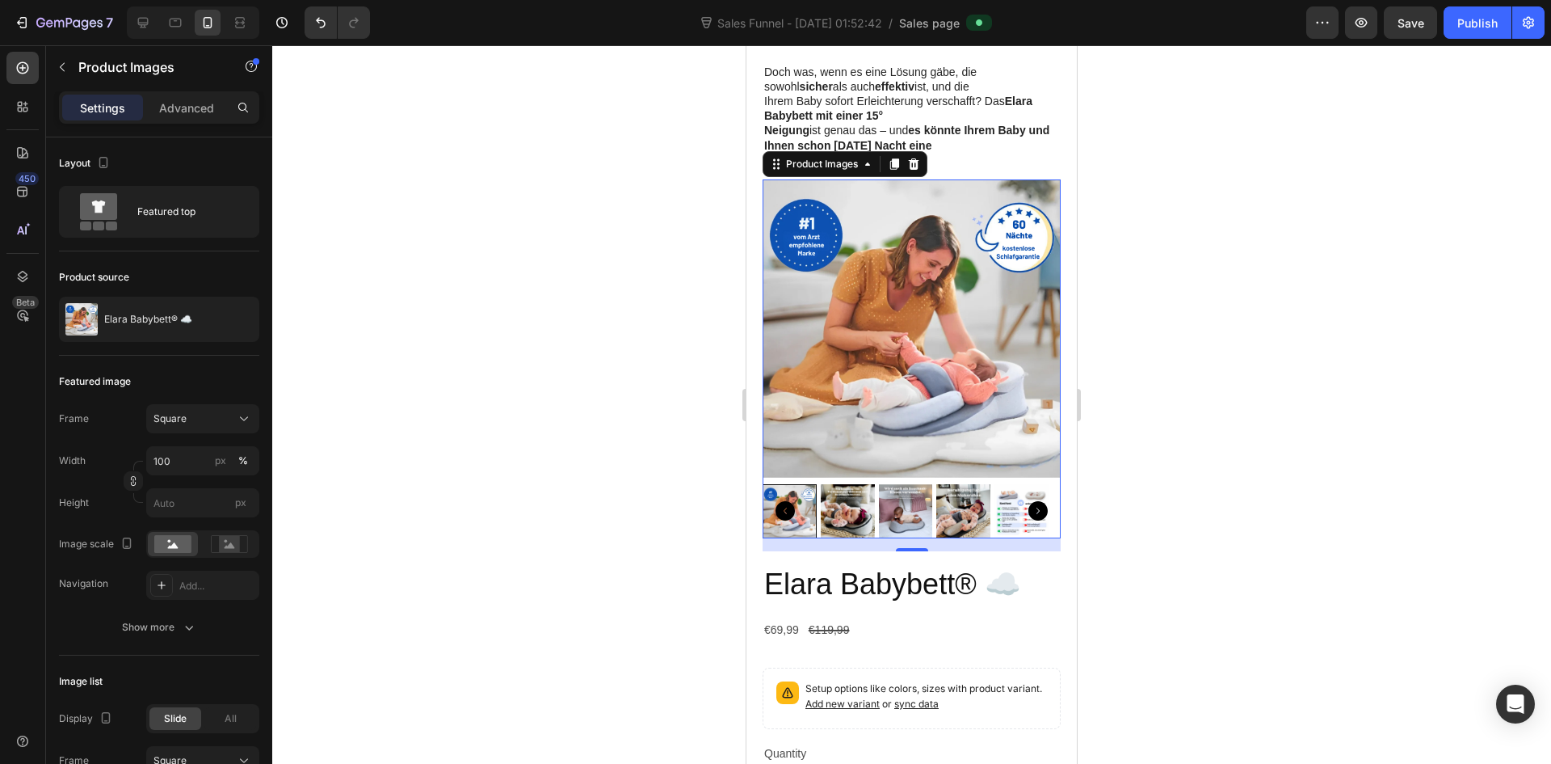
click at [1211, 499] on div at bounding box center [911, 404] width 1279 height 718
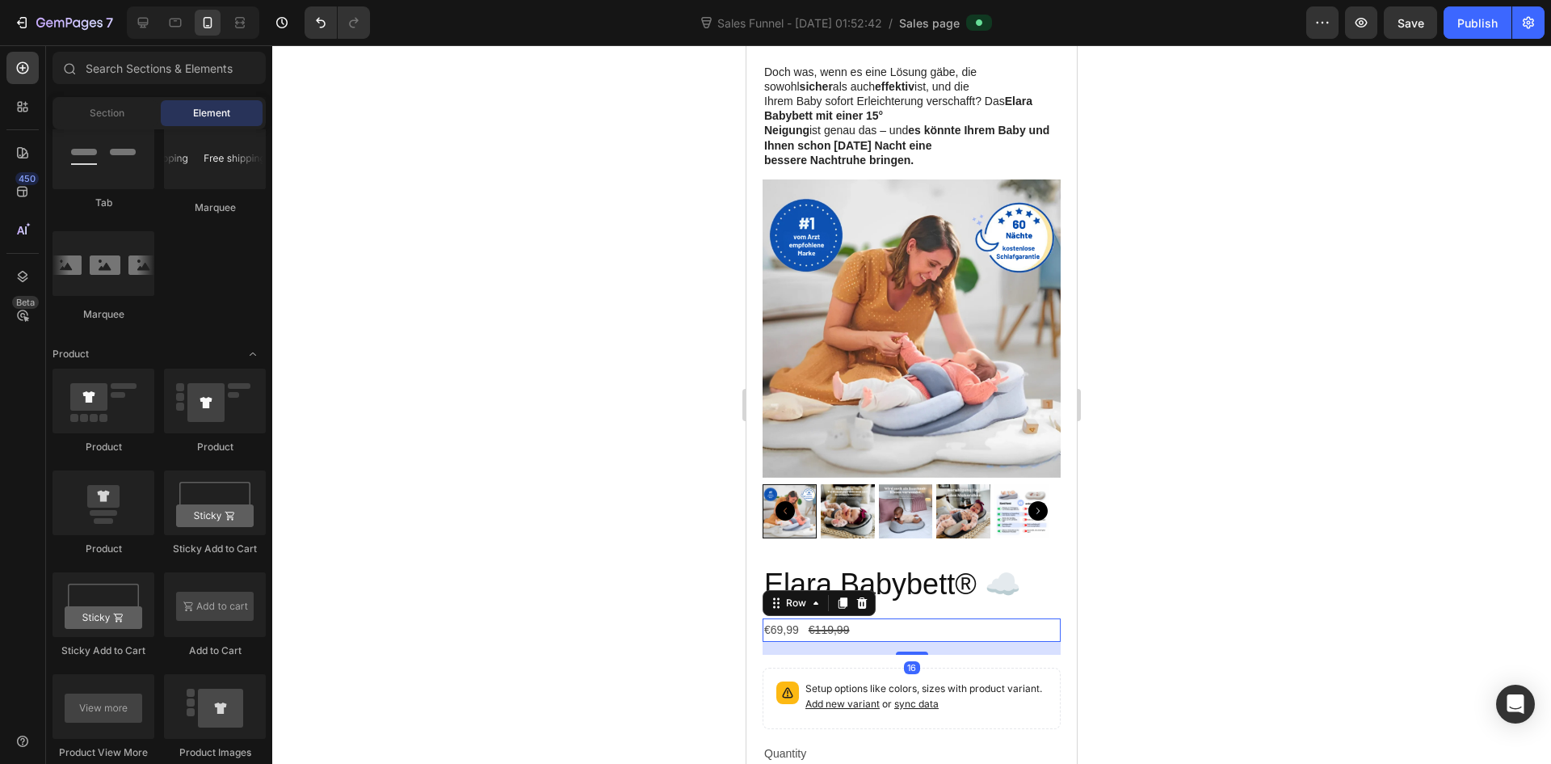
click at [956, 618] on div "€69,99 Product Price Product Price €119,99 Product Price Product Price Row 16" at bounding box center [912, 629] width 298 height 23
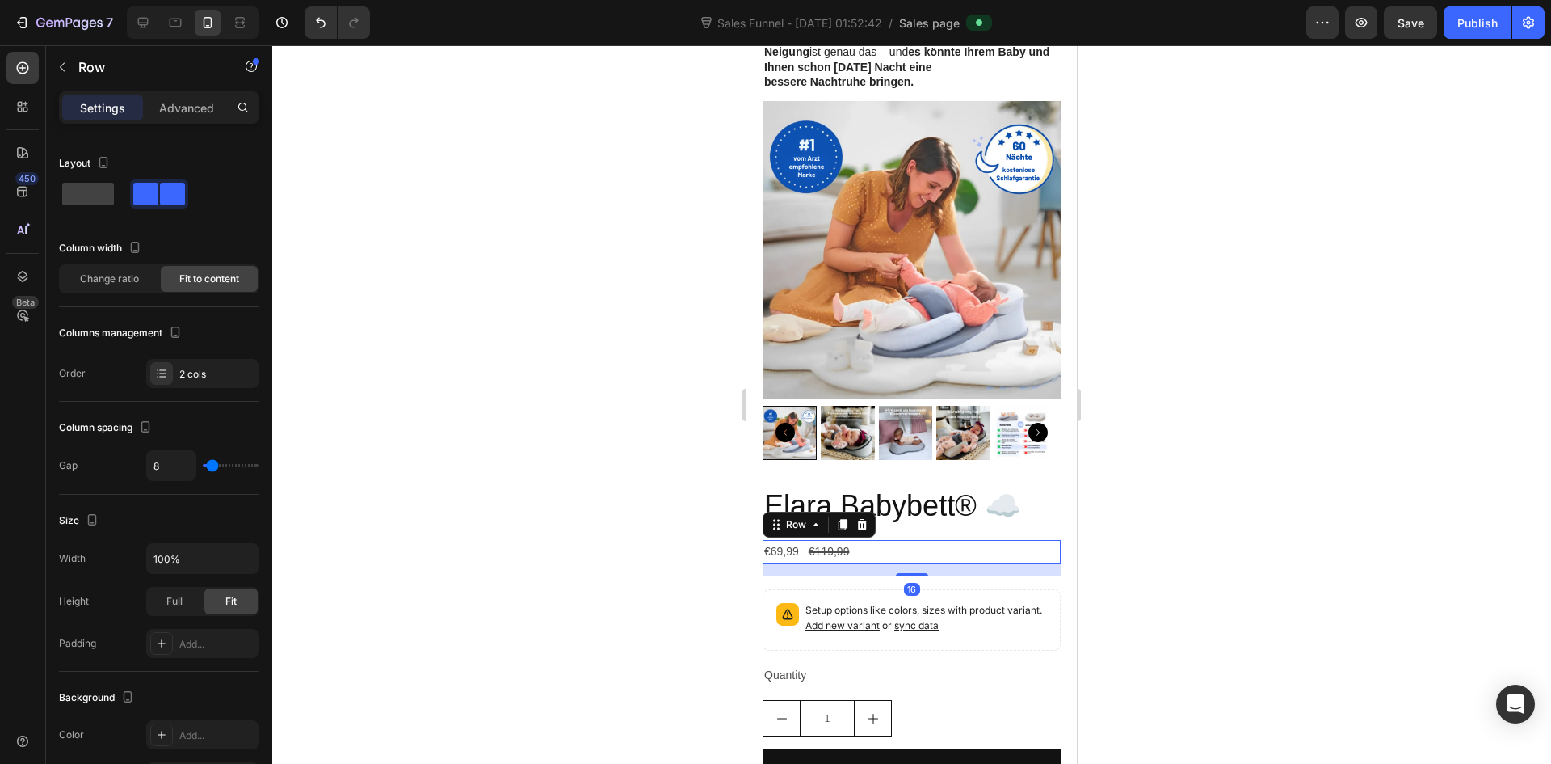
scroll to position [1184, 0]
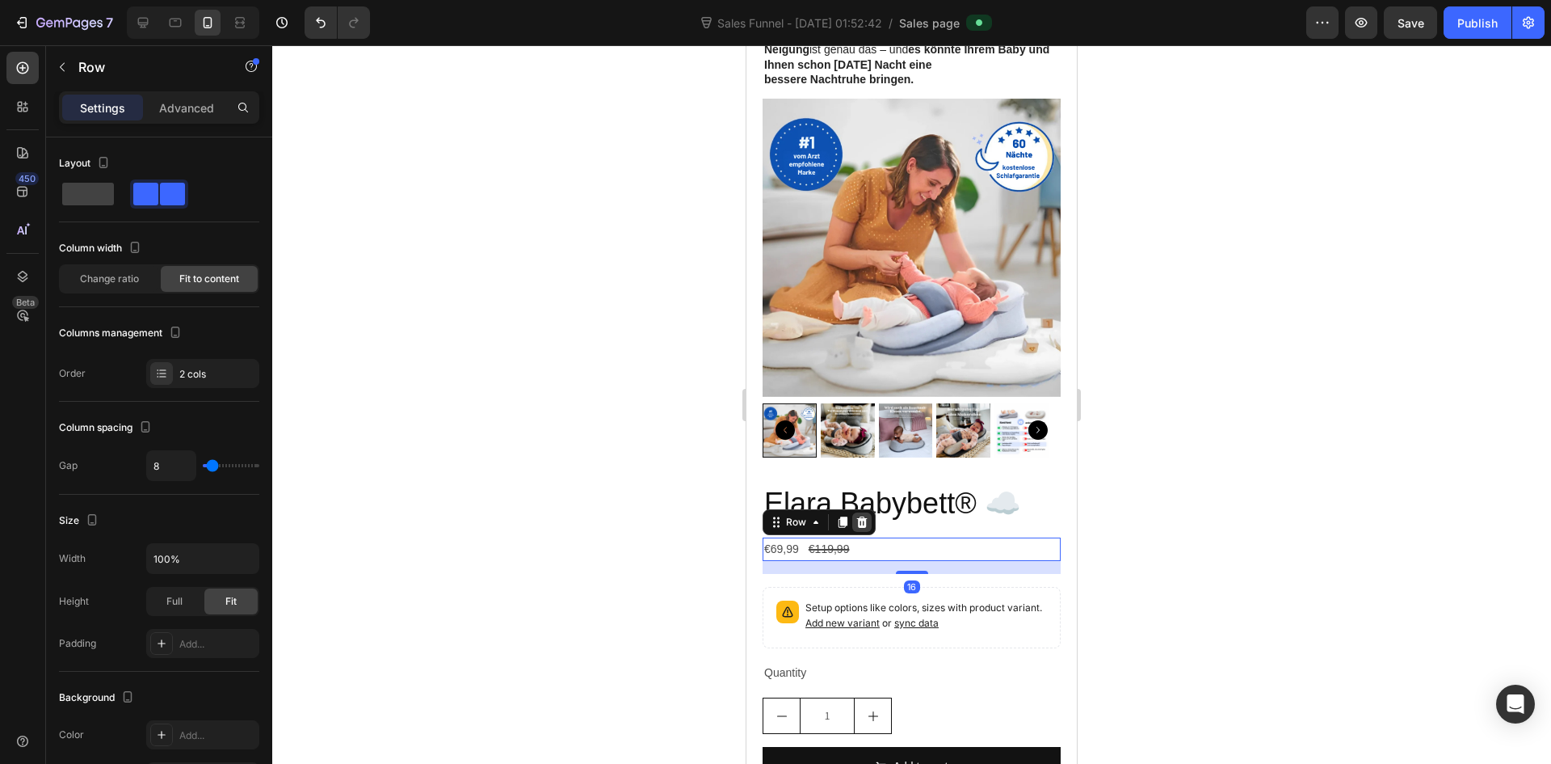
click at [862, 515] on icon at bounding box center [862, 520] width 11 height 11
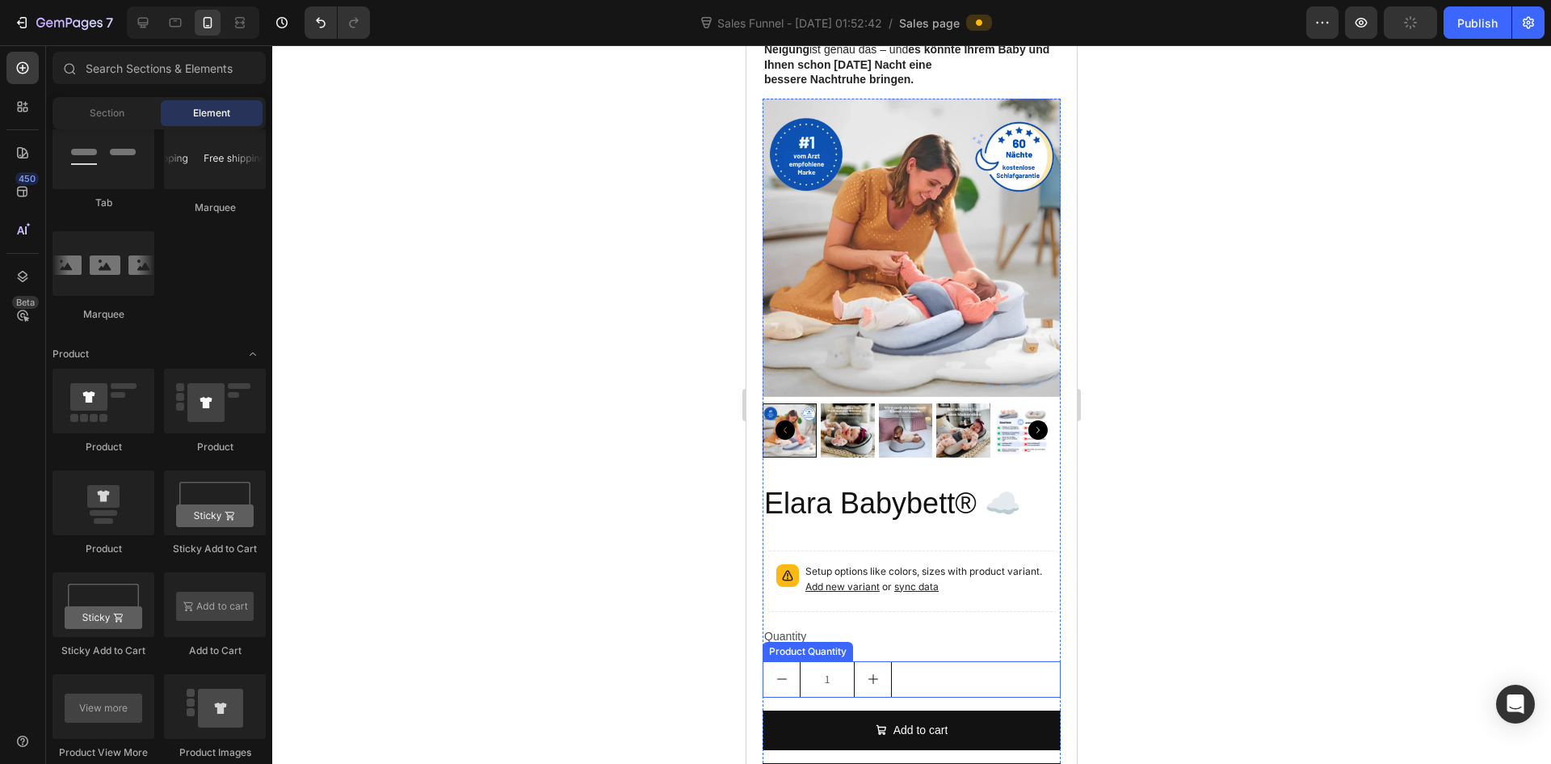
click at [956, 661] on div "1" at bounding box center [912, 679] width 298 height 36
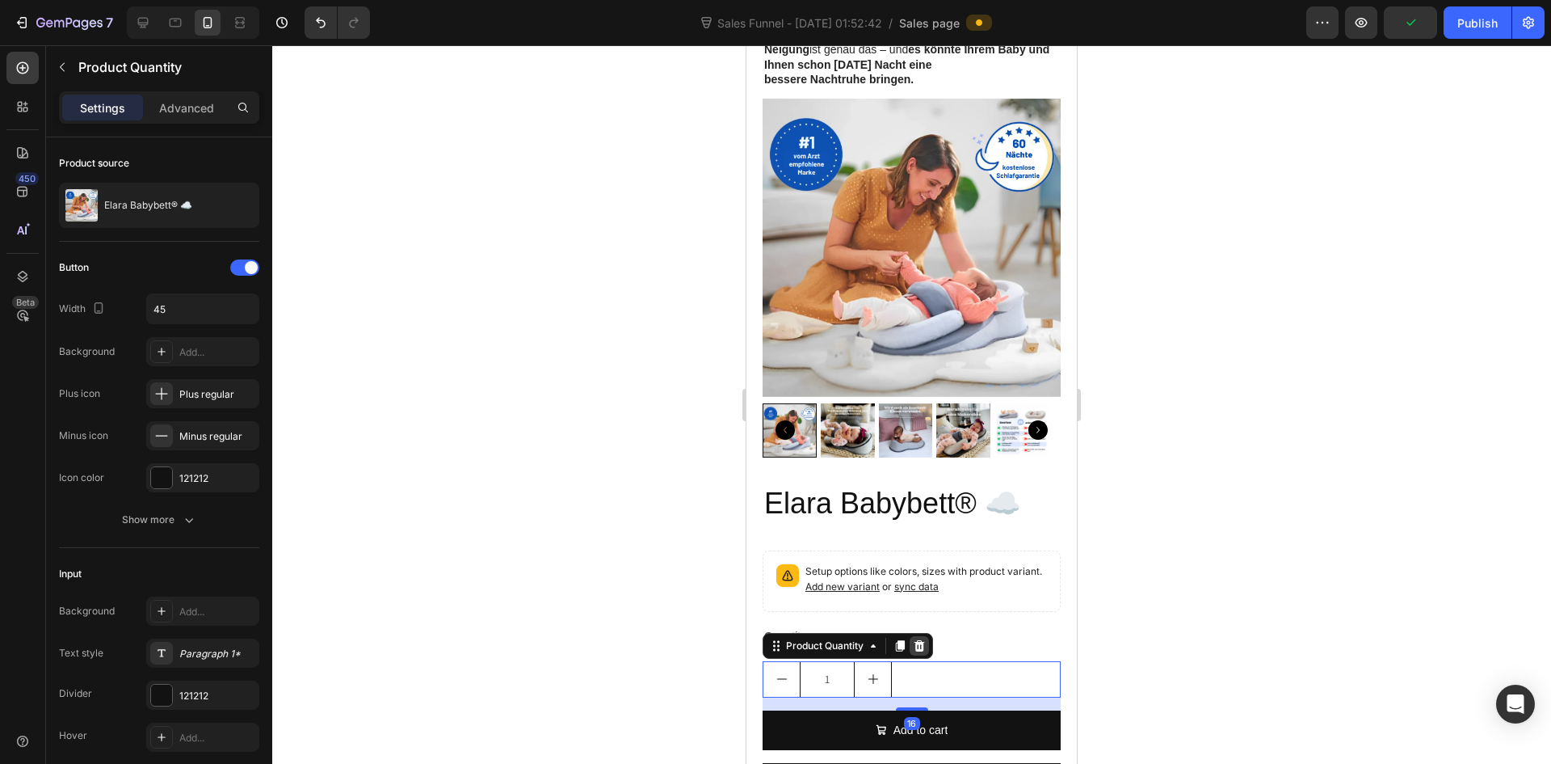
click at [919, 639] on icon at bounding box center [919, 645] width 13 height 13
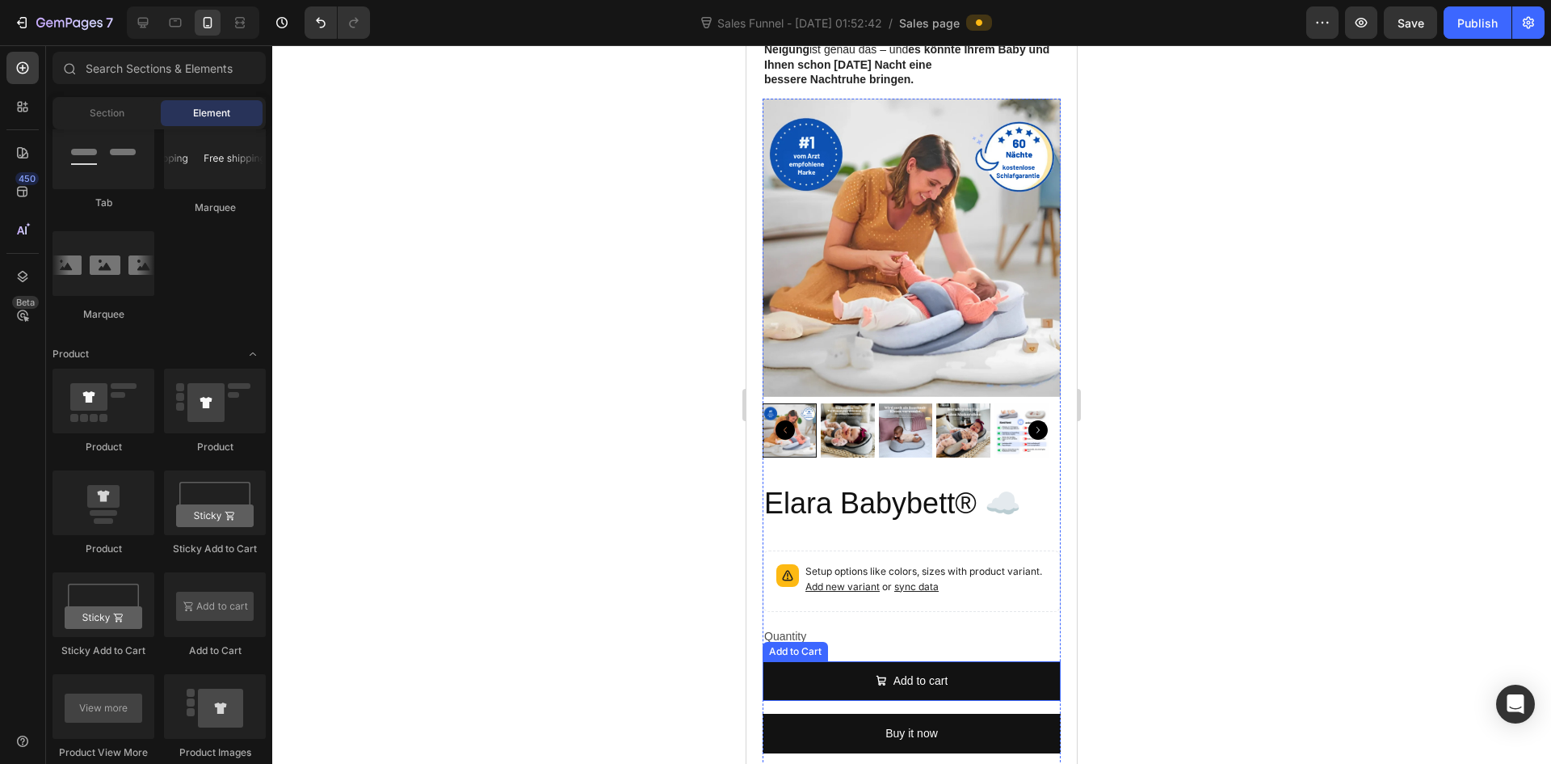
click at [949, 625] on div "Quantity" at bounding box center [912, 636] width 298 height 23
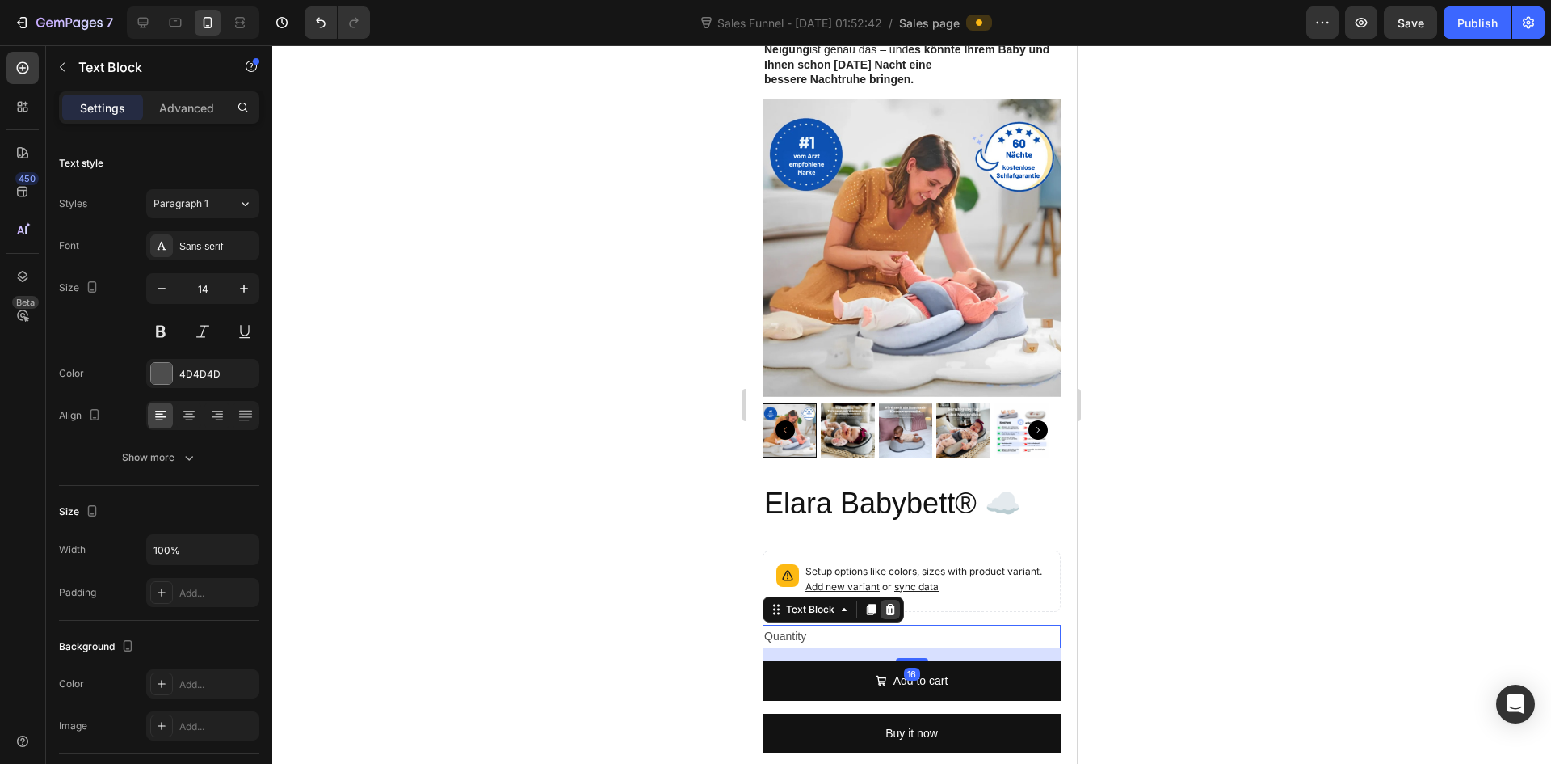
click at [891, 603] on icon at bounding box center [891, 608] width 11 height 11
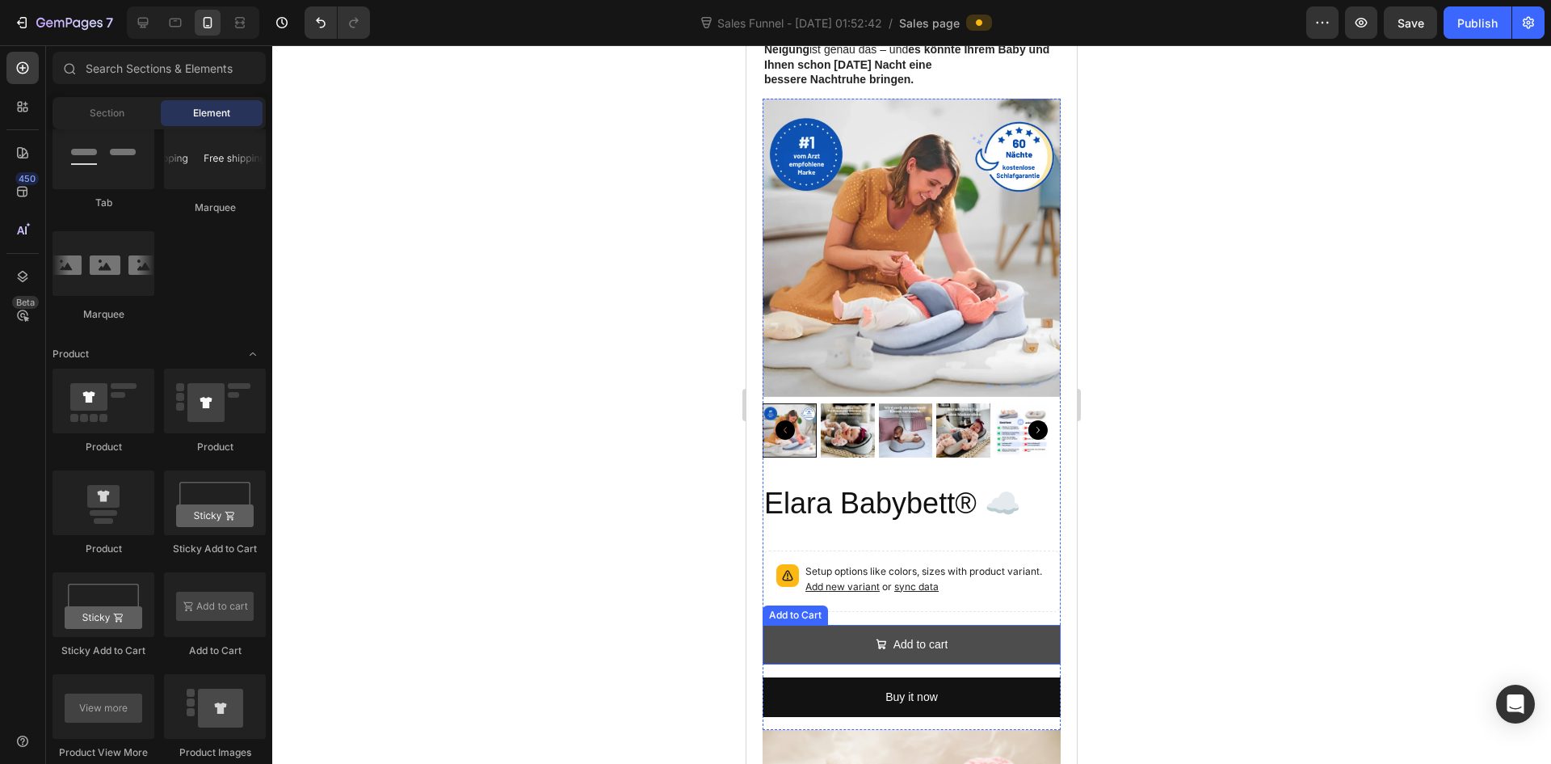
click at [989, 625] on button "Add to cart" at bounding box center [912, 645] width 298 height 40
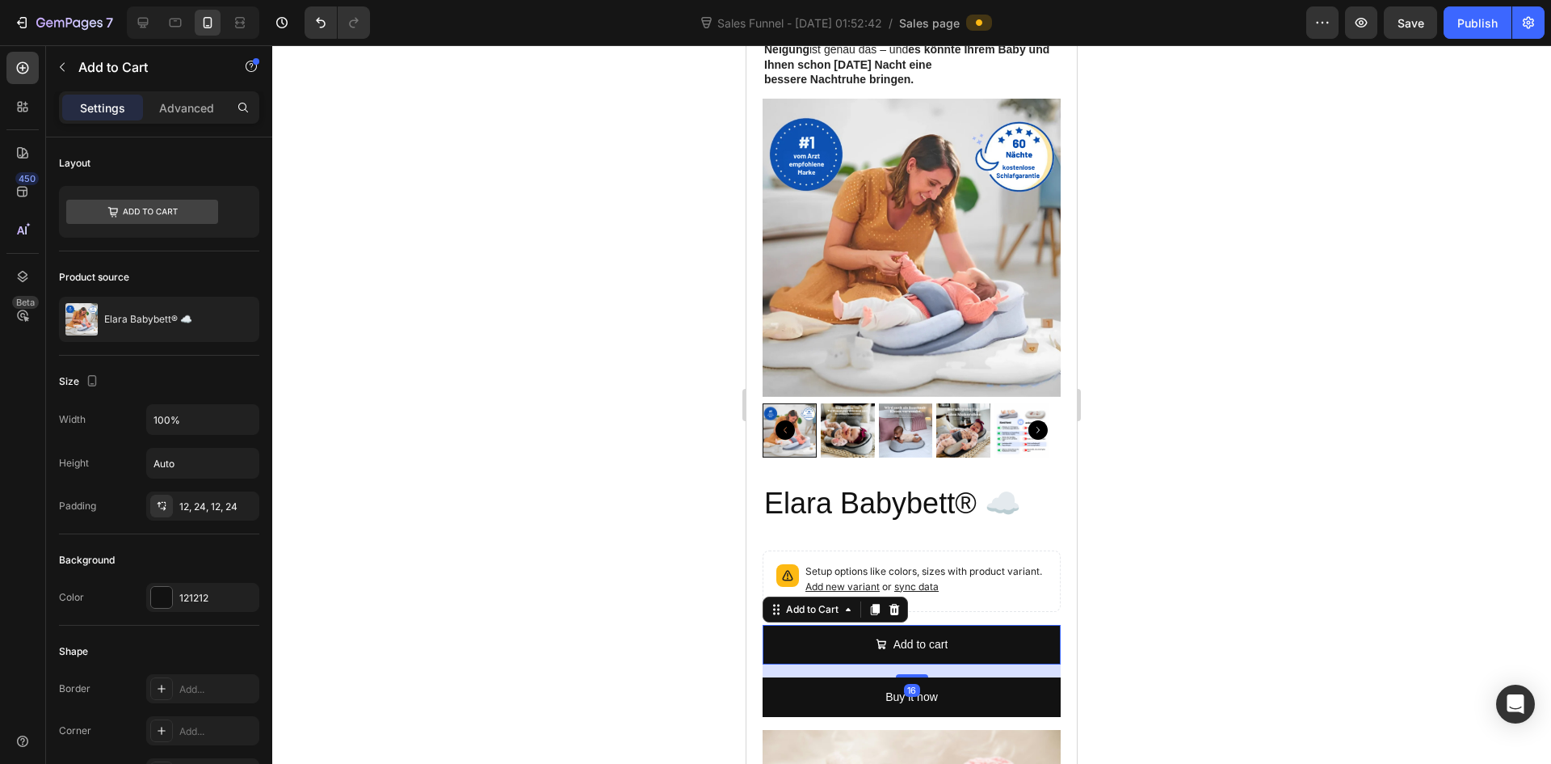
click at [895, 603] on icon at bounding box center [895, 608] width 11 height 11
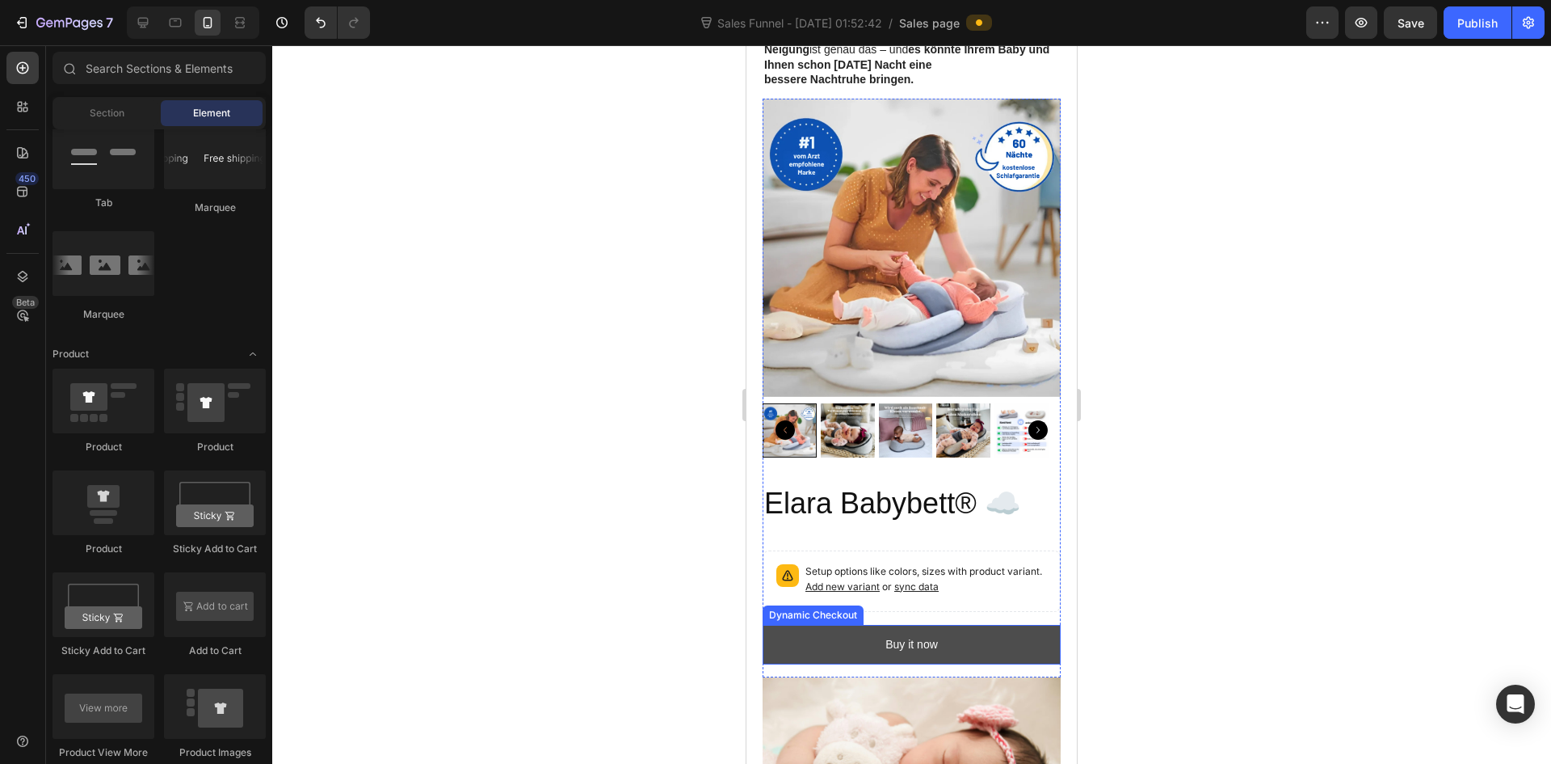
click at [953, 625] on button "Buy it now" at bounding box center [912, 645] width 298 height 40
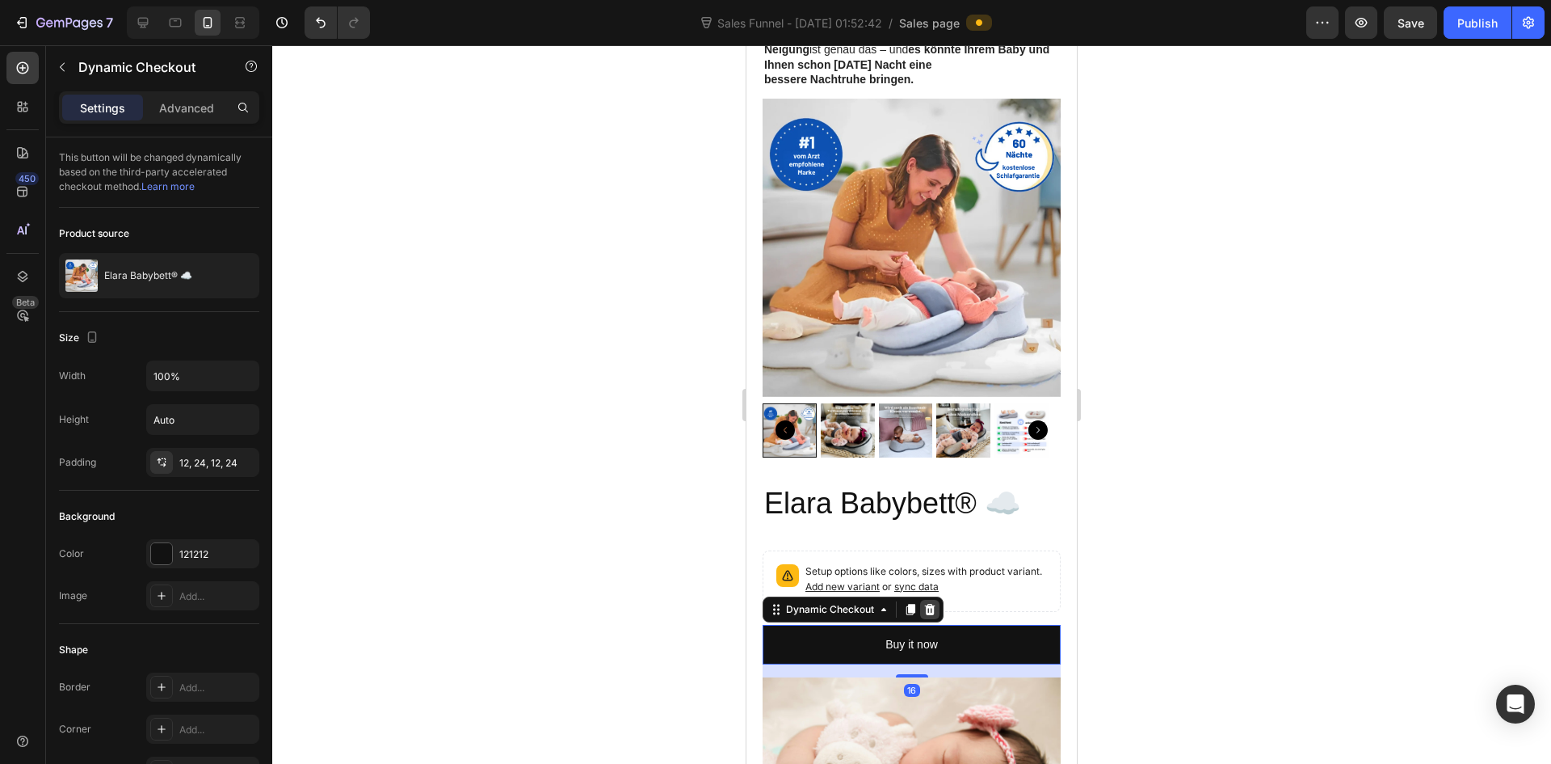
click at [933, 603] on icon at bounding box center [930, 608] width 11 height 11
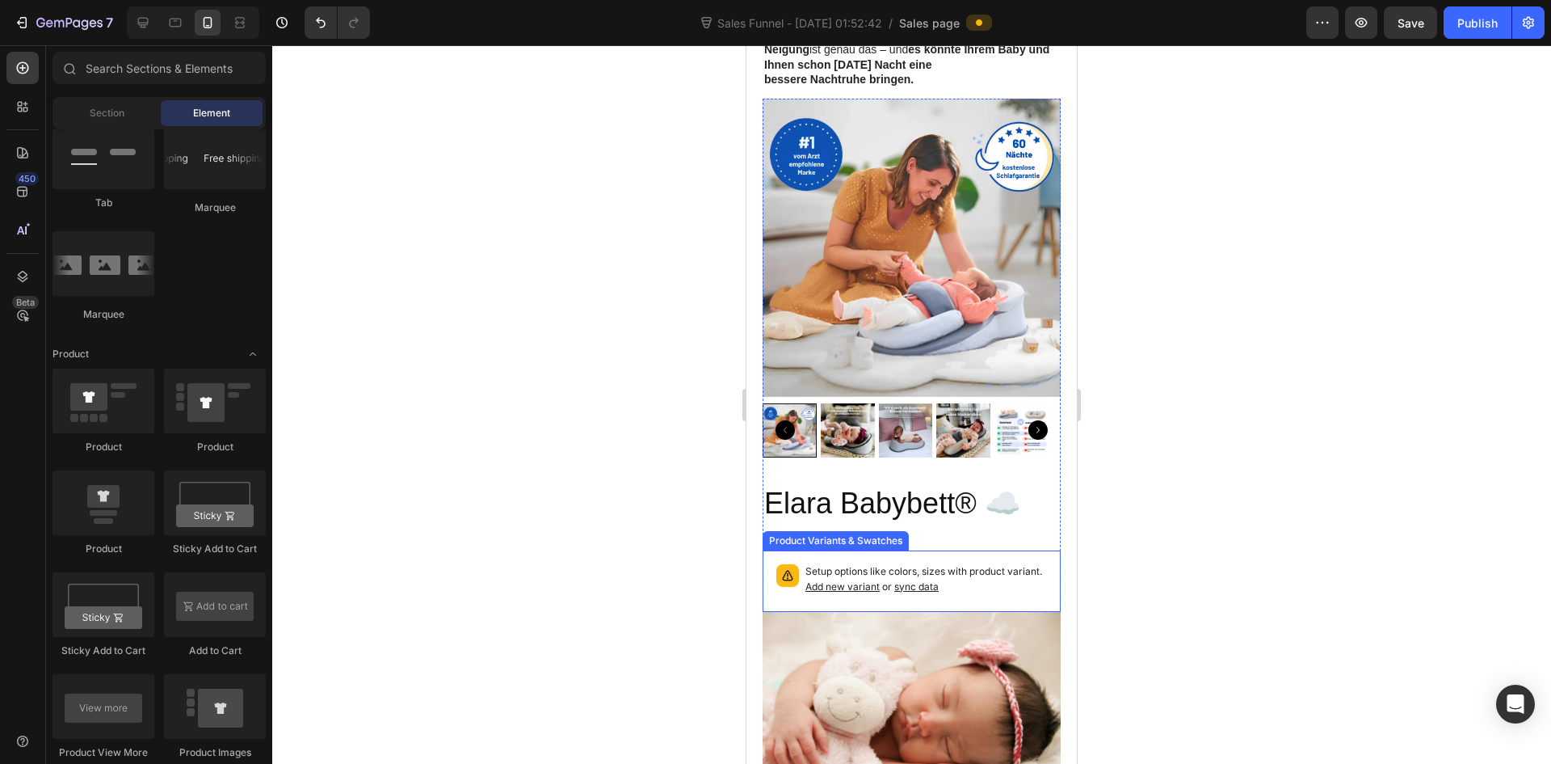
click at [1015, 564] on p "Setup options like colors, sizes with product variant. Add new variant or sync …" at bounding box center [927, 579] width 242 height 31
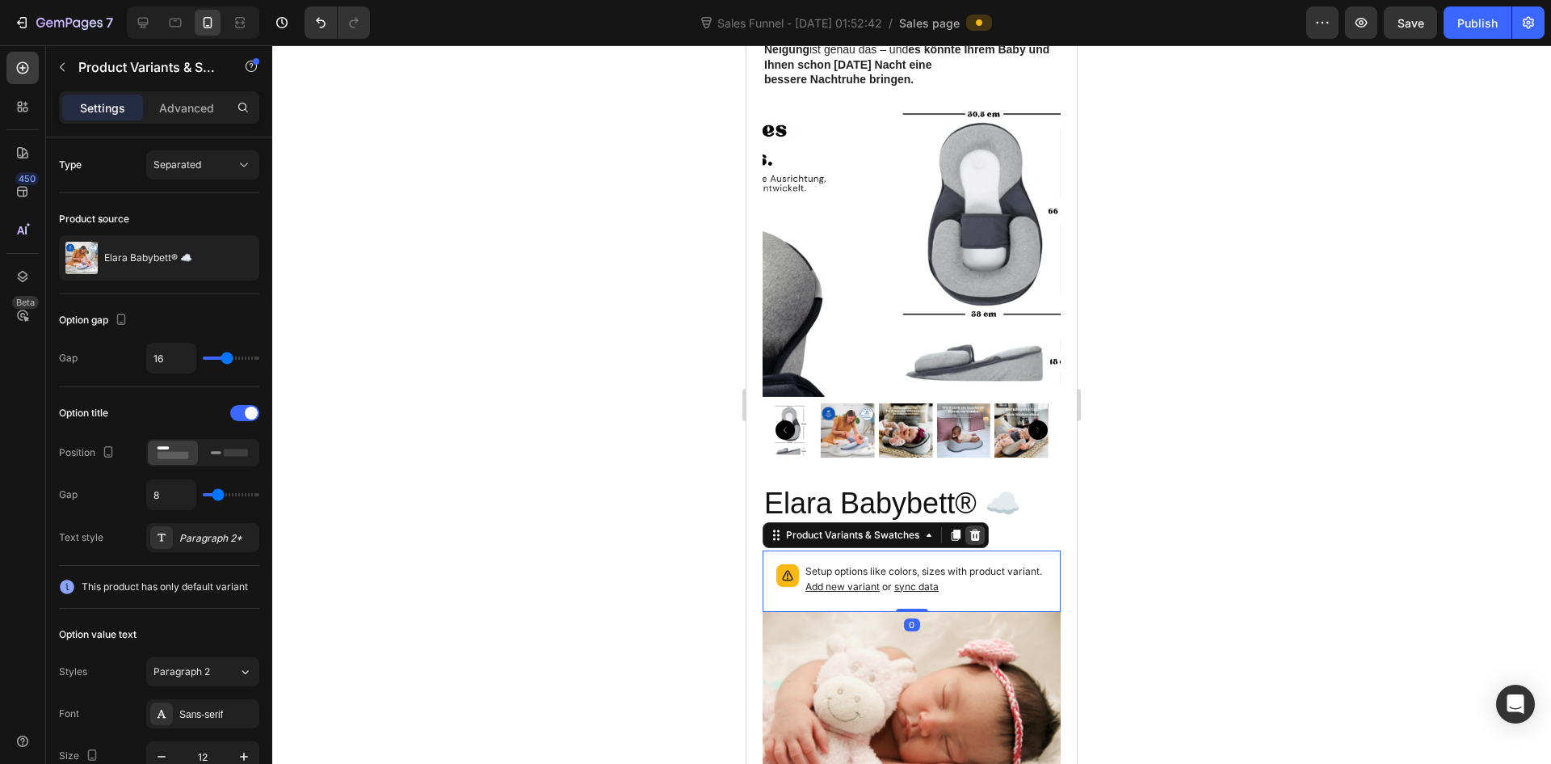
click at [981, 528] on icon at bounding box center [975, 534] width 13 height 13
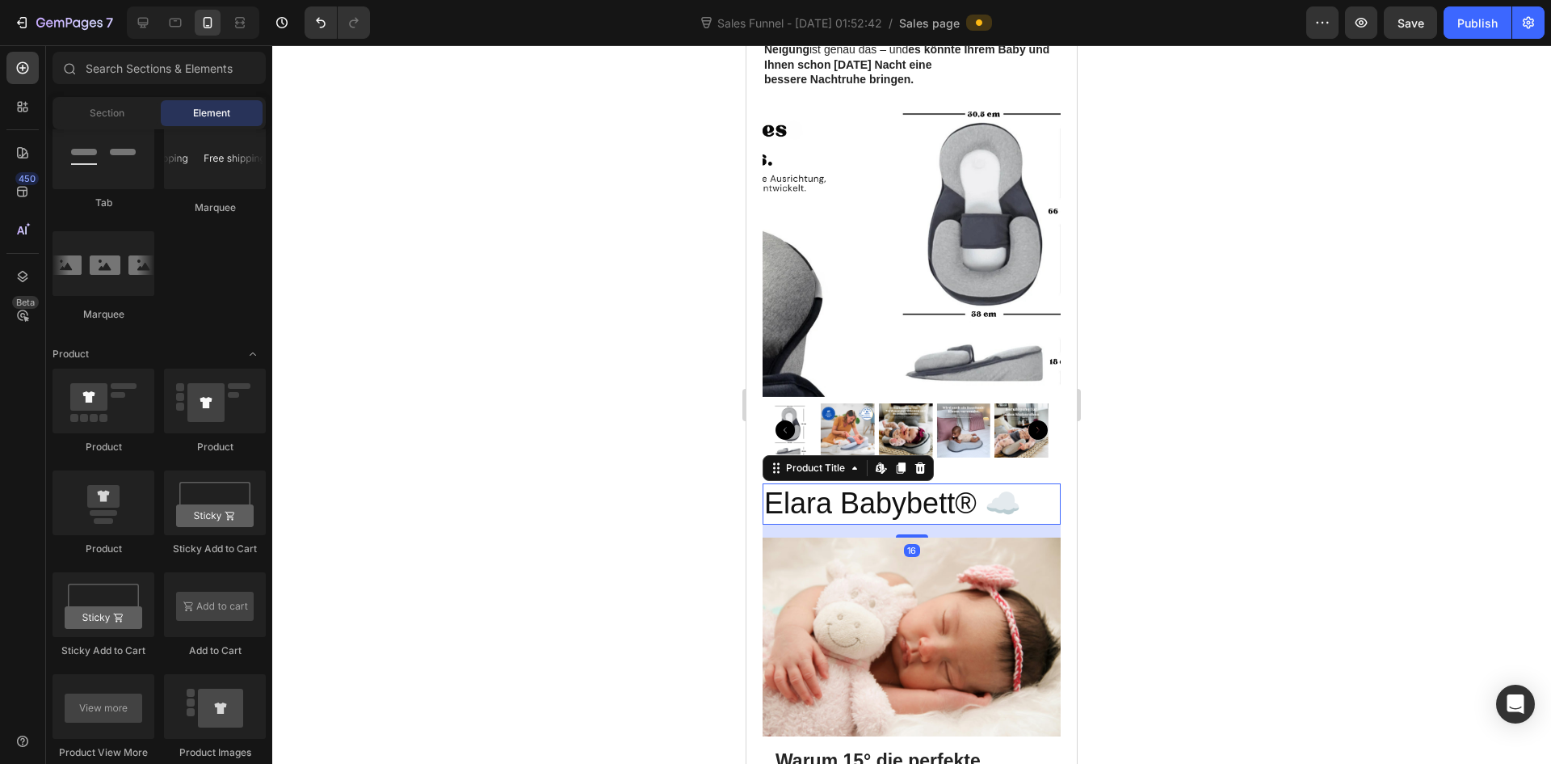
click at [1007, 483] on h2 "Elara Babybett® ☁️" at bounding box center [912, 503] width 298 height 41
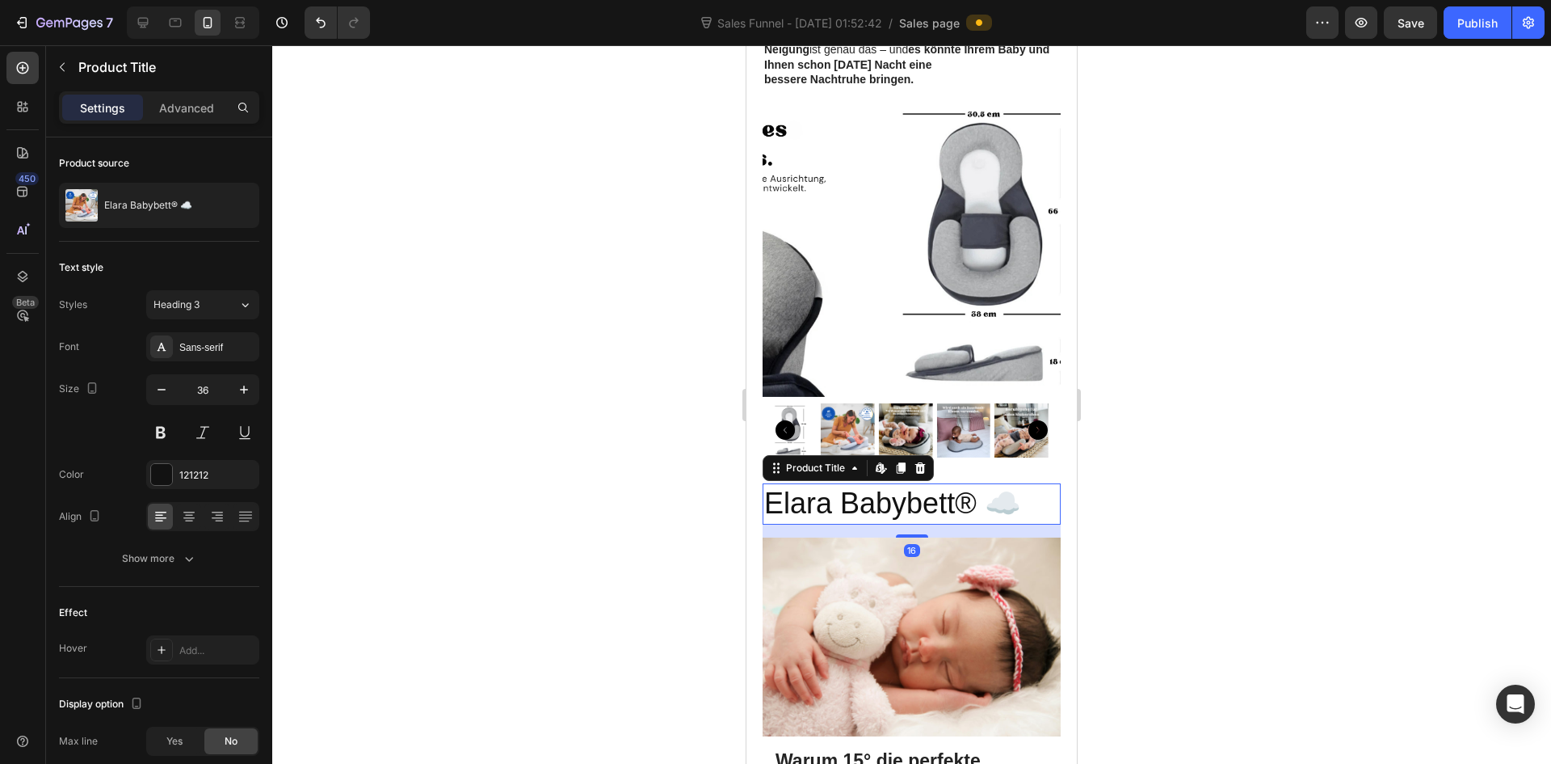
click at [1010, 483] on h2 "Elara Babybett® ☁️" at bounding box center [912, 503] width 298 height 41
click at [1017, 483] on h2 "Elara Babybett® ☁️" at bounding box center [912, 503] width 298 height 41
click at [974, 483] on h2 "Elara Babybett® ☁️" at bounding box center [912, 503] width 298 height 41
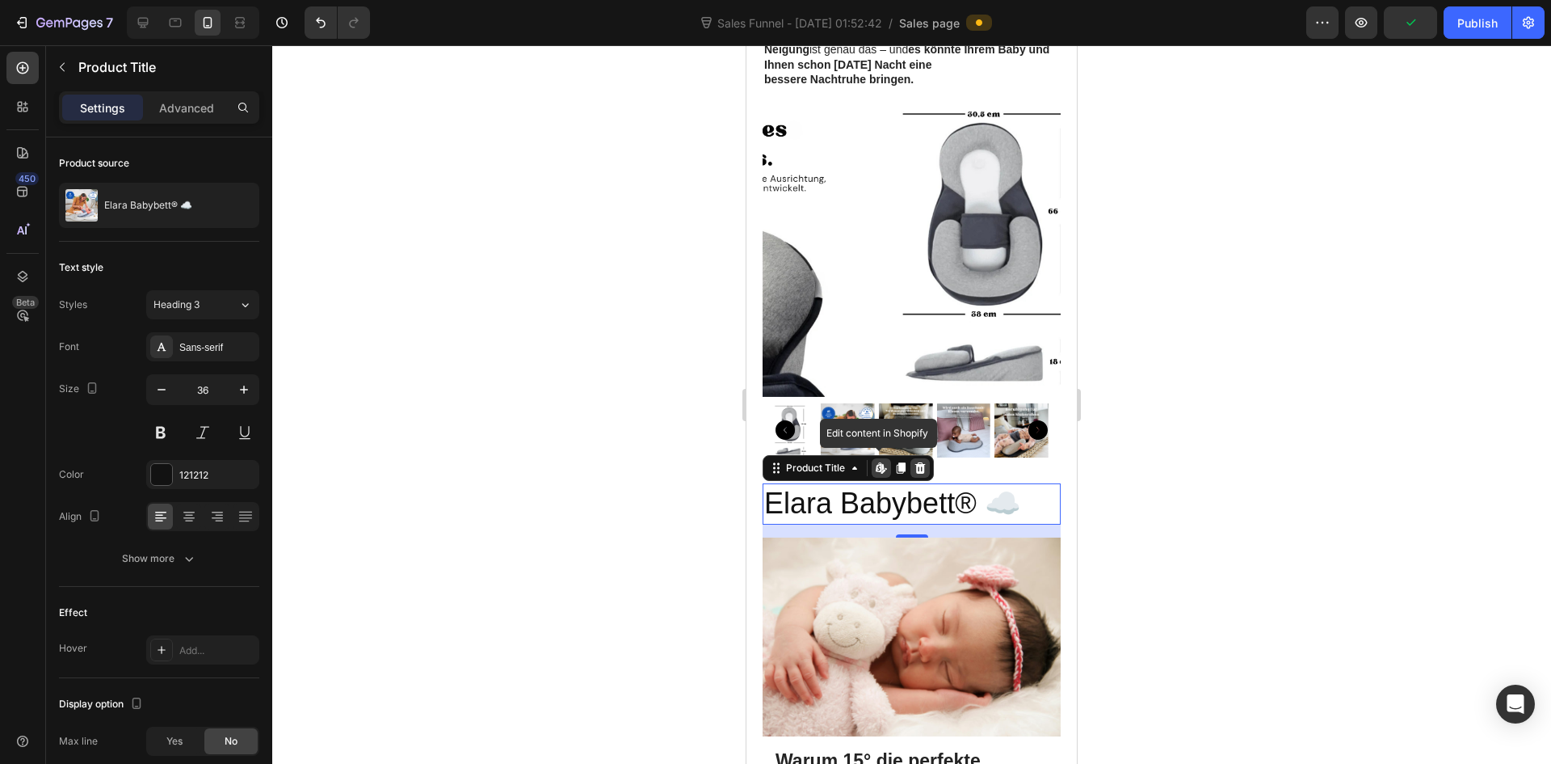
click at [913, 458] on div at bounding box center [920, 467] width 19 height 19
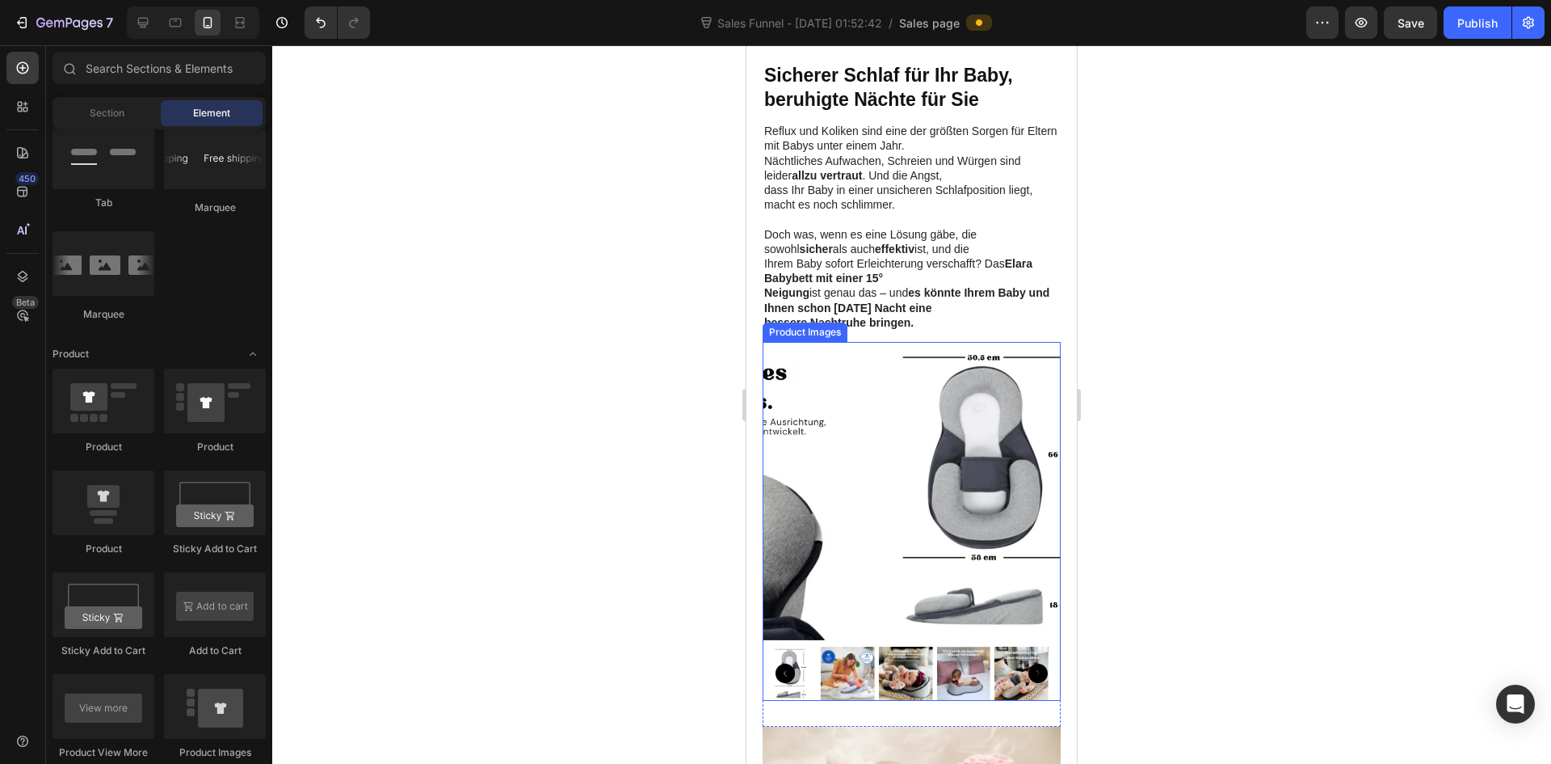
scroll to position [941, 0]
click at [853, 646] on img at bounding box center [848, 673] width 54 height 54
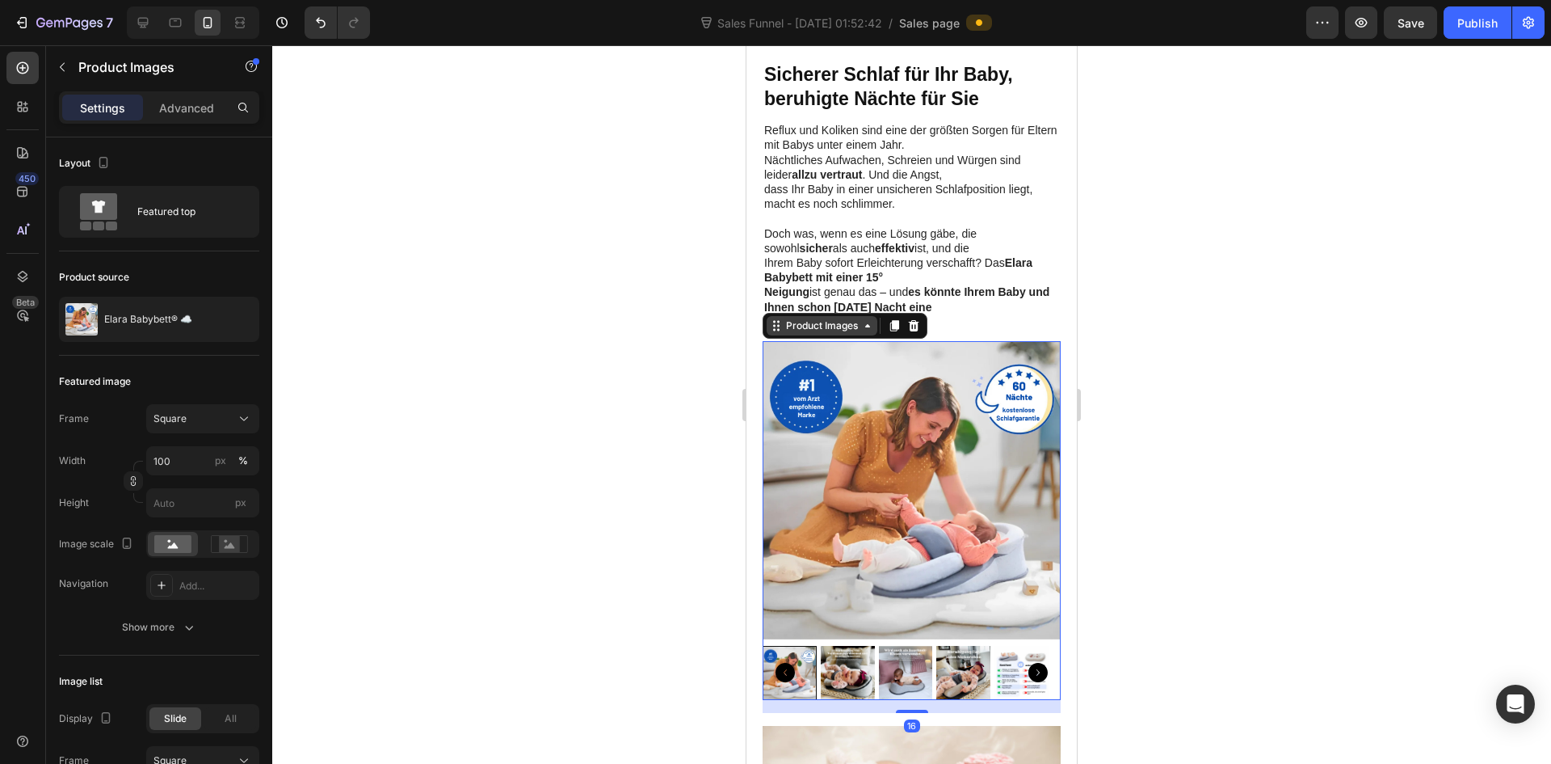
click at [864, 319] on icon at bounding box center [867, 325] width 13 height 13
click at [785, 663] on icon "Carousel Back Arrow" at bounding box center [785, 672] width 19 height 19
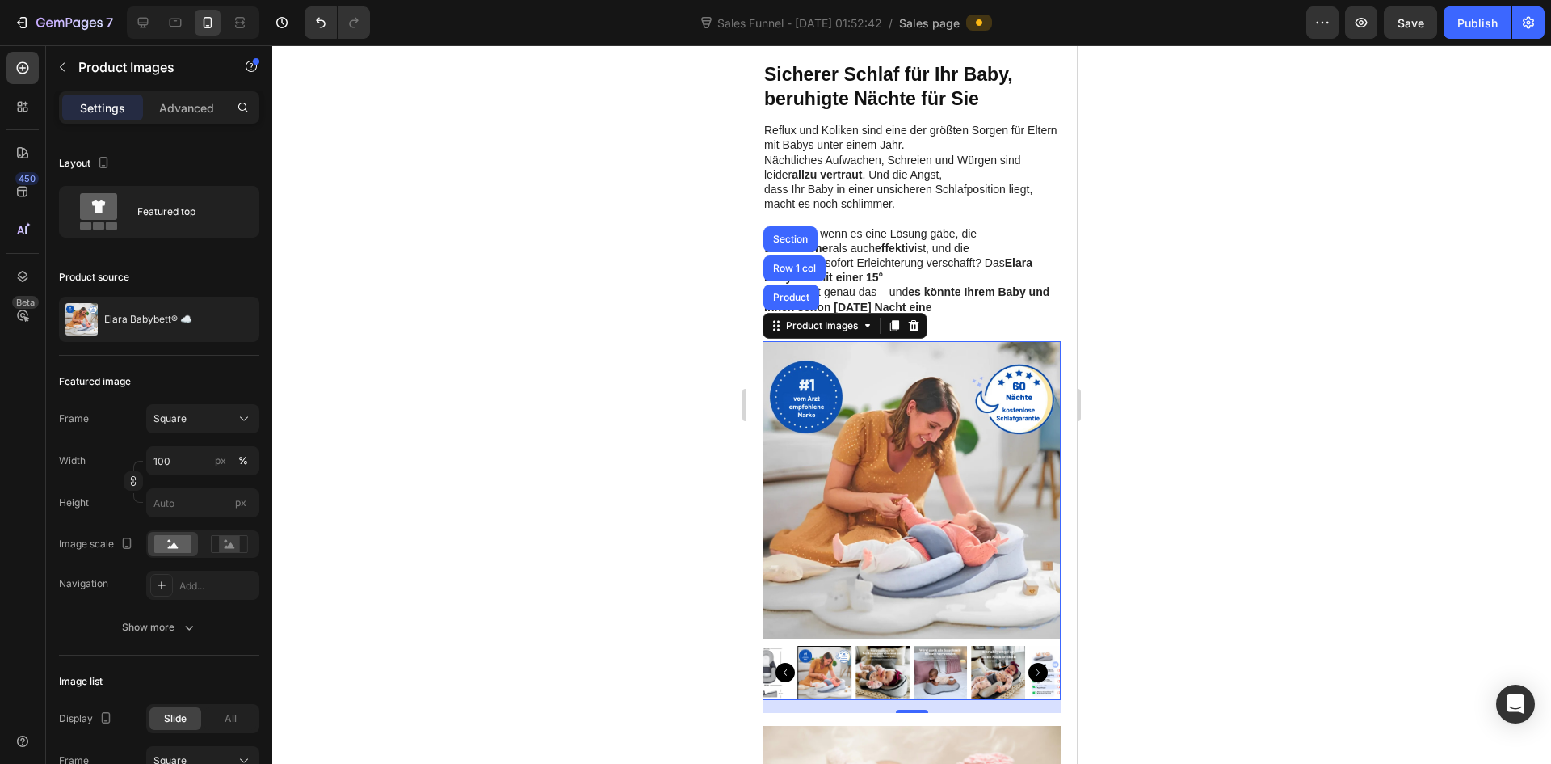
click at [785, 663] on icon "Carousel Back Arrow" at bounding box center [785, 672] width 19 height 19
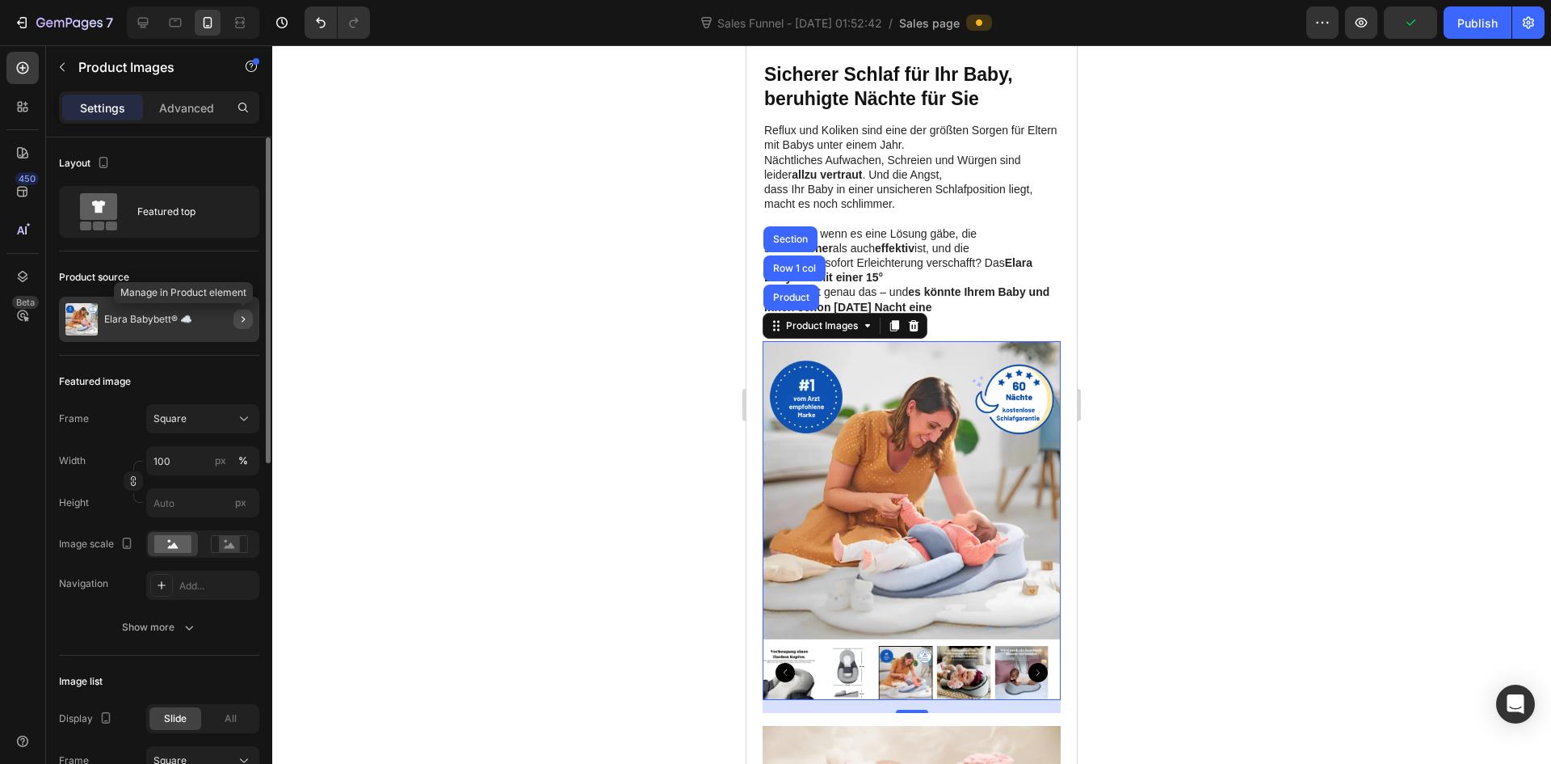
click at [236, 317] on button "button" at bounding box center [243, 318] width 19 height 19
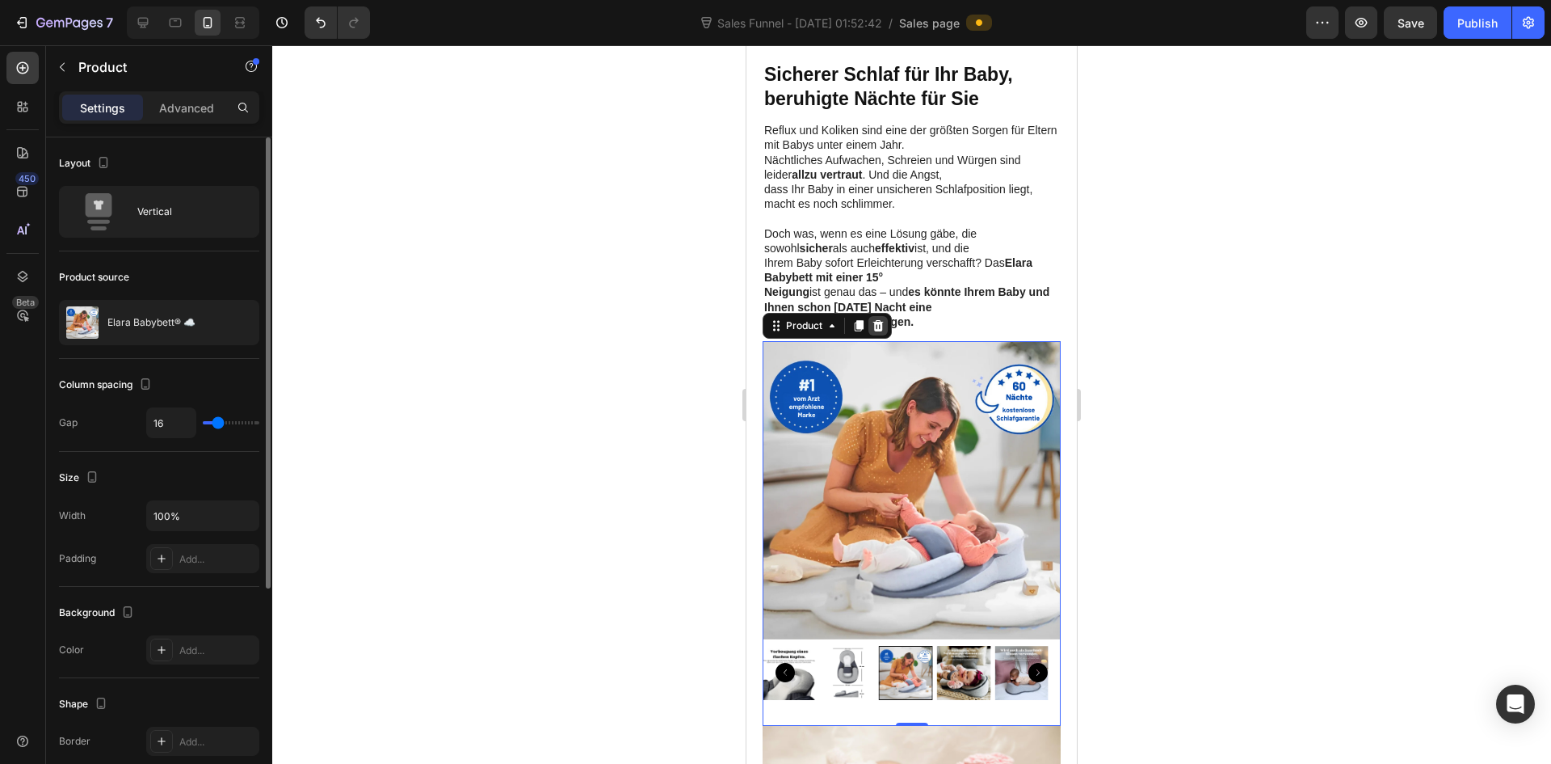
click at [877, 320] on icon at bounding box center [878, 325] width 11 height 11
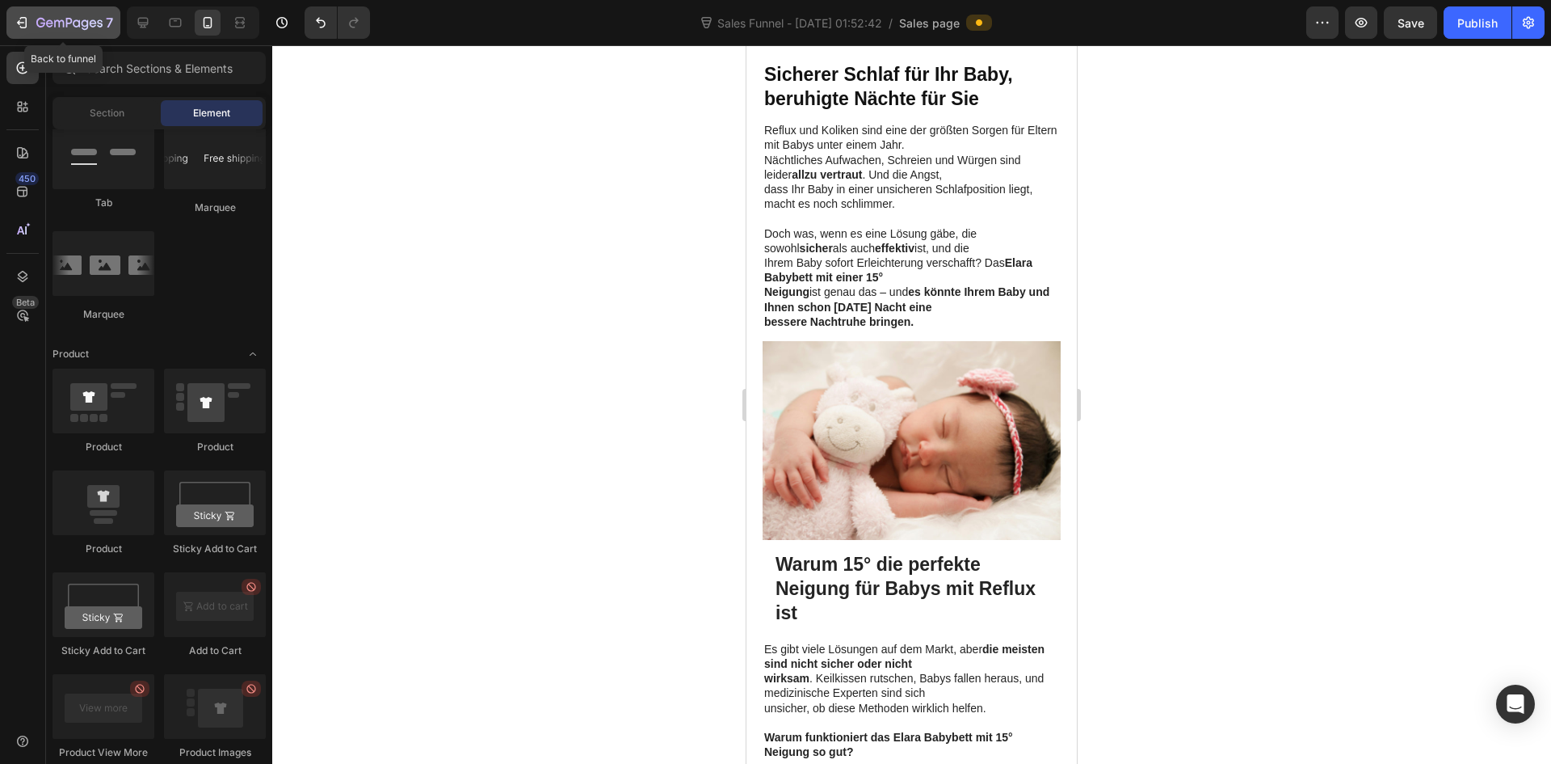
click at [44, 27] on icon "button" at bounding box center [69, 24] width 66 height 14
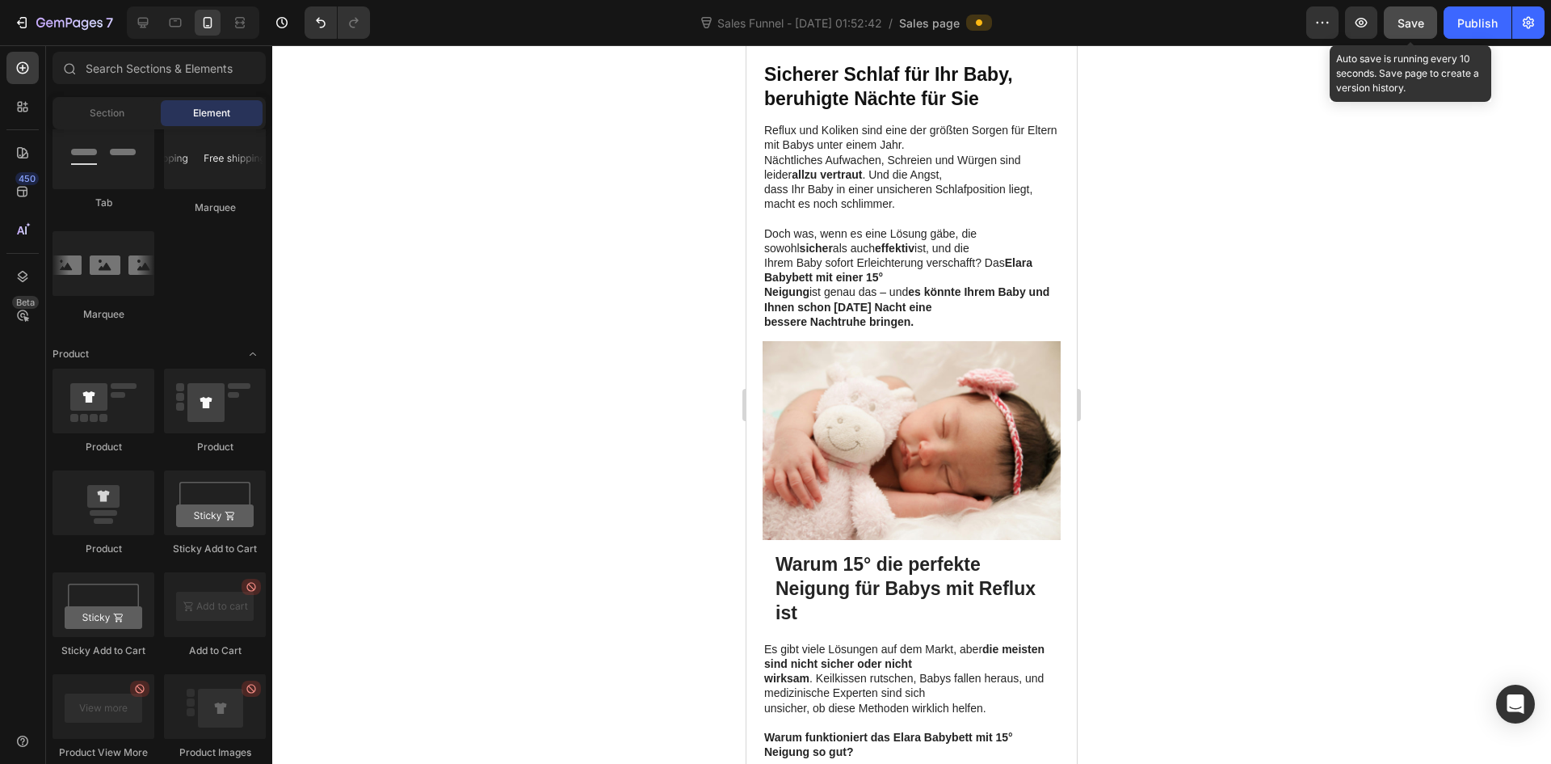
click at [1411, 27] on span "Save" at bounding box center [1411, 23] width 27 height 14
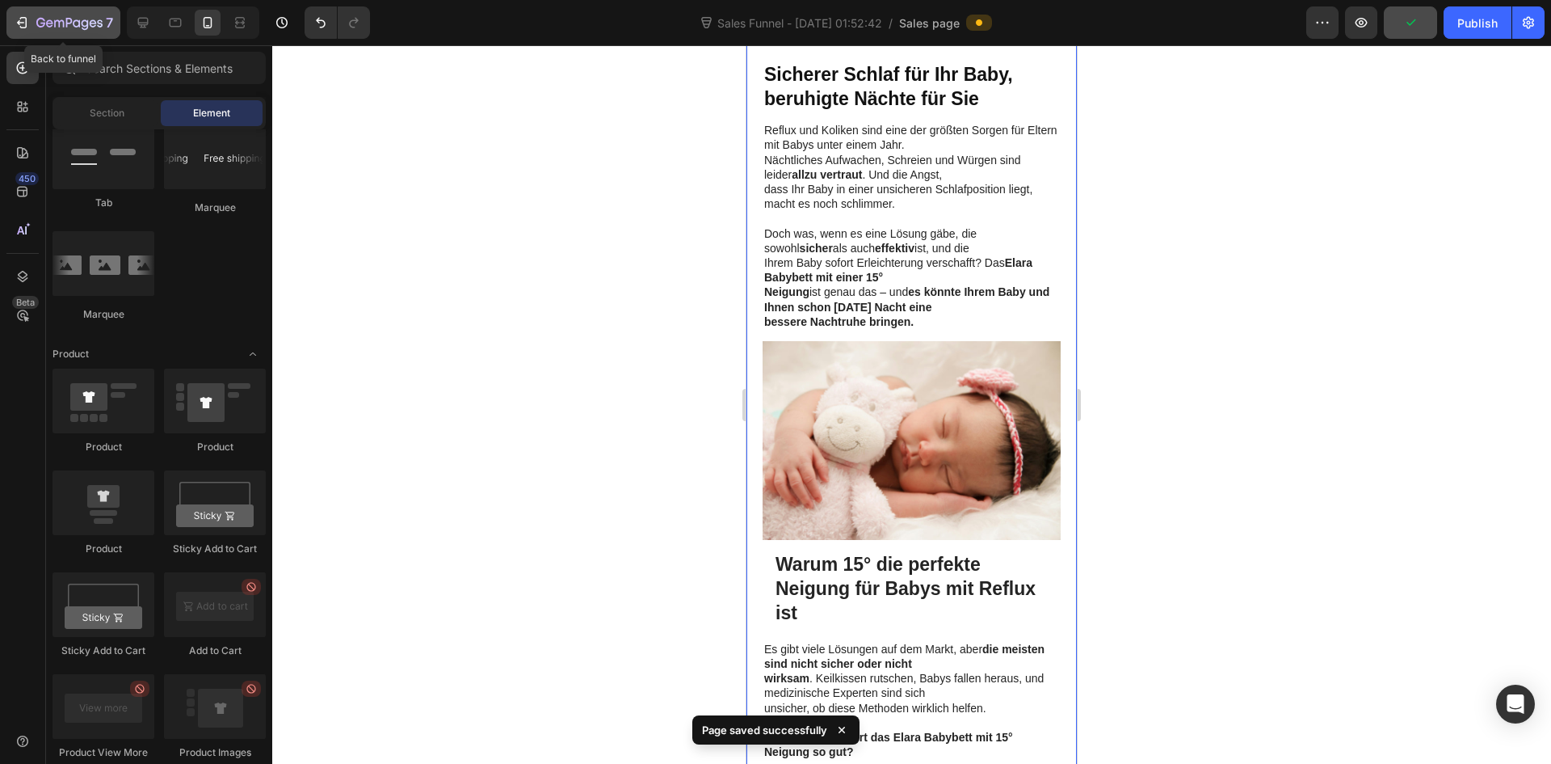
click at [32, 15] on div "7" at bounding box center [63, 22] width 99 height 19
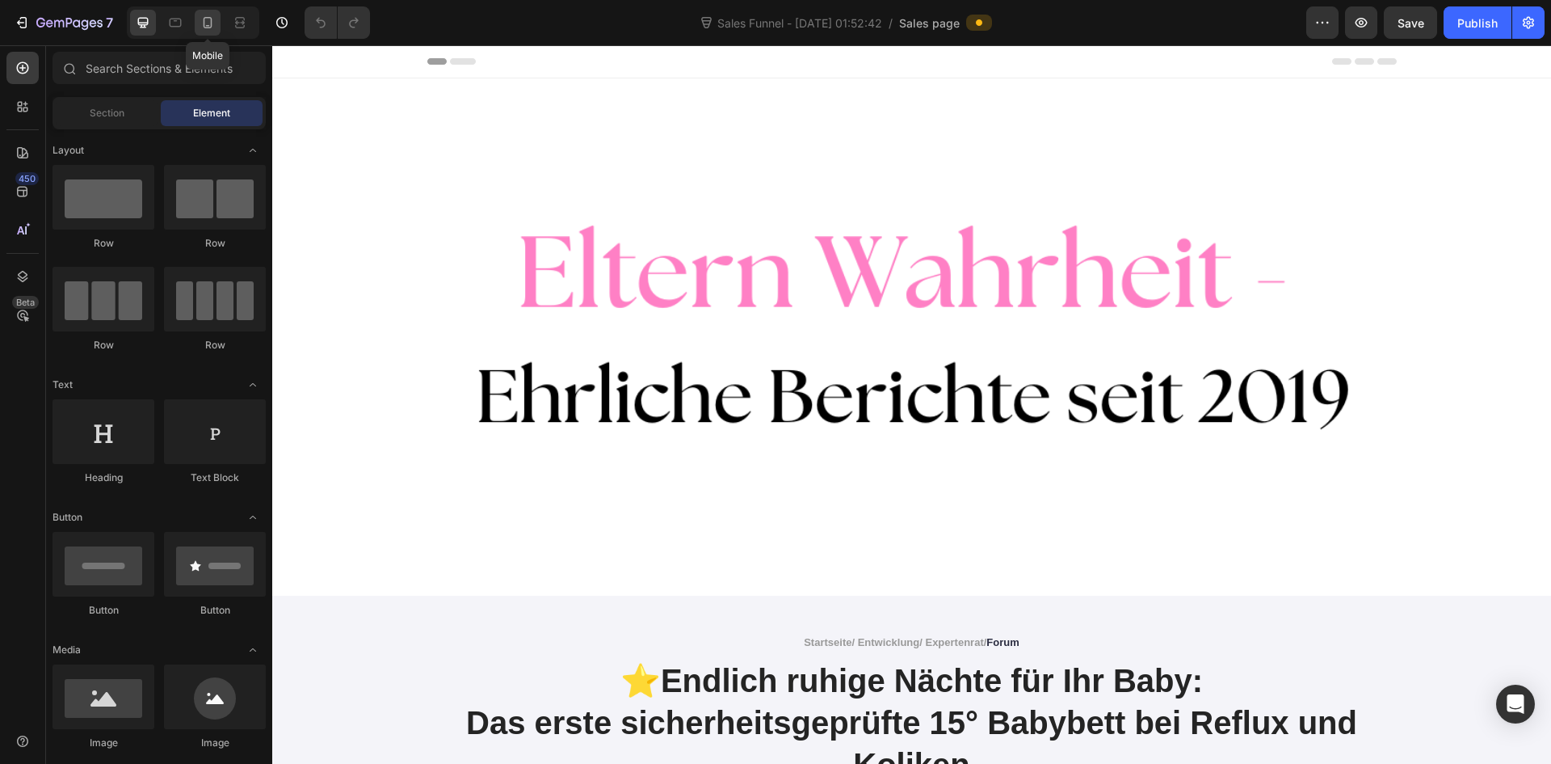
click at [212, 19] on icon at bounding box center [208, 22] width 9 height 11
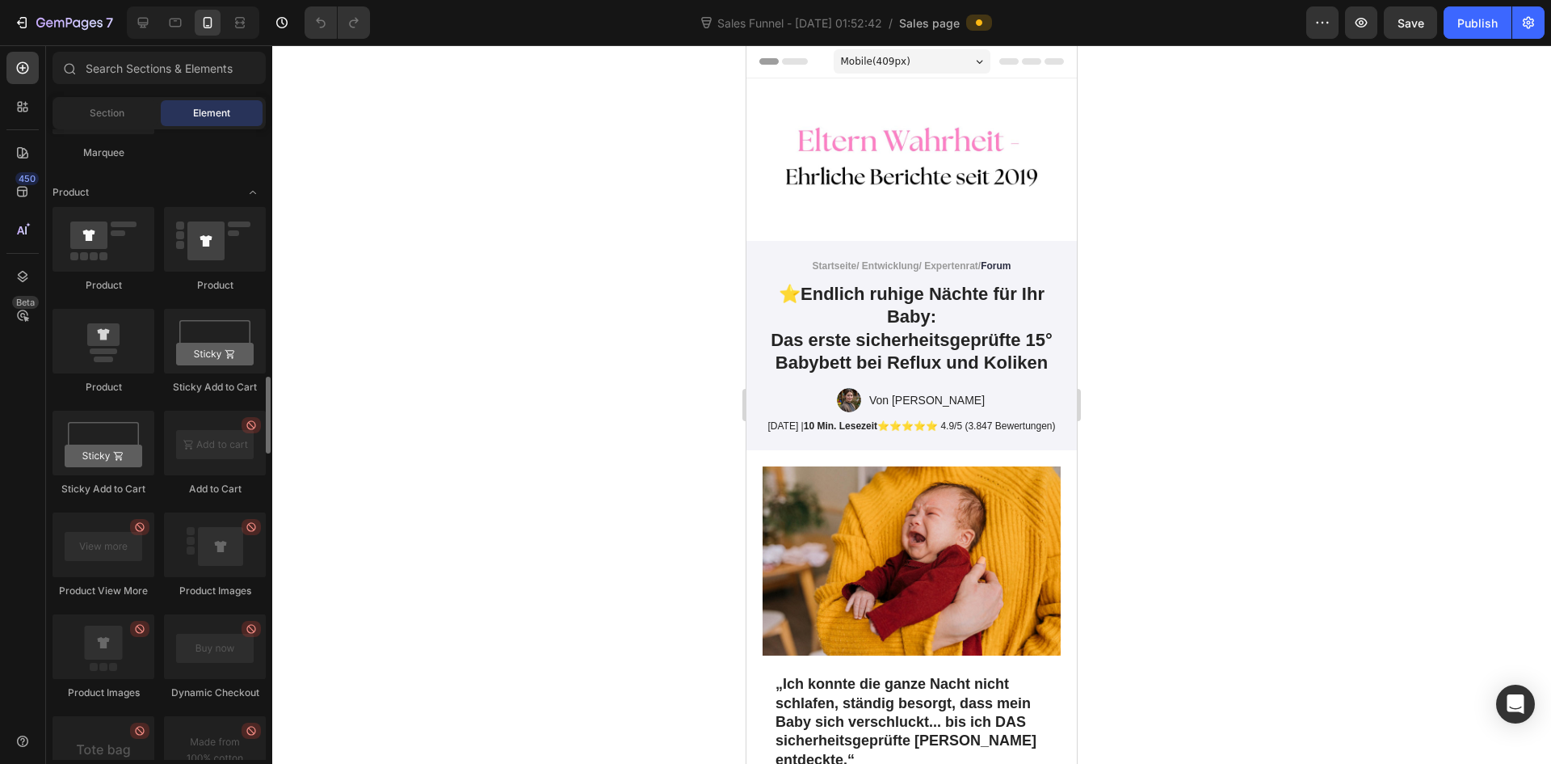
scroll to position [2181, 0]
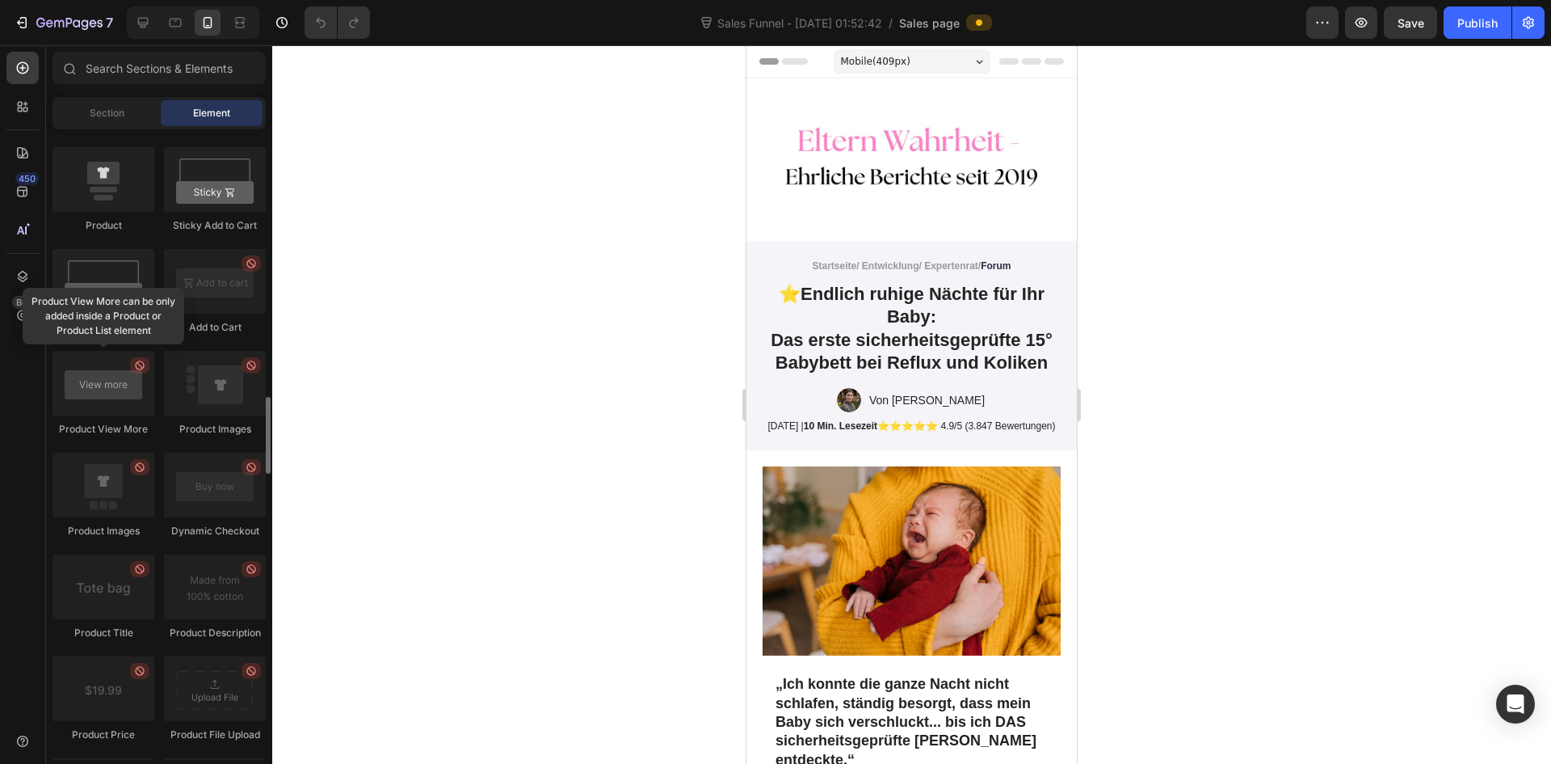
drag, startPoint x: 114, startPoint y: 394, endPoint x: 128, endPoint y: 393, distance: 14.6
click at [128, 393] on div at bounding box center [104, 383] width 102 height 65
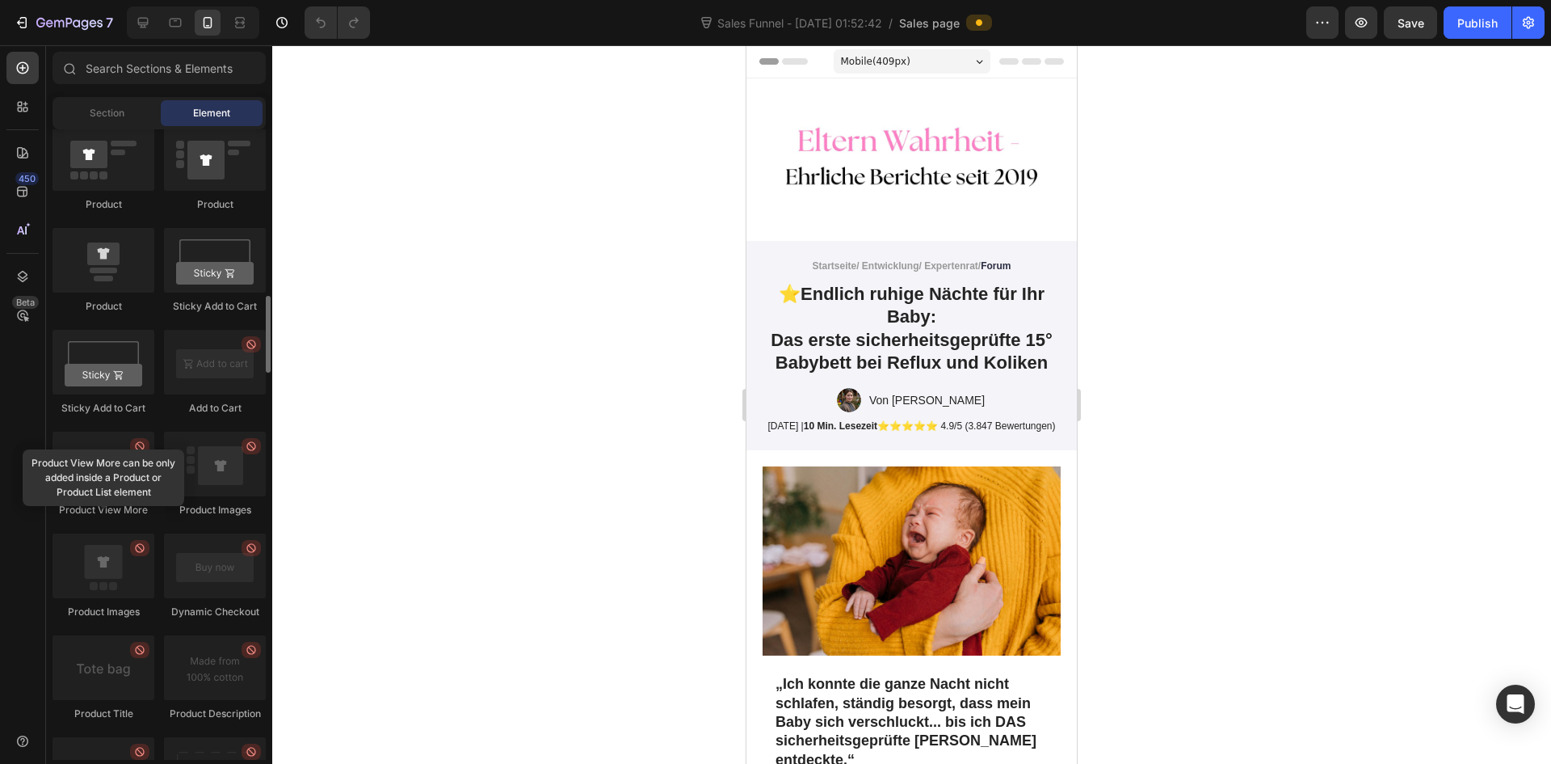
scroll to position [2020, 0]
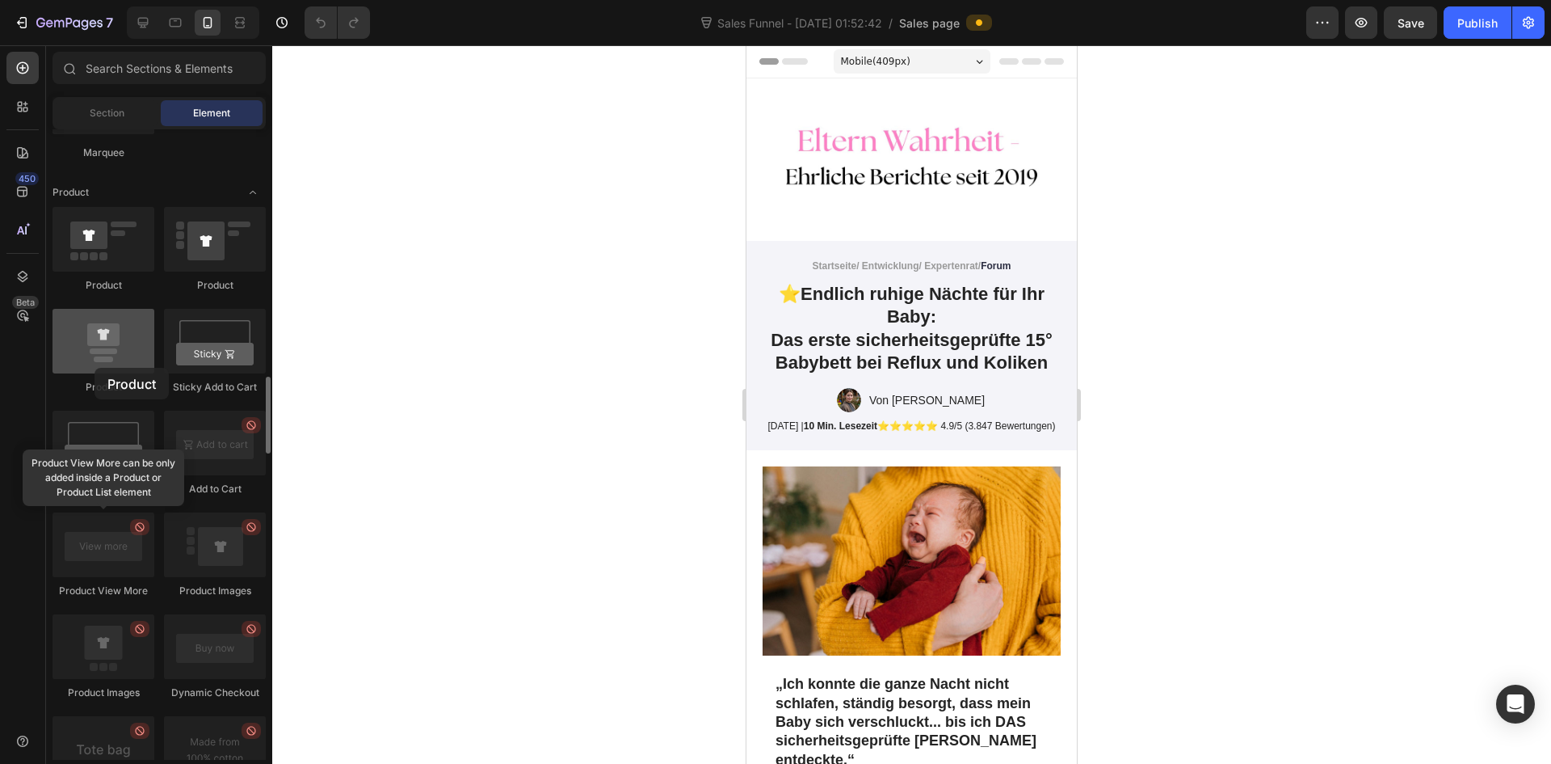
drag, startPoint x: 124, startPoint y: 359, endPoint x: 95, endPoint y: 364, distance: 30.3
click at [95, 367] on div at bounding box center [104, 341] width 102 height 65
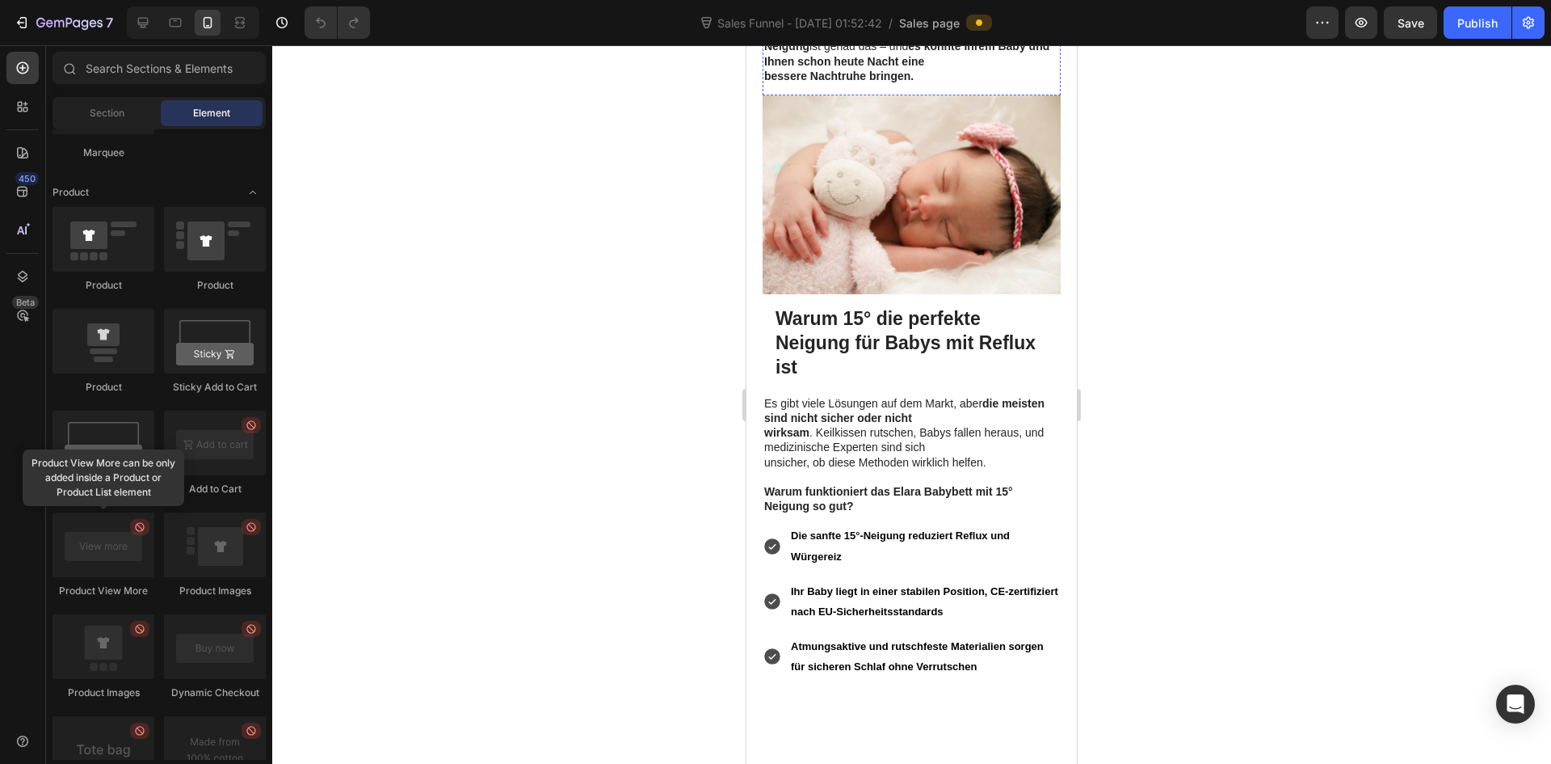
scroll to position [1374, 0]
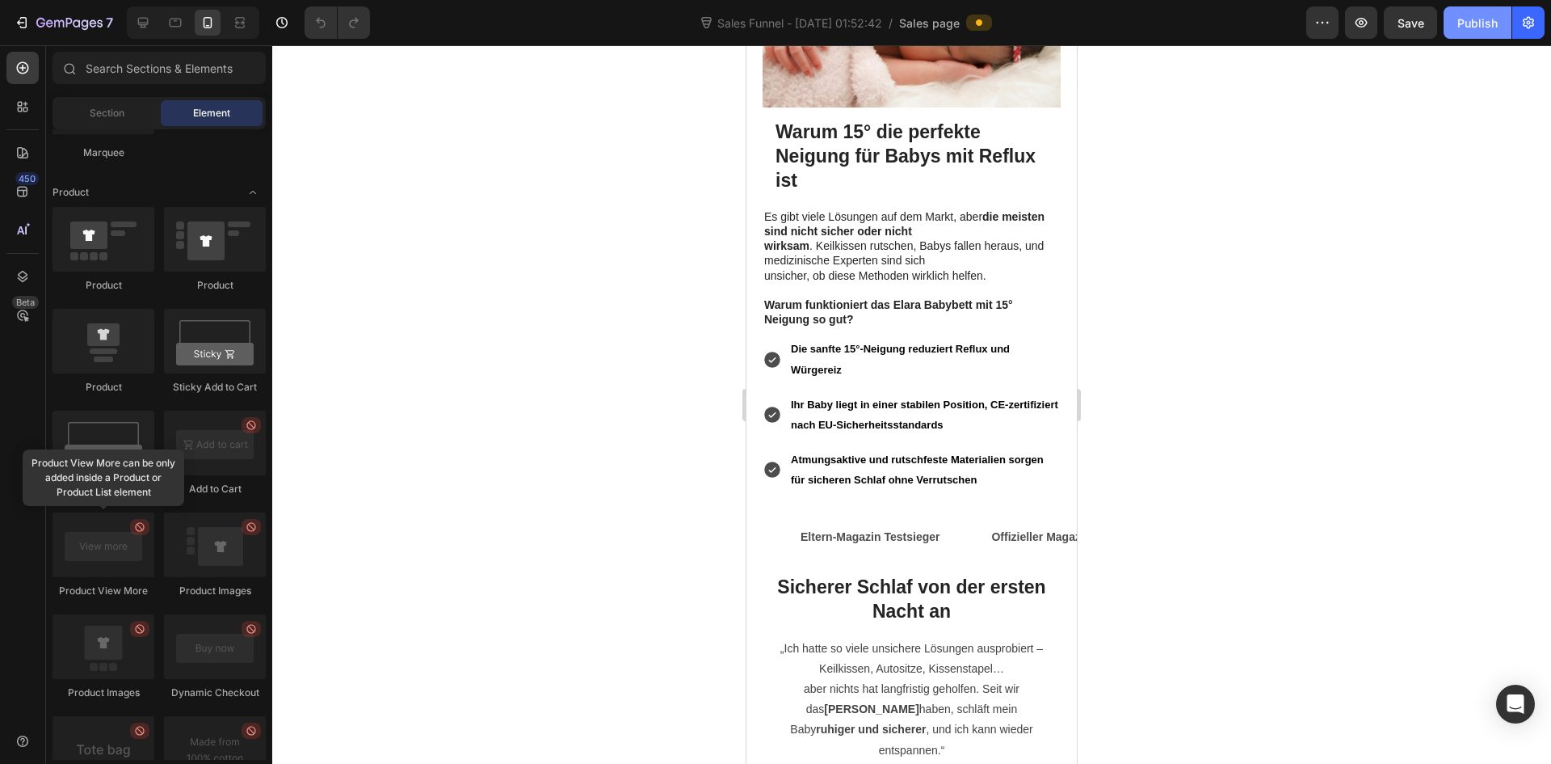
click at [1470, 32] on button "Publish" at bounding box center [1478, 22] width 68 height 32
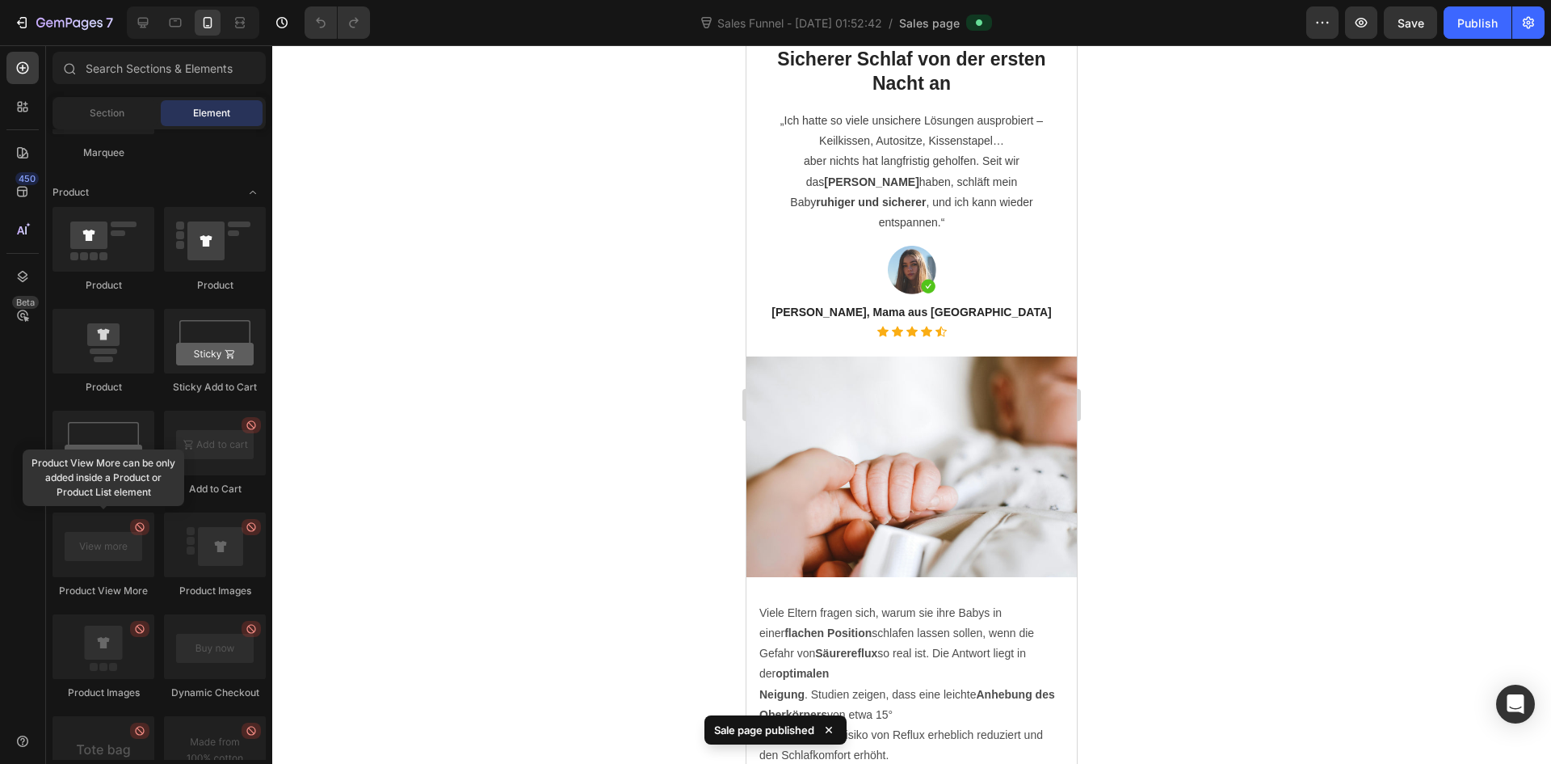
scroll to position [1924, 0]
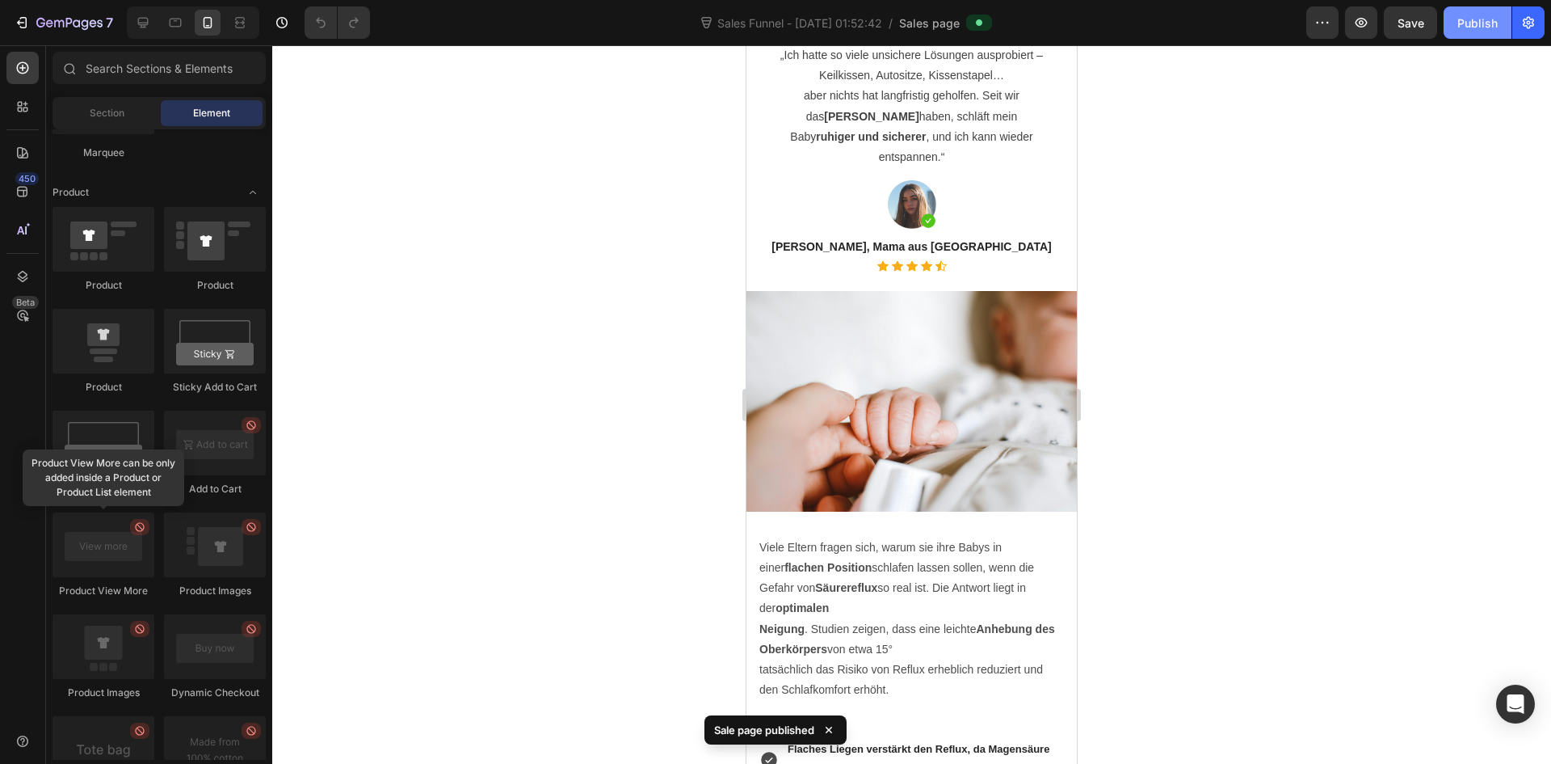
click at [1471, 32] on button "Publish" at bounding box center [1478, 22] width 68 height 32
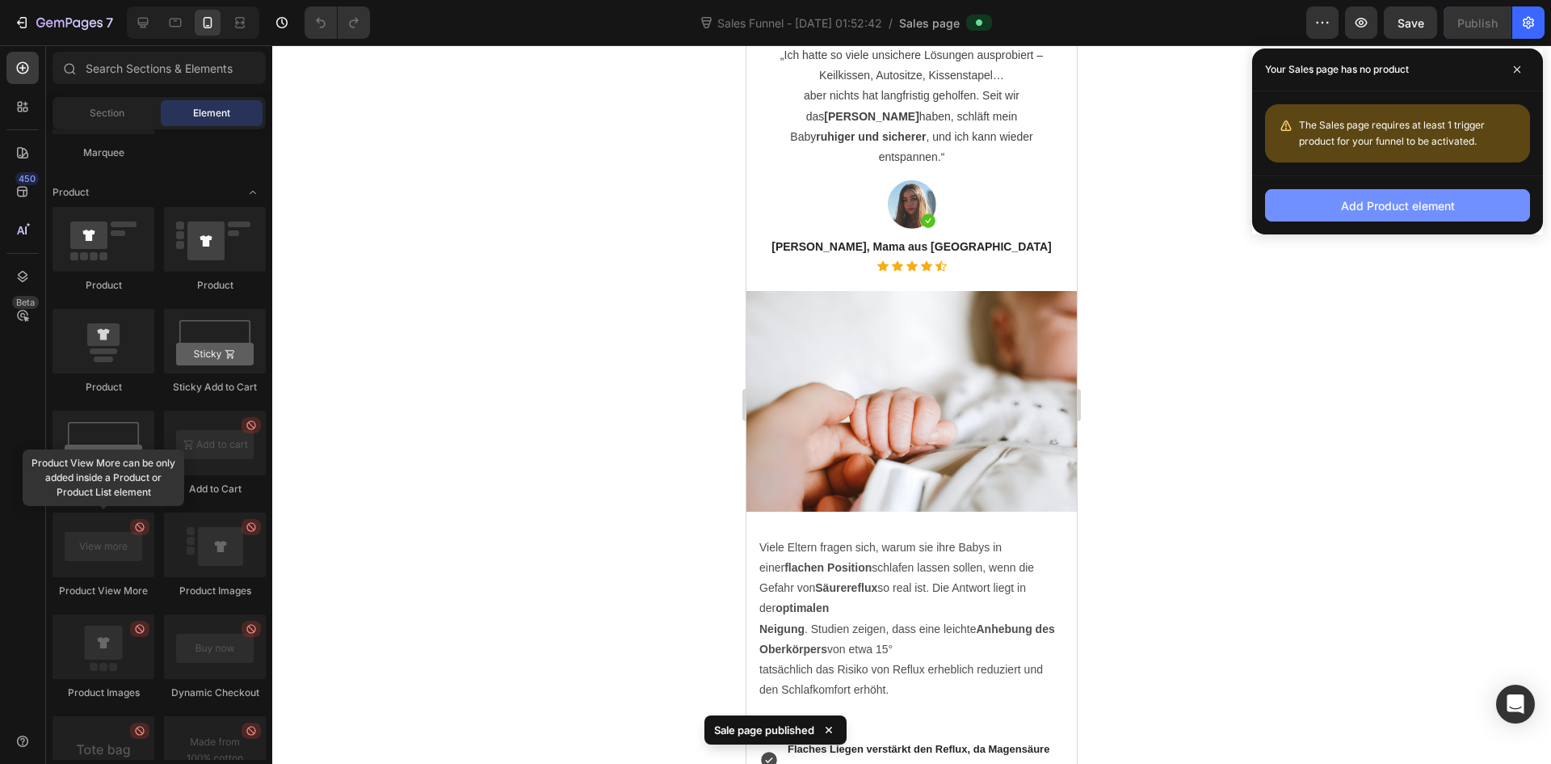
click at [1415, 208] on div "Add Product element" at bounding box center [1398, 205] width 114 height 17
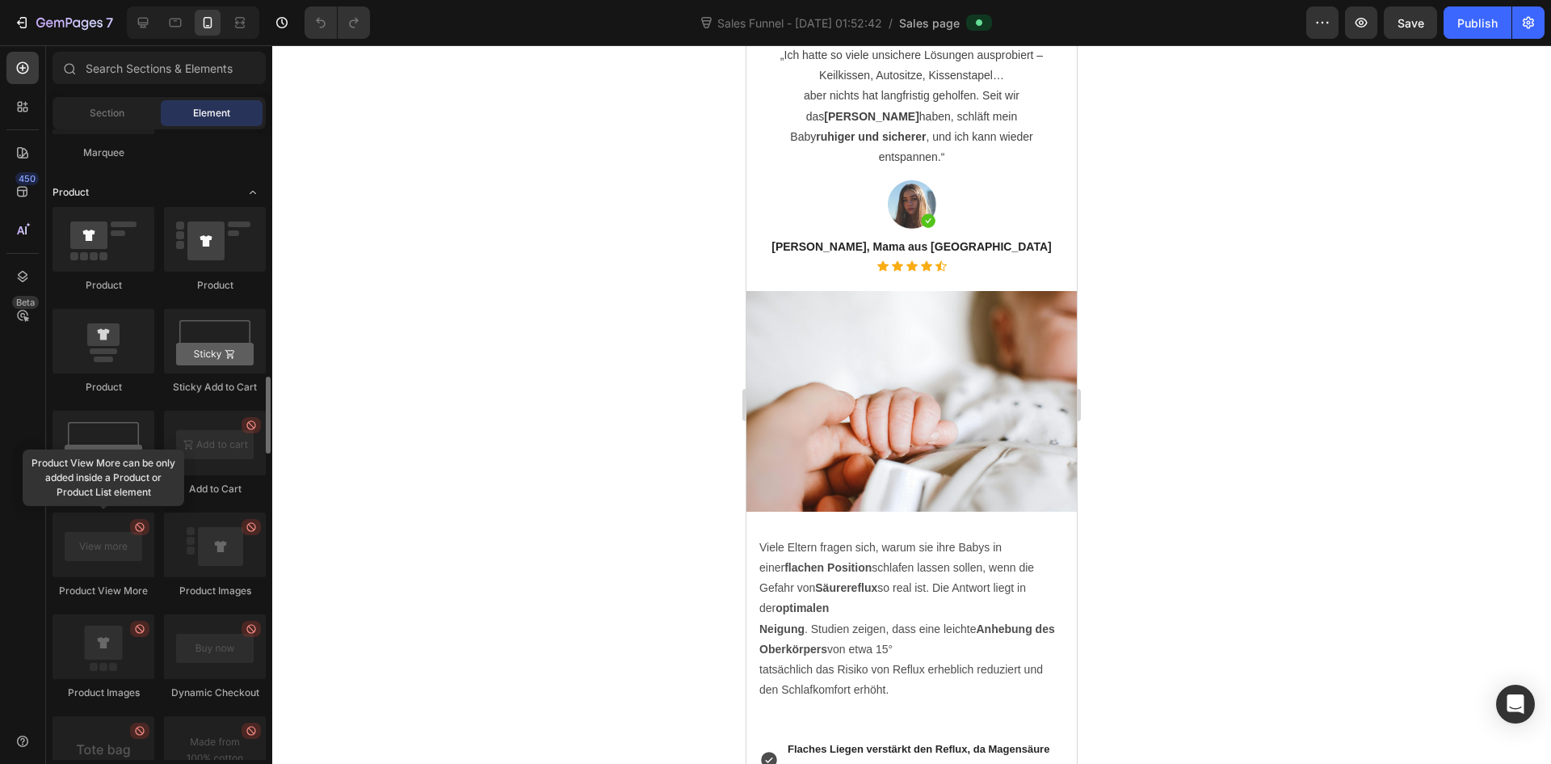
click at [254, 192] on icon "Toggle open" at bounding box center [252, 192] width 13 height 13
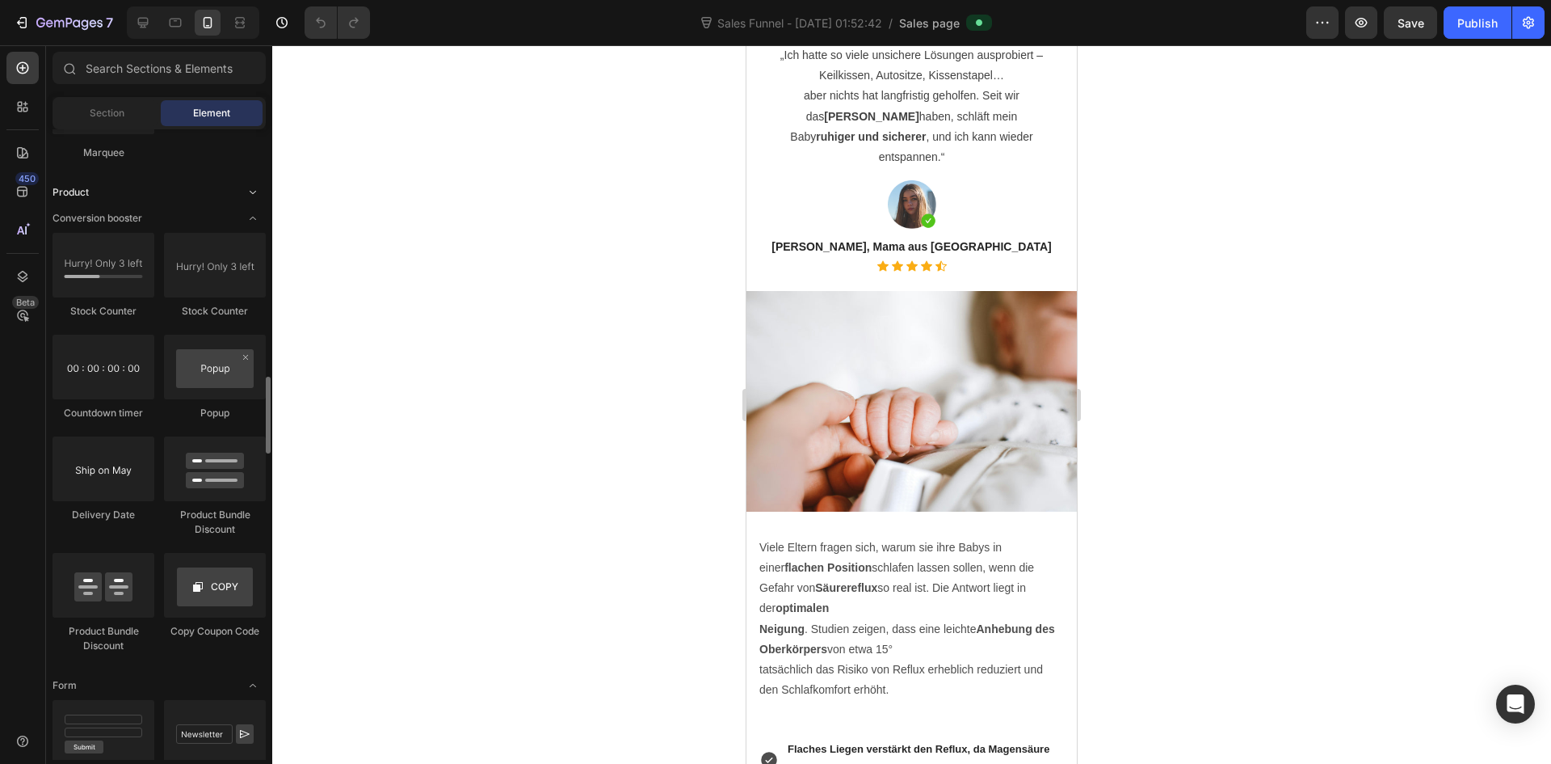
click at [254, 192] on icon "Toggle open" at bounding box center [252, 192] width 13 height 13
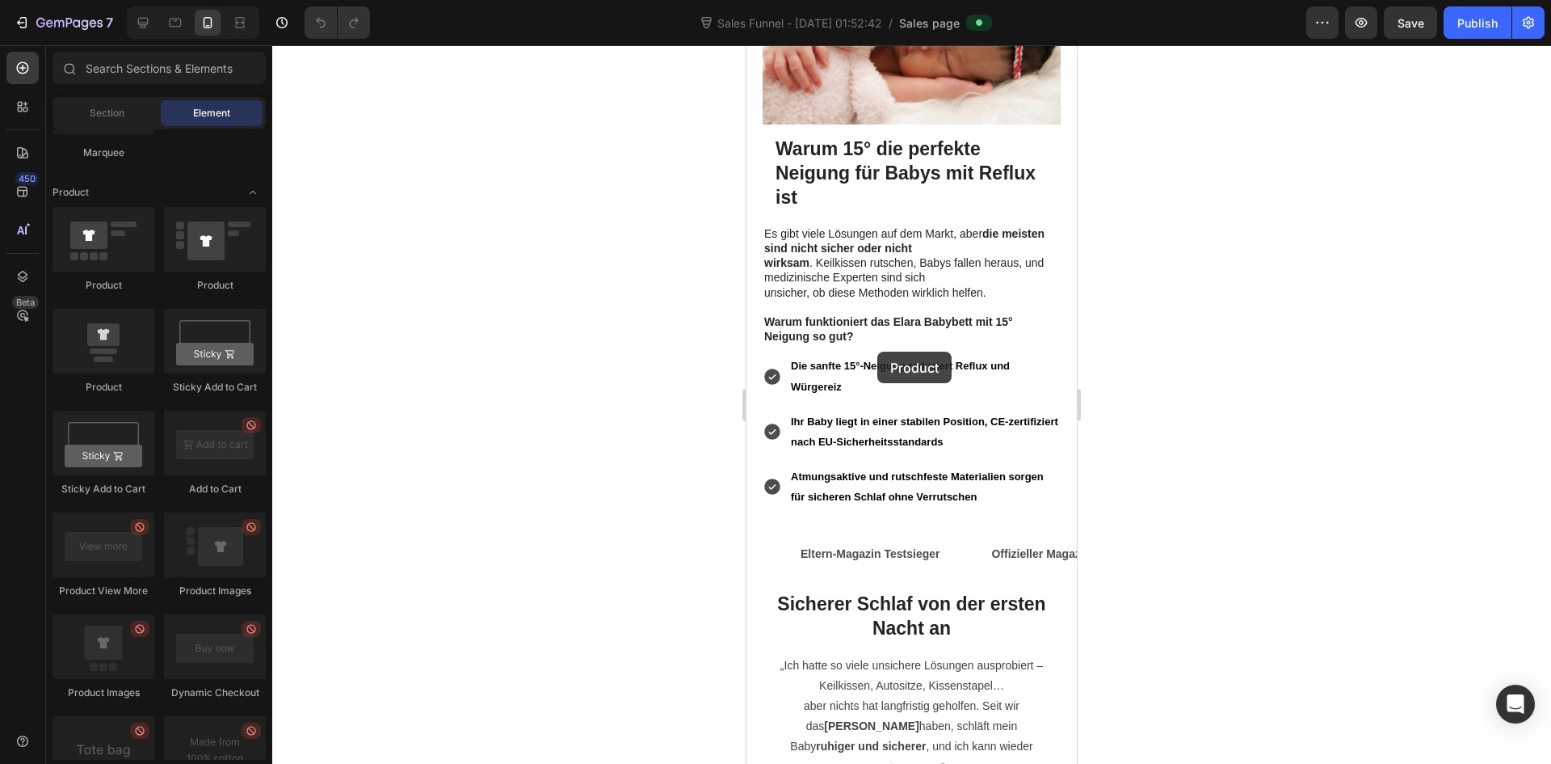
scroll to position [1358, 0]
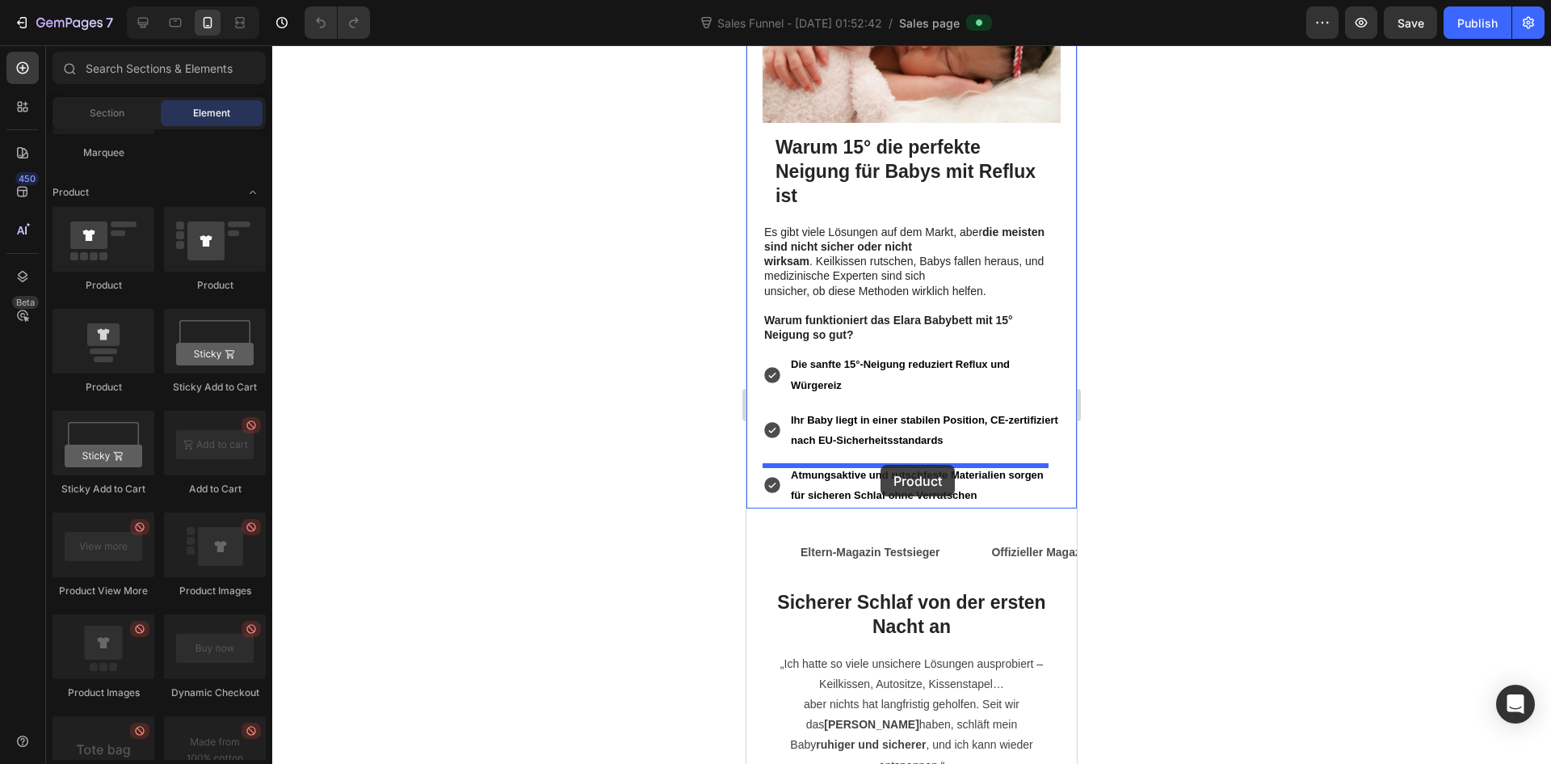
drag, startPoint x: 841, startPoint y: 395, endPoint x: 881, endPoint y: 465, distance: 80.0
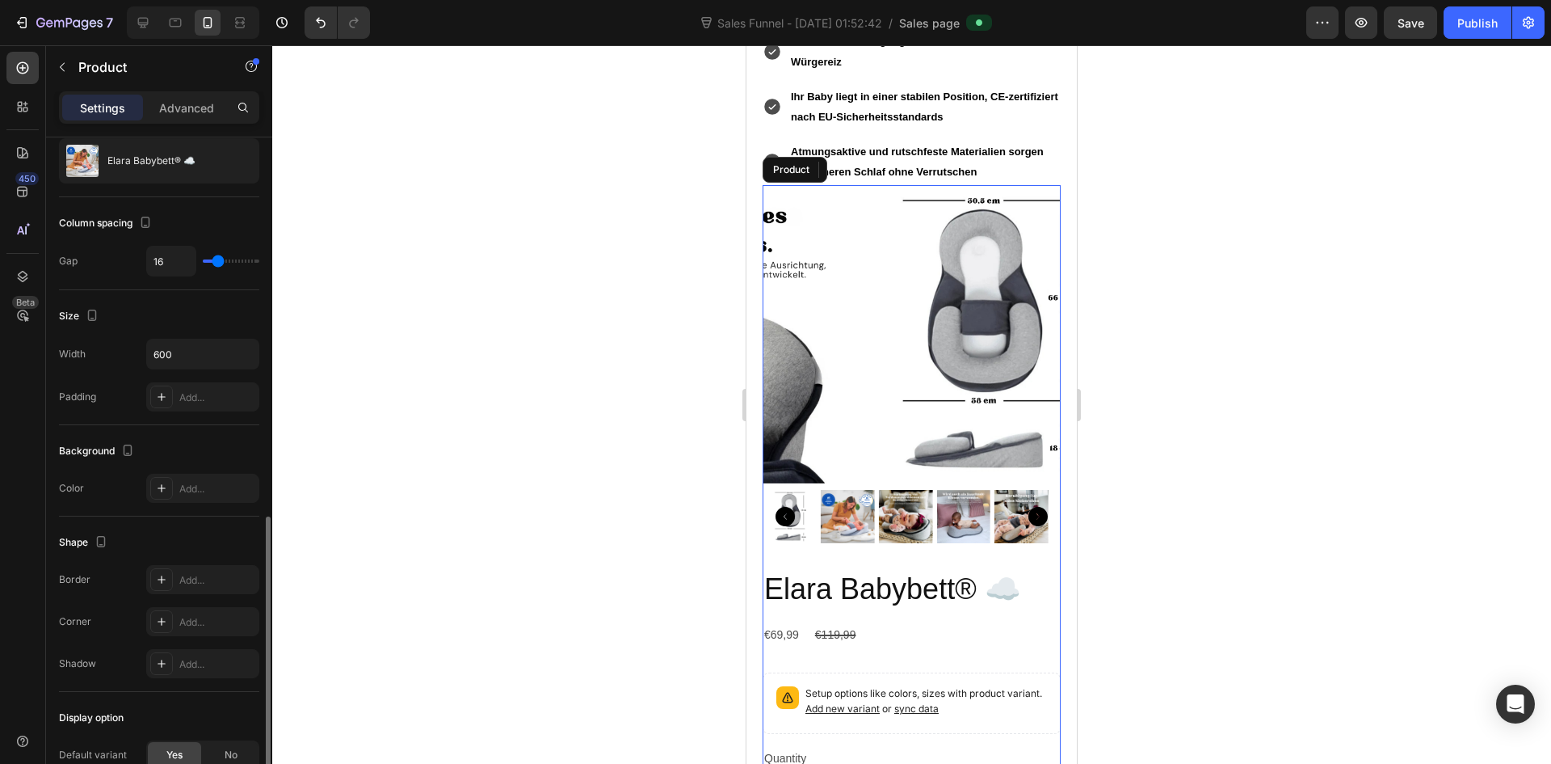
scroll to position [329, 0]
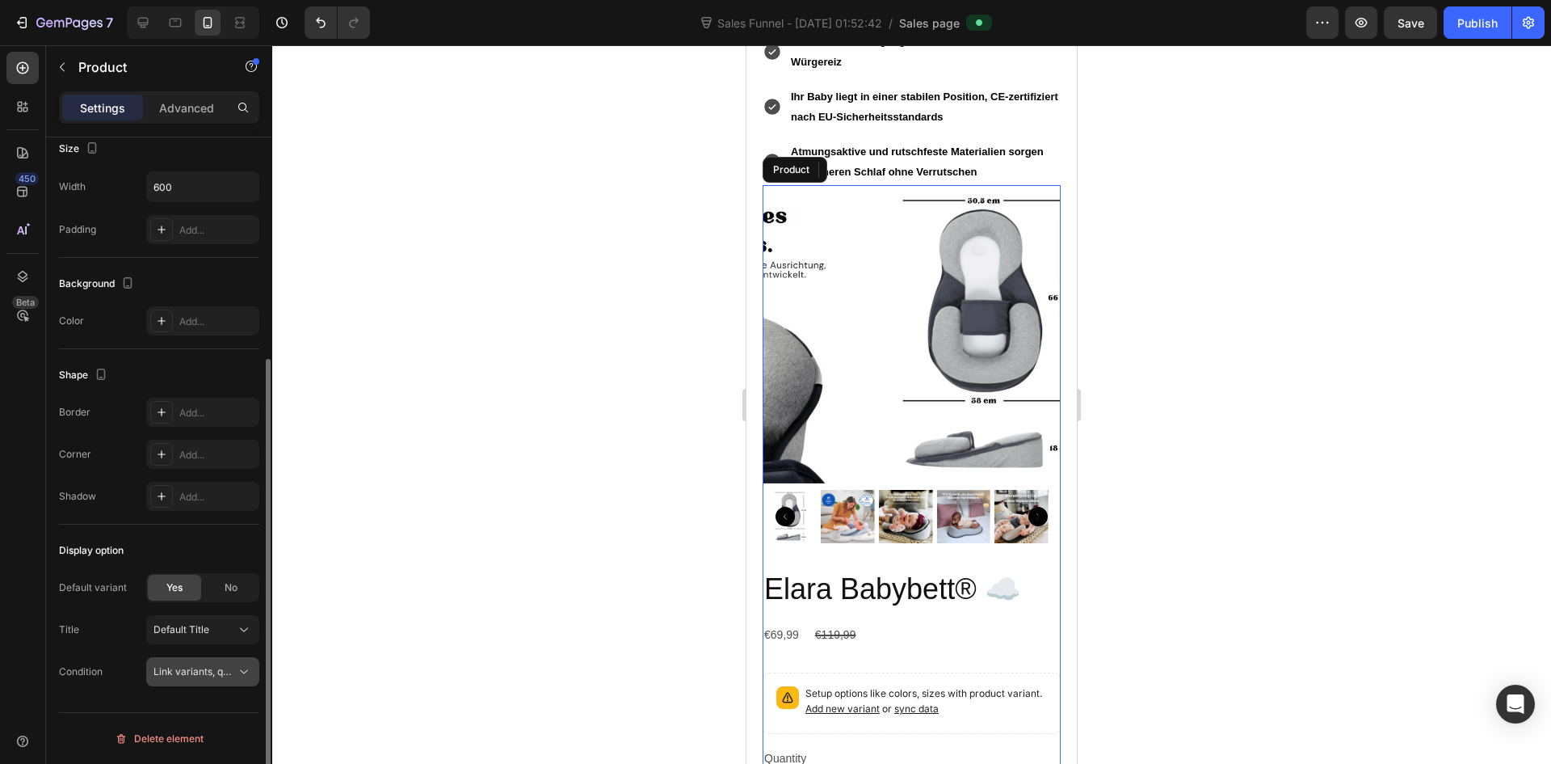
click at [200, 674] on span "Link variants, quantity <br> between same products" at bounding box center [273, 671] width 238 height 12
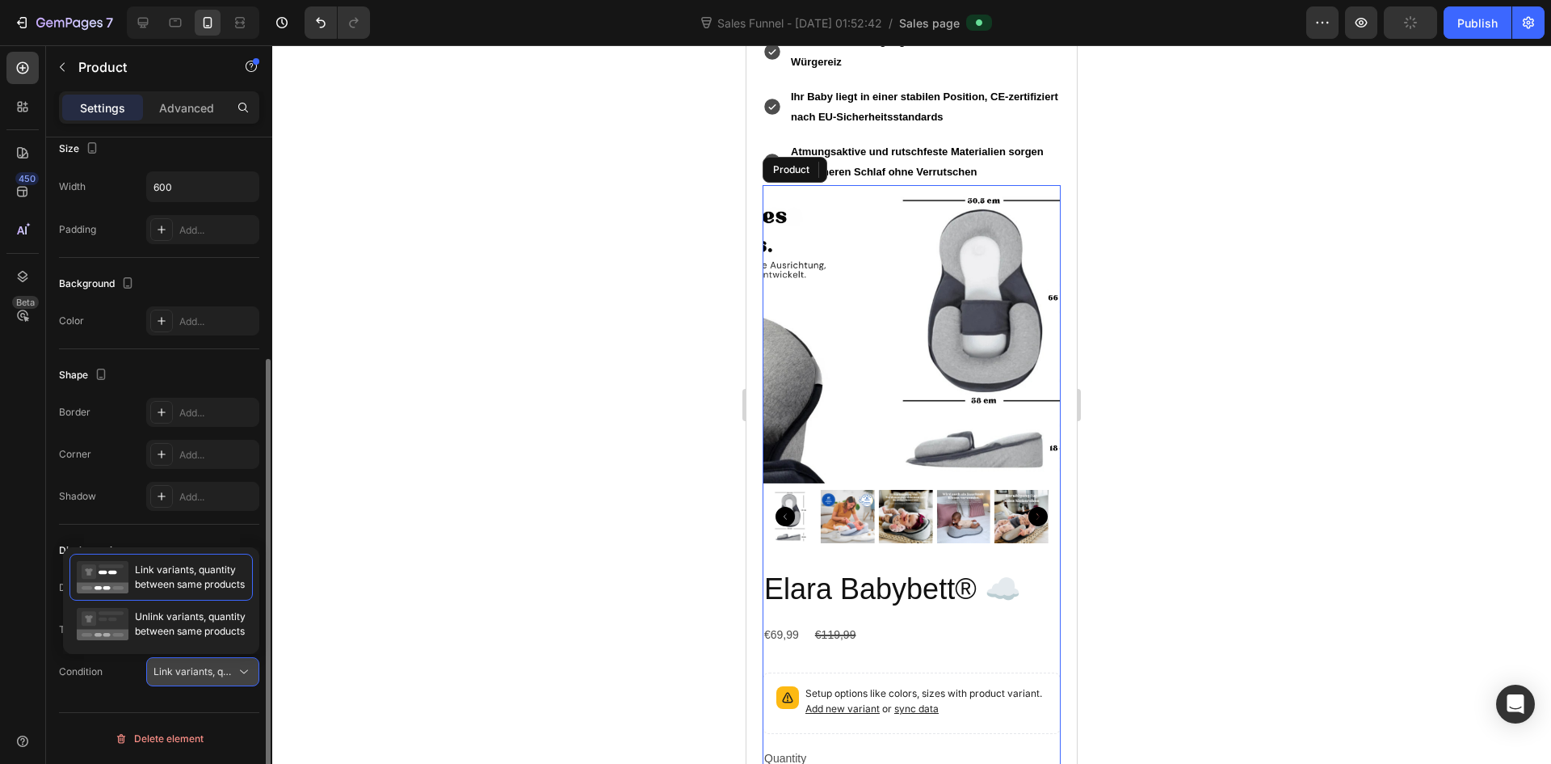
click at [199, 670] on span "Link variants, quantity <br> between same products" at bounding box center [273, 671] width 238 height 12
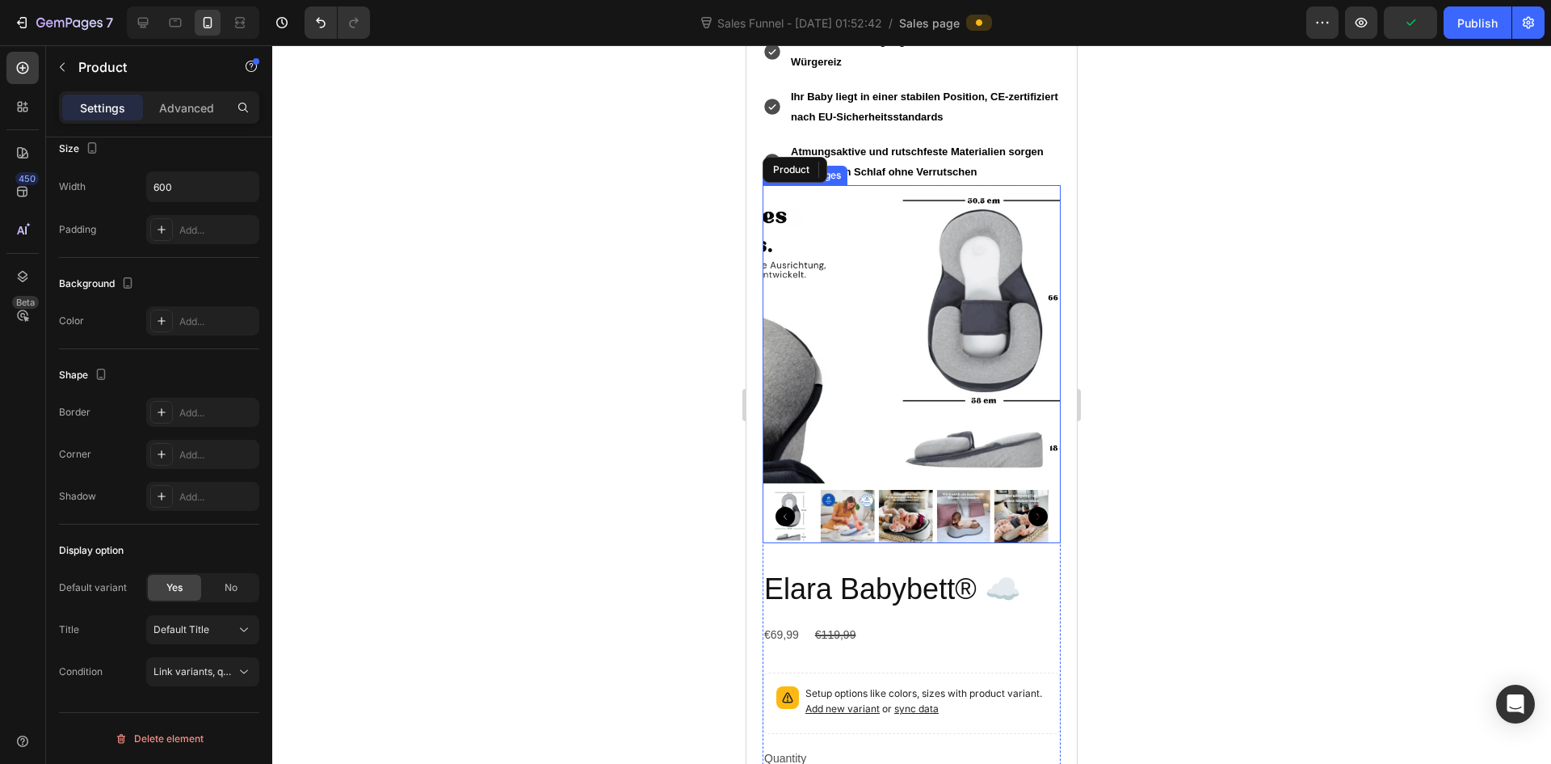
click at [956, 490] on img at bounding box center [963, 517] width 54 height 54
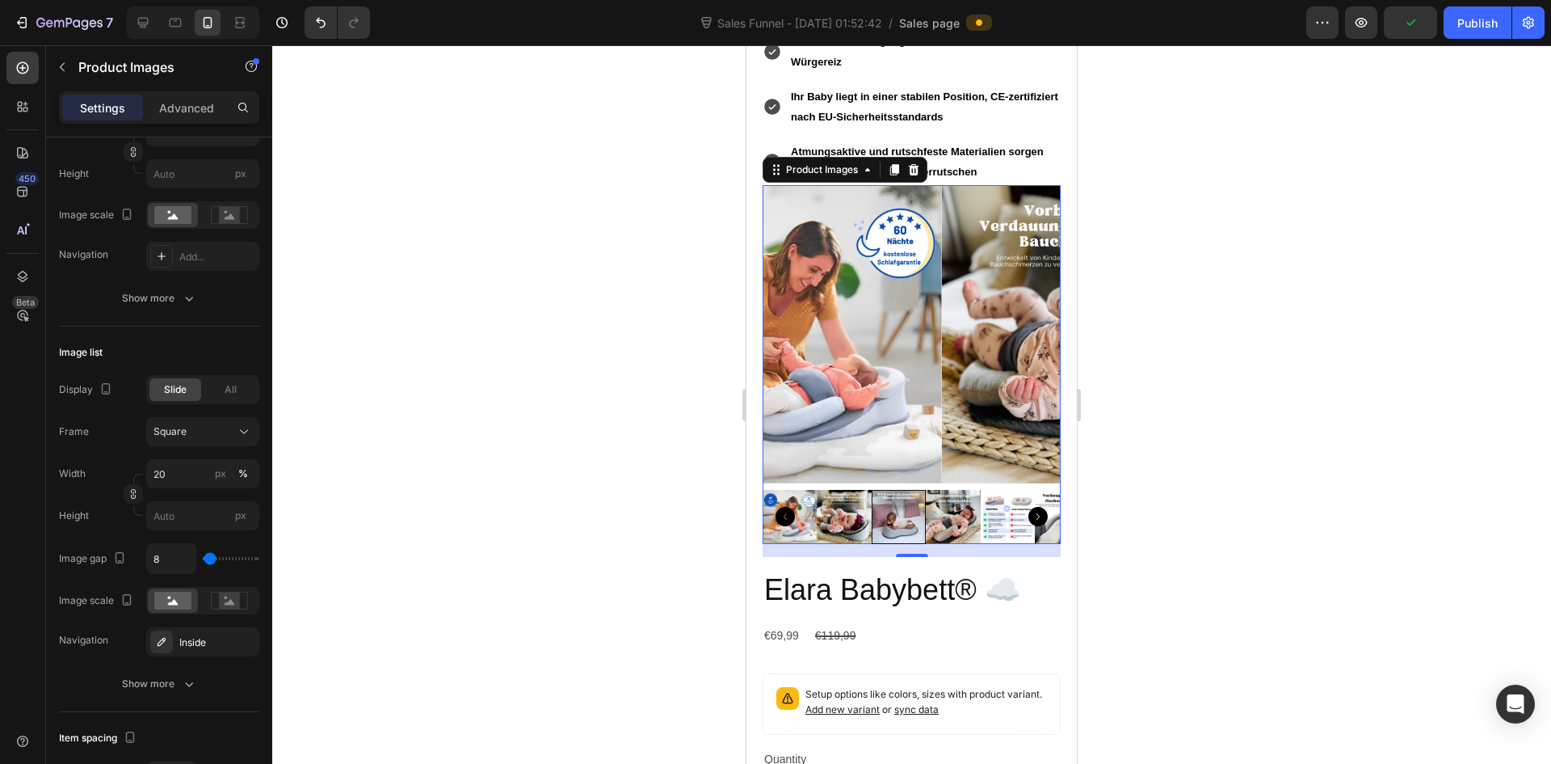
scroll to position [0, 0]
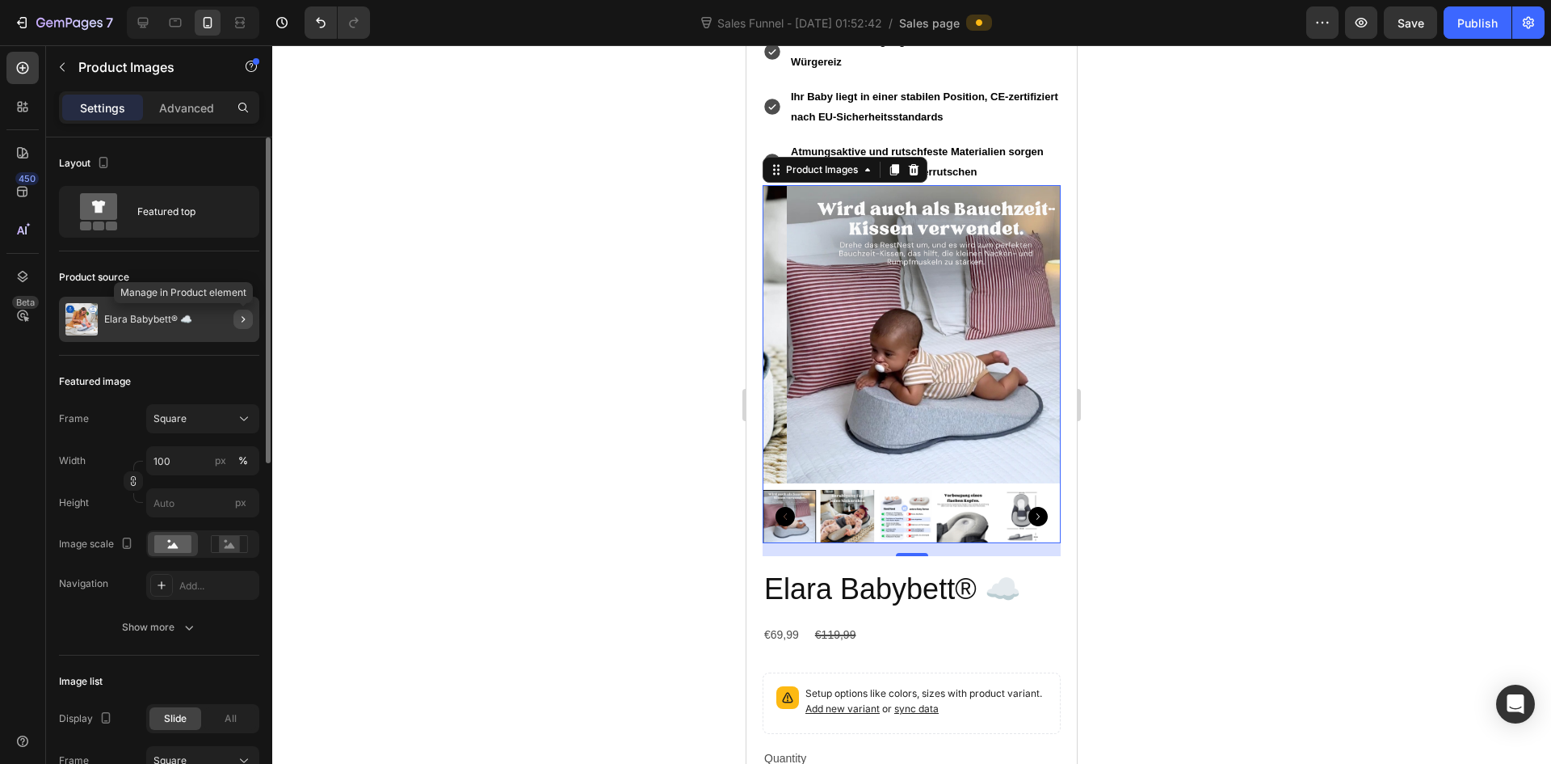
click at [242, 319] on icon "button" at bounding box center [243, 319] width 13 height 13
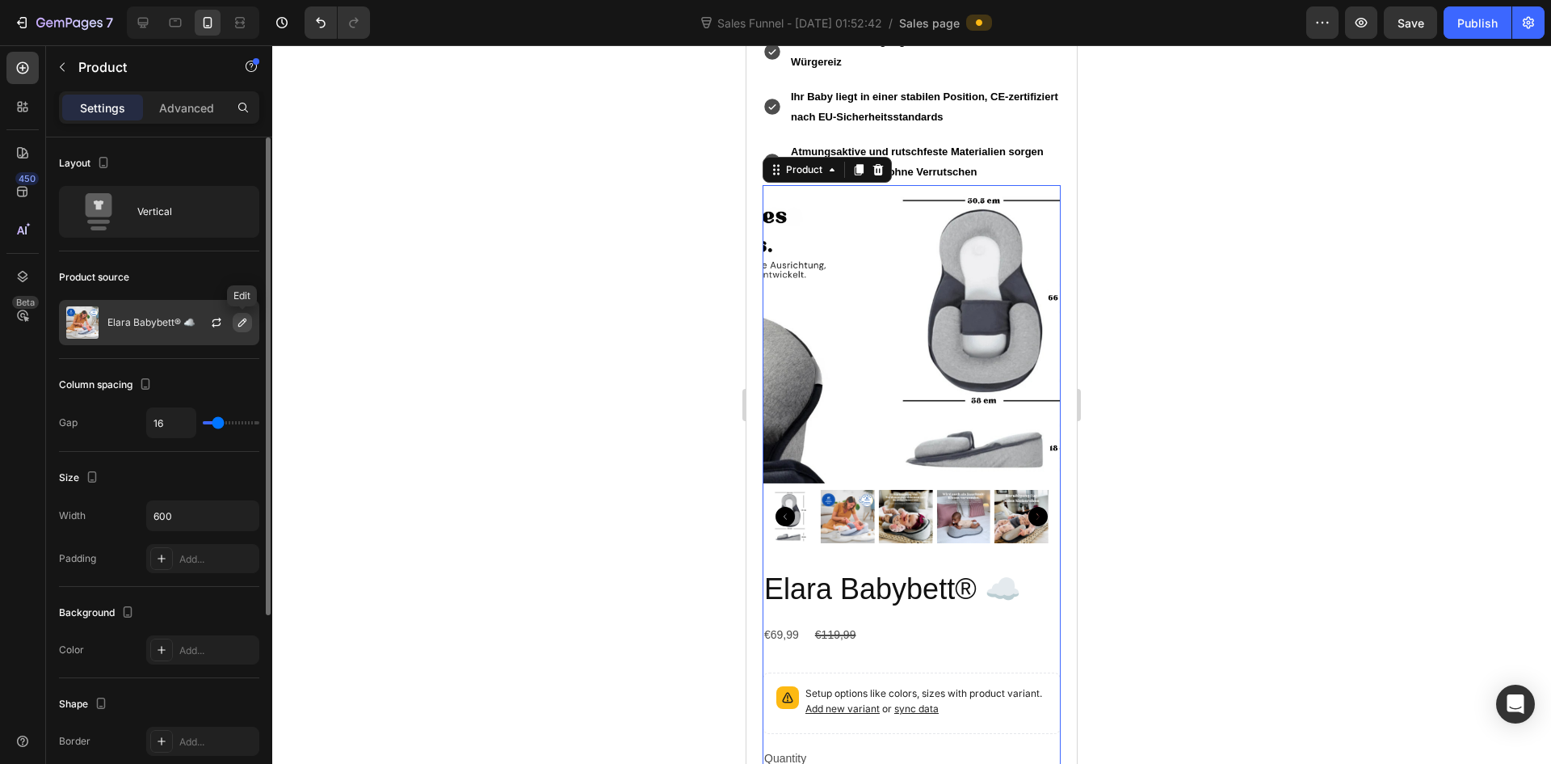
click at [242, 326] on icon "button" at bounding box center [242, 322] width 13 height 13
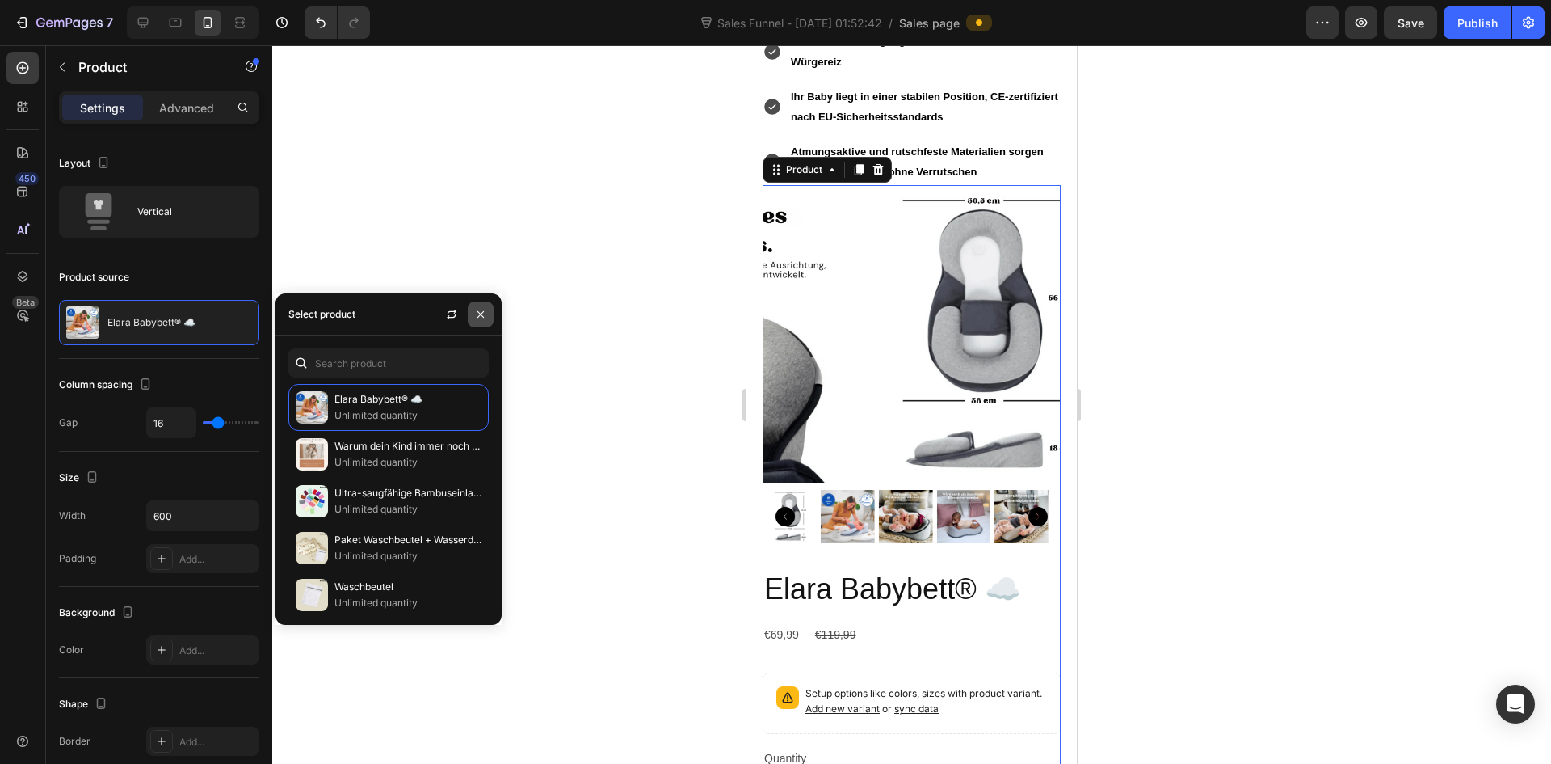
click at [486, 321] on button "button" at bounding box center [481, 314] width 26 height 26
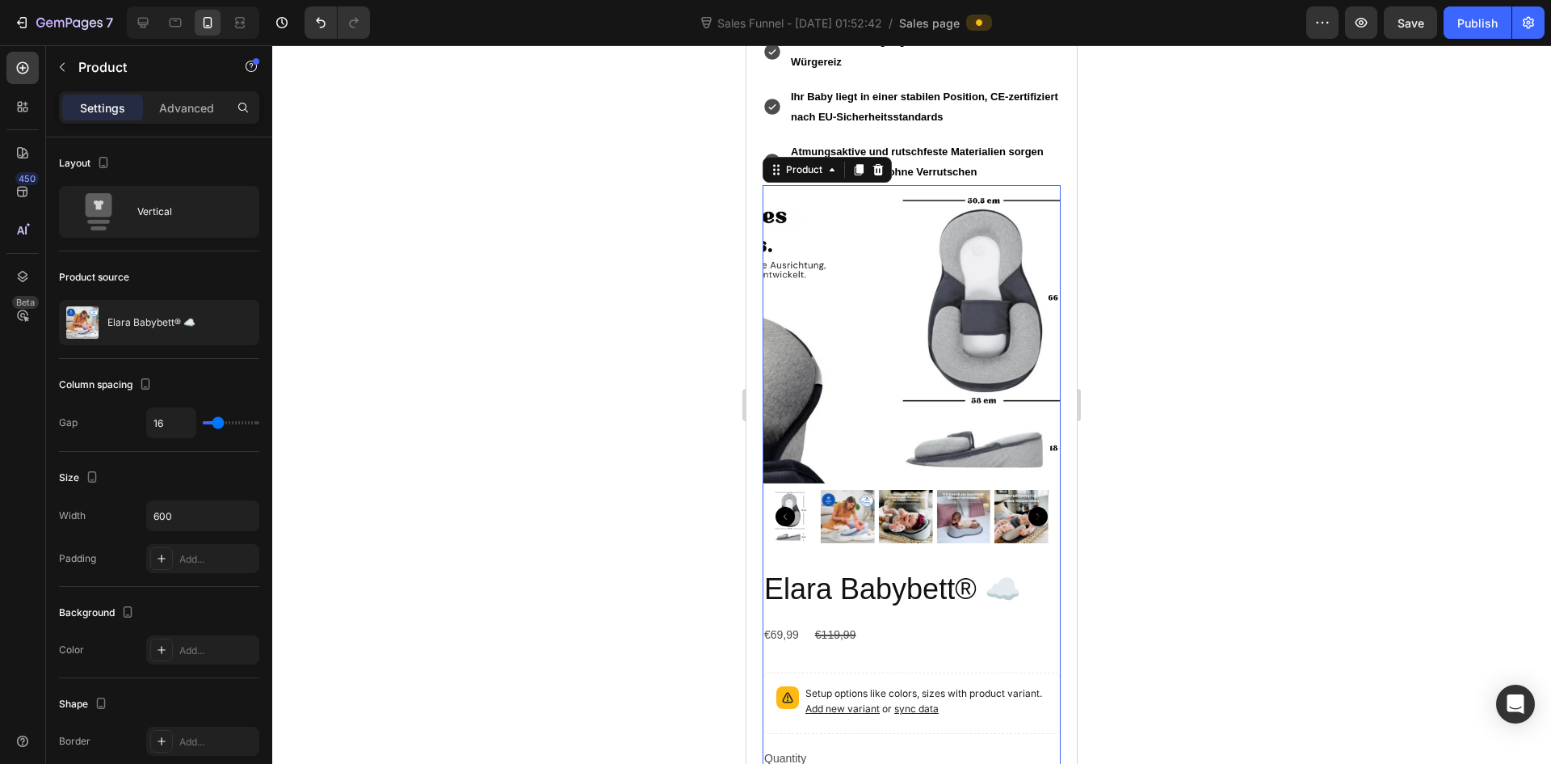
click at [187, 120] on div "Settings Advanced" at bounding box center [159, 107] width 200 height 32
click at [182, 109] on p "Advanced" at bounding box center [186, 107] width 55 height 17
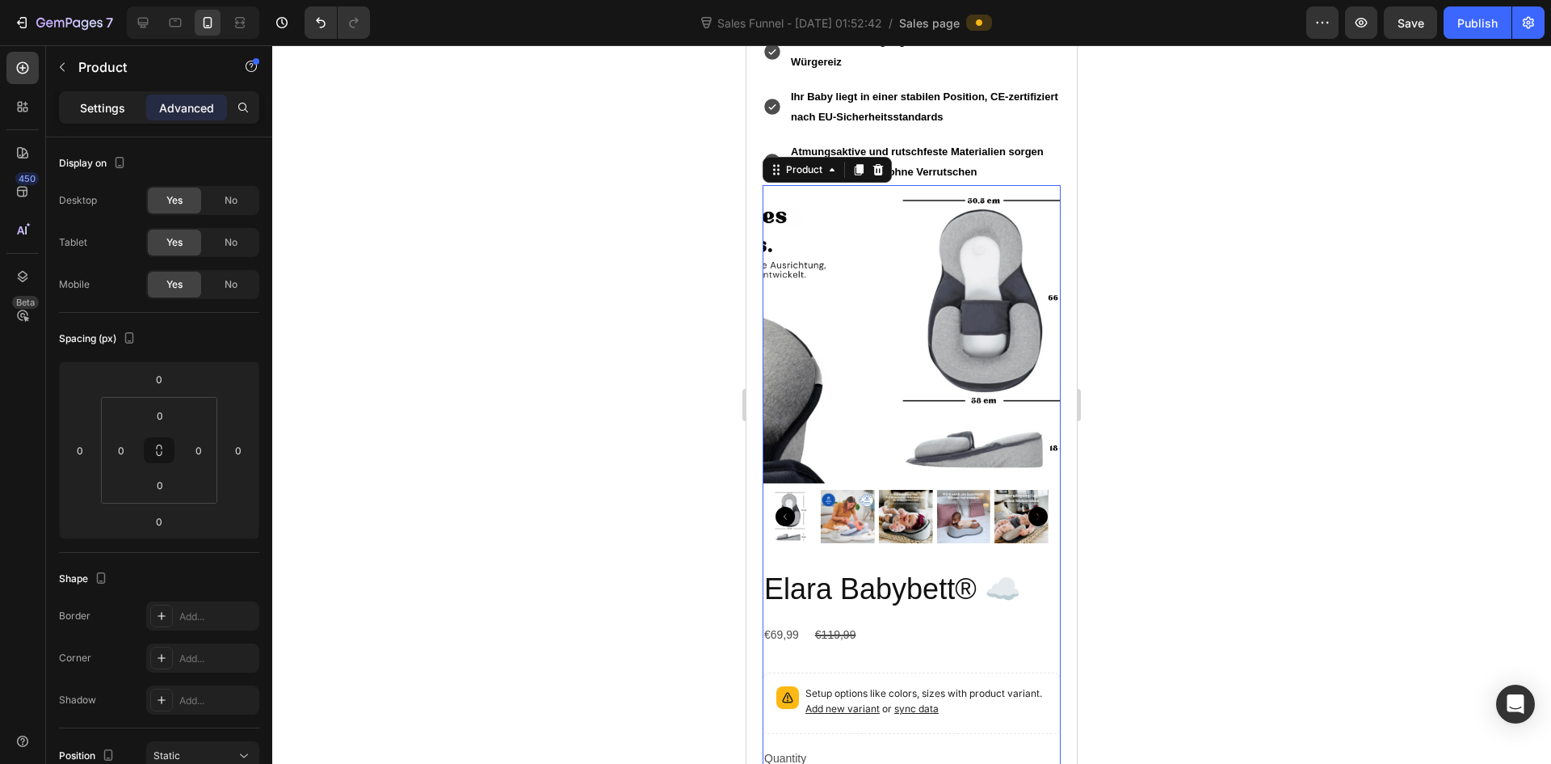
click at [106, 107] on p "Settings" at bounding box center [102, 107] width 45 height 17
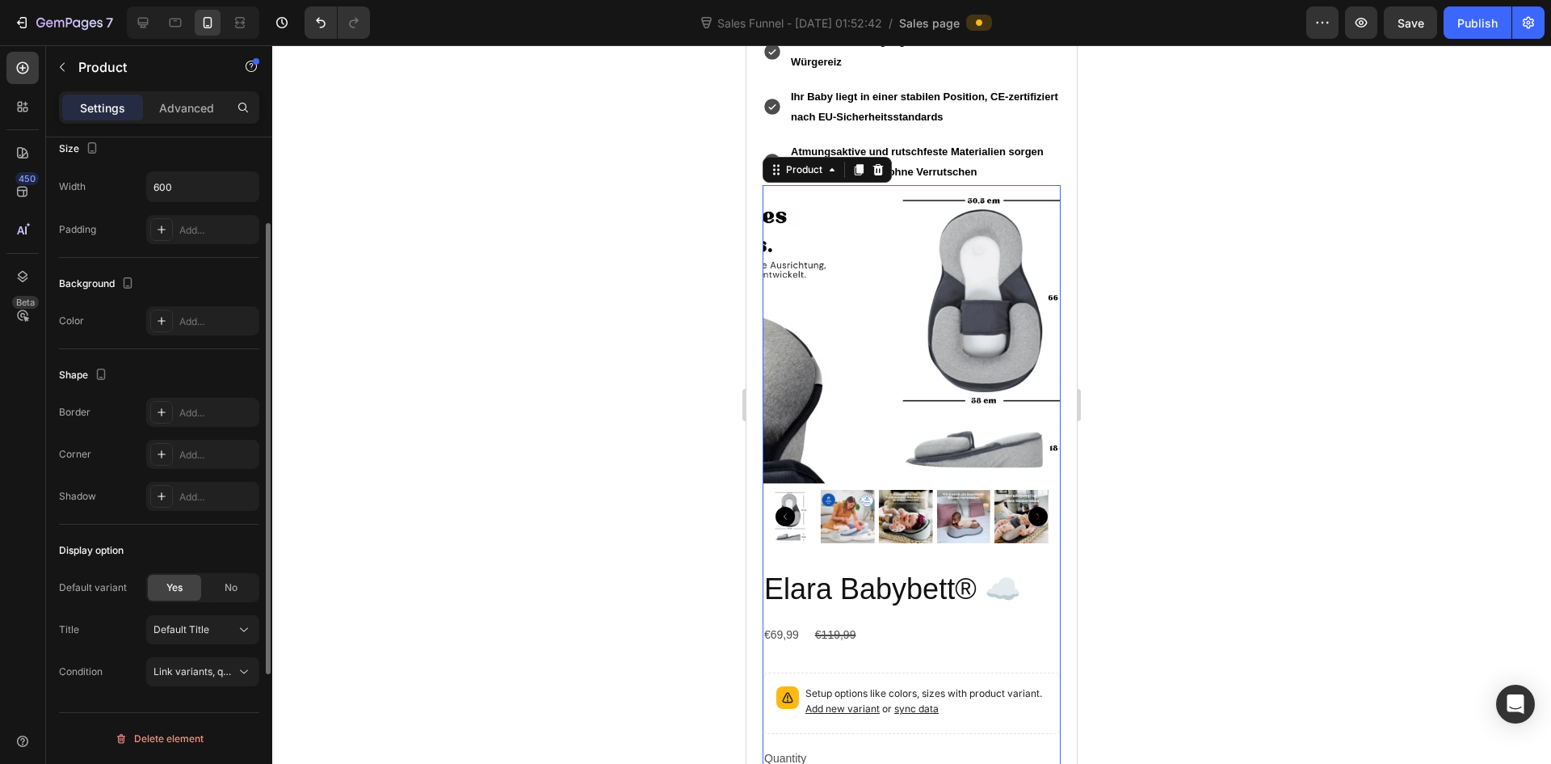
scroll to position [86, 0]
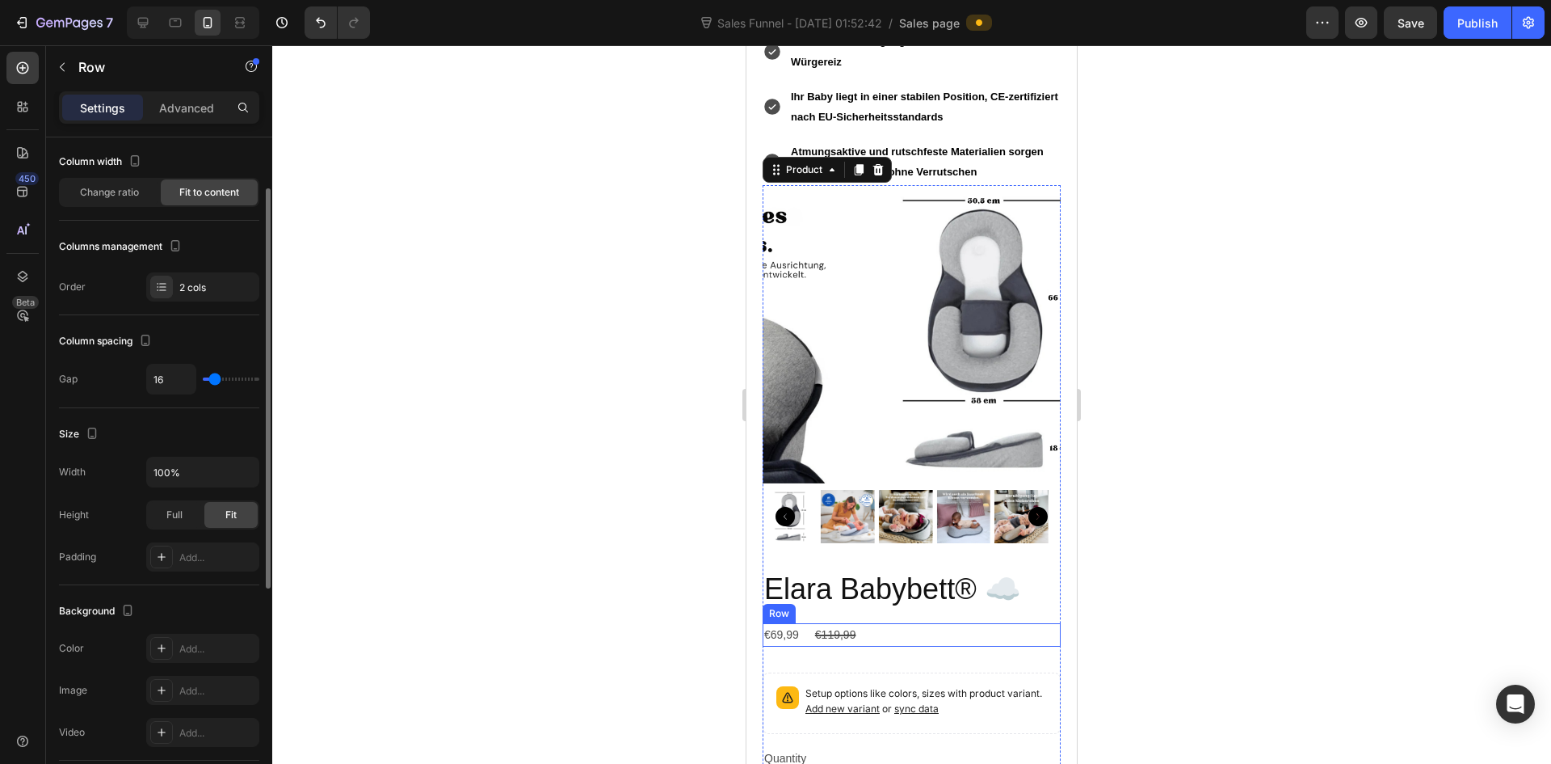
click at [861, 623] on div "€69,99 Product Price Product Price €119,99 Product Price Product Price Row" at bounding box center [912, 634] width 298 height 23
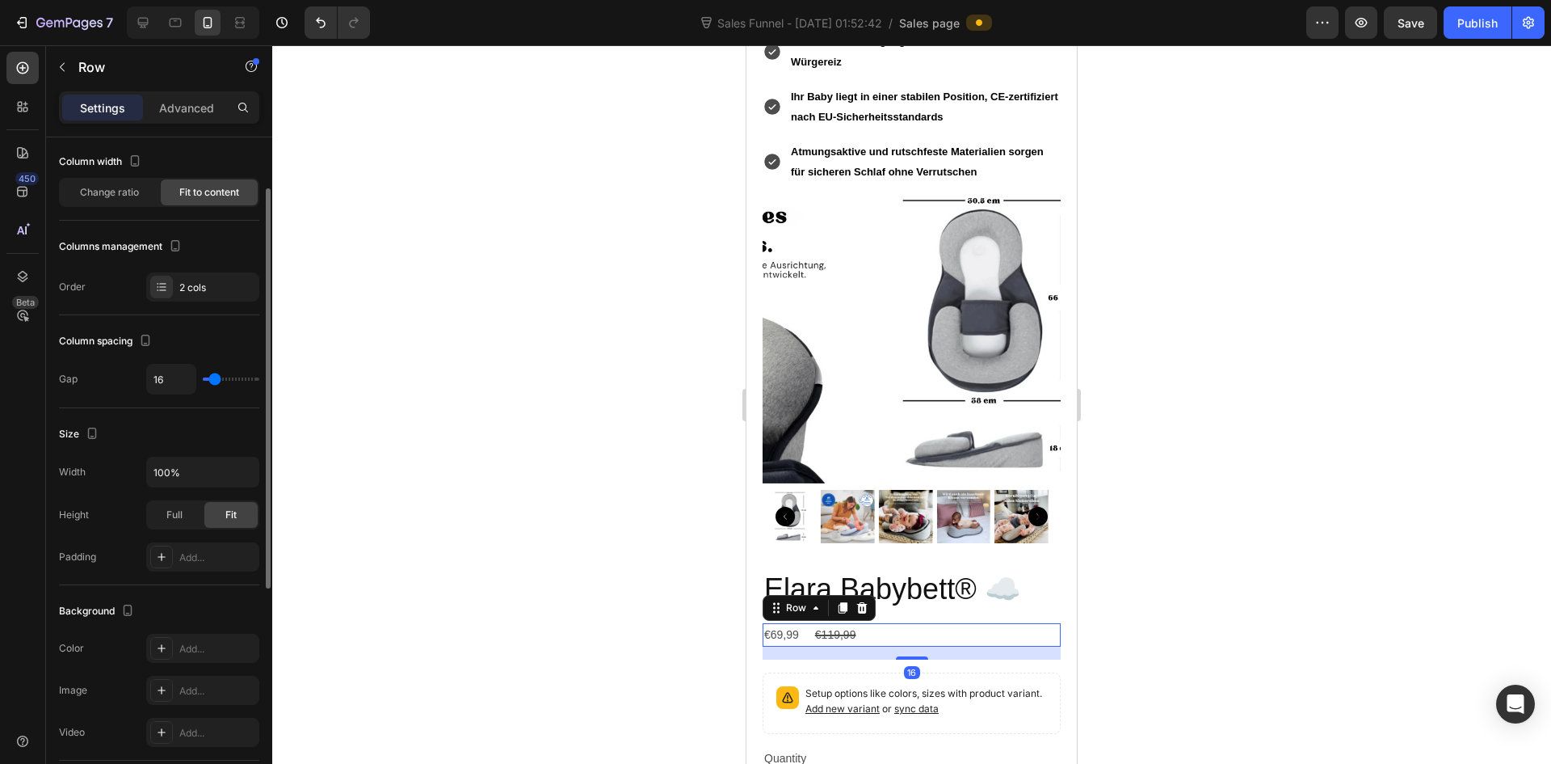
scroll to position [0, 0]
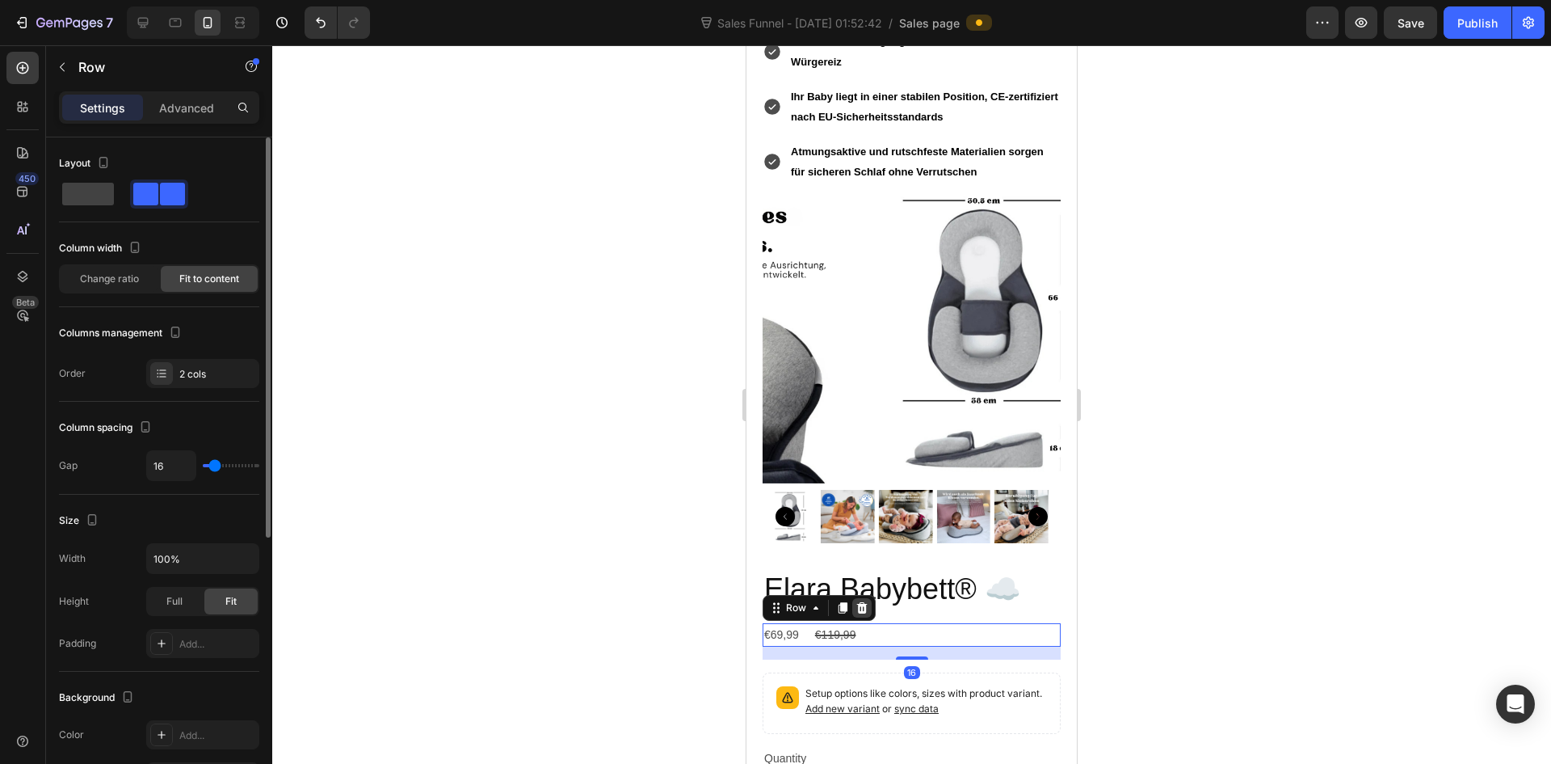
click at [868, 598] on div at bounding box center [861, 607] width 19 height 19
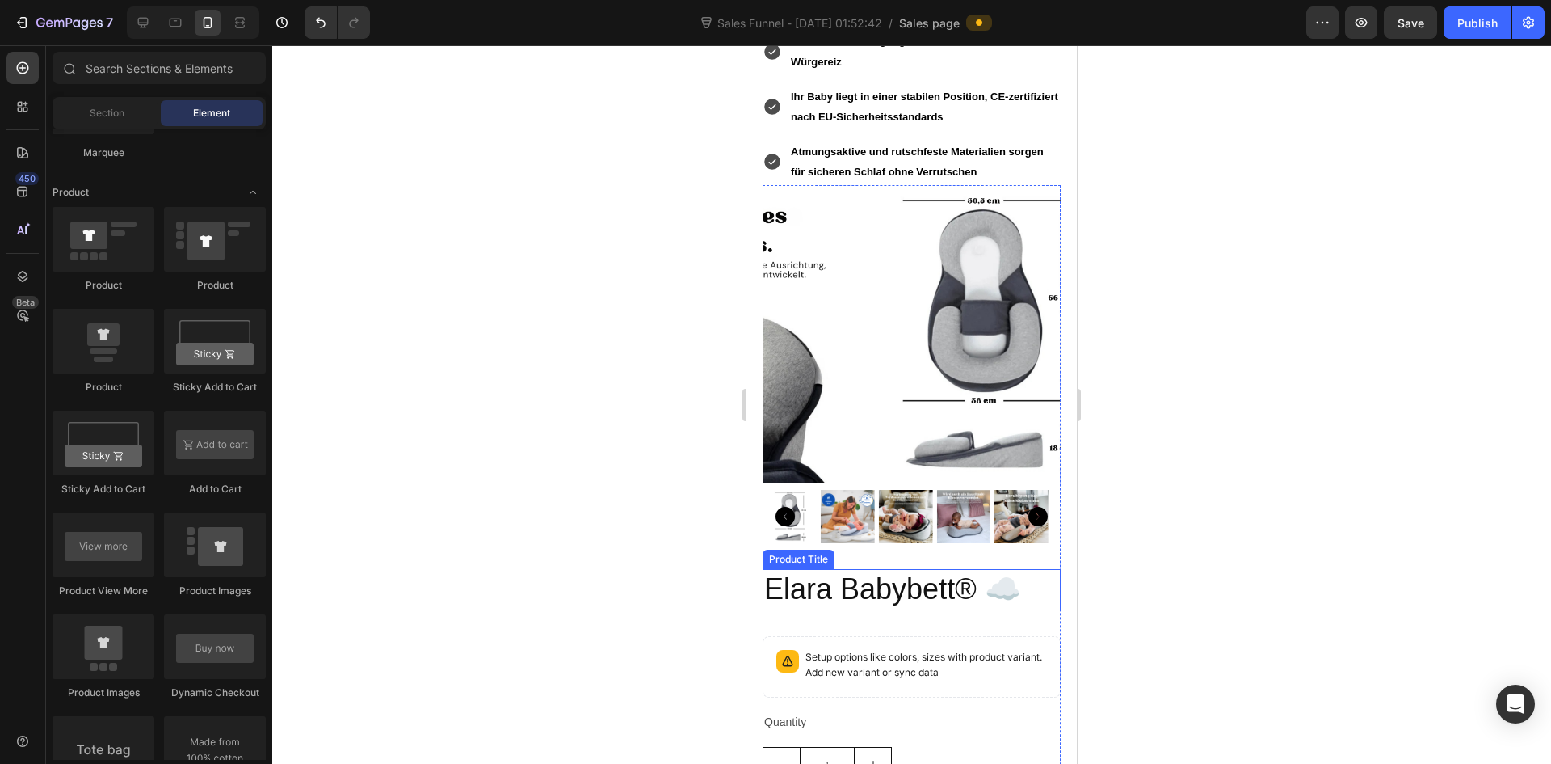
click at [911, 569] on h2 "Elara Babybett® ☁️" at bounding box center [912, 589] width 298 height 41
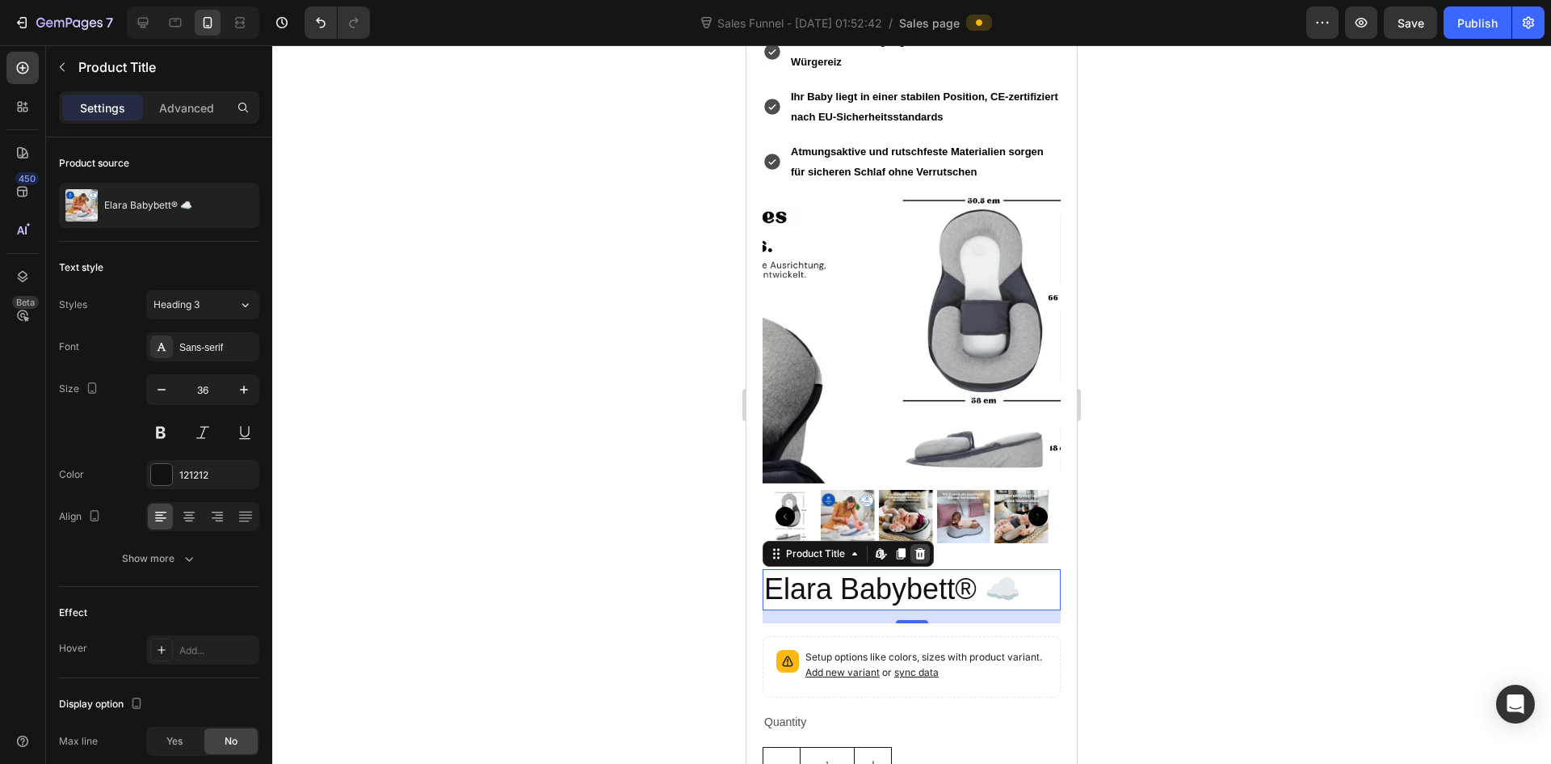
click at [927, 547] on icon at bounding box center [920, 553] width 13 height 13
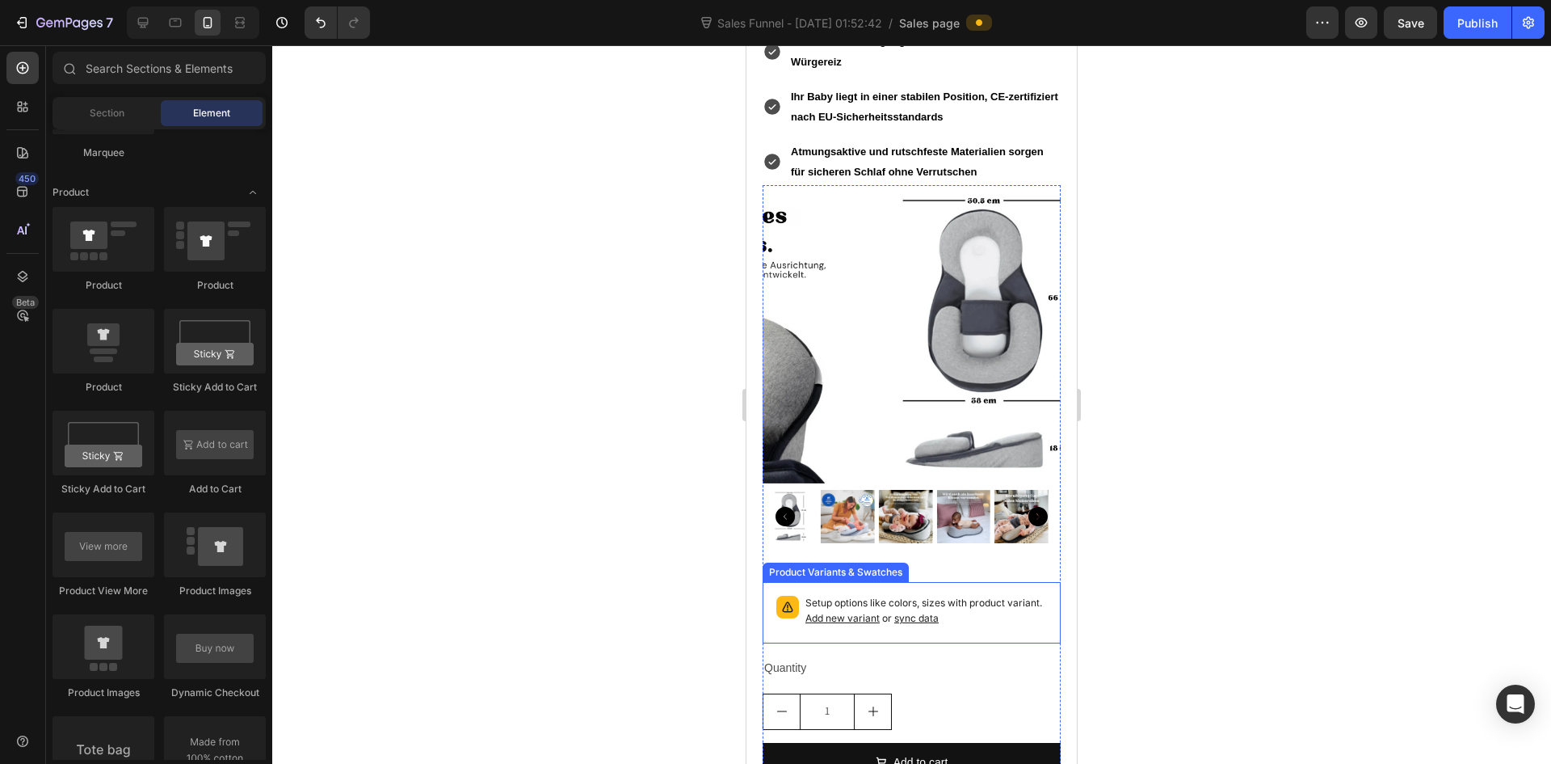
click at [988, 595] on p "Setup options like colors, sizes with product variant. Add new variant or sync …" at bounding box center [927, 610] width 242 height 31
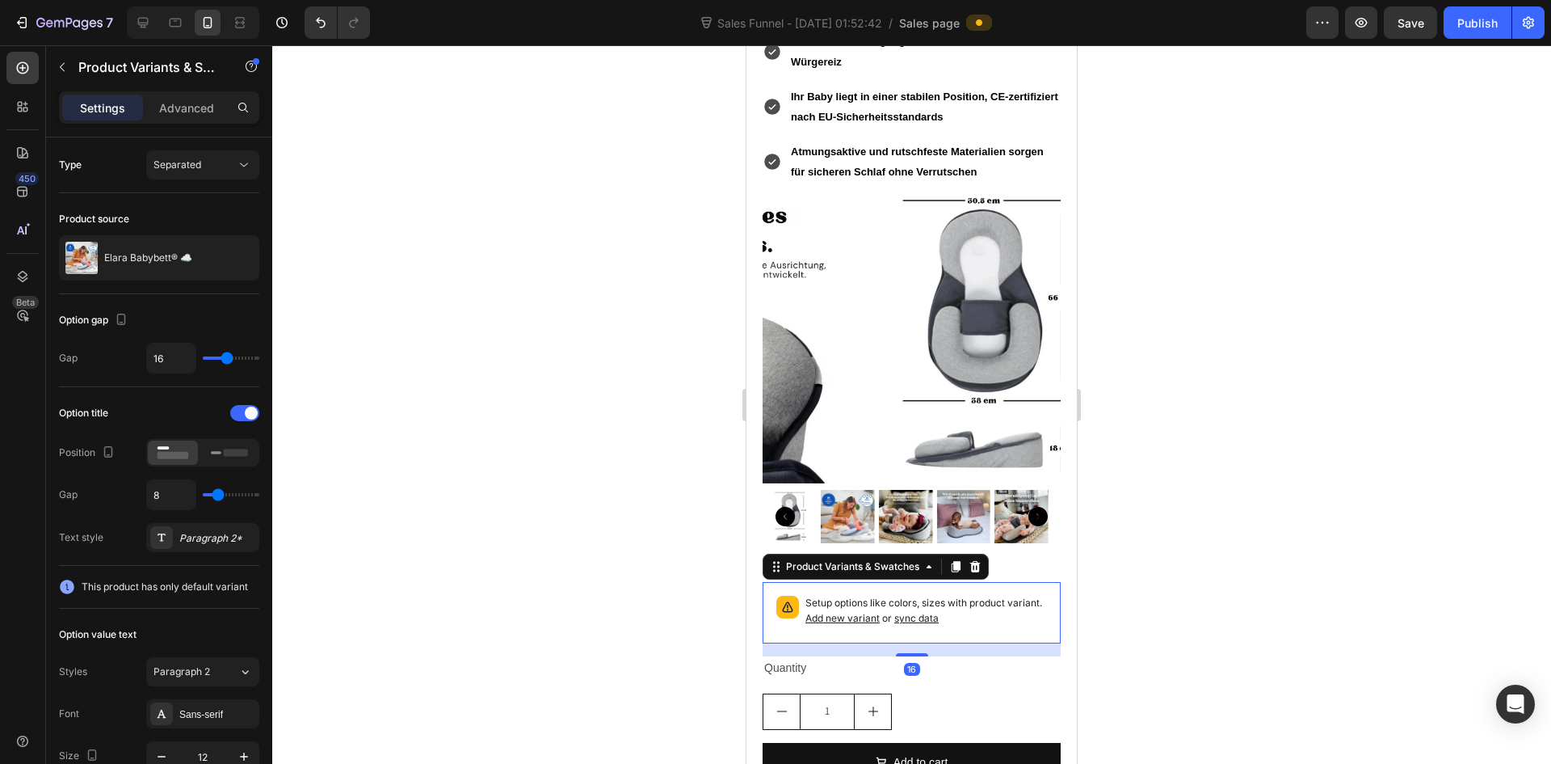
click at [978, 561] on icon at bounding box center [975, 566] width 11 height 11
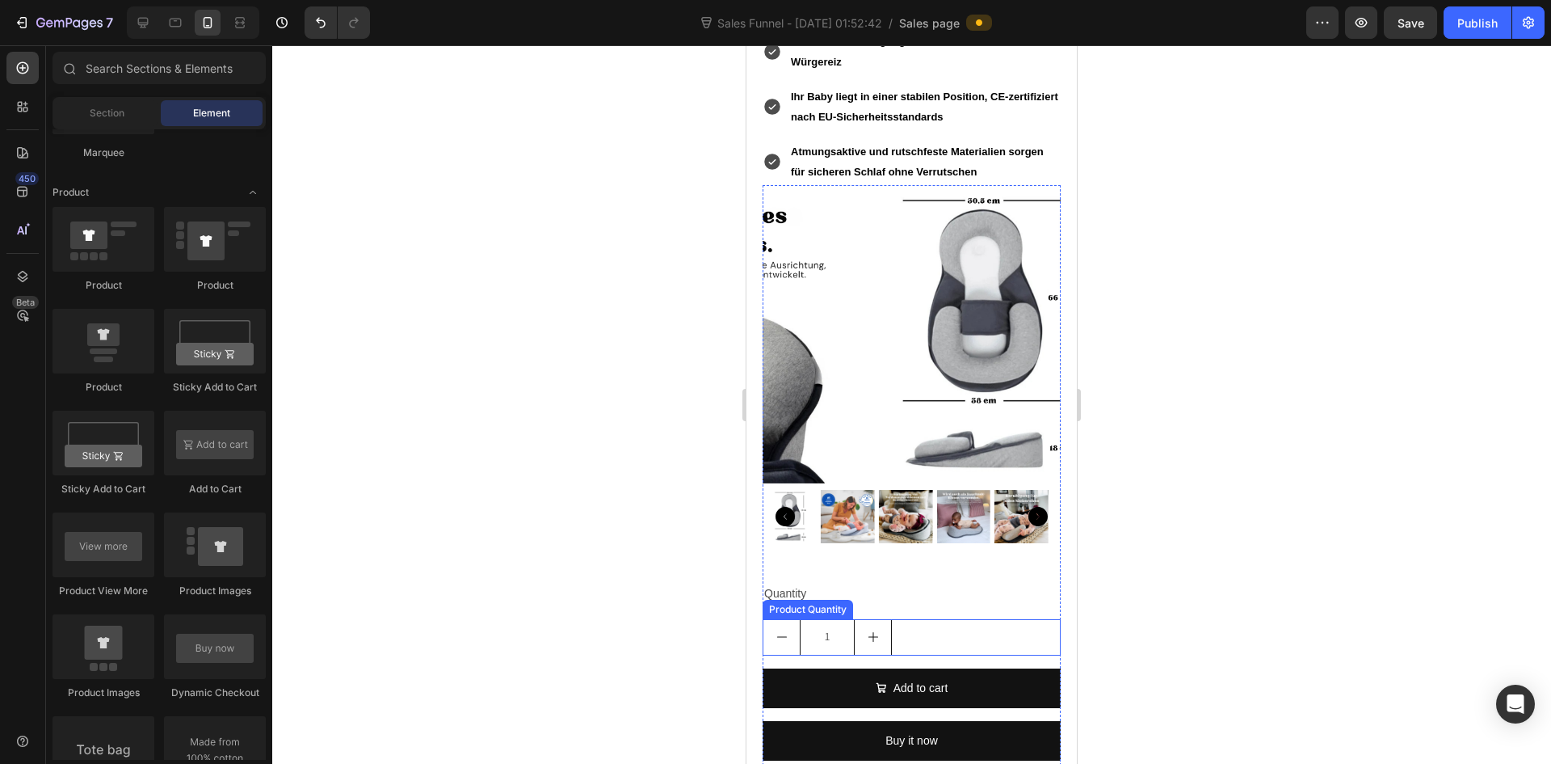
click at [940, 619] on div "1" at bounding box center [912, 637] width 298 height 36
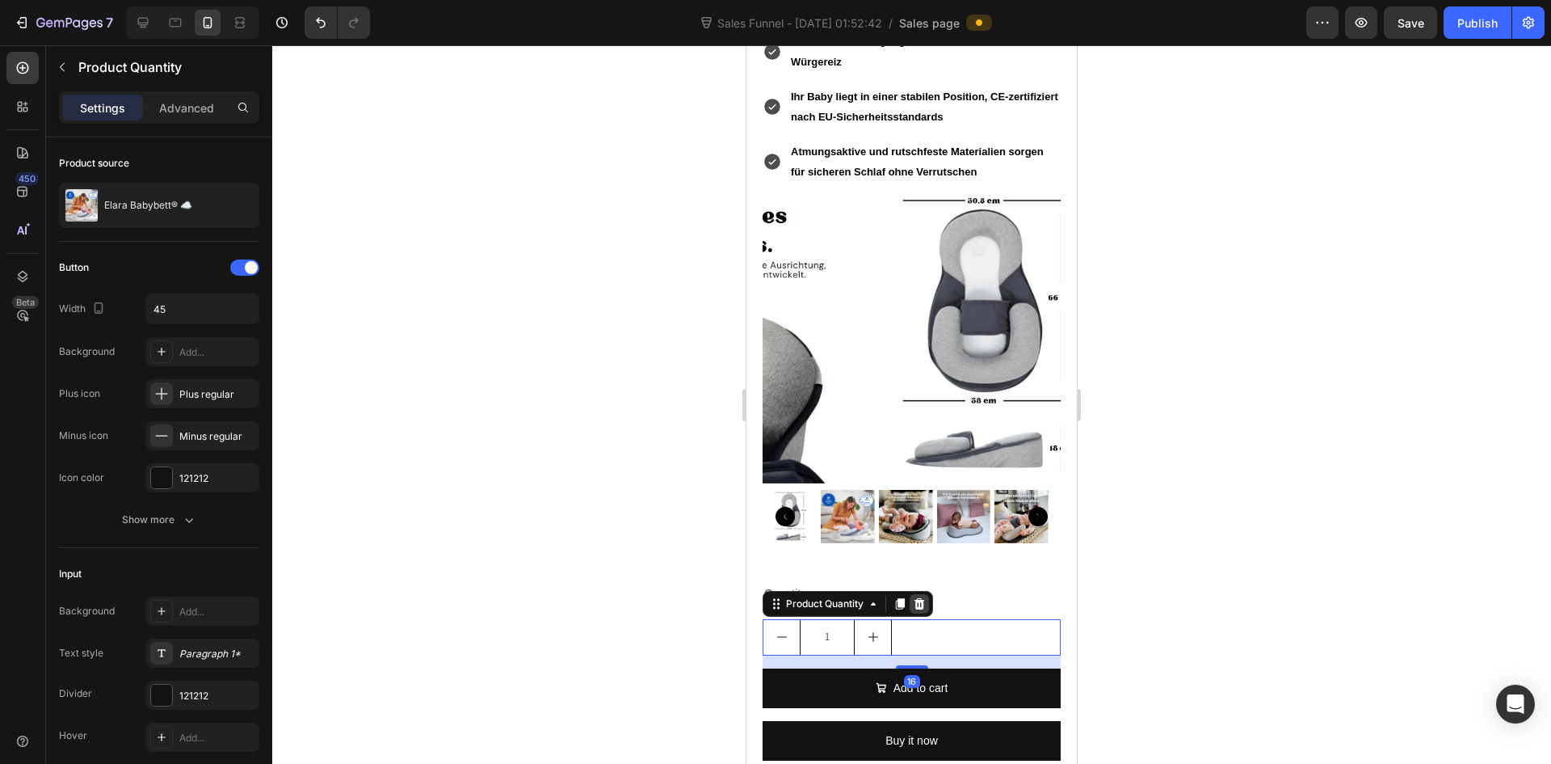
click at [926, 597] on icon at bounding box center [919, 603] width 13 height 13
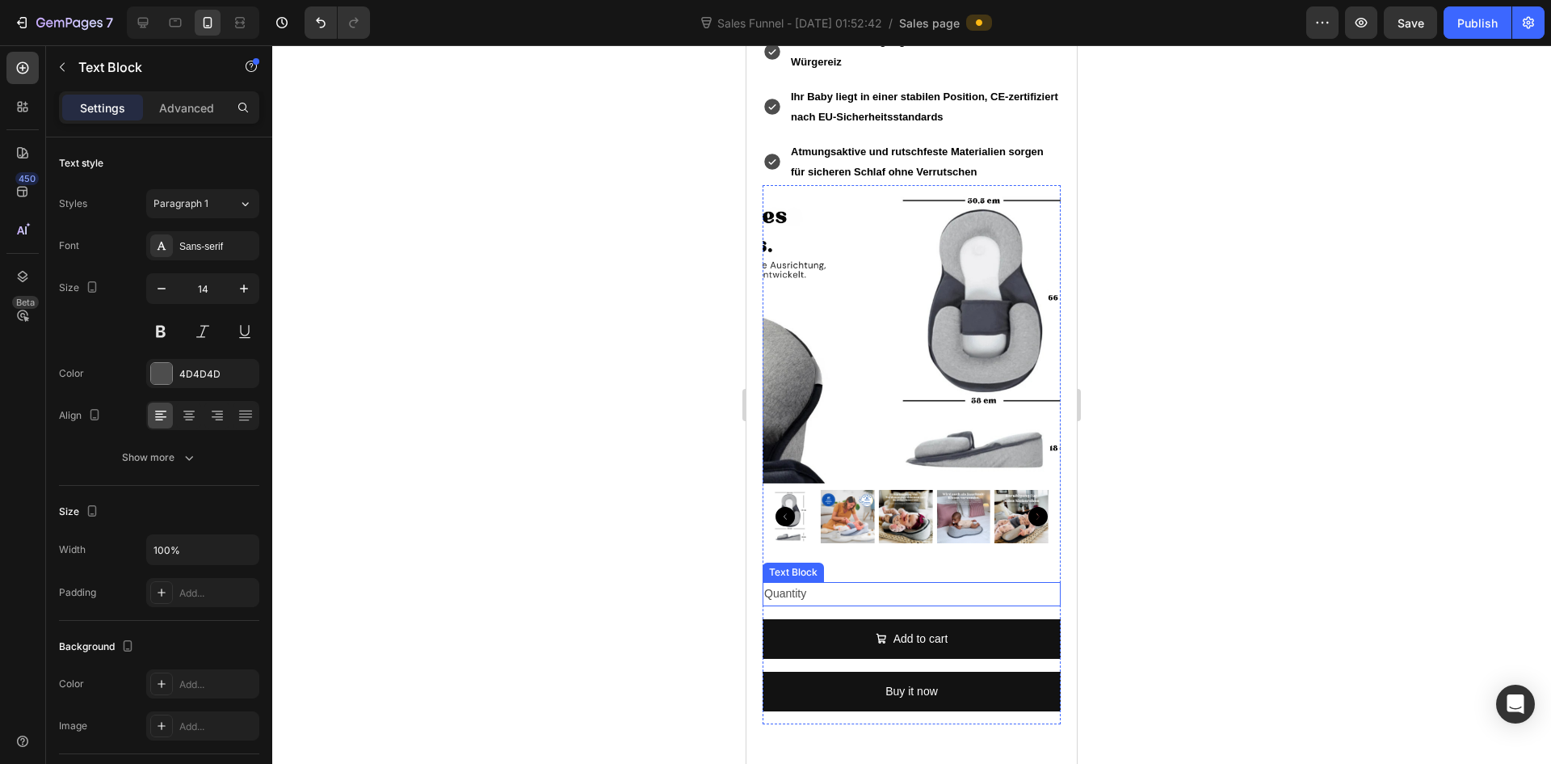
click at [923, 582] on div "Quantity" at bounding box center [912, 593] width 298 height 23
click at [899, 557] on div at bounding box center [890, 566] width 19 height 19
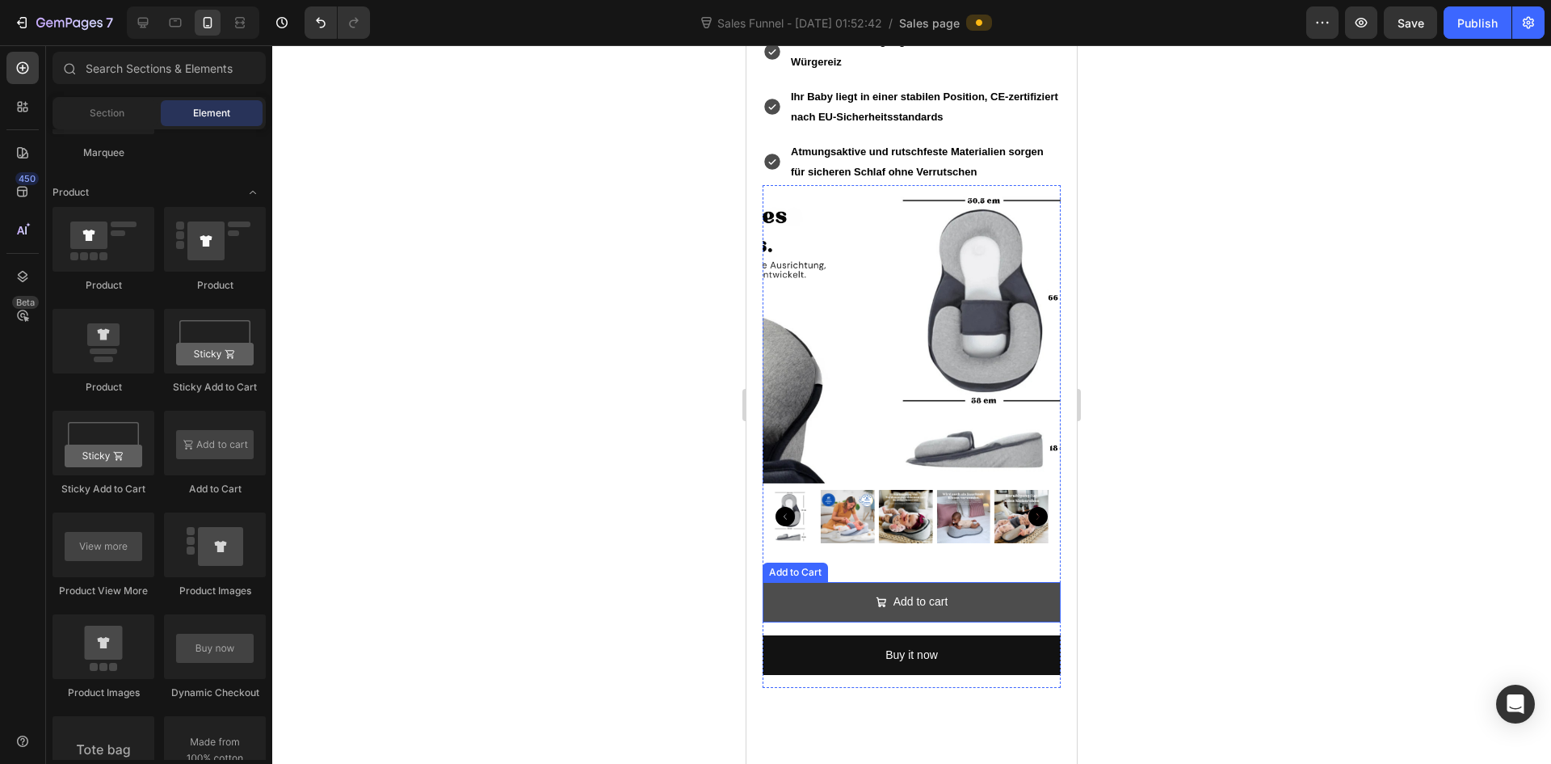
click at [969, 582] on button "Add to cart" at bounding box center [912, 602] width 298 height 40
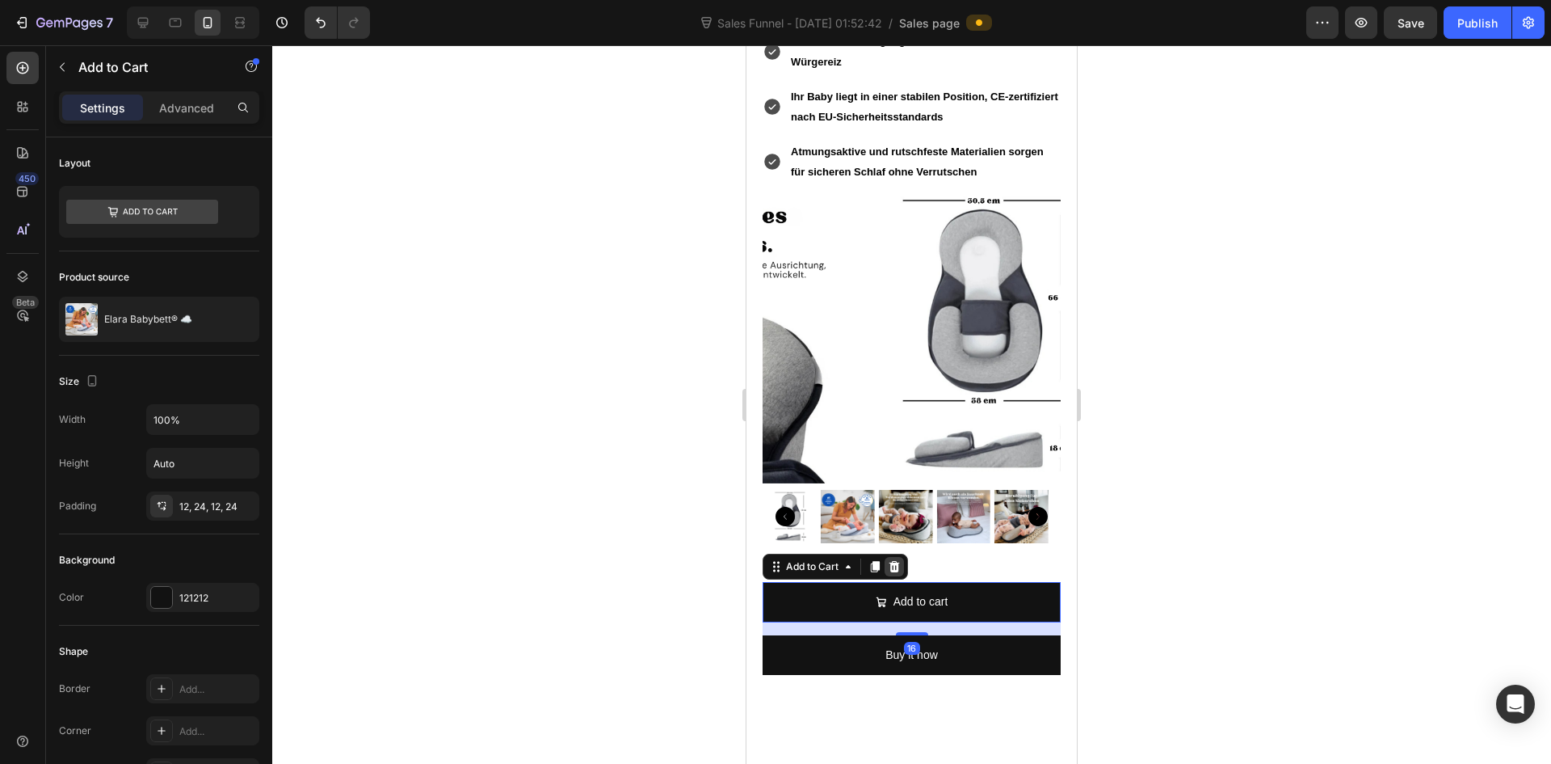
click at [896, 560] on icon at bounding box center [894, 566] width 13 height 13
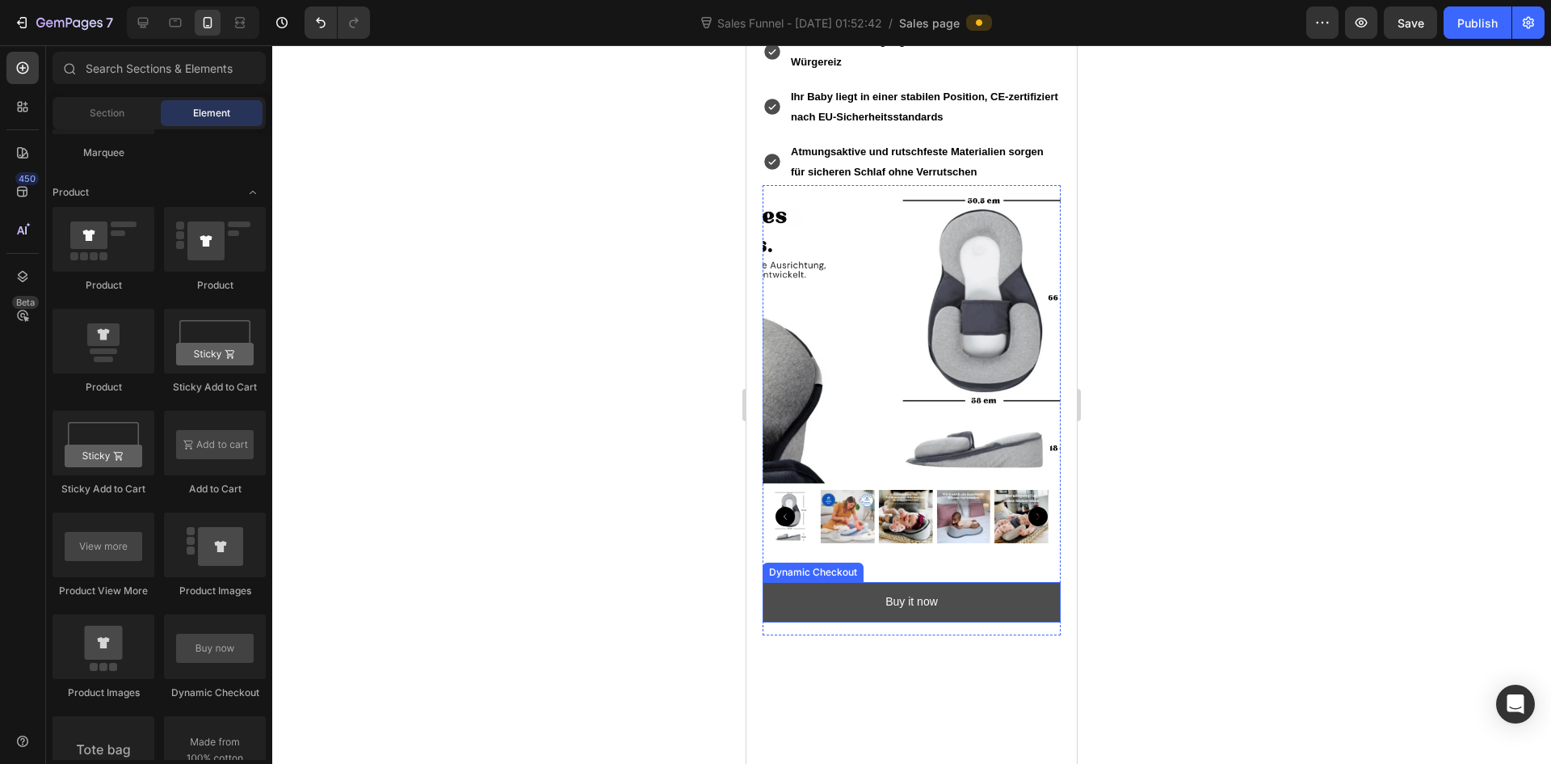
click at [951, 582] on button "Buy it now" at bounding box center [912, 602] width 298 height 40
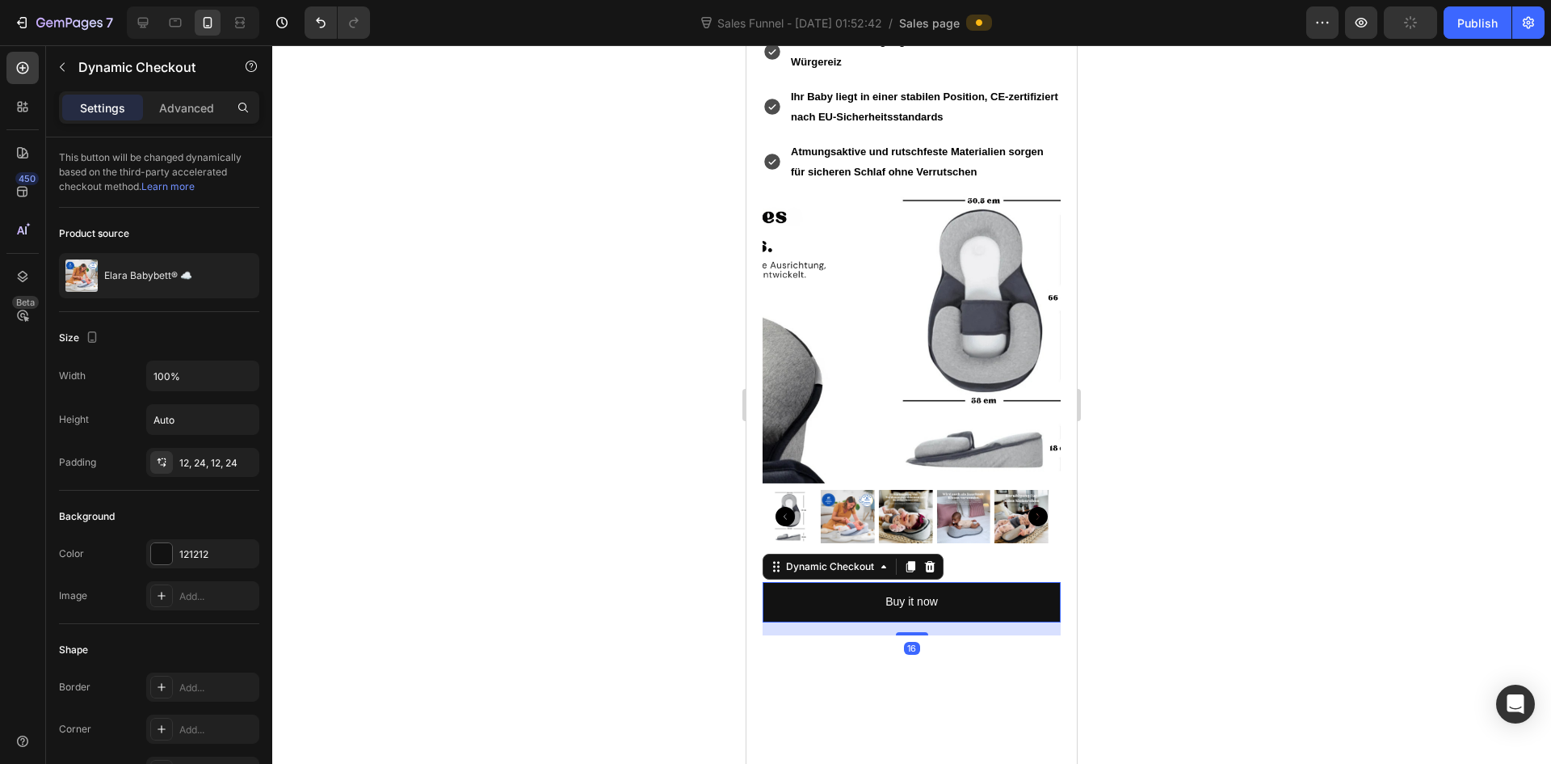
click at [930, 560] on icon at bounding box center [929, 566] width 13 height 13
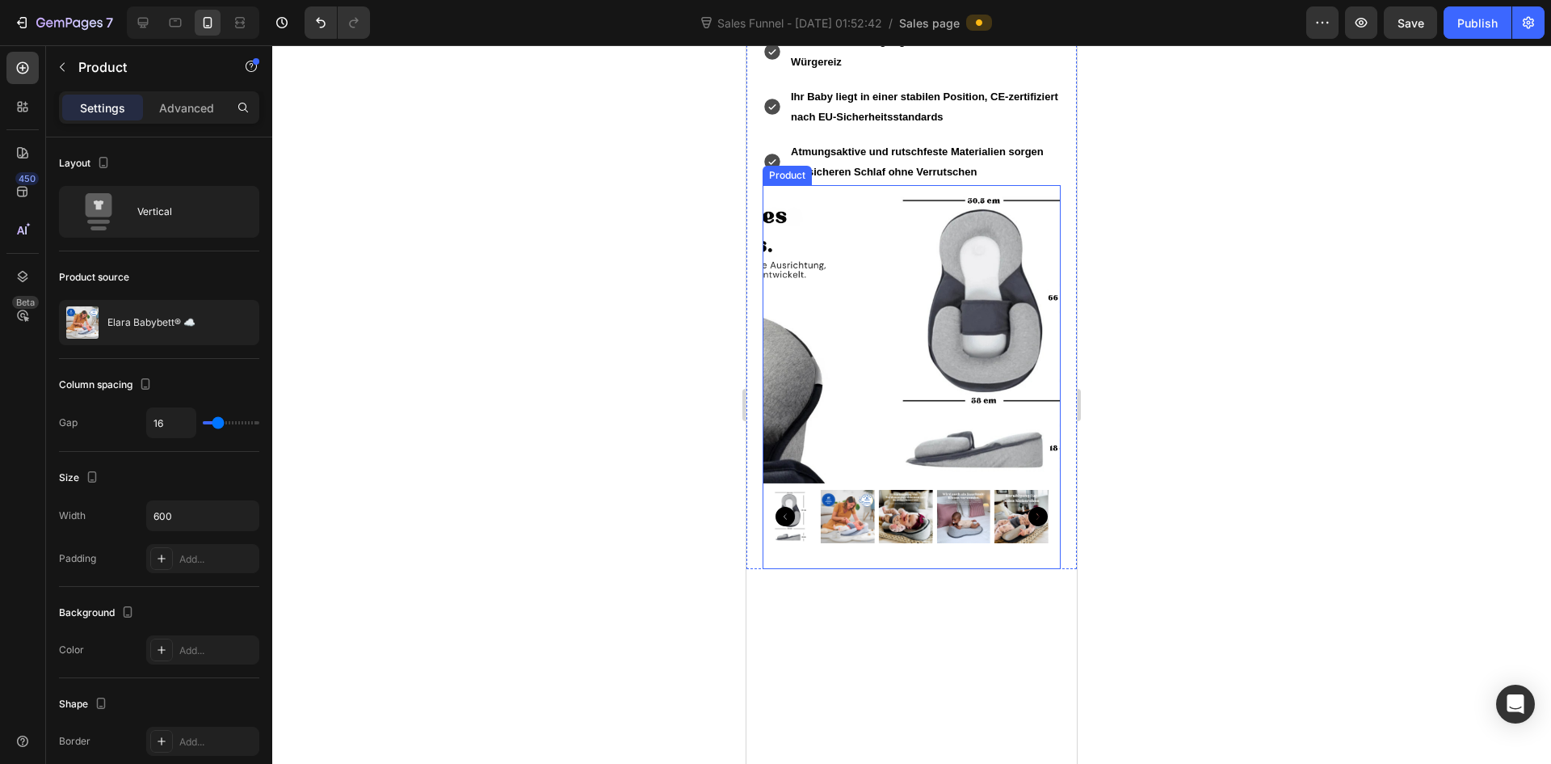
click at [930, 511] on div "Product Images Product Description Product" at bounding box center [912, 377] width 298 height 385
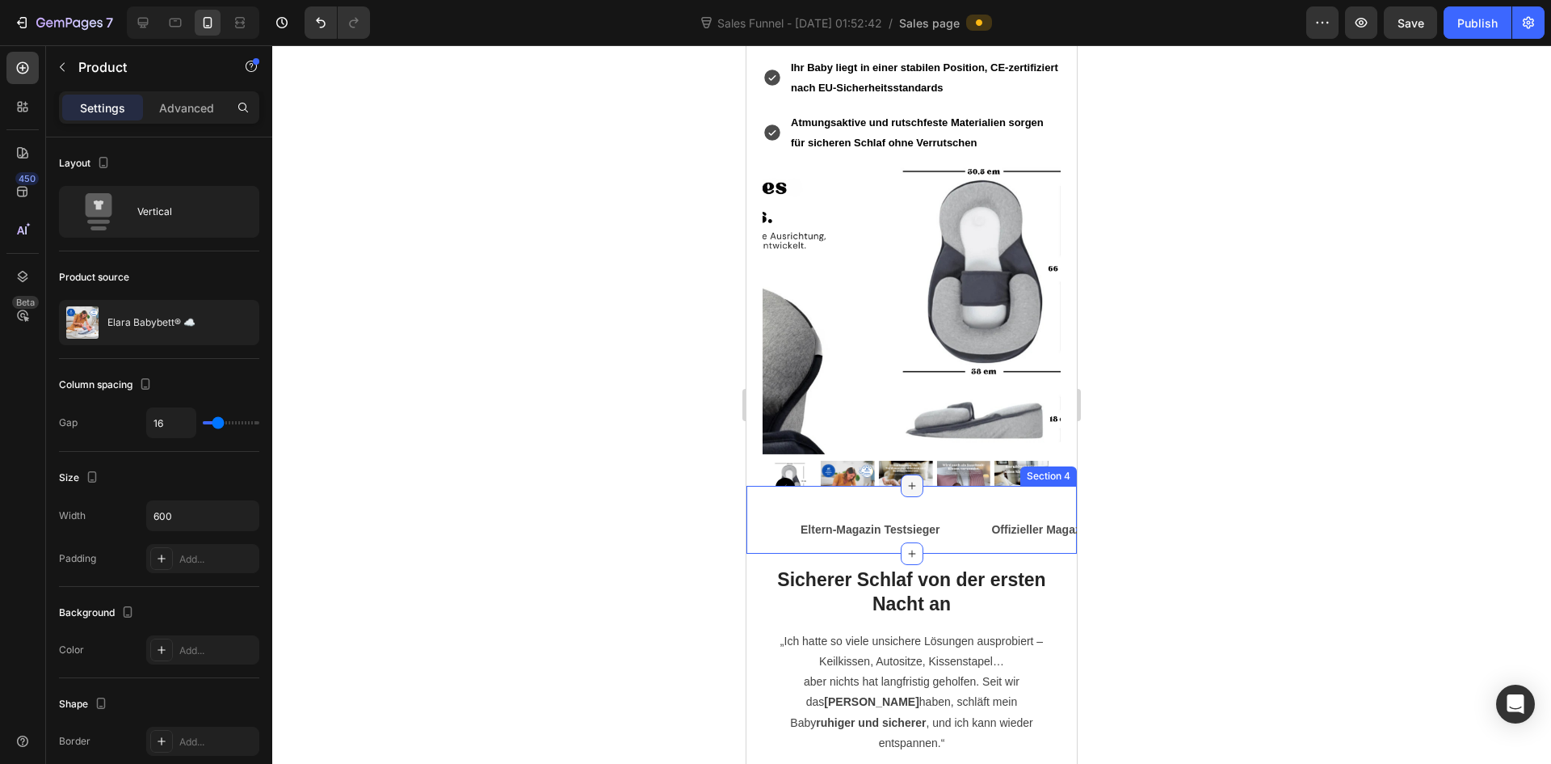
scroll to position [1684, 0]
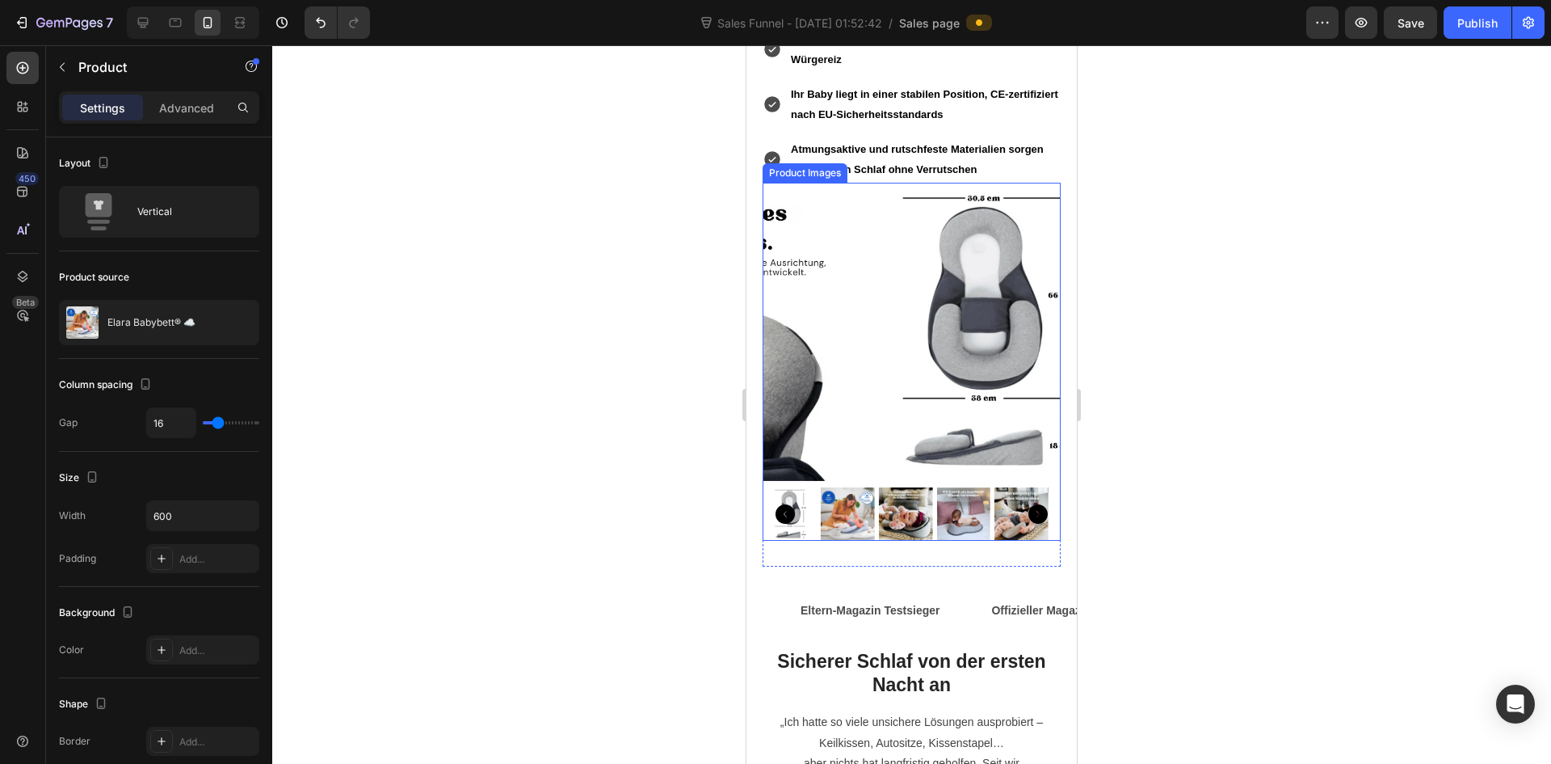
click at [902, 409] on img at bounding box center [984, 332] width 298 height 298
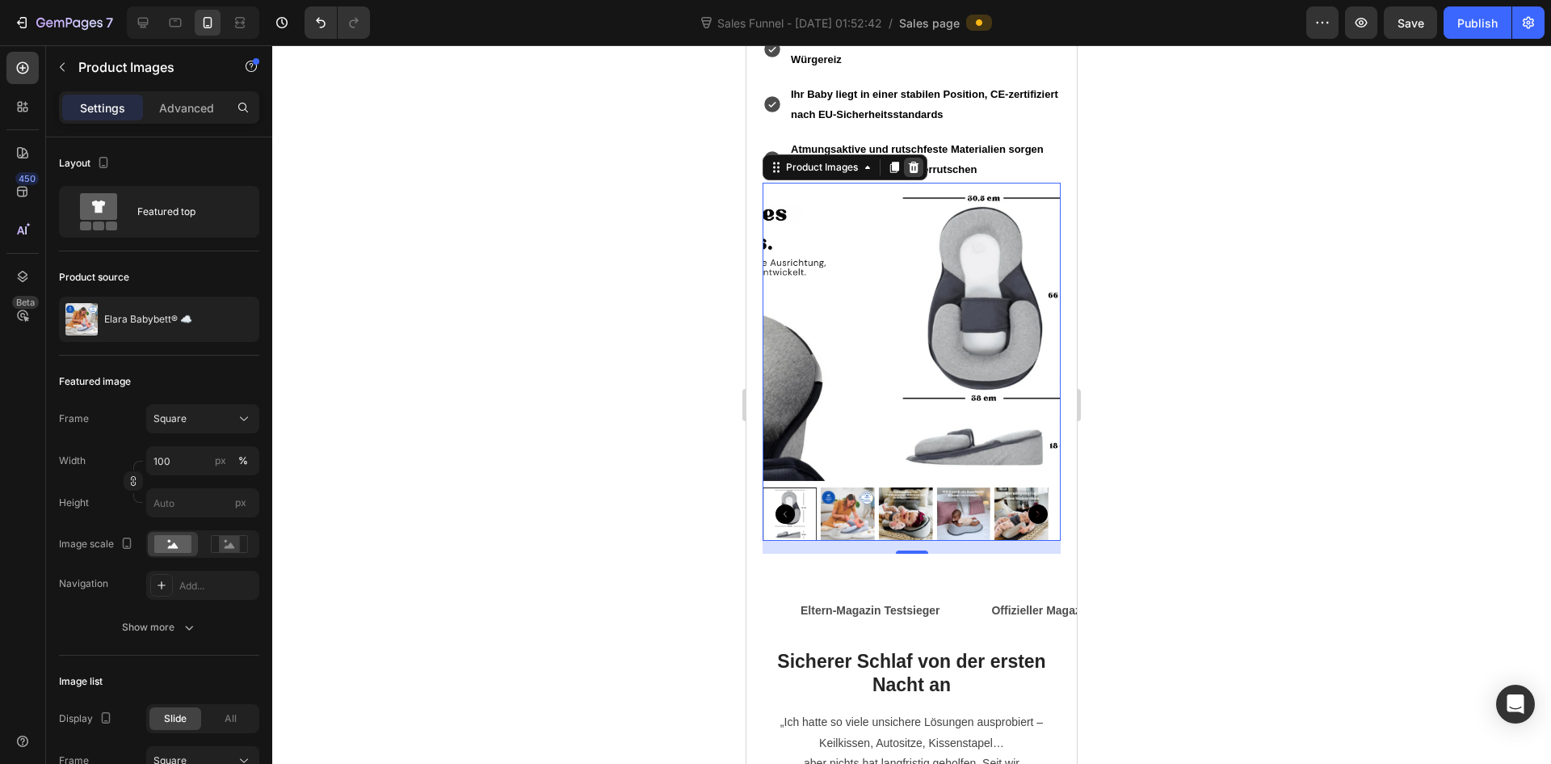
click at [918, 158] on div at bounding box center [913, 167] width 19 height 19
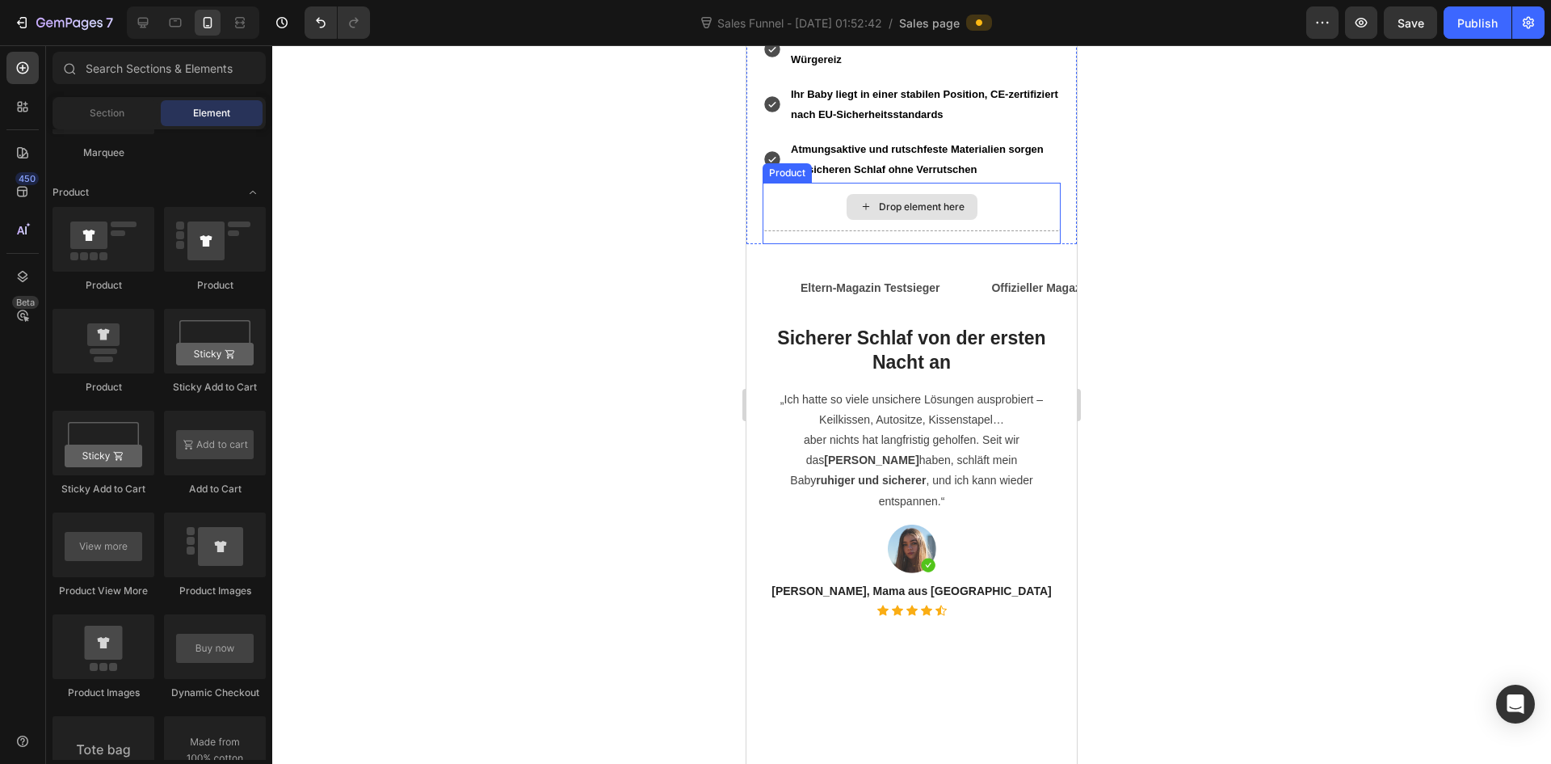
click at [1002, 183] on div "Drop element here" at bounding box center [912, 207] width 298 height 48
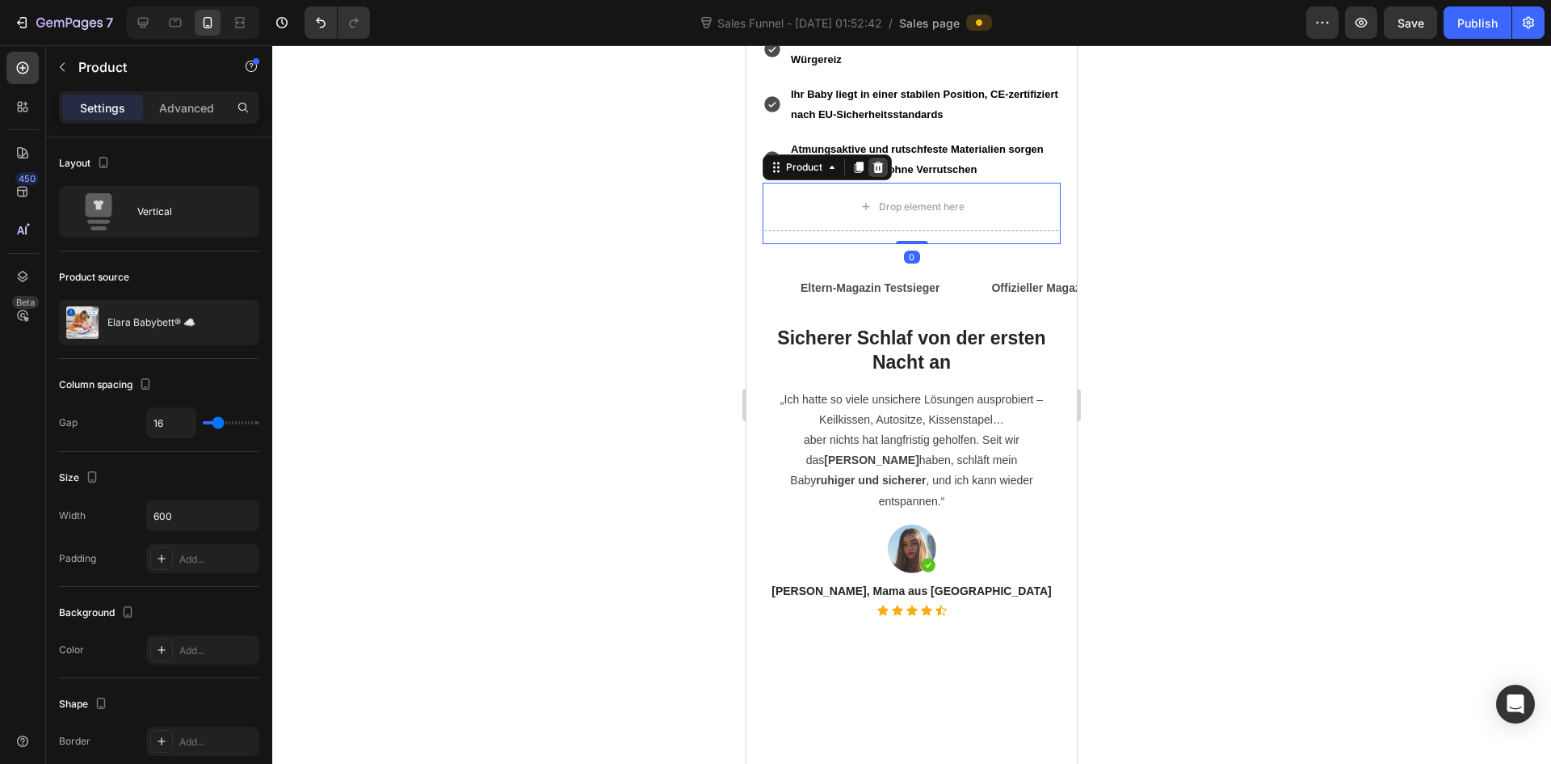
click at [881, 161] on icon at bounding box center [878, 166] width 11 height 11
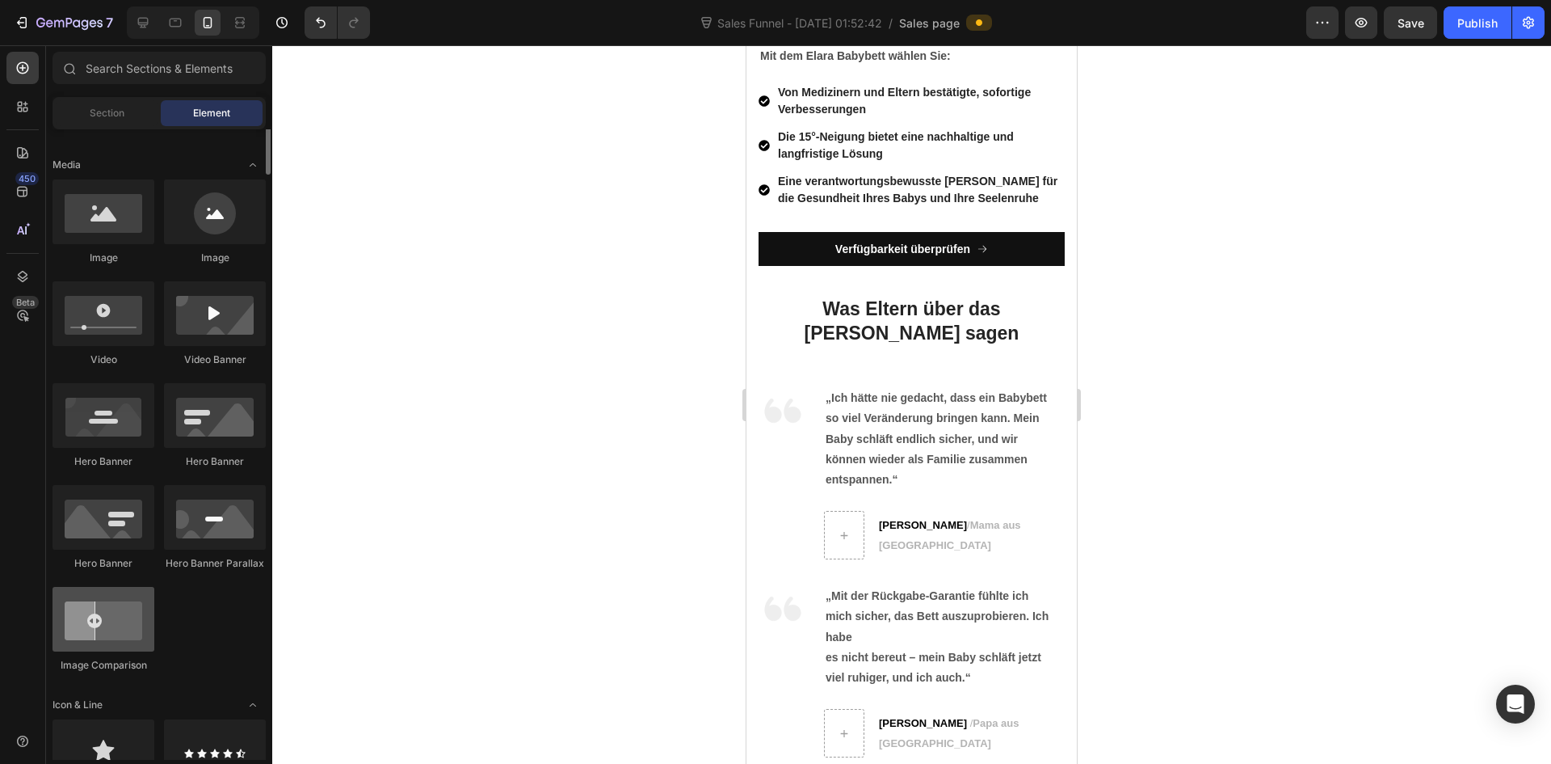
scroll to position [242, 0]
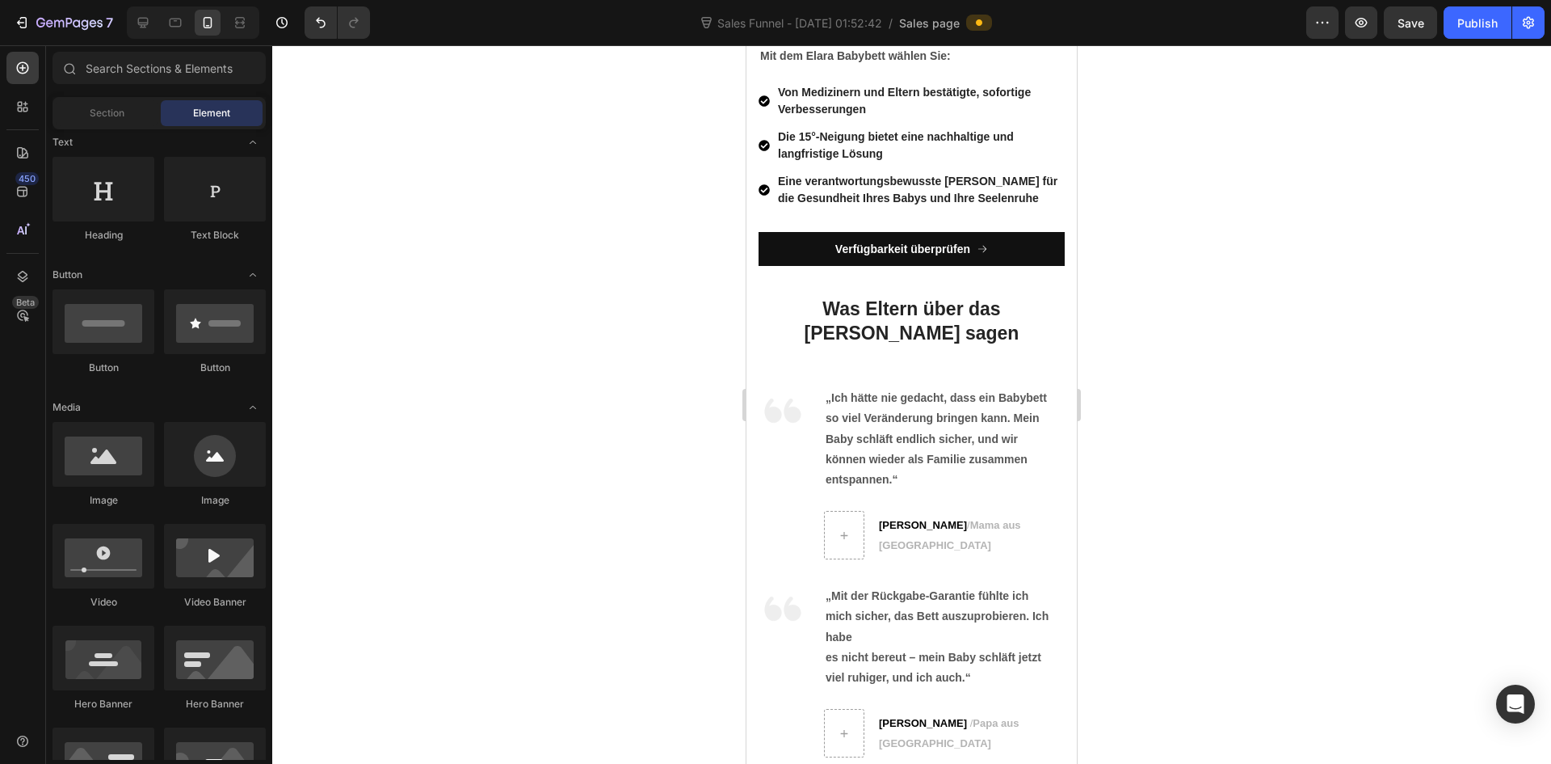
click at [111, 126] on div "Section Element" at bounding box center [159, 113] width 213 height 32
click at [119, 113] on span "Section" at bounding box center [107, 113] width 35 height 15
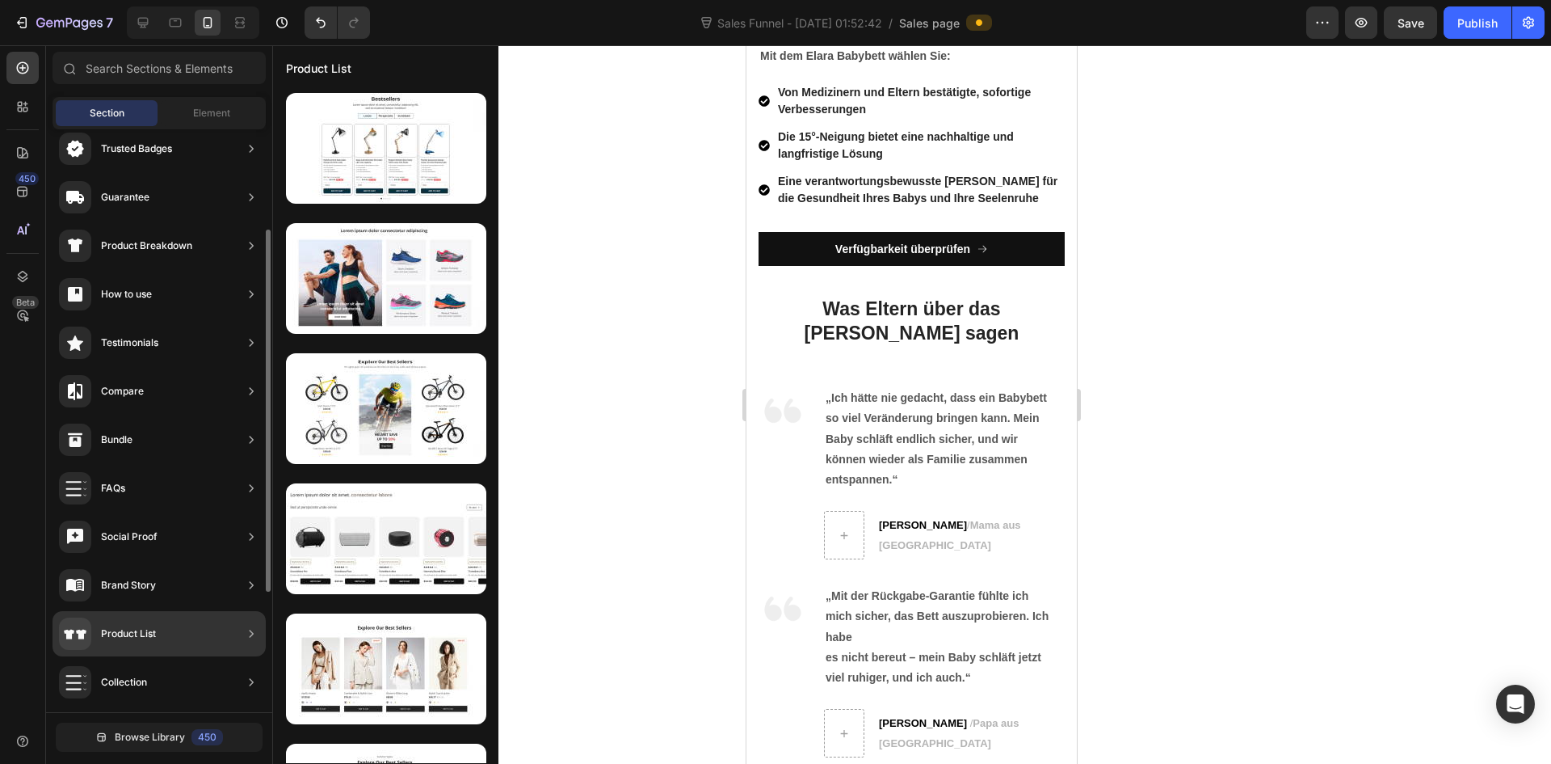
scroll to position [0, 0]
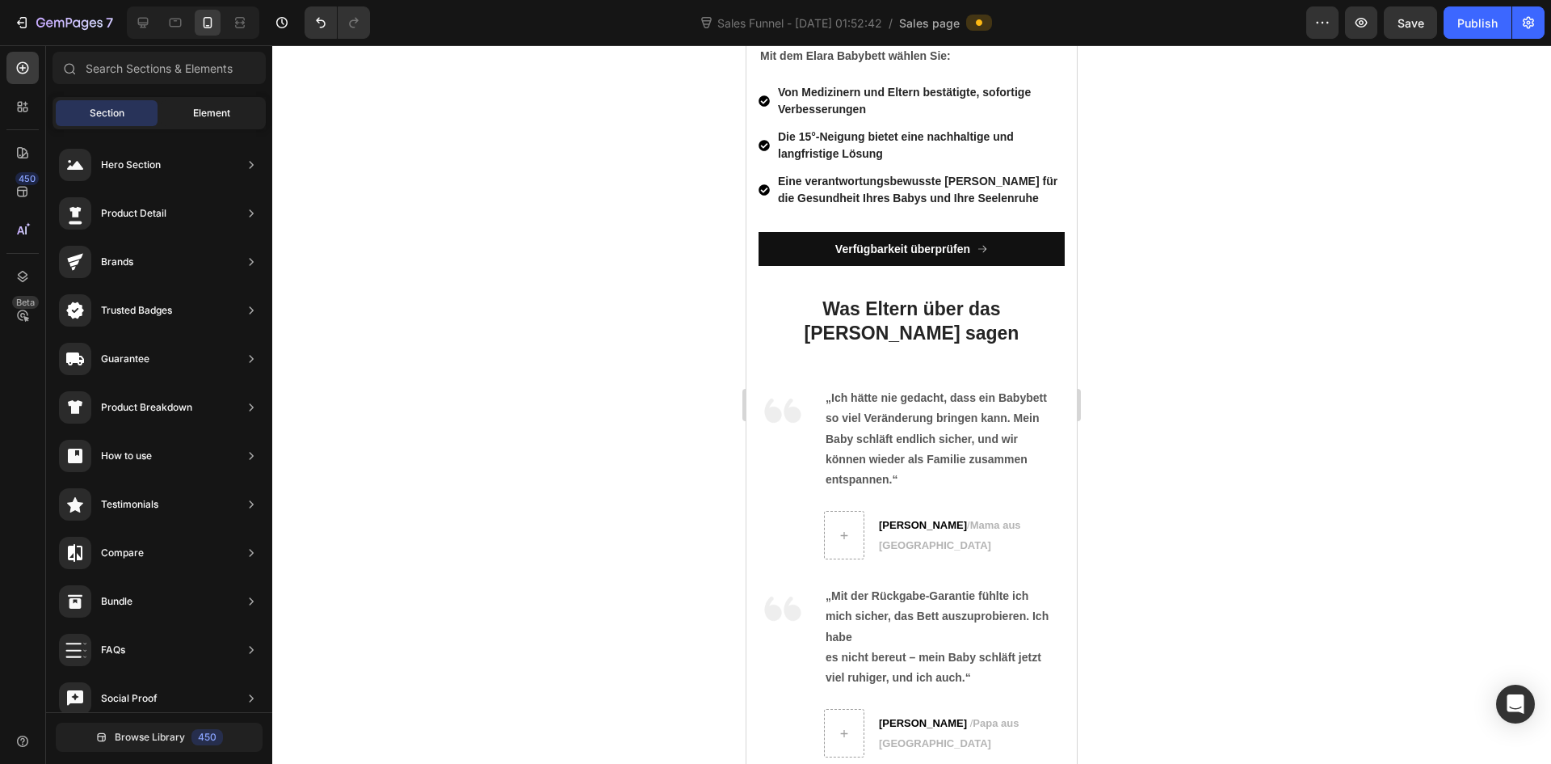
click at [209, 108] on span "Element" at bounding box center [211, 113] width 37 height 15
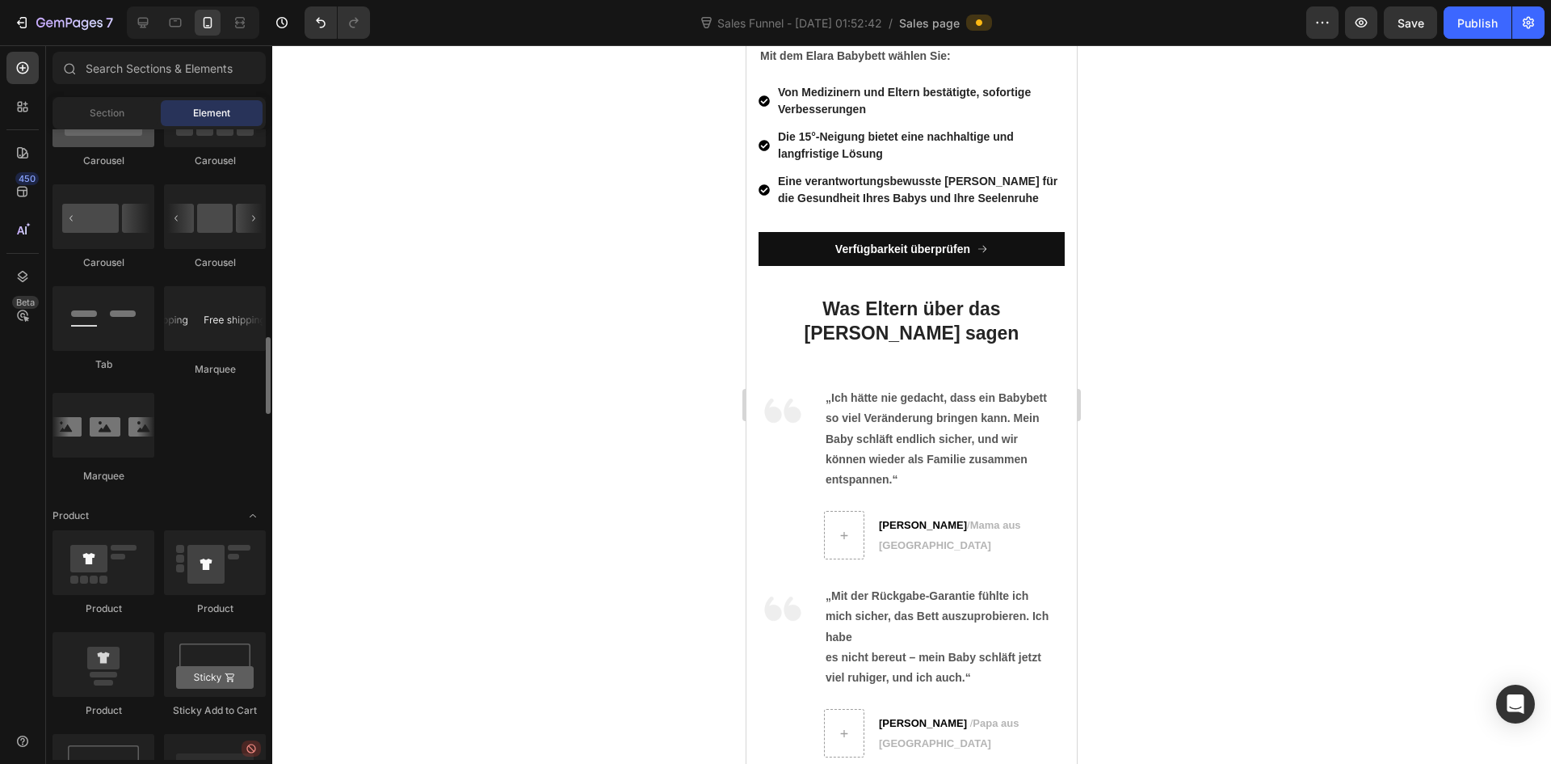
scroll to position [1858, 0]
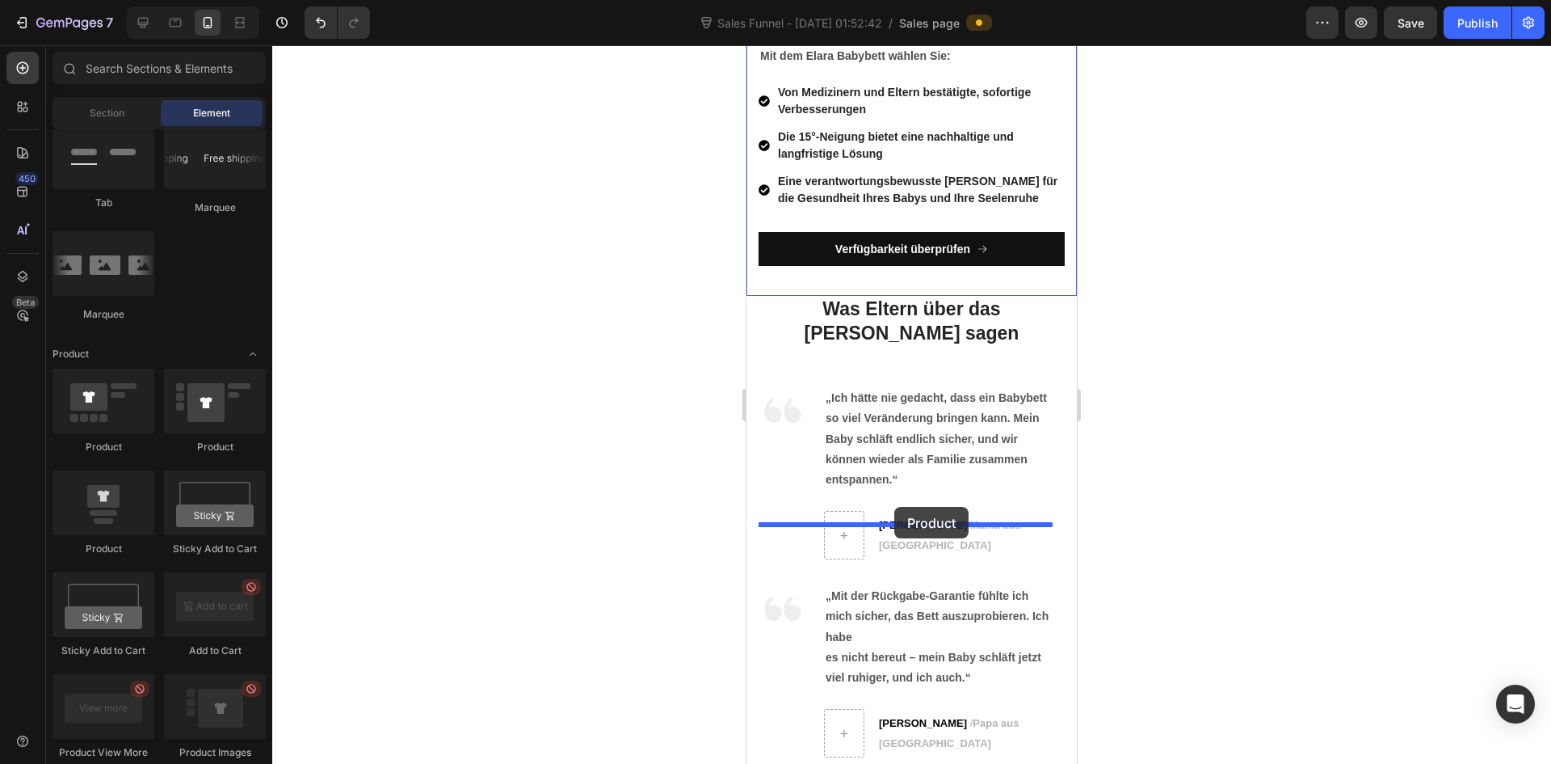
drag, startPoint x: 873, startPoint y: 451, endPoint x: 894, endPoint y: 507, distance: 59.6
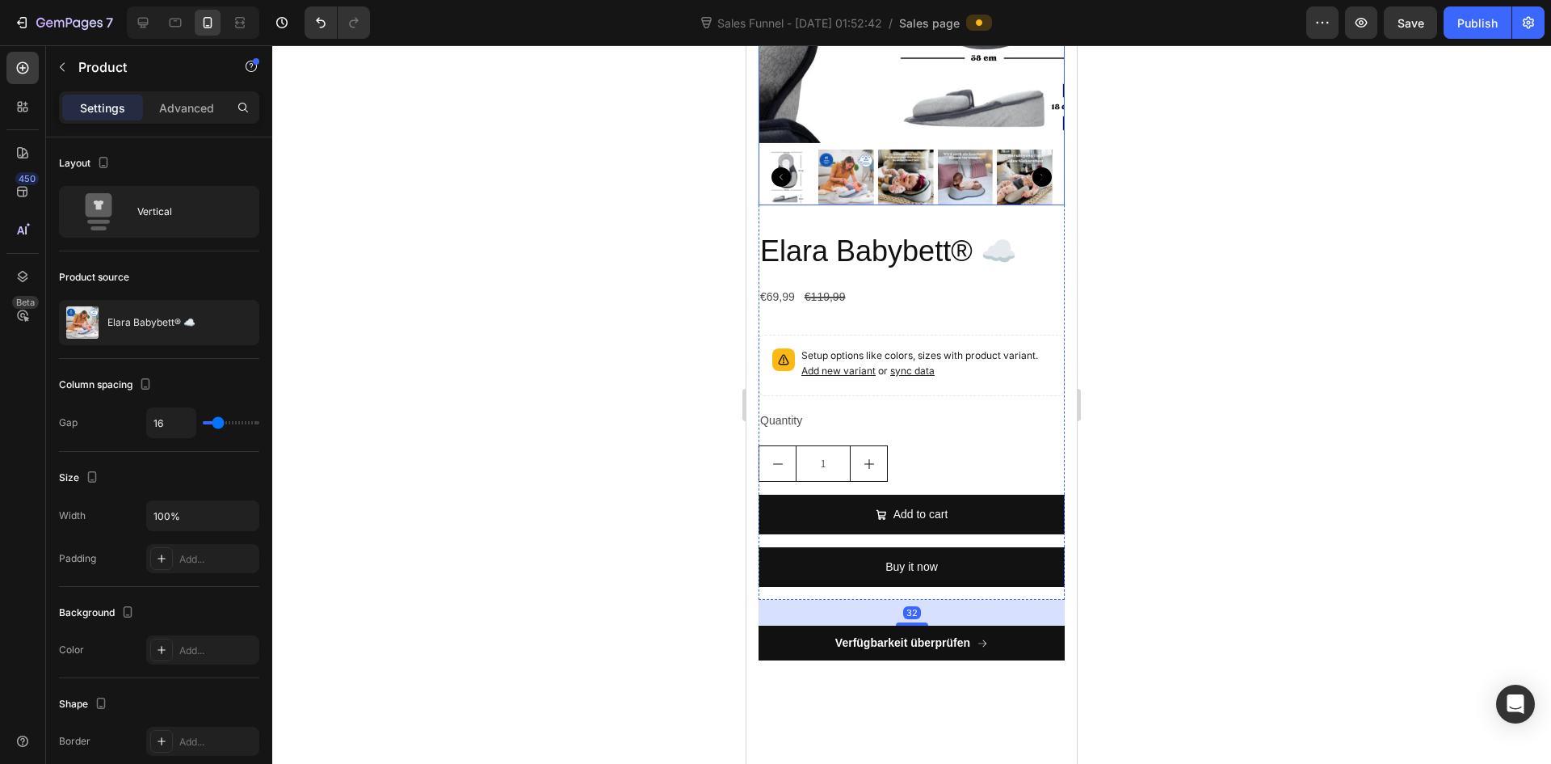
scroll to position [6646, 0]
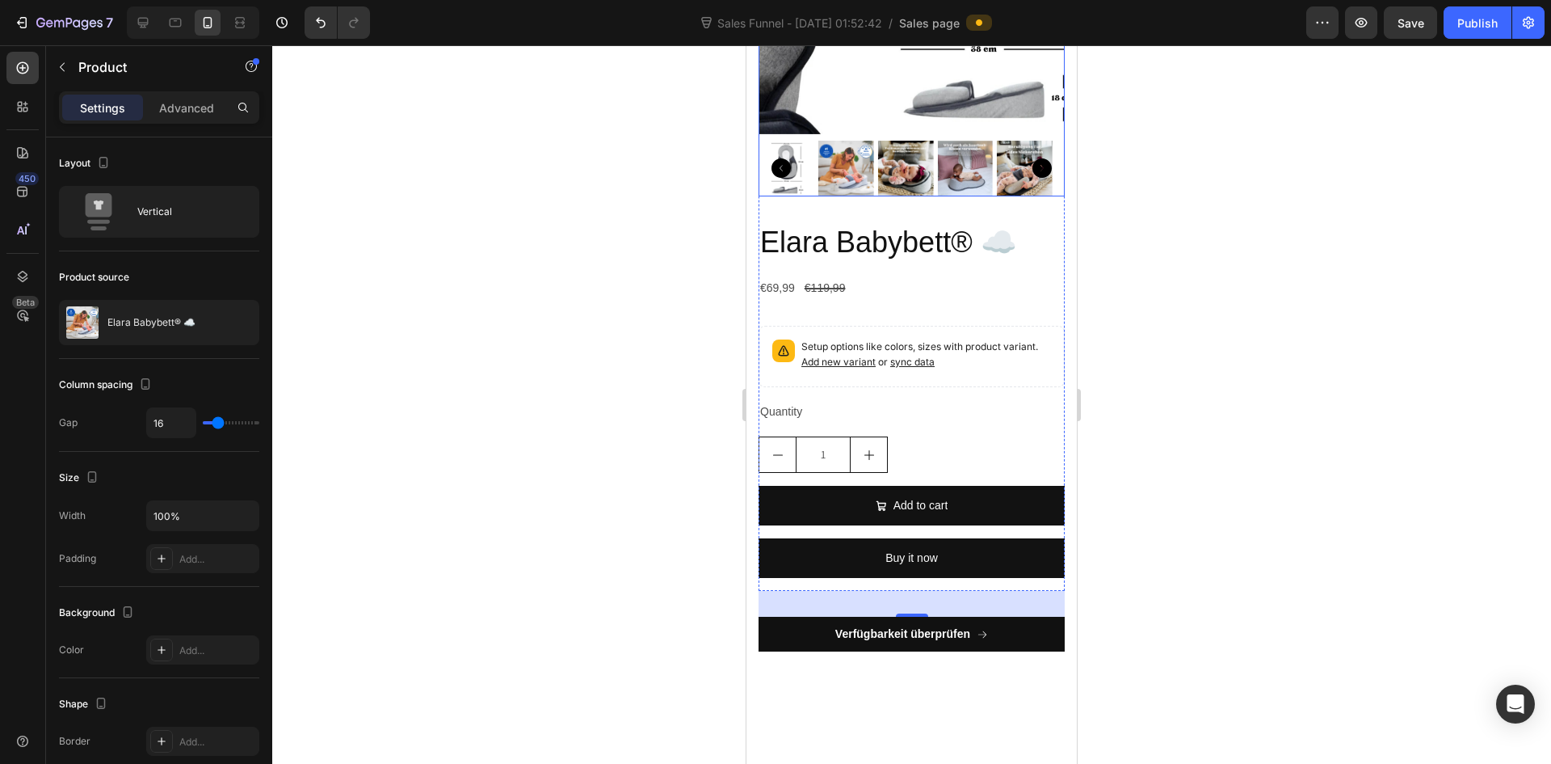
click at [1033, 178] on icon "Carousel Next Arrow" at bounding box center [1042, 167] width 19 height 19
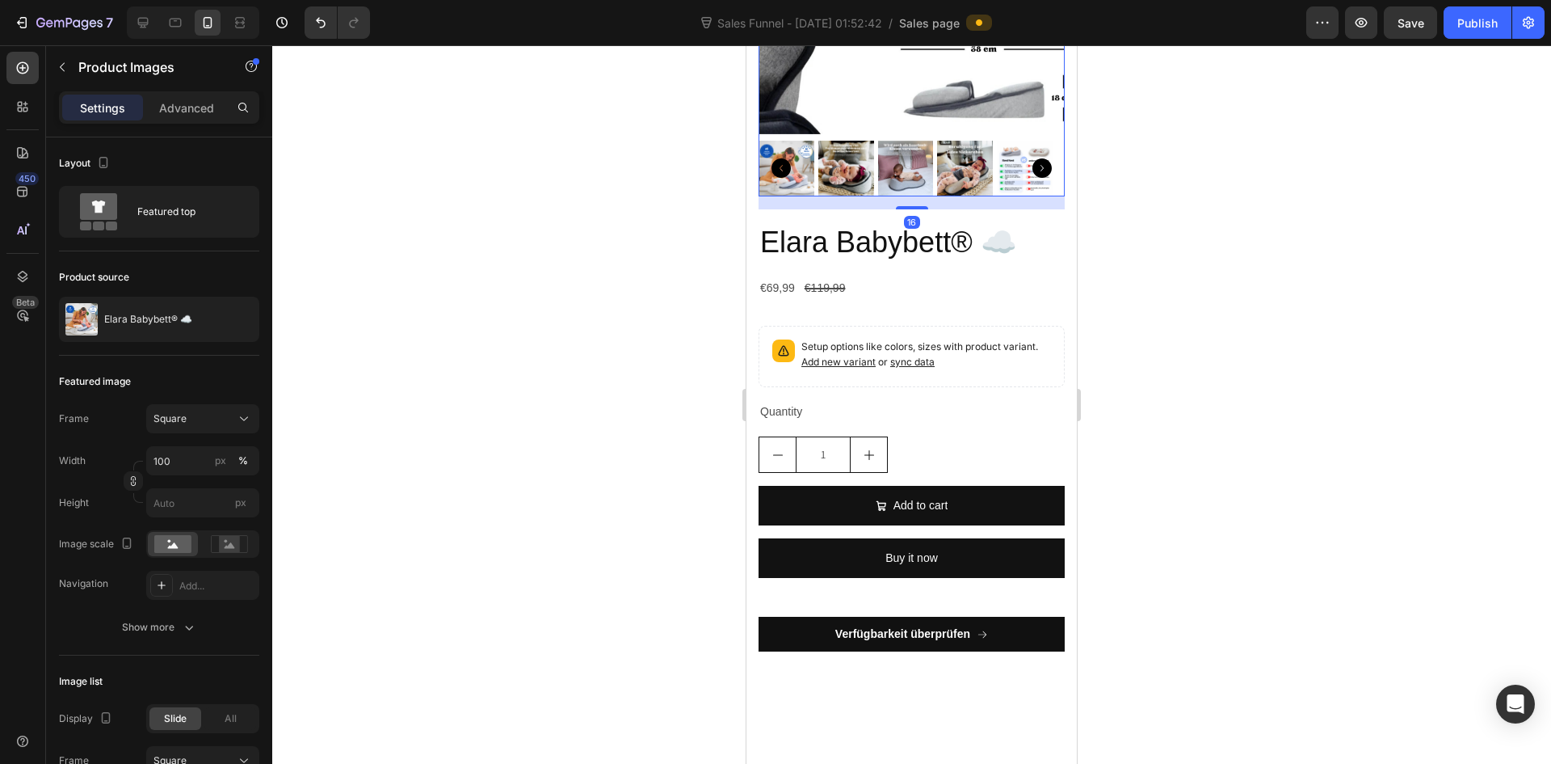
click at [805, 196] on img at bounding box center [787, 169] width 56 height 56
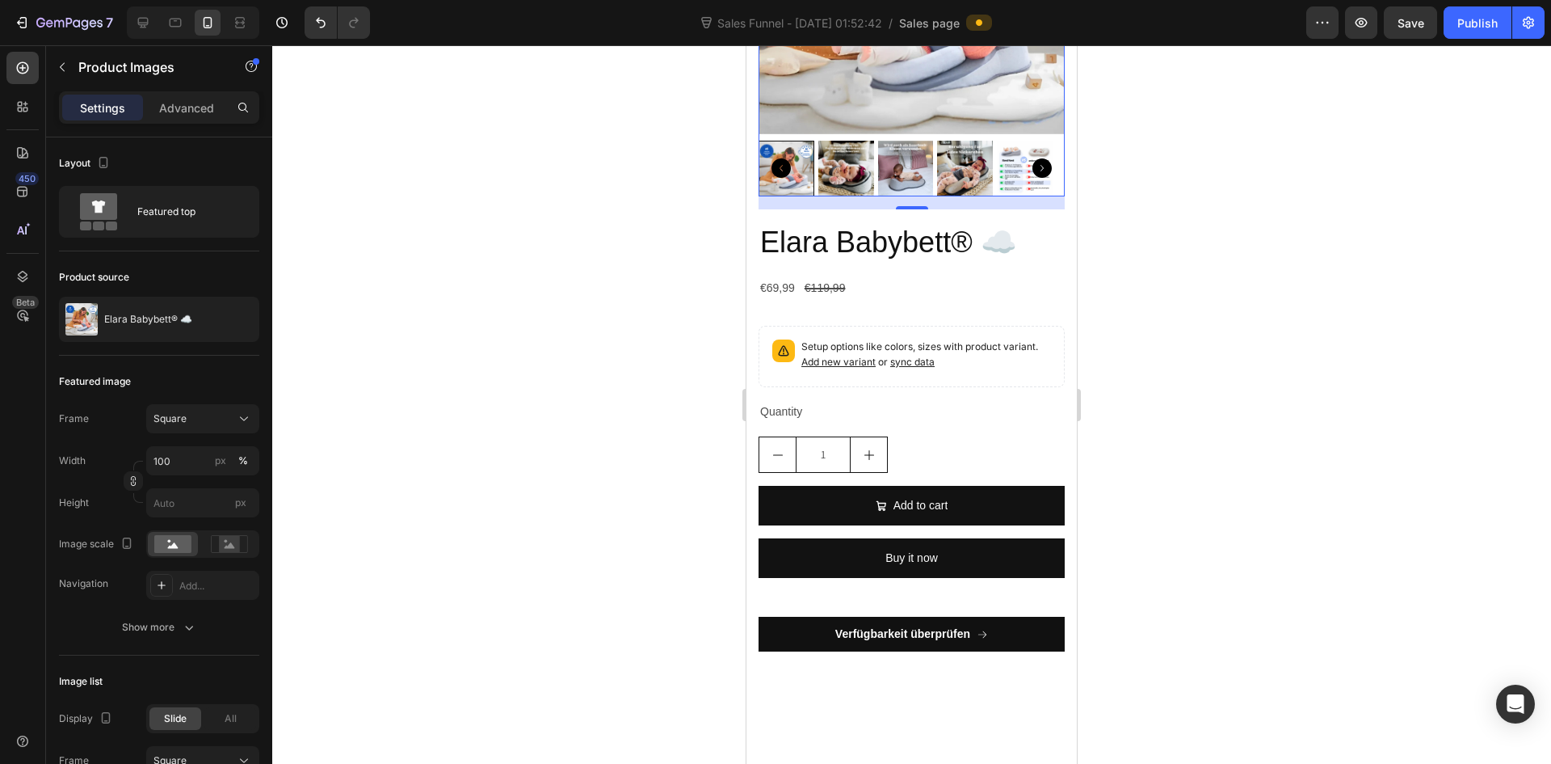
click at [849, 196] on img at bounding box center [846, 169] width 56 height 56
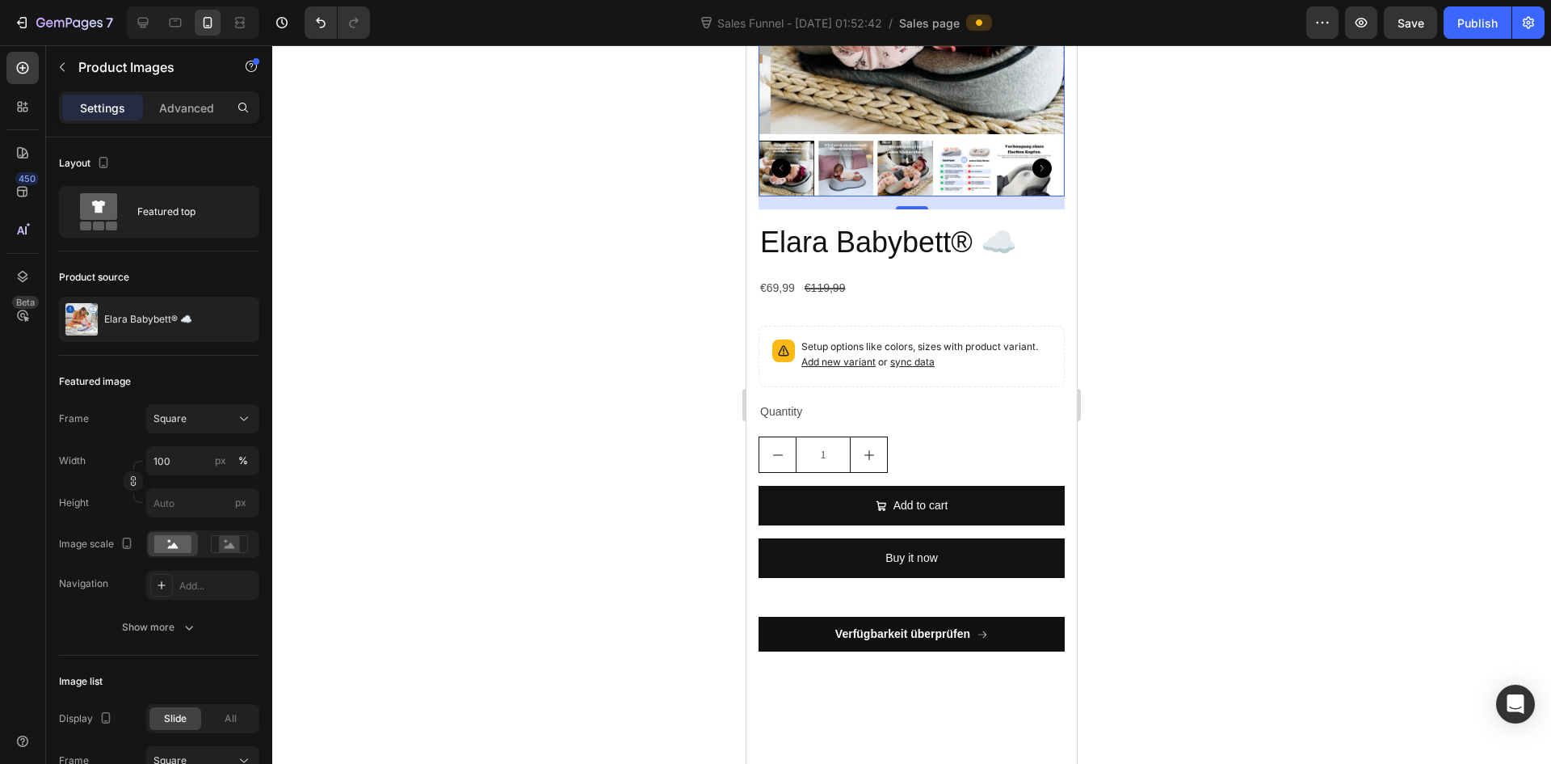
click at [851, 196] on img at bounding box center [846, 169] width 56 height 56
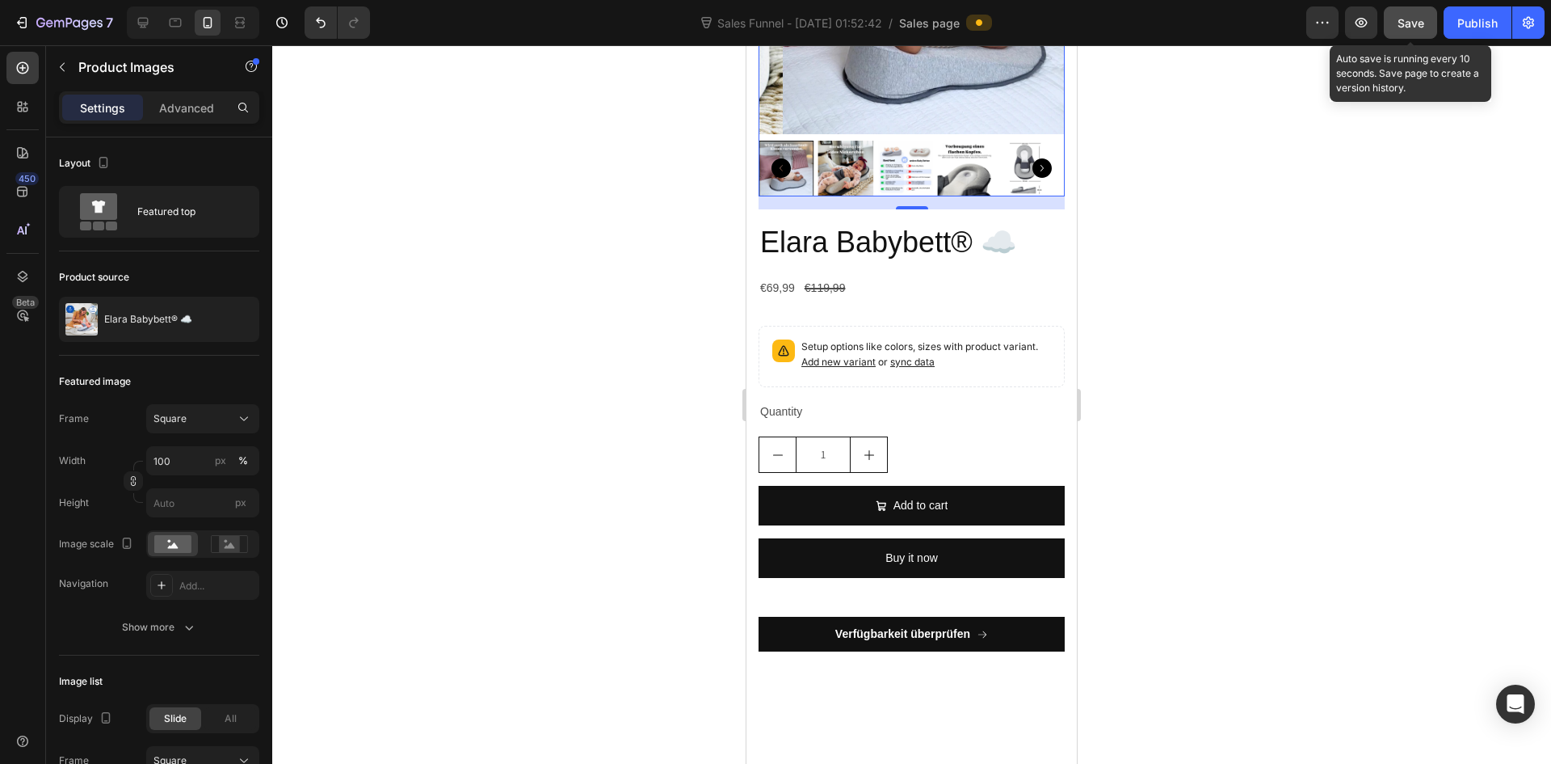
click at [1397, 24] on button "Save" at bounding box center [1410, 22] width 53 height 32
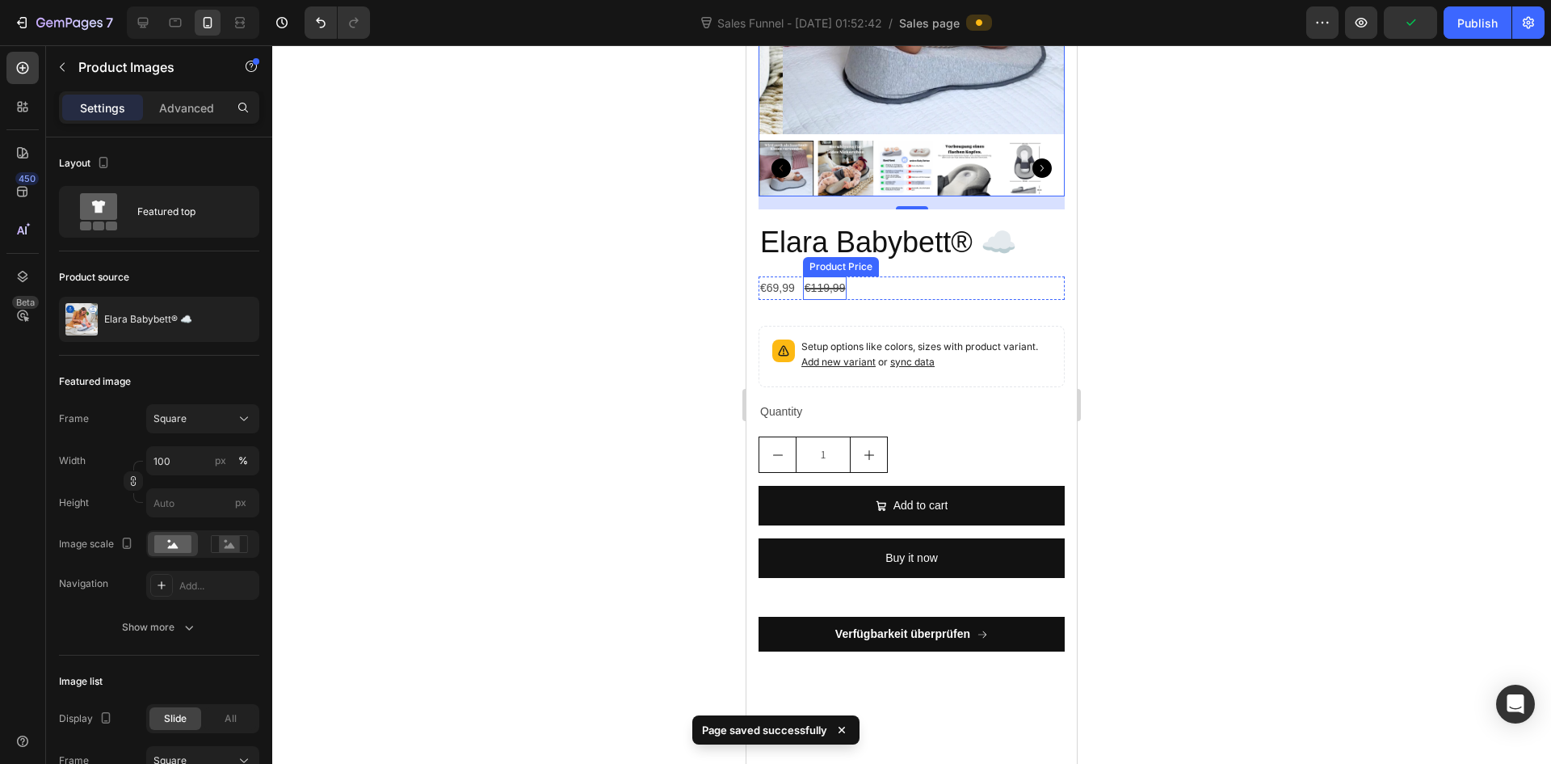
click at [823, 300] on div "€119,99" at bounding box center [825, 287] width 44 height 23
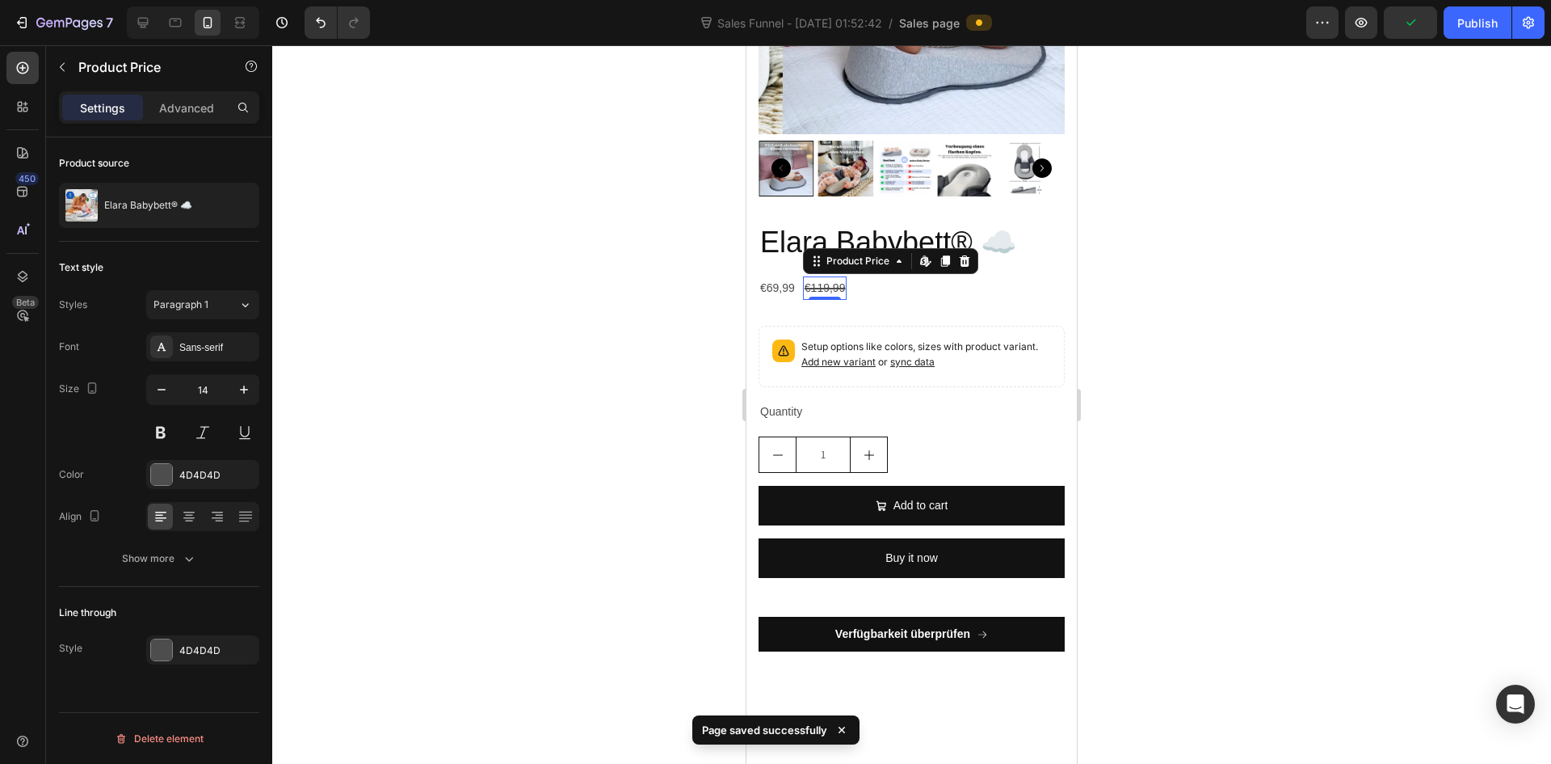
click at [848, 300] on div "€69,99 Product Price Product Price €119,99 Product Price Edit content in Shopif…" at bounding box center [912, 287] width 306 height 23
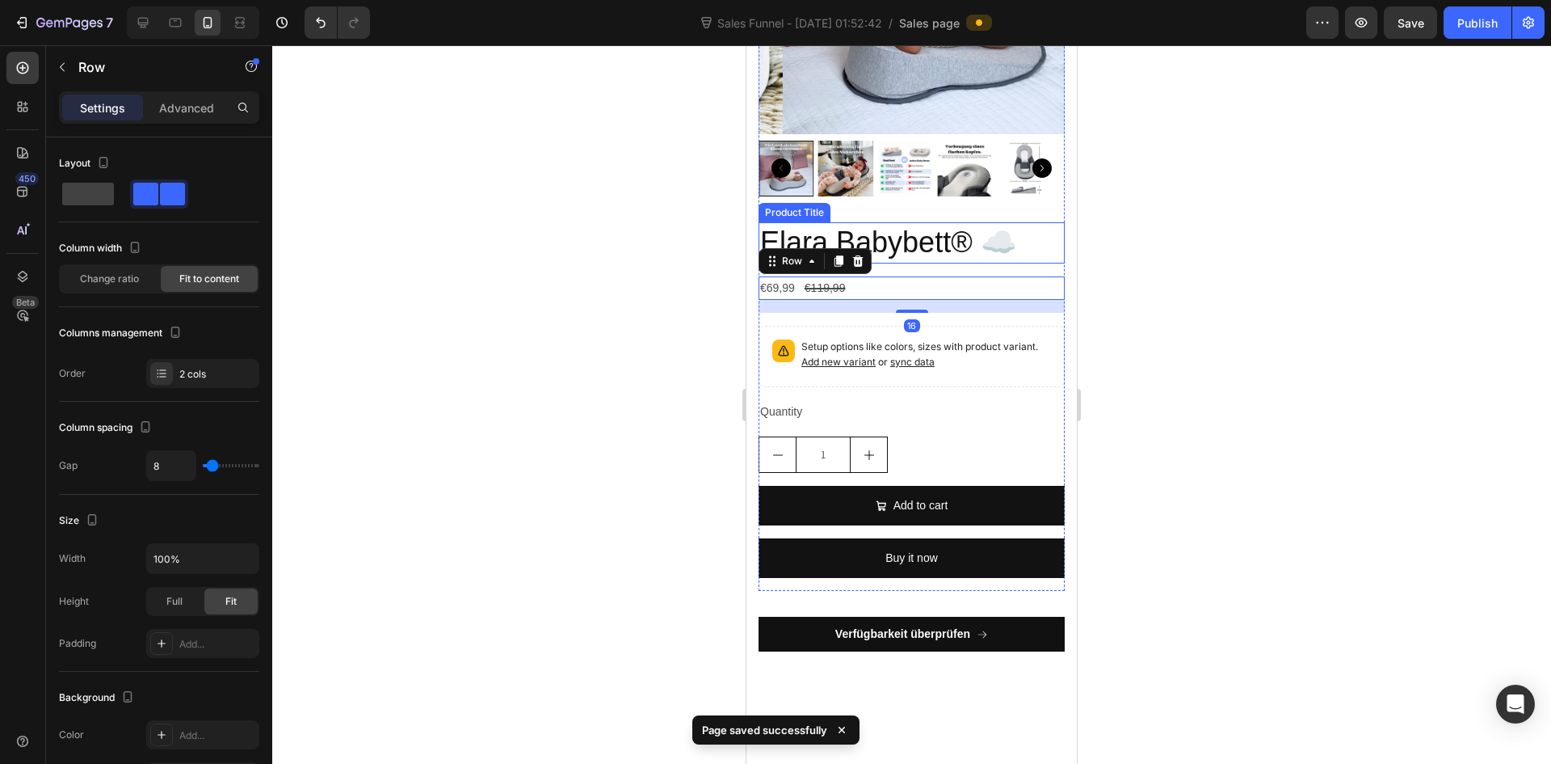
click at [940, 263] on h2 "Elara Babybett® ☁️" at bounding box center [912, 242] width 306 height 41
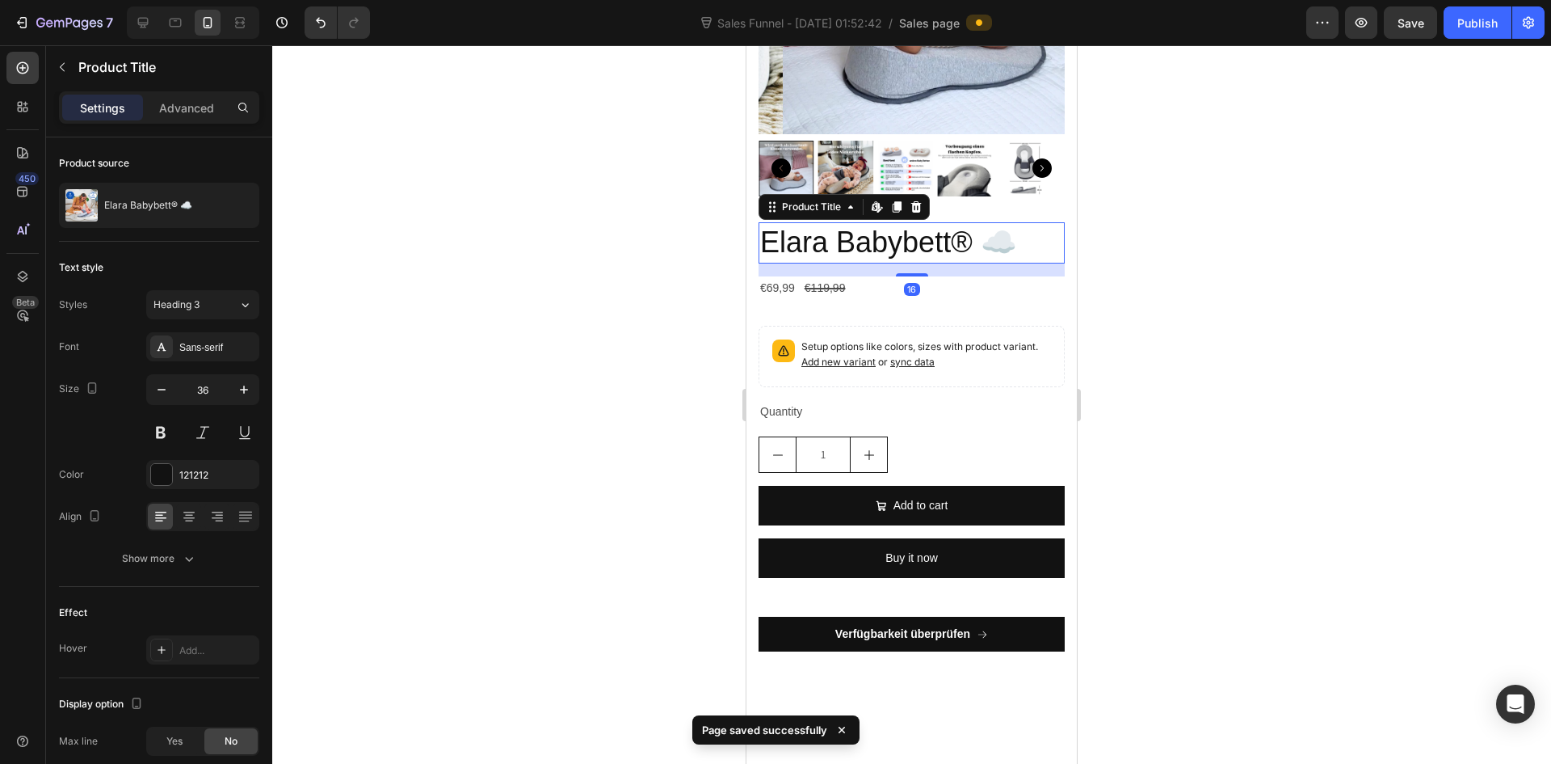
click at [1024, 263] on h2 "Elara Babybett® ☁️" at bounding box center [912, 242] width 306 height 41
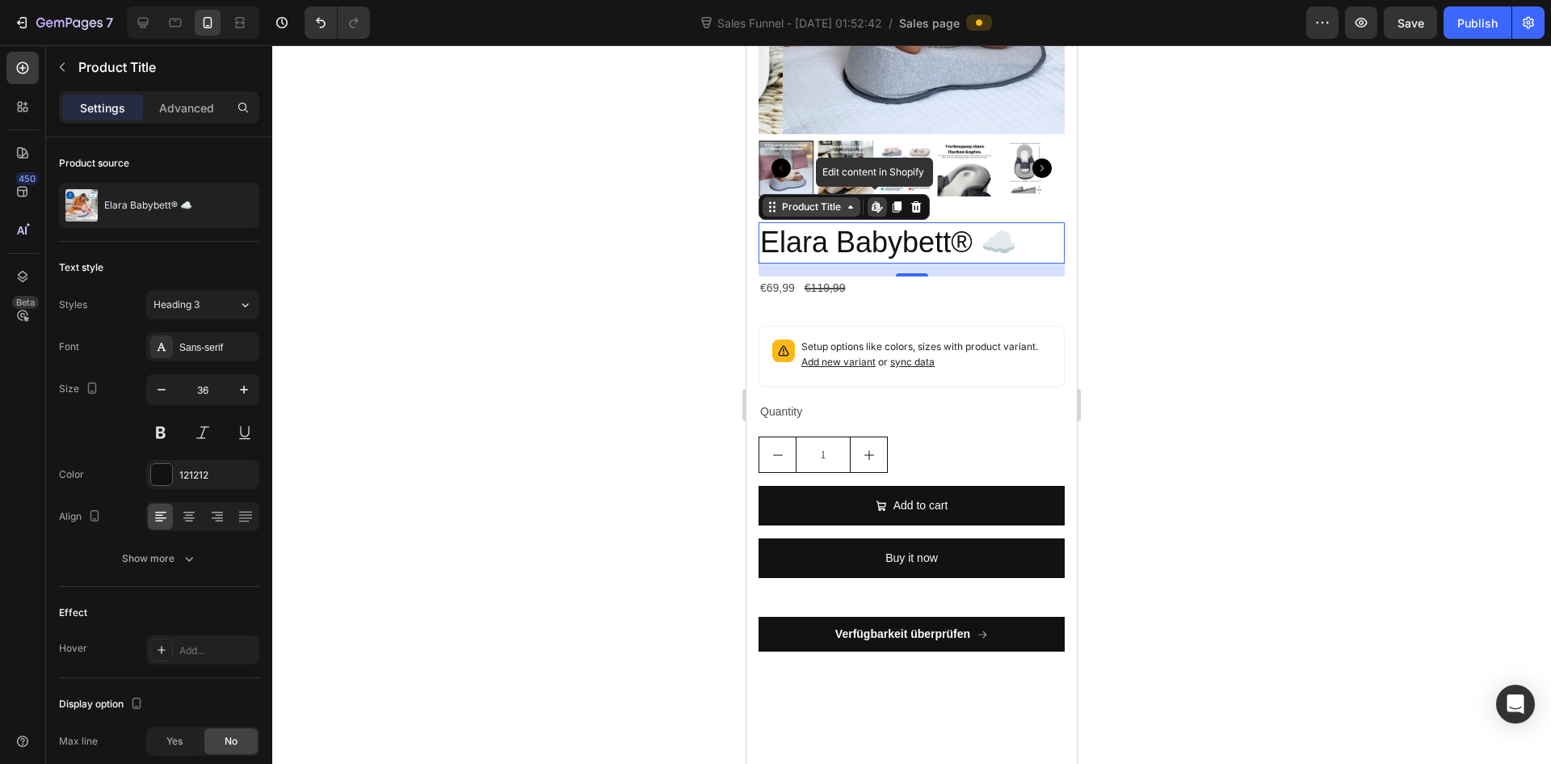
click at [840, 214] on div "Product Title" at bounding box center [811, 207] width 65 height 15
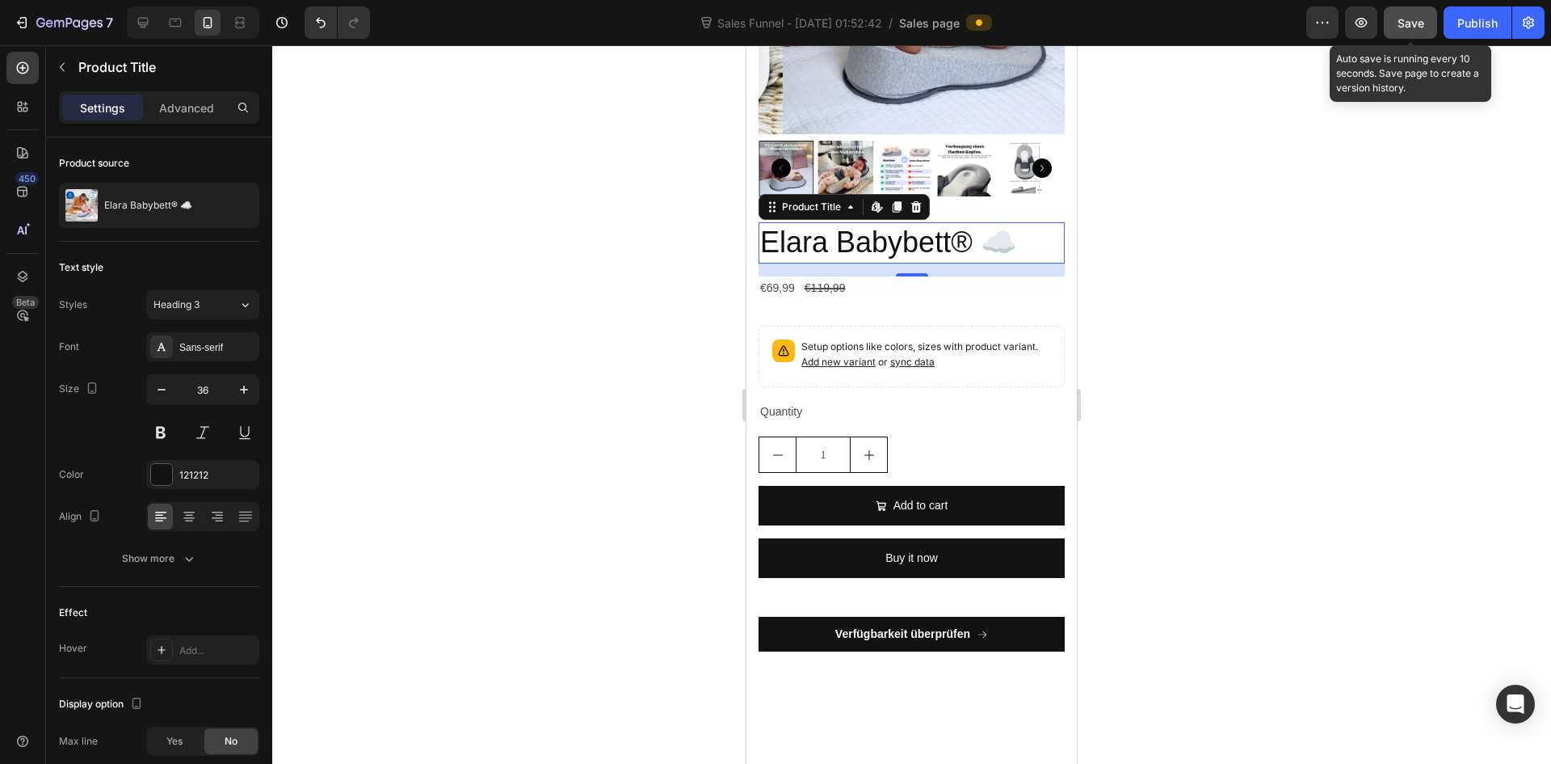
click at [1399, 33] on button "Save" at bounding box center [1410, 22] width 53 height 32
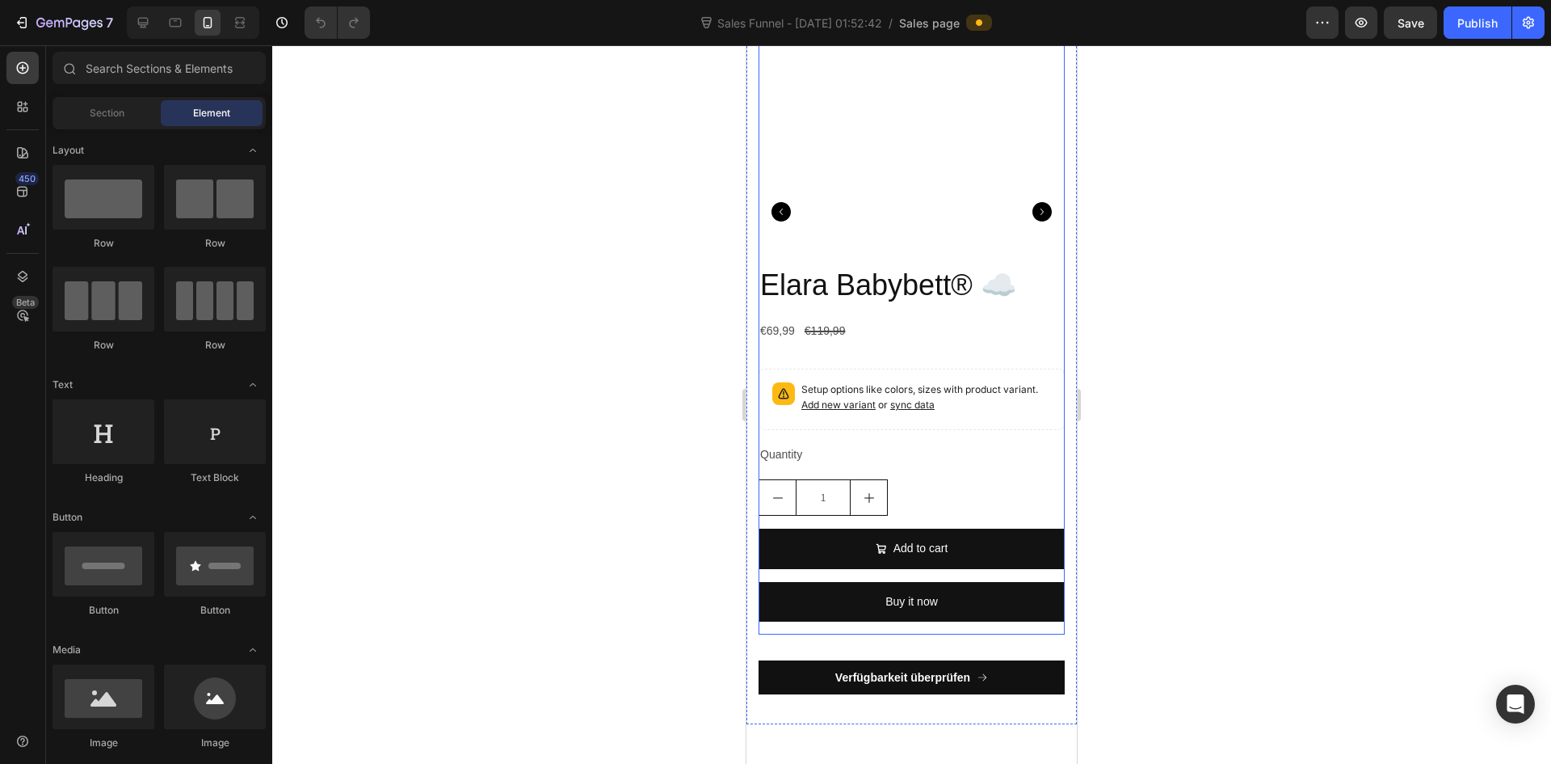
scroll to position [5494, 0]
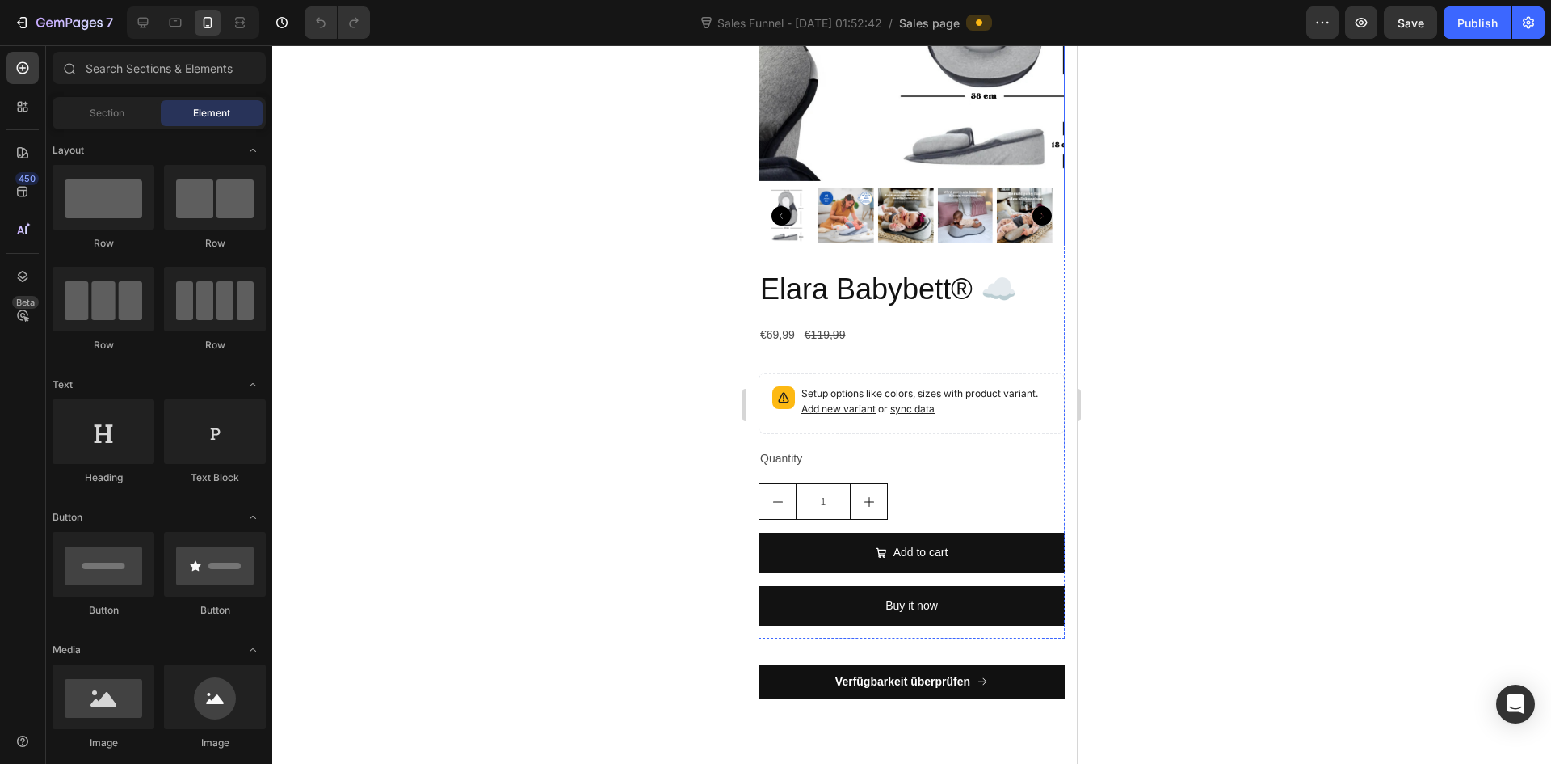
click at [831, 181] on img at bounding box center [984, 28] width 306 height 306
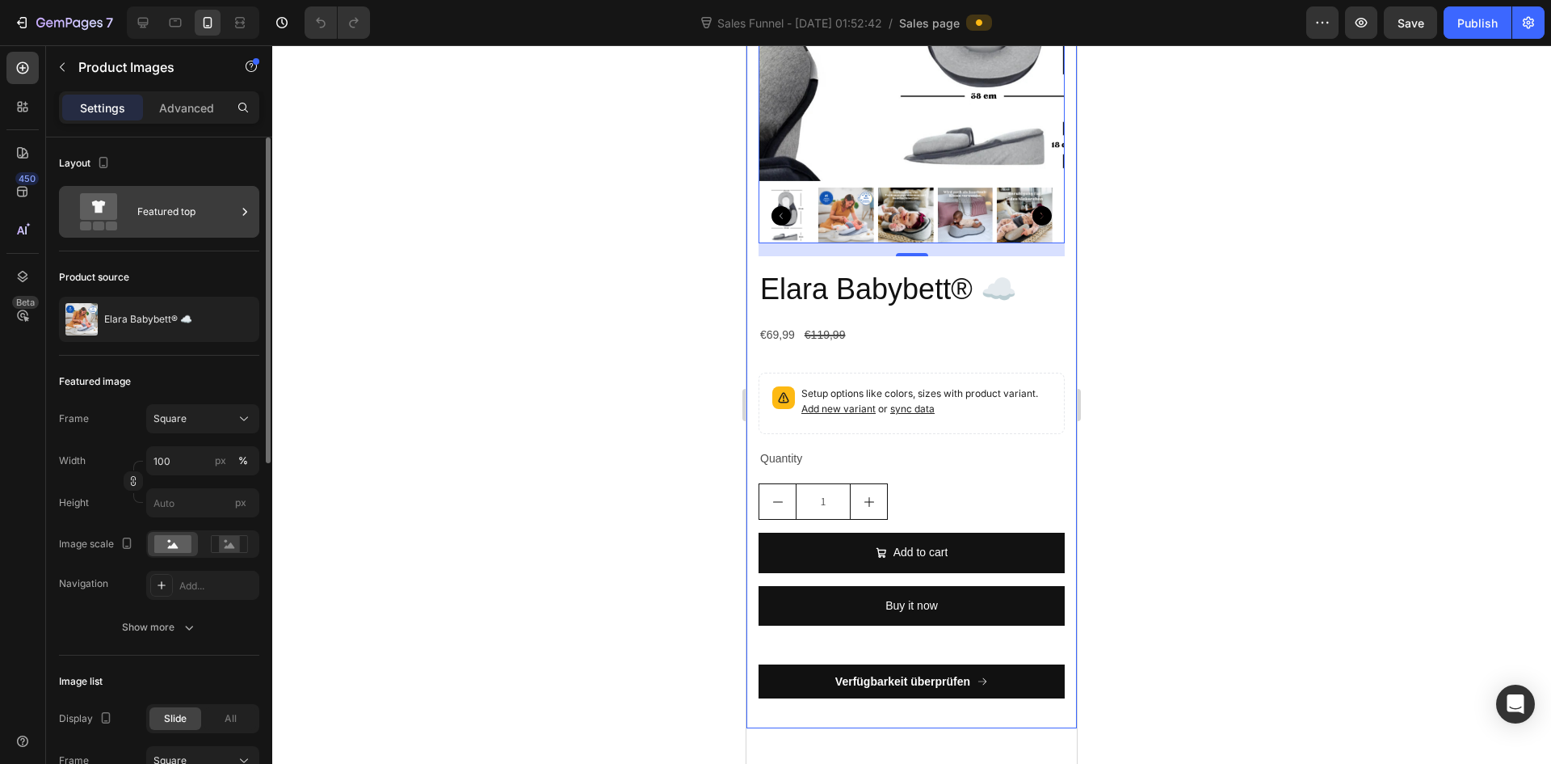
click at [163, 222] on div "Featured top" at bounding box center [186, 211] width 99 height 37
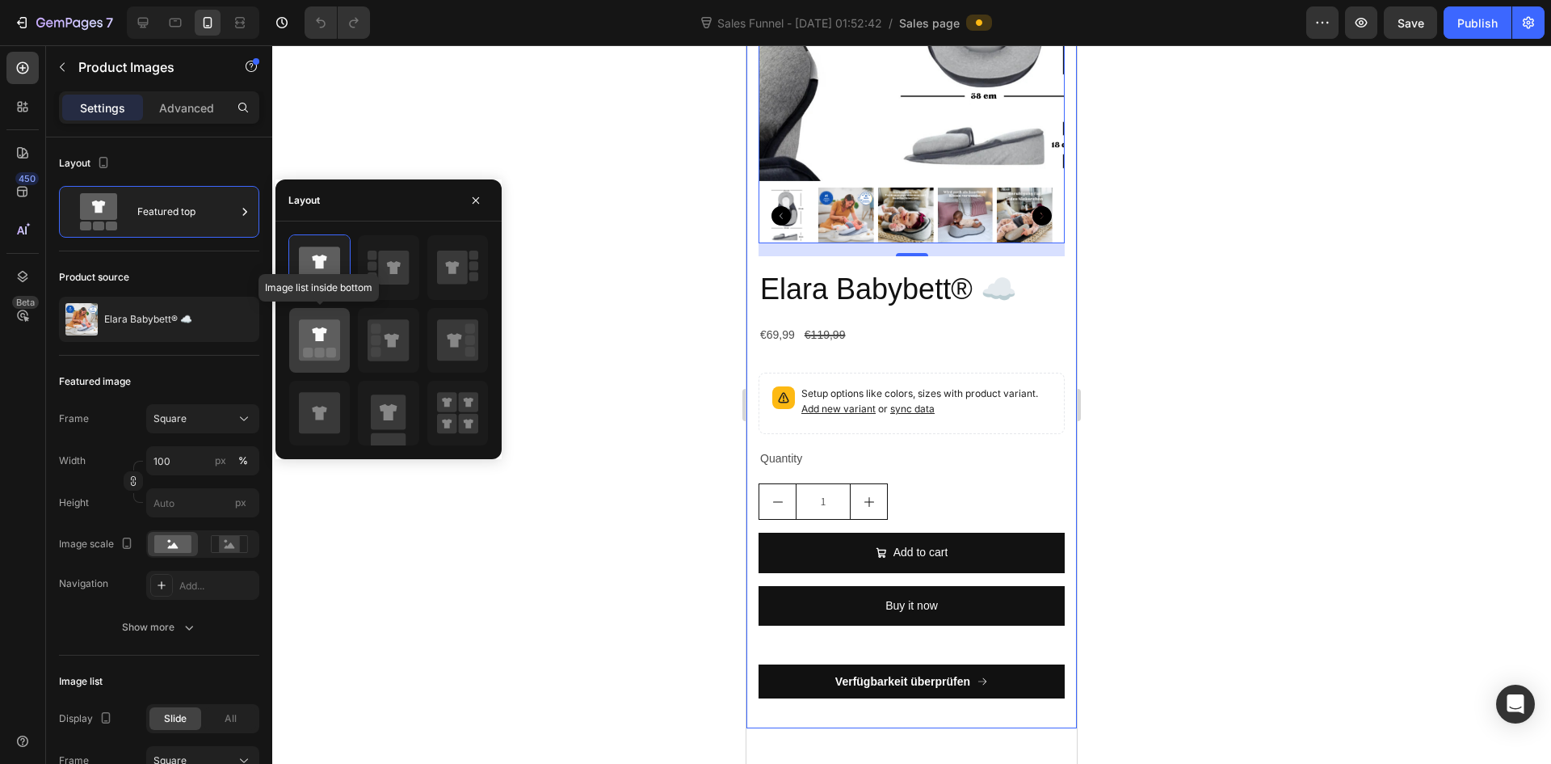
click at [314, 331] on icon at bounding box center [319, 334] width 15 height 14
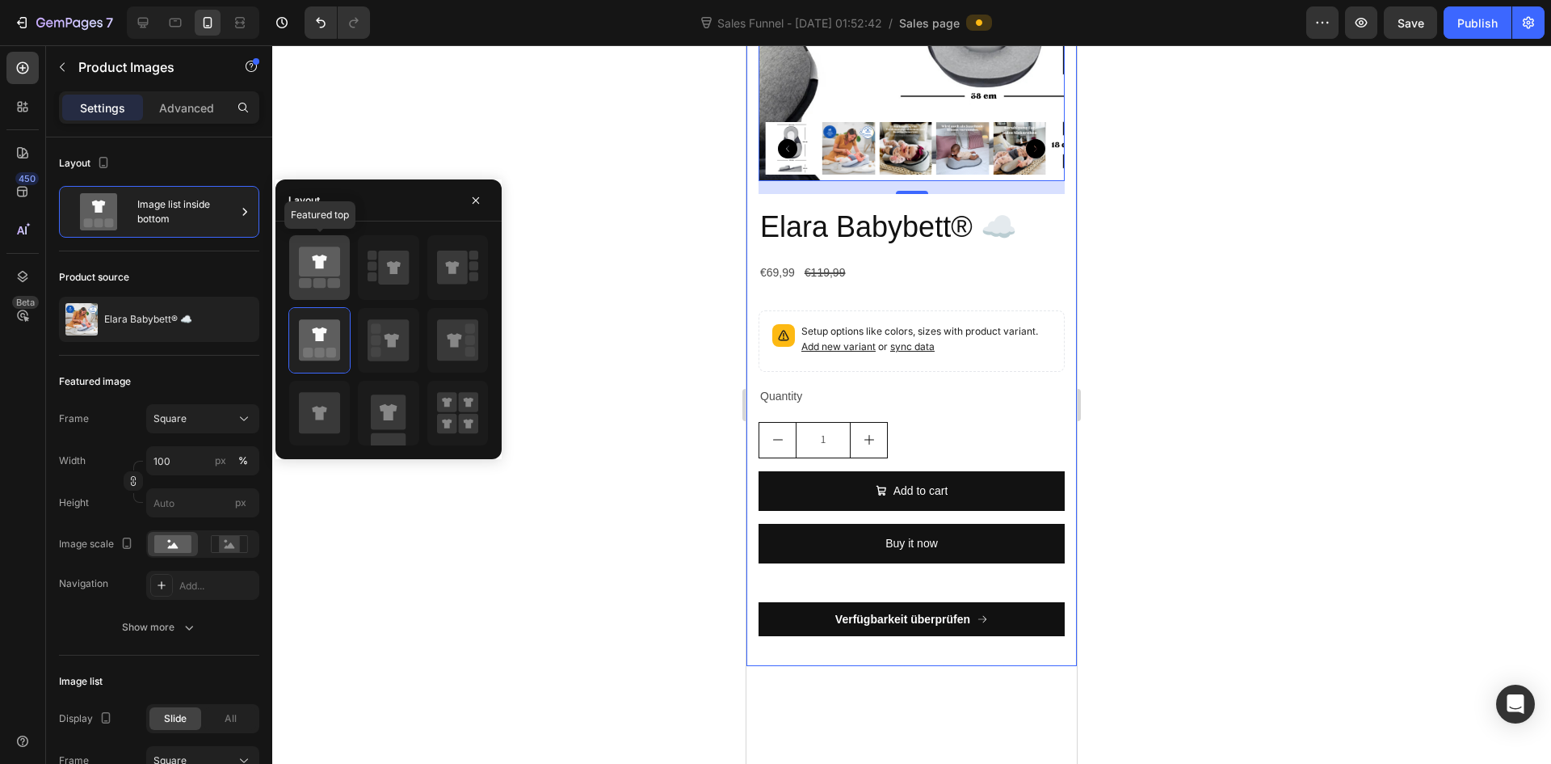
click at [320, 271] on icon at bounding box center [319, 261] width 41 height 30
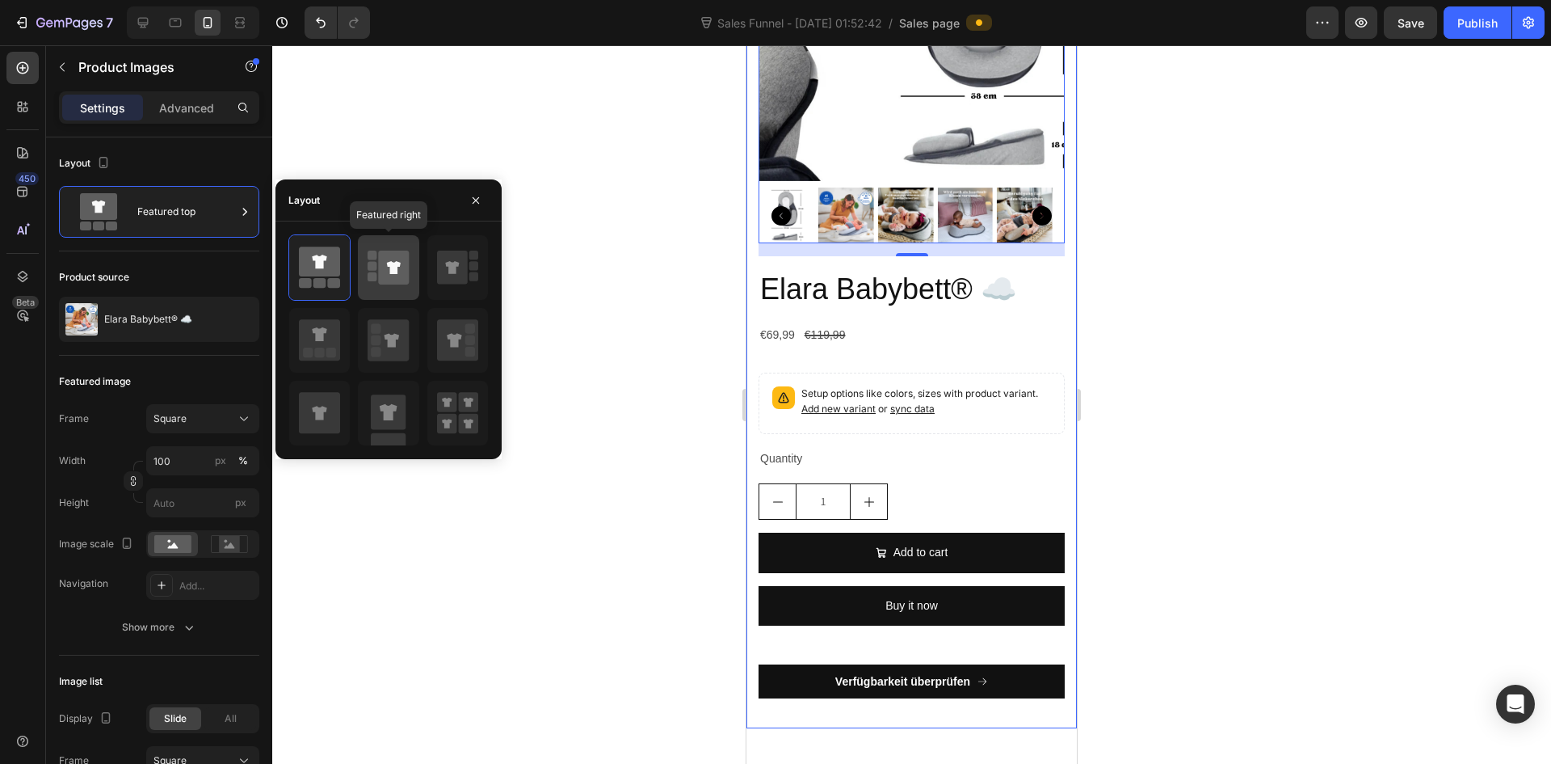
click at [361, 271] on div at bounding box center [388, 267] width 61 height 65
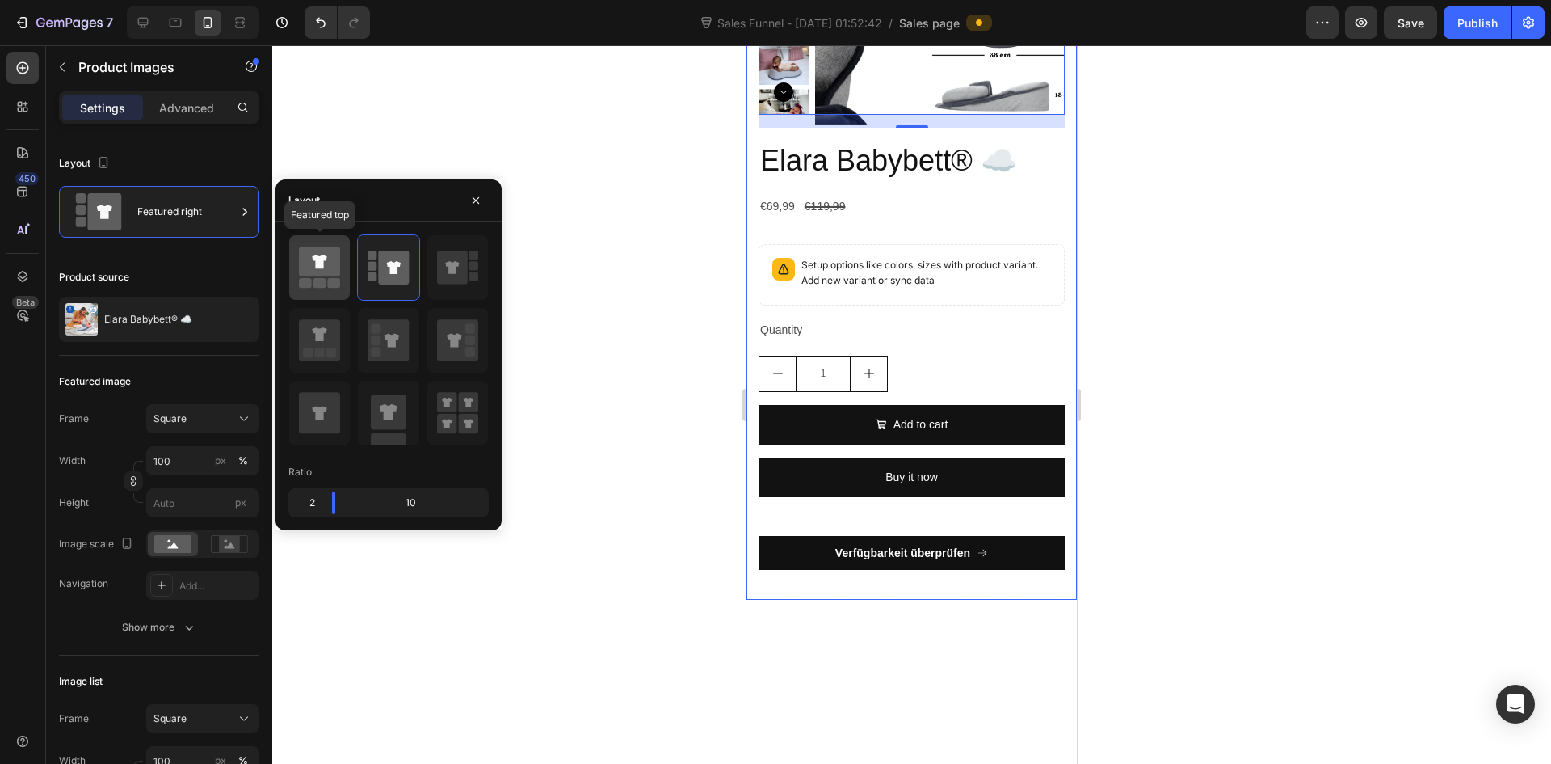
click at [311, 278] on icon at bounding box center [319, 267] width 41 height 45
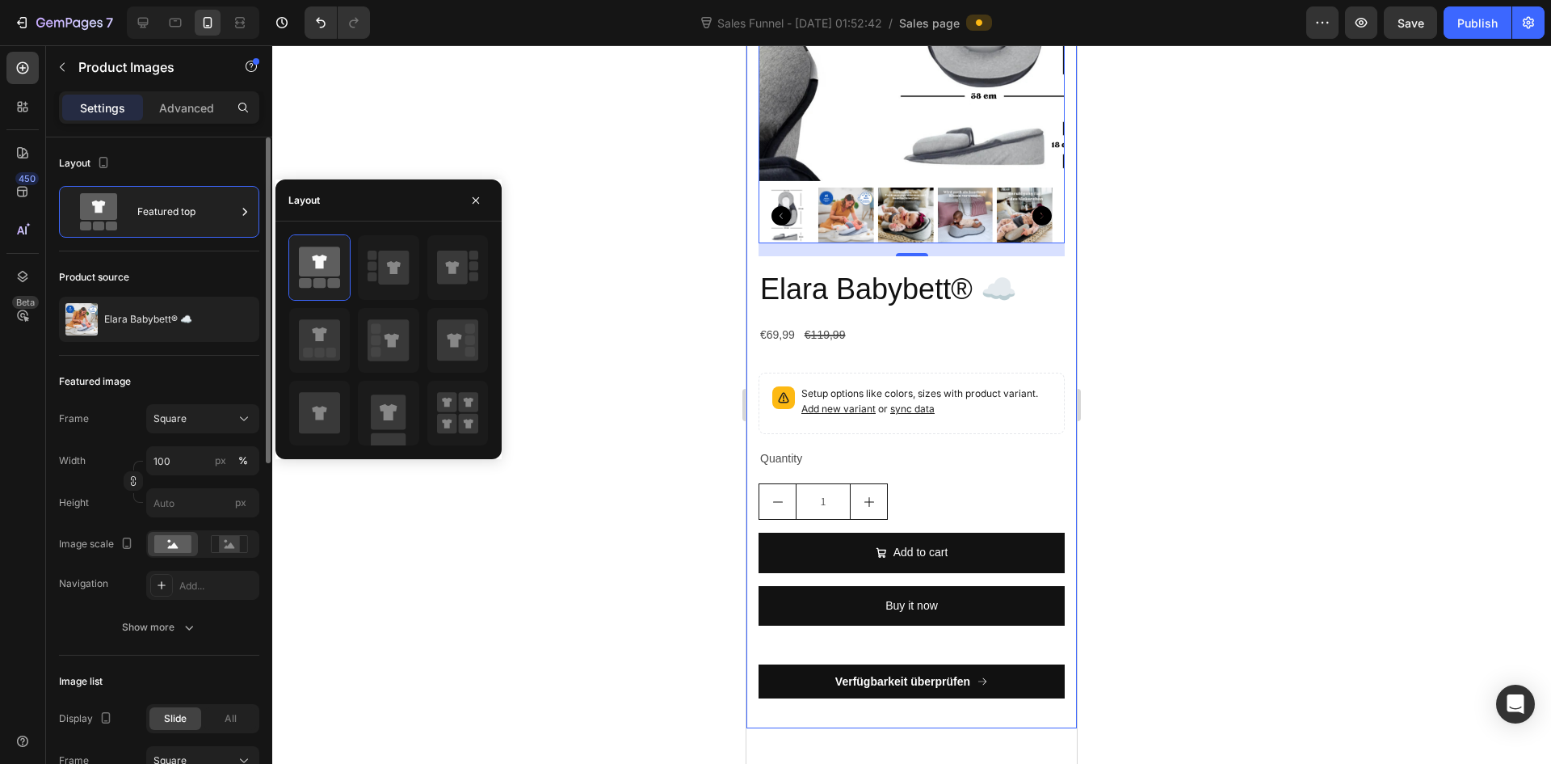
scroll to position [81, 0]
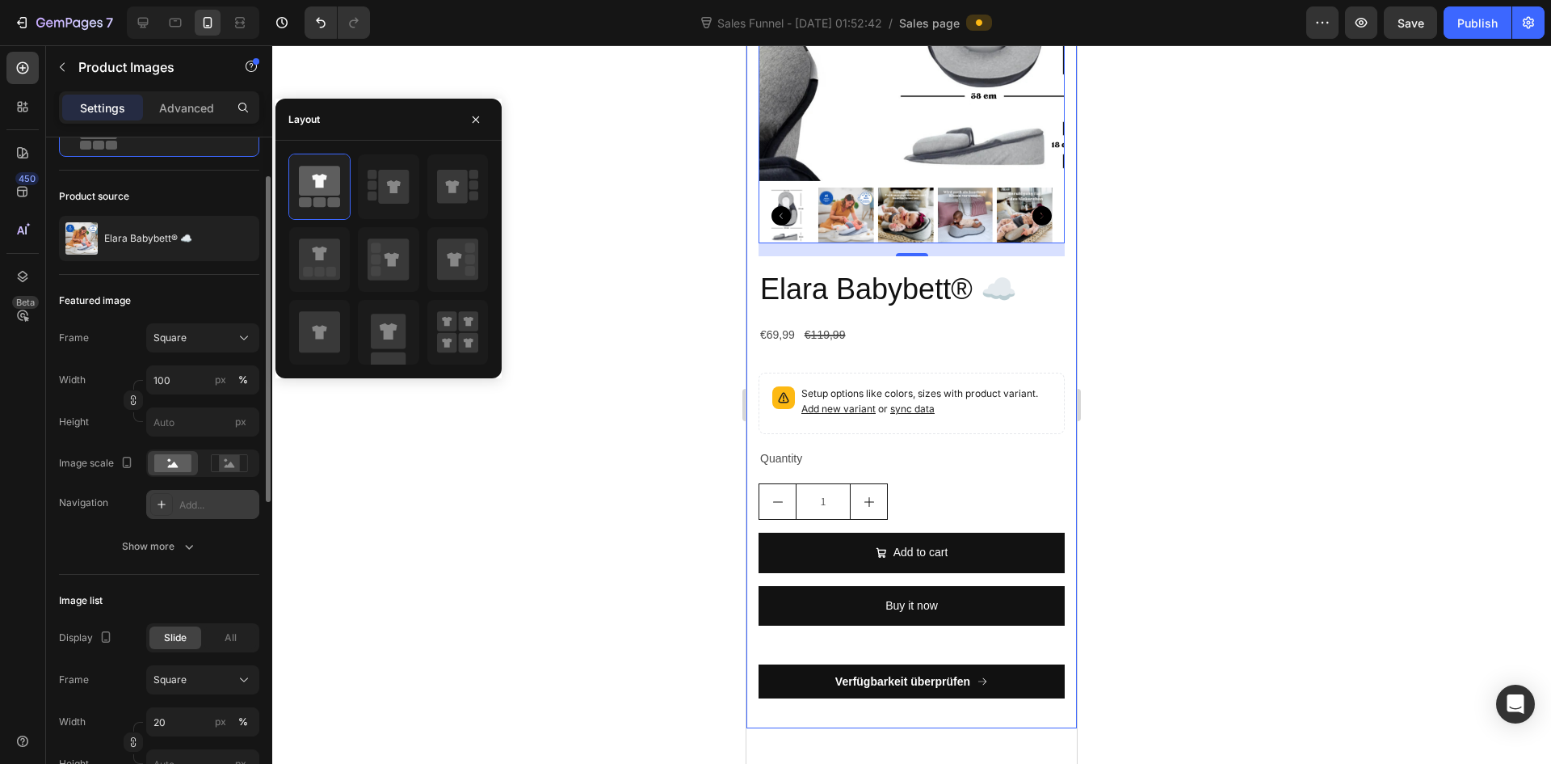
click at [170, 507] on div at bounding box center [161, 504] width 23 height 23
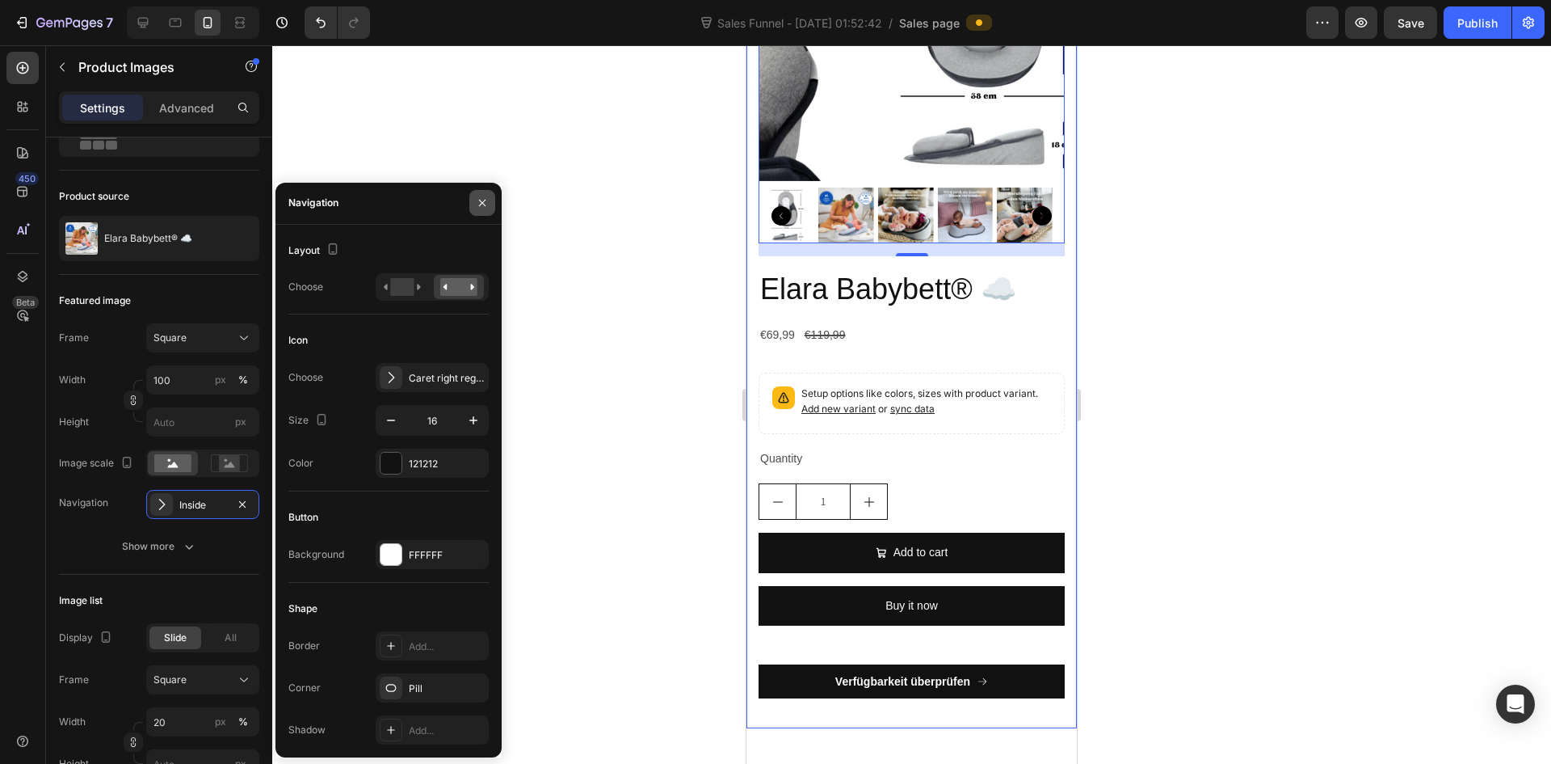
click at [490, 207] on button "button" at bounding box center [482, 203] width 26 height 26
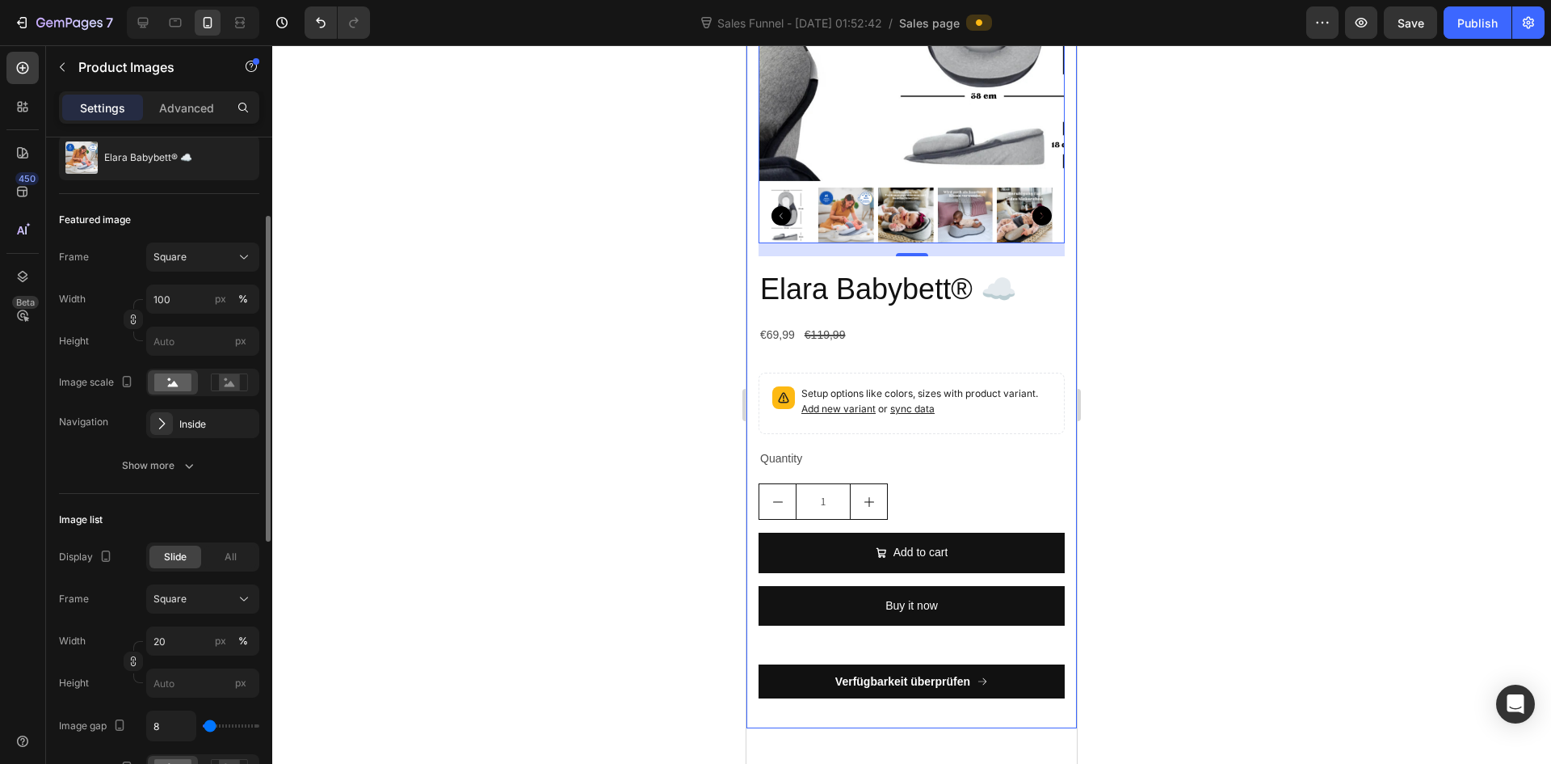
scroll to position [242, 0]
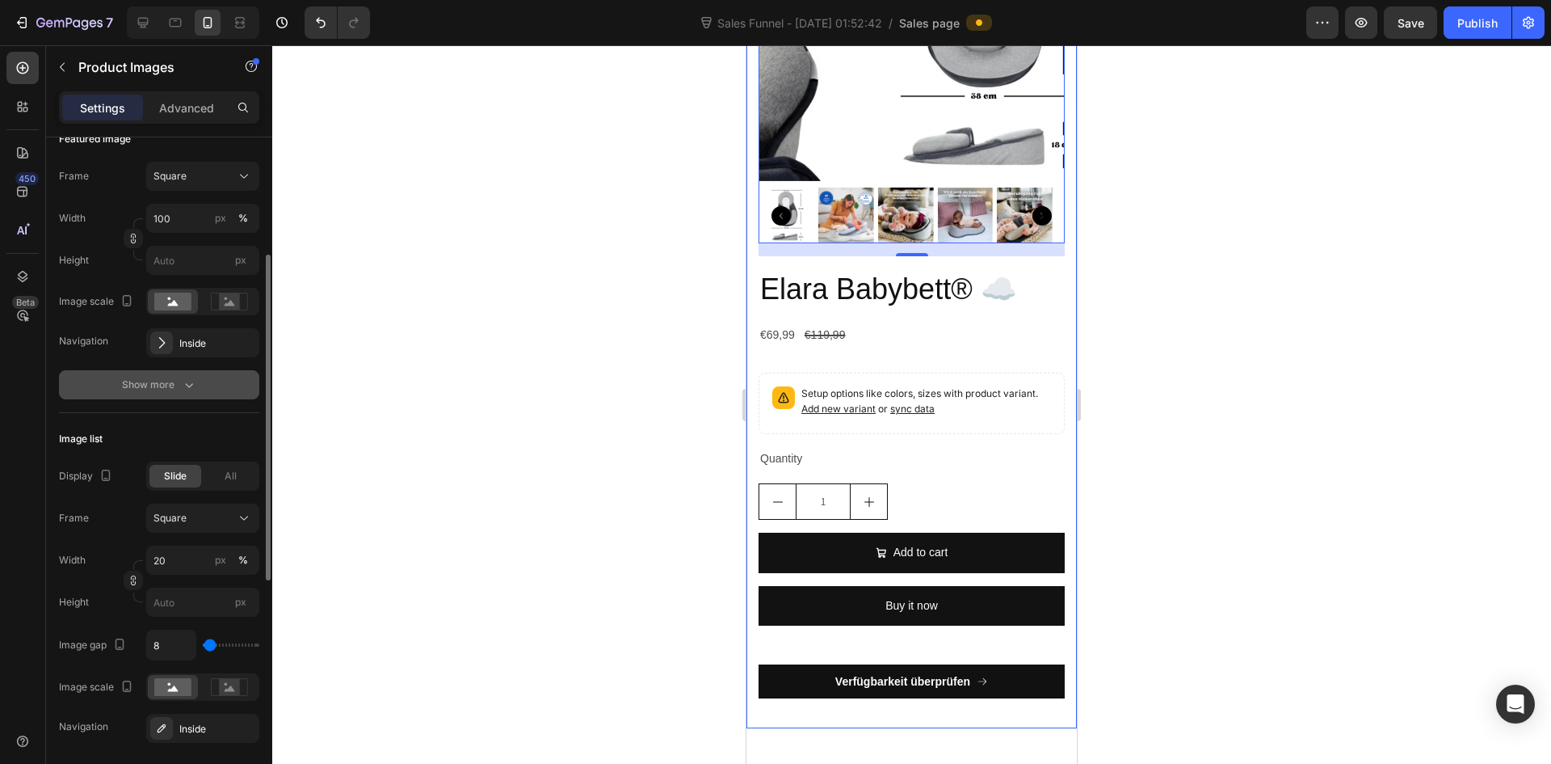
click at [153, 389] on div "Show more" at bounding box center [159, 385] width 75 height 16
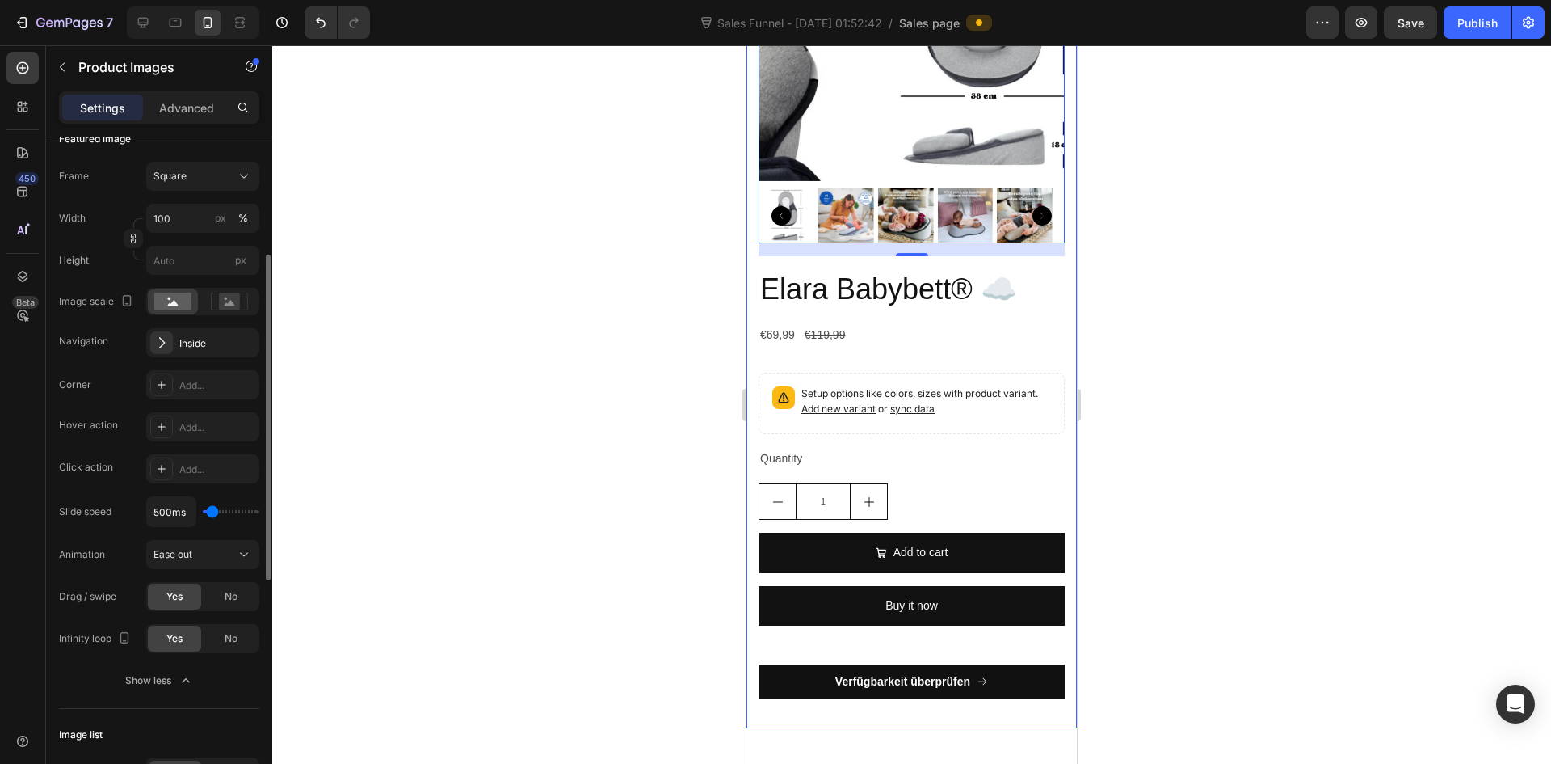
scroll to position [404, 0]
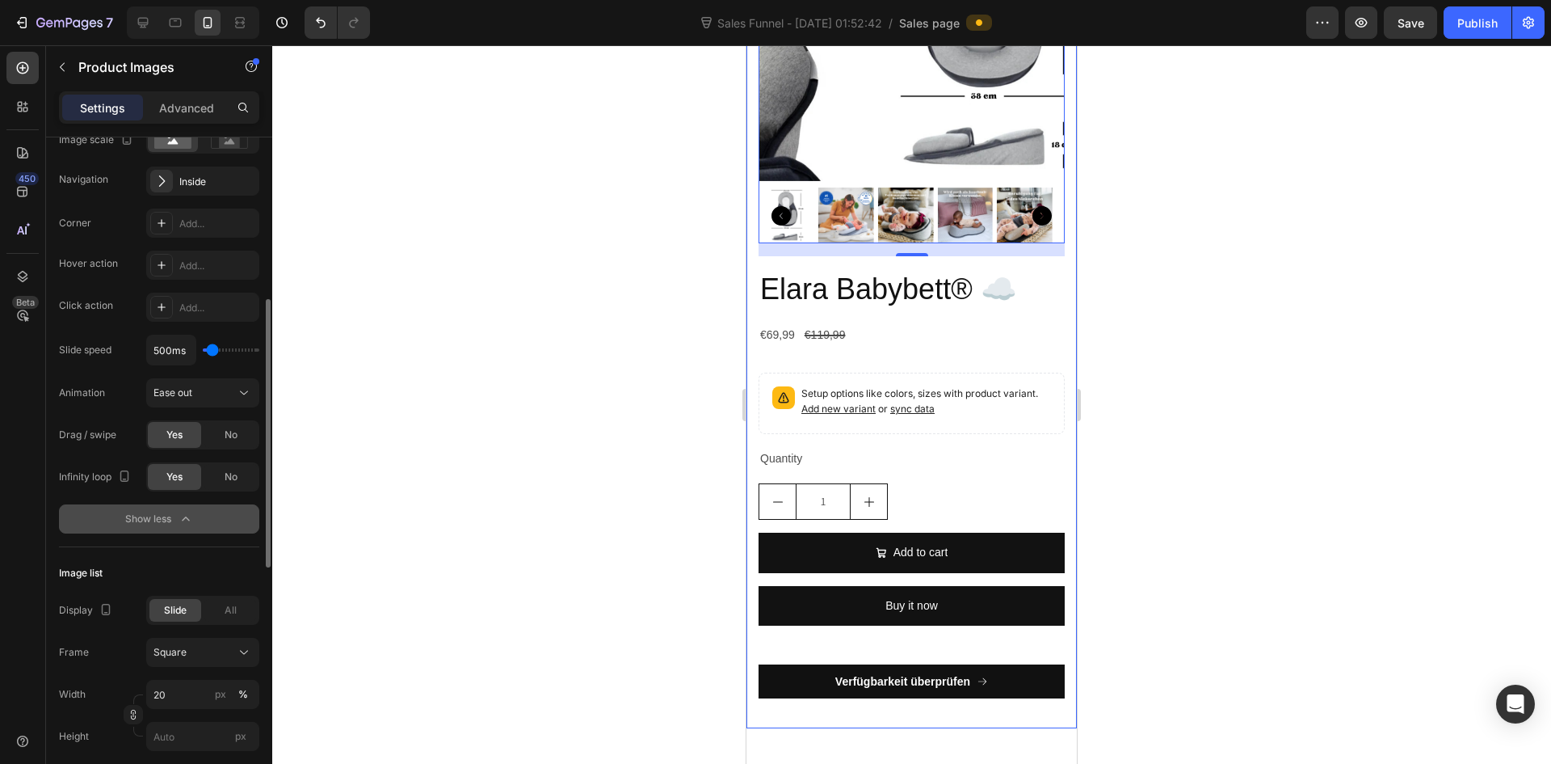
click at [161, 517] on div "Show less" at bounding box center [159, 519] width 69 height 16
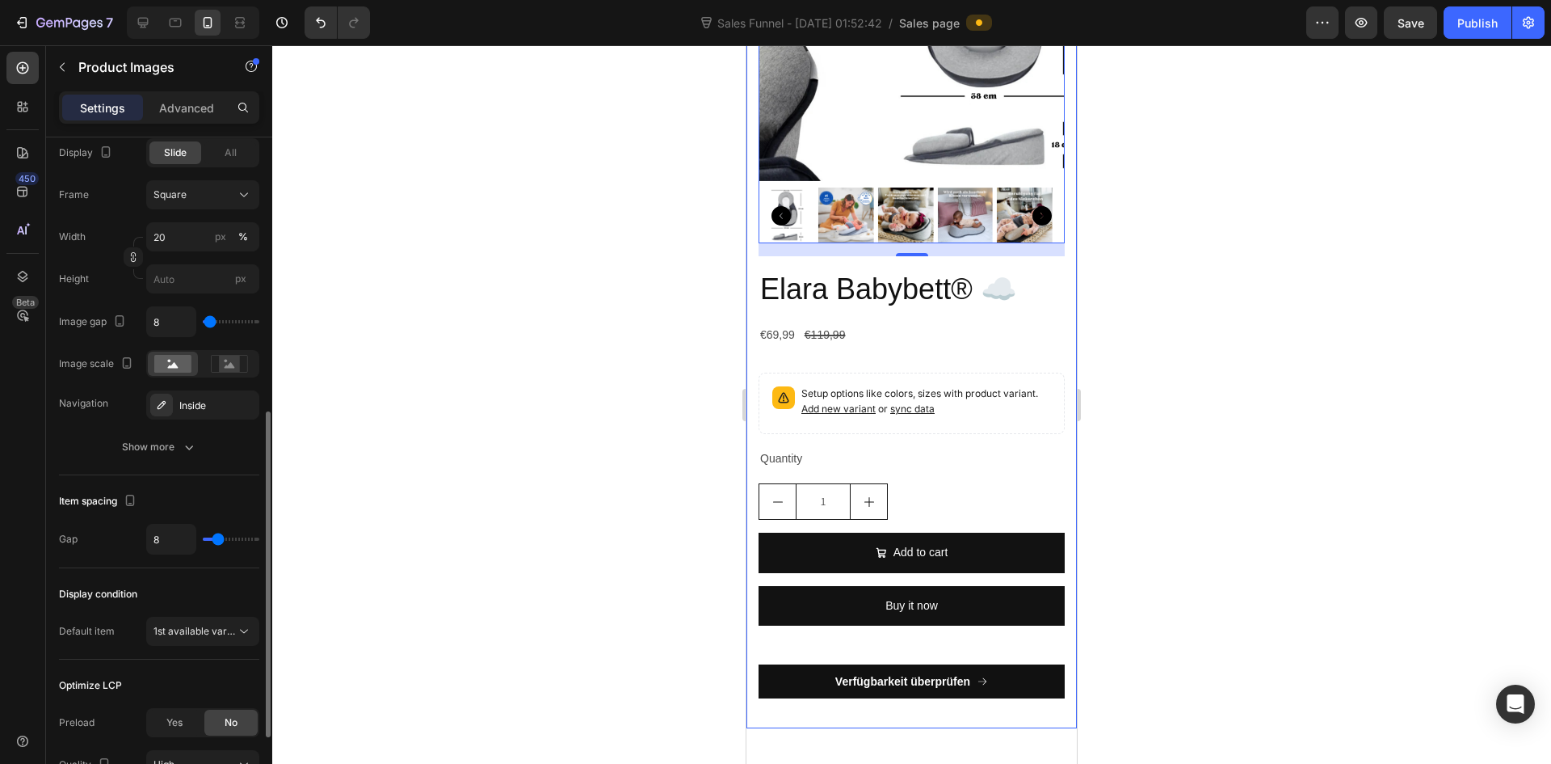
scroll to position [714, 0]
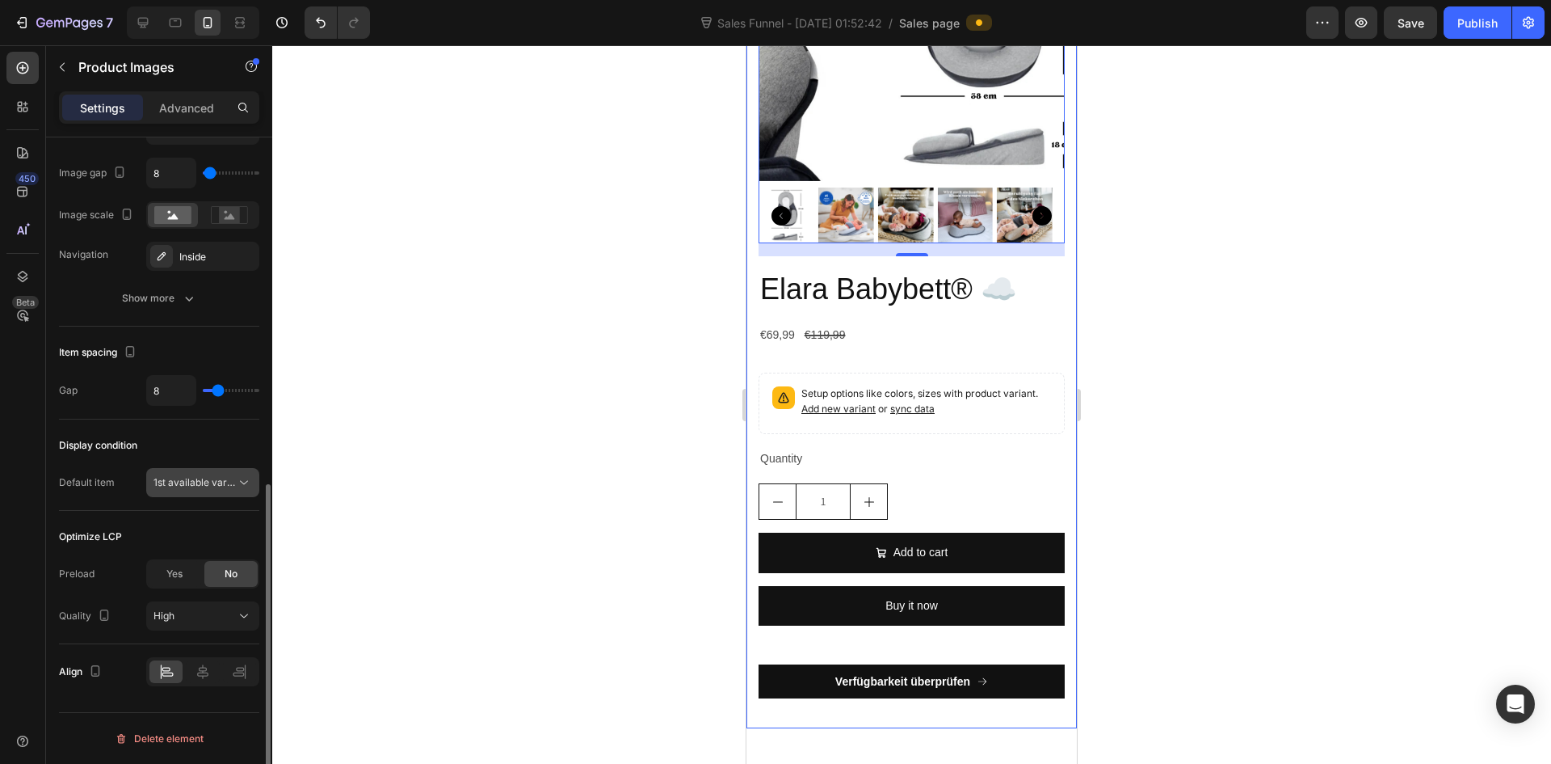
click at [173, 488] on span "1st available variant" at bounding box center [199, 482] width 90 height 12
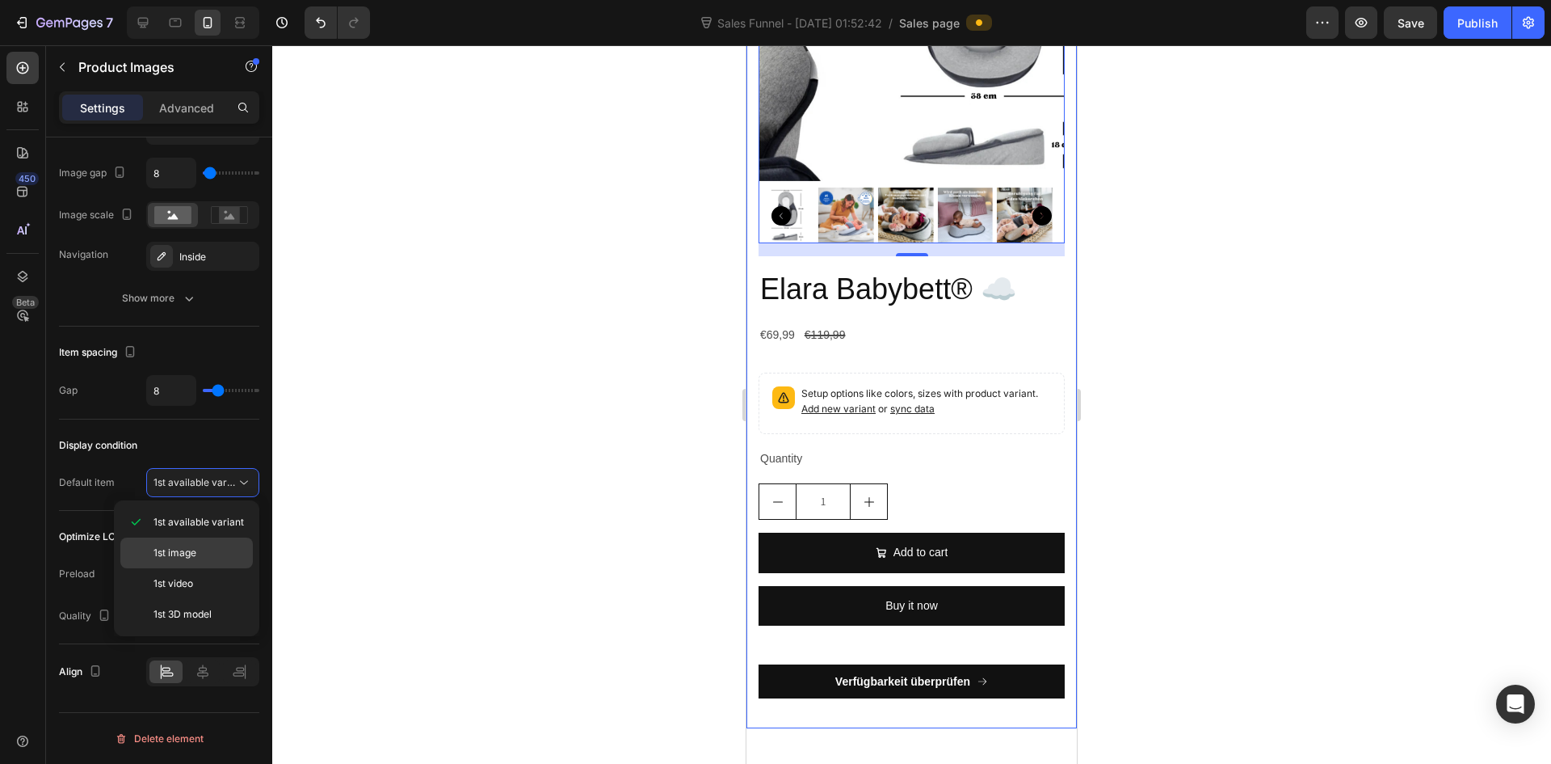
click at [196, 549] on span "1st image" at bounding box center [175, 552] width 43 height 15
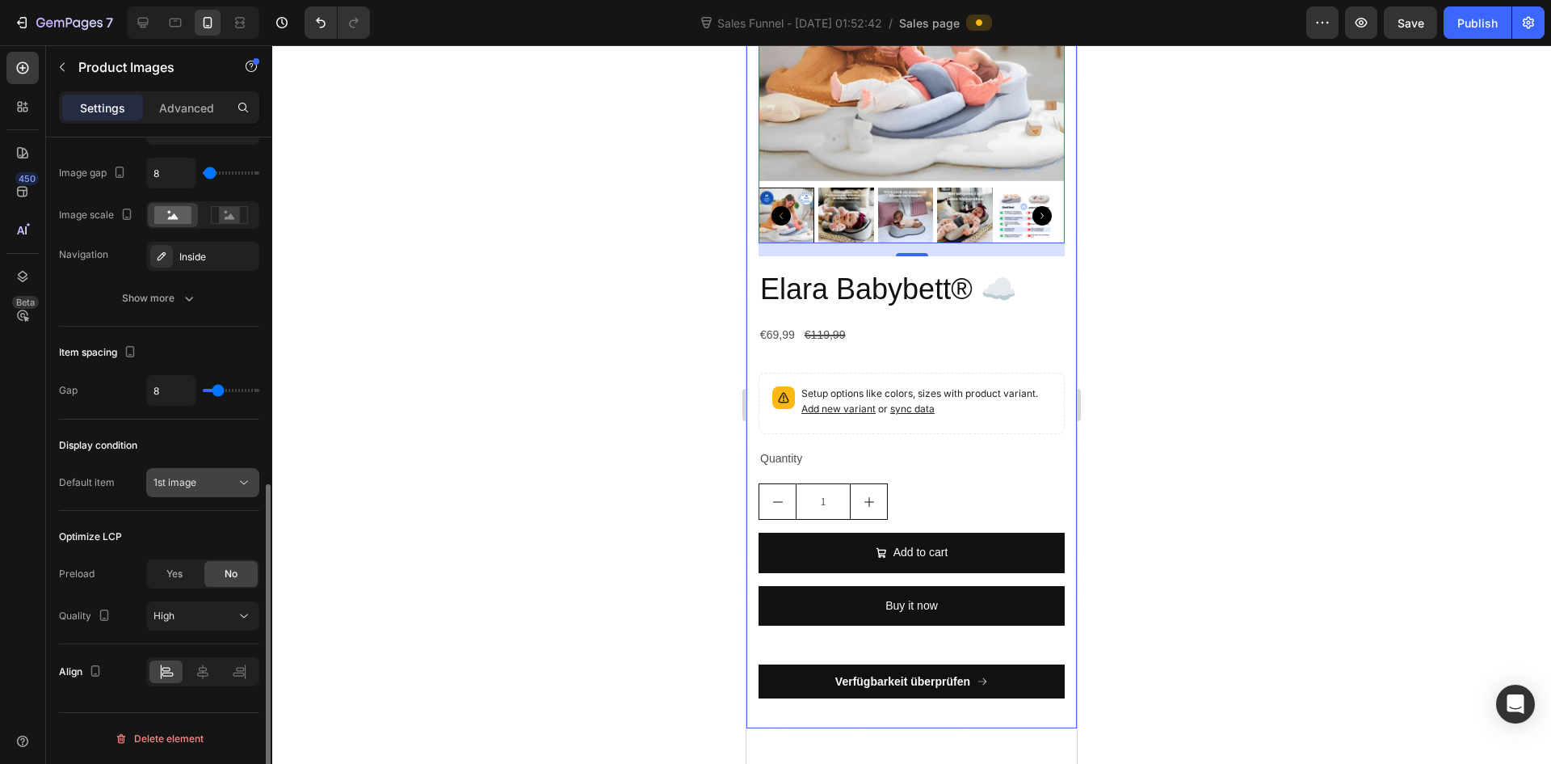
click at [212, 487] on div "1st image" at bounding box center [195, 482] width 82 height 15
click at [192, 485] on span "1st image" at bounding box center [175, 482] width 43 height 12
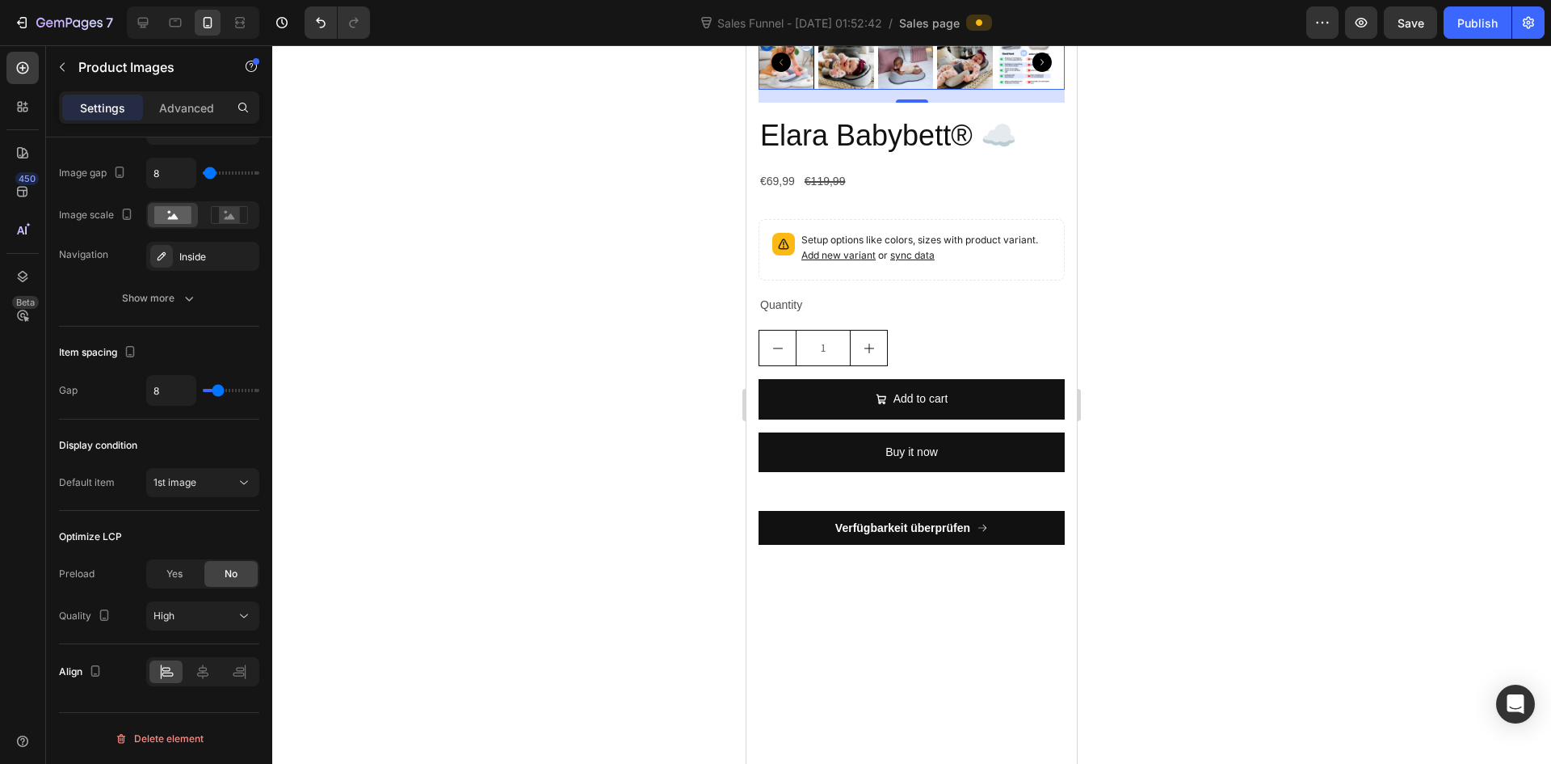
scroll to position [5656, 0]
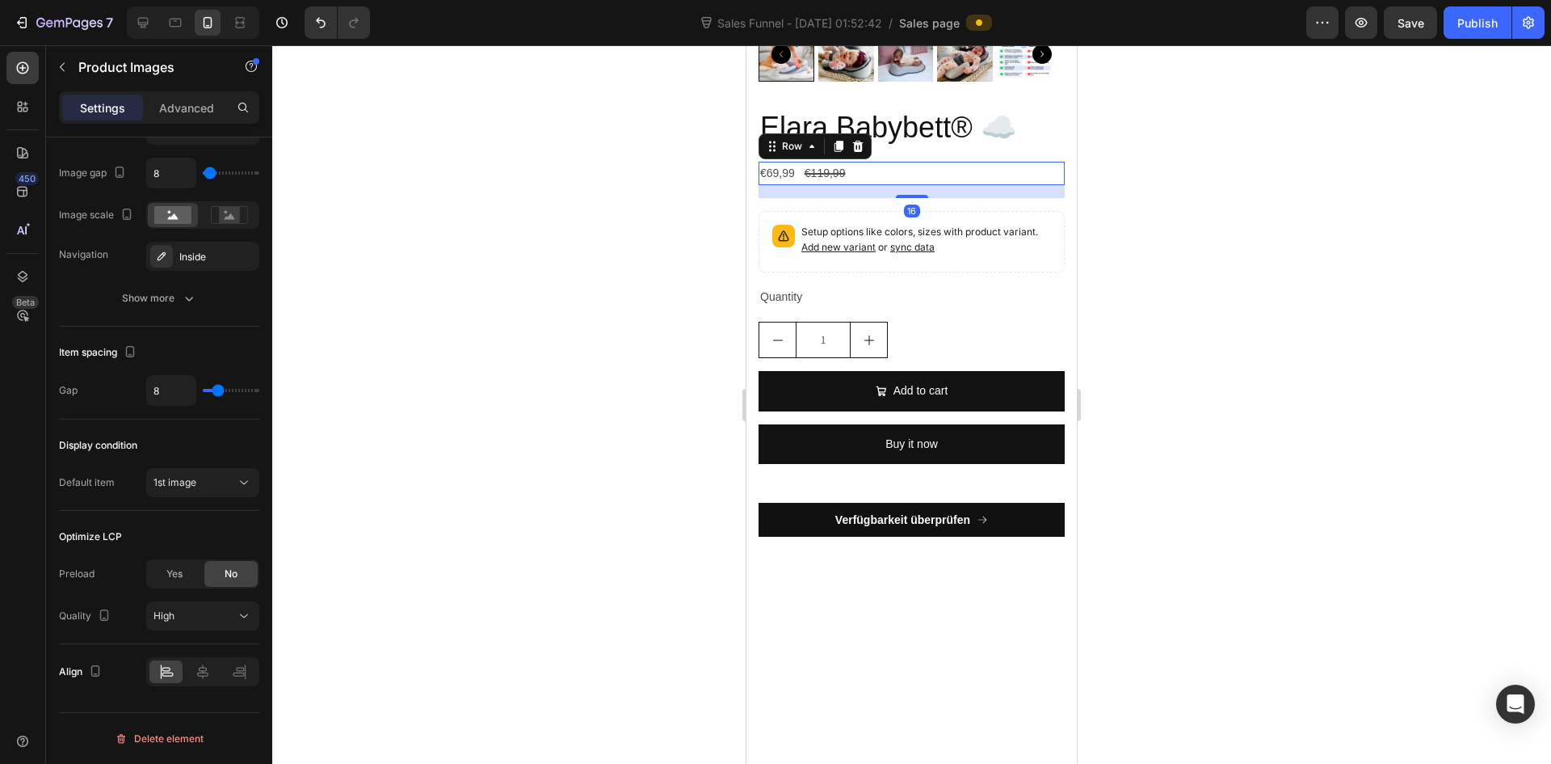
click at [891, 185] on div "€69,99 Product Price Product Price €119,99 Product Price Product Price Row 16" at bounding box center [912, 173] width 306 height 23
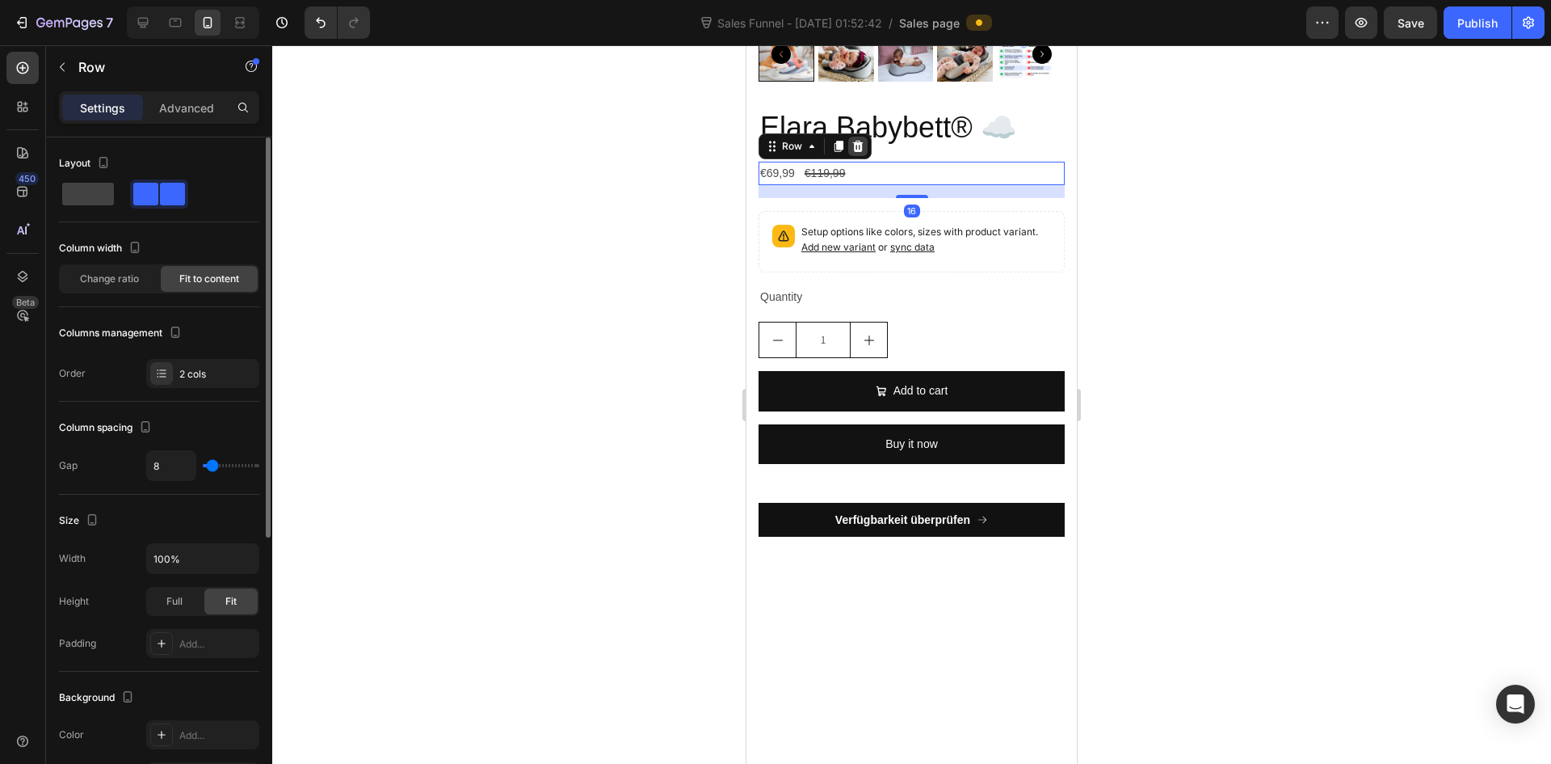
click at [855, 153] on icon at bounding box center [858, 146] width 13 height 13
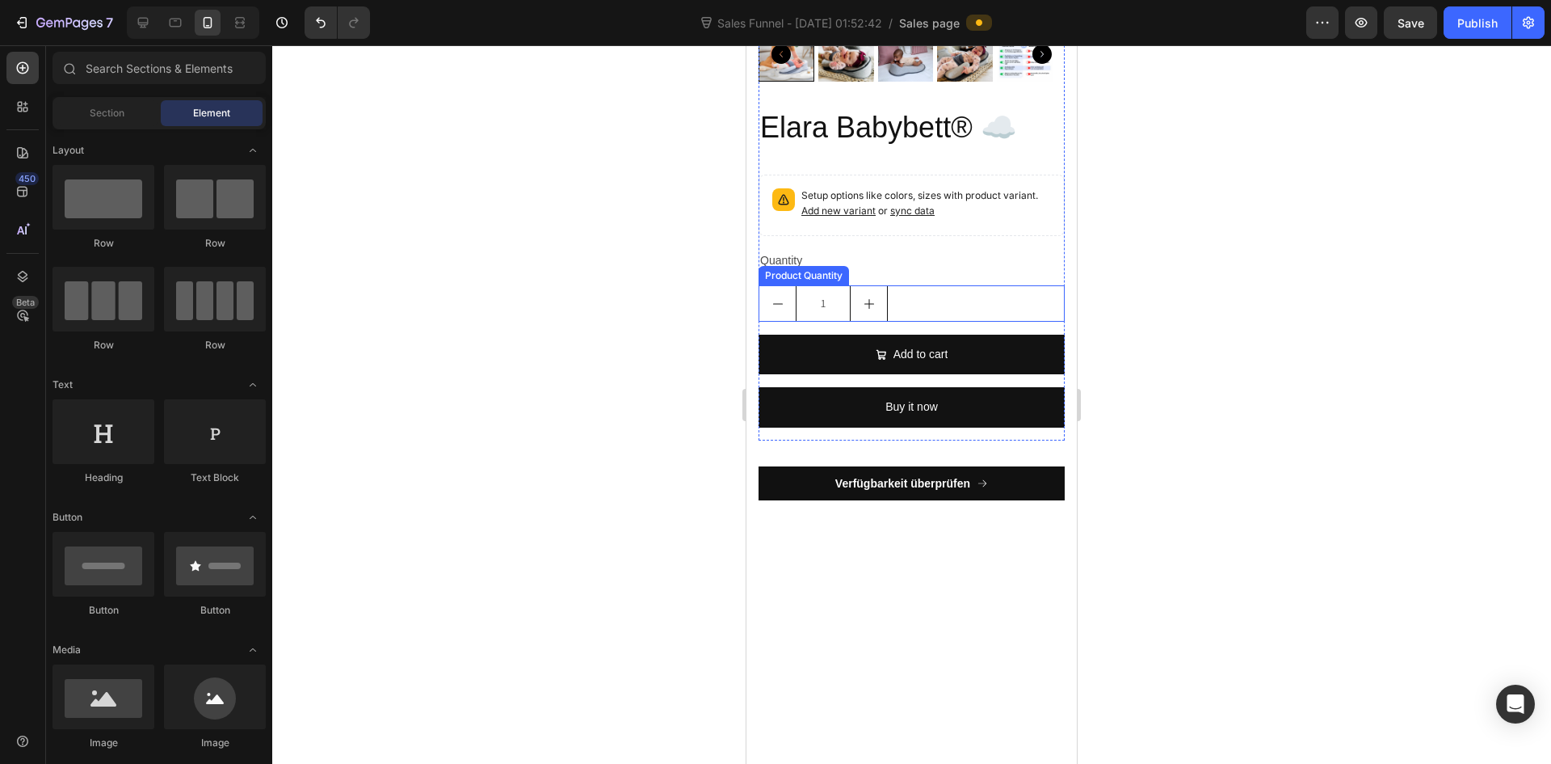
click at [950, 322] on div "1" at bounding box center [912, 303] width 306 height 36
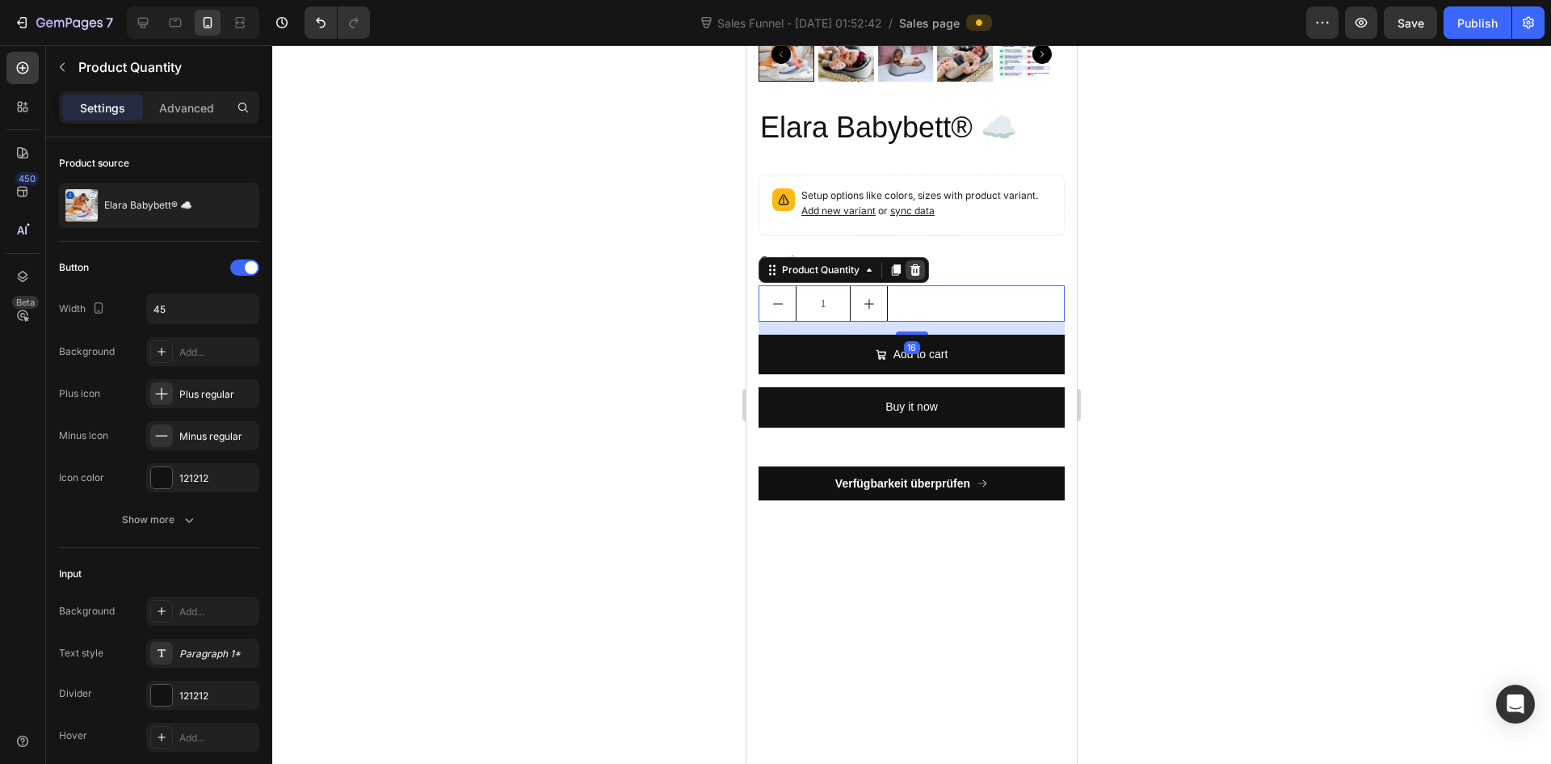
click at [917, 276] on icon at bounding box center [916, 269] width 11 height 11
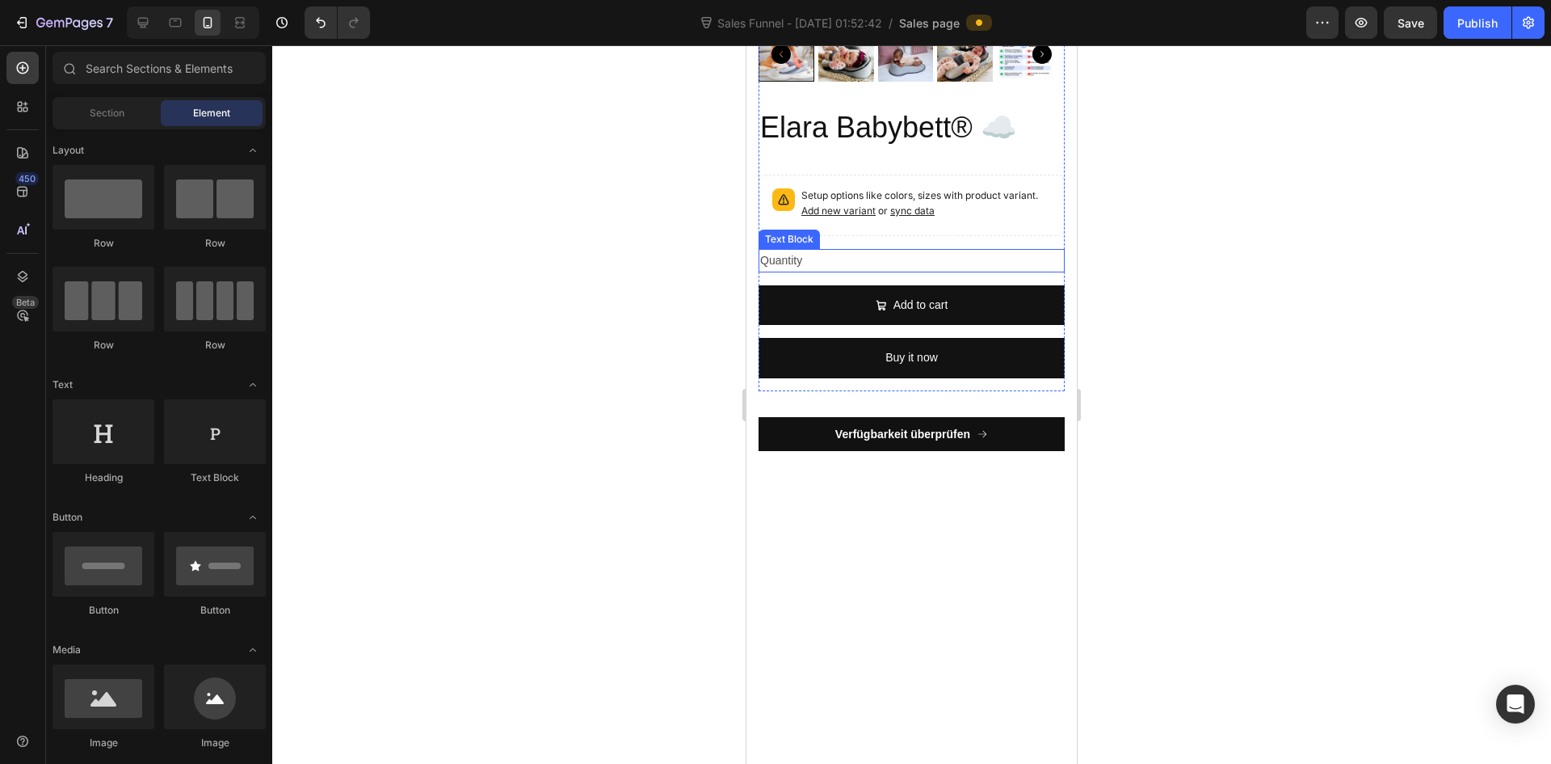
click at [922, 272] on div "Quantity" at bounding box center [912, 260] width 306 height 23
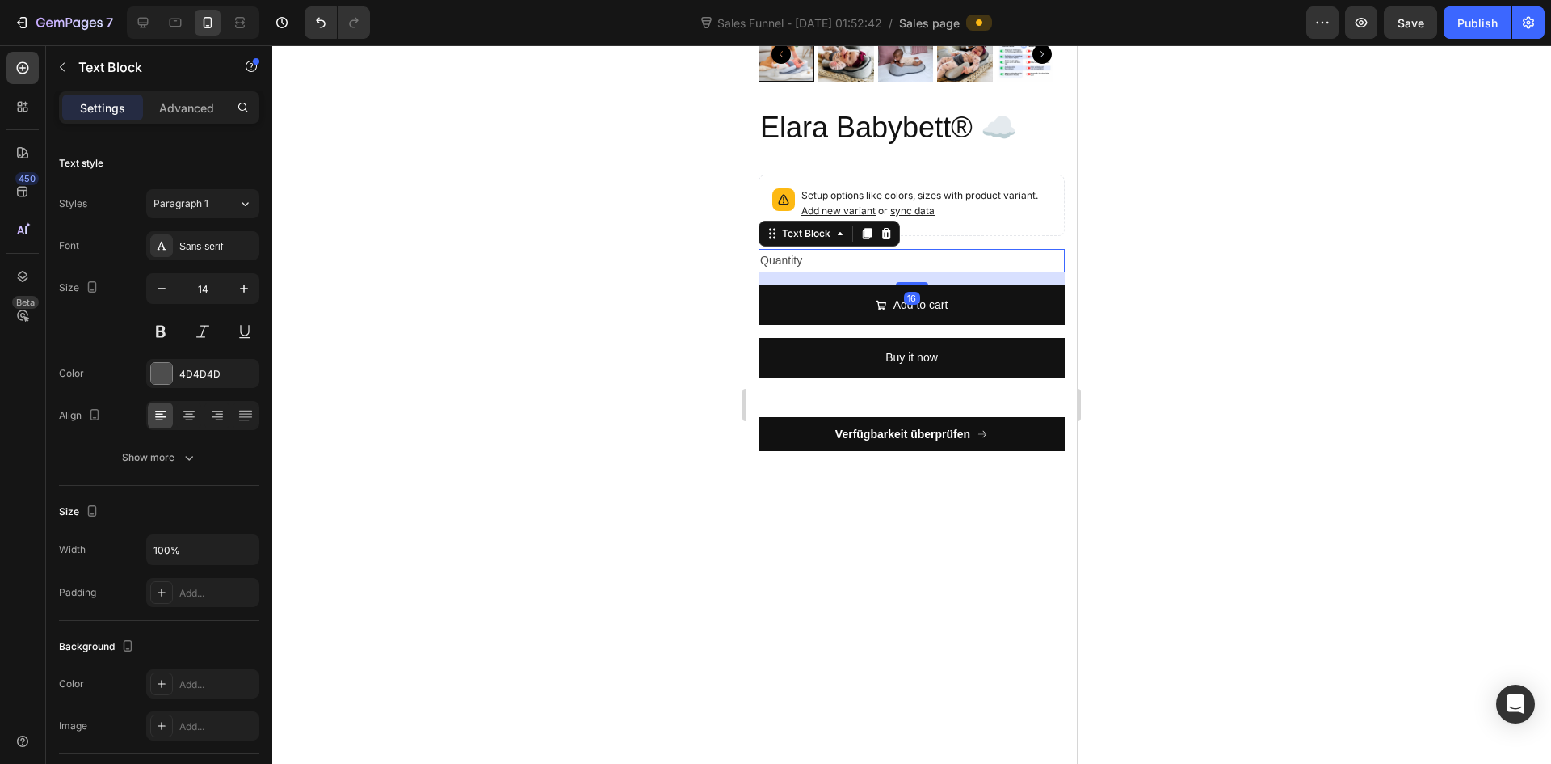
click at [896, 246] on div "Text Block" at bounding box center [829, 234] width 141 height 26
click at [885, 239] on icon at bounding box center [886, 233] width 11 height 11
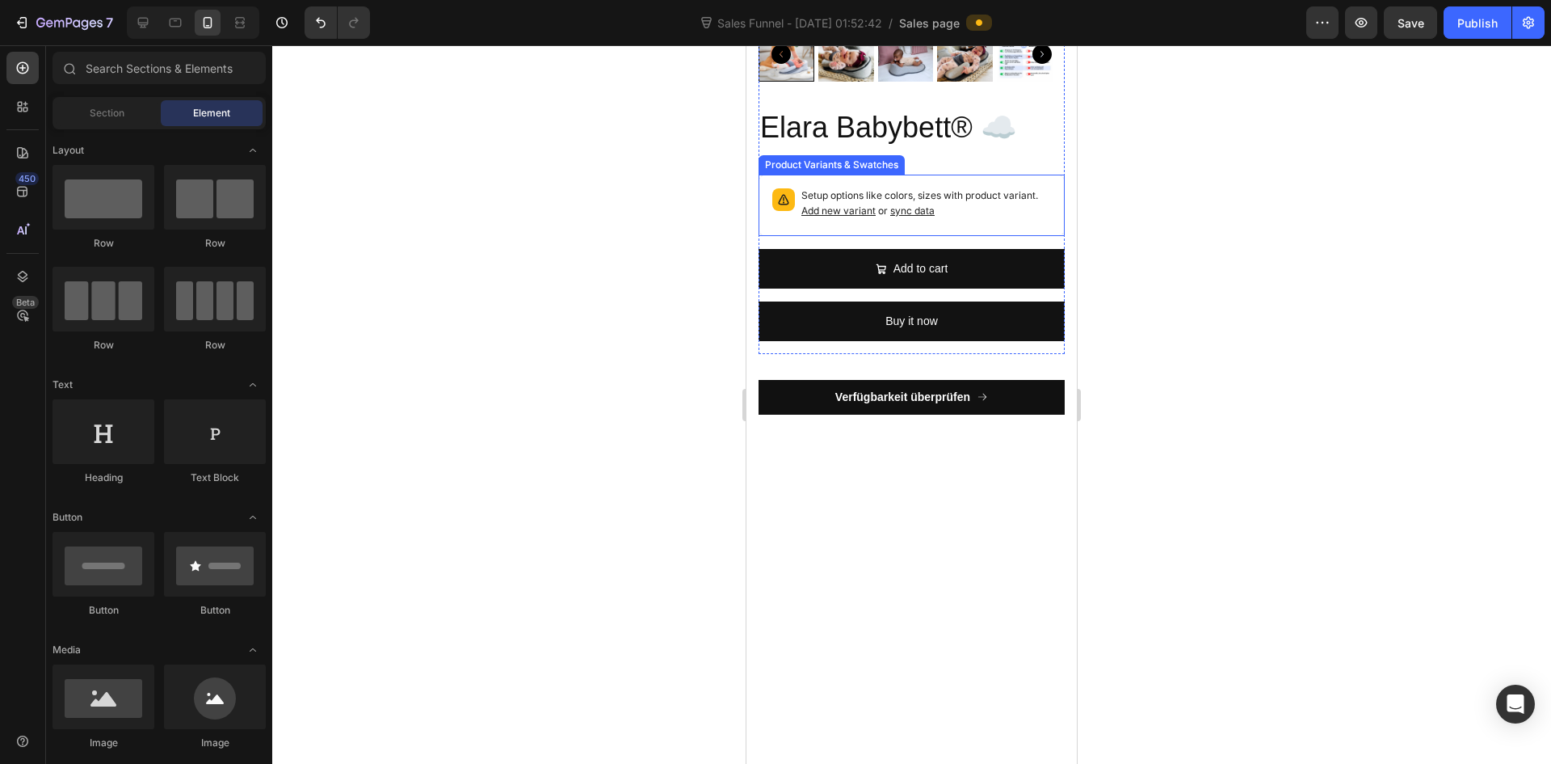
click at [996, 219] on p "Setup options like colors, sizes with product variant. Add new variant or sync …" at bounding box center [926, 203] width 250 height 31
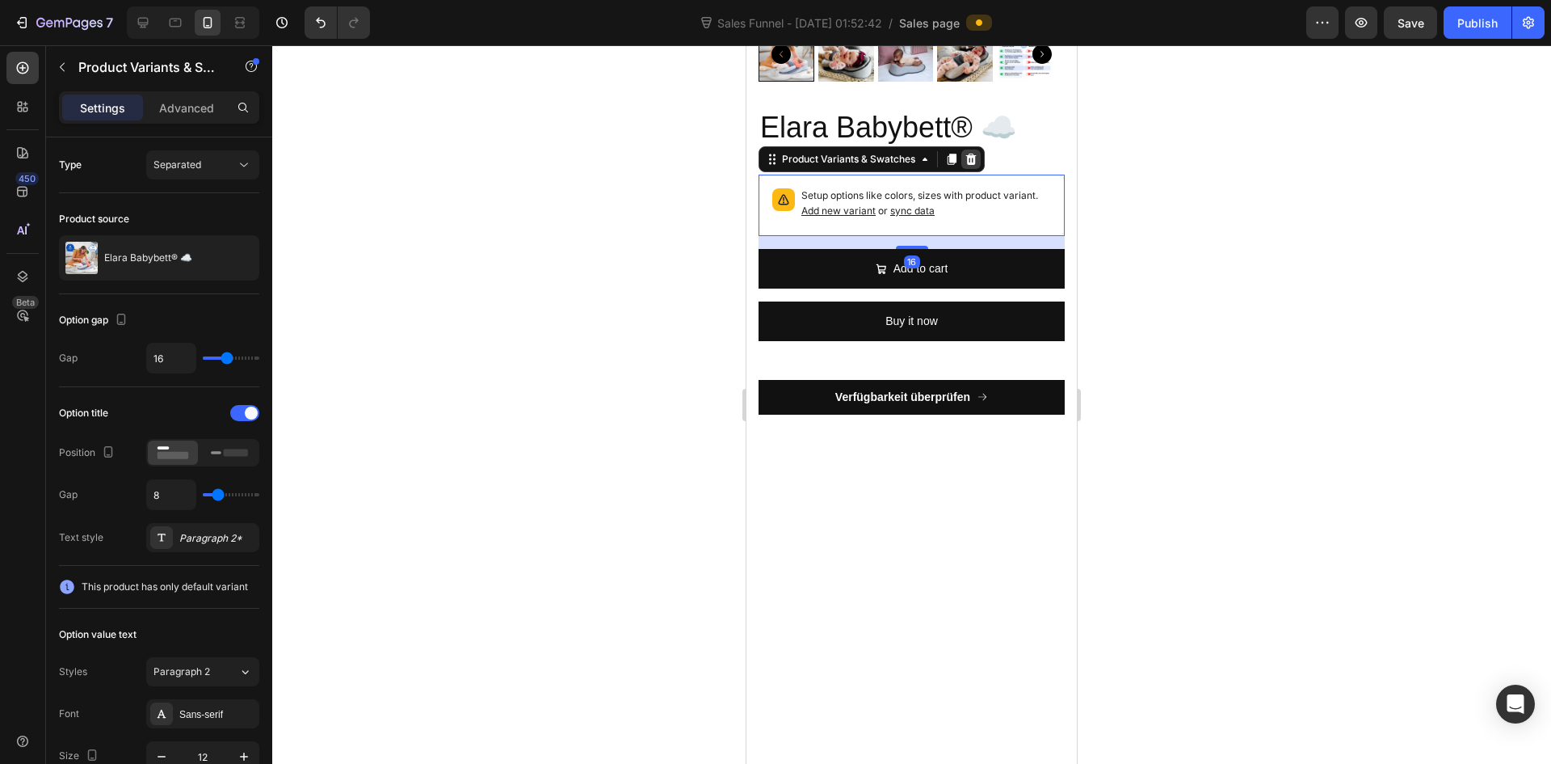
click at [967, 166] on icon at bounding box center [971, 159] width 13 height 13
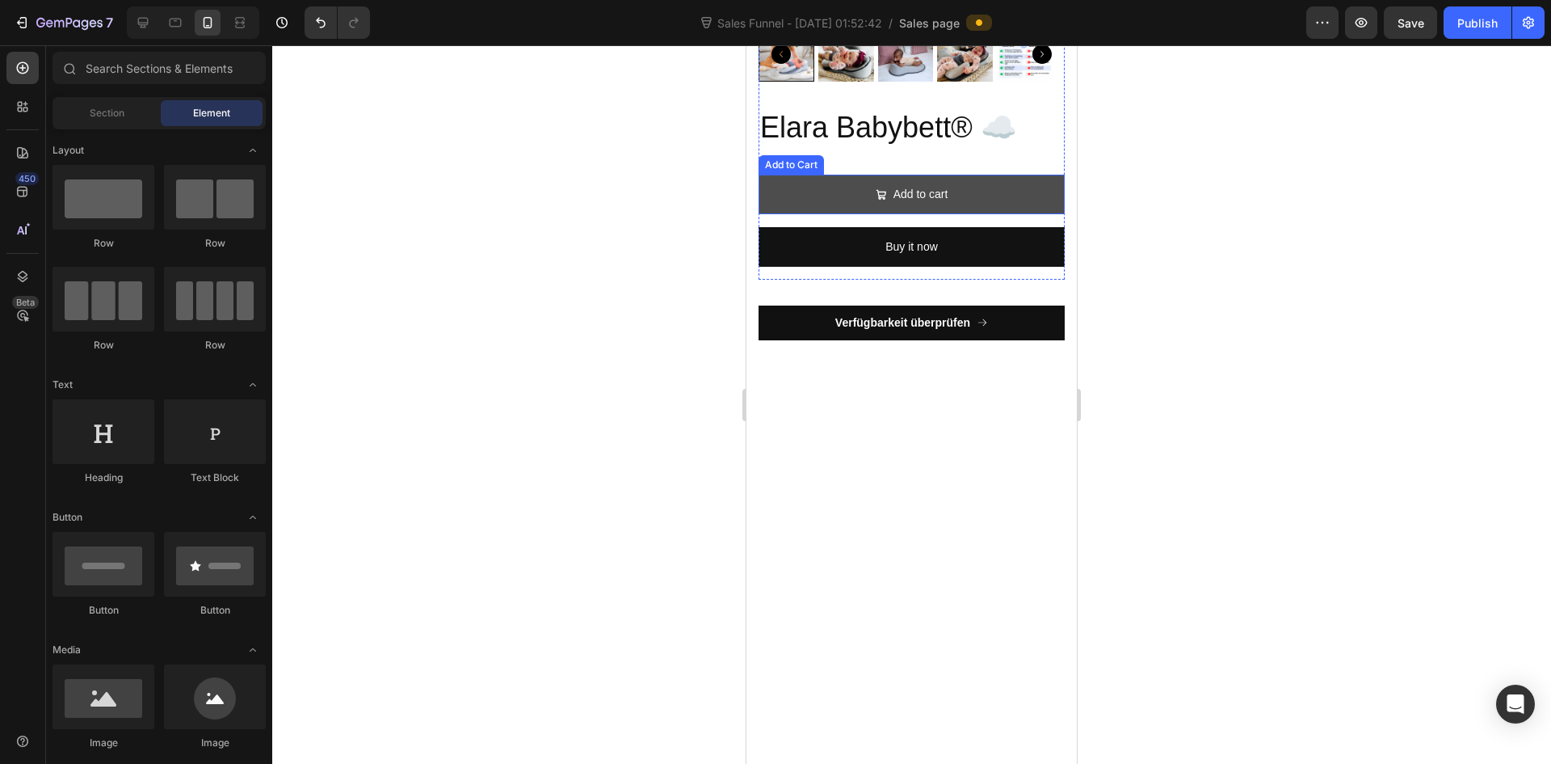
click at [997, 214] on button "Add to cart" at bounding box center [912, 195] width 306 height 40
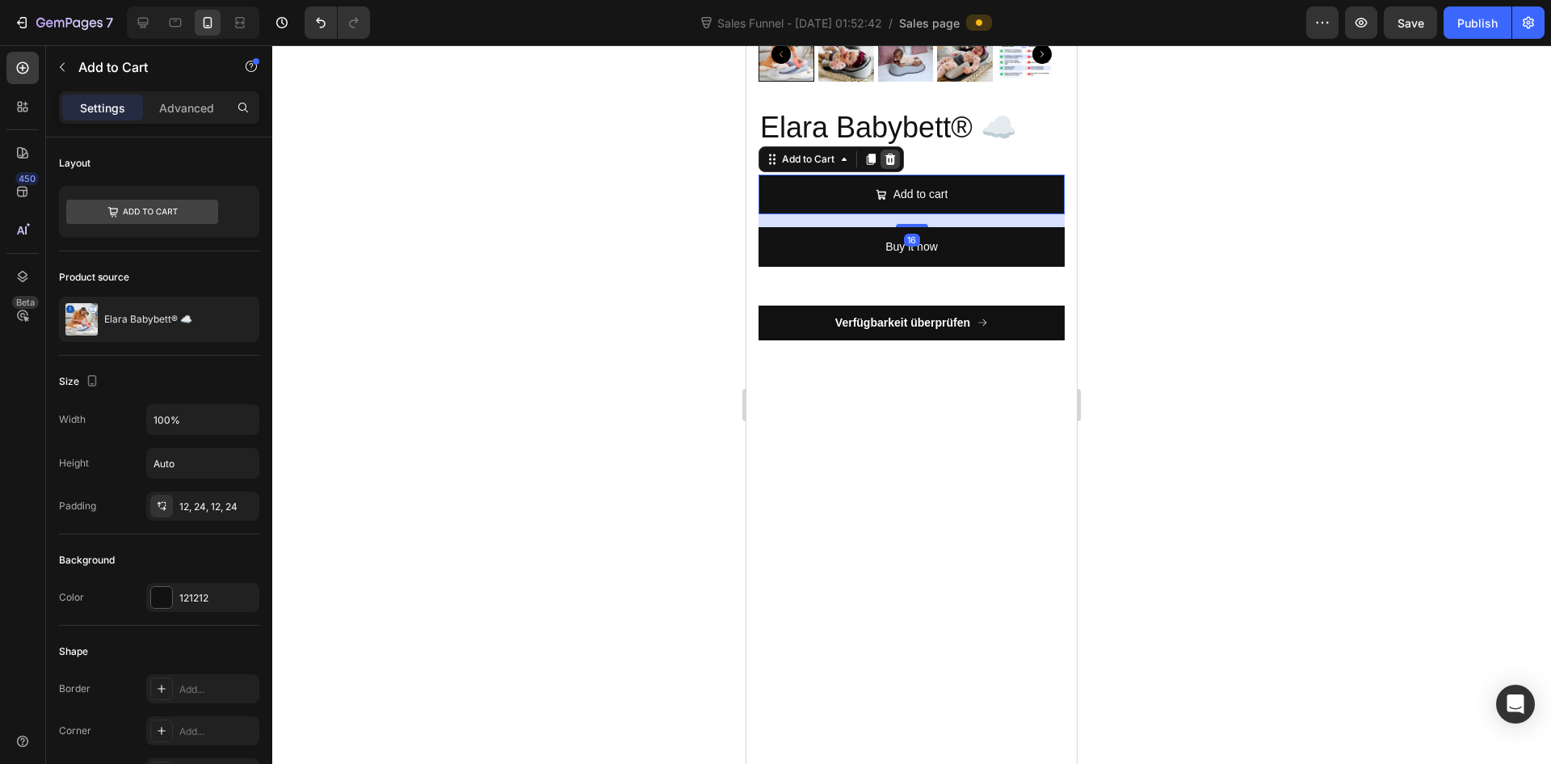
click at [888, 165] on icon at bounding box center [891, 159] width 11 height 11
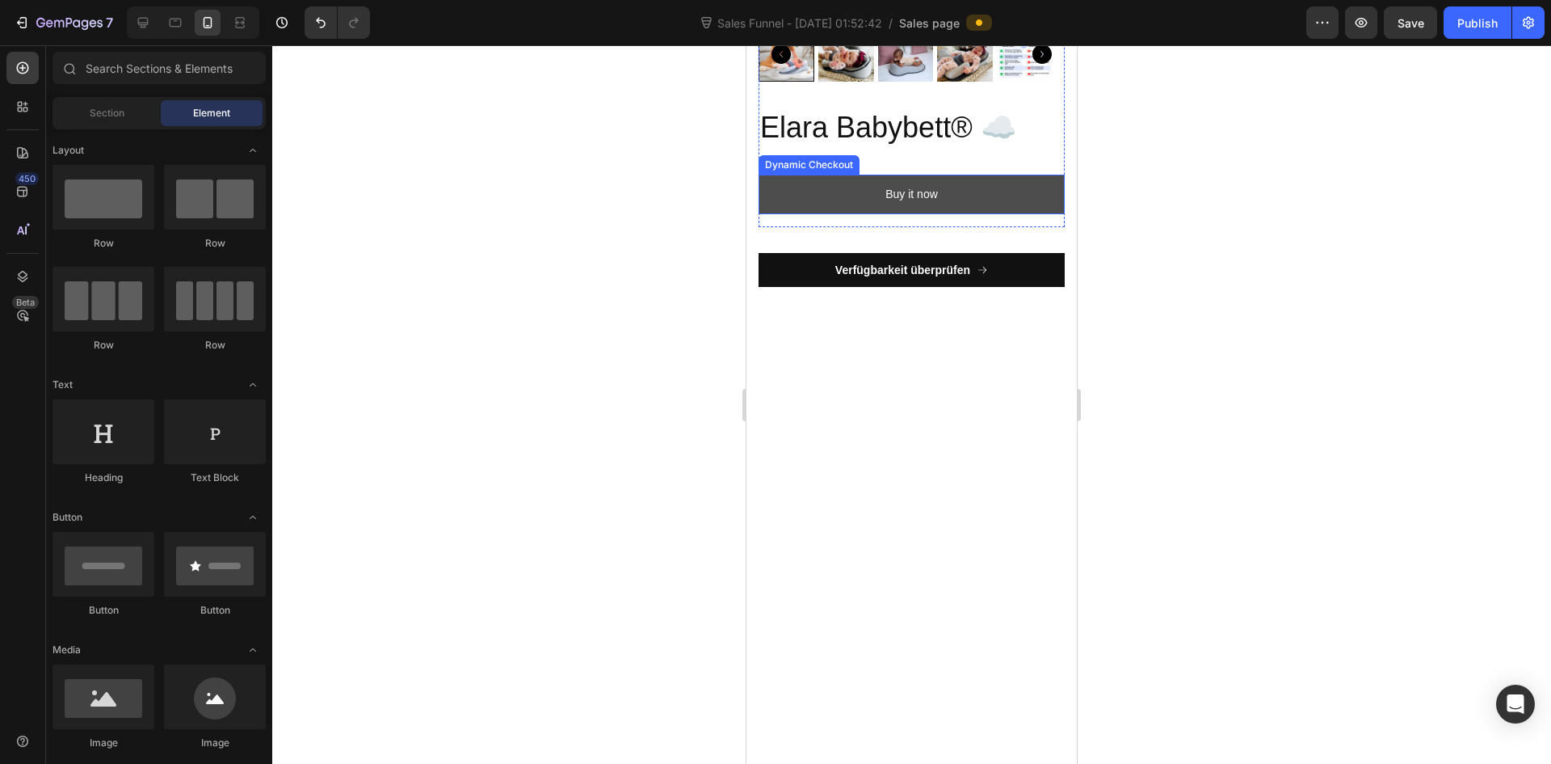
click at [967, 214] on button "Buy it now" at bounding box center [912, 195] width 306 height 40
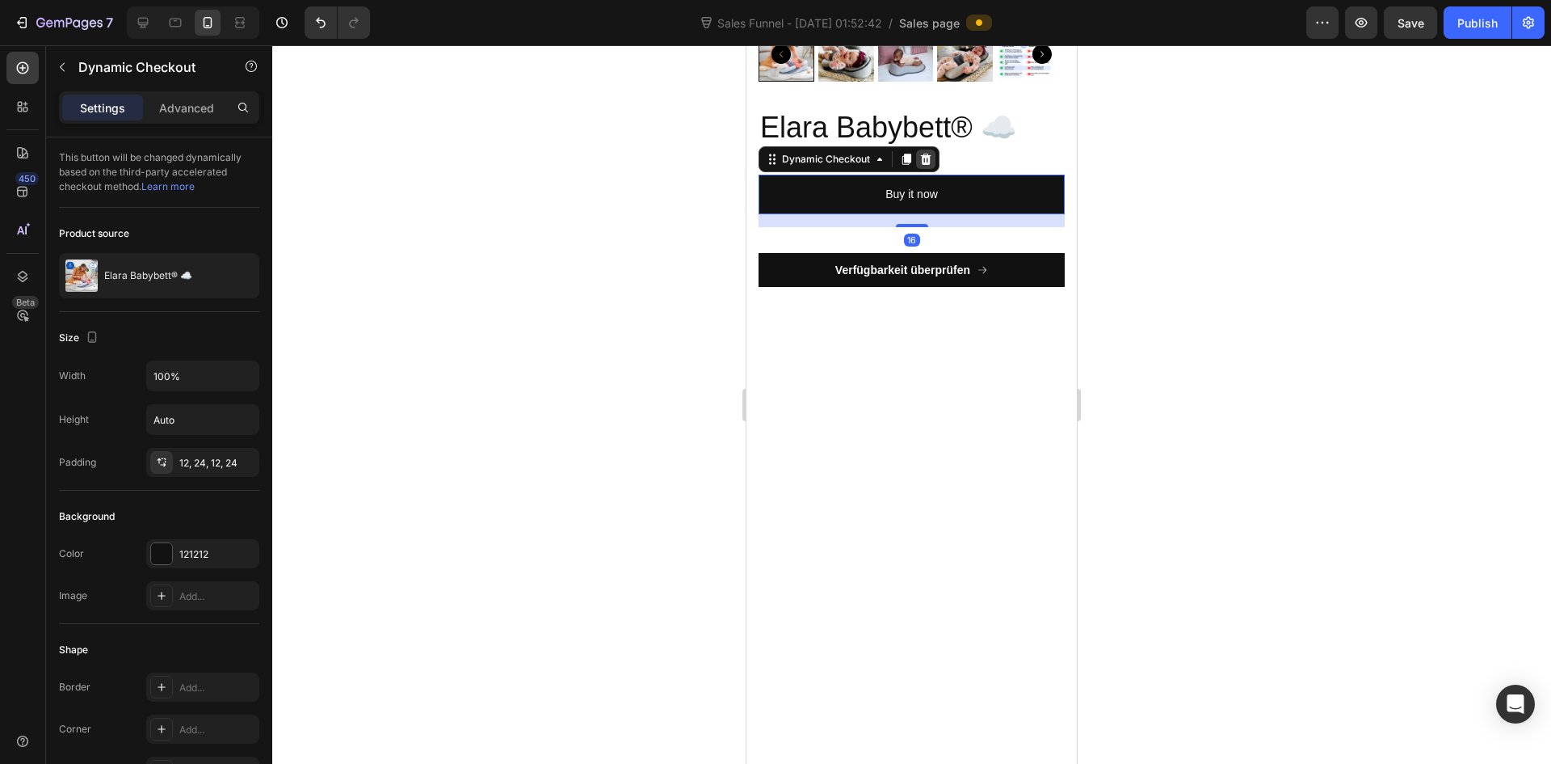
click at [924, 166] on icon at bounding box center [925, 159] width 13 height 13
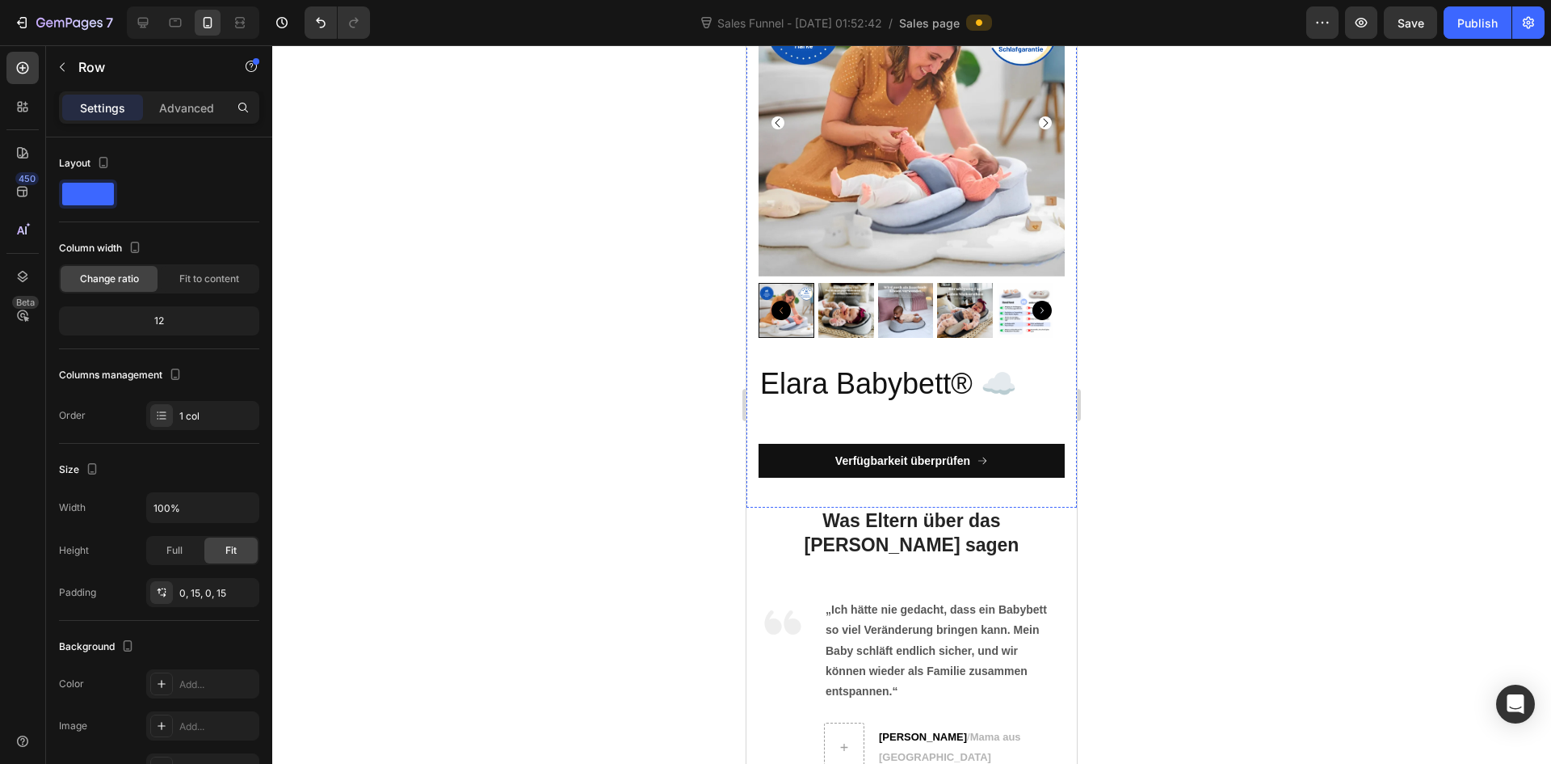
scroll to position [6048, 0]
click at [936, 408] on div "Icon Icon Icon Icon Icon Icon List 5,345 - Bewertungen Text Block Row Sicher un…" at bounding box center [912, 59] width 306 height 872
click at [908, 379] on h2 "Elara Babybett® ☁️" at bounding box center [912, 383] width 306 height 41
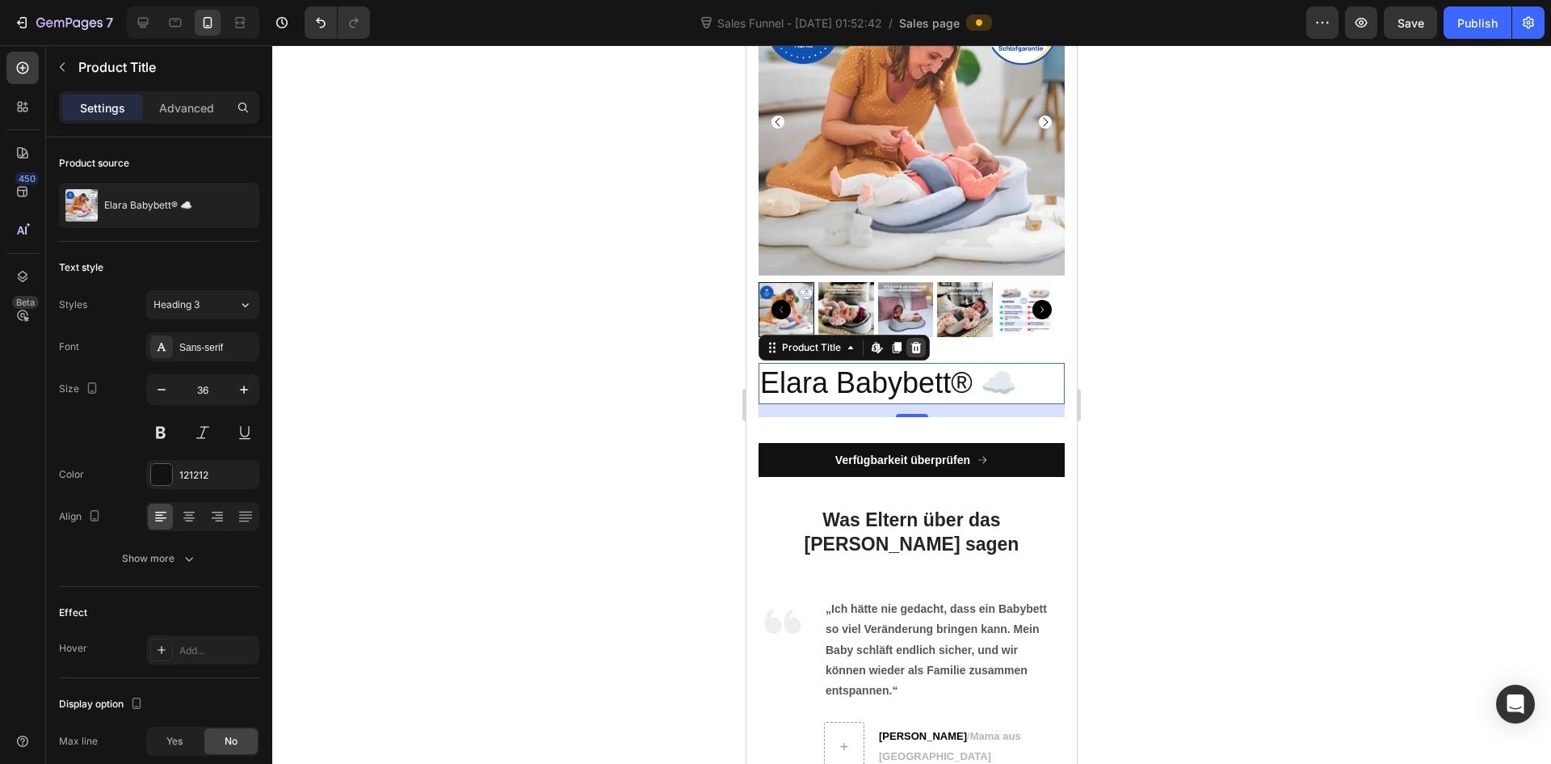
click at [918, 341] on icon at bounding box center [916, 347] width 13 height 13
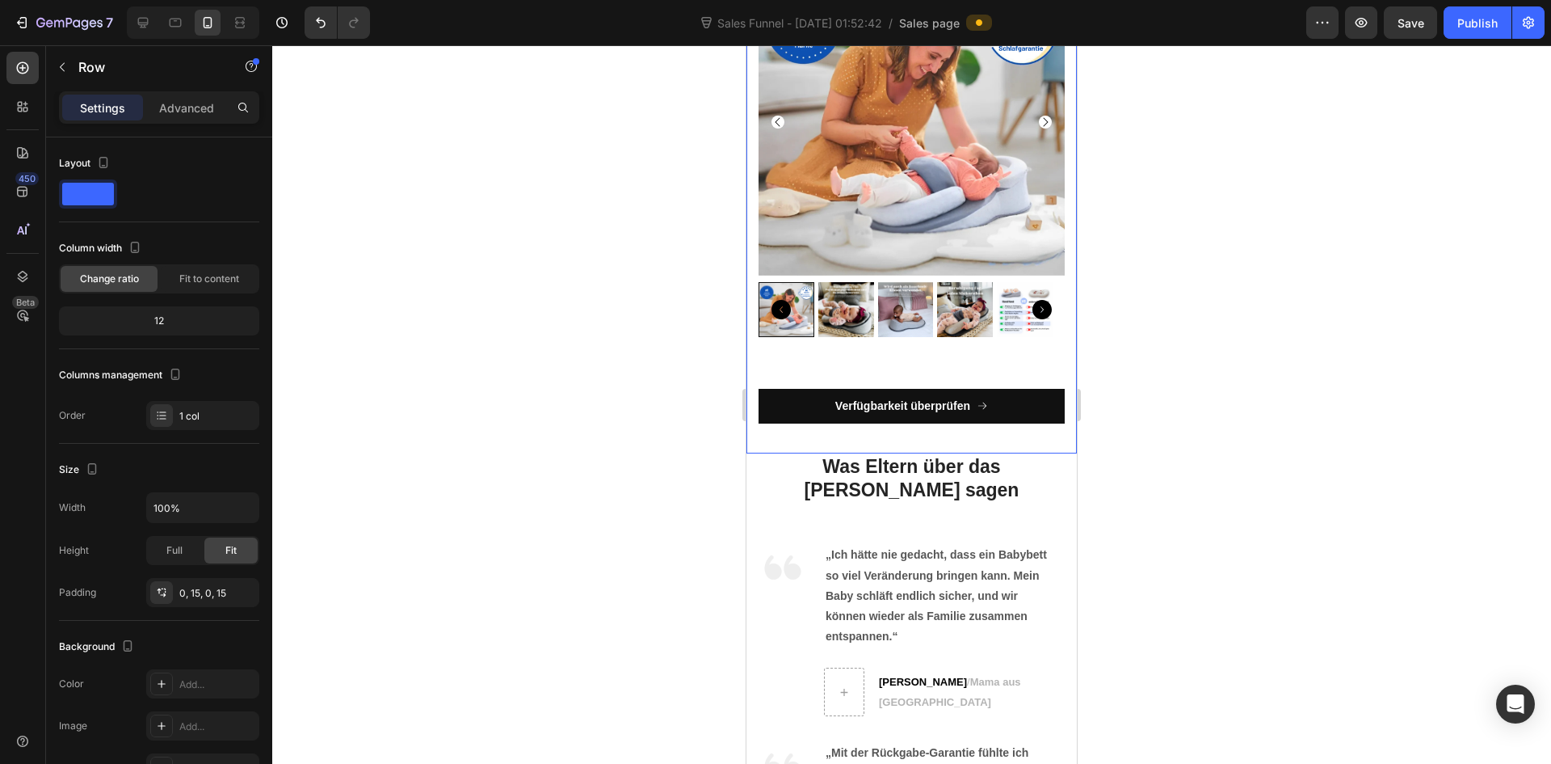
click at [852, 359] on div "Icon Icon Icon Icon Icon Icon List 5,345 - Bewertungen Text Block Row Sicher un…" at bounding box center [912, 32] width 306 height 818
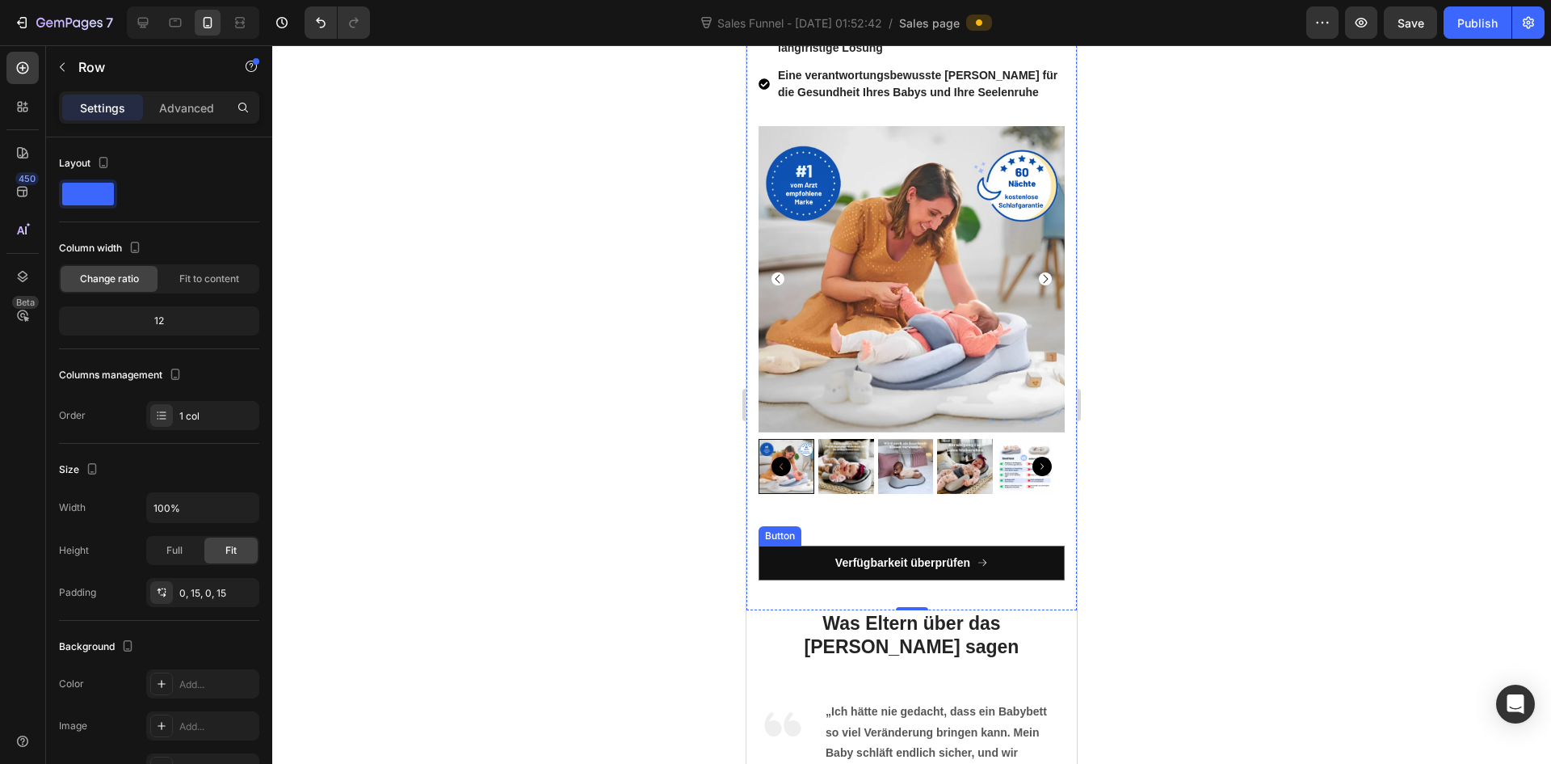
scroll to position [5886, 0]
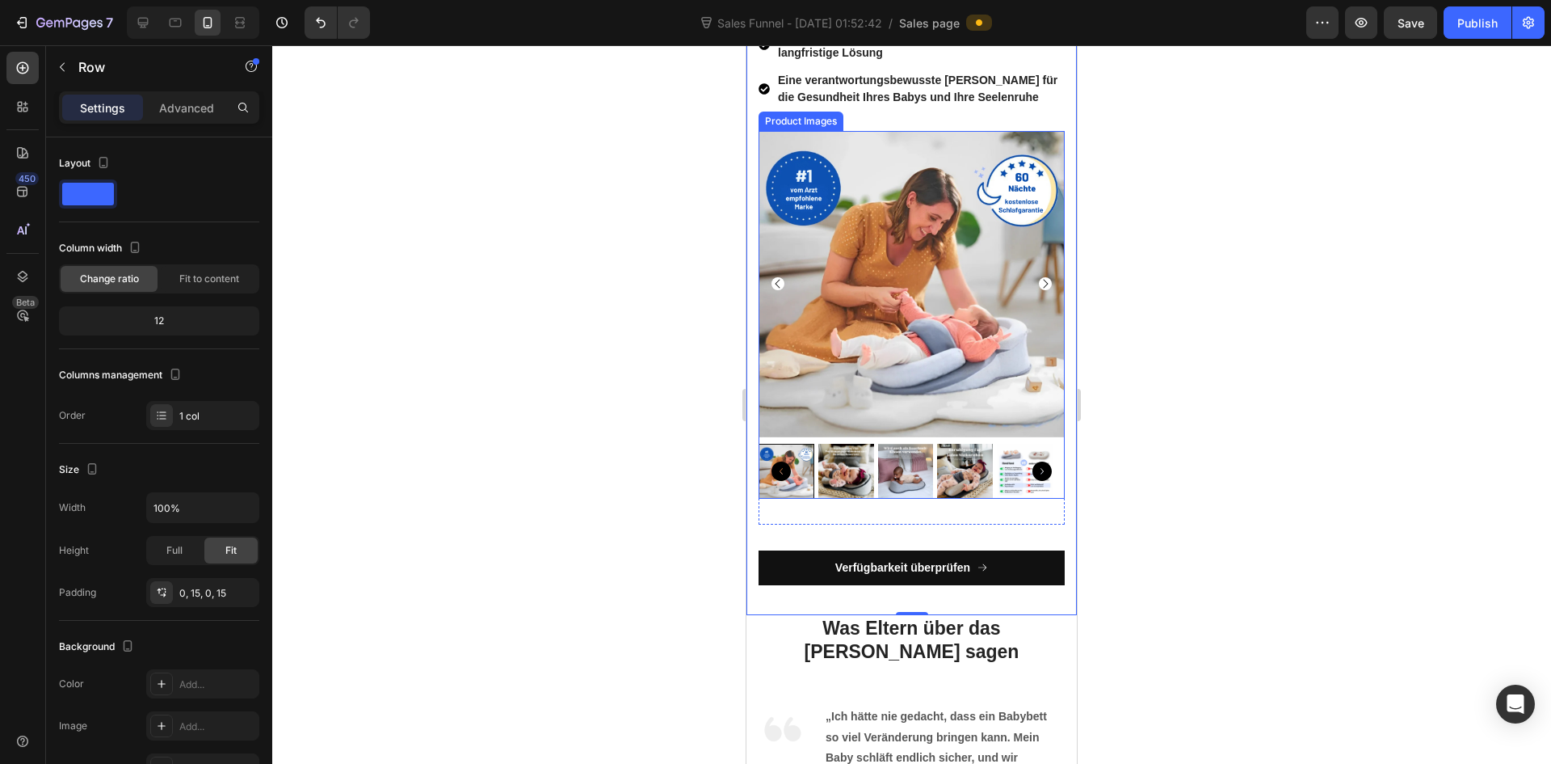
click at [841, 453] on img at bounding box center [846, 472] width 56 height 56
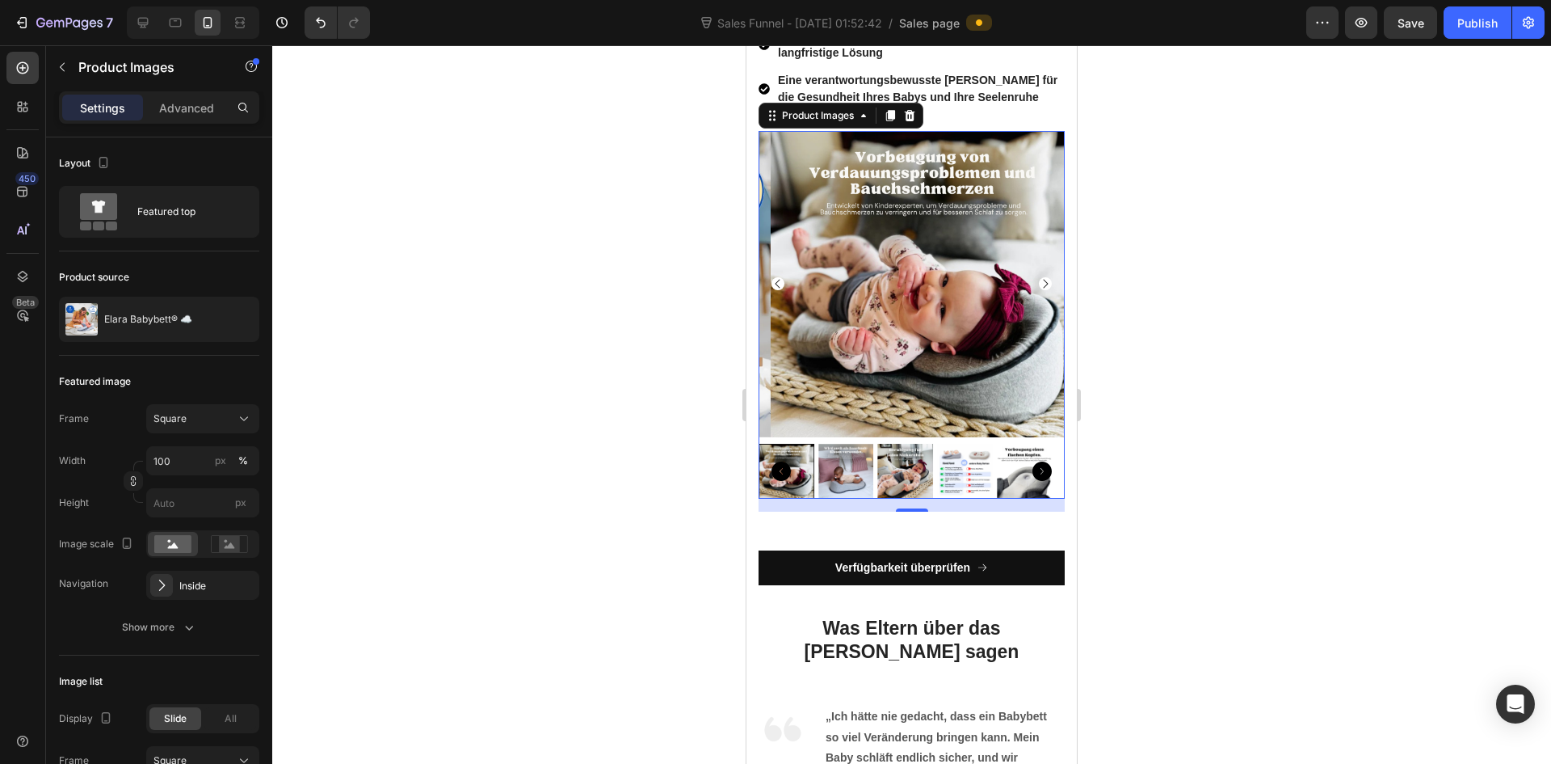
click at [850, 456] on img at bounding box center [846, 472] width 56 height 56
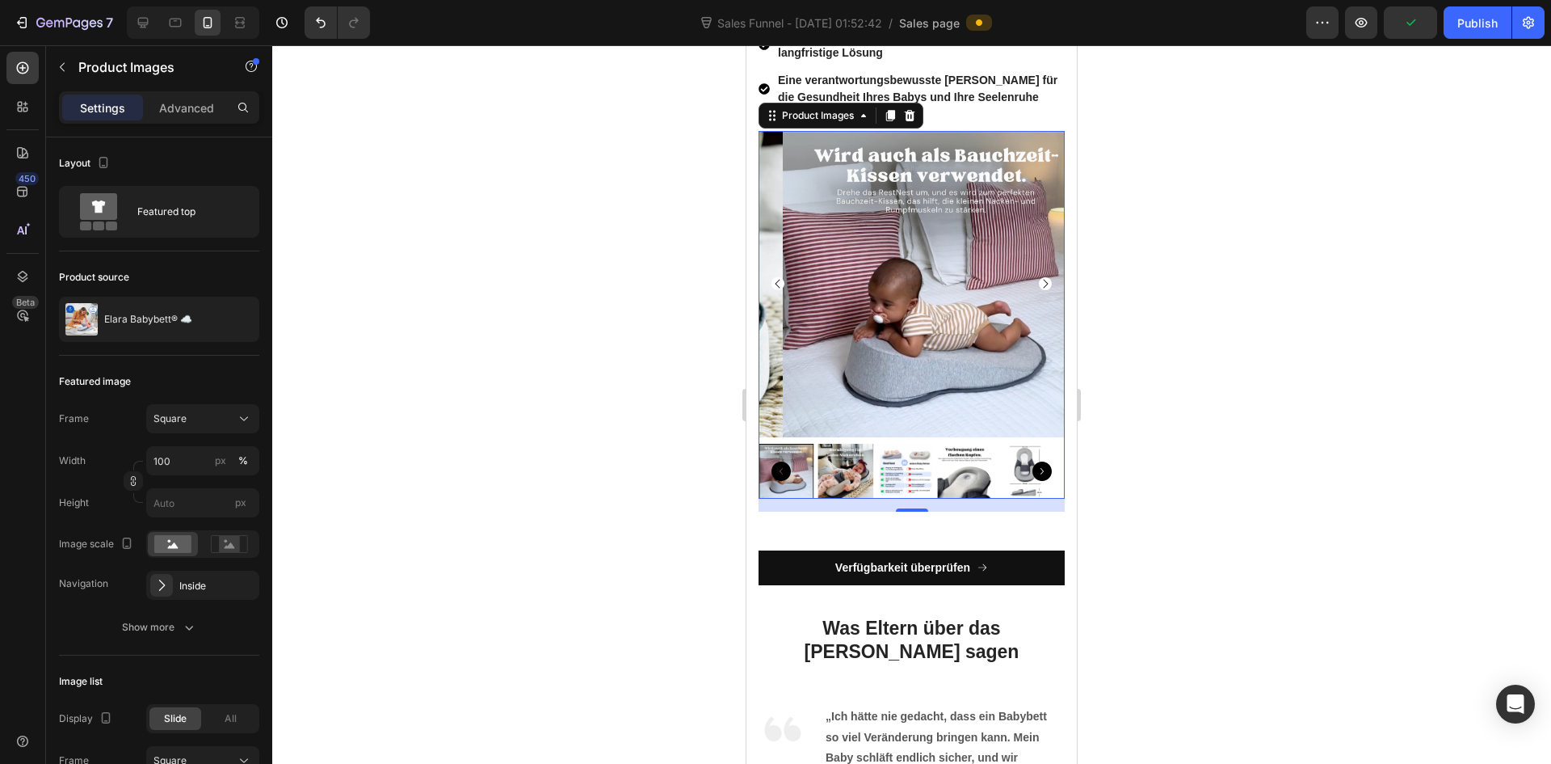
click at [858, 454] on img at bounding box center [846, 472] width 56 height 56
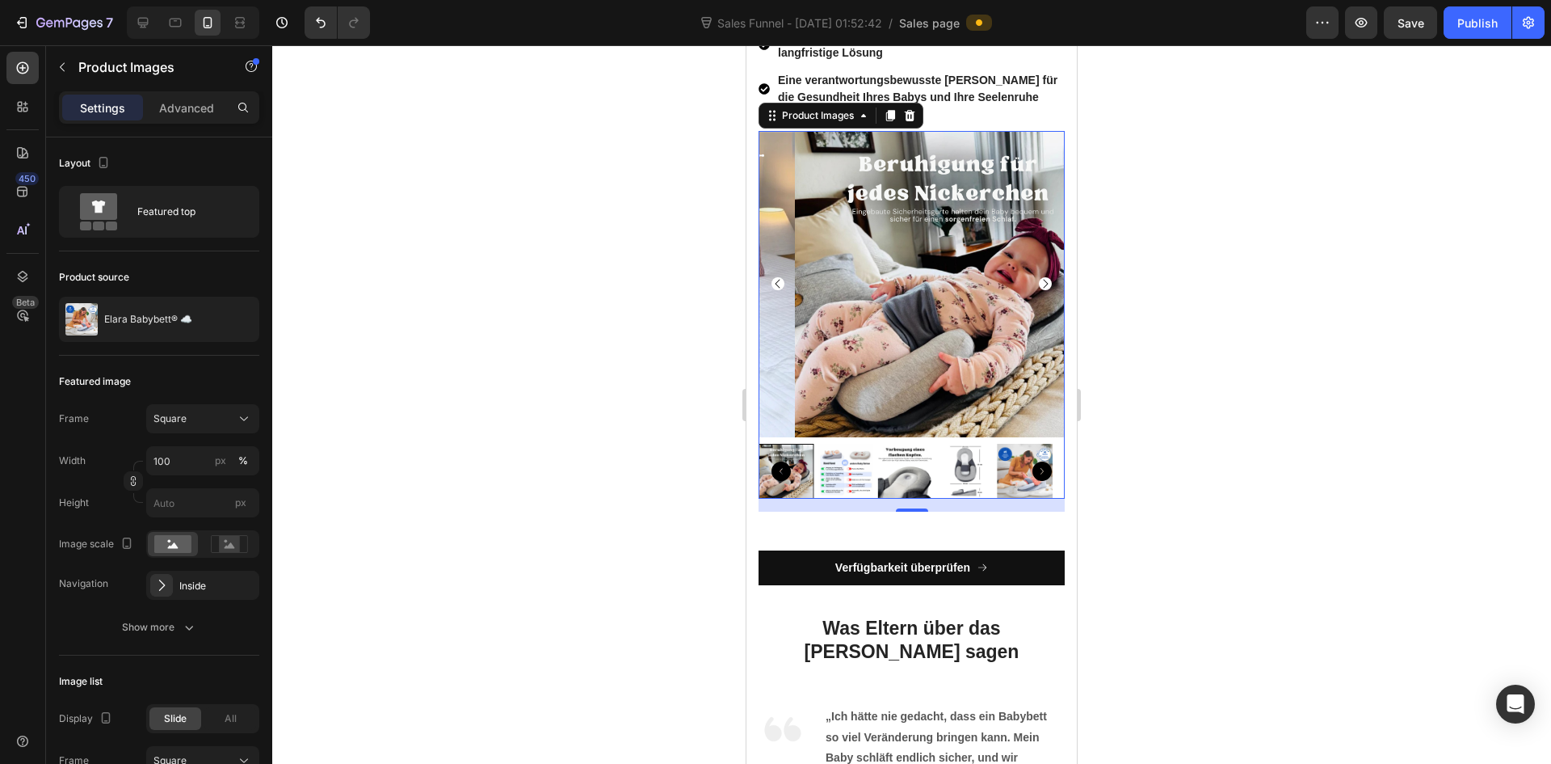
click at [848, 464] on img at bounding box center [846, 472] width 56 height 56
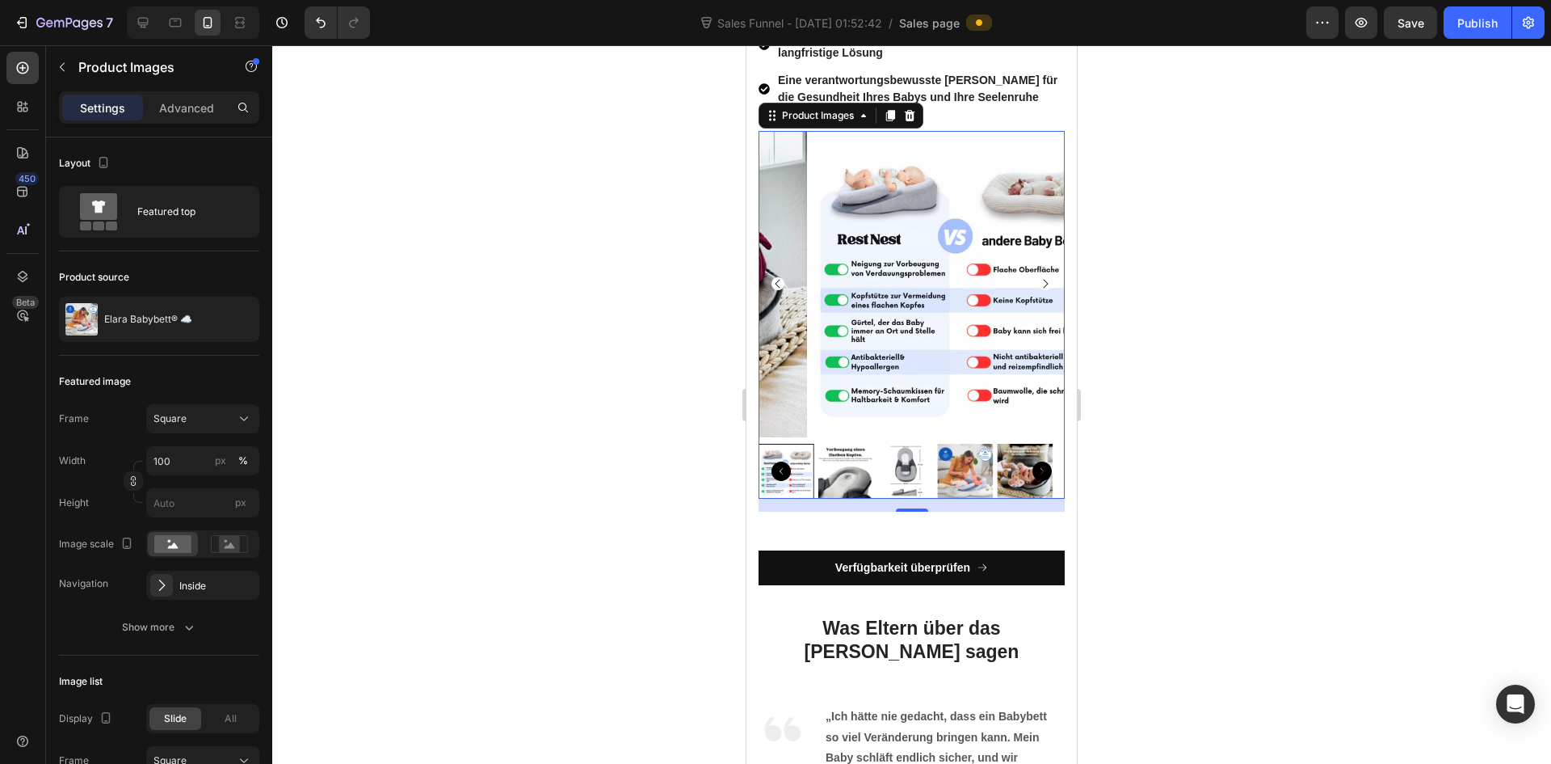
click at [856, 464] on img at bounding box center [846, 472] width 56 height 56
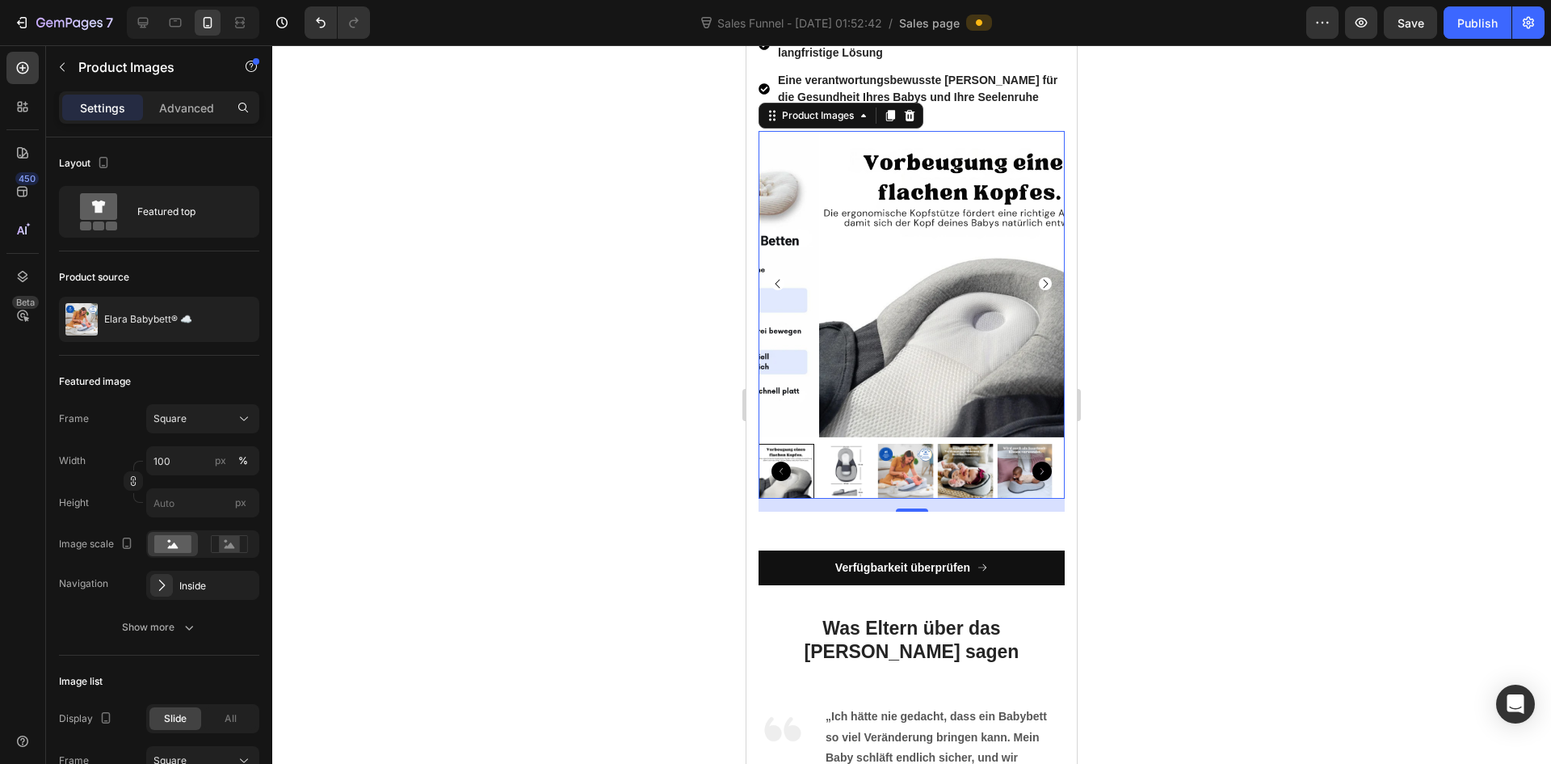
click at [862, 463] on img at bounding box center [846, 472] width 56 height 56
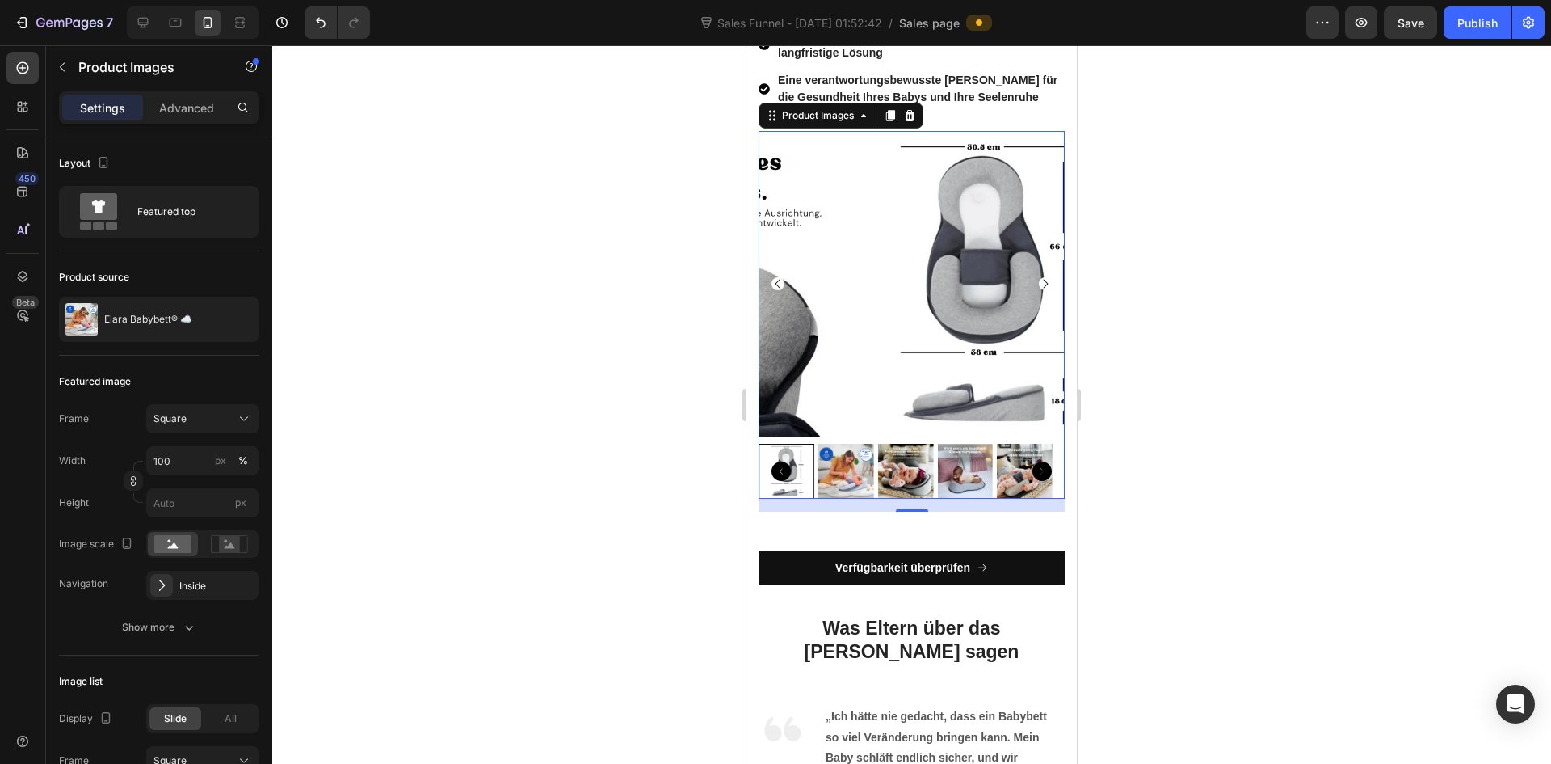
click at [863, 469] on img at bounding box center [846, 472] width 56 height 56
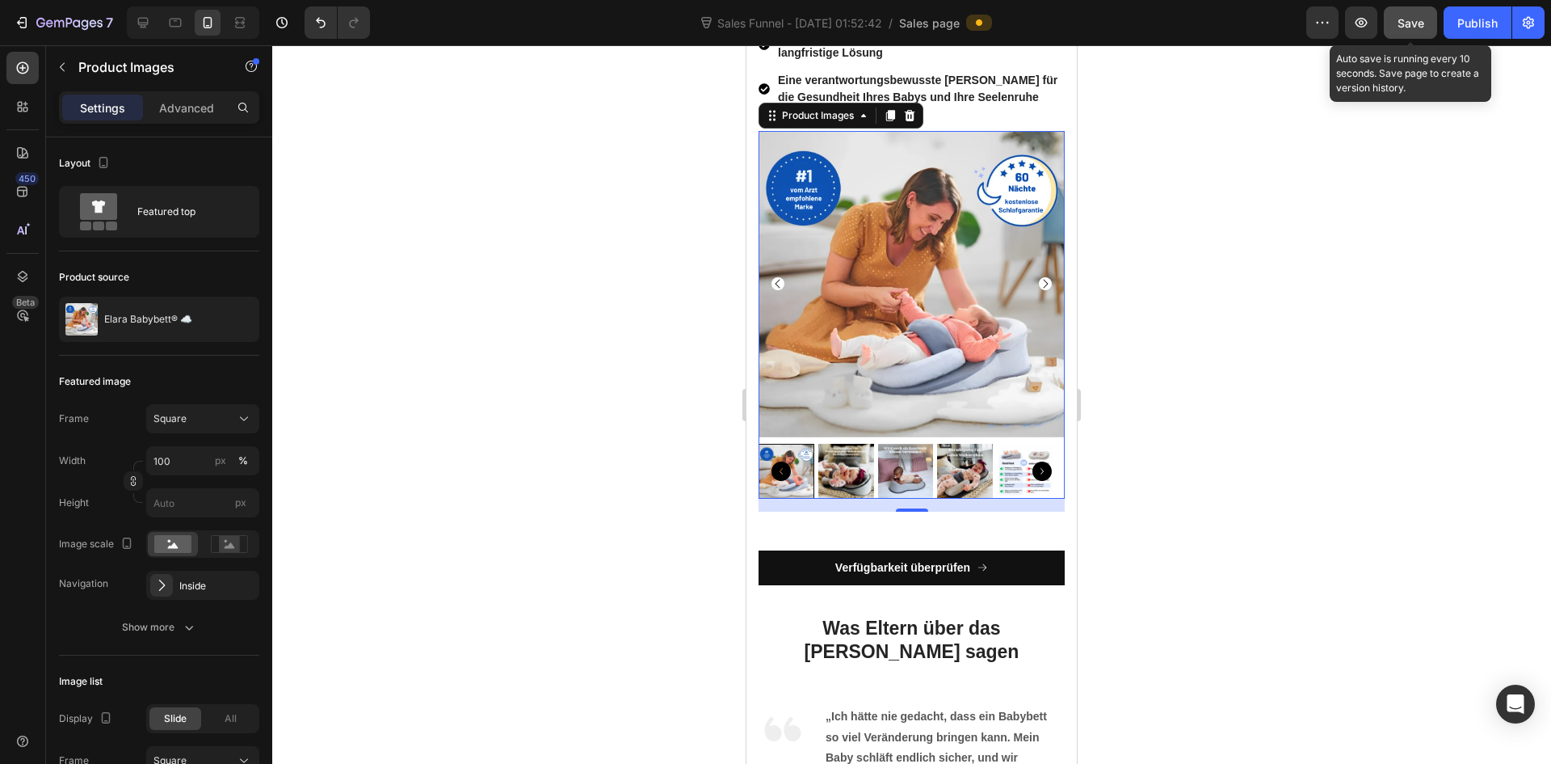
click at [1407, 28] on span "Save" at bounding box center [1411, 23] width 27 height 14
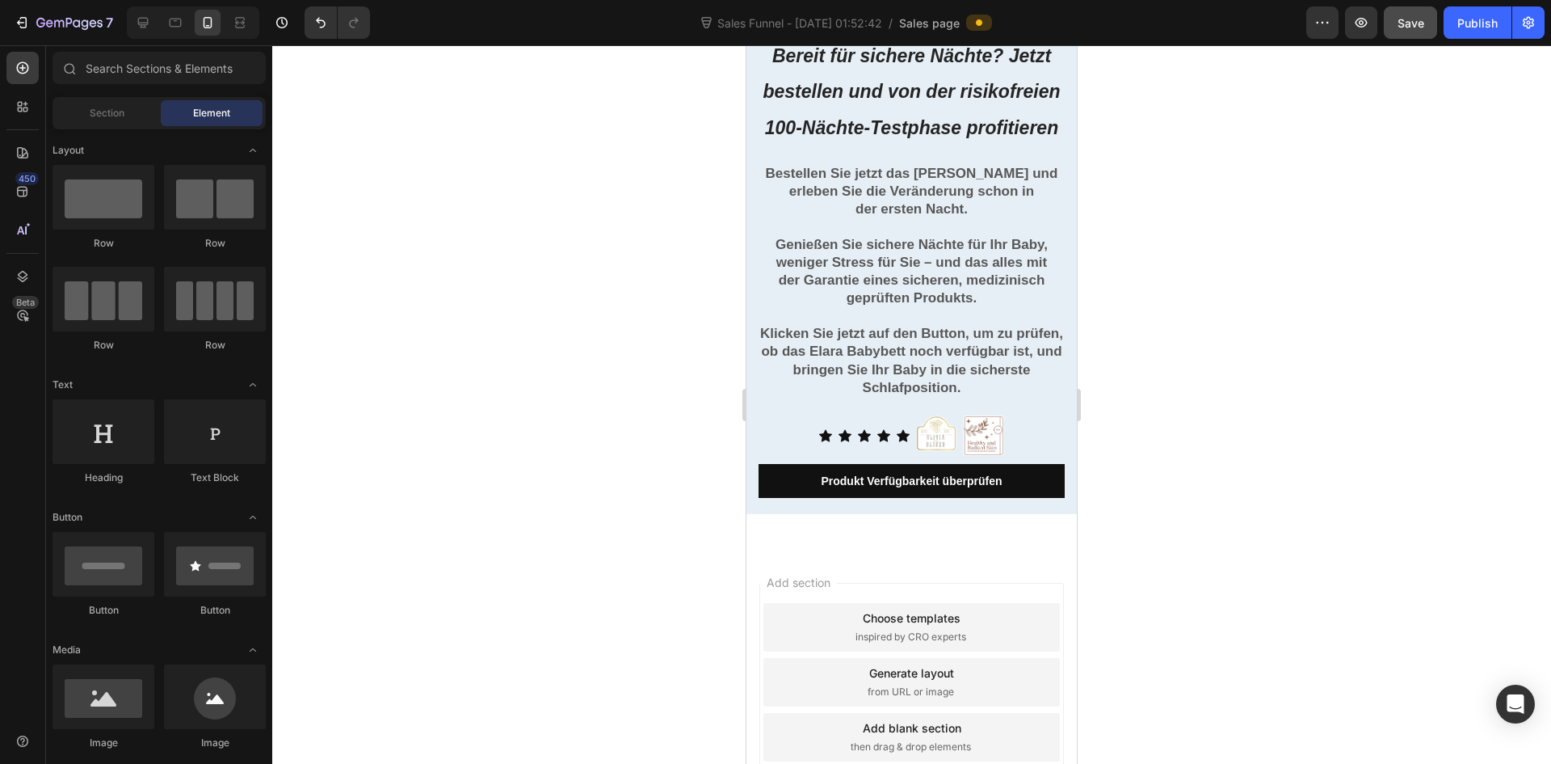
scroll to position [7752, 0]
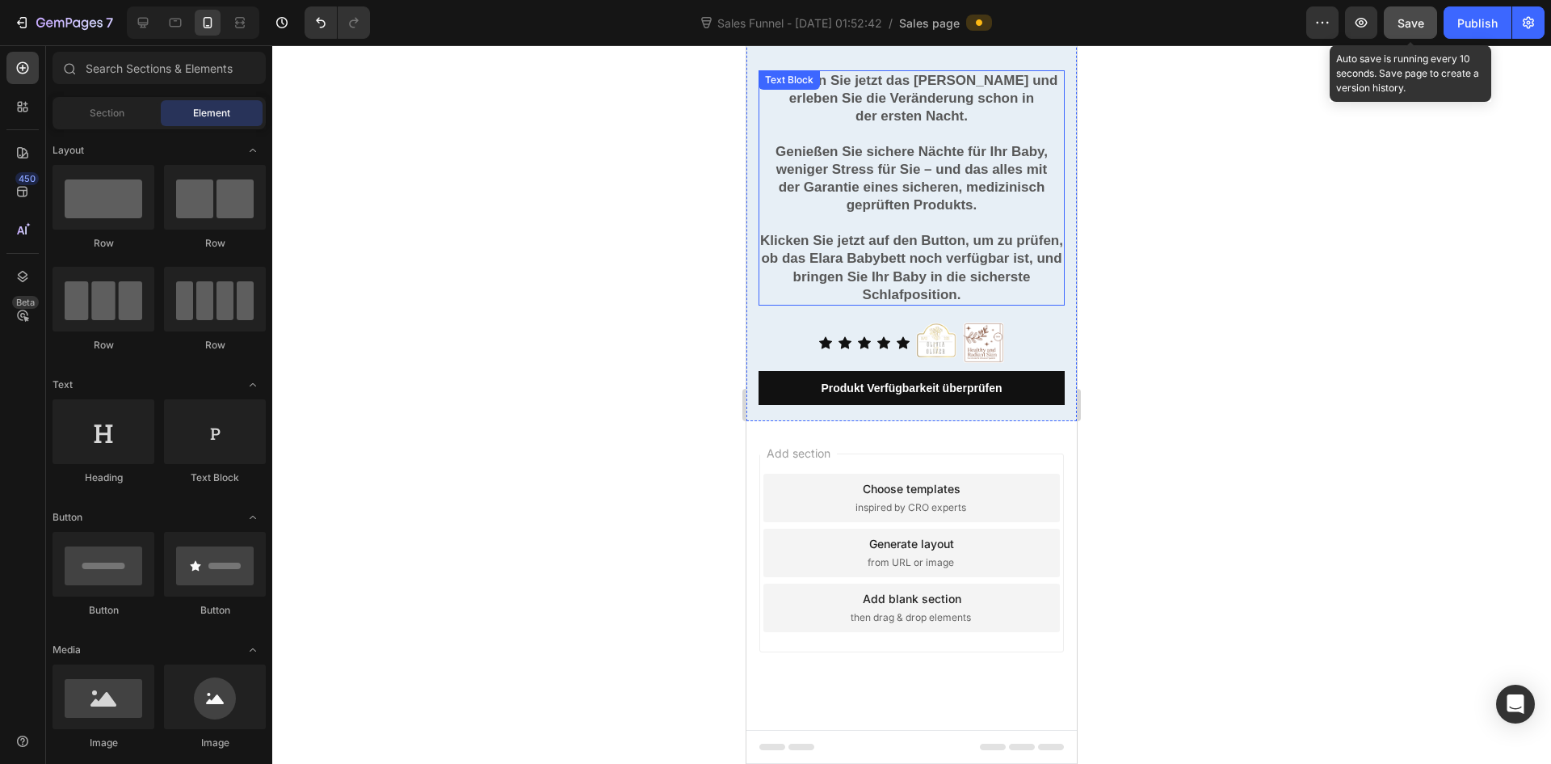
click at [1403, 30] on div "Save" at bounding box center [1411, 23] width 27 height 17
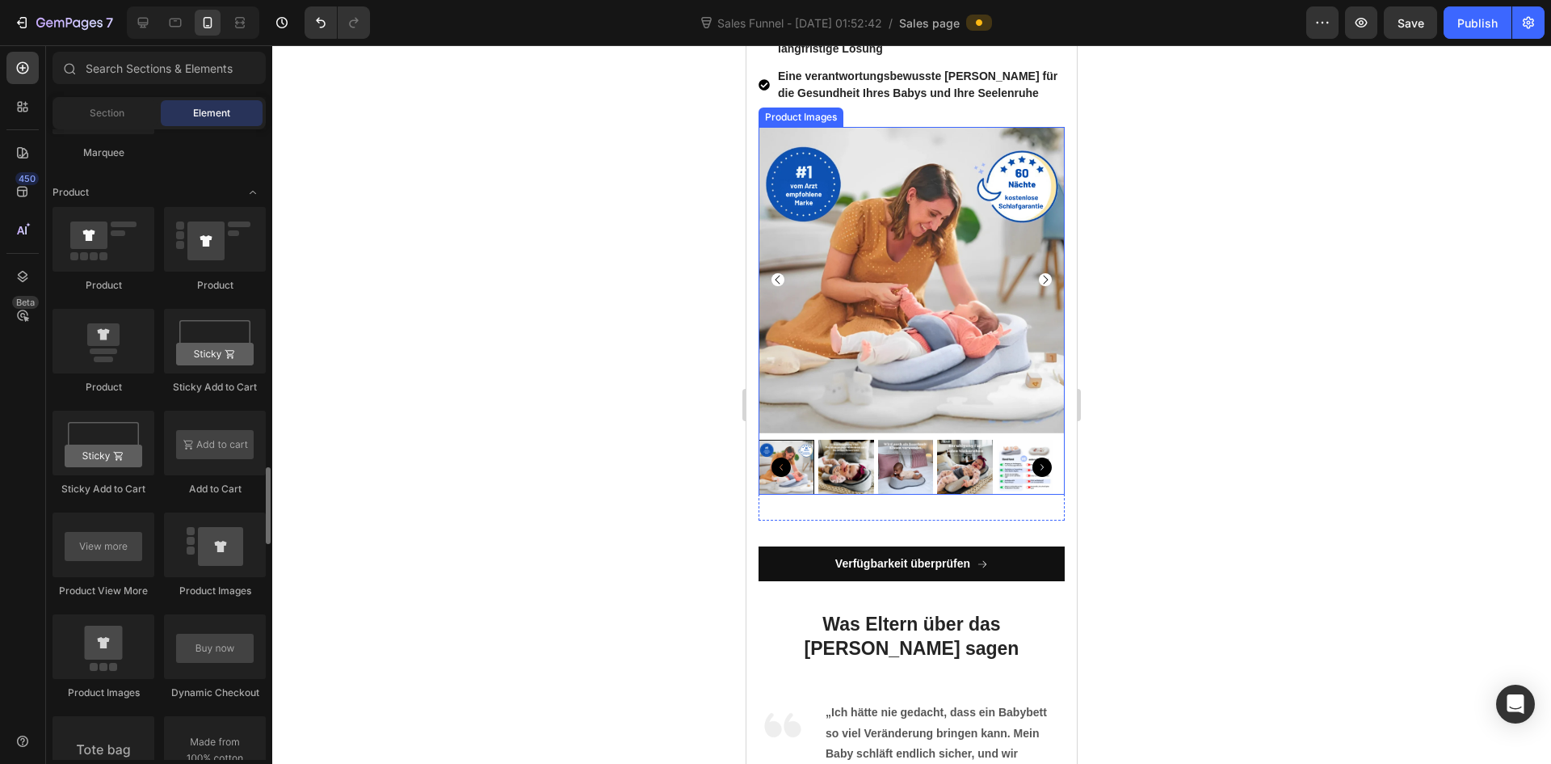
scroll to position [2101, 0]
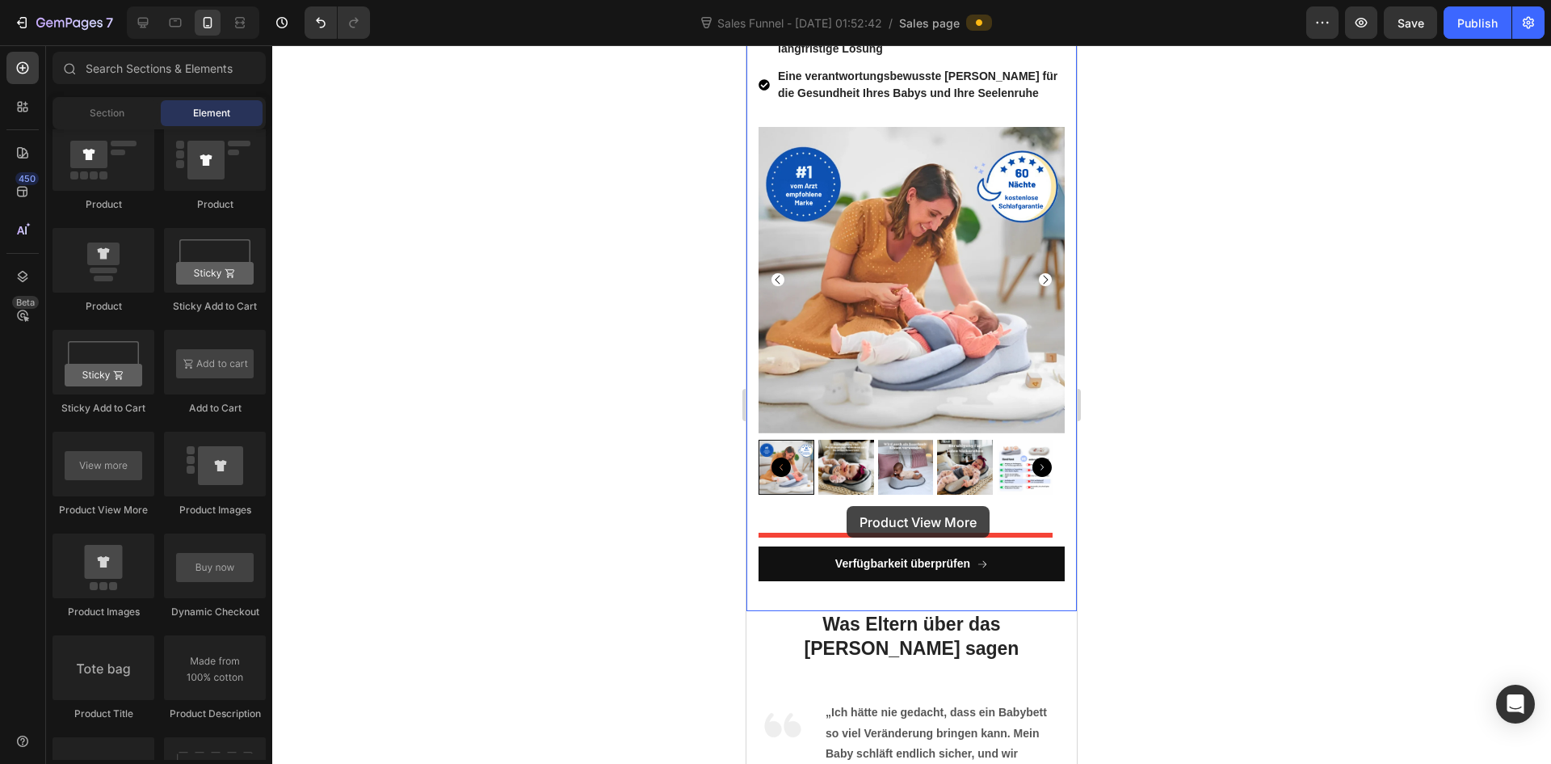
drag, startPoint x: 858, startPoint y: 519, endPoint x: 847, endPoint y: 506, distance: 17.2
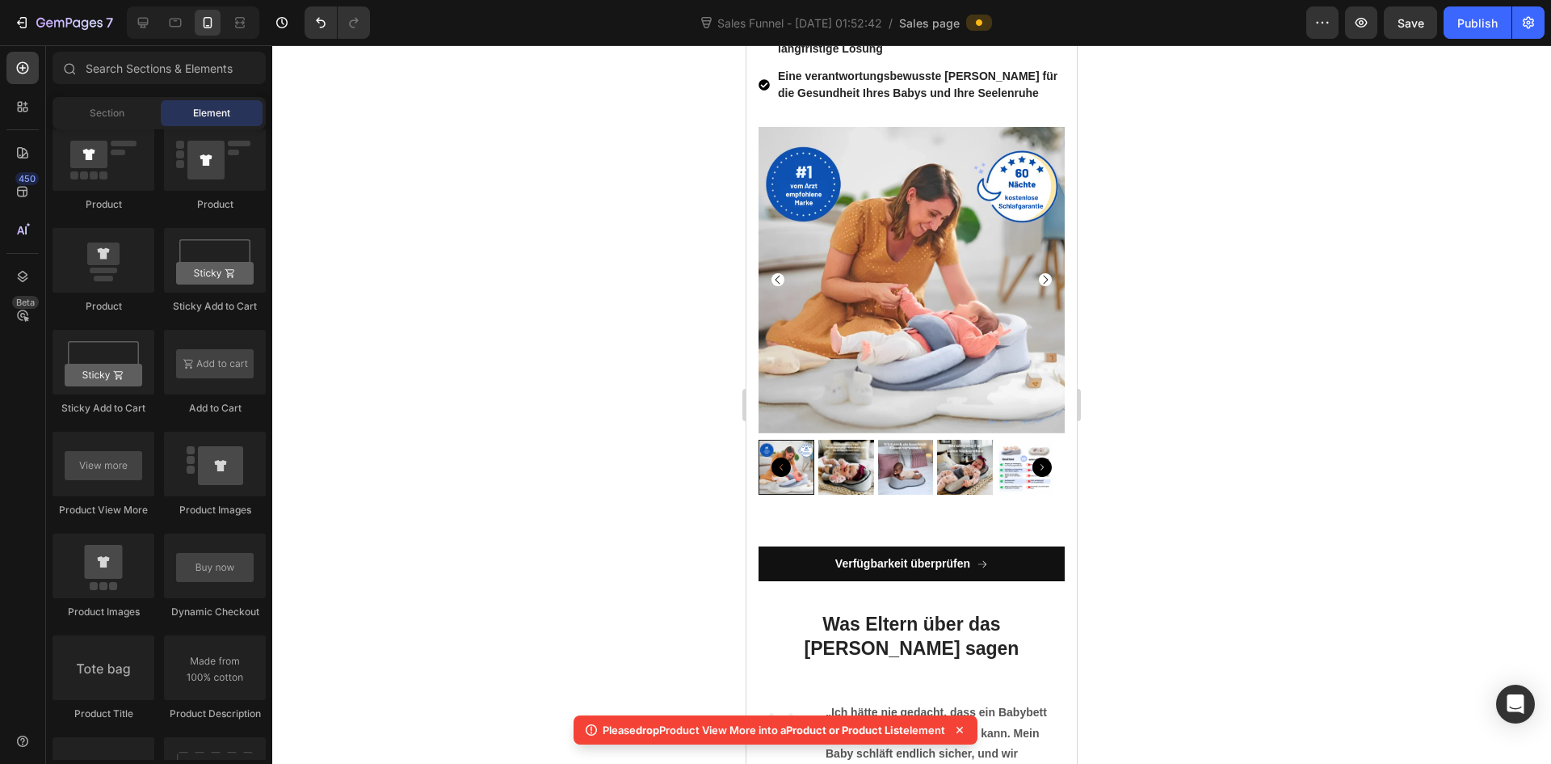
click at [968, 729] on icon at bounding box center [960, 730] width 16 height 16
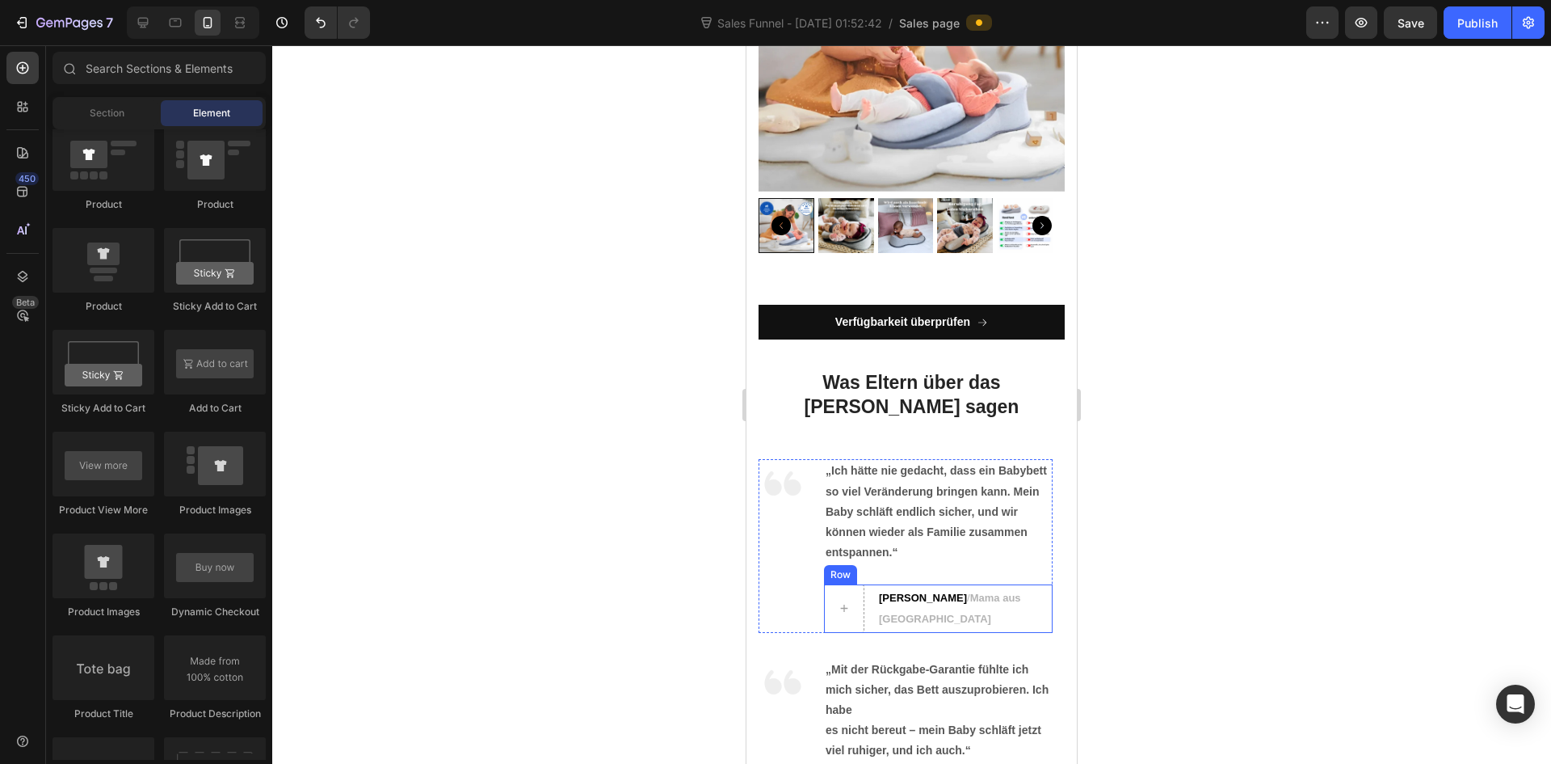
scroll to position [6701, 0]
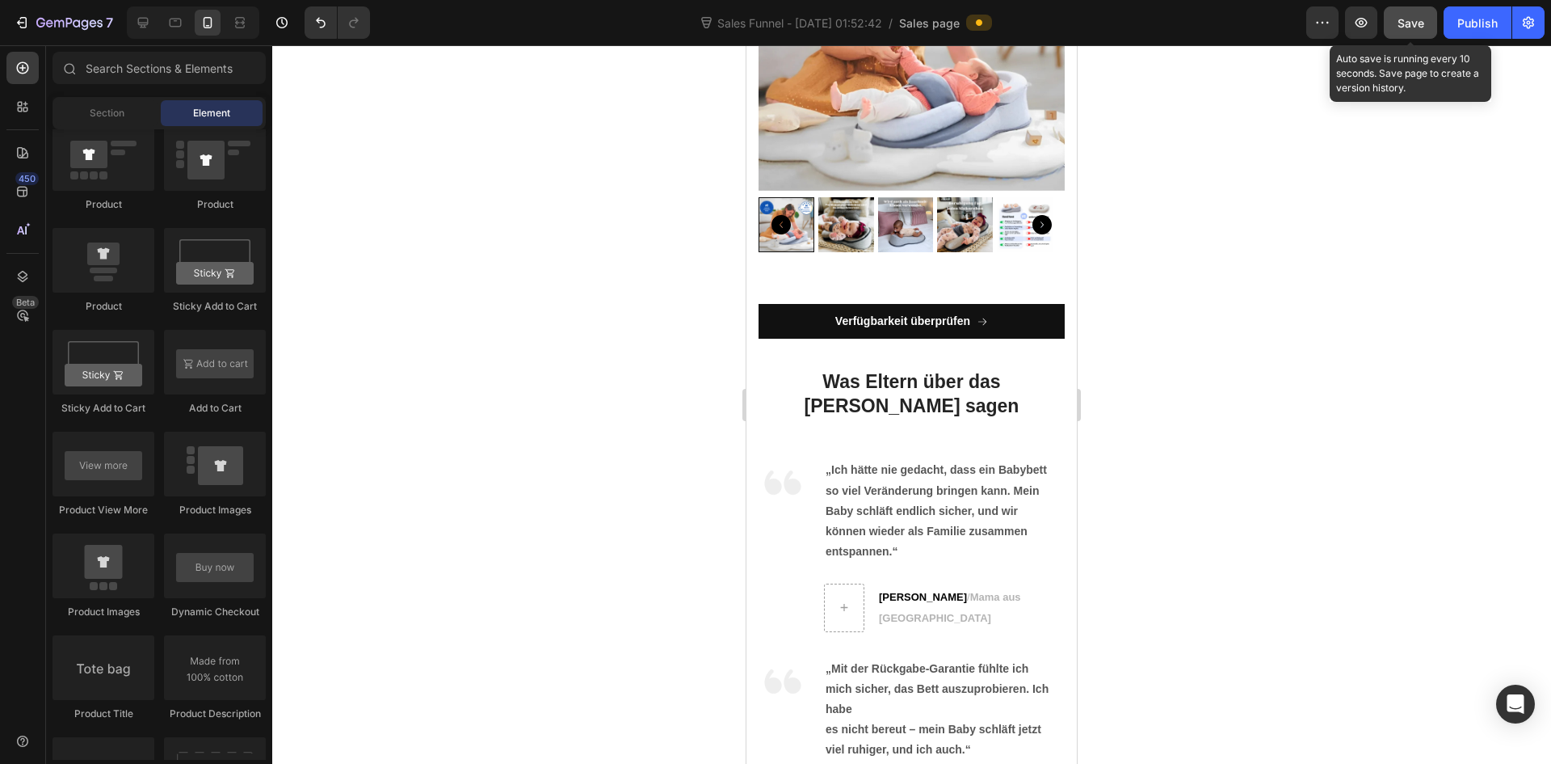
click at [1426, 26] on button "Save" at bounding box center [1410, 22] width 53 height 32
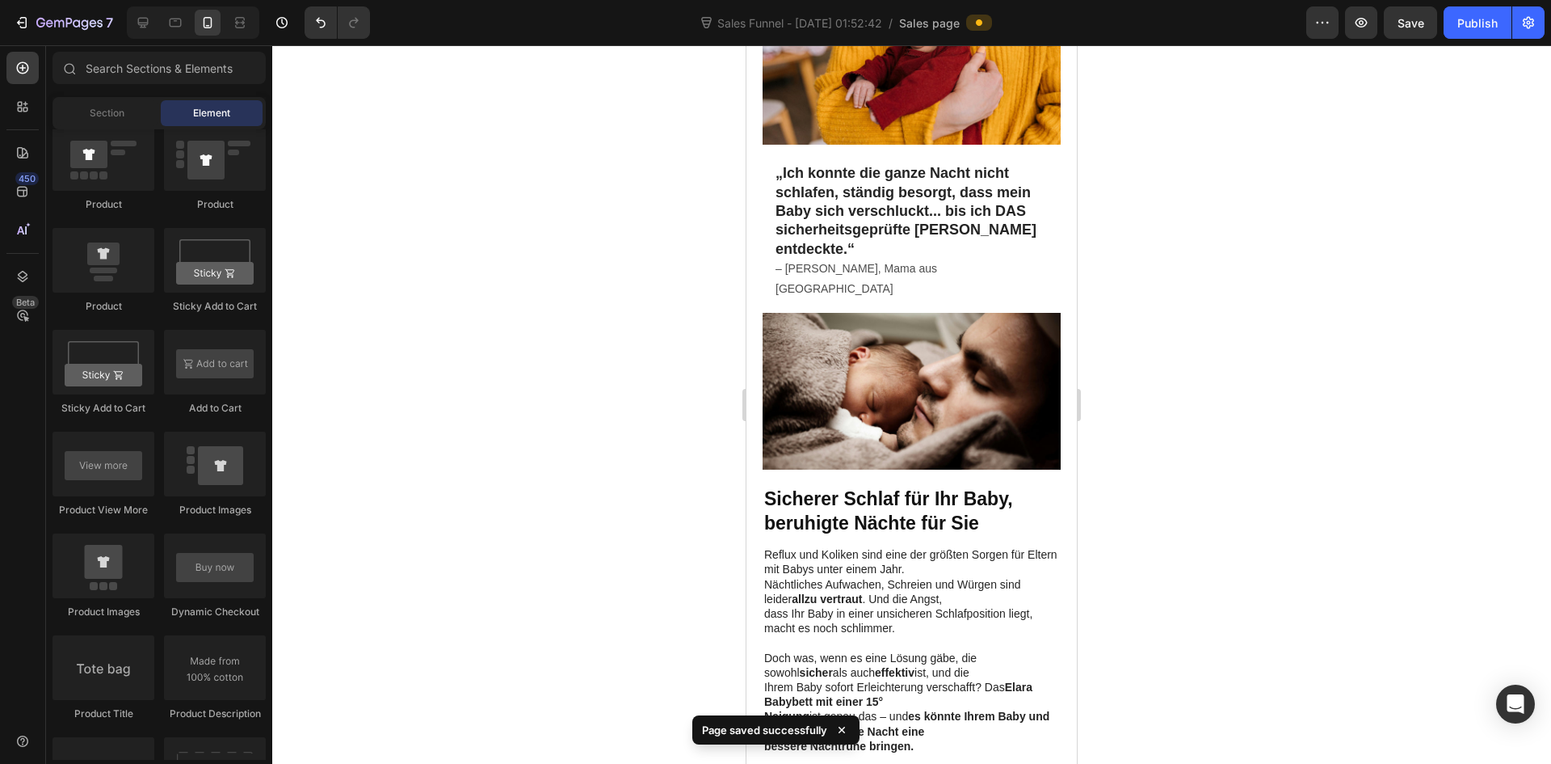
scroll to position [0, 0]
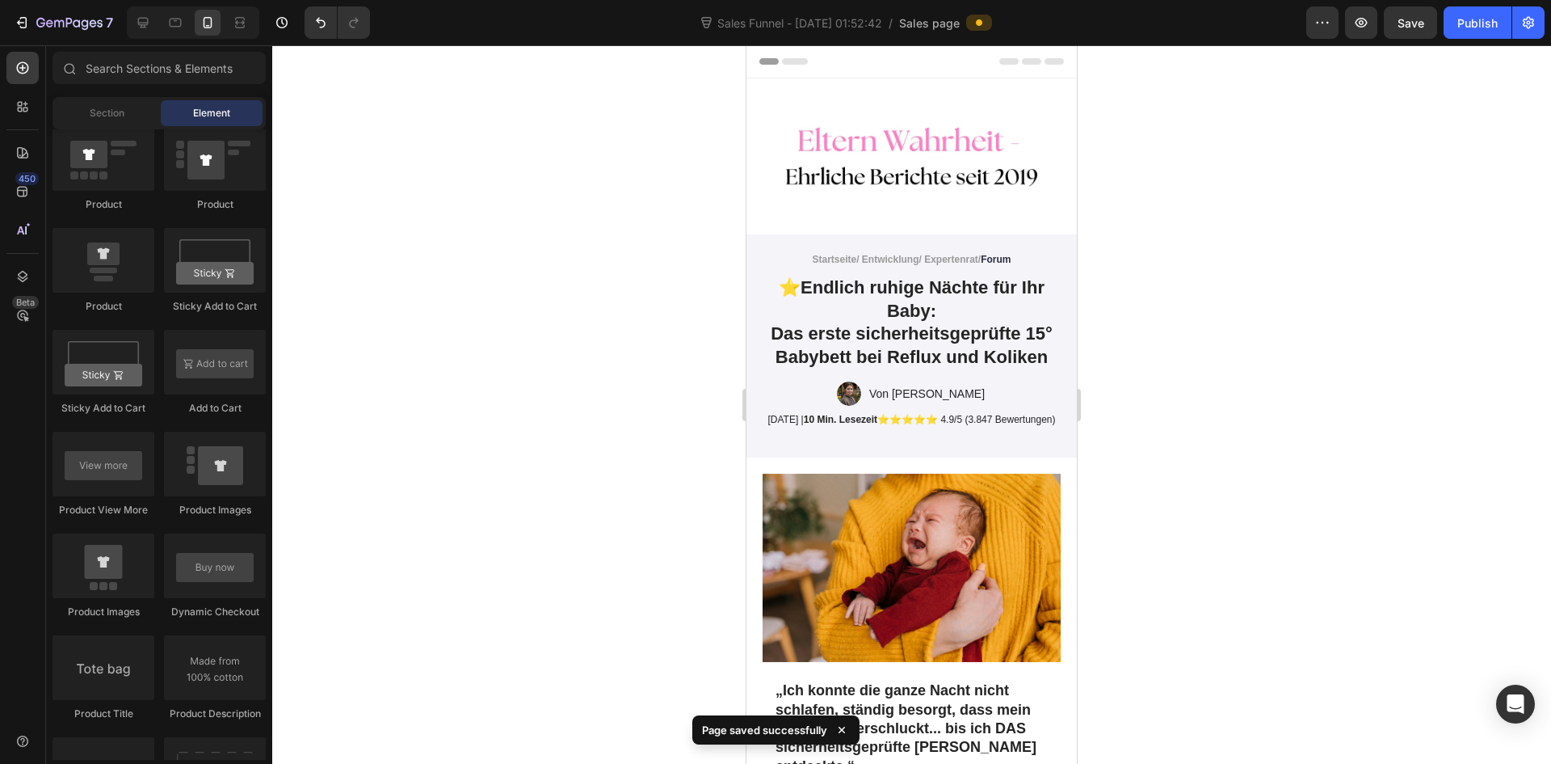
drag, startPoint x: 1073, startPoint y: 516, endPoint x: 1770, endPoint y: 85, distance: 820.0
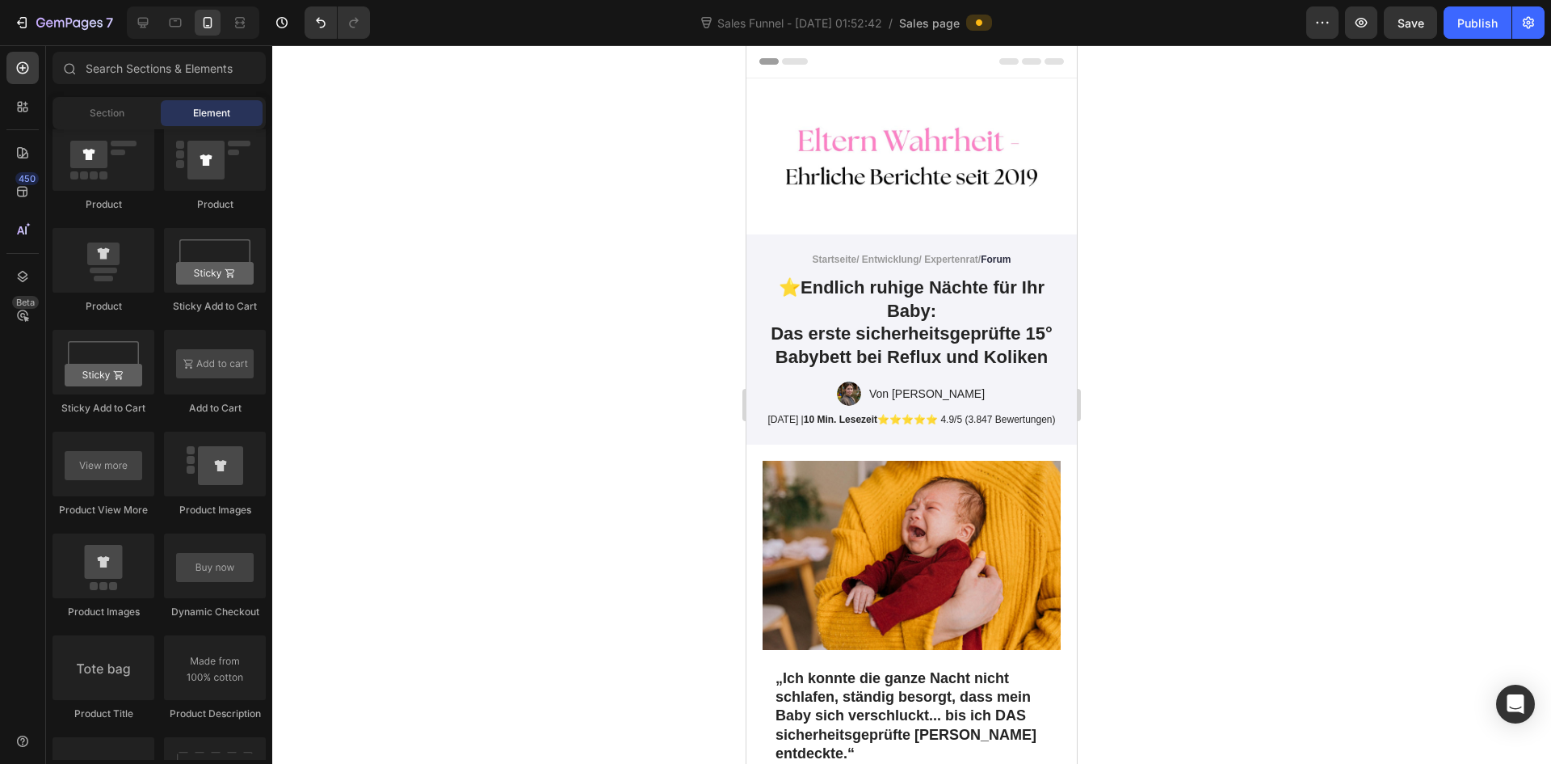
click at [776, 56] on div "Header" at bounding box center [786, 61] width 60 height 19
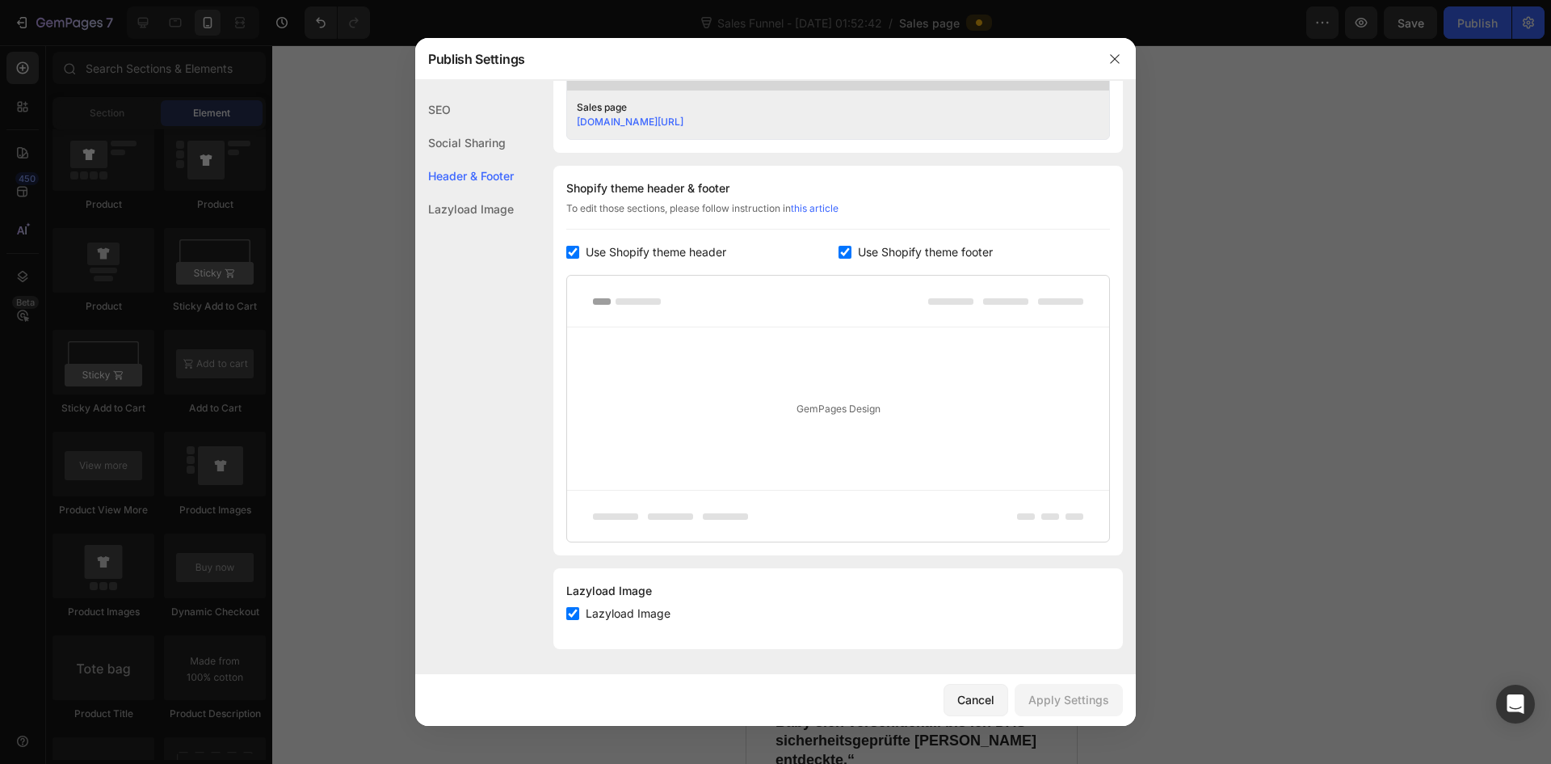
scroll to position [688, 0]
drag, startPoint x: 587, startPoint y: 246, endPoint x: 757, endPoint y: 266, distance: 171.6
click at [587, 246] on span "Use Shopify theme header" at bounding box center [656, 251] width 141 height 19
checkbox input "false"
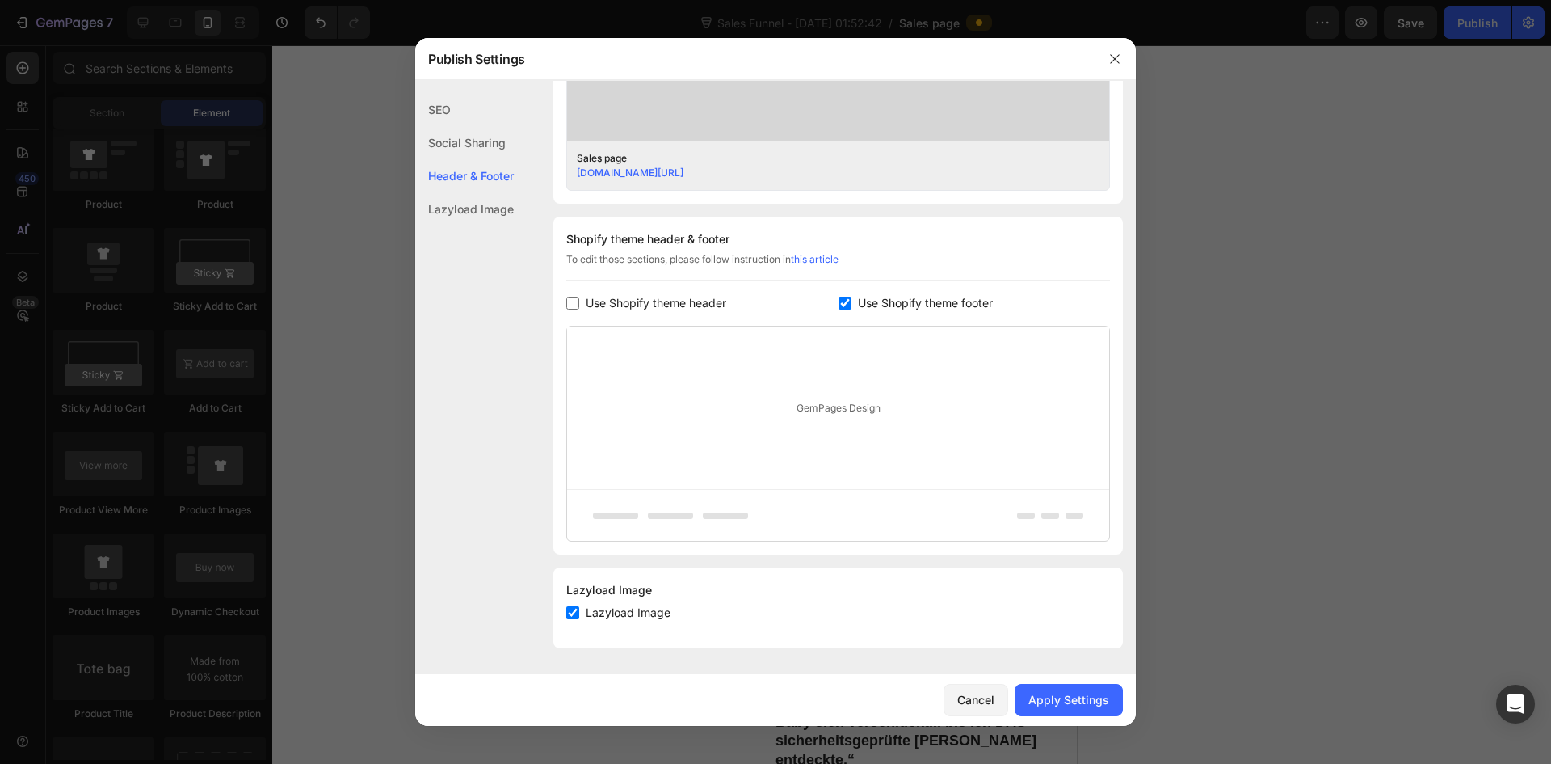
click at [858, 301] on span "Use Shopify theme footer" at bounding box center [925, 302] width 135 height 19
checkbox input "false"
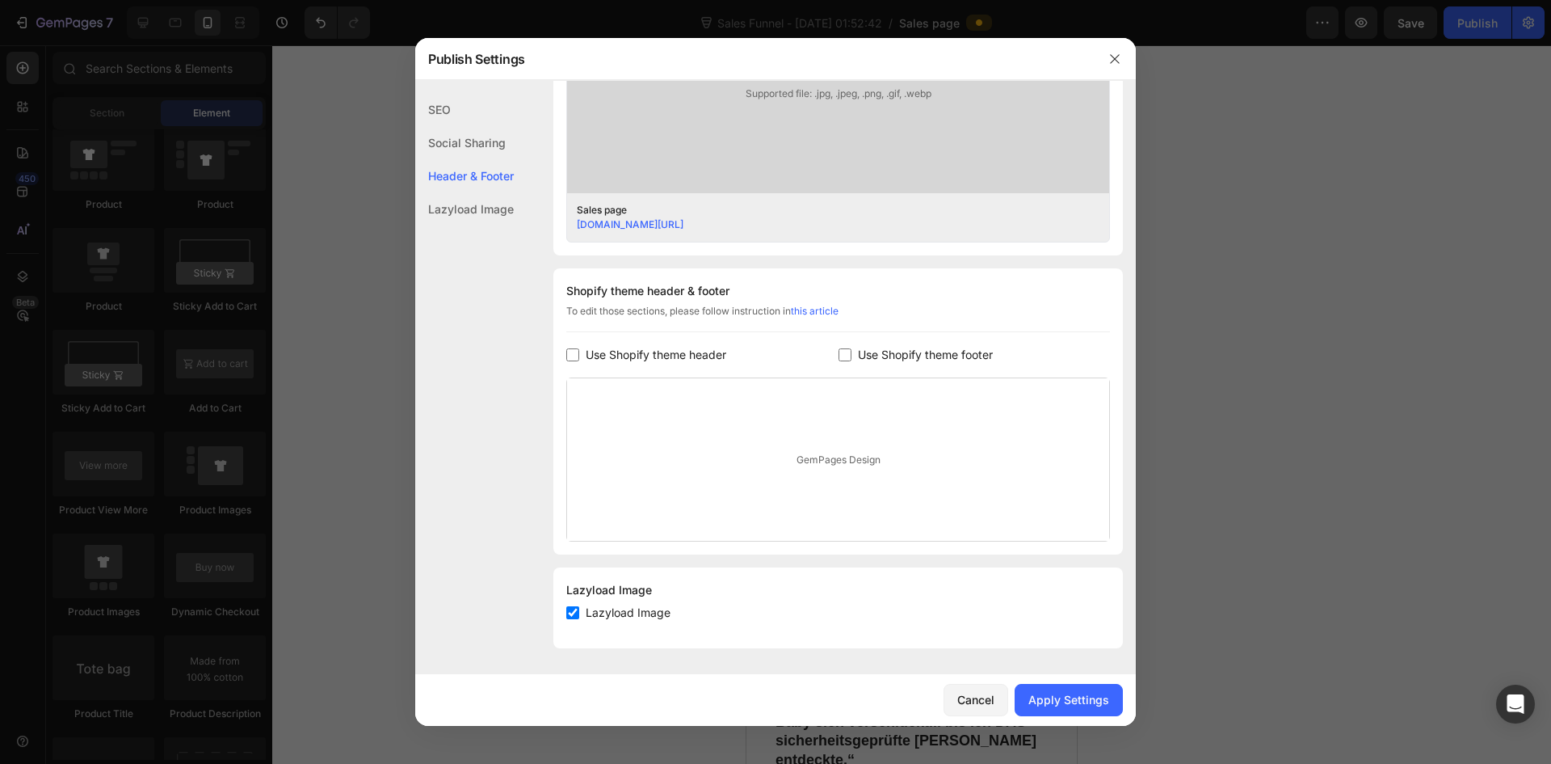
click at [477, 104] on div "SEO" at bounding box center [464, 109] width 99 height 33
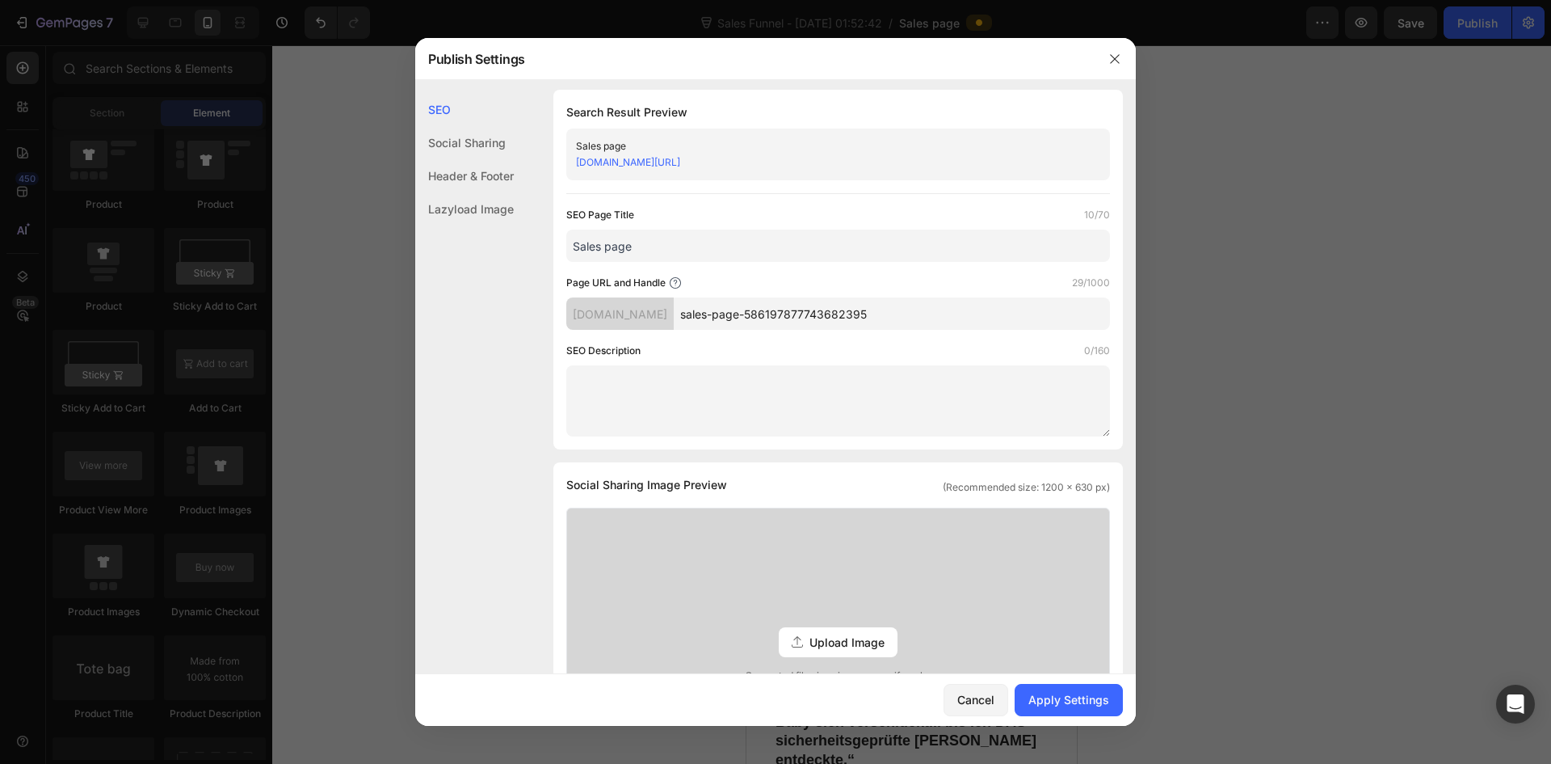
scroll to position [0, 0]
drag, startPoint x: 776, startPoint y: 258, endPoint x: 557, endPoint y: 259, distance: 219.0
click at [557, 259] on div "Search Result Preview Sales page 6c2ddh-sa.myshopify.com/pages/sales-page-58619…" at bounding box center [838, 273] width 570 height 360
click at [955, 326] on input "sales-page-586197877743682395" at bounding box center [892, 317] width 436 height 32
drag, startPoint x: 864, startPoint y: 318, endPoint x: 730, endPoint y: 318, distance: 133.3
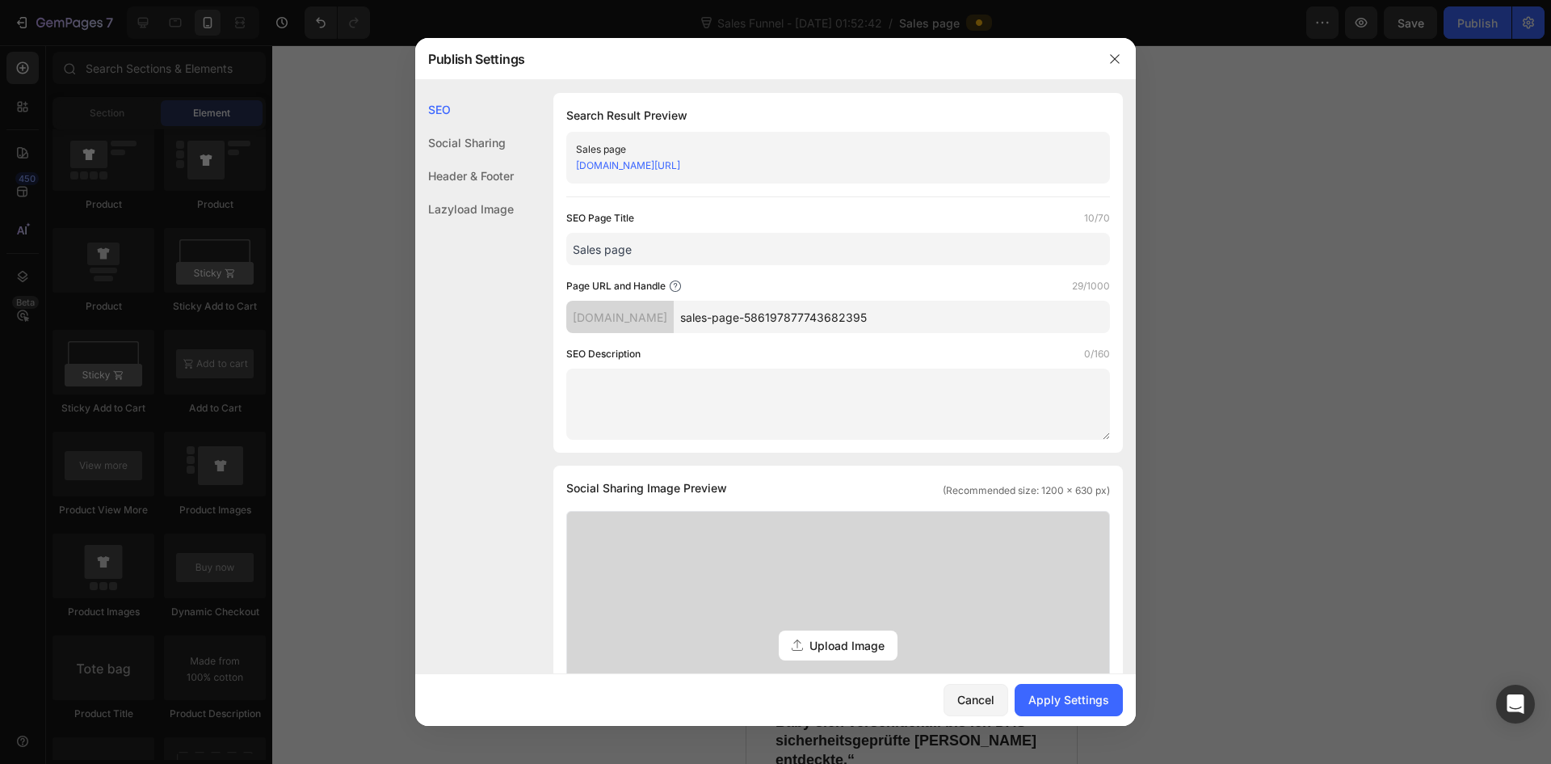
click at [730, 318] on input "sales-page-586197877743682395" at bounding box center [892, 317] width 436 height 32
type input "Eltern-magazine-de"
click at [857, 348] on div "SEO Description 0/160" at bounding box center [838, 354] width 544 height 16
click at [1088, 705] on div "Apply Settings" at bounding box center [1069, 699] width 81 height 17
drag, startPoint x: 864, startPoint y: 170, endPoint x: 574, endPoint y: 176, distance: 289.3
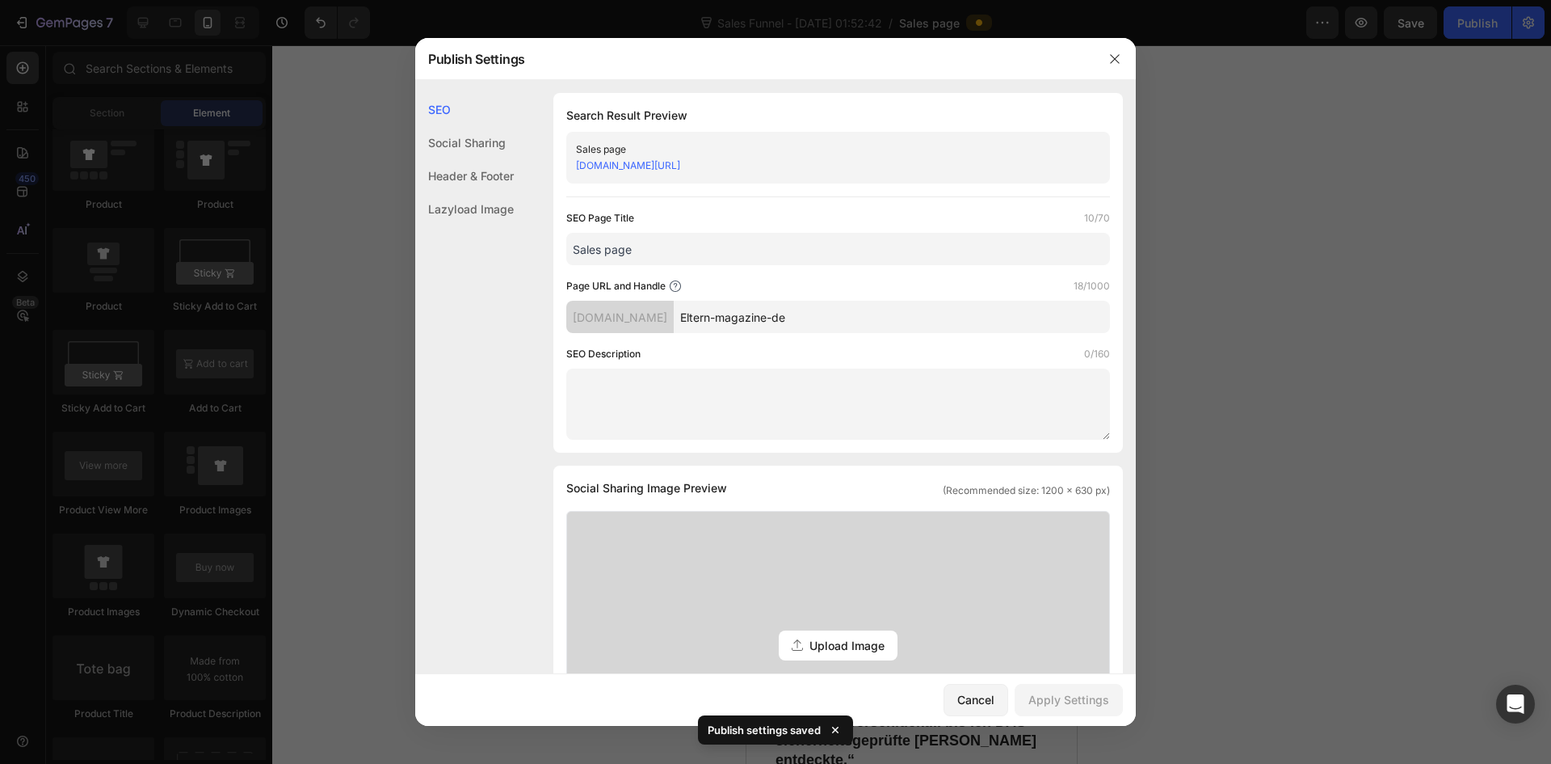
click at [574, 176] on div "Sales page 6c2ddh-sa.myshopify.com/pages/Eltern-magazine-de" at bounding box center [838, 158] width 544 height 52
copy link "6c2ddh-sa.myshopify.com/pages/Eltern-magazine-de"
click at [1119, 56] on icon "button" at bounding box center [1115, 59] width 13 height 13
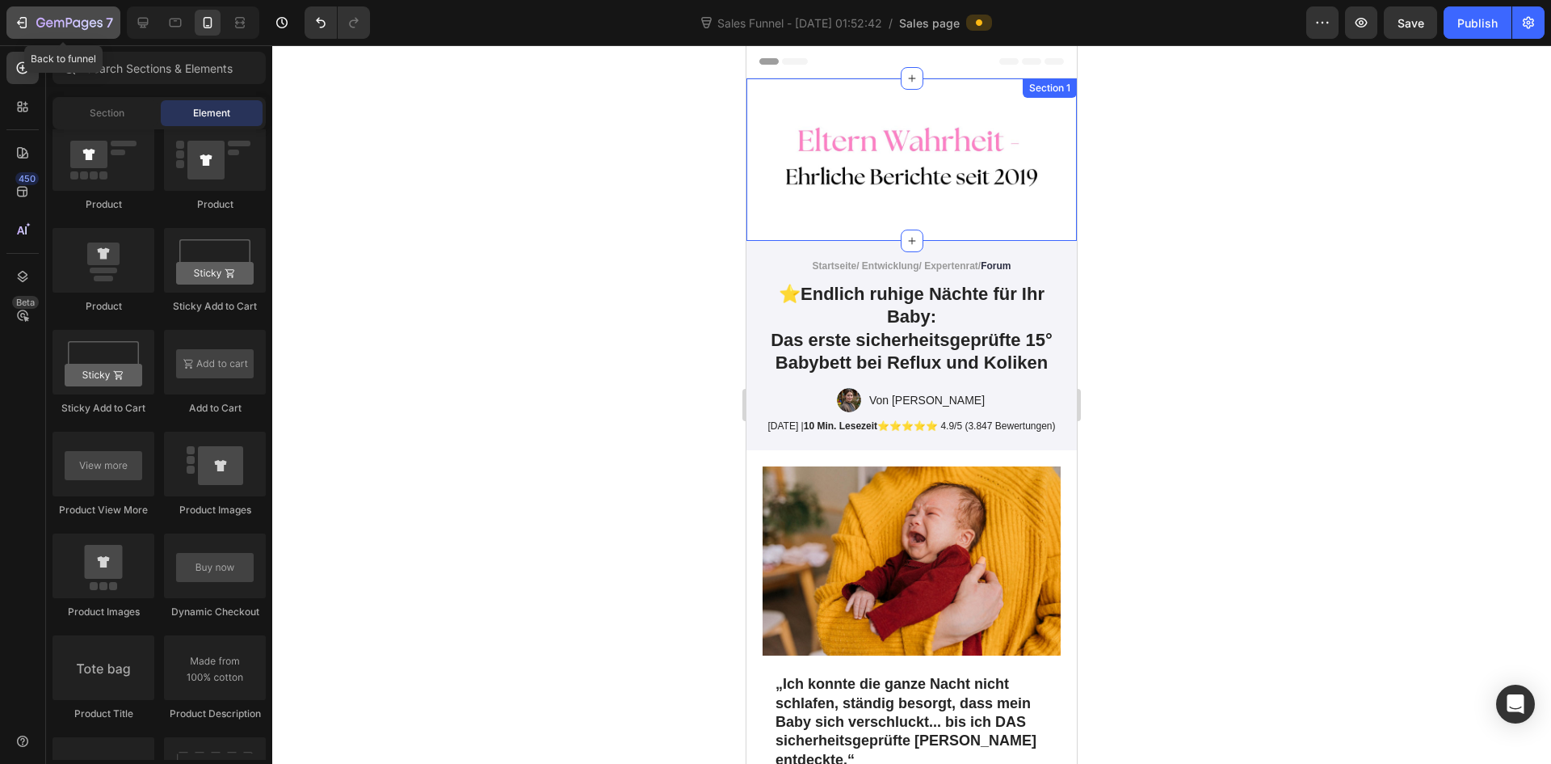
click at [14, 22] on icon "button" at bounding box center [22, 23] width 16 height 16
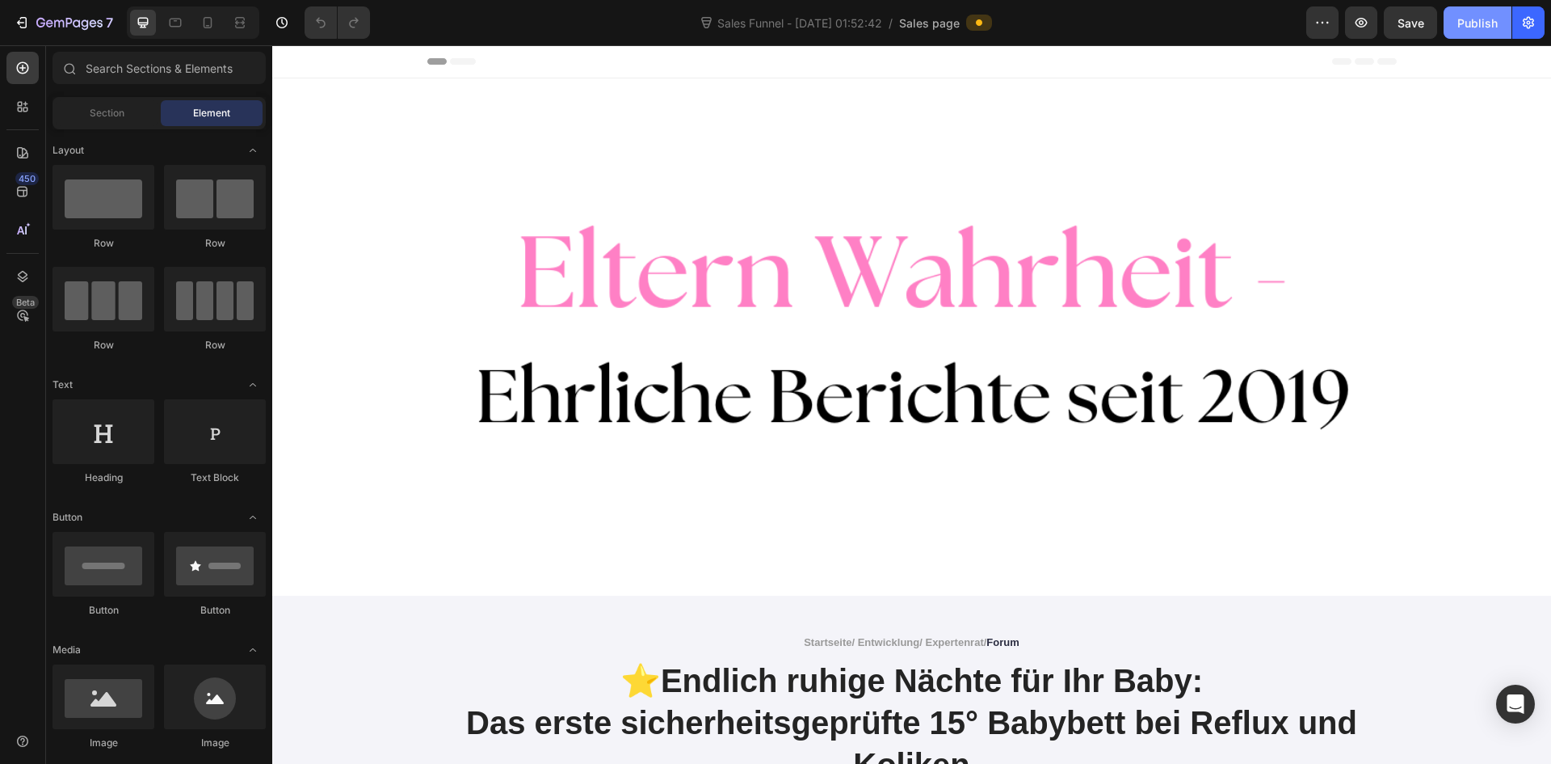
click at [1475, 27] on div "Publish" at bounding box center [1478, 23] width 40 height 17
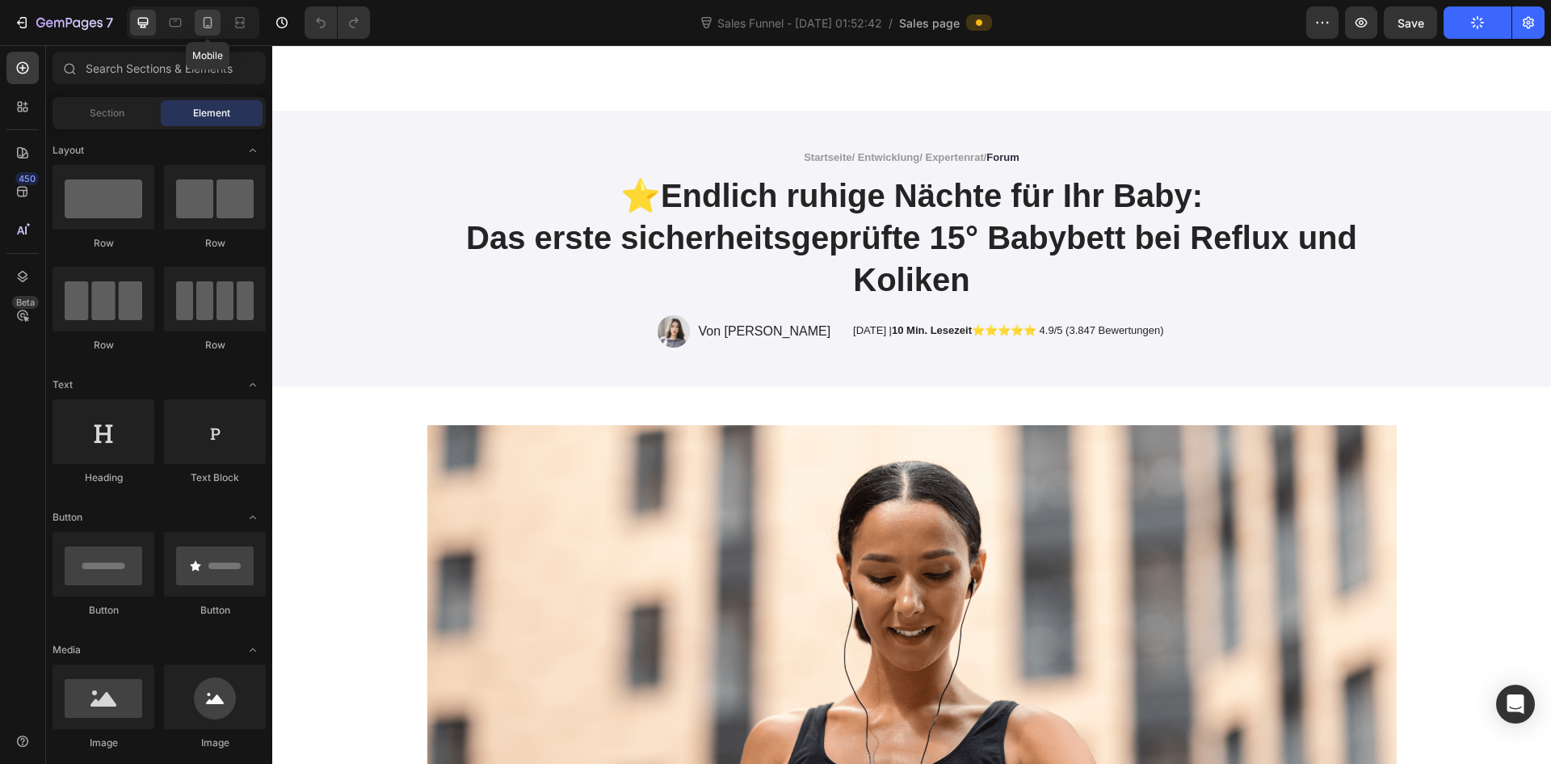
click at [202, 27] on icon at bounding box center [208, 23] width 16 height 16
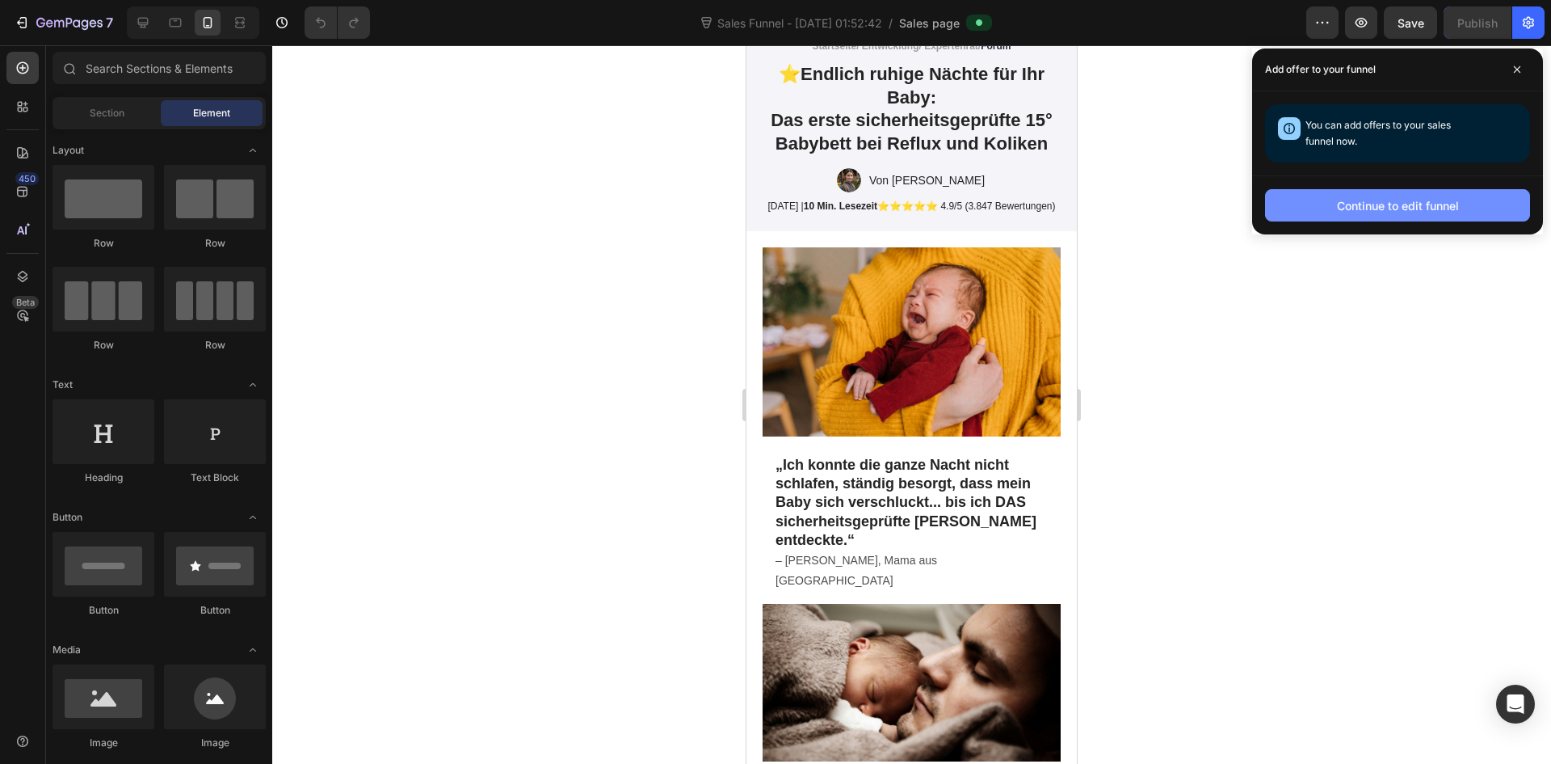
click at [1420, 208] on div "Continue to edit funnel" at bounding box center [1398, 205] width 122 height 17
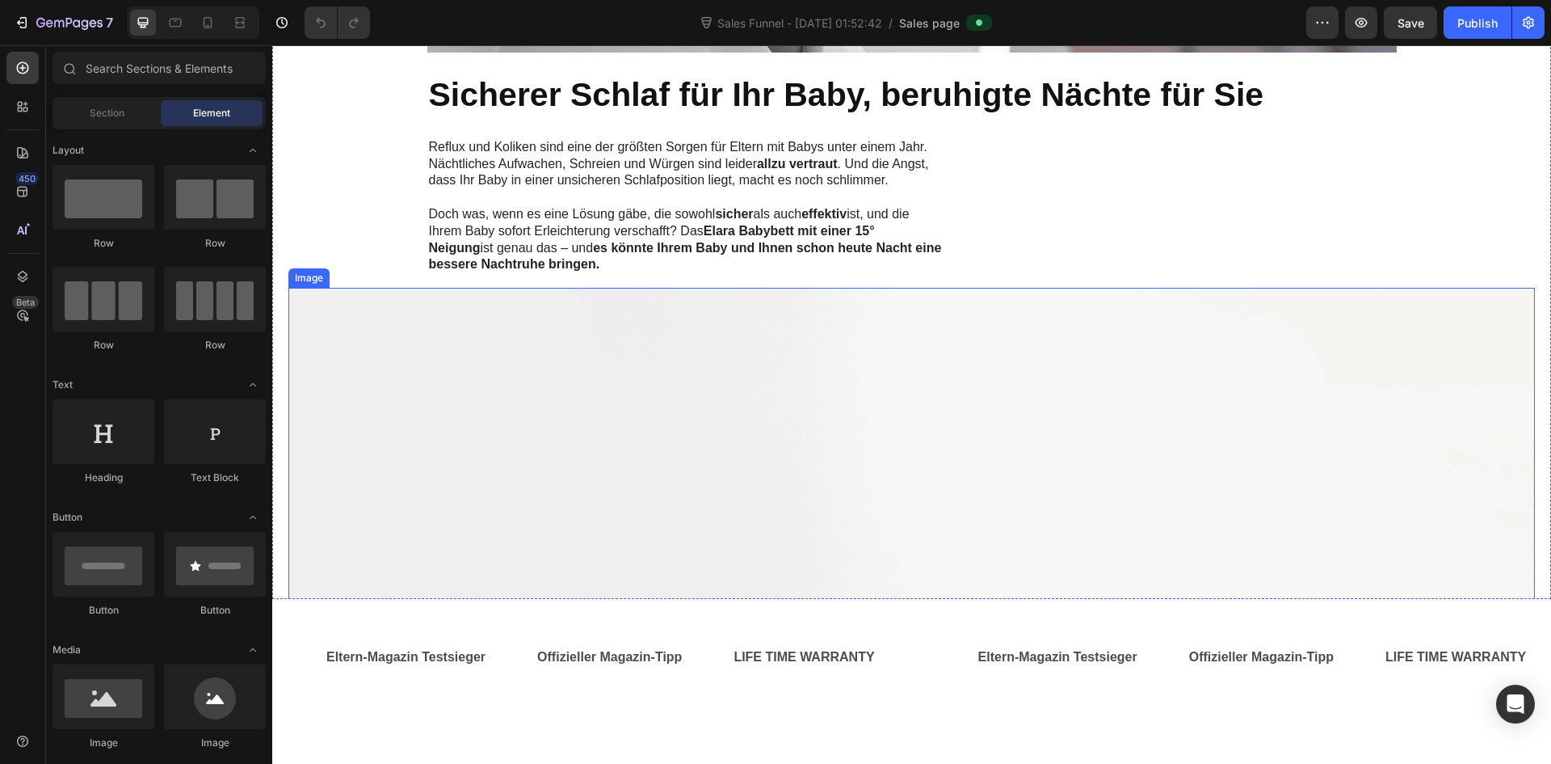
scroll to position [2585, 0]
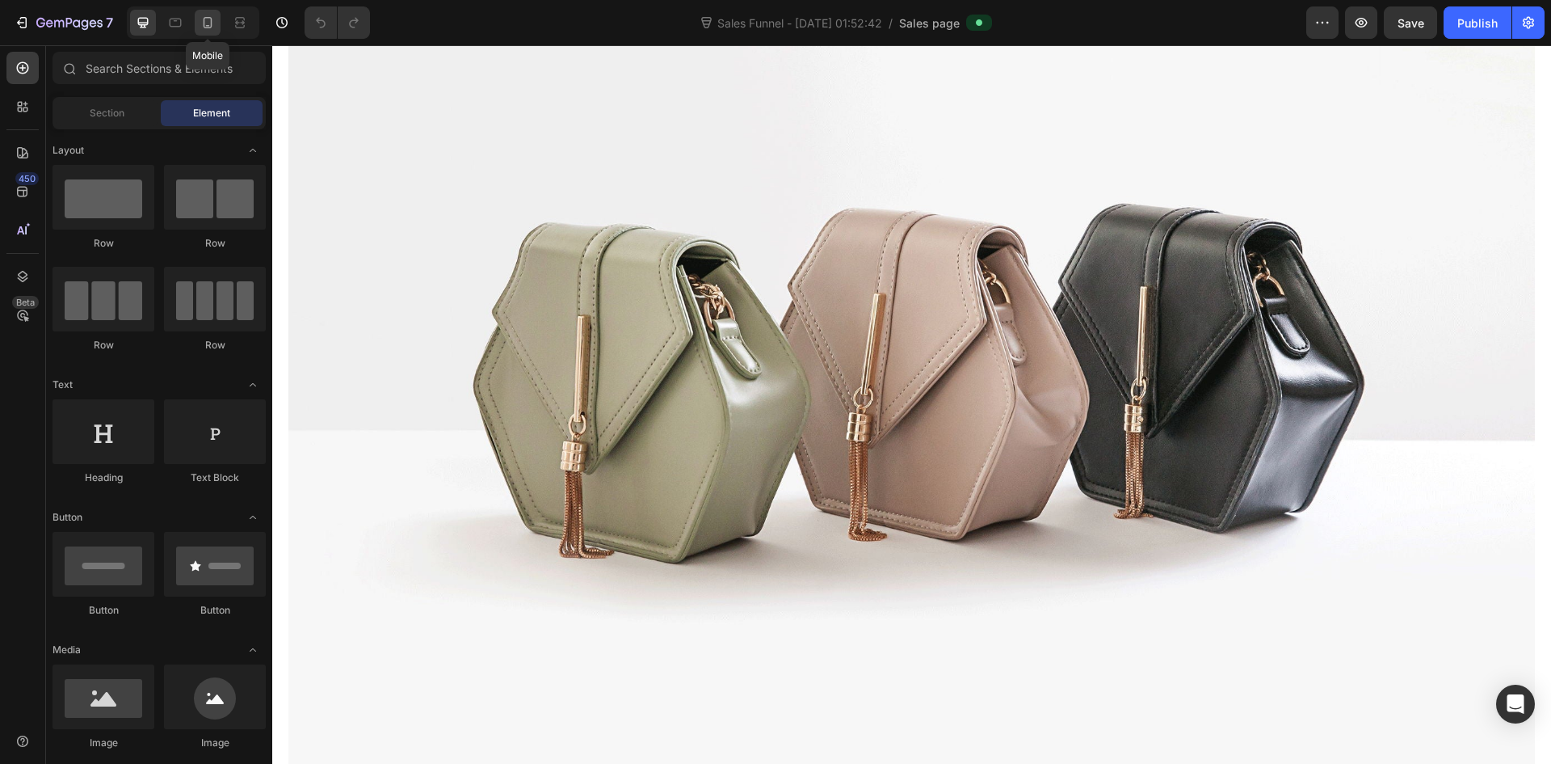
click at [214, 23] on icon at bounding box center [208, 23] width 16 height 16
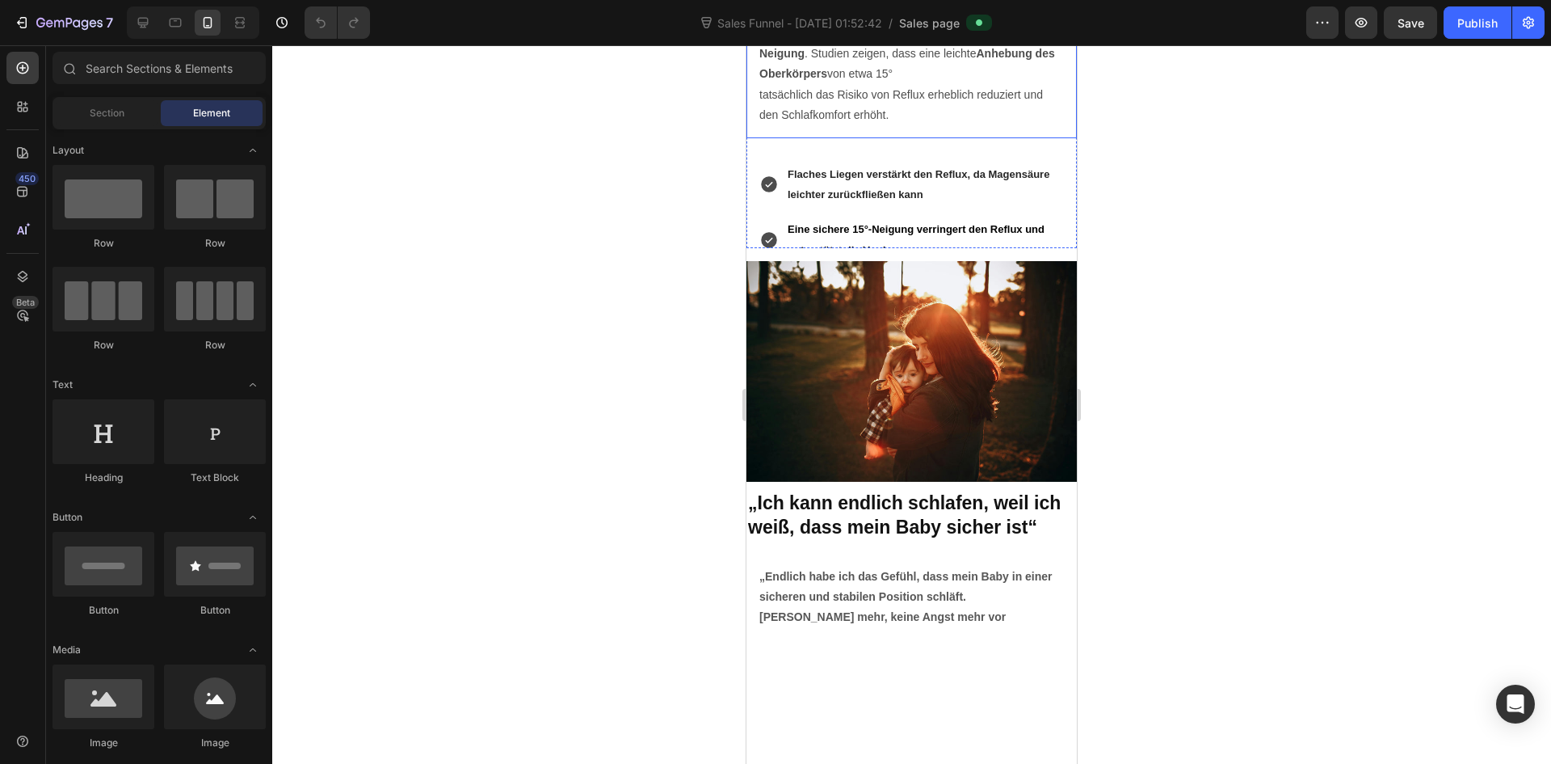
scroll to position [2900, 0]
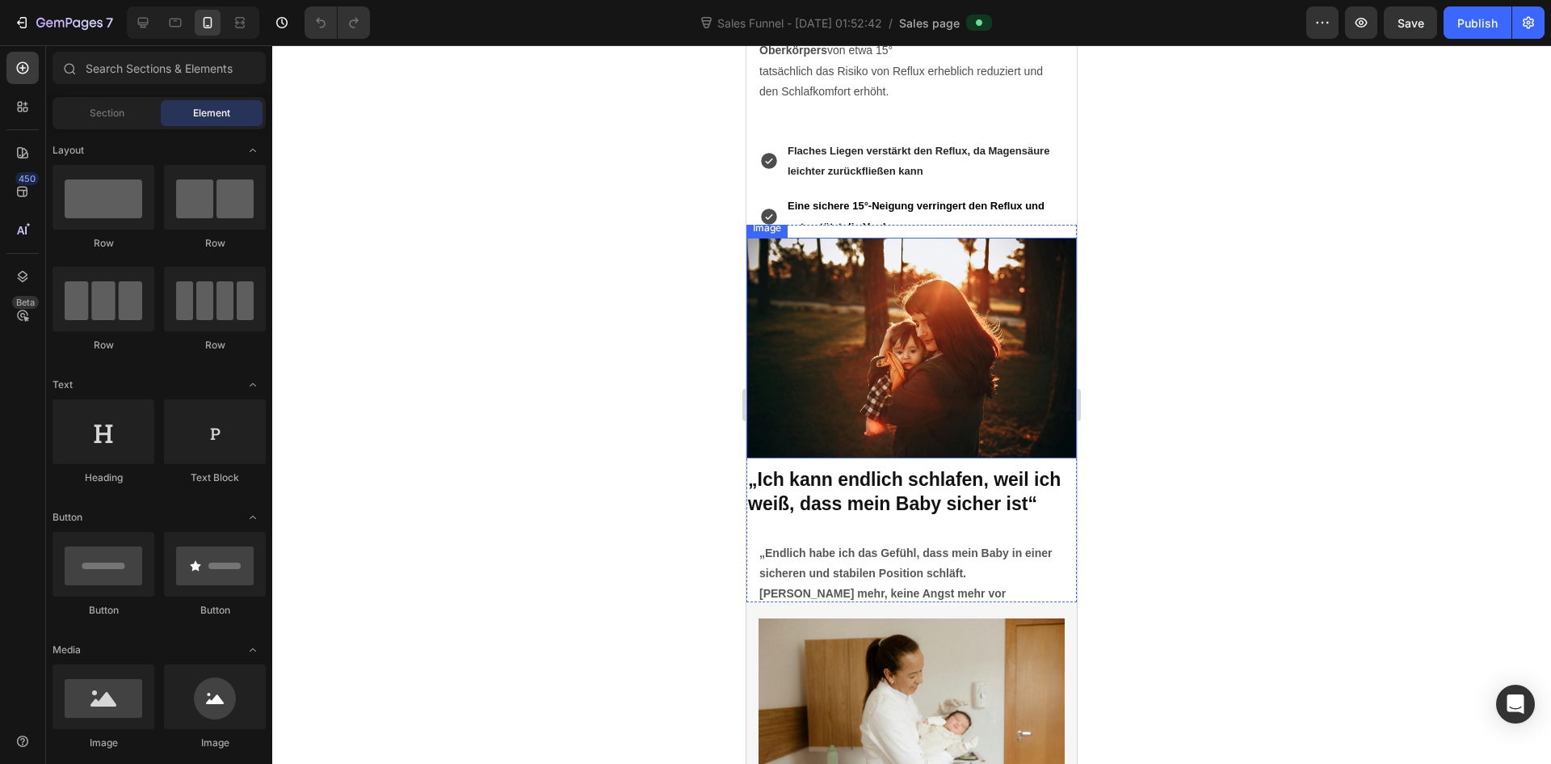
click at [955, 410] on img at bounding box center [912, 348] width 330 height 221
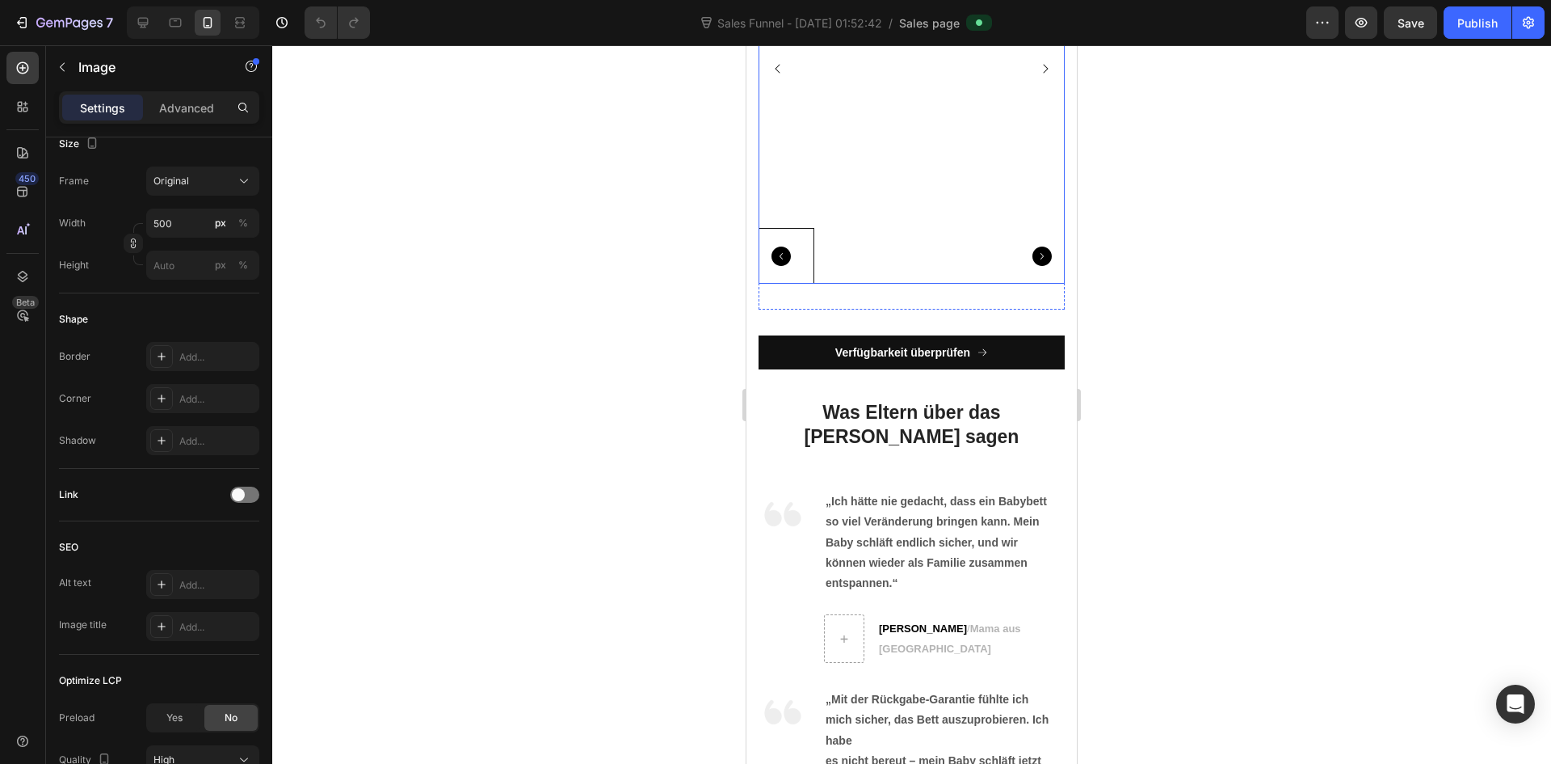
scroll to position [7031, 0]
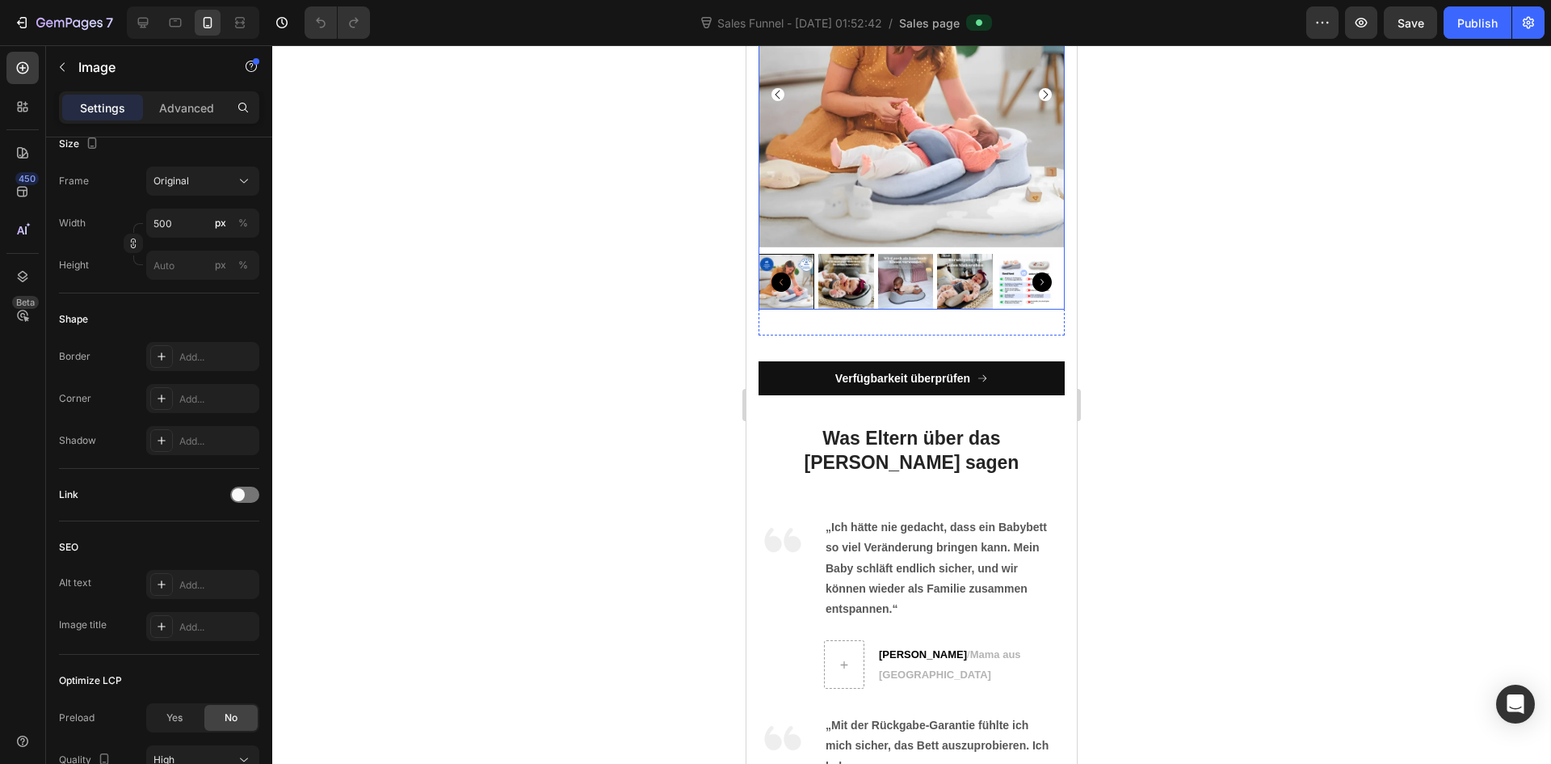
click at [973, 247] on img at bounding box center [912, 94] width 306 height 306
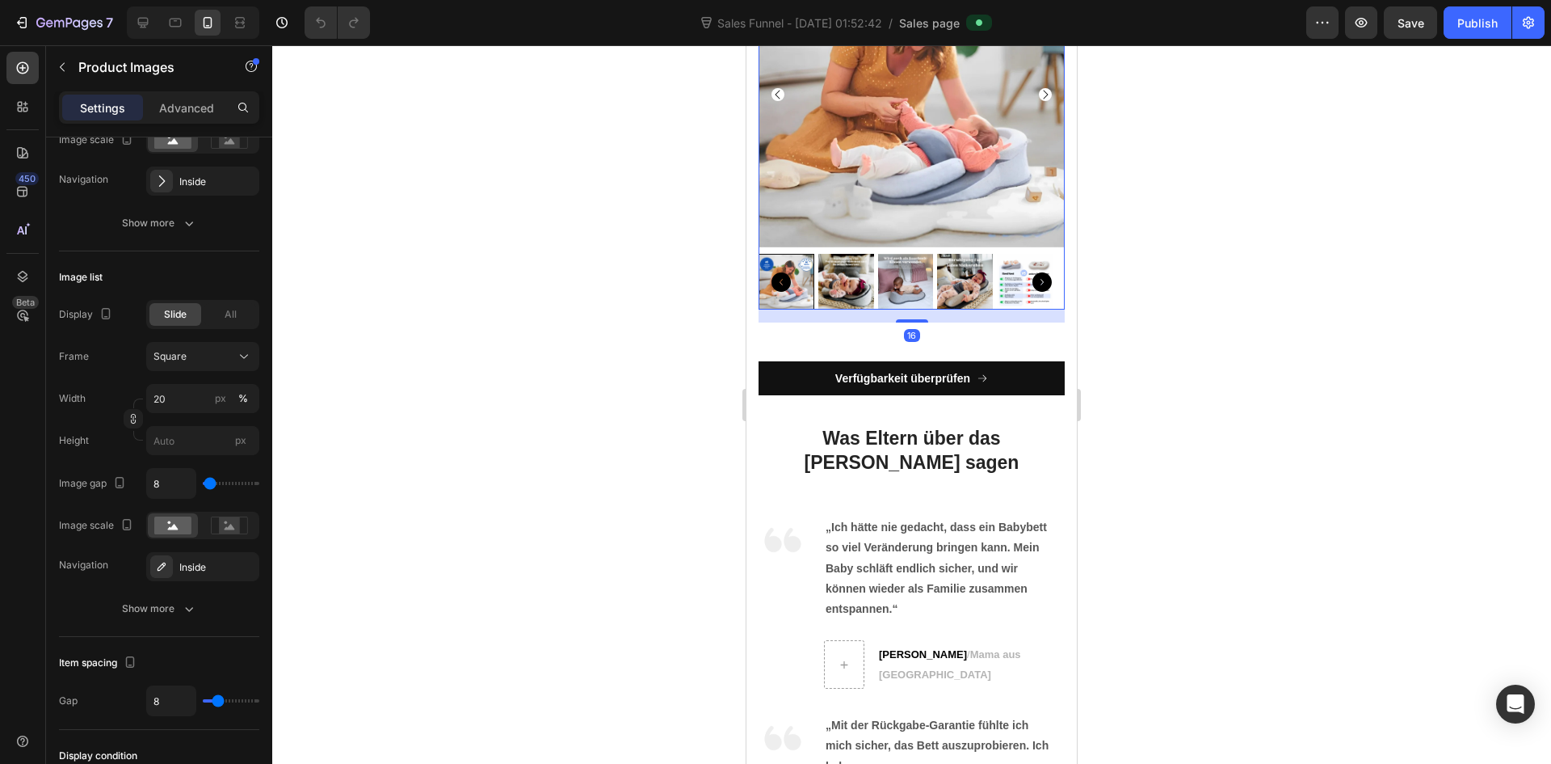
scroll to position [0, 0]
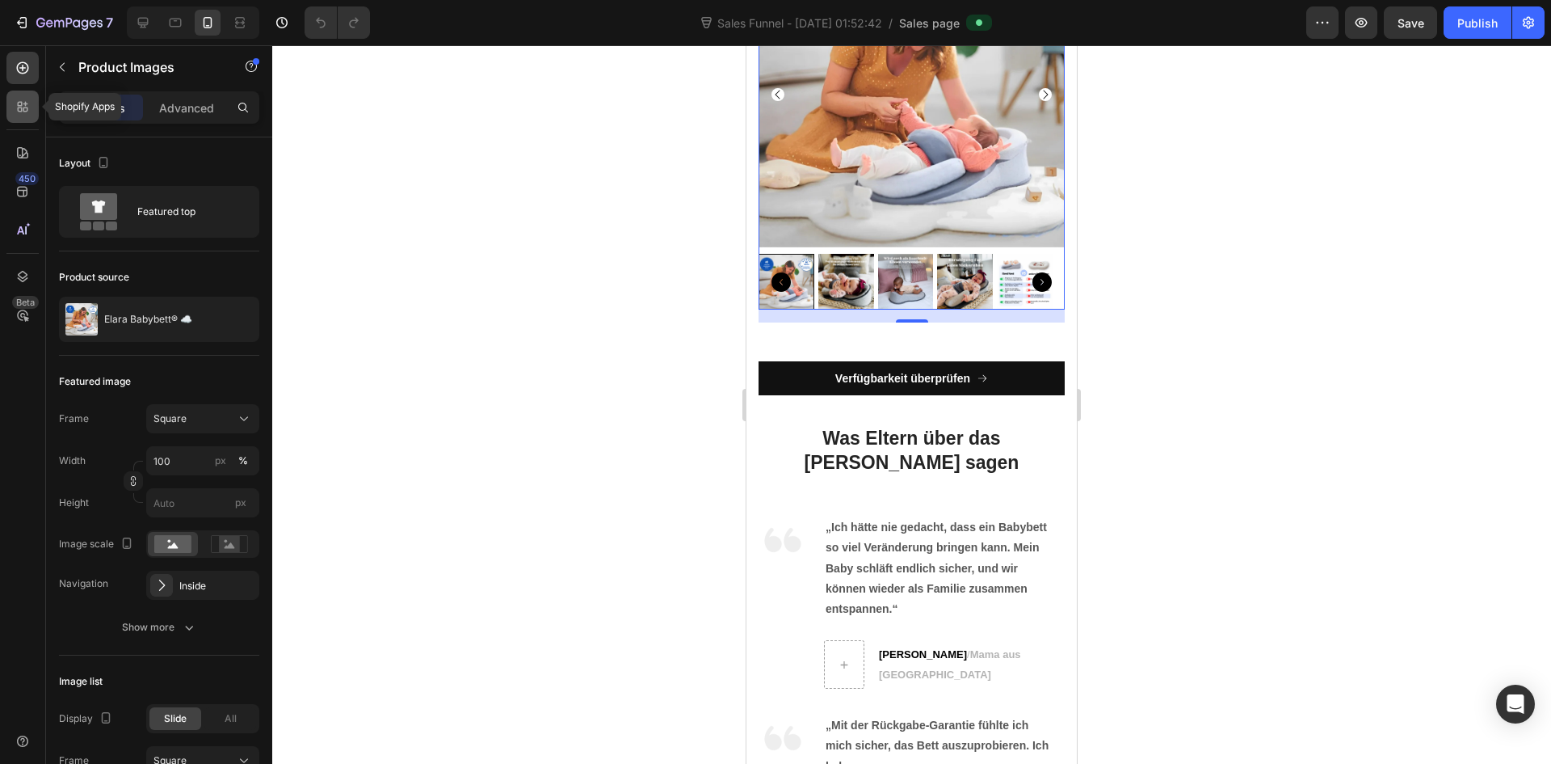
click at [15, 99] on icon at bounding box center [23, 107] width 16 height 16
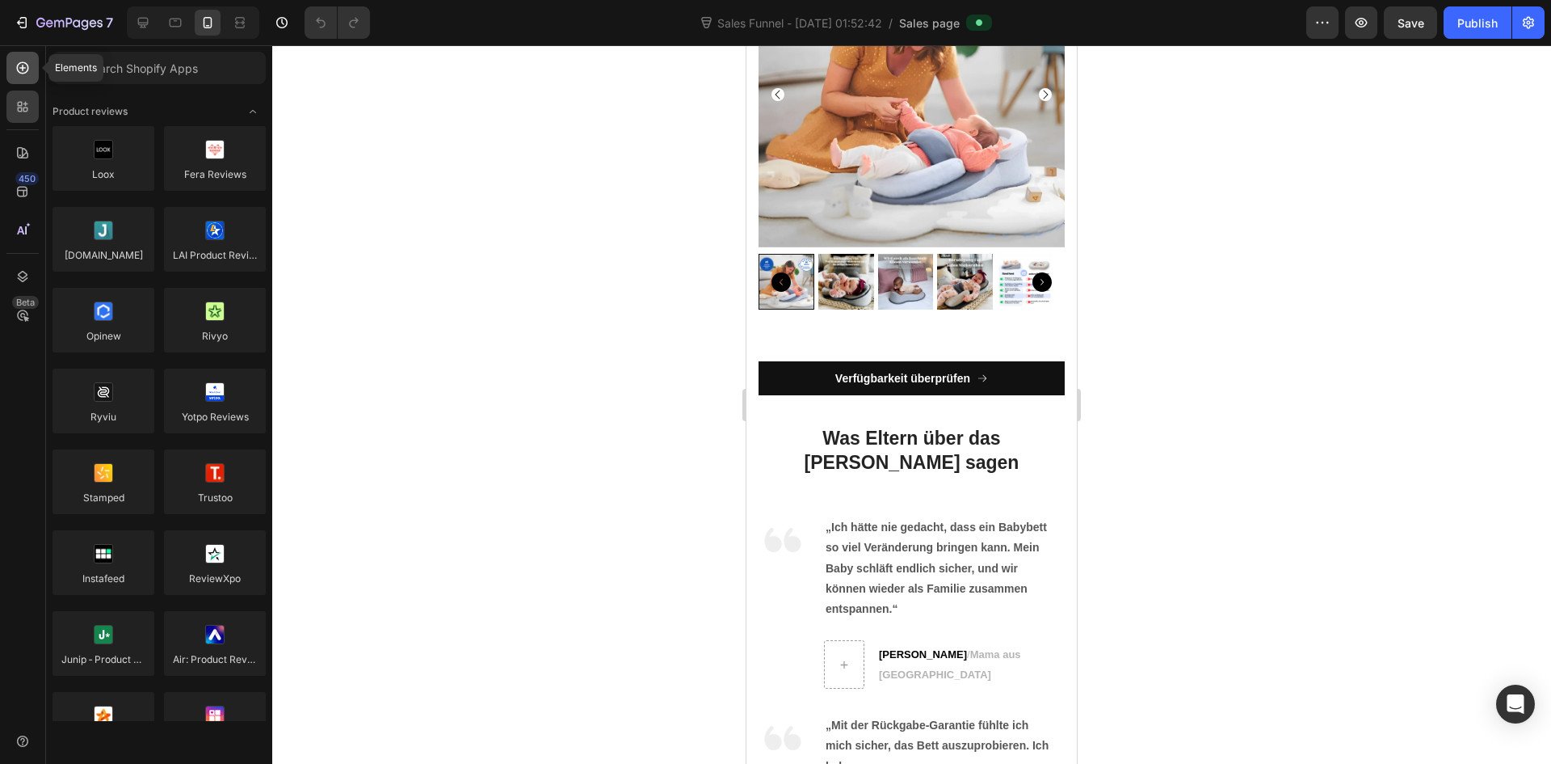
click at [19, 73] on icon at bounding box center [23, 68] width 16 height 16
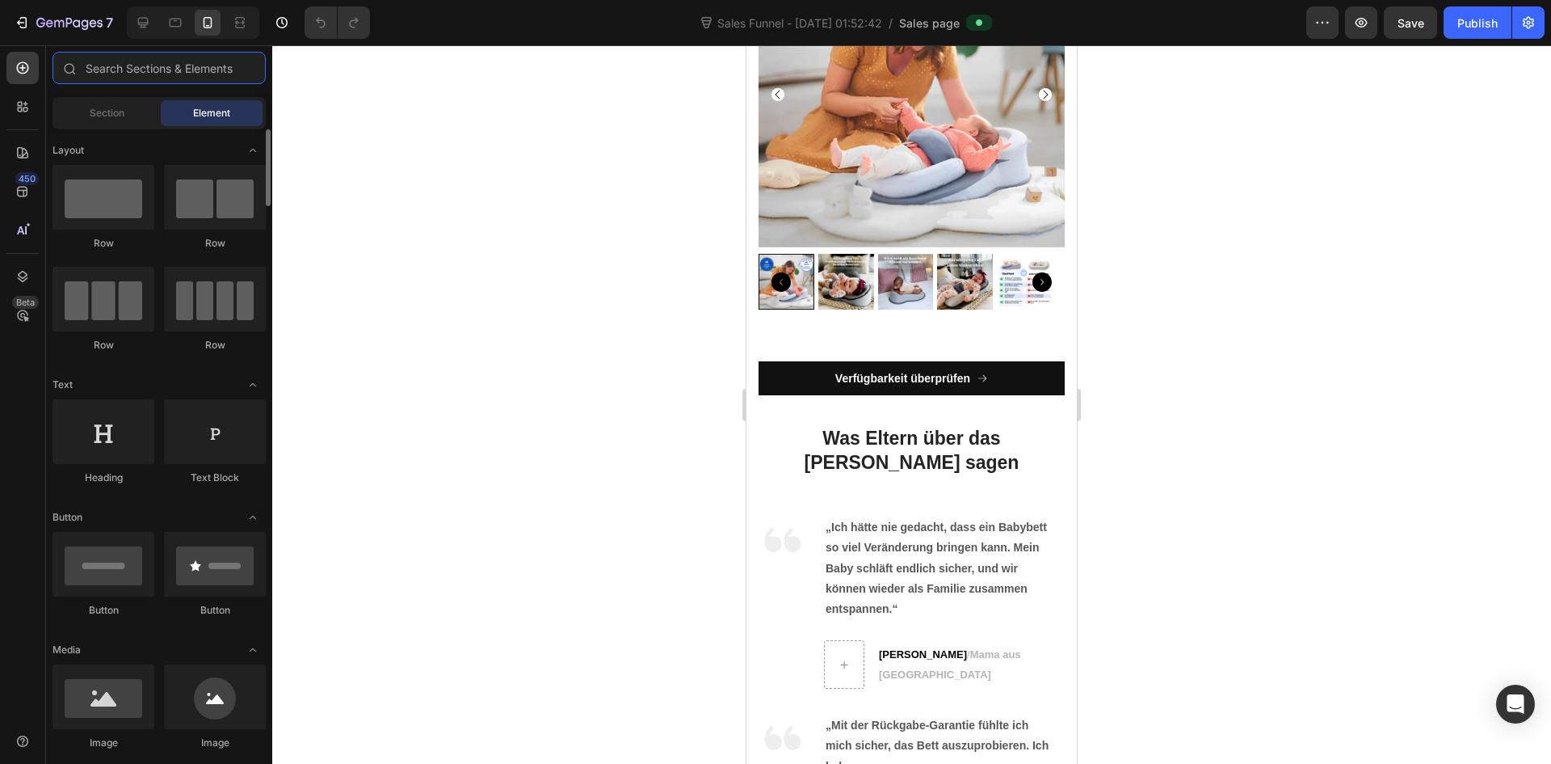
scroll to position [162, 0]
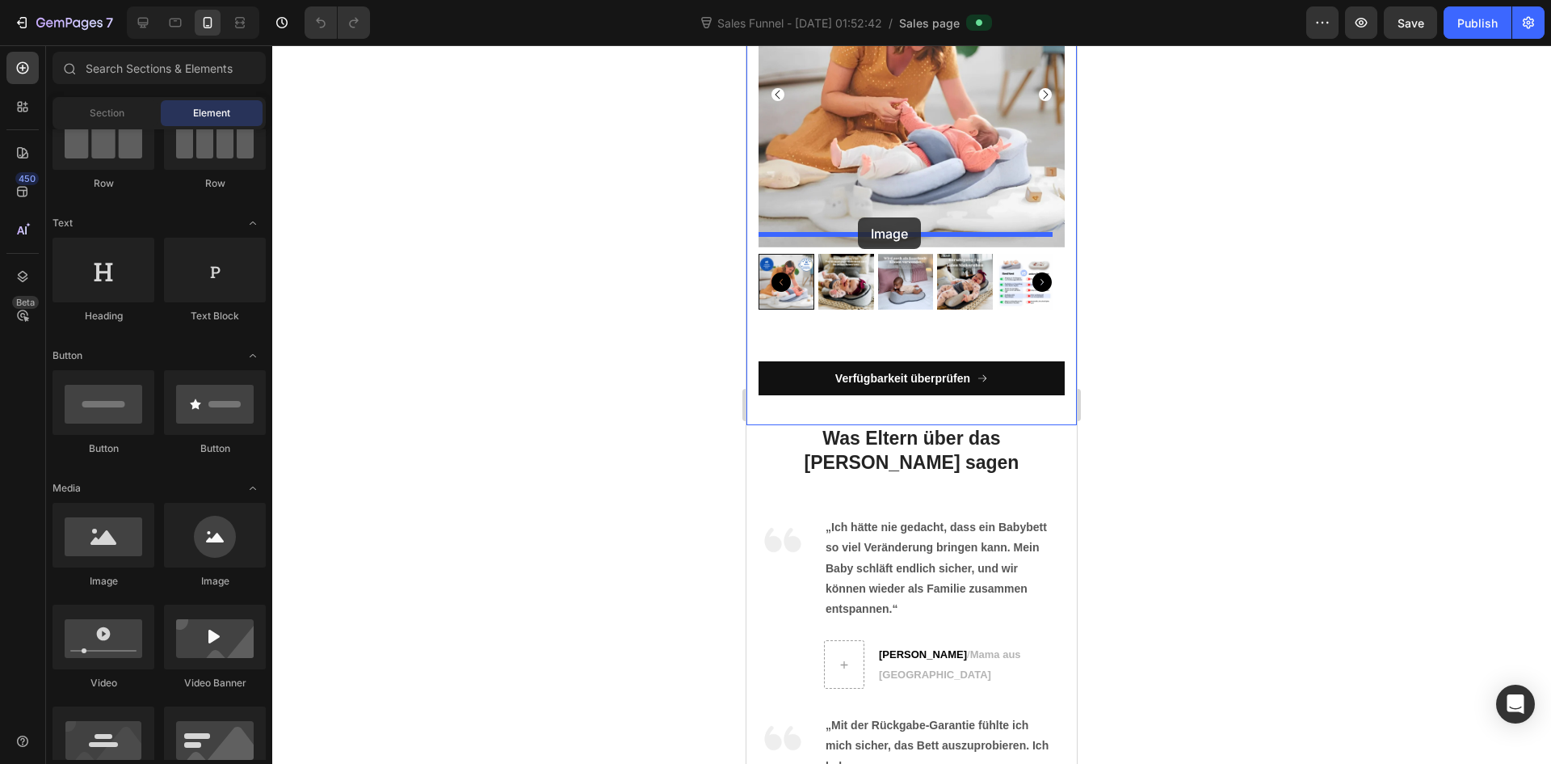
drag, startPoint x: 852, startPoint y: 580, endPoint x: 858, endPoint y: 217, distance: 362.8
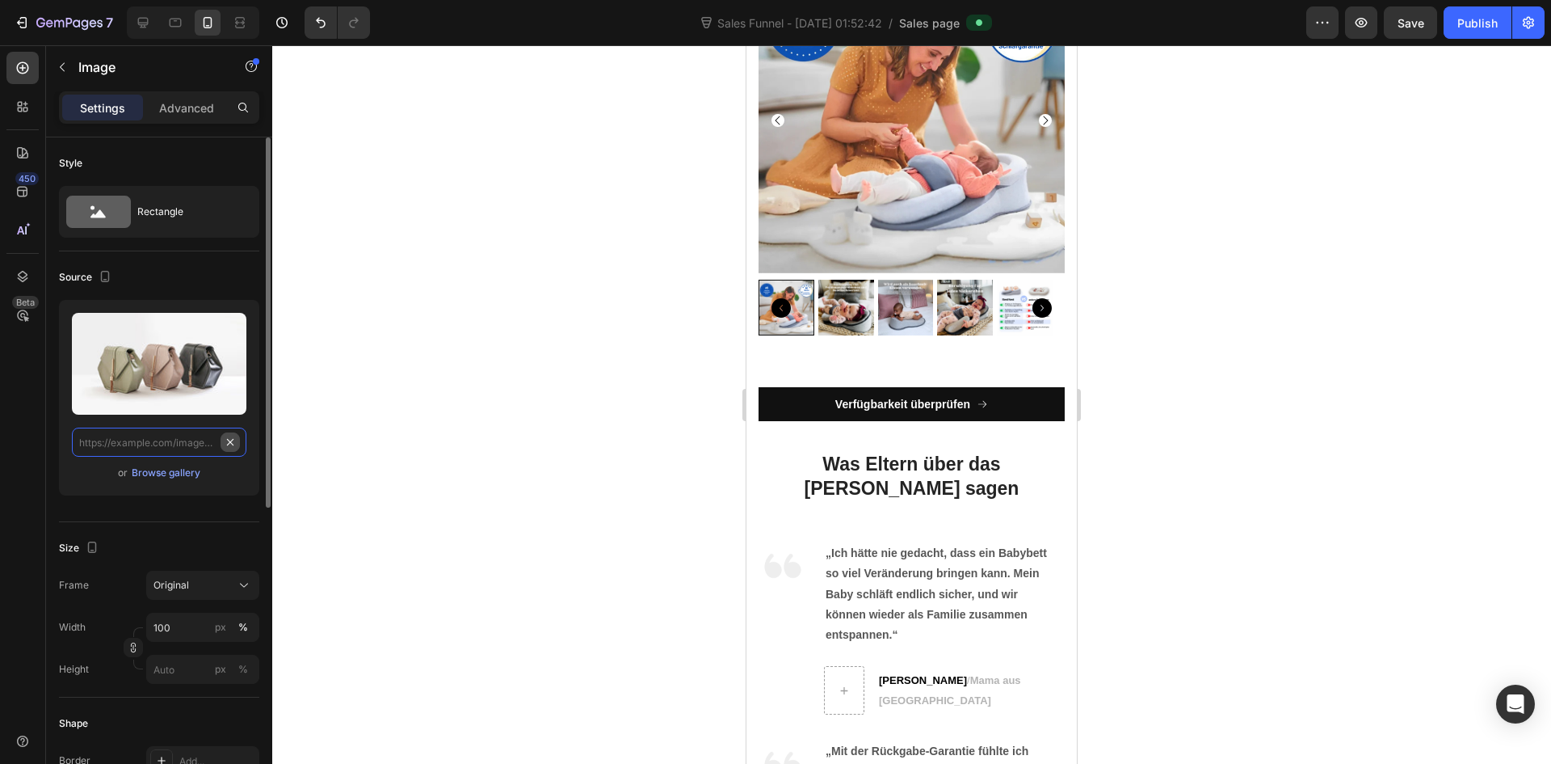
scroll to position [0, 0]
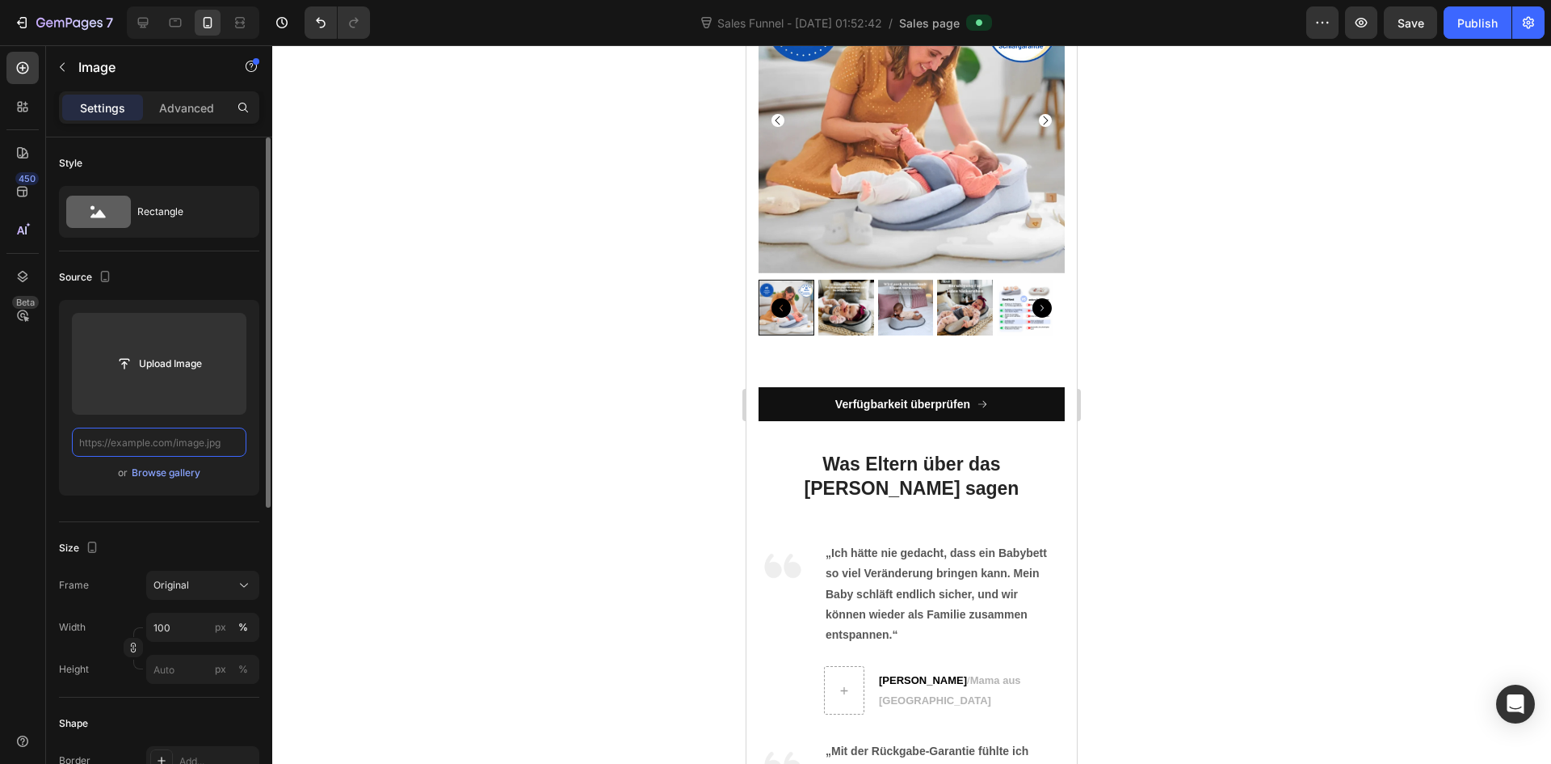
click at [198, 442] on input "text" at bounding box center [159, 441] width 175 height 29
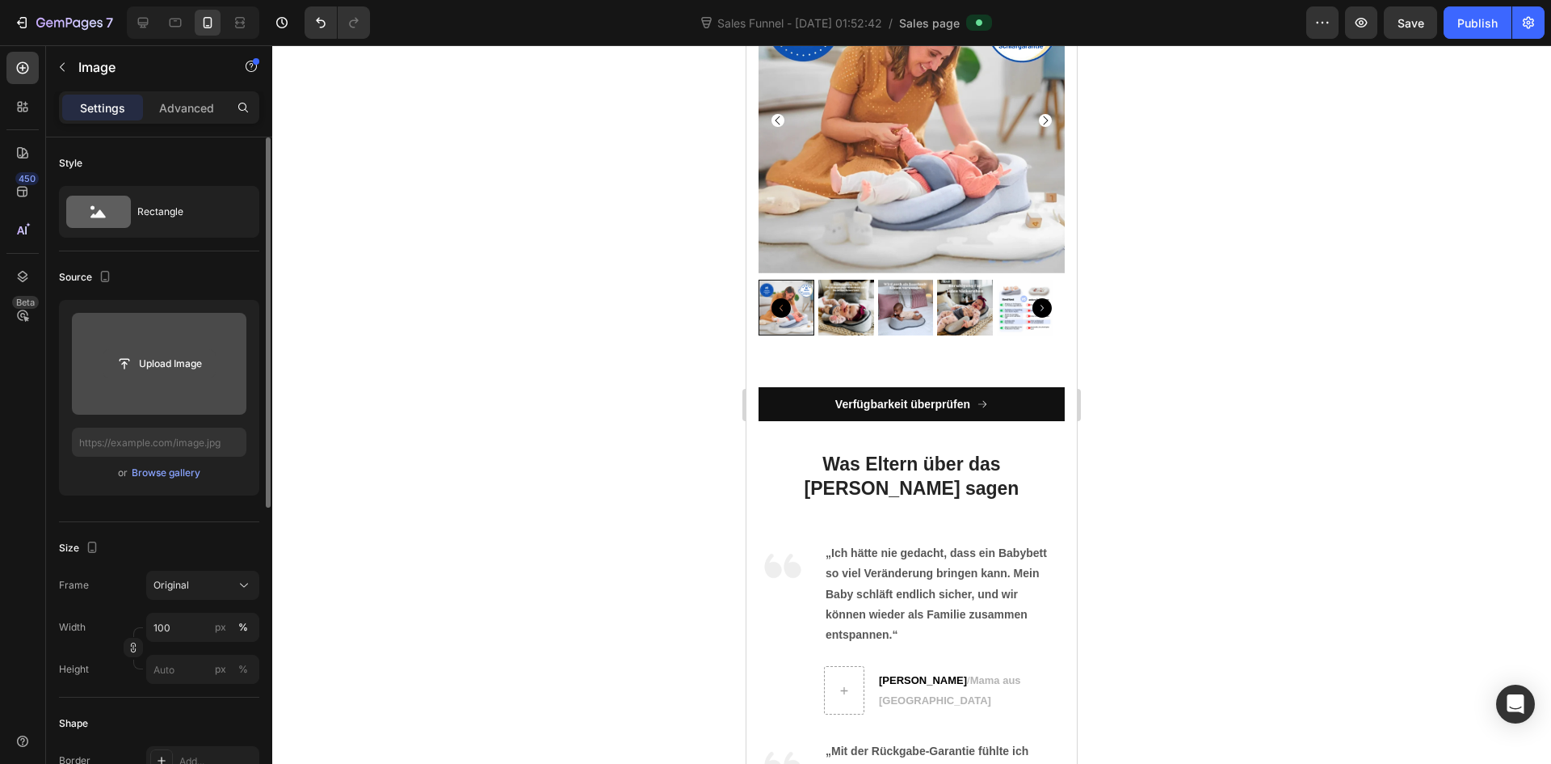
click at [170, 371] on input "file" at bounding box center [158, 363] width 111 height 27
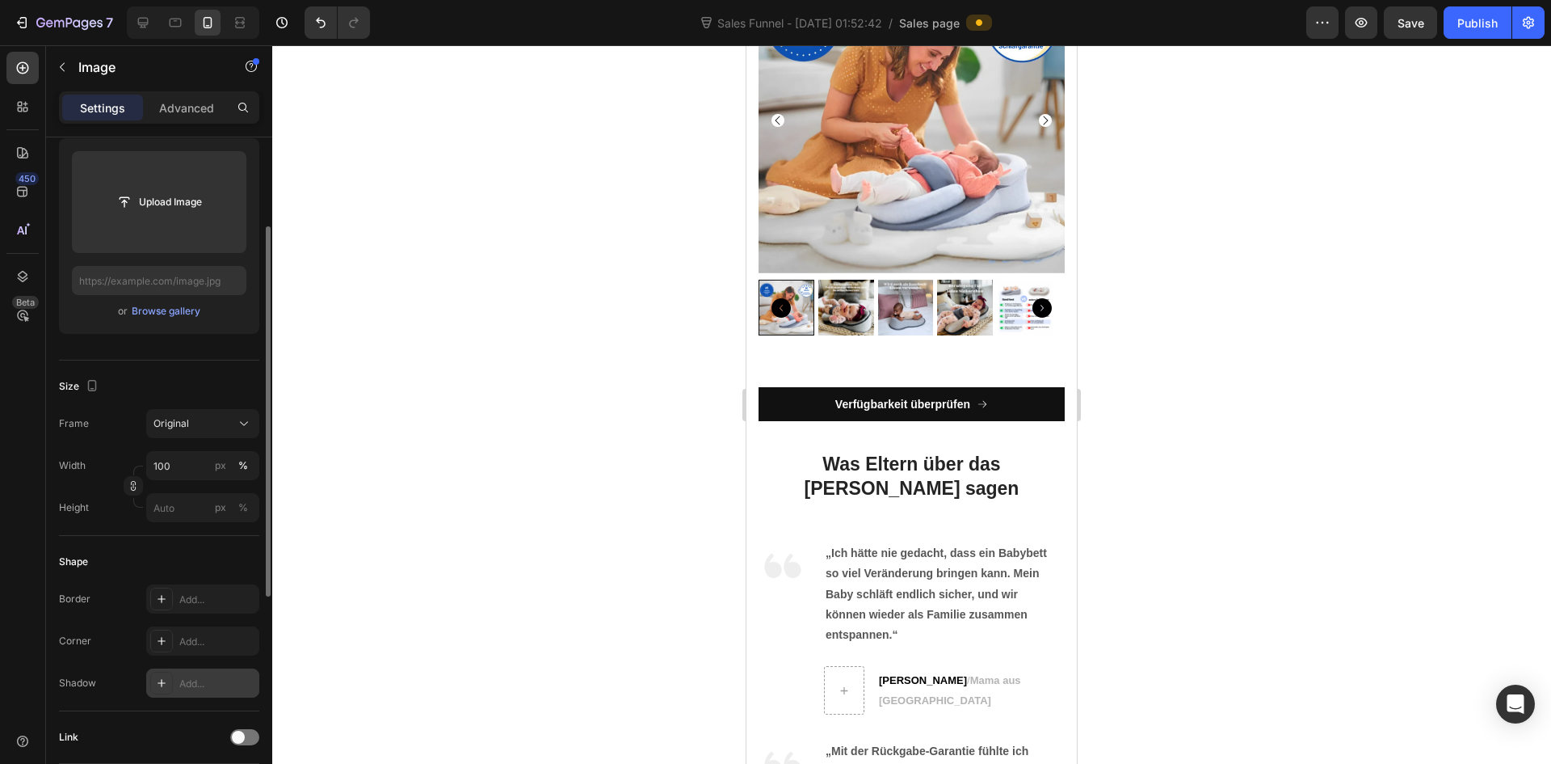
scroll to position [242, 0]
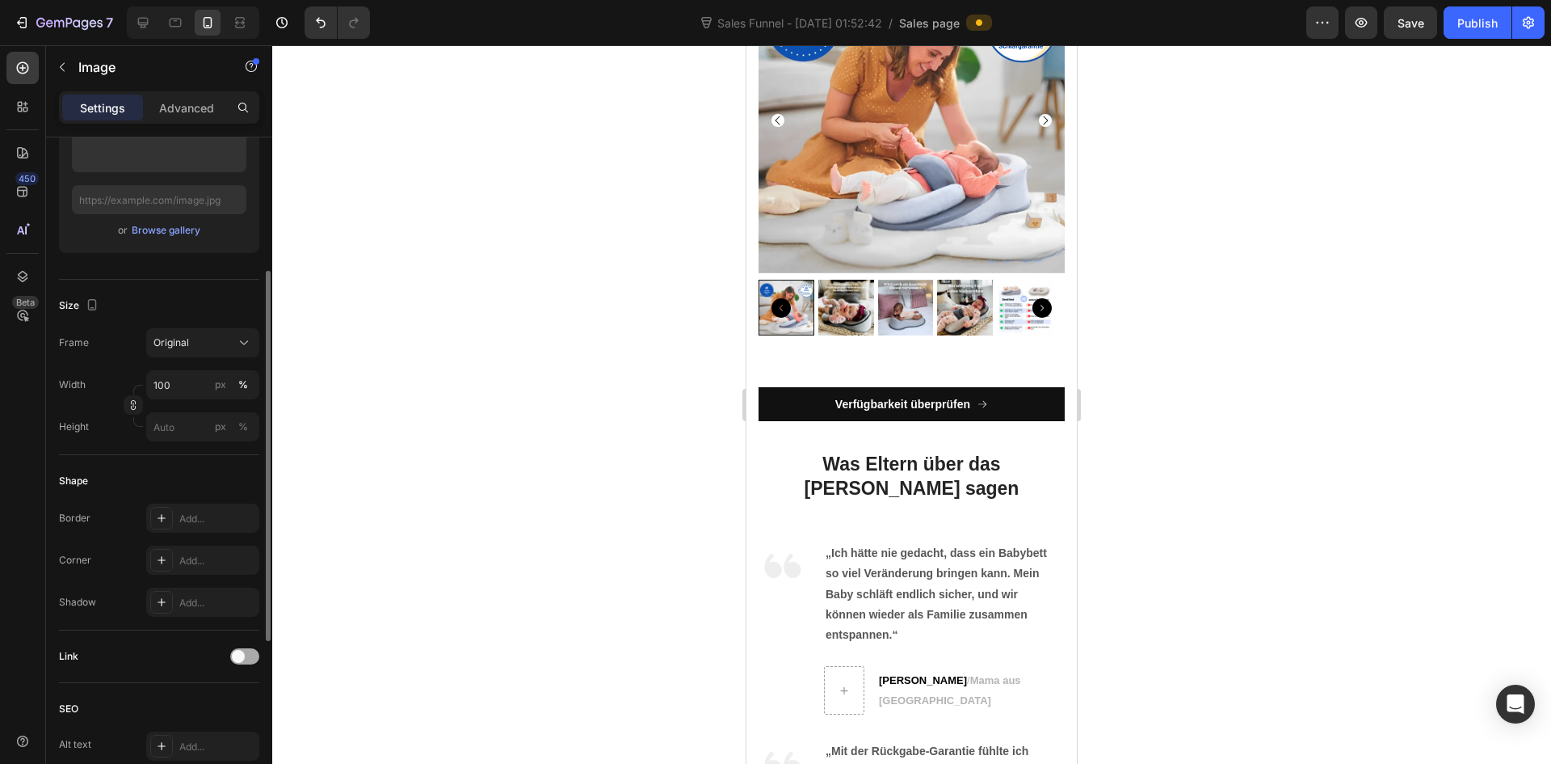
click at [247, 657] on div at bounding box center [244, 656] width 29 height 16
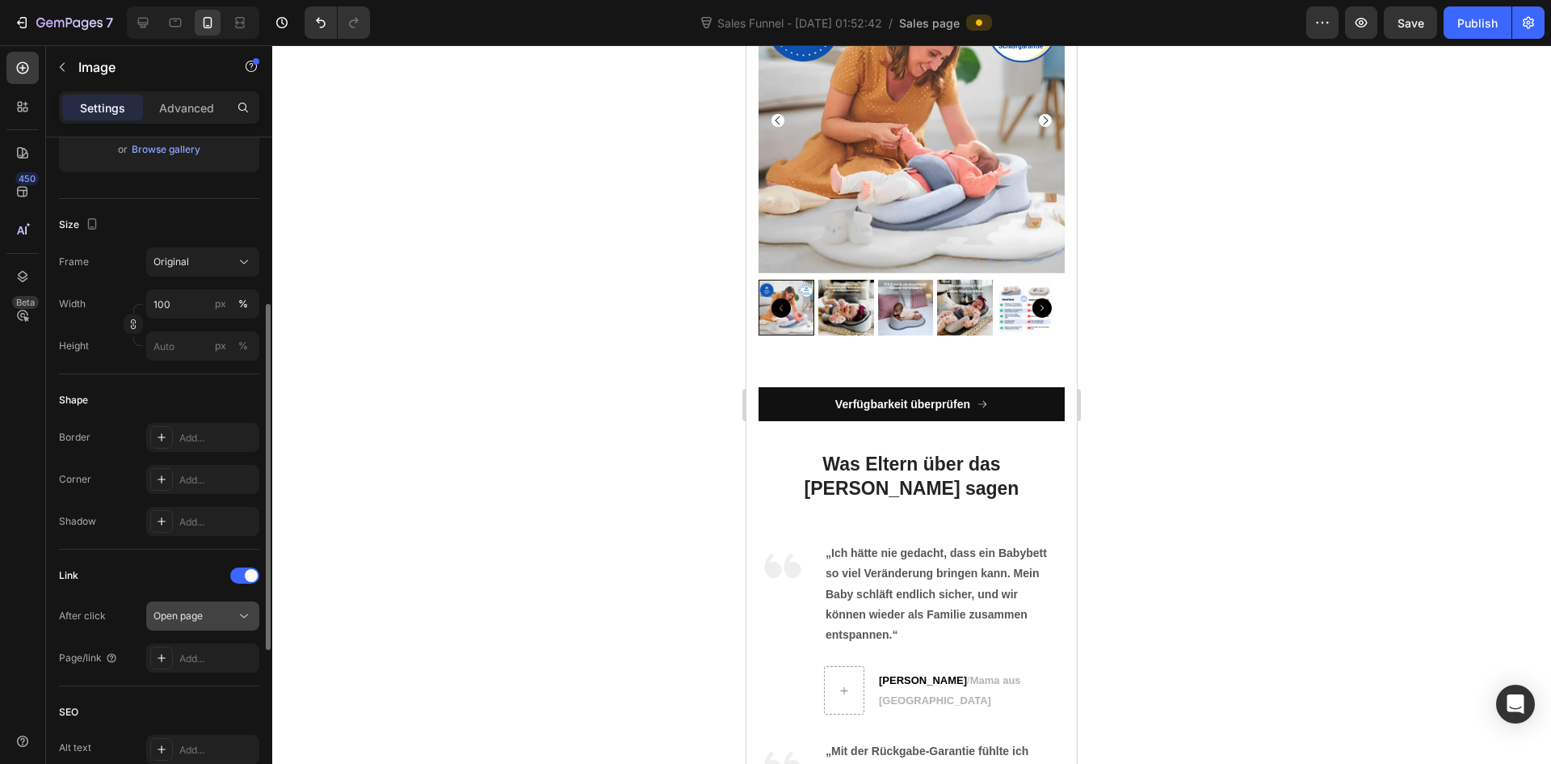
click at [229, 607] on button "Open page" at bounding box center [202, 615] width 113 height 29
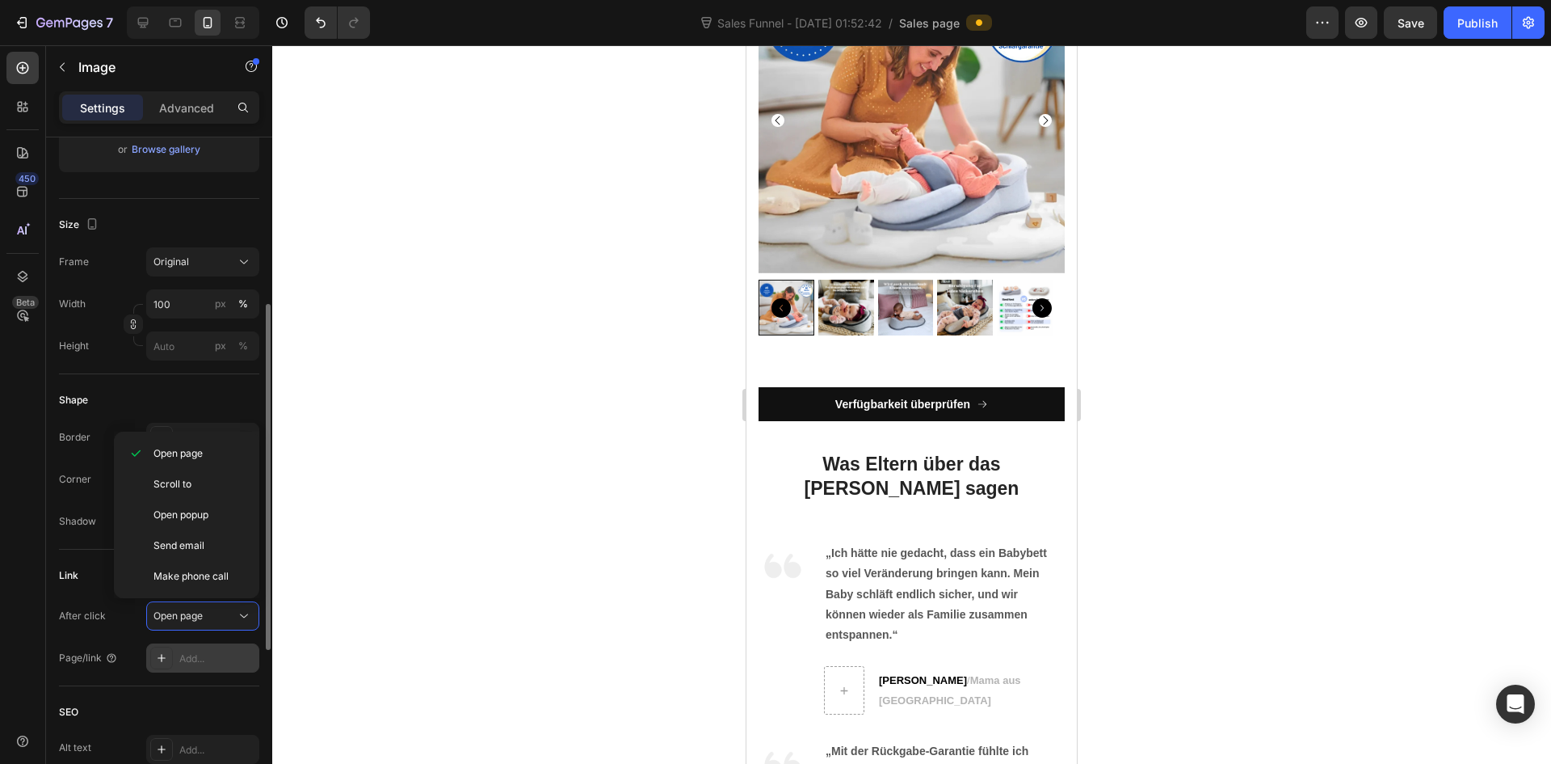
click at [200, 660] on div "Add..." at bounding box center [217, 658] width 76 height 15
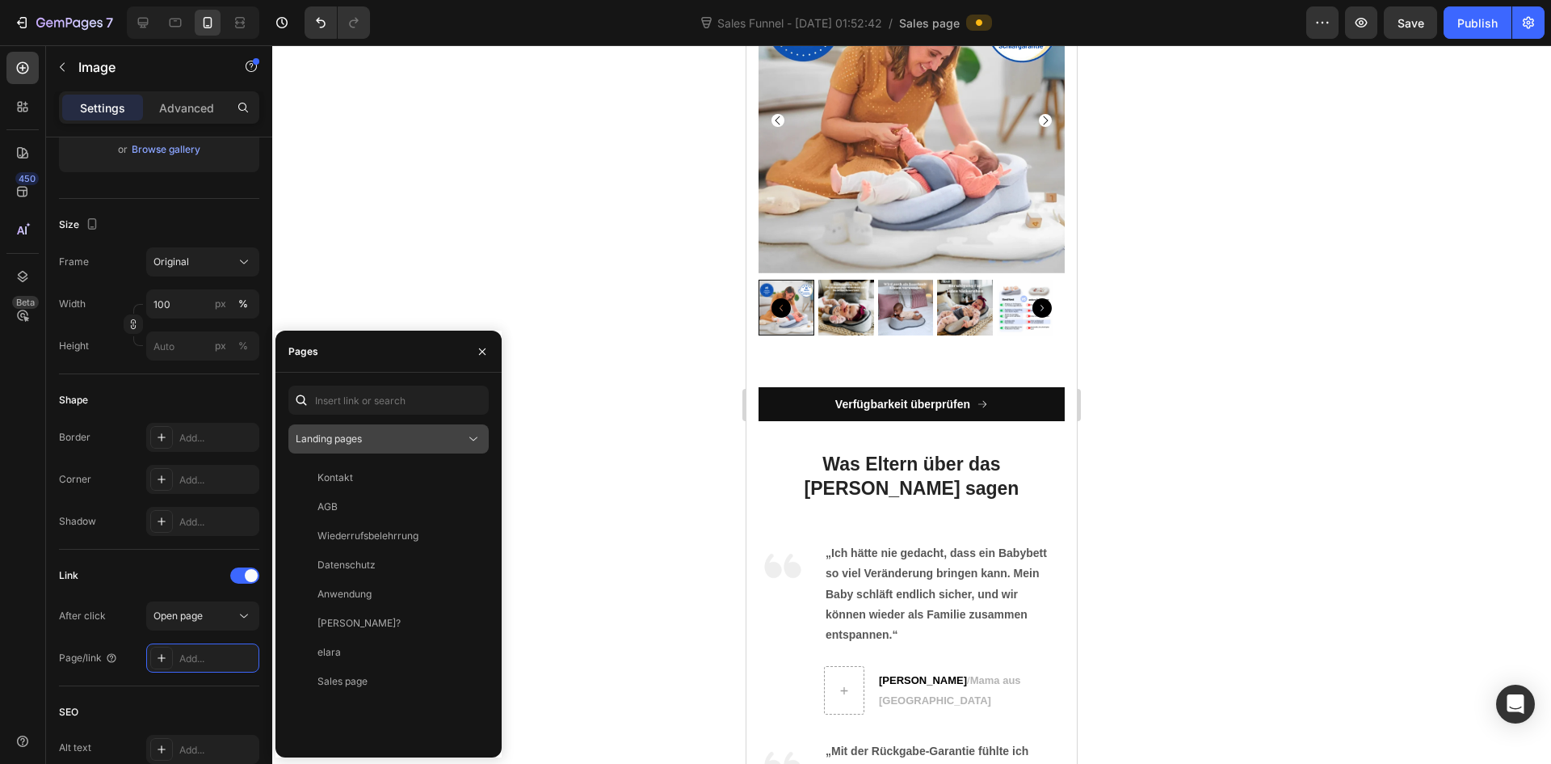
click at [395, 435] on div "Landing pages" at bounding box center [381, 438] width 170 height 15
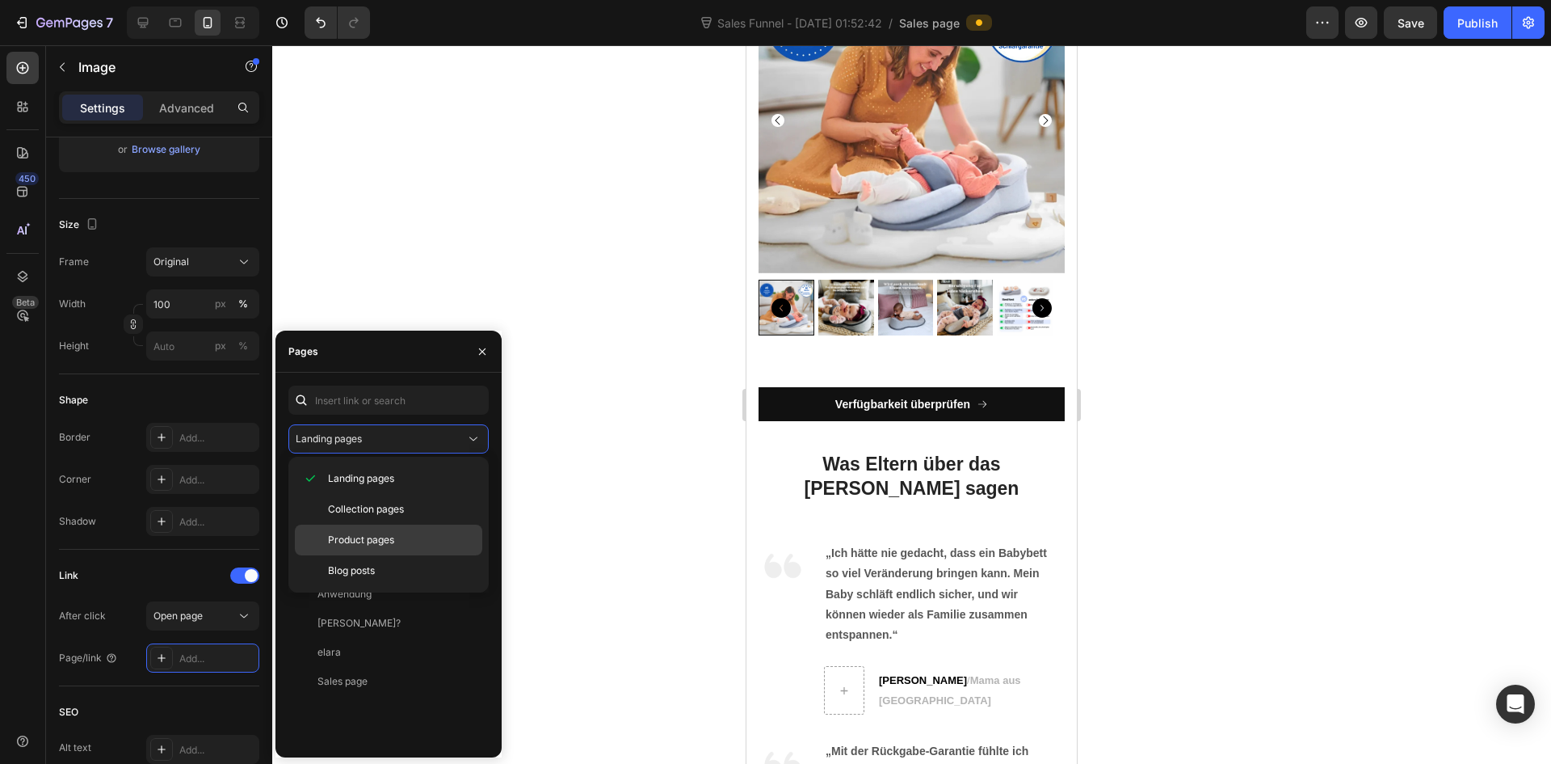
click at [387, 545] on span "Product pages" at bounding box center [361, 539] width 66 height 15
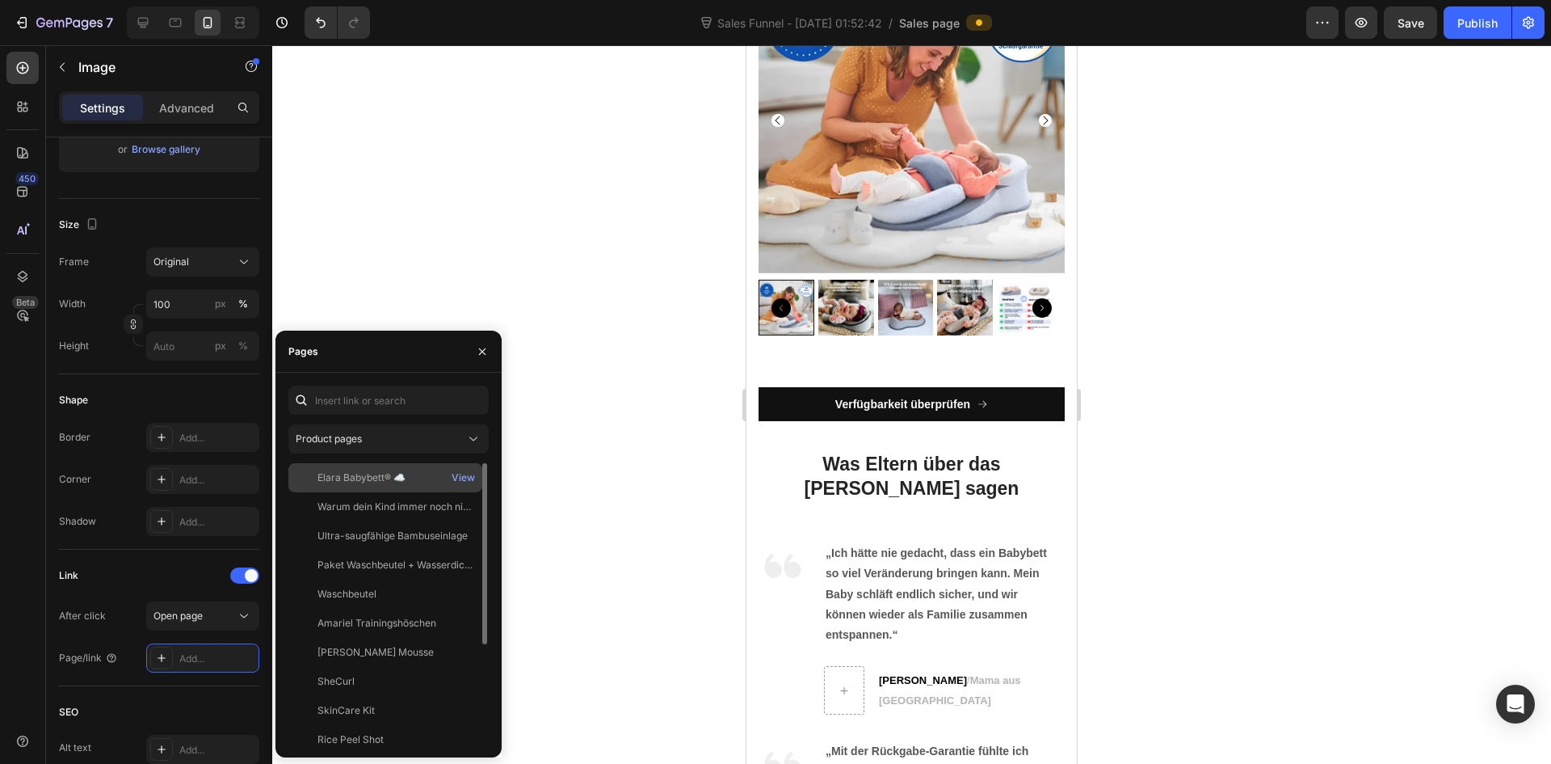
click at [381, 471] on div "Elara Babybett® ☁️" at bounding box center [362, 477] width 88 height 15
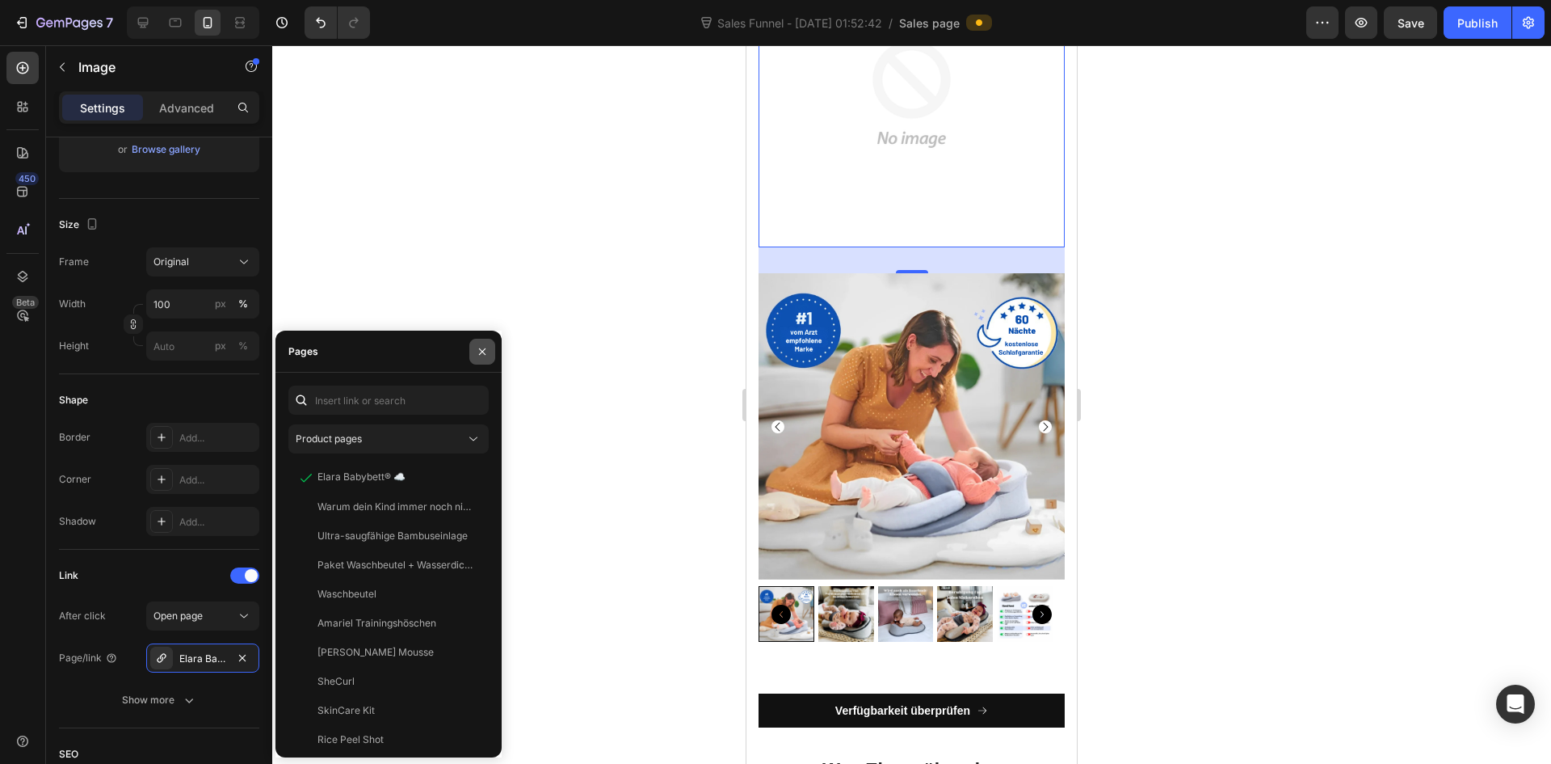
click at [490, 352] on button "button" at bounding box center [482, 352] width 26 height 26
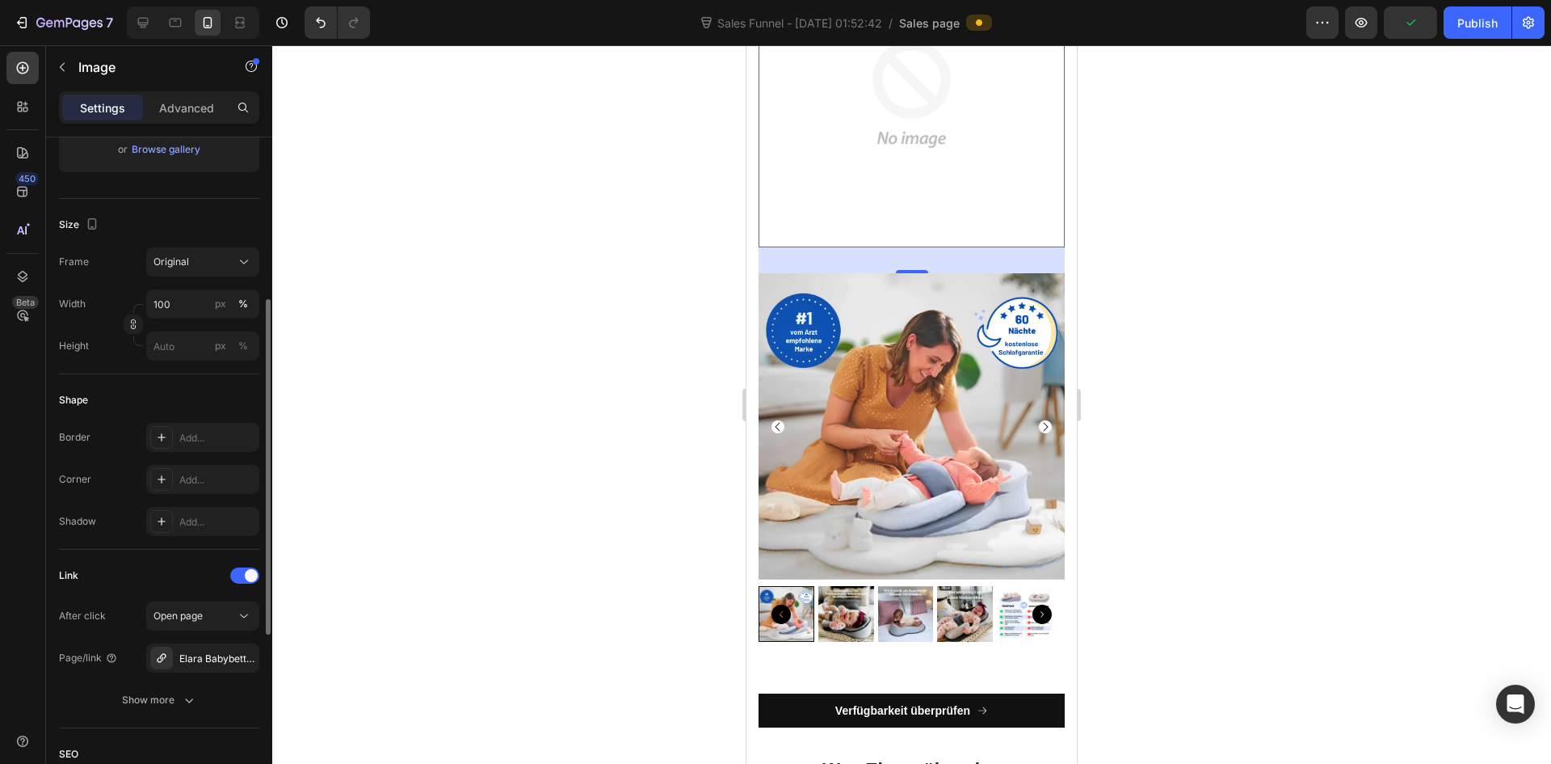
scroll to position [404, 0]
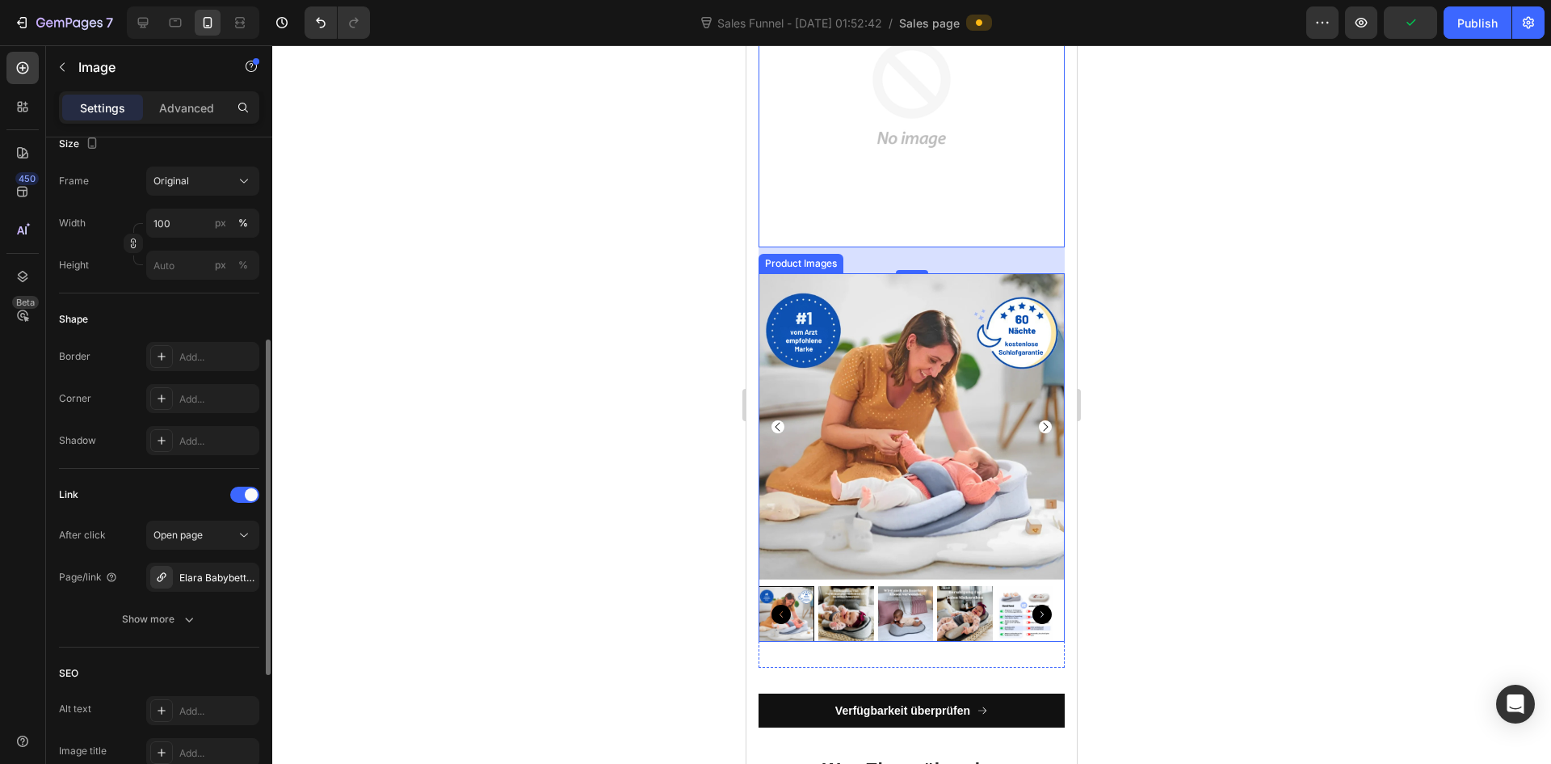
click at [894, 579] on img at bounding box center [912, 426] width 306 height 306
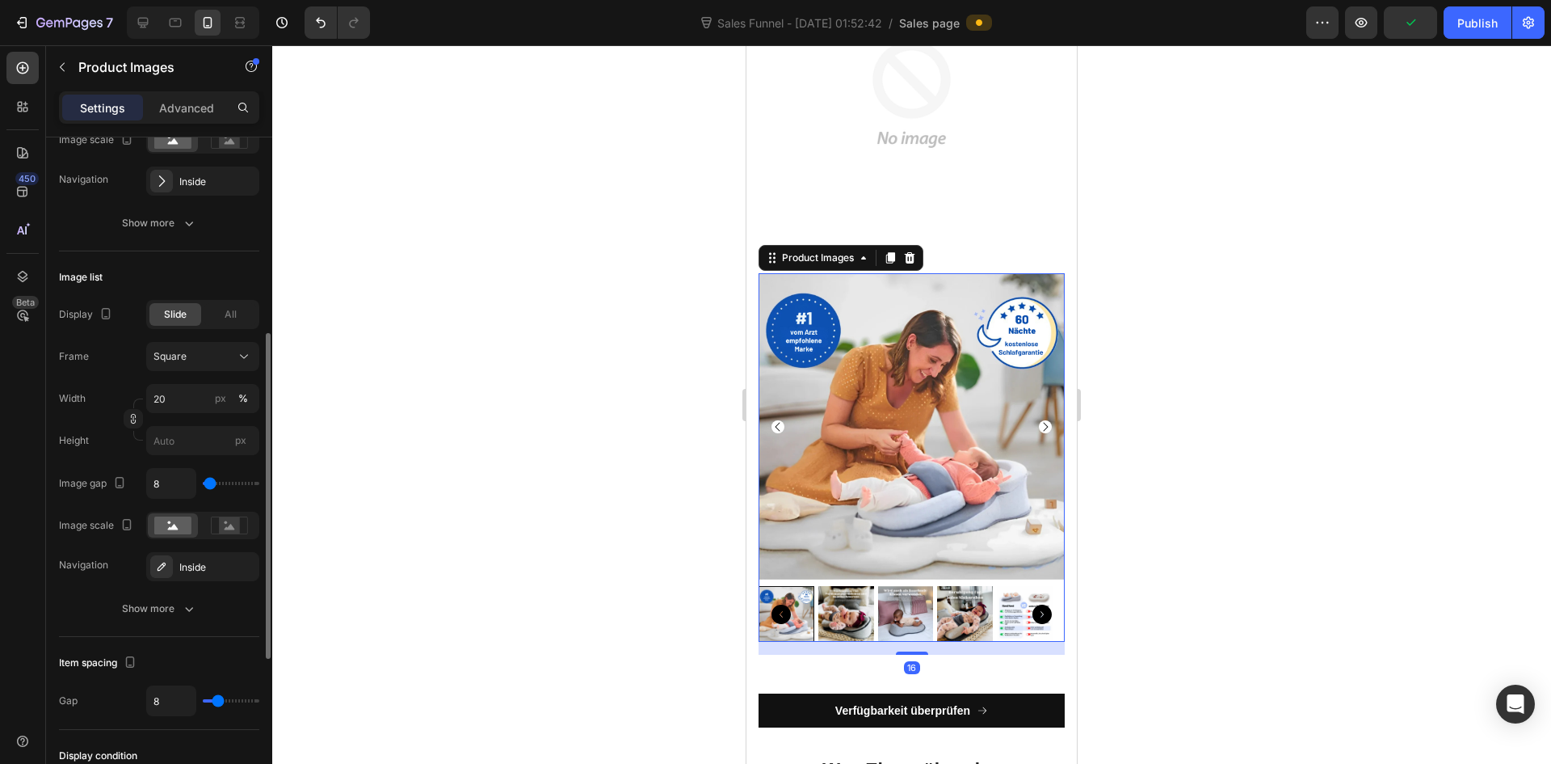
scroll to position [0, 0]
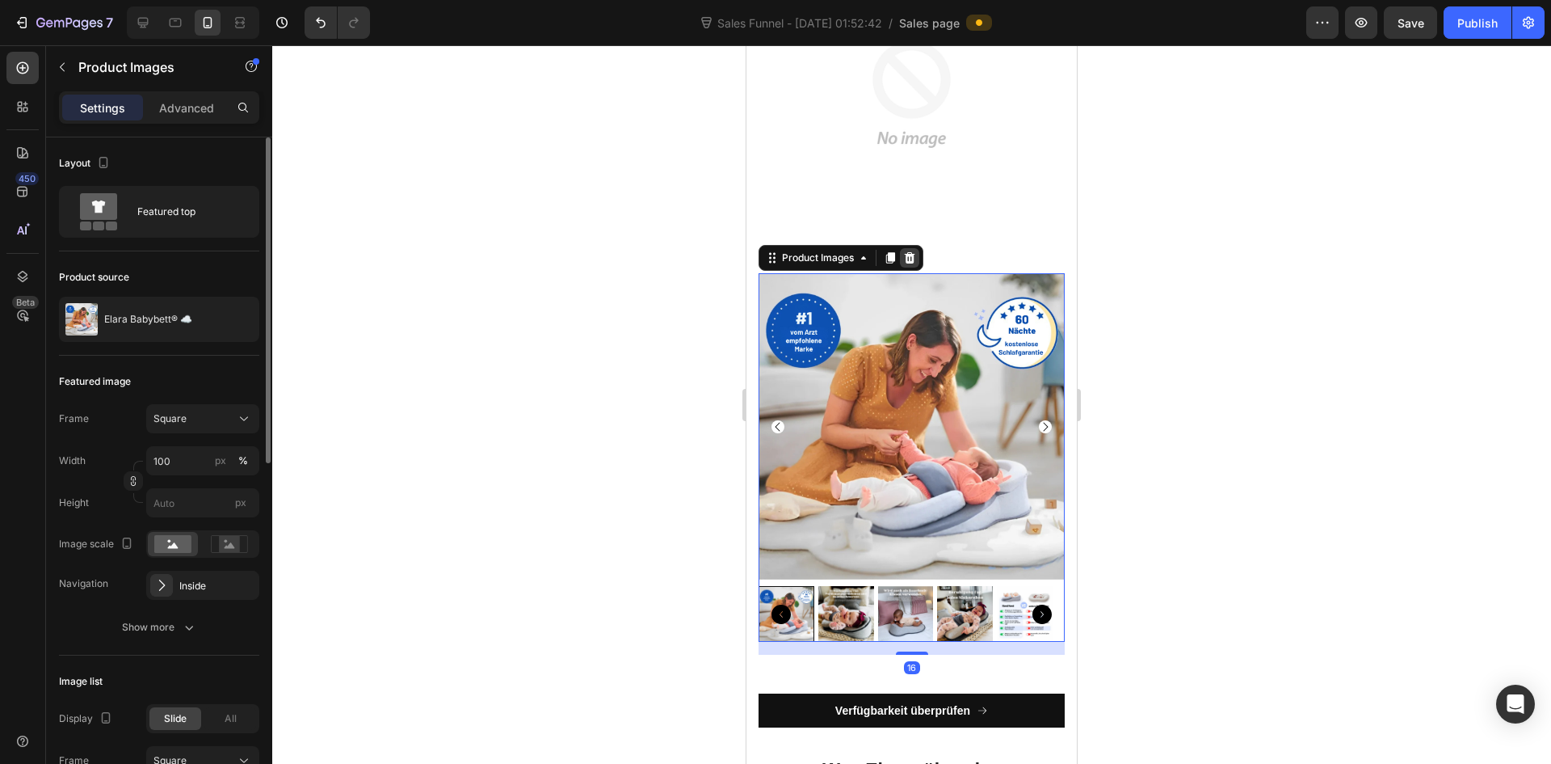
click at [915, 264] on icon at bounding box center [909, 257] width 13 height 13
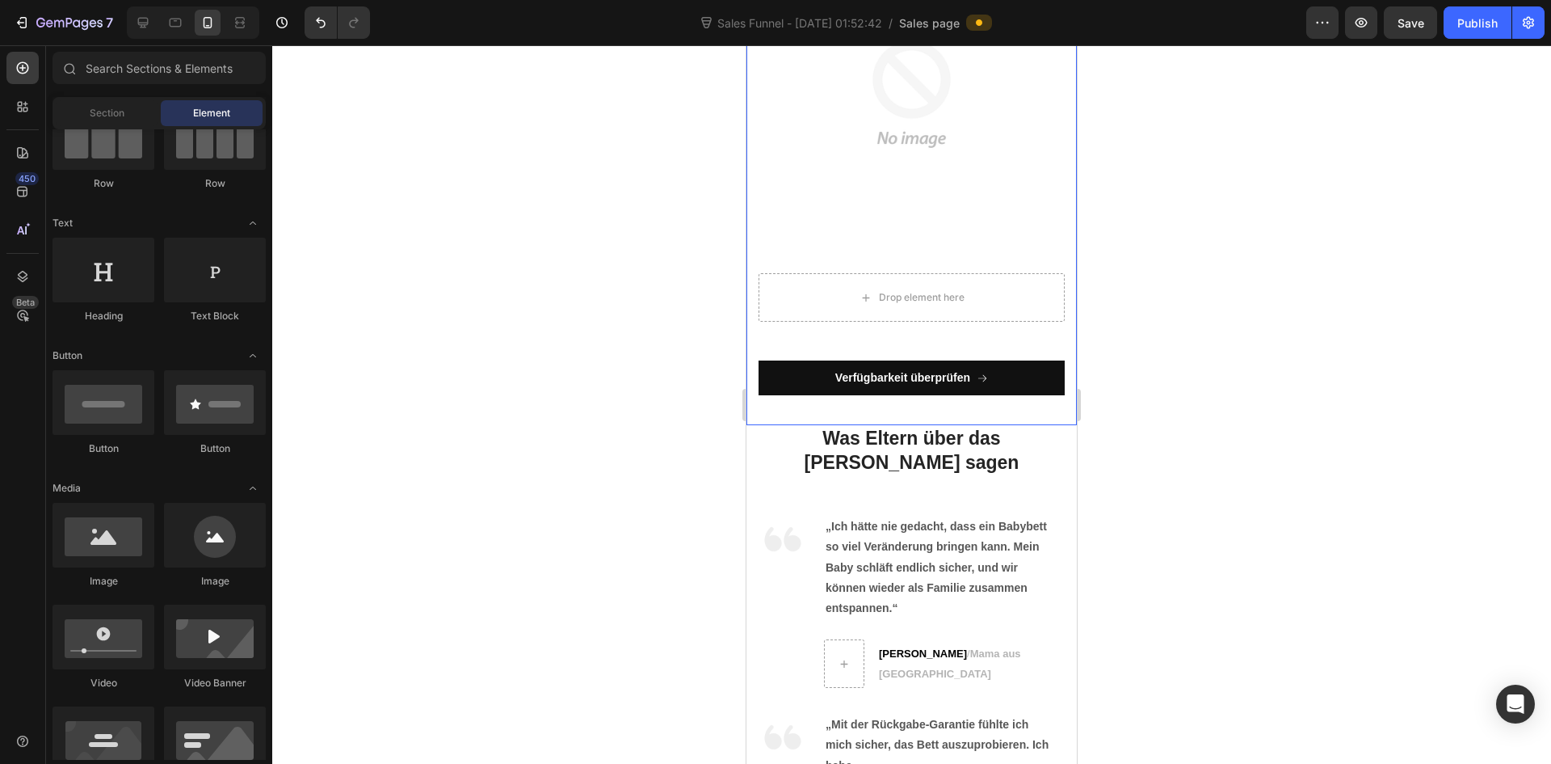
click at [1004, 322] on div "Drop element here" at bounding box center [912, 297] width 306 height 48
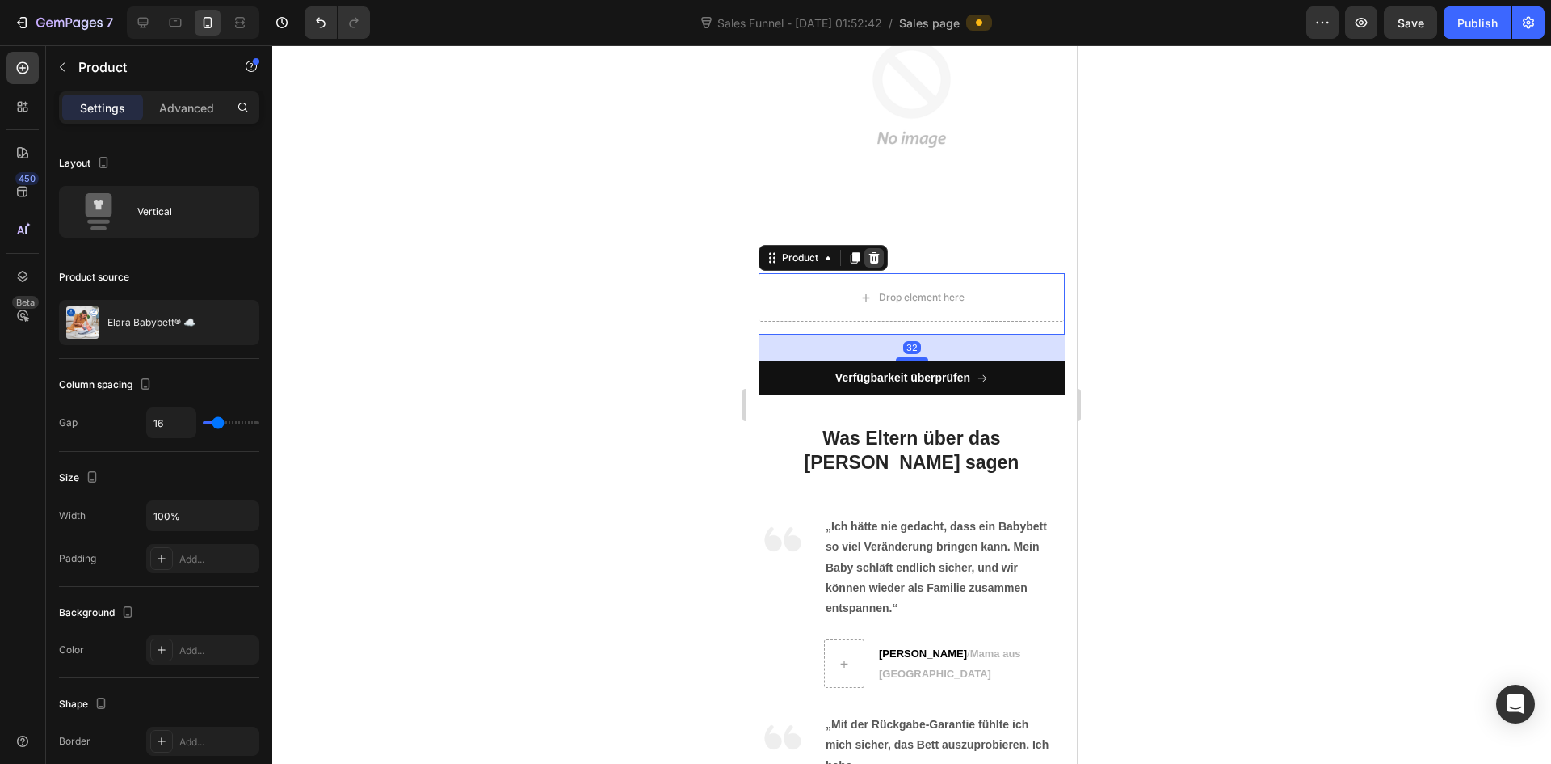
click at [873, 267] on div at bounding box center [874, 257] width 19 height 19
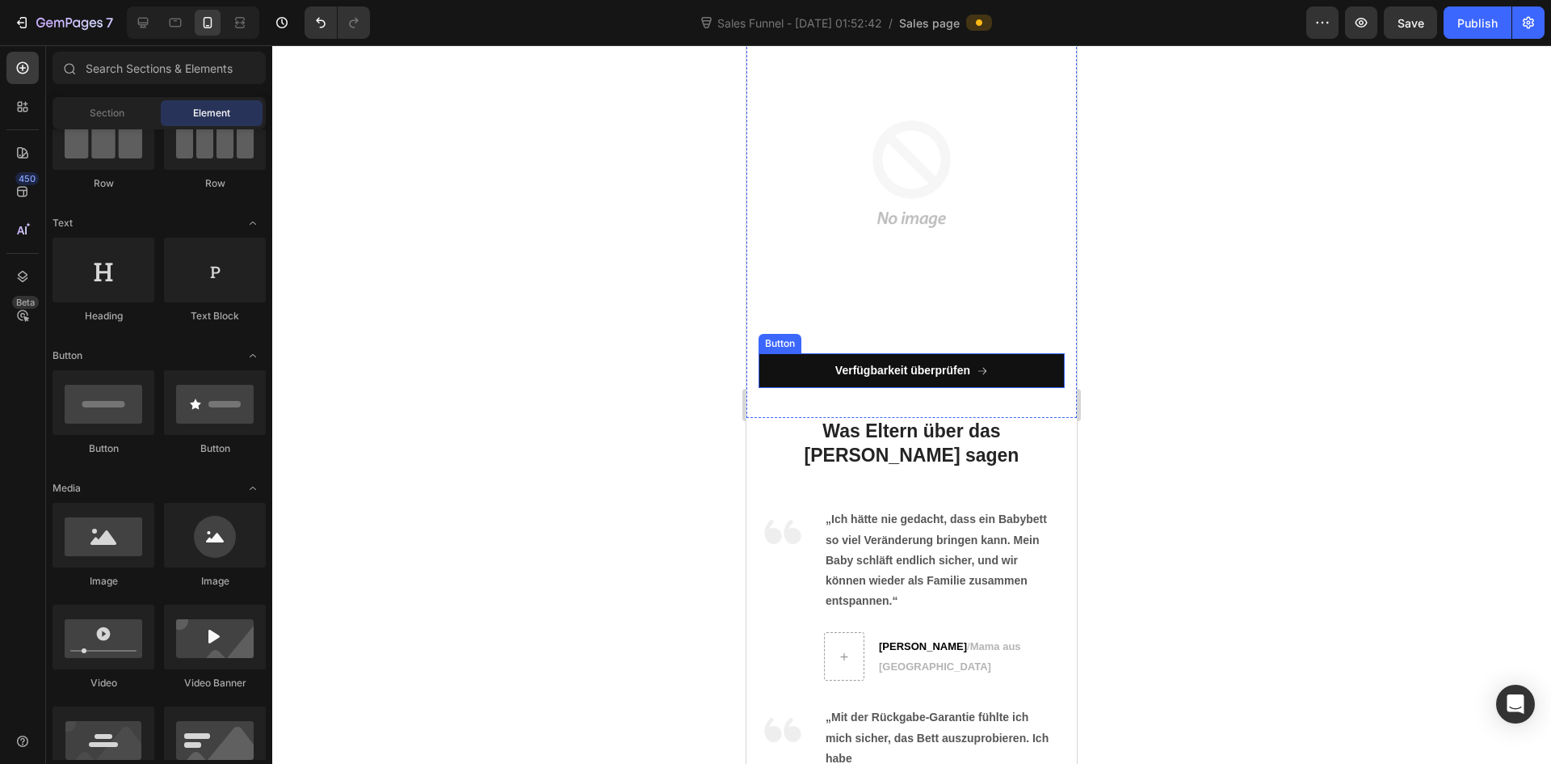
scroll to position [6950, 0]
click at [969, 328] on img at bounding box center [912, 175] width 306 height 306
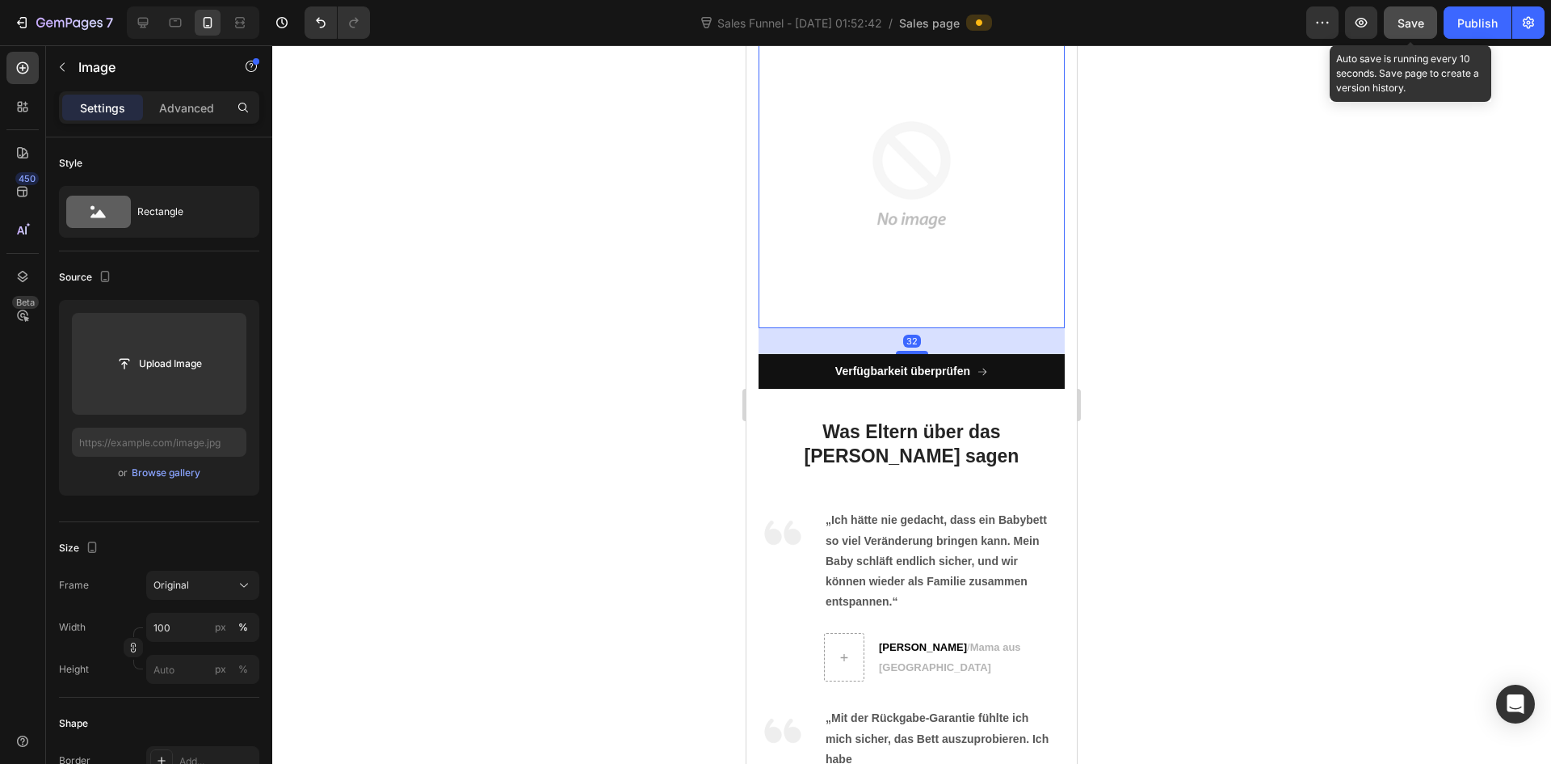
click at [1414, 19] on span "Save" at bounding box center [1411, 23] width 27 height 14
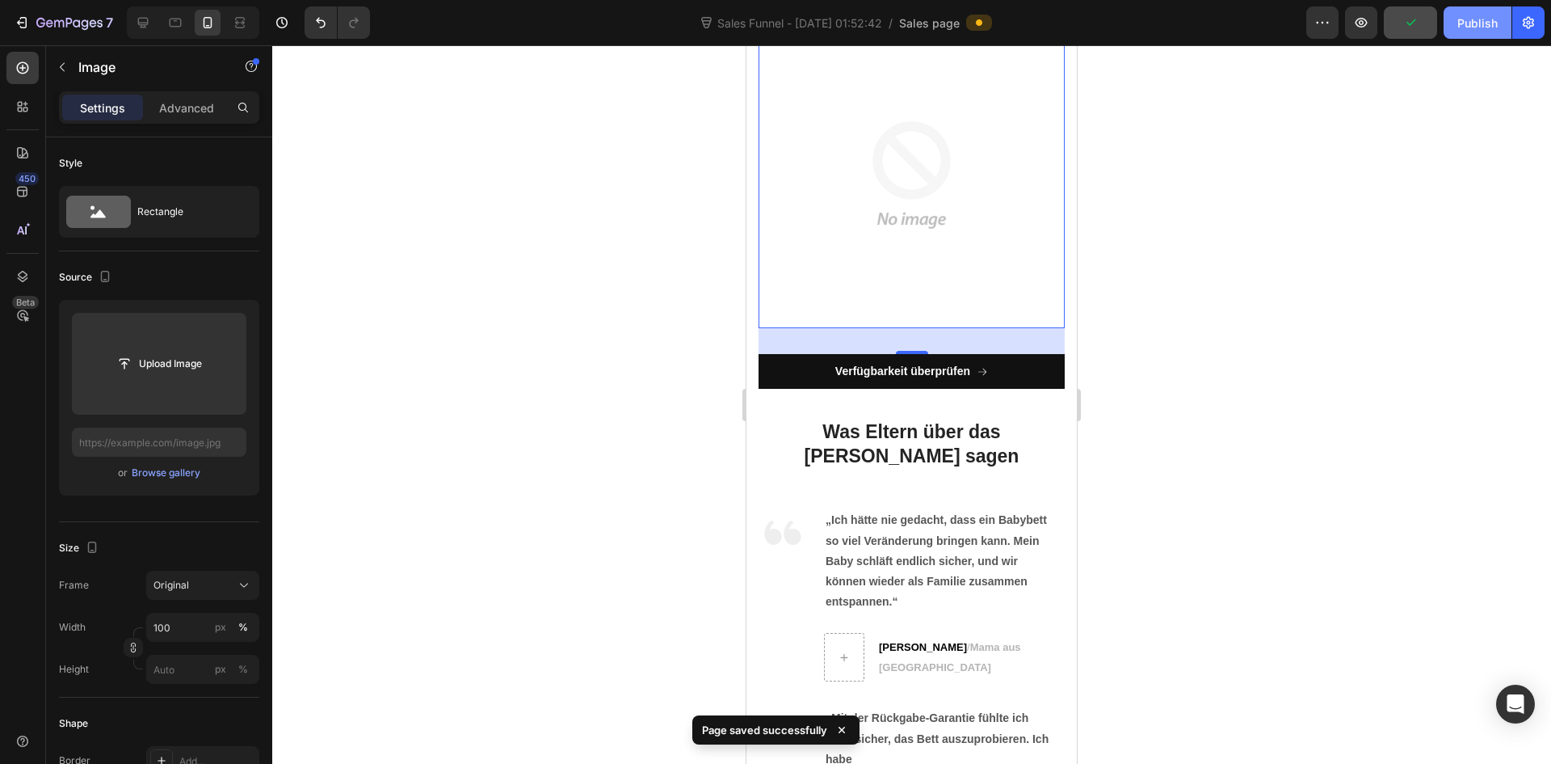
click at [1488, 24] on div "Publish" at bounding box center [1478, 23] width 40 height 17
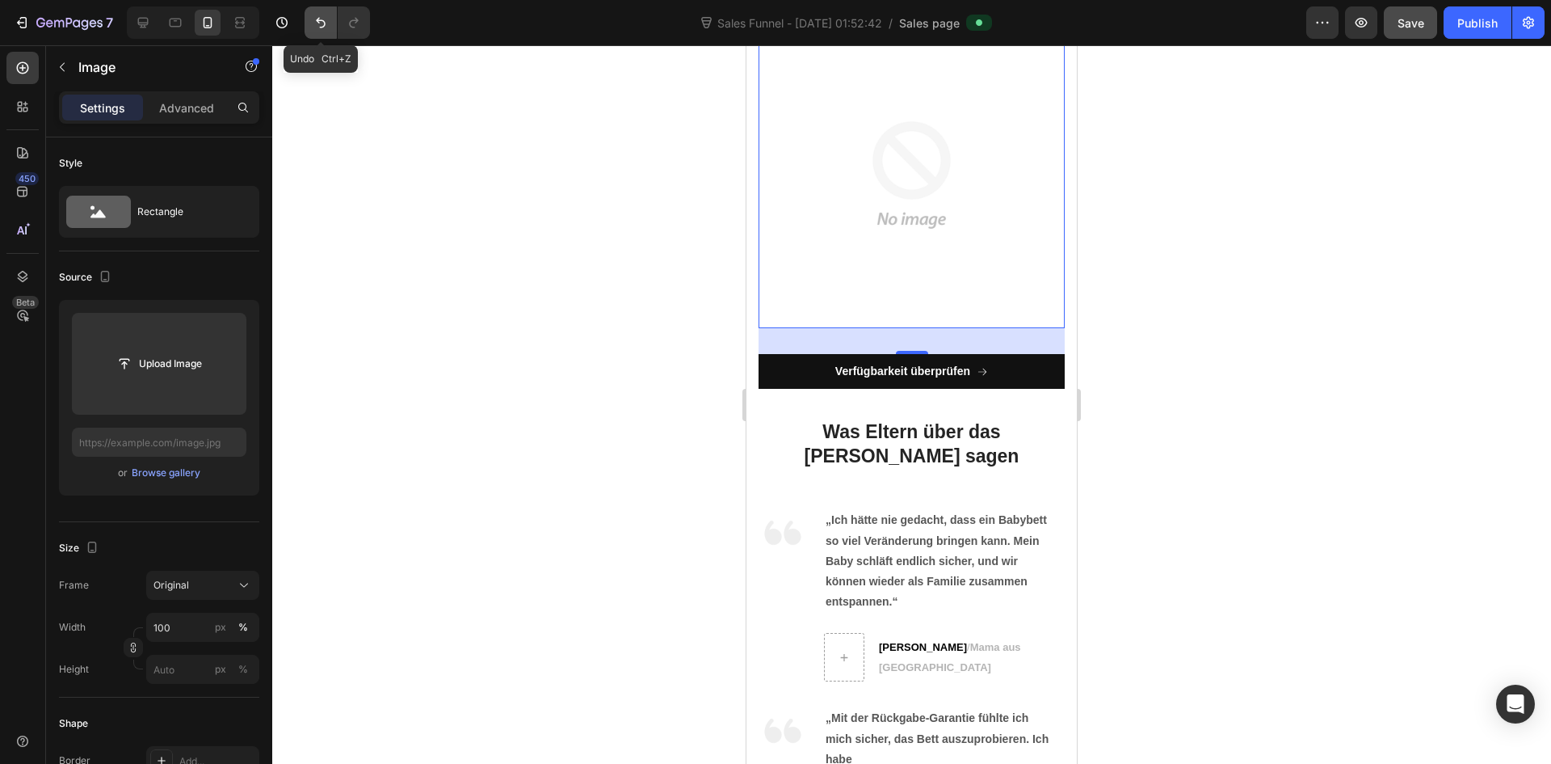
click at [325, 26] on icon "Undo/Redo" at bounding box center [321, 23] width 10 height 11
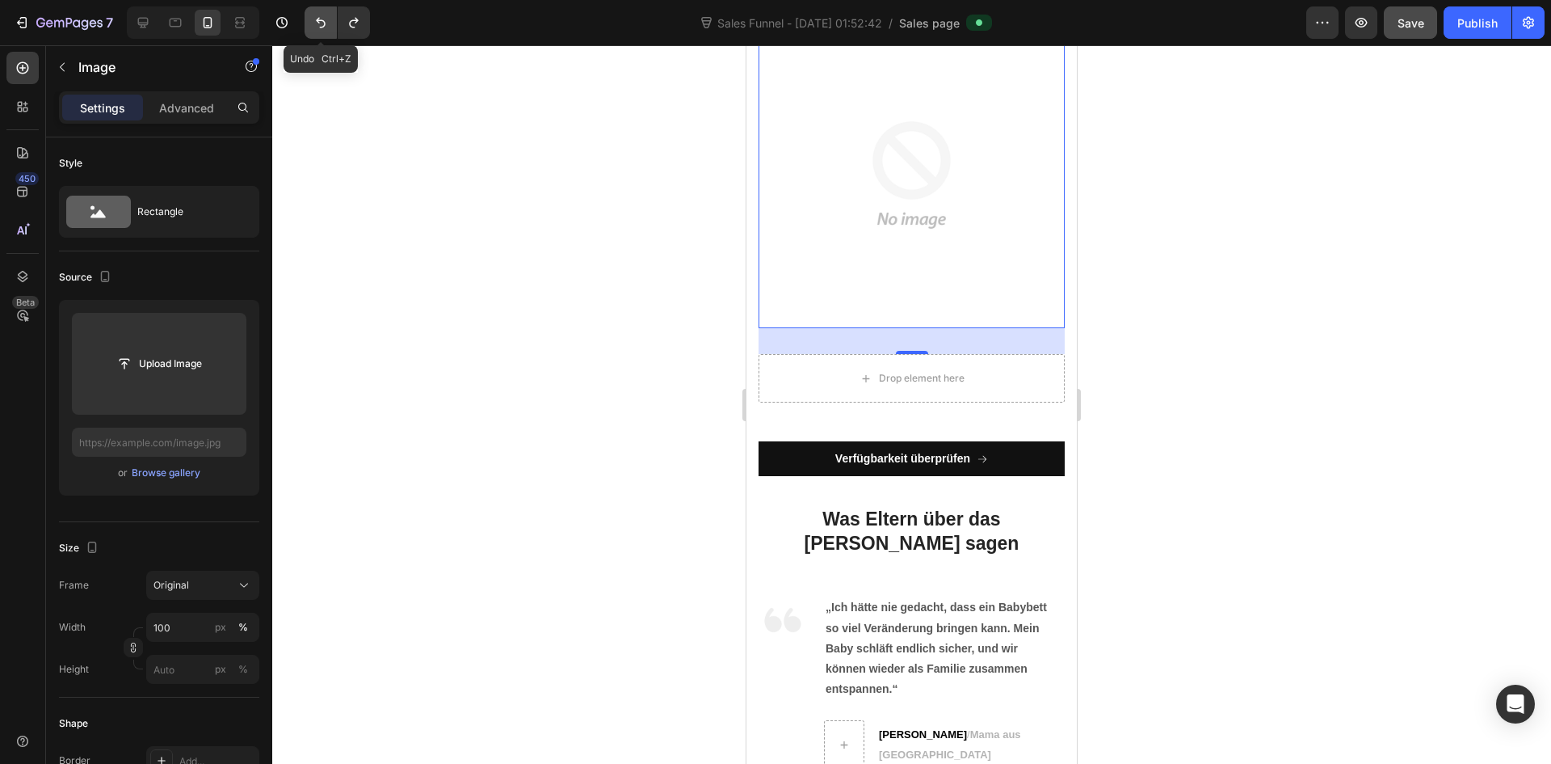
click at [325, 26] on icon "Undo/Redo" at bounding box center [321, 23] width 10 height 11
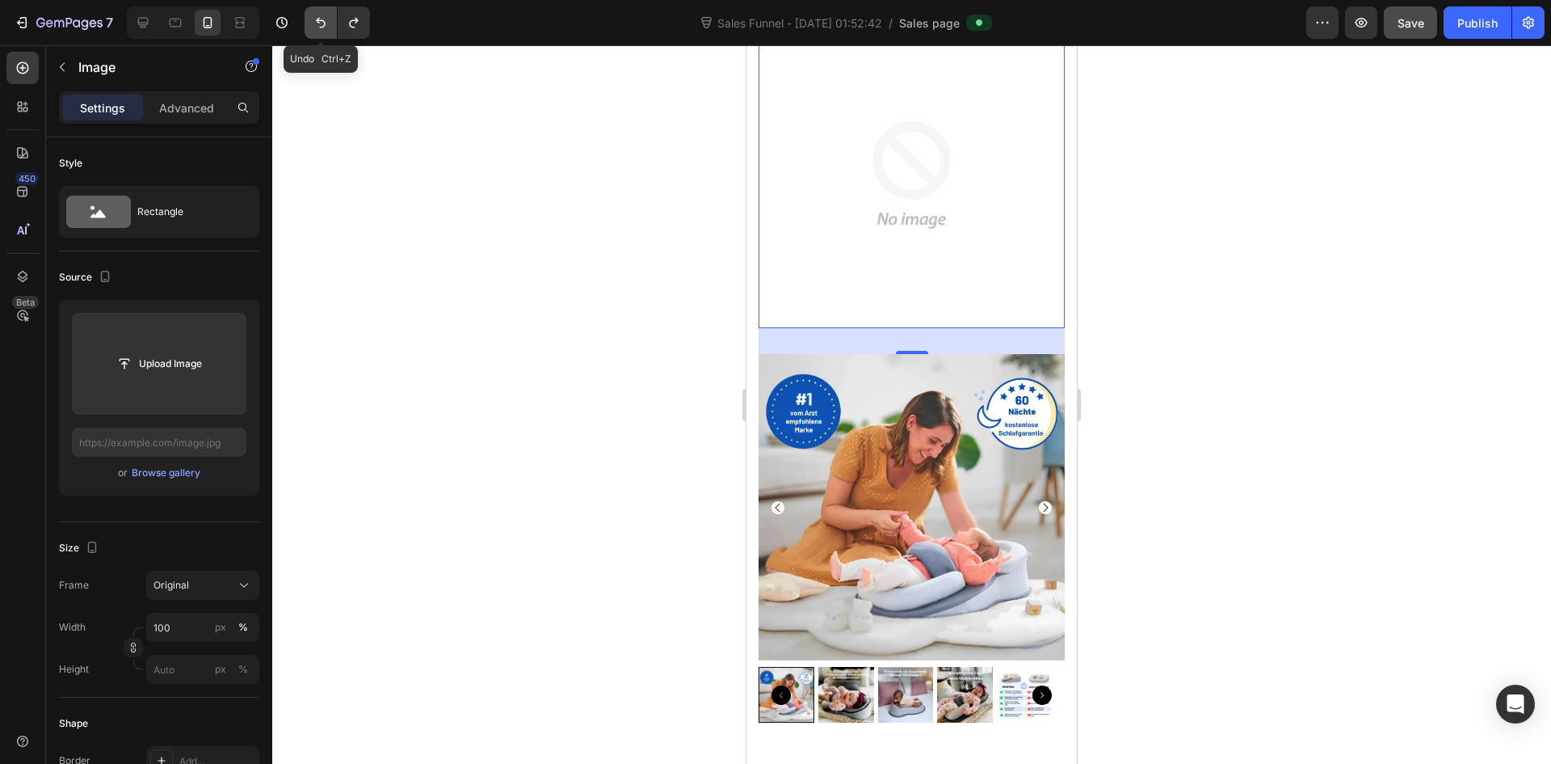
click at [325, 26] on icon "Undo/Redo" at bounding box center [321, 23] width 10 height 11
click at [322, 27] on icon "Undo/Redo" at bounding box center [321, 23] width 10 height 11
type input "[URL][DOMAIN_NAME]"
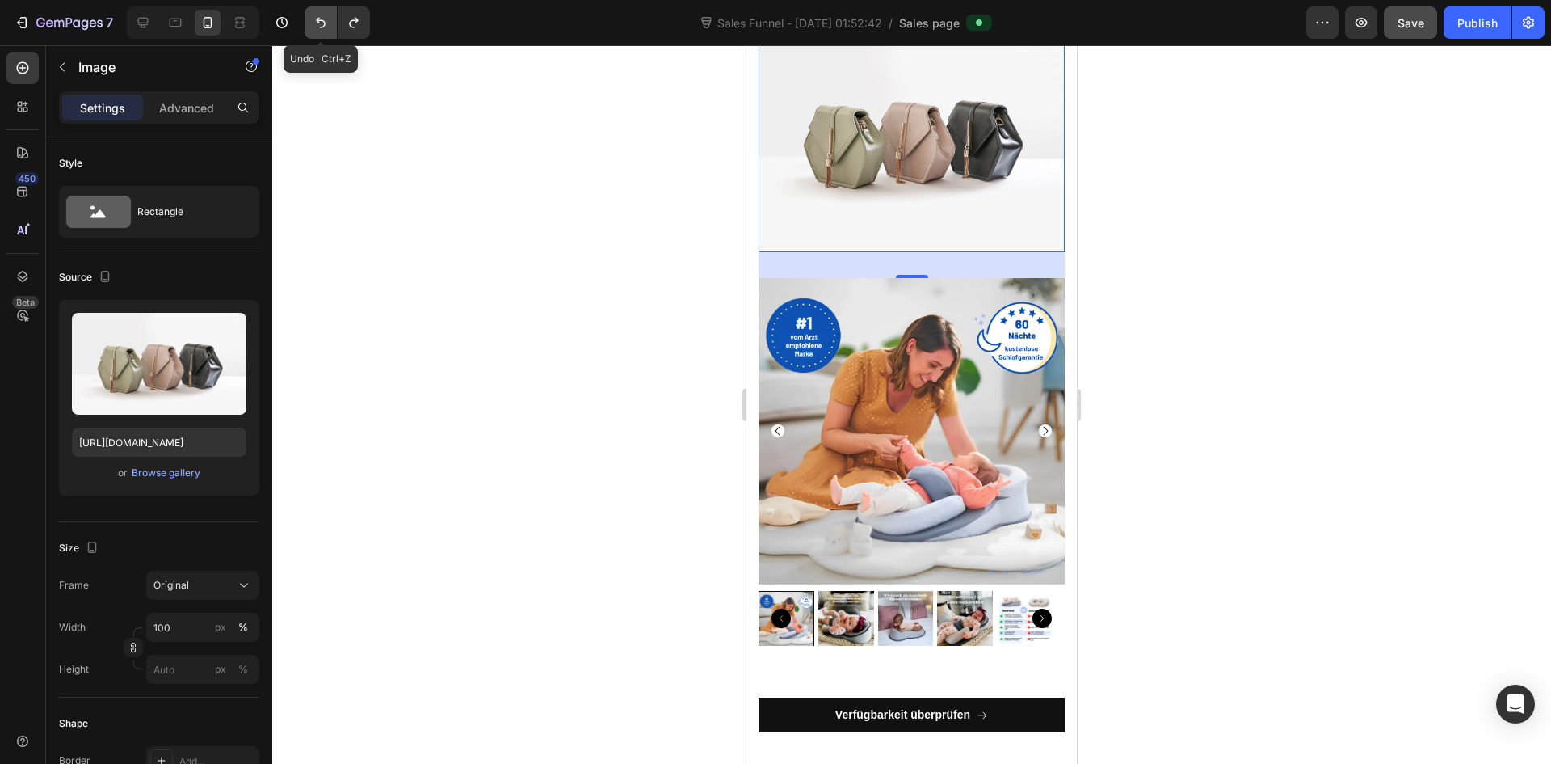
click at [322, 27] on icon "Undo/Redo" at bounding box center [321, 23] width 10 height 11
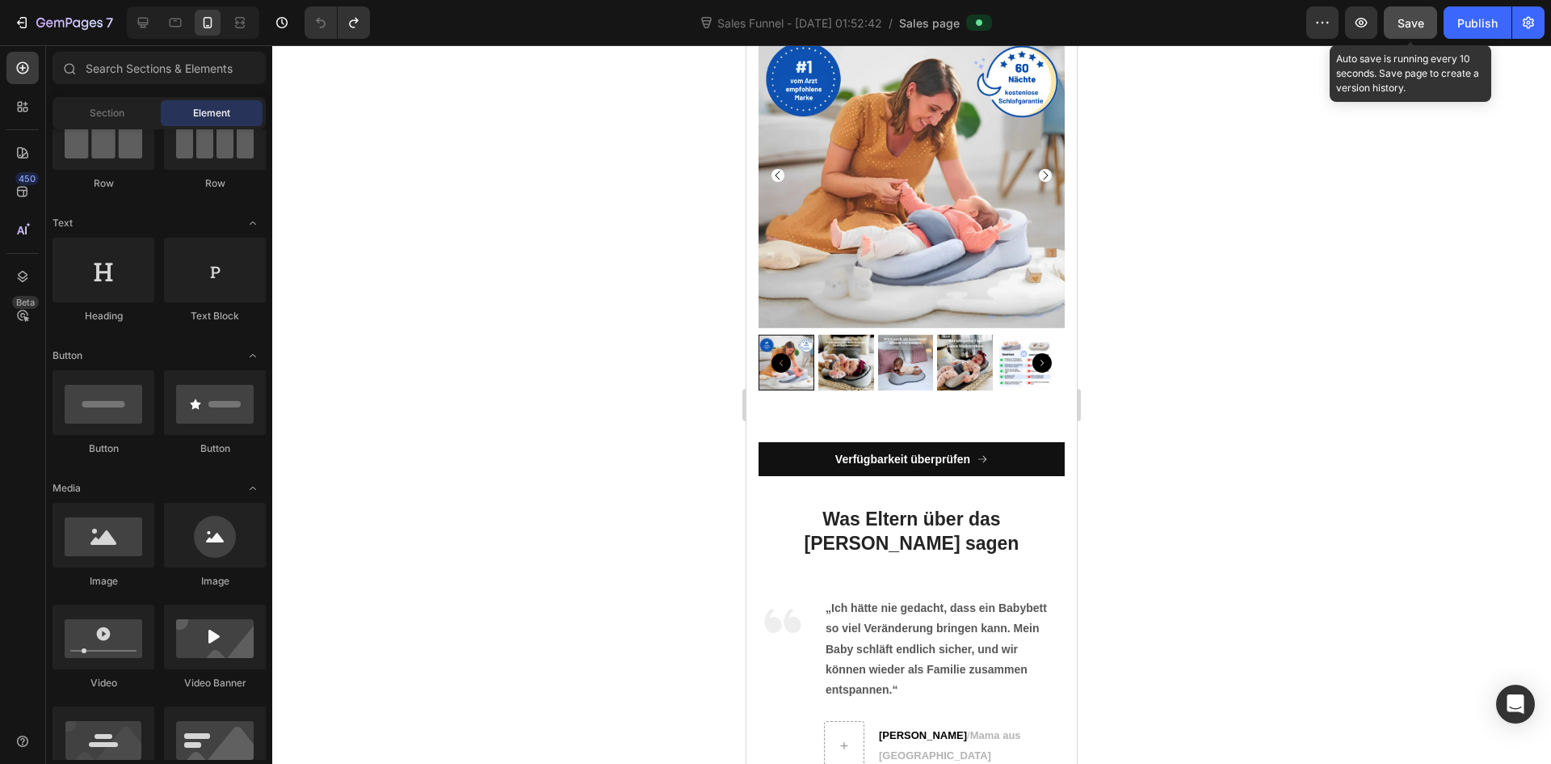
click at [1417, 26] on span "Save" at bounding box center [1411, 23] width 27 height 14
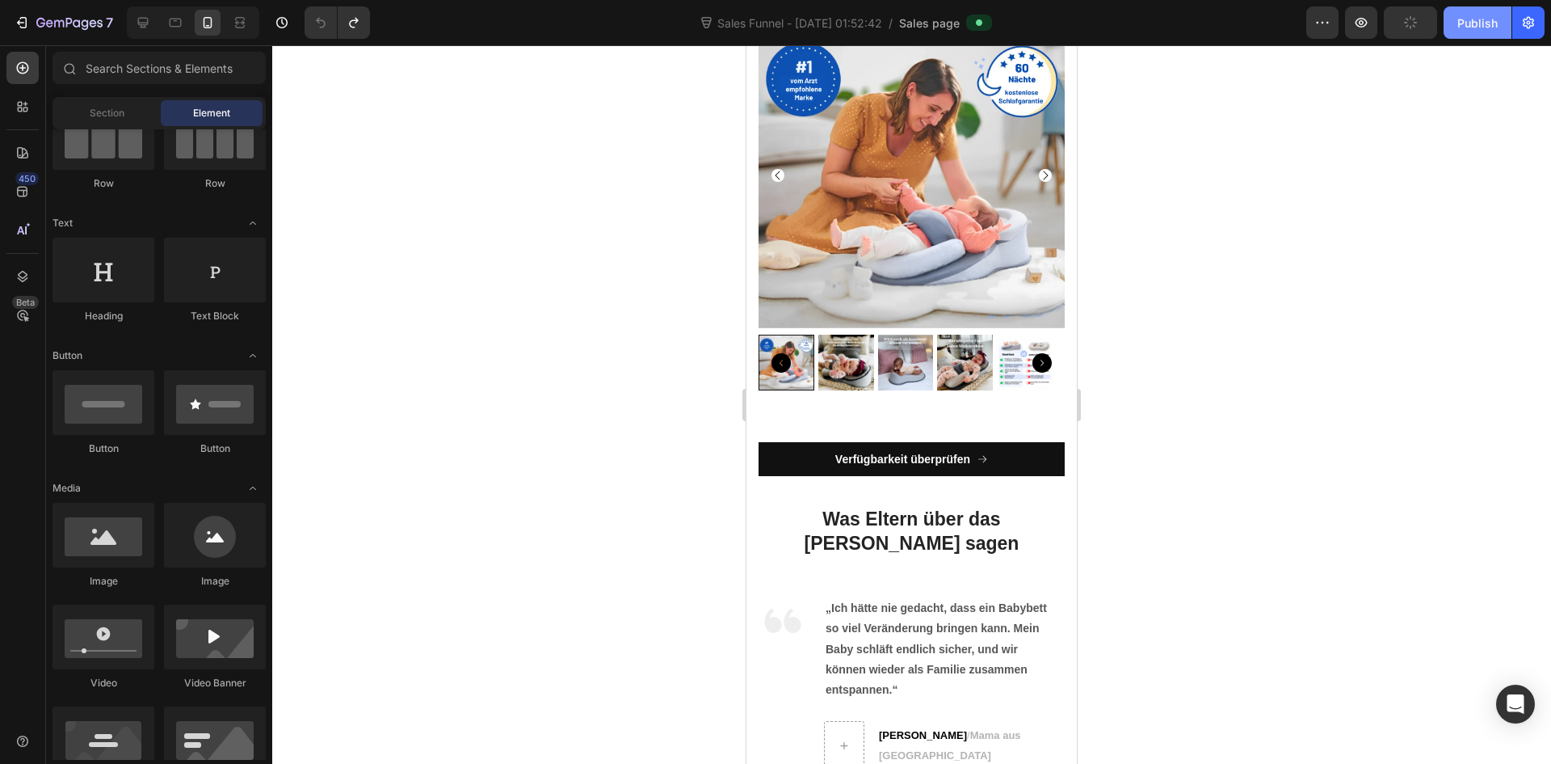
click at [1485, 19] on div "Publish" at bounding box center [1478, 23] width 40 height 17
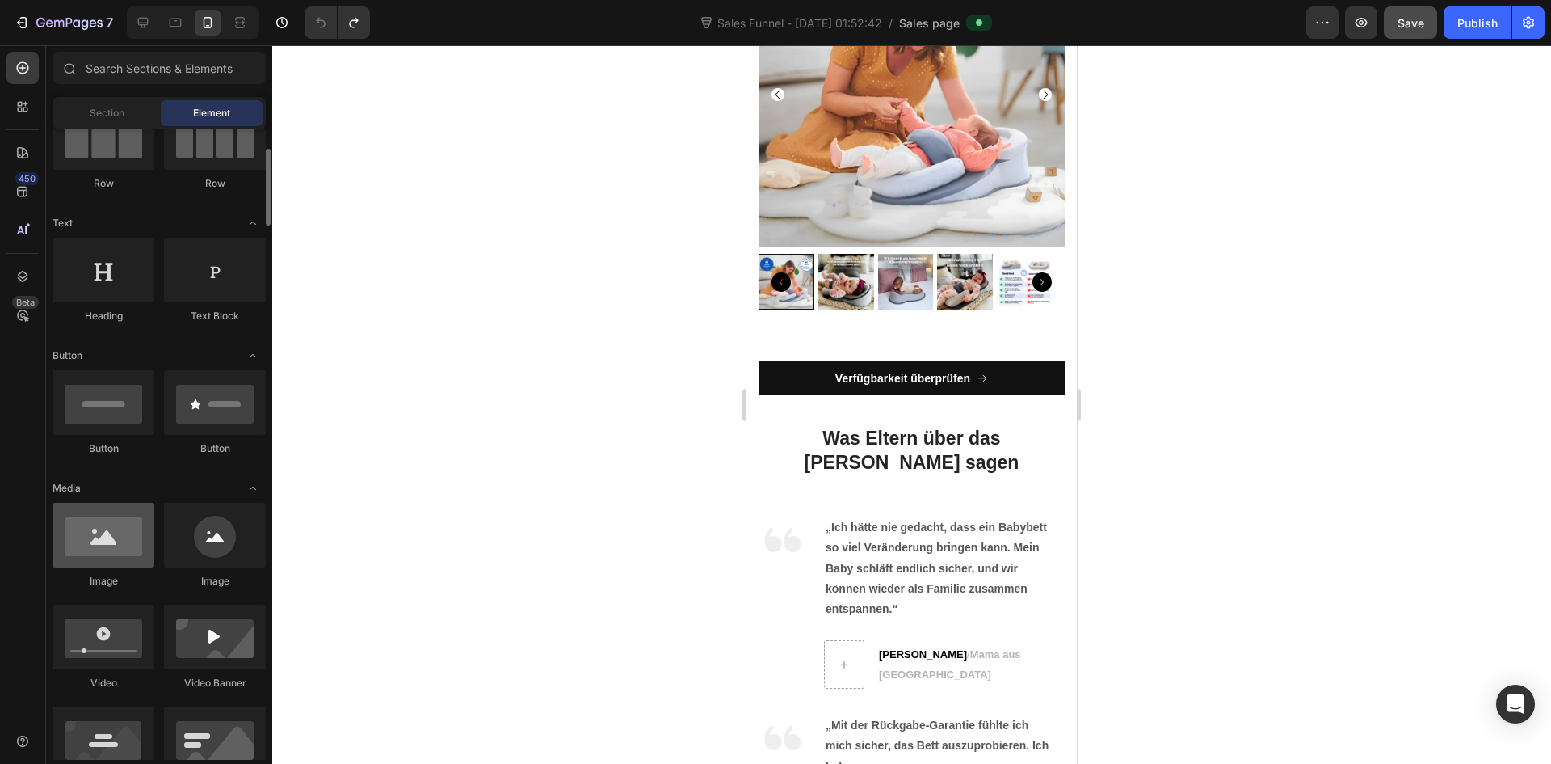
scroll to position [0, 0]
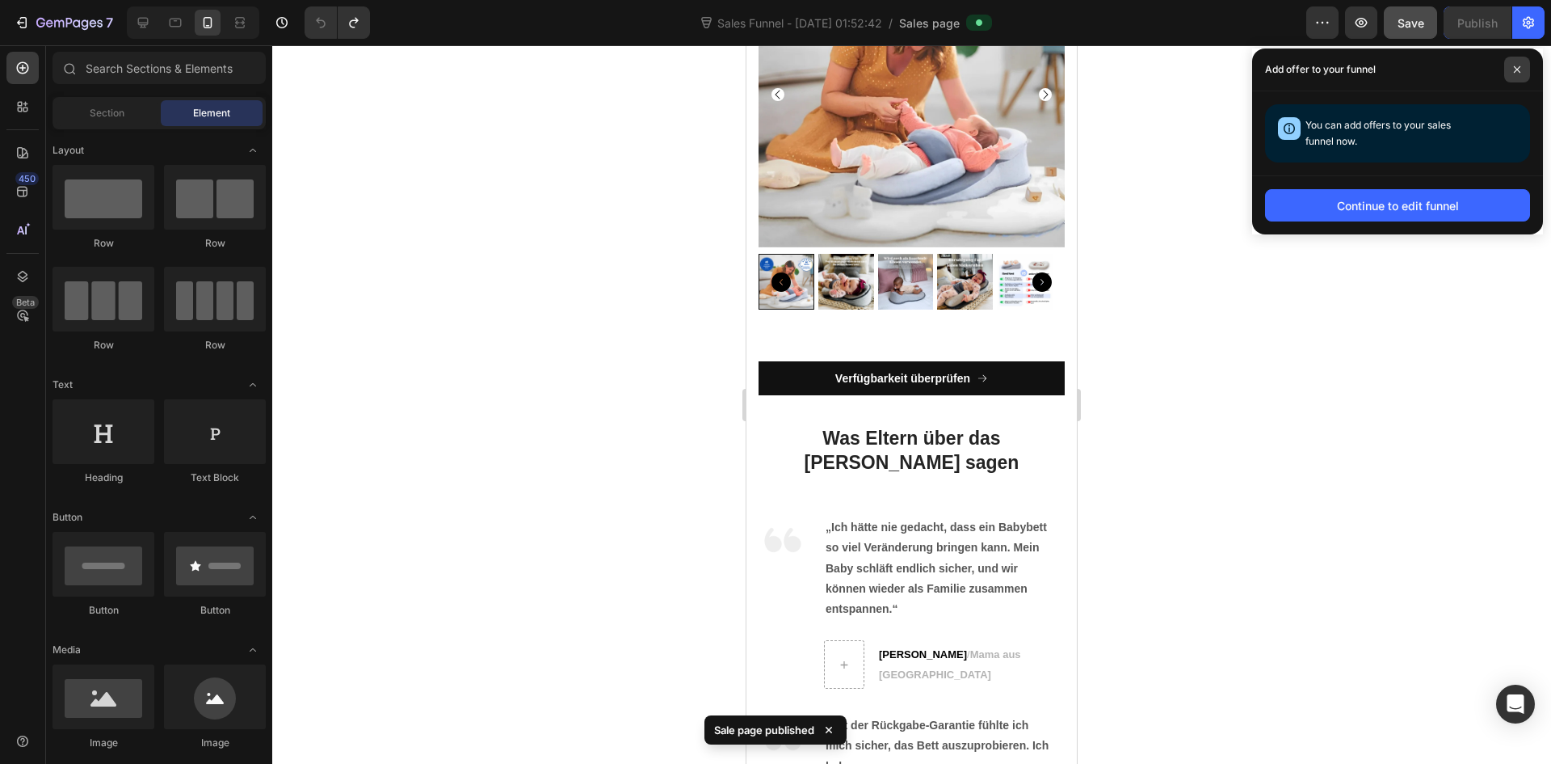
click at [1520, 65] on icon at bounding box center [1517, 69] width 8 height 8
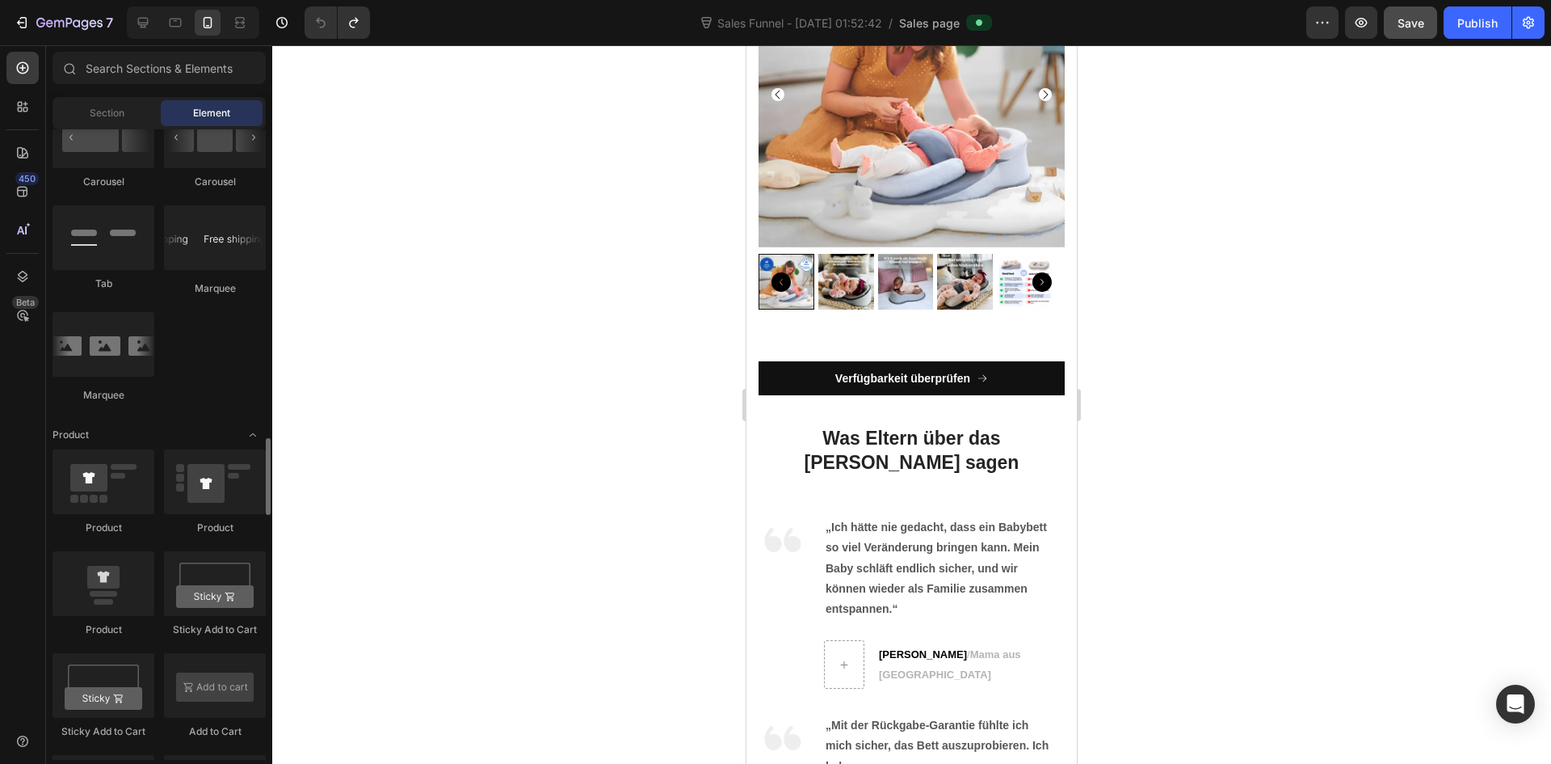
scroll to position [1858, 0]
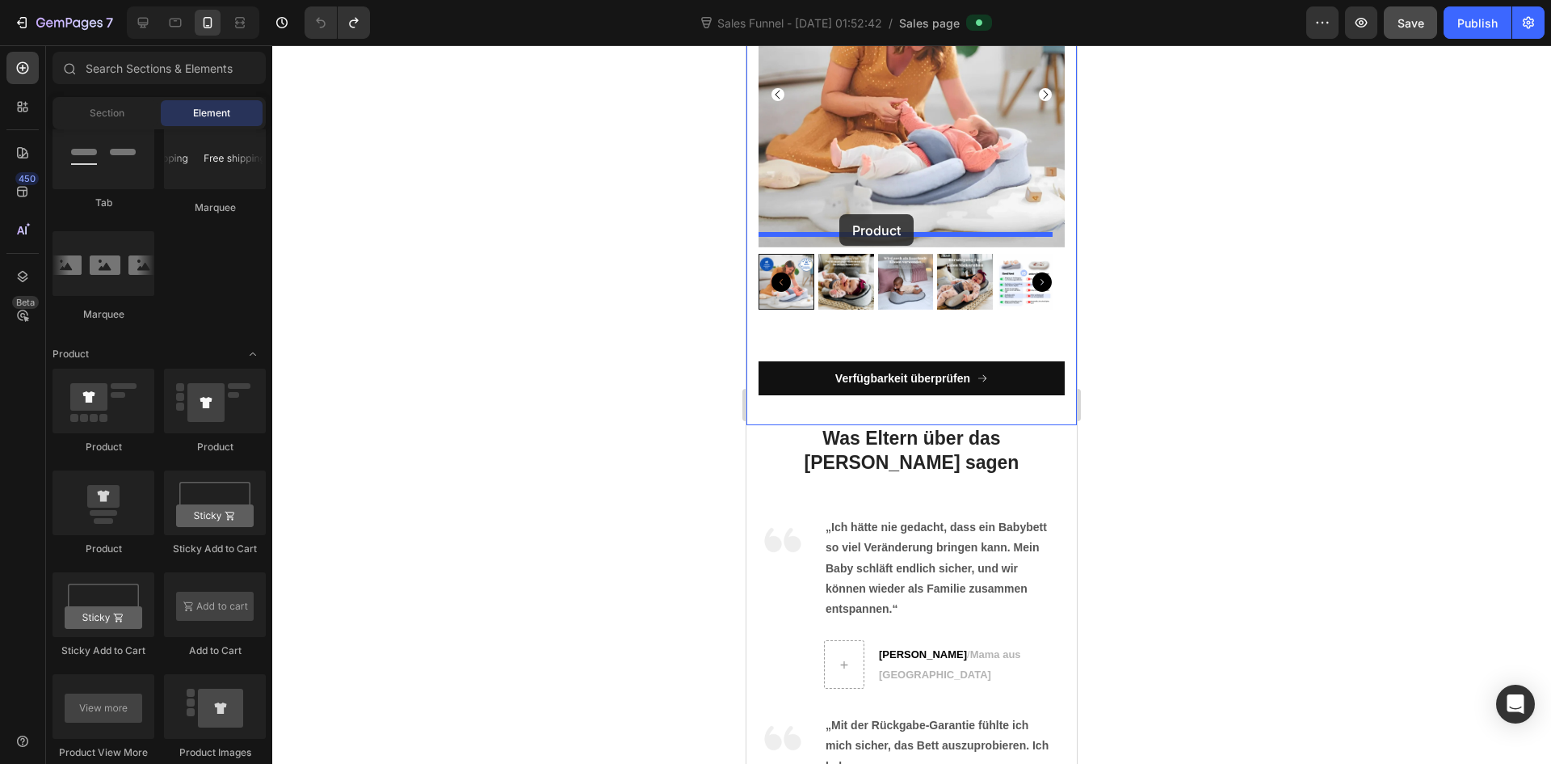
drag, startPoint x: 878, startPoint y: 554, endPoint x: 1847, endPoint y: 355, distance: 989.1
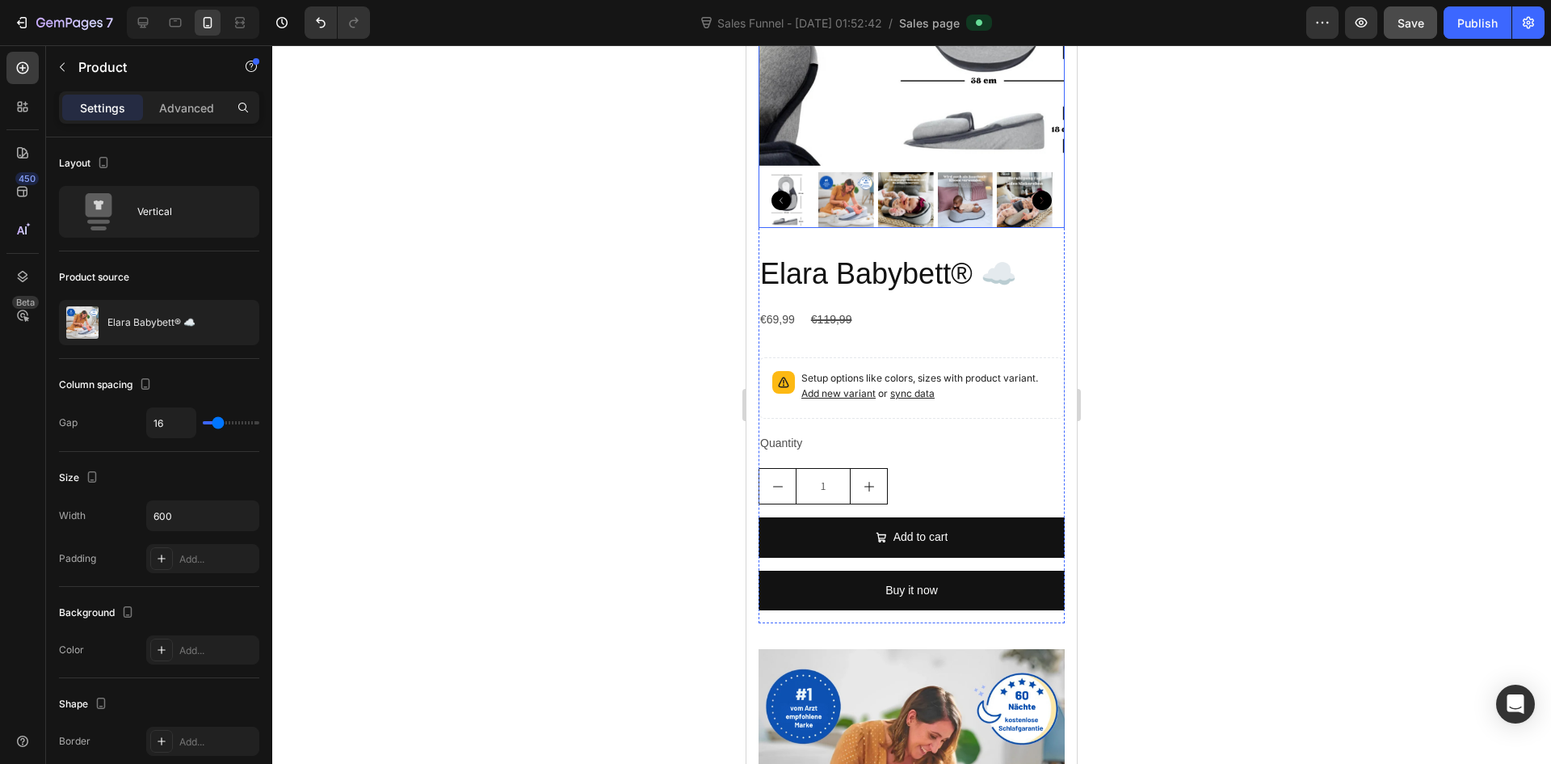
scroll to position [7112, 0]
click at [323, 19] on icon "Undo/Redo" at bounding box center [321, 23] width 16 height 16
click at [320, 24] on icon "Undo/Redo" at bounding box center [321, 23] width 16 height 16
click at [322, 27] on icon "Undo/Redo" at bounding box center [321, 23] width 10 height 11
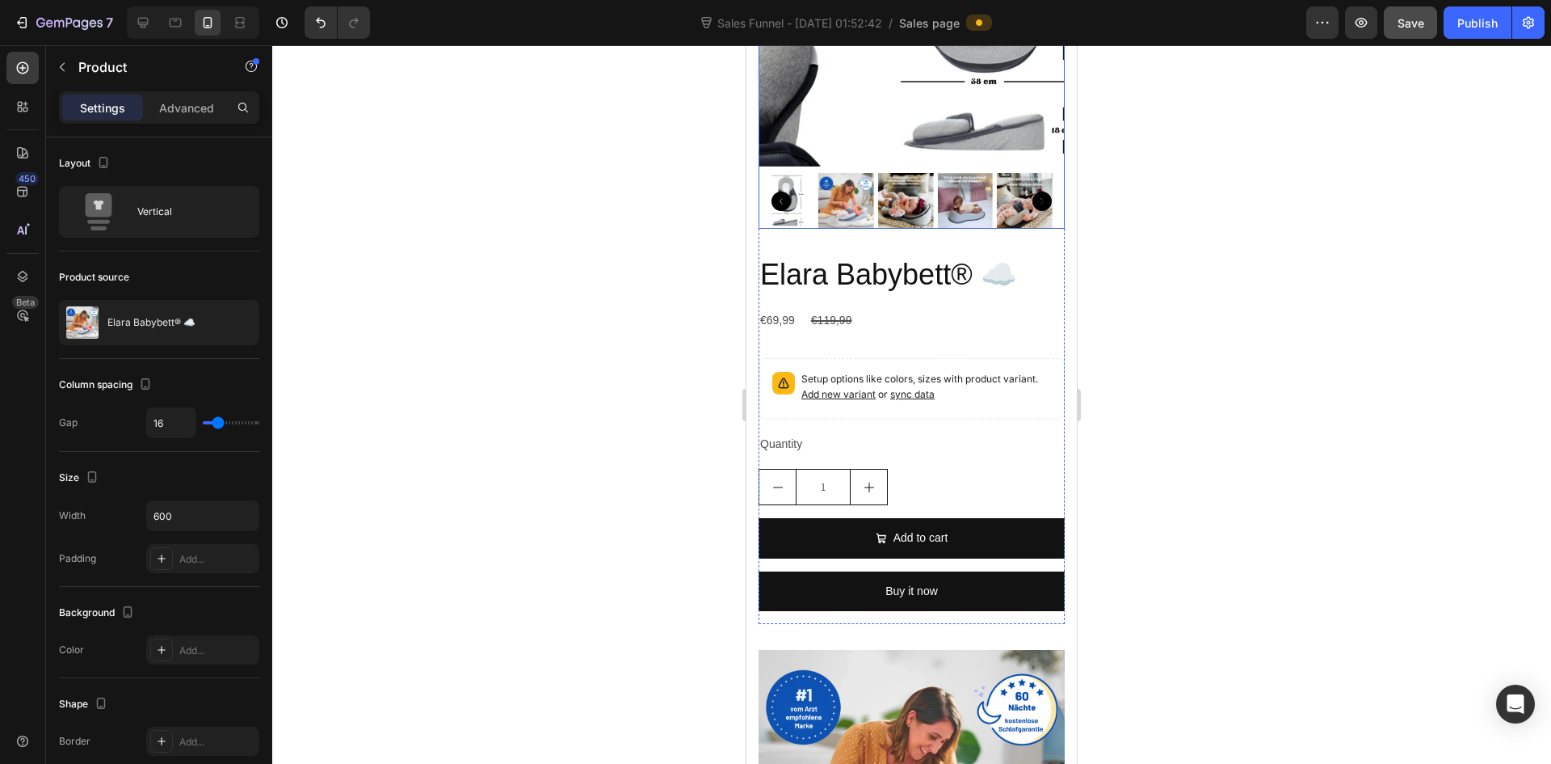
click at [989, 166] on img at bounding box center [984, 13] width 306 height 306
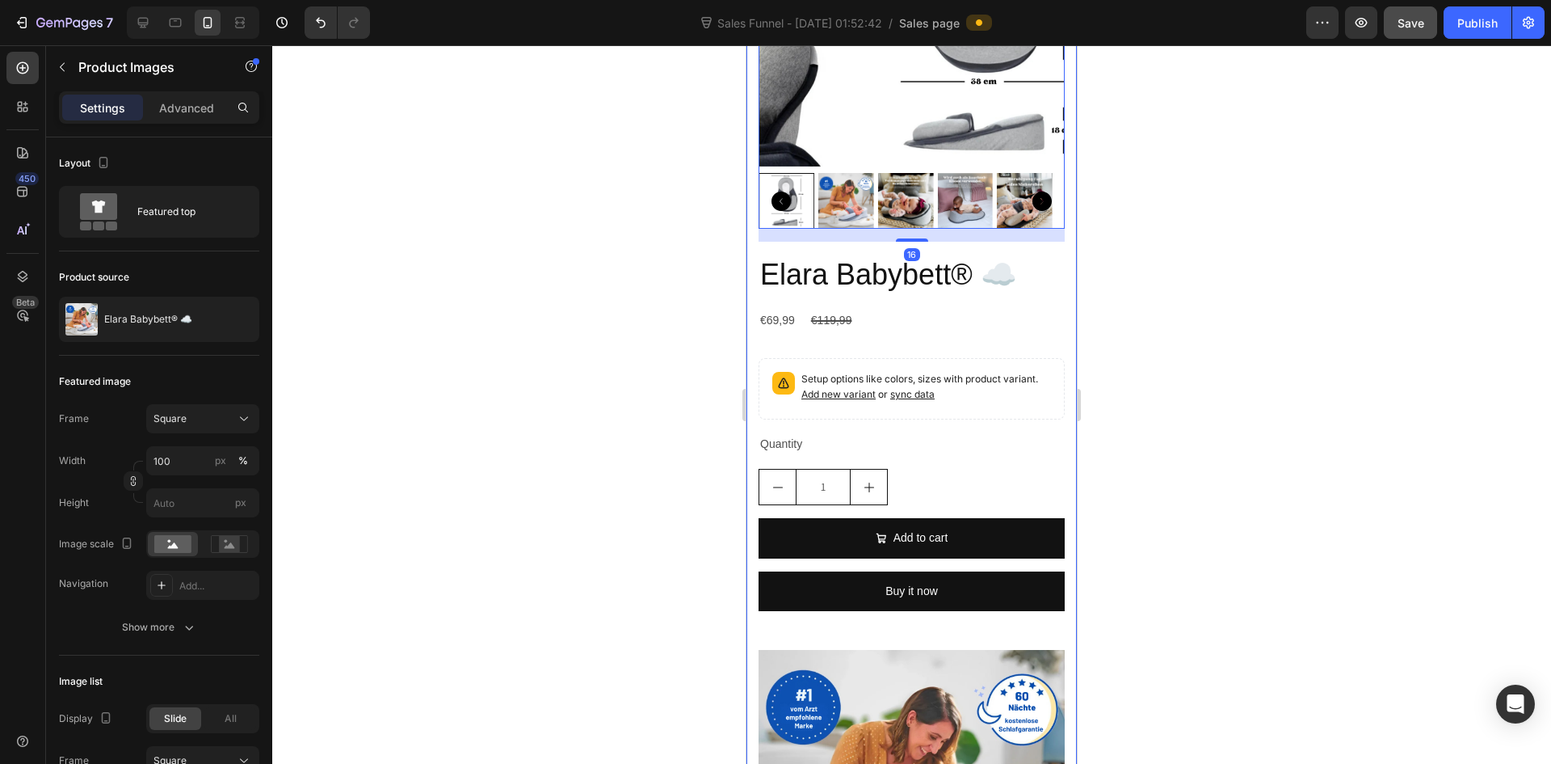
click at [1060, 162] on div "Icon Icon Icon Icon Icon Icon List 5,345 - Bewertungen Text Block Row Sicher un…" at bounding box center [912, 317] width 330 height 1632
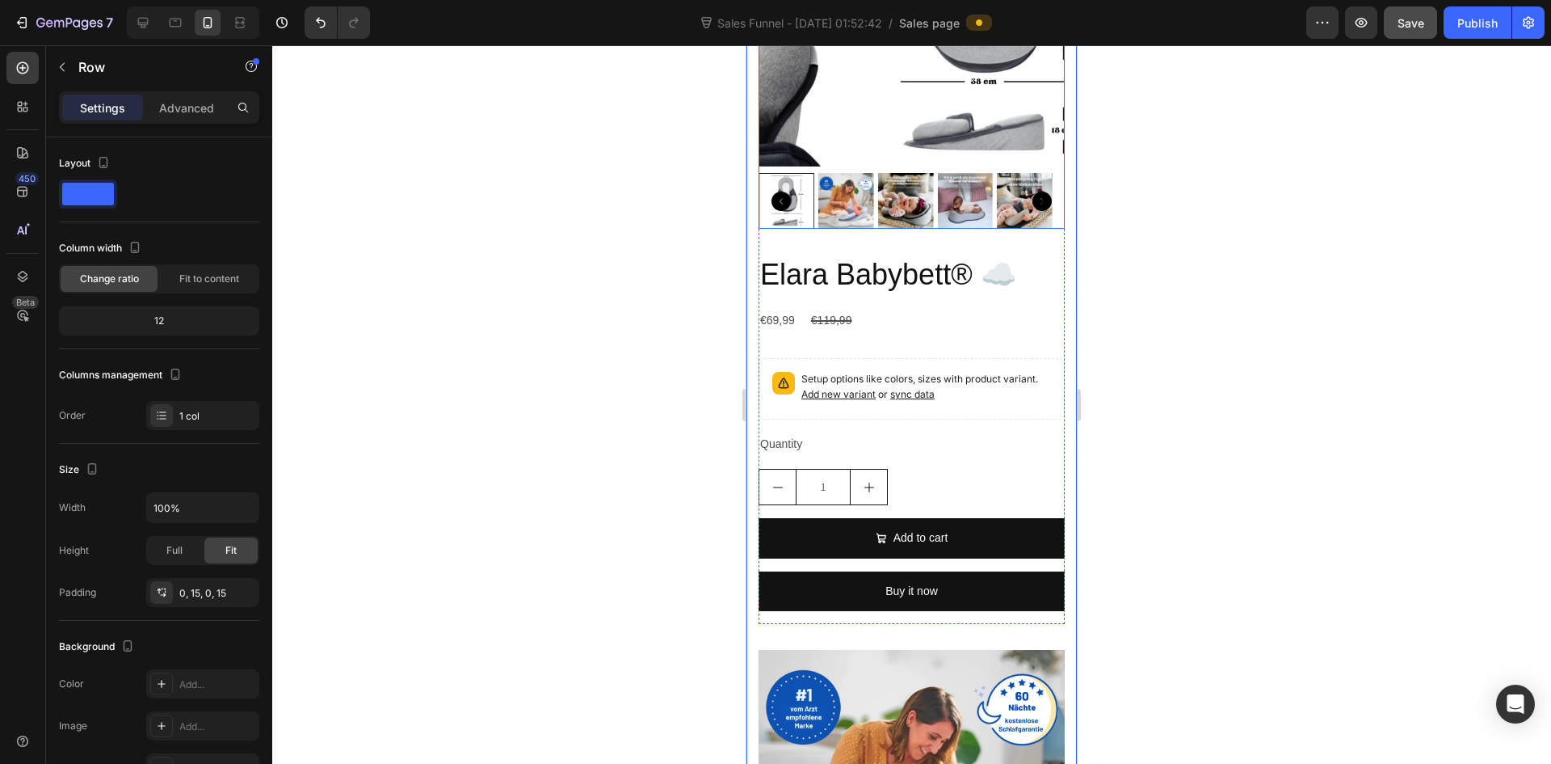
click at [1029, 166] on img at bounding box center [984, 13] width 306 height 306
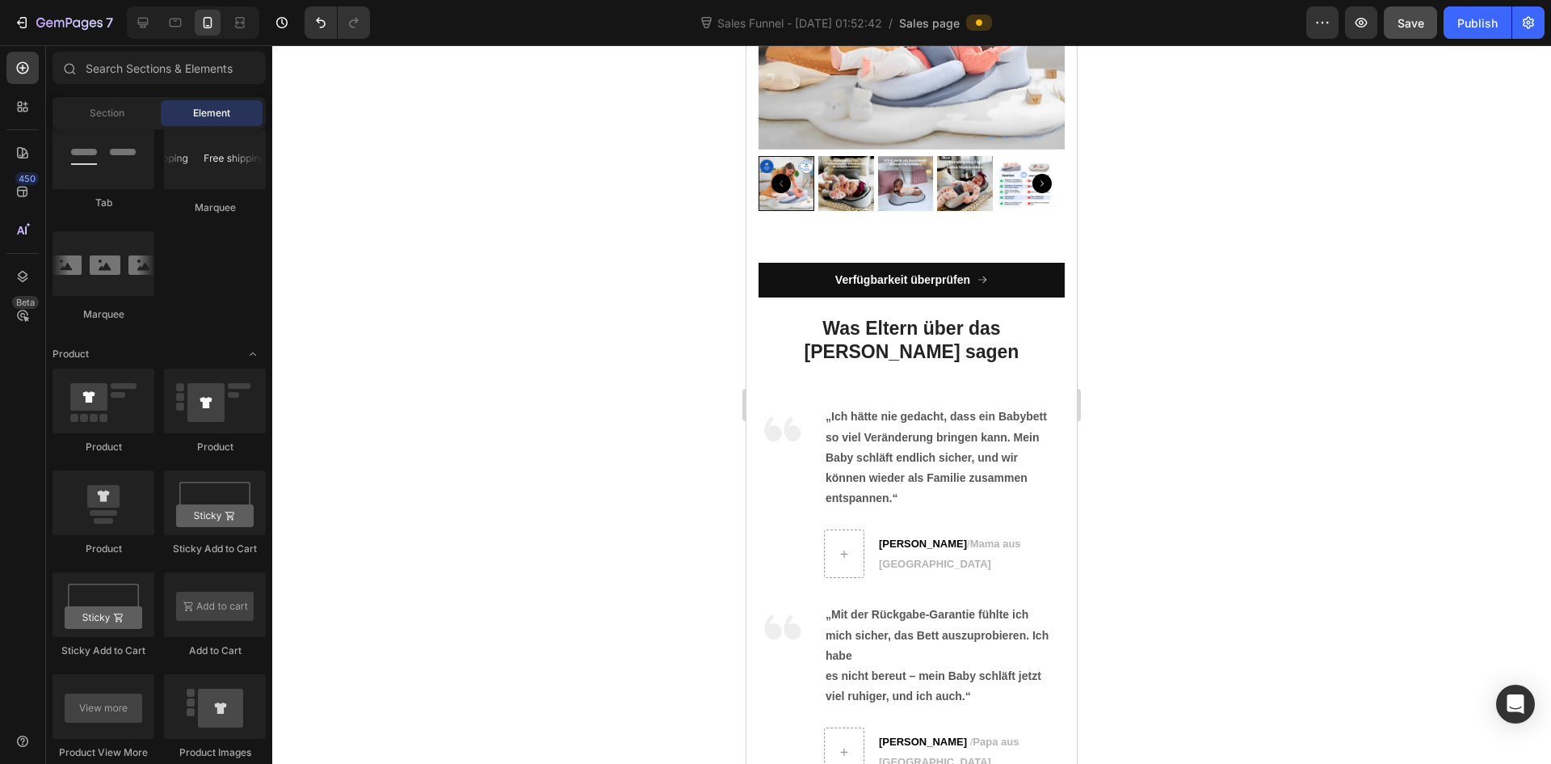
scroll to position [7180, 0]
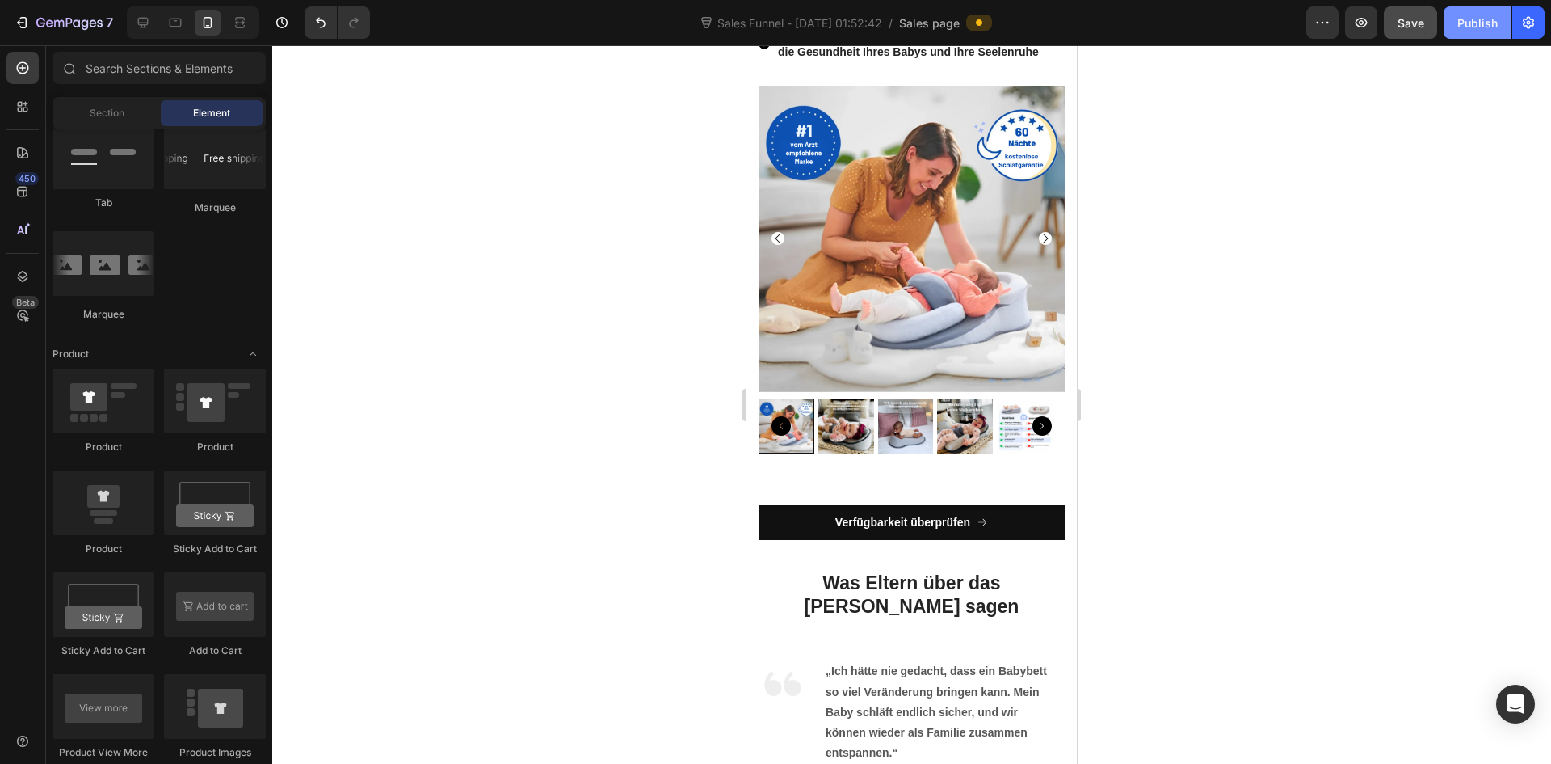
click at [1480, 30] on div "Publish" at bounding box center [1478, 23] width 40 height 17
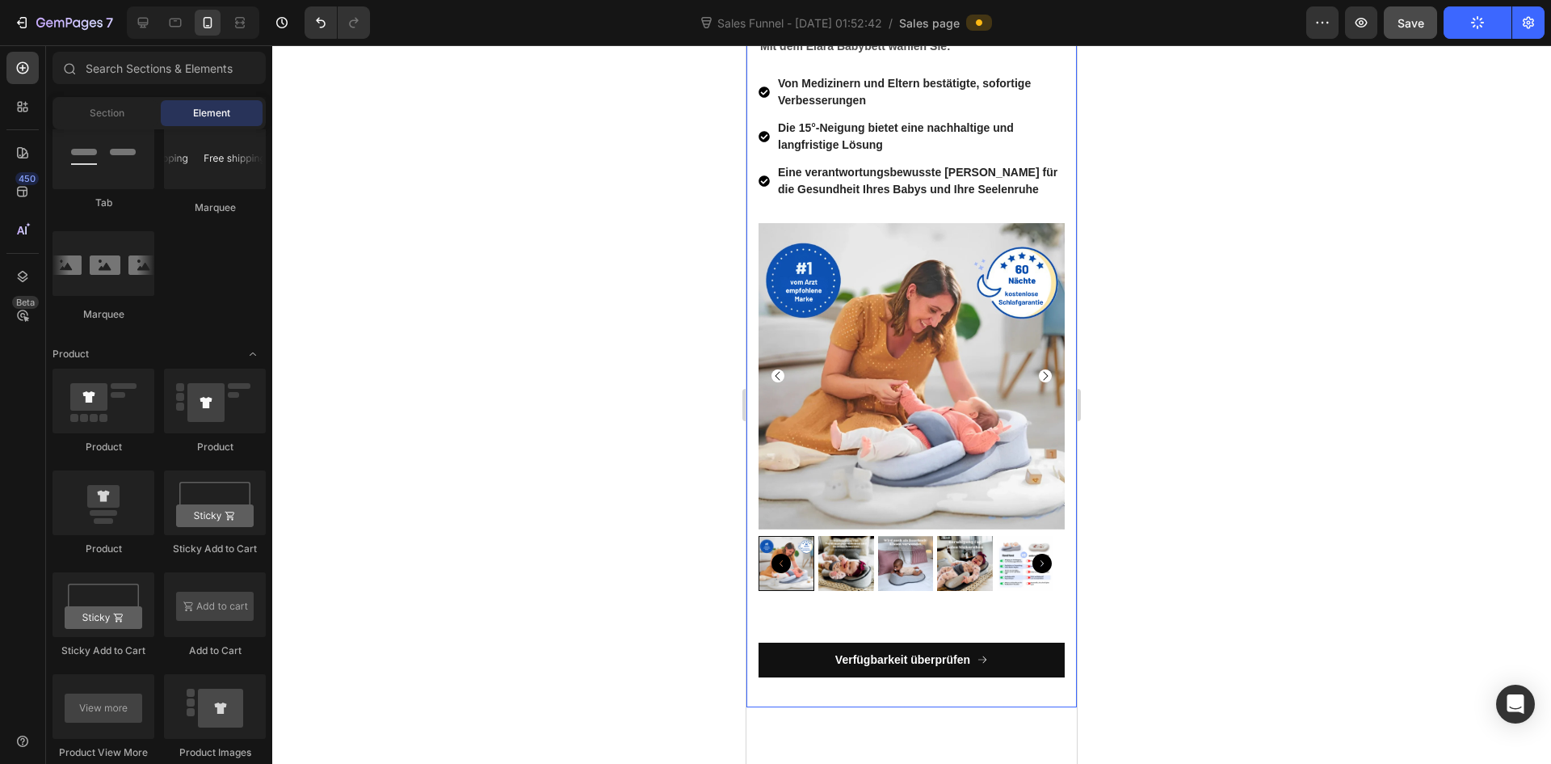
scroll to position [6856, 0]
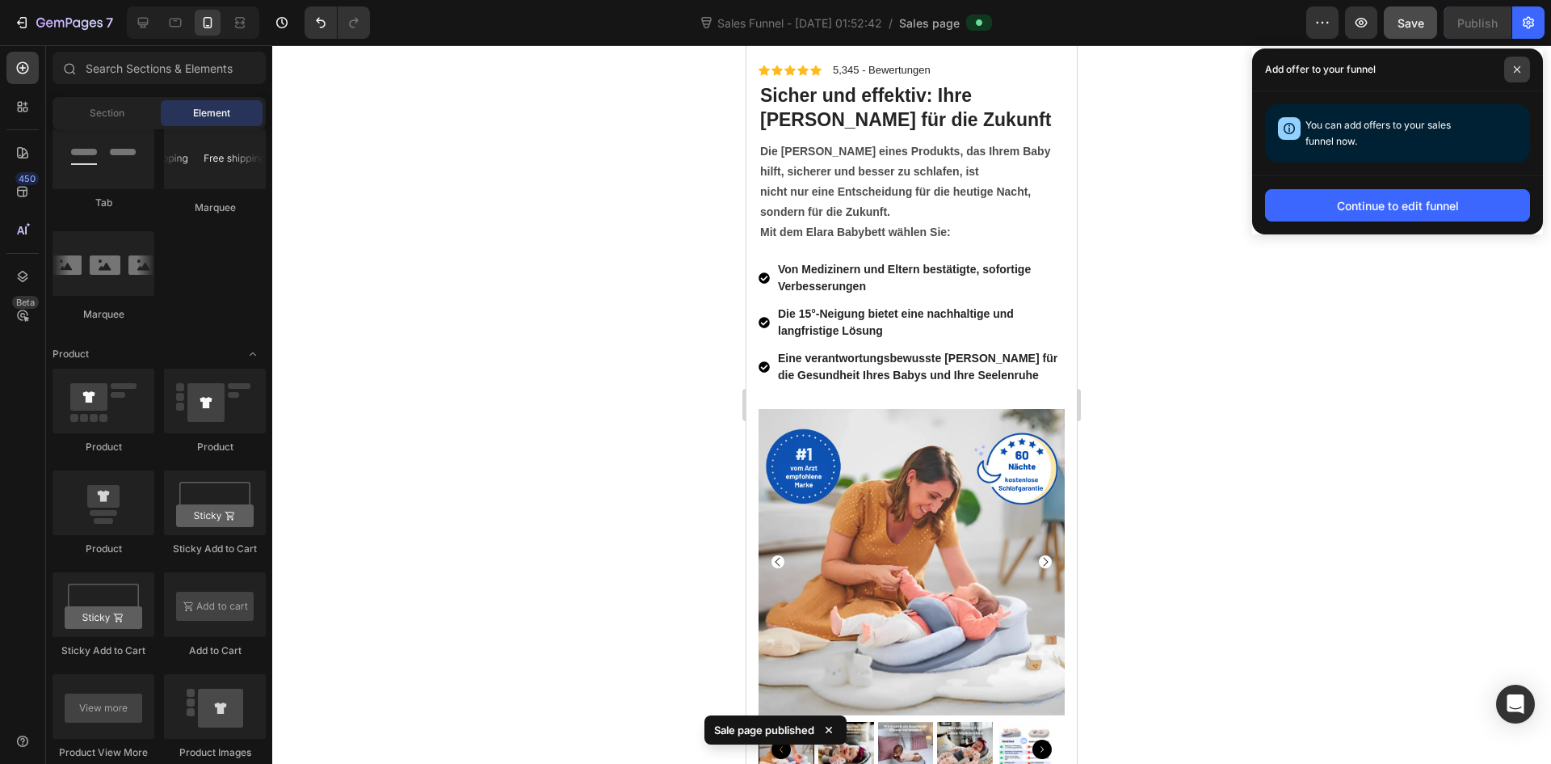
click at [1516, 66] on icon at bounding box center [1517, 69] width 8 height 8
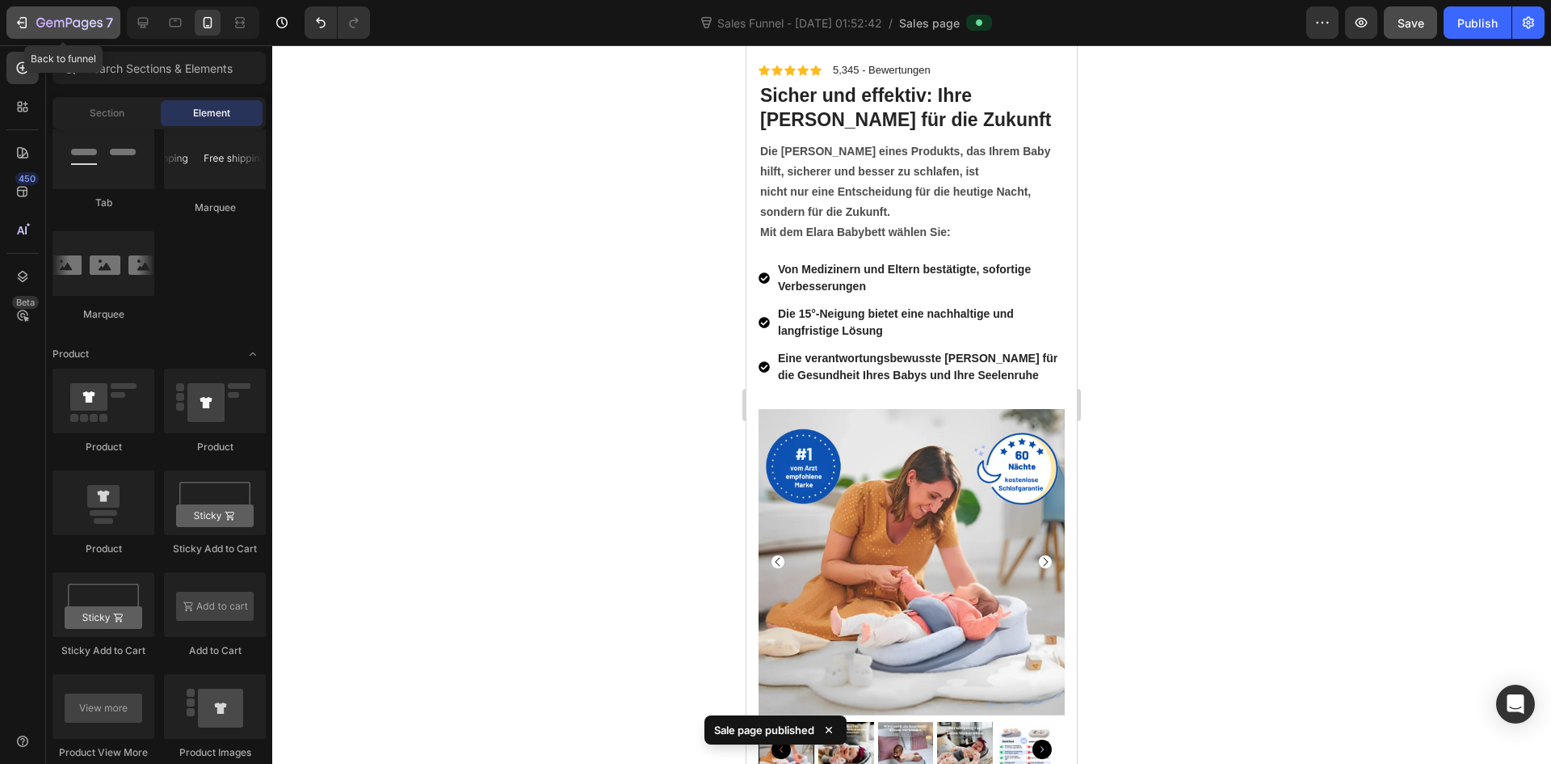
click at [18, 26] on icon "button" at bounding box center [22, 23] width 16 height 16
